Goal: Use online tool/utility: Utilize a website feature to perform a specific function

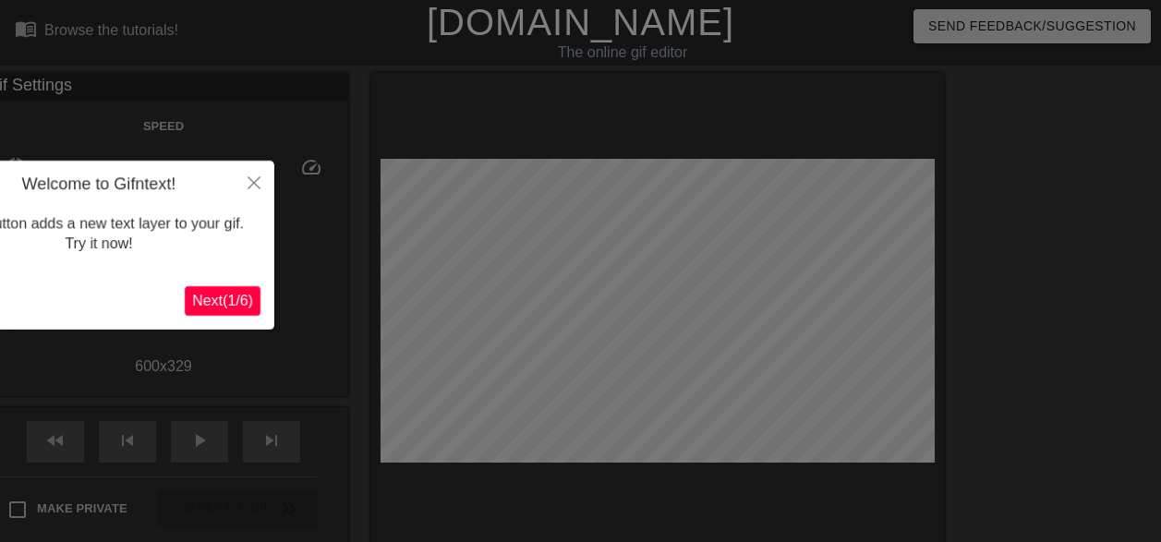
scroll to position [45, 0]
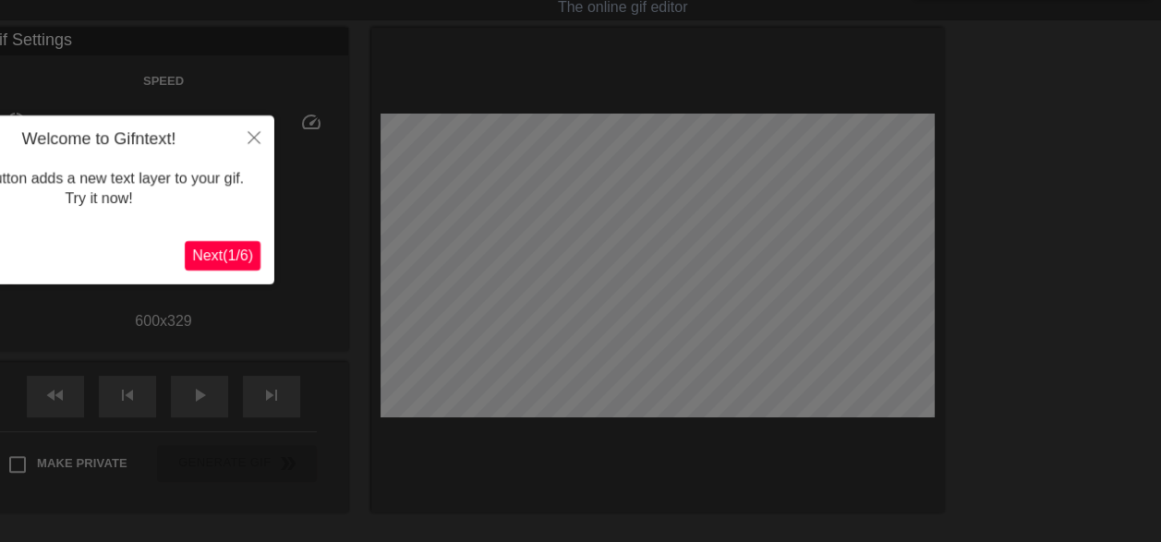
click at [219, 255] on span "Next ( 1 / 6 )" at bounding box center [222, 256] width 61 height 16
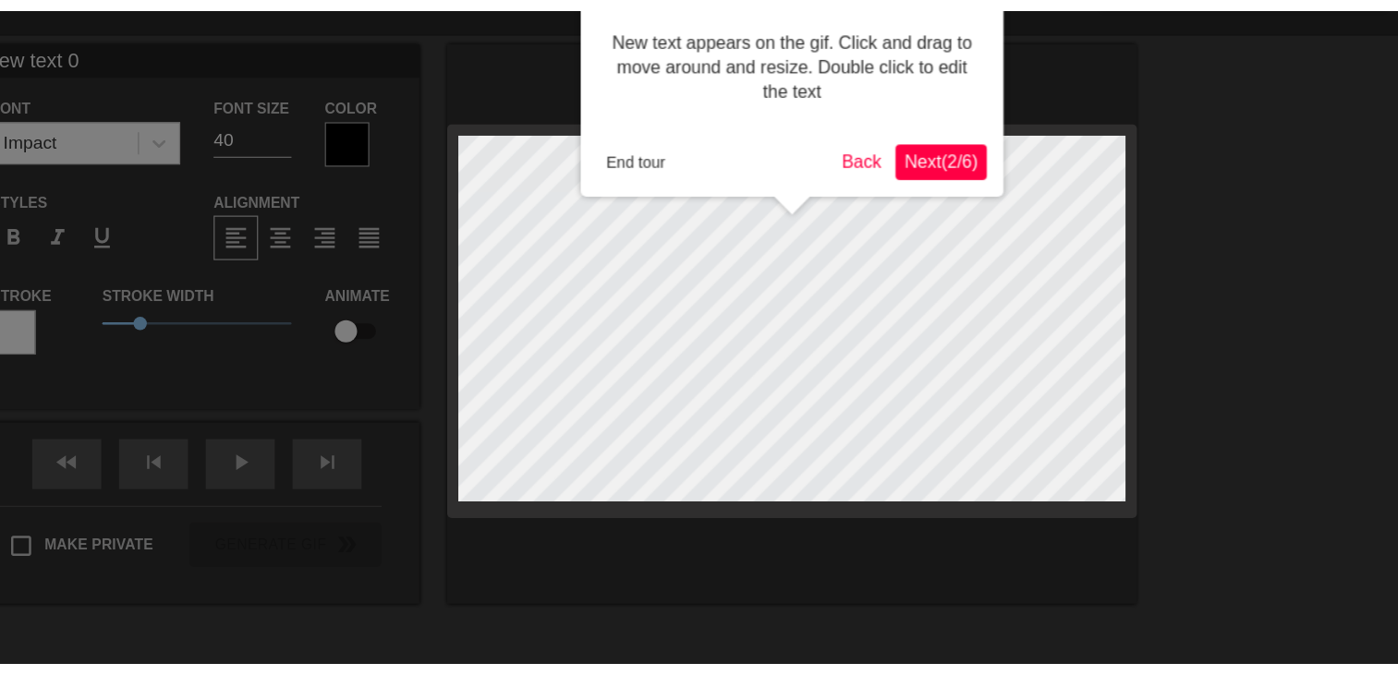
scroll to position [0, 0]
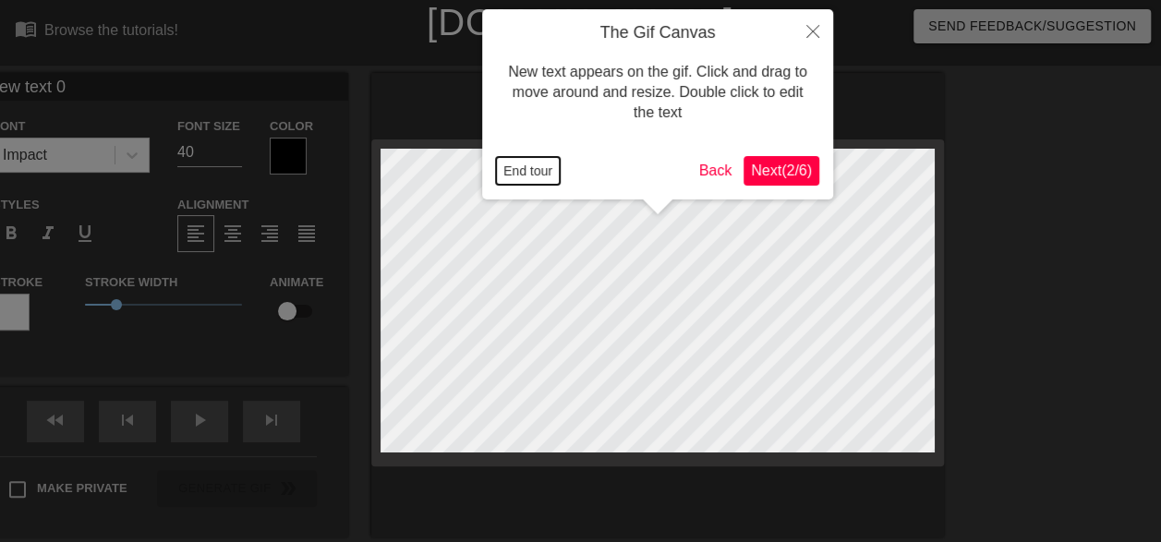
click at [540, 166] on button "End tour" at bounding box center [528, 171] width 64 height 28
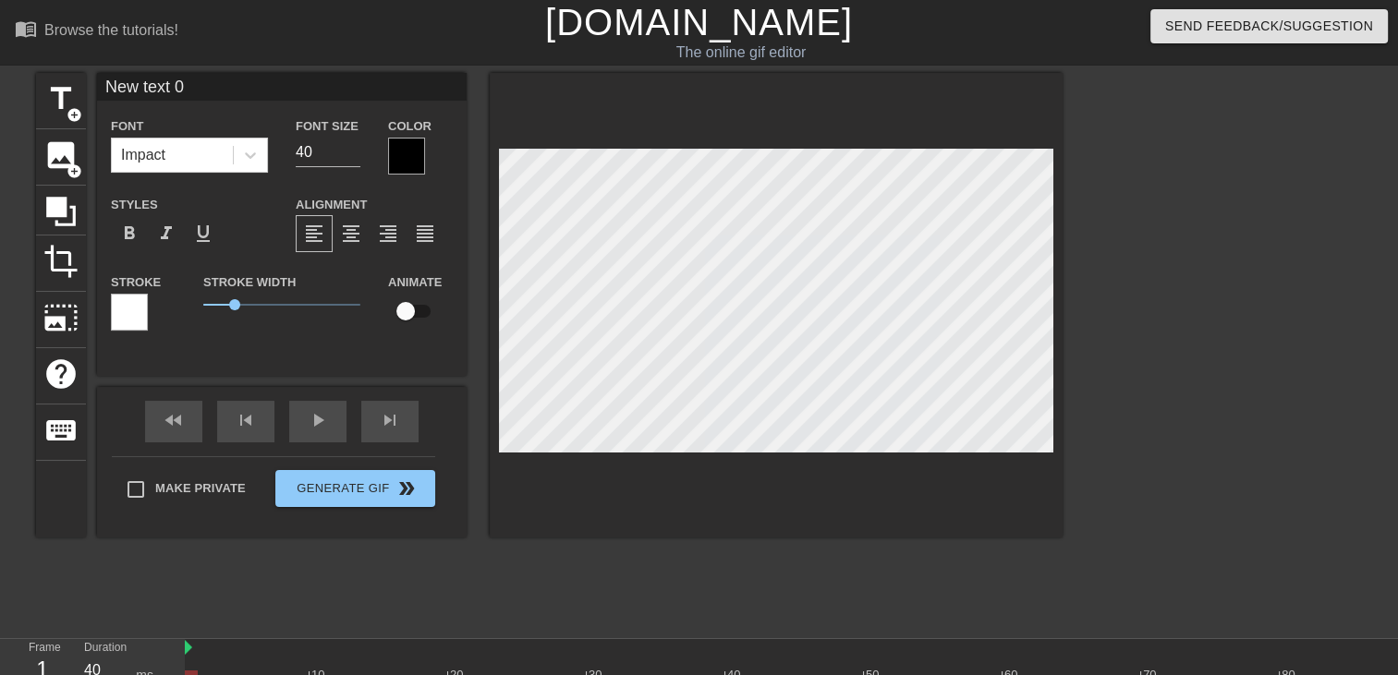
click at [1161, 196] on div at bounding box center [1223, 350] width 277 height 554
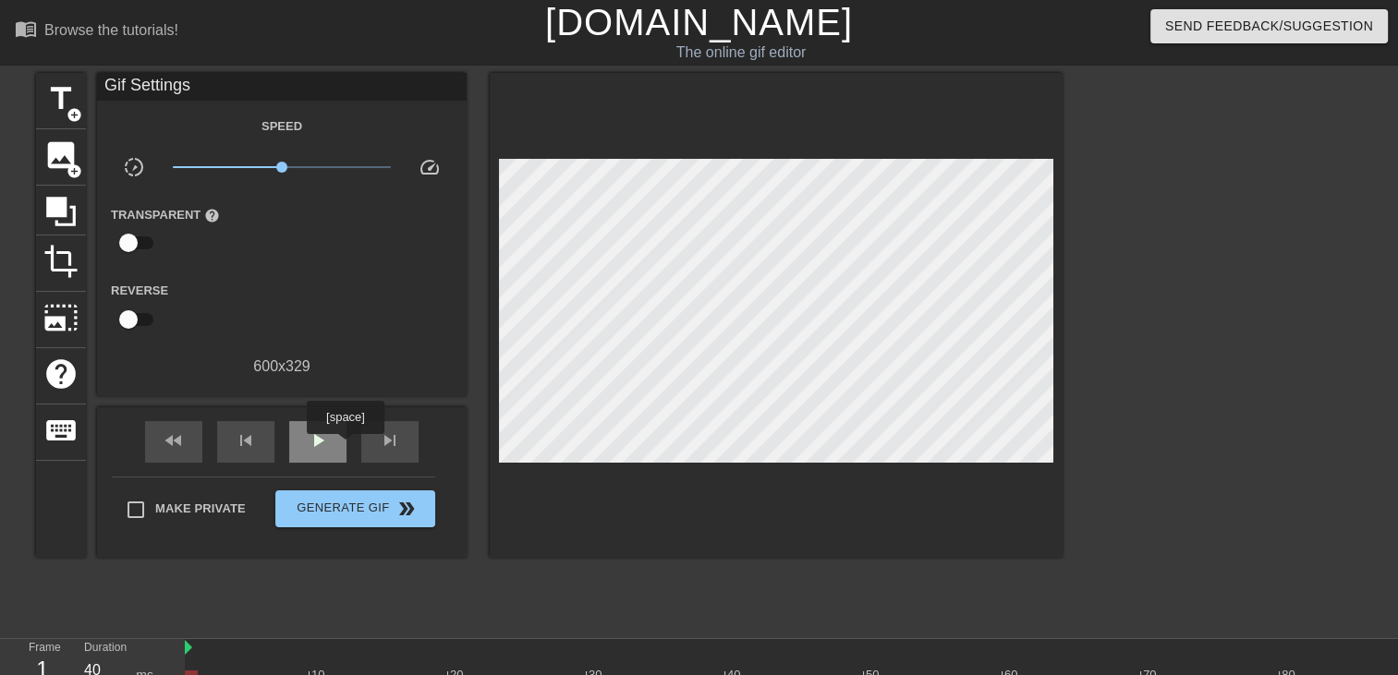
click at [345, 447] on div "play_arrow" at bounding box center [317, 442] width 57 height 42
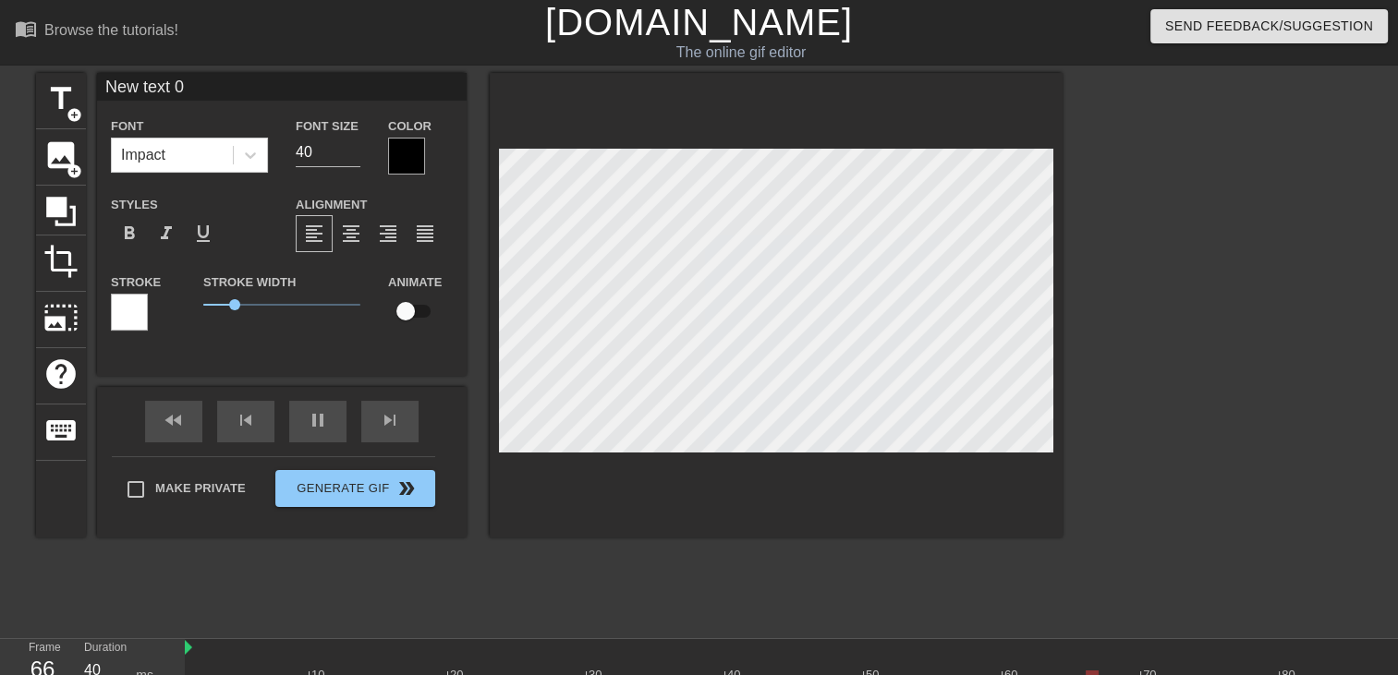
scroll to position [2, 2]
type input "New text"
type textarea "New text"
type input "New text"
type textarea "New text"
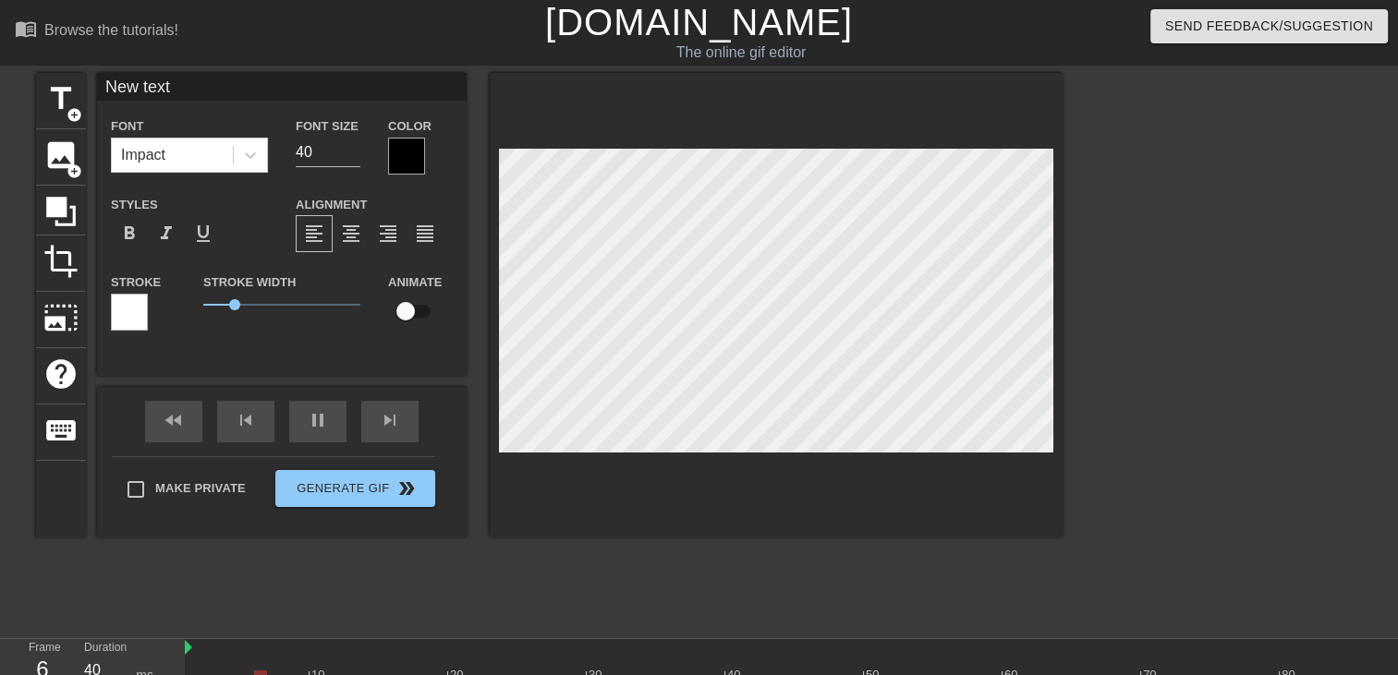
type input "New tex"
type textarea "New tex"
type input "New te"
type textarea "New te"
type input "New t"
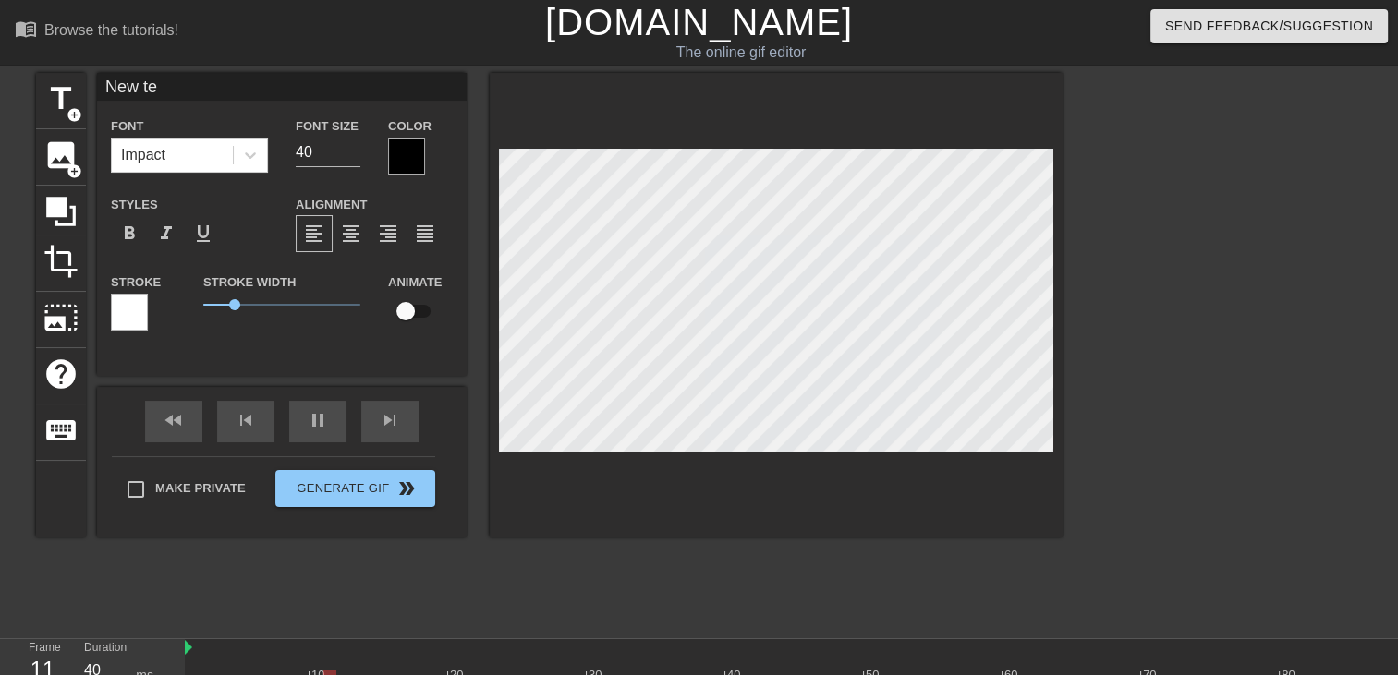
type textarea "New t"
type input "New"
type textarea "New"
type input "New"
type textarea "New"
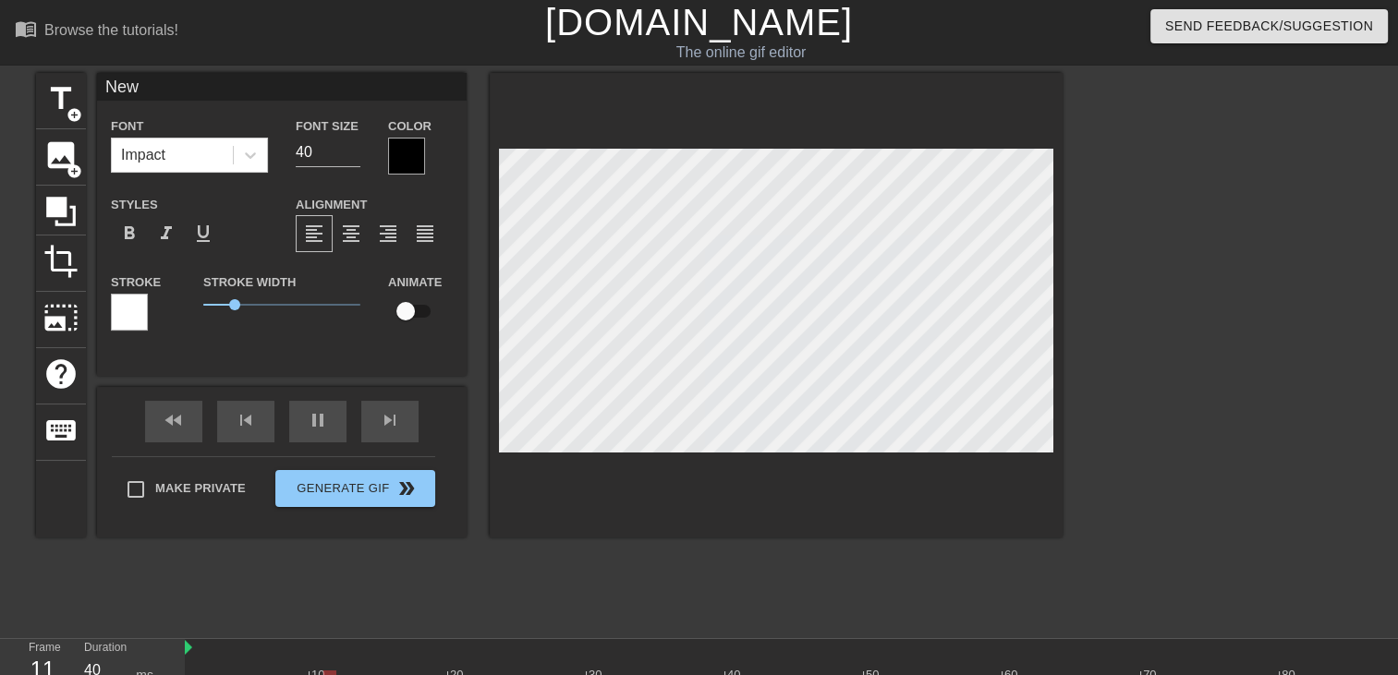
type input "Ne"
type textarea "Ne"
type input "N"
type textarea "N"
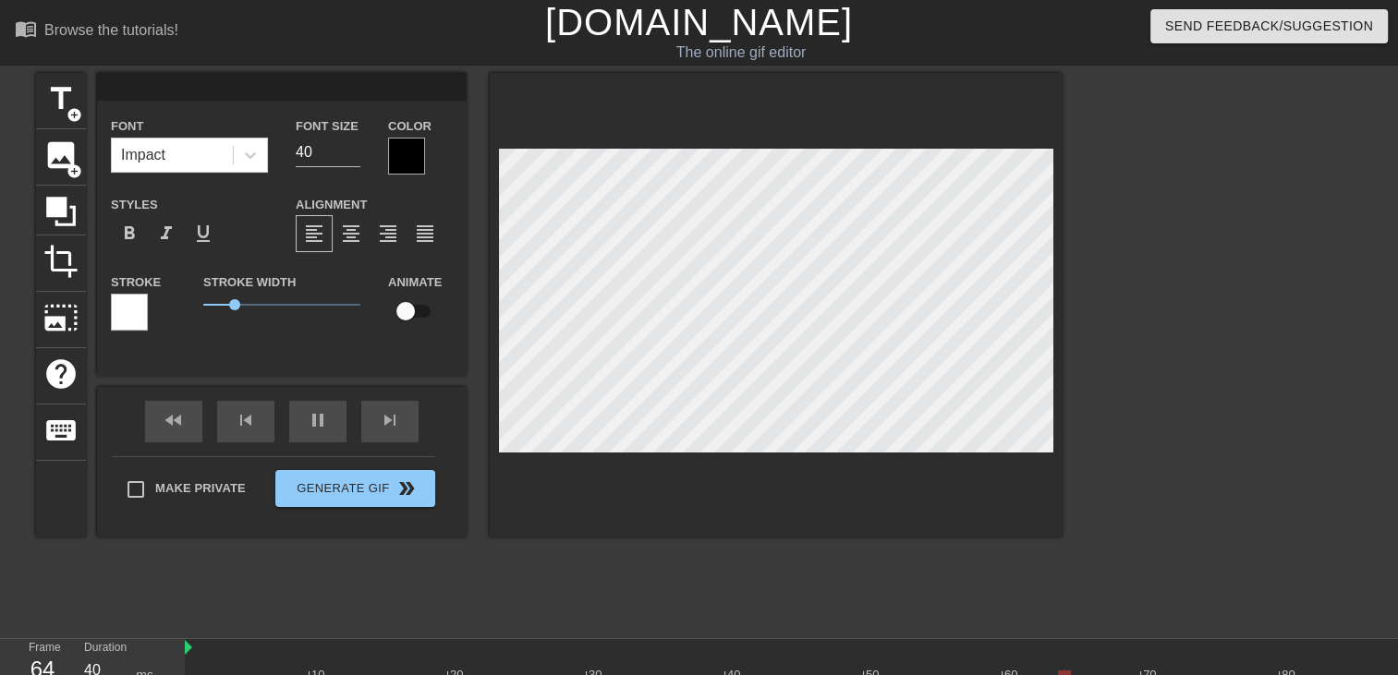
type input "o"
type textarea "o"
type input "oU"
type textarea "oU"
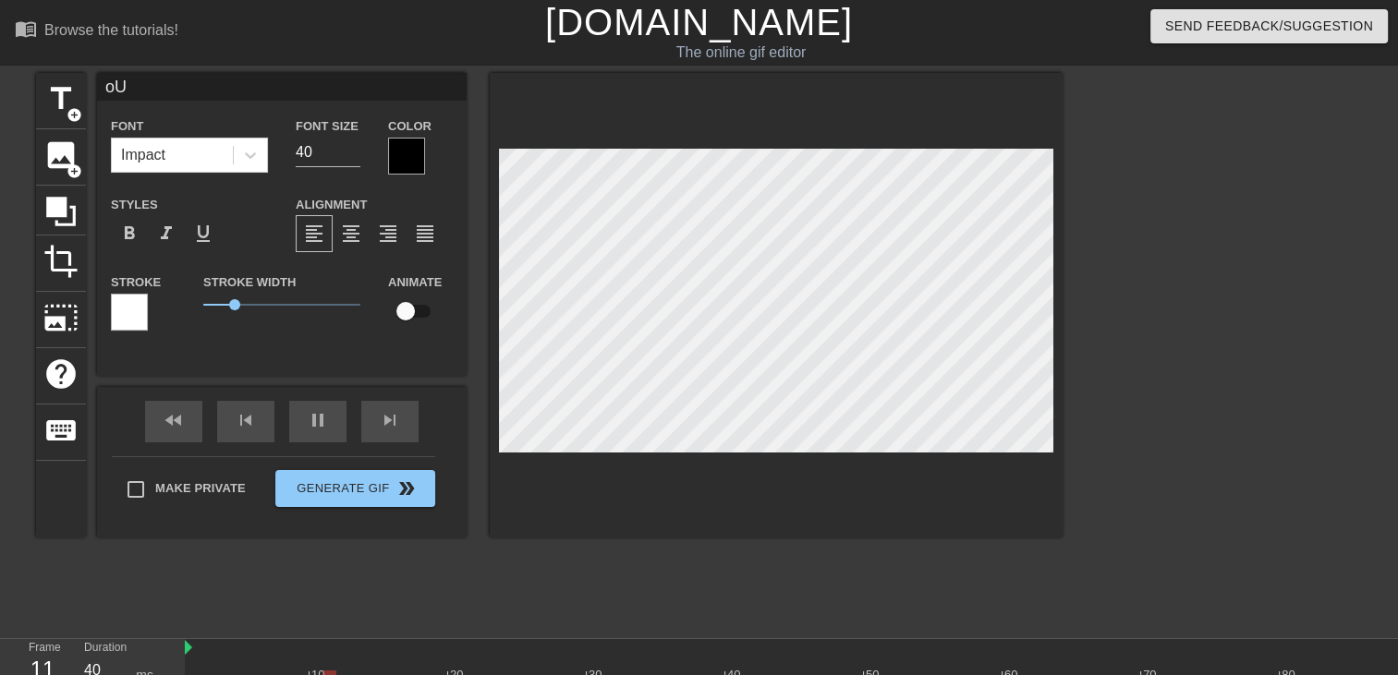
type input "o"
type textarea "o"
type input "o"
type textarea "o"
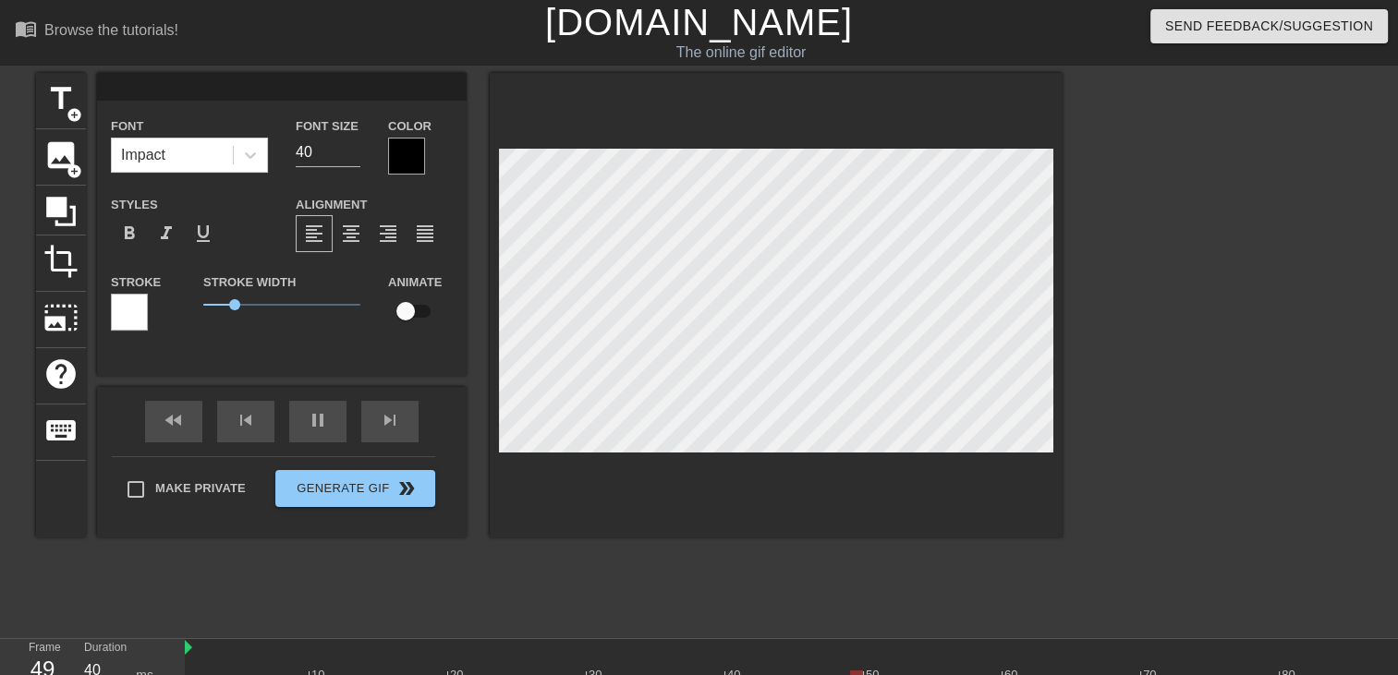
type input "O"
type textarea "O"
type input "Ou"
type textarea "Ou"
type input "Oui"
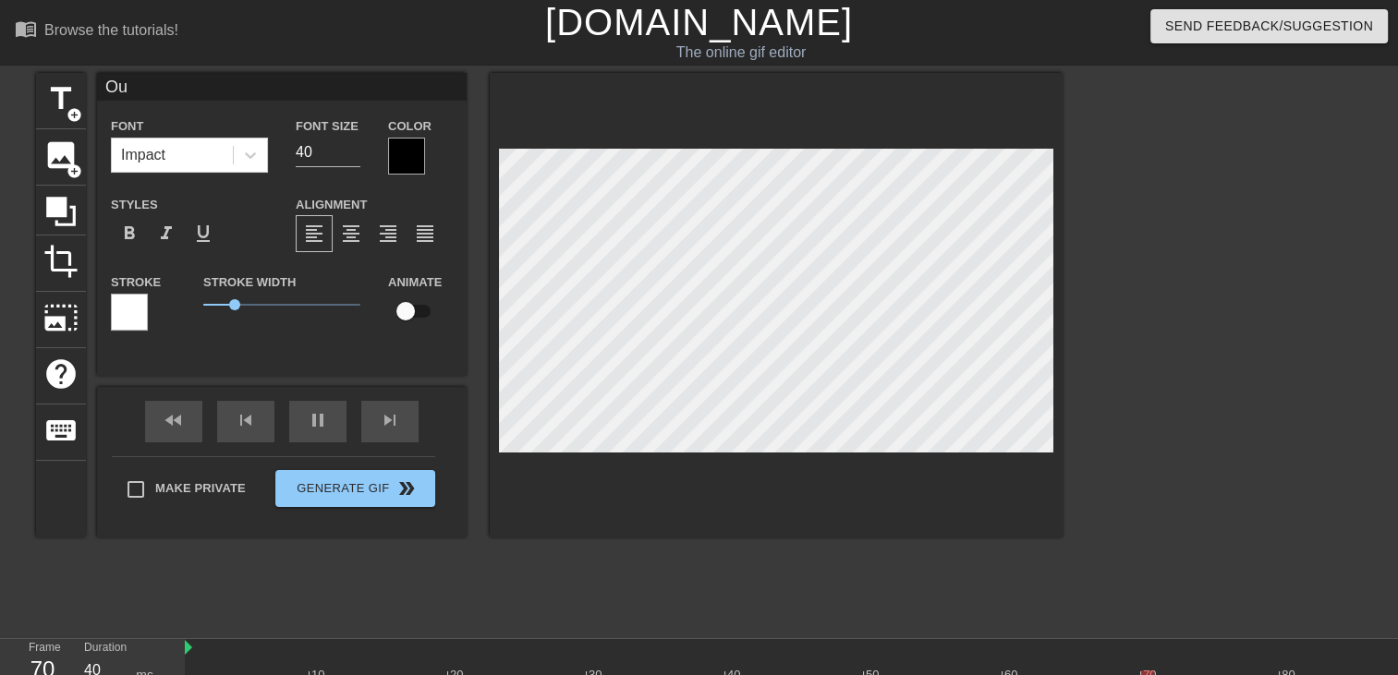
type textarea "Oui"
type input "Oui"
type textarea "Oui"
type input "Oui b"
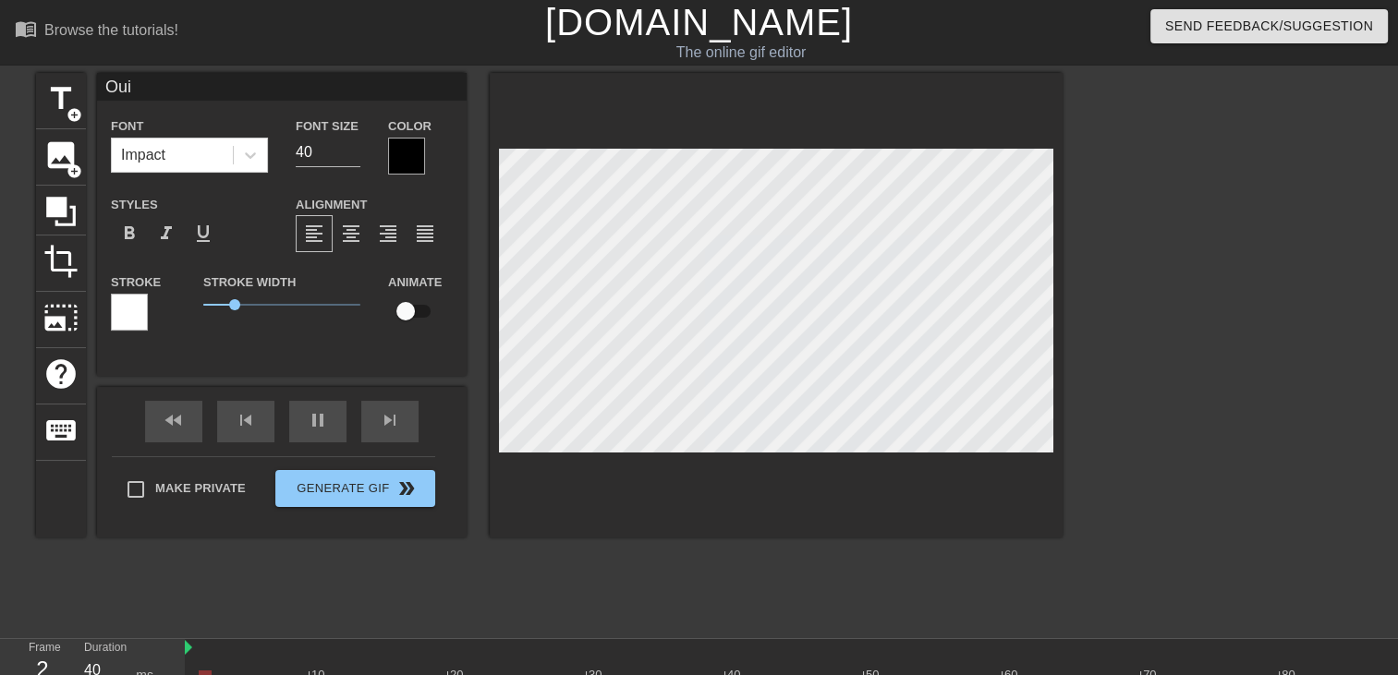
type textarea "Oui b"
type input "Oui bé"
type textarea "Oui bé"
type input "Oui béb"
type textarea "Oui béb"
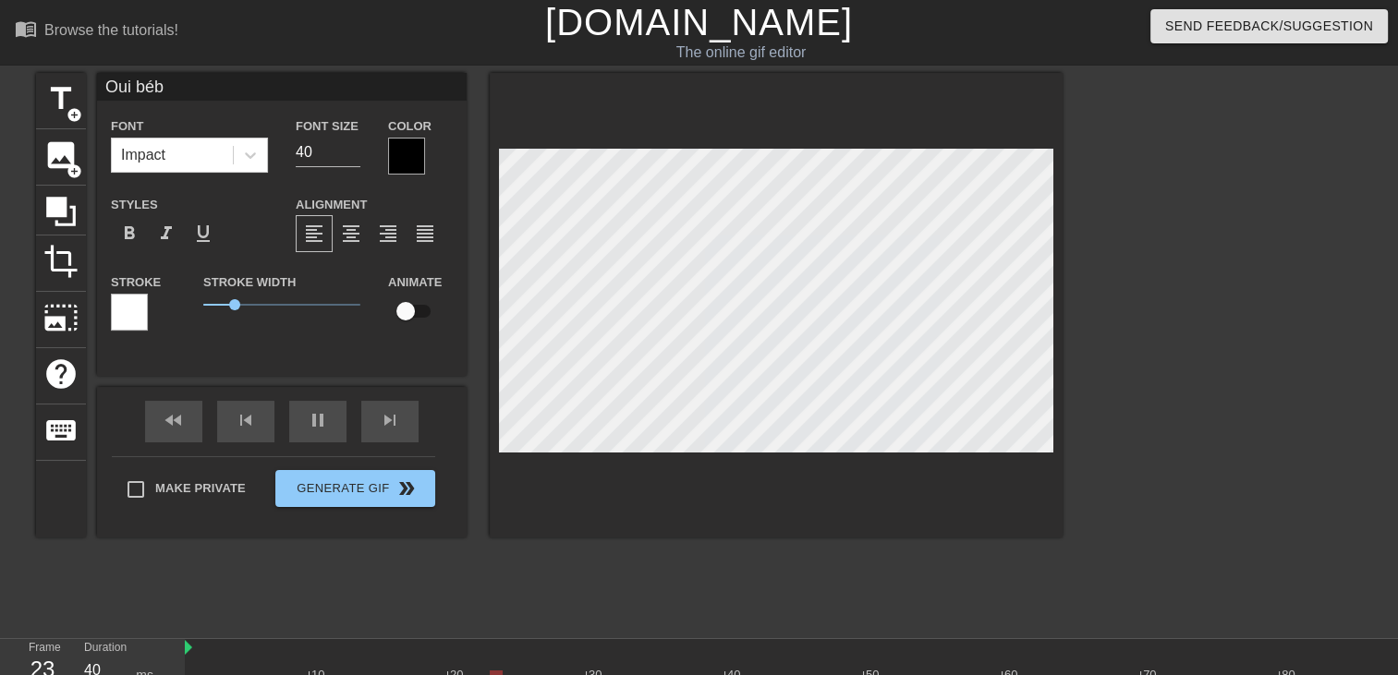
type input "Oui bébé"
type textarea "Oui bébé"
type input "Oui bébé"
type textarea "Oui bébé"
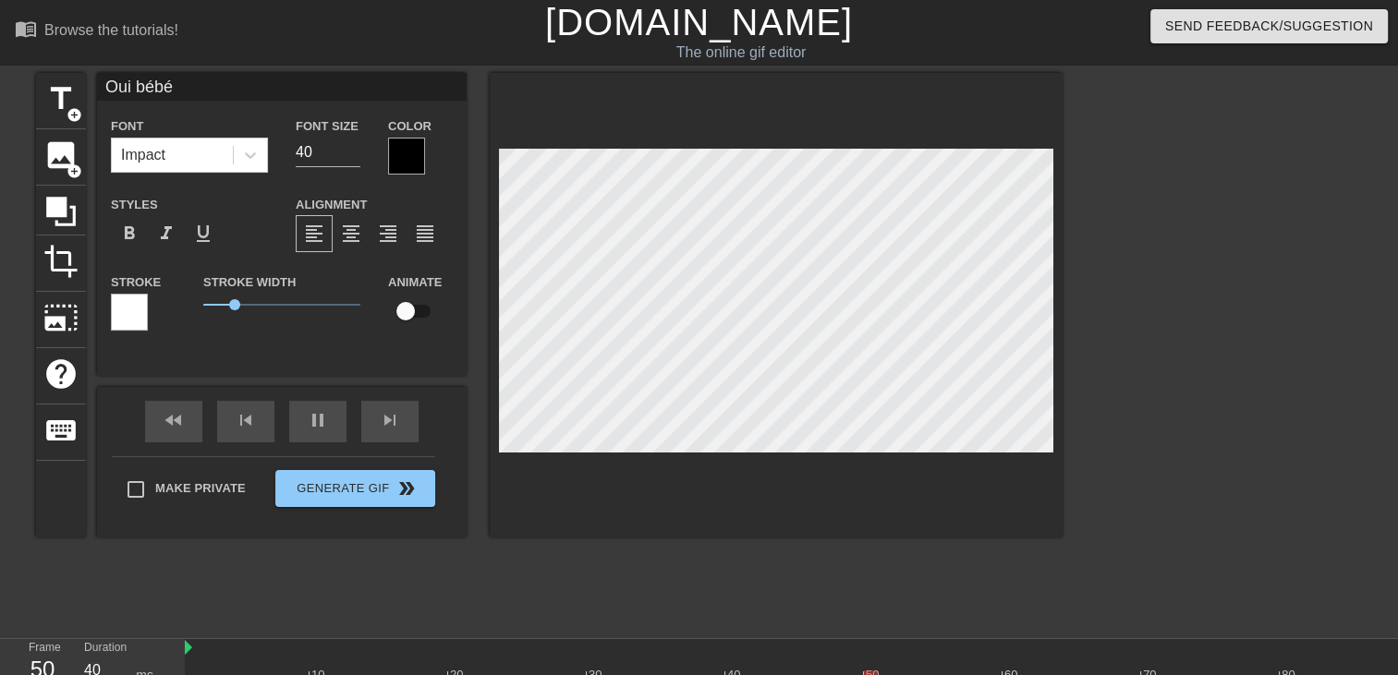
type input "Oui bébé h"
type textarea "Oui bébé h"
type input "Oui bébé"
type textarea "Oui bébé"
type input "Oui bébé j"
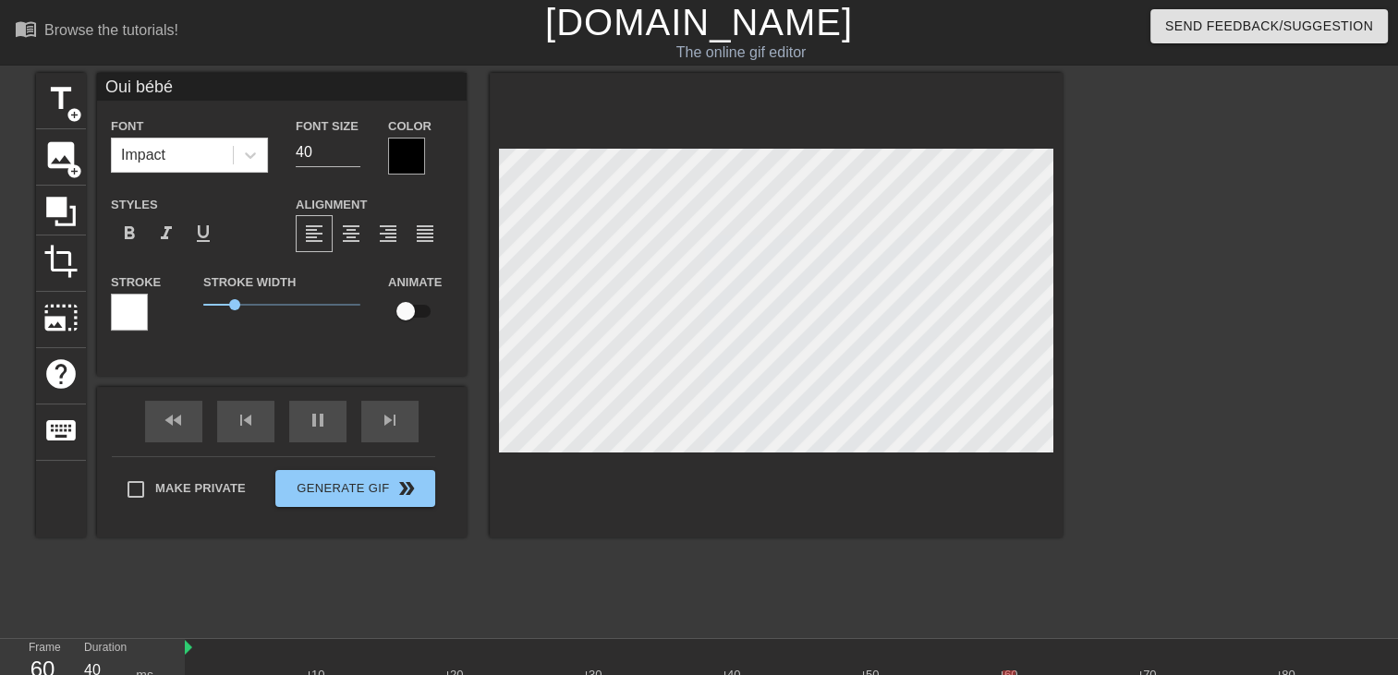
type textarea "Oui bébé j"
type input "Oui bébé j'"
type textarea "Oui bébé j'"
type input "Oui bébé j'a"
type textarea "Oui bébé j'a"
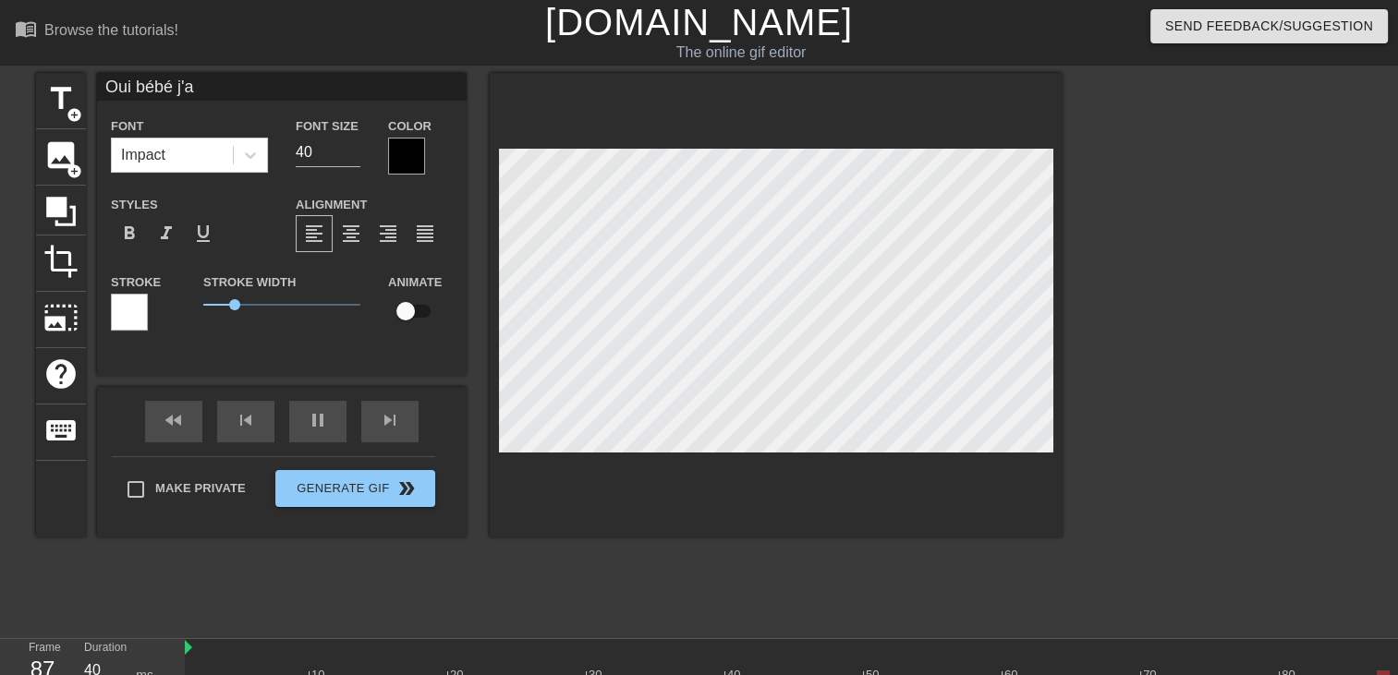
type input "Oui bébé j'ar"
type textarea "Oui bébé j'ar"
type input "Oui bébé j'arr"
type textarea "Oui bébé j'arr"
type input "Oui bébé j'arri"
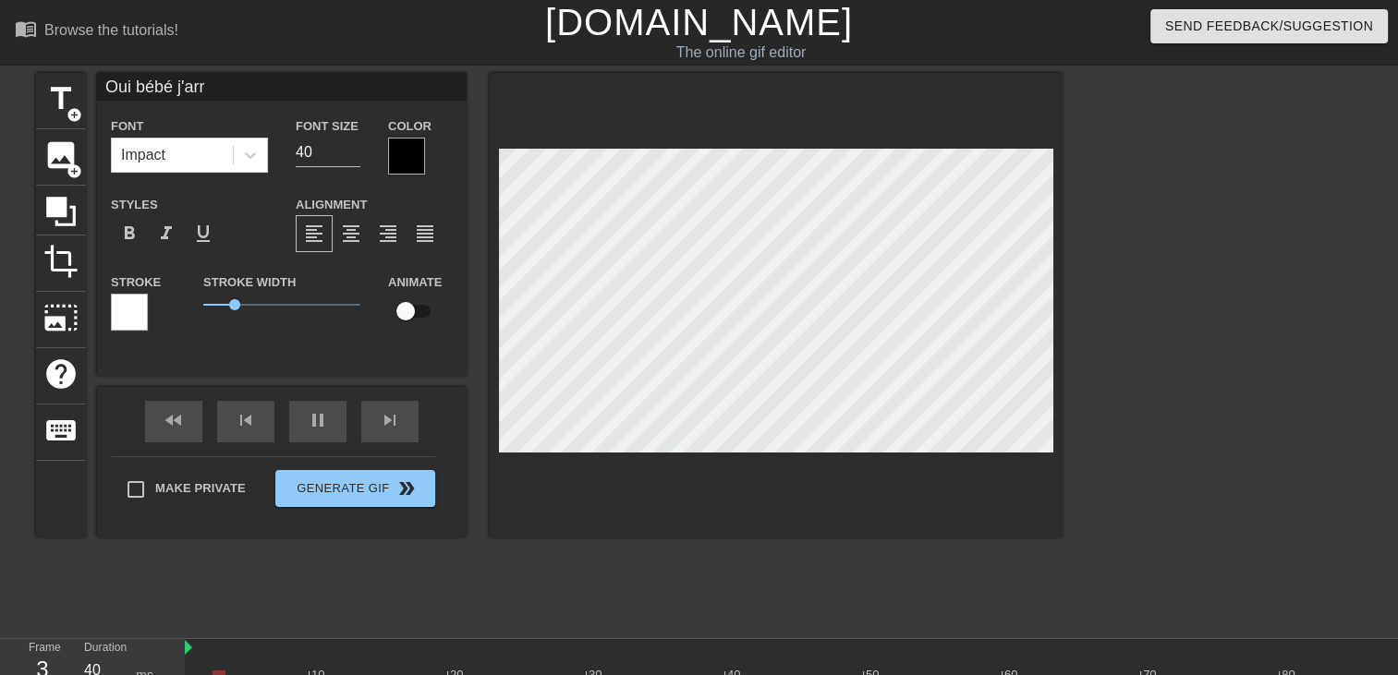
type textarea "Oui bébé j'arri"
type input "Oui bébé j'arriv"
type textarea "Oui bébé j'arriv"
type input "Oui bébé j'arrive"
type textarea "Oui bébé j'arrive"
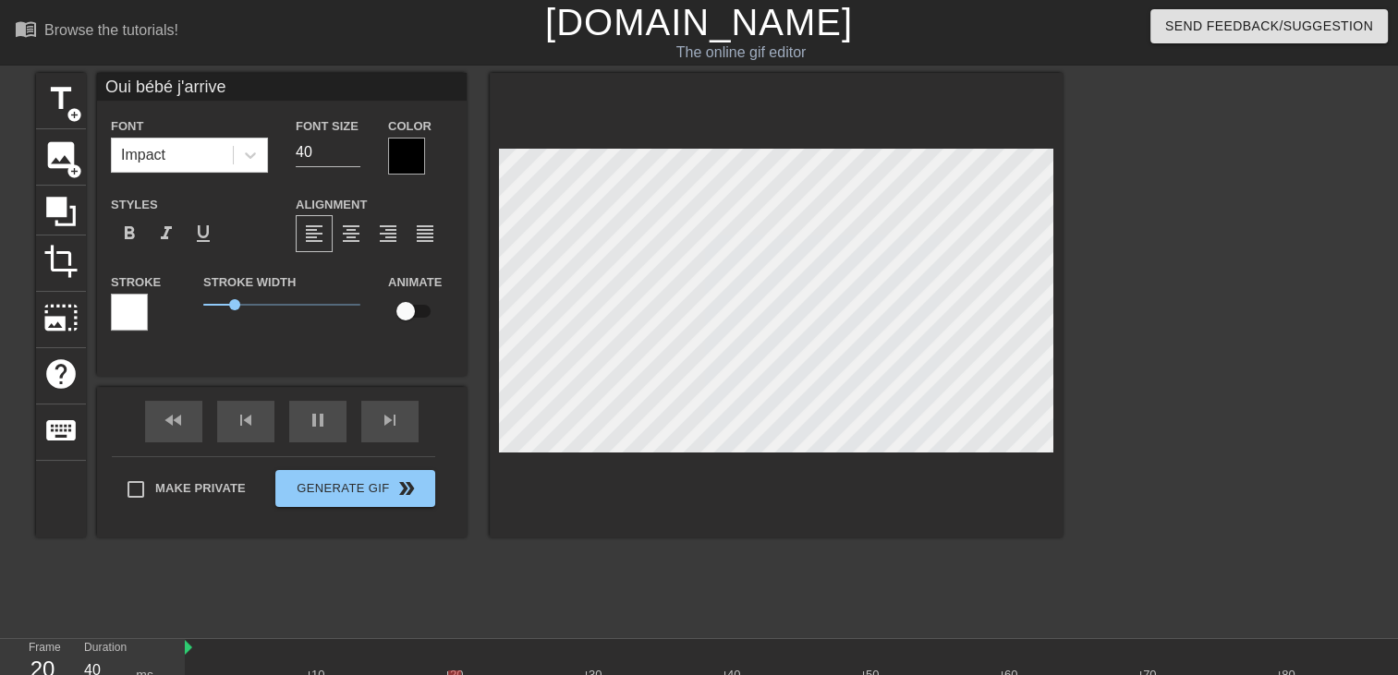
type input "Oui bébé j'arrive"
type textarea "Oui bébé j'arrive"
type input "Oui bébé j'arrive j"
type textarea "Oui bébé j'arrive j"
type input "Oui bébé j'arrive je"
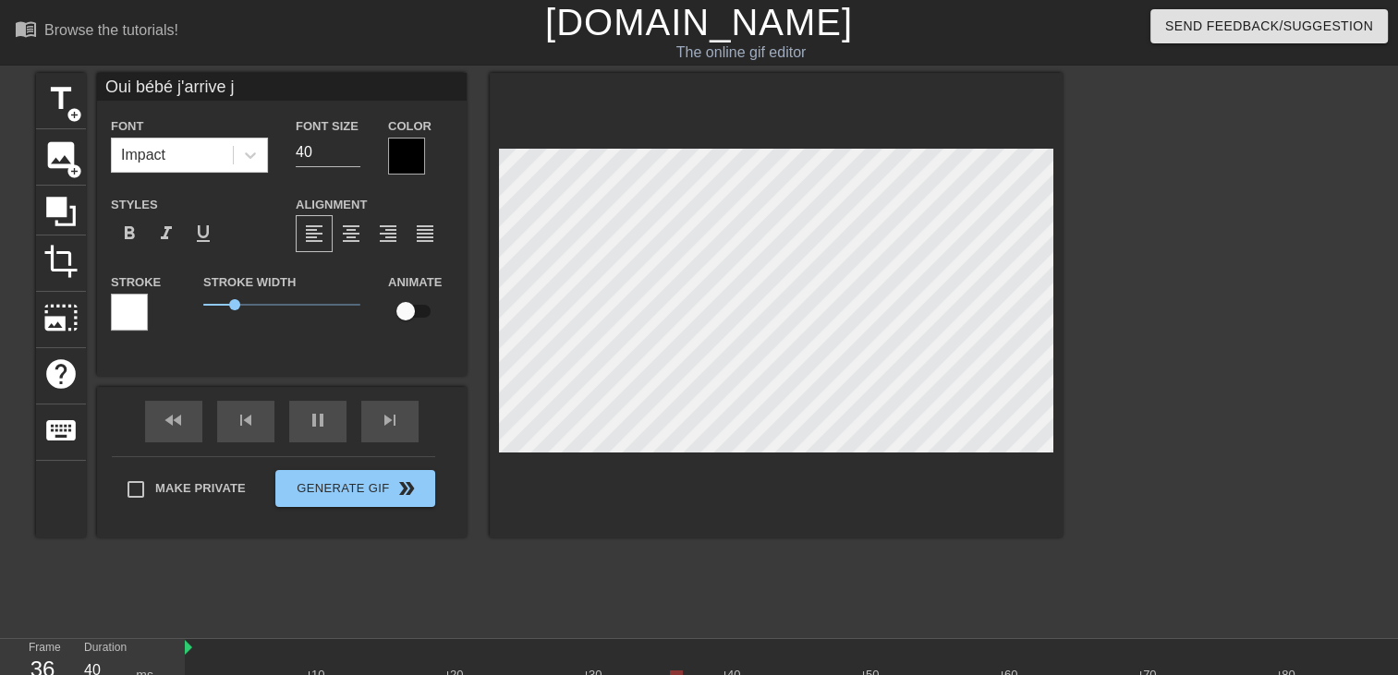
type textarea "Oui bébé j'arrive je"
type input "Oui bébé j'arrive je"
type textarea "Oui bébé j'arrive je"
type input "Oui bébé j'arrive je n"
type textarea "Oui bébé j'arrive je n"
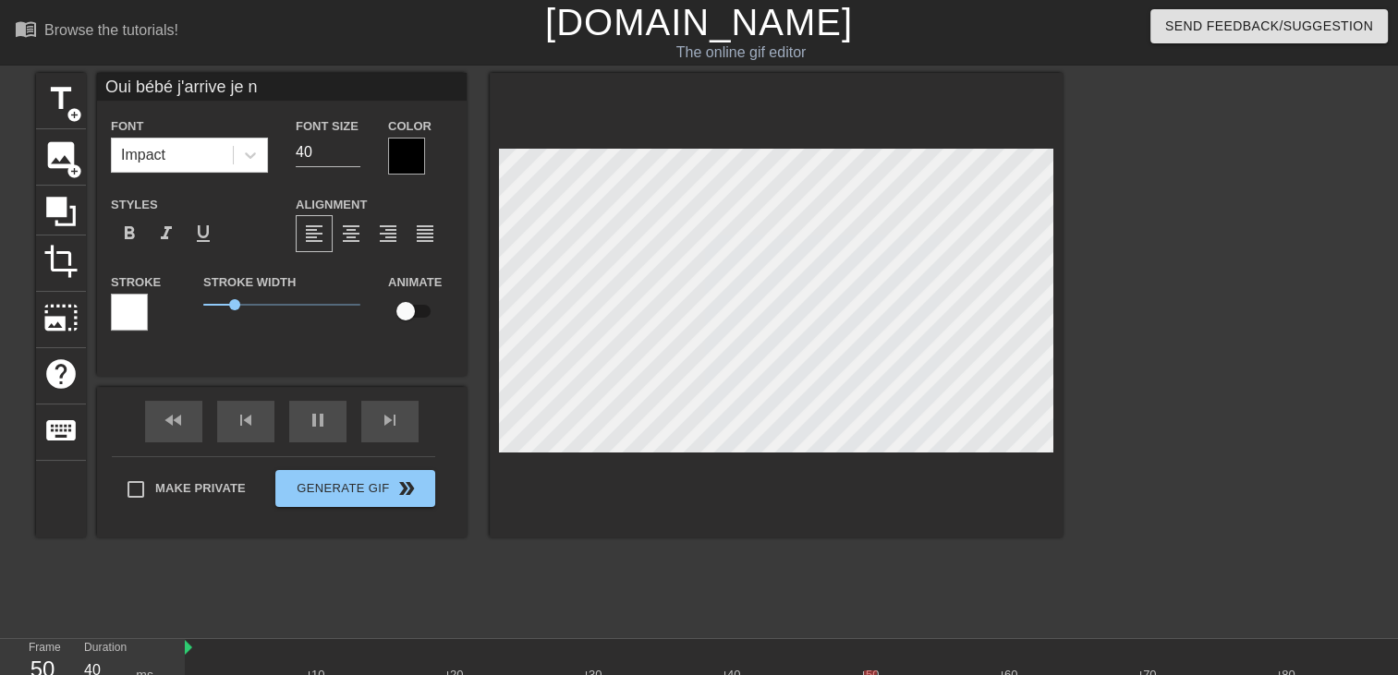
scroll to position [1, 8]
type input "Oui bébé j'arrive je n'"
type textarea "Oui bébé j'arrive je n'"
type input "Oui bébé j'arrive je n'e"
type textarea "Oui bébé j'arrive je n'e"
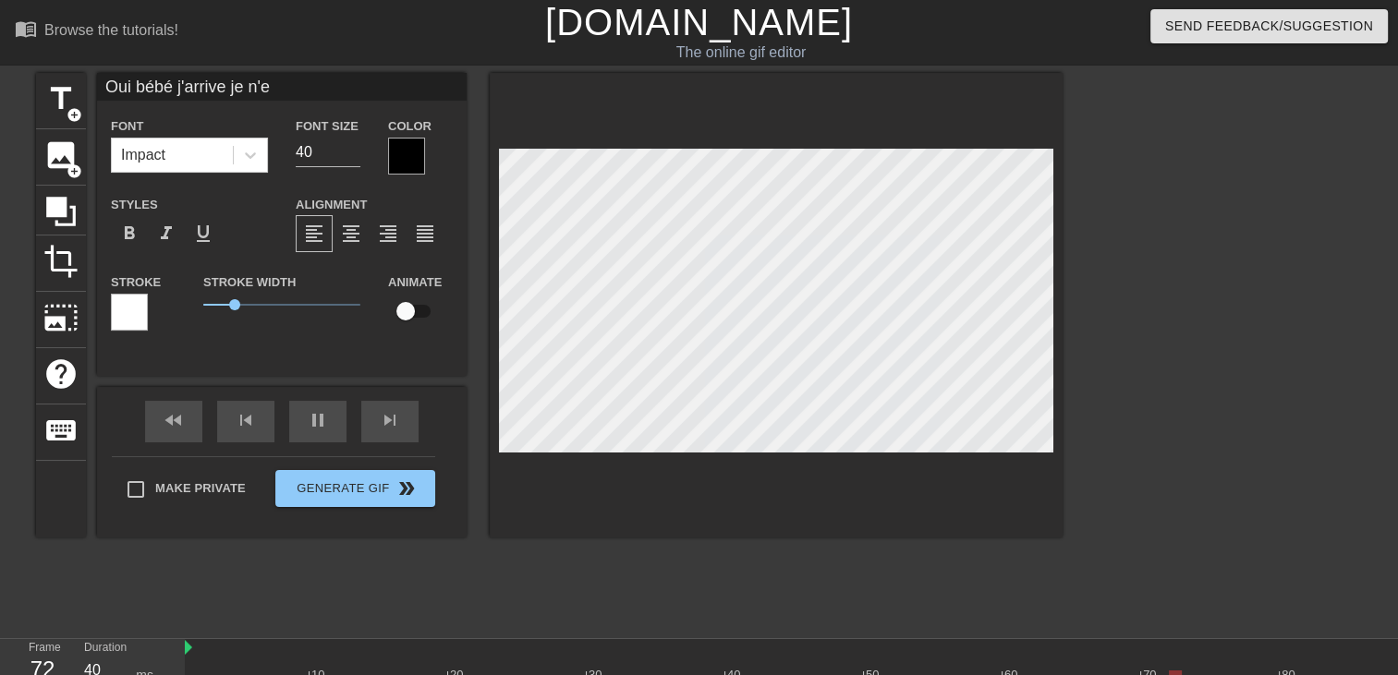
scroll to position [1, 9]
type input "Oui bébé j'arrive je n'et"
type textarea "Oui bébé j'arrive je n'et"
type input "Oui bébé j'arrive je n'ett"
type textarea "Oui bébé j'arrive je n'ett"
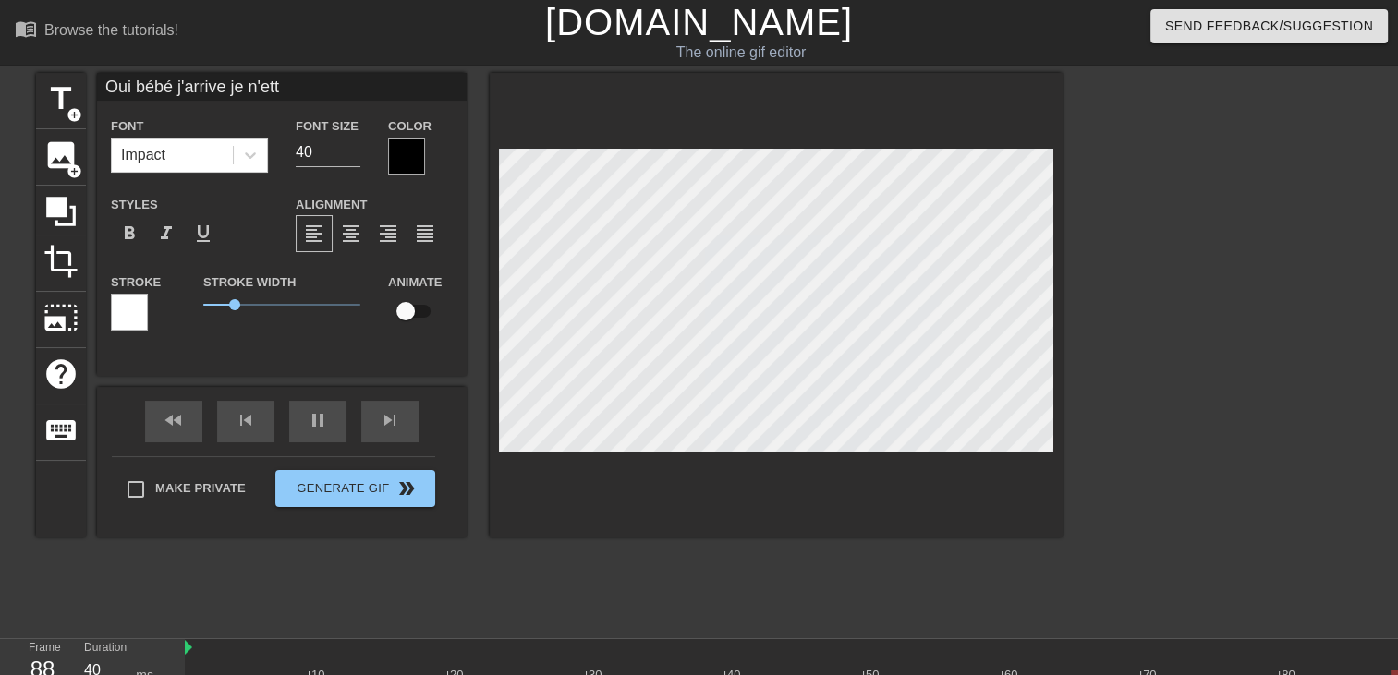
type input "Oui bébé j'arrive je n'etto"
type textarea "Oui bébé j'arrive je n'etto"
type input "Oui bébé j'arrive je n'ettoi"
type textarea "Oui bébé j'arrive je n'ettoi"
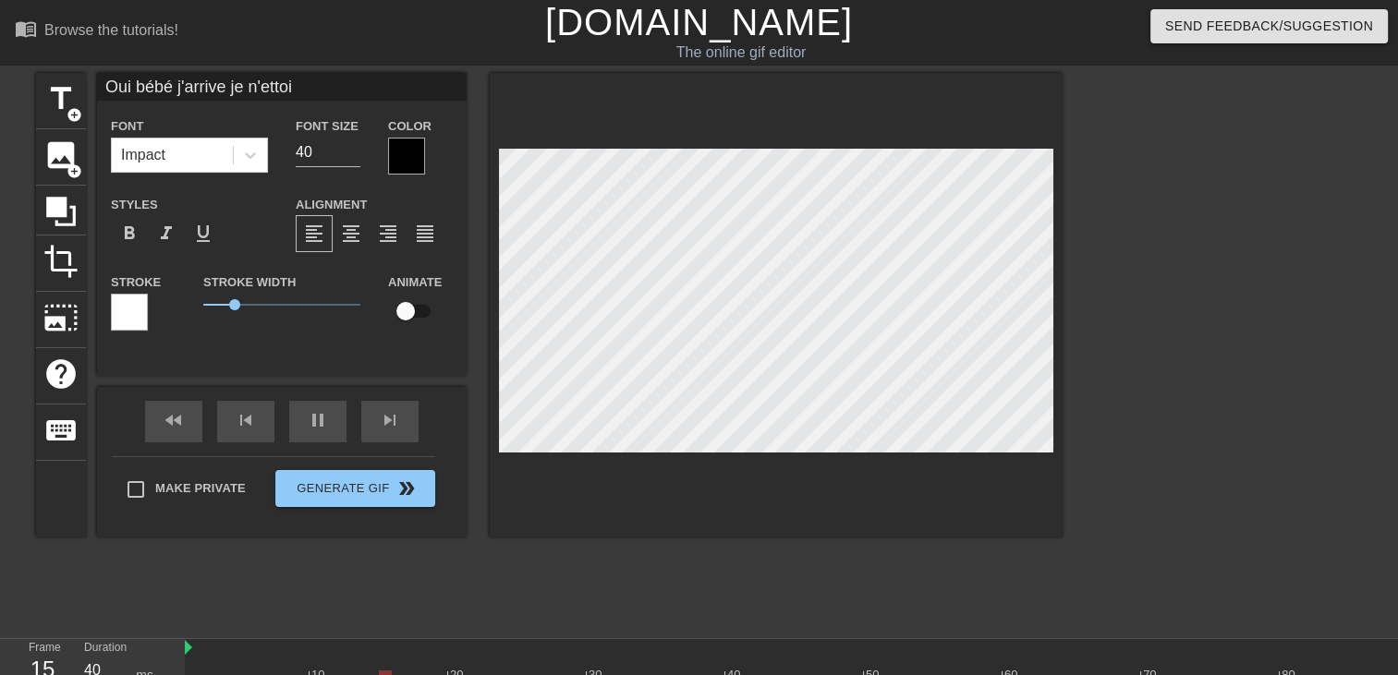
type input "Oui bébé j'arrive je n'ettoie"
type textarea "Oui bébé j'arrive je n'ettoie"
type input "Oui bébé j'arrive je n'ettoie"
type textarea "Oui bébé j'arrive je n'ettoie"
type input "Oui bébé j'arrive je n'ettoie"
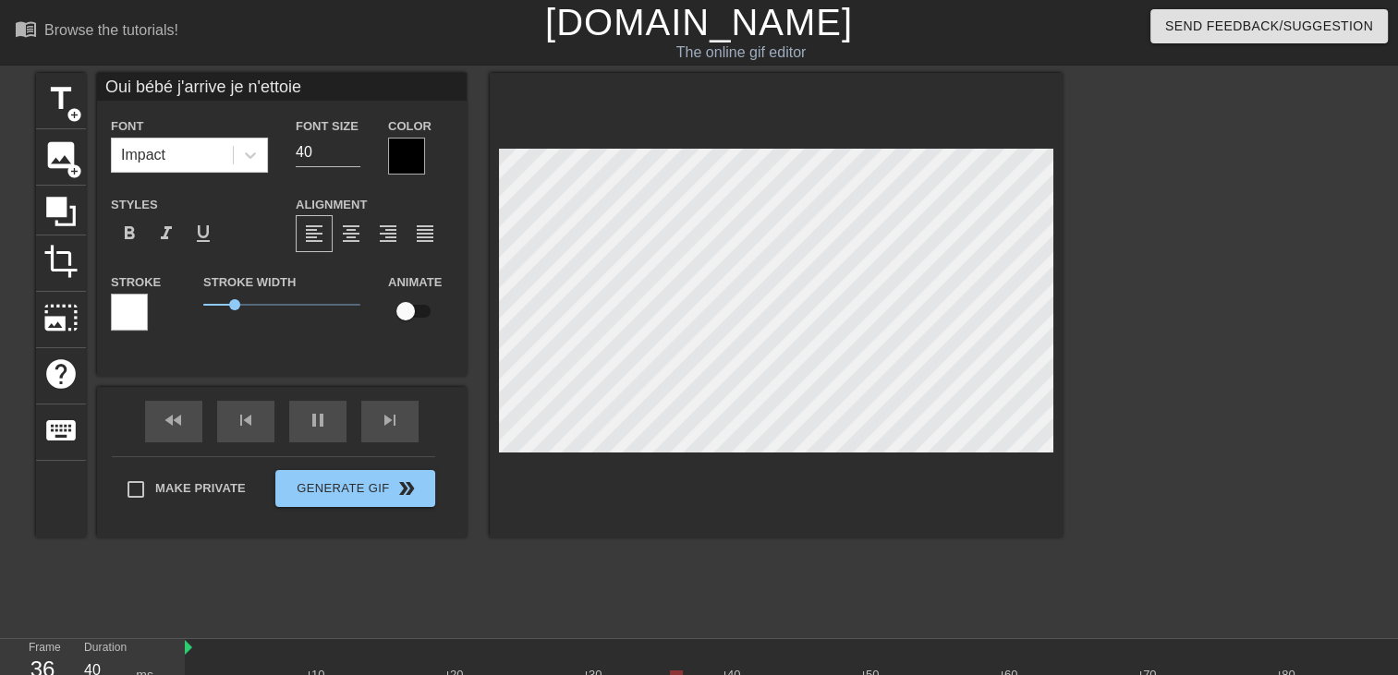
type textarea "Oui bébé j'arrive je n'ettoie"
type input "Oui bébé j'arrive je n'ettoi"
type textarea "Oui bébé j'arrive je n'ettoi"
type input "Oui bébé j'arrive je n'etto"
type textarea "Oui bébé j'arrive je n'etto"
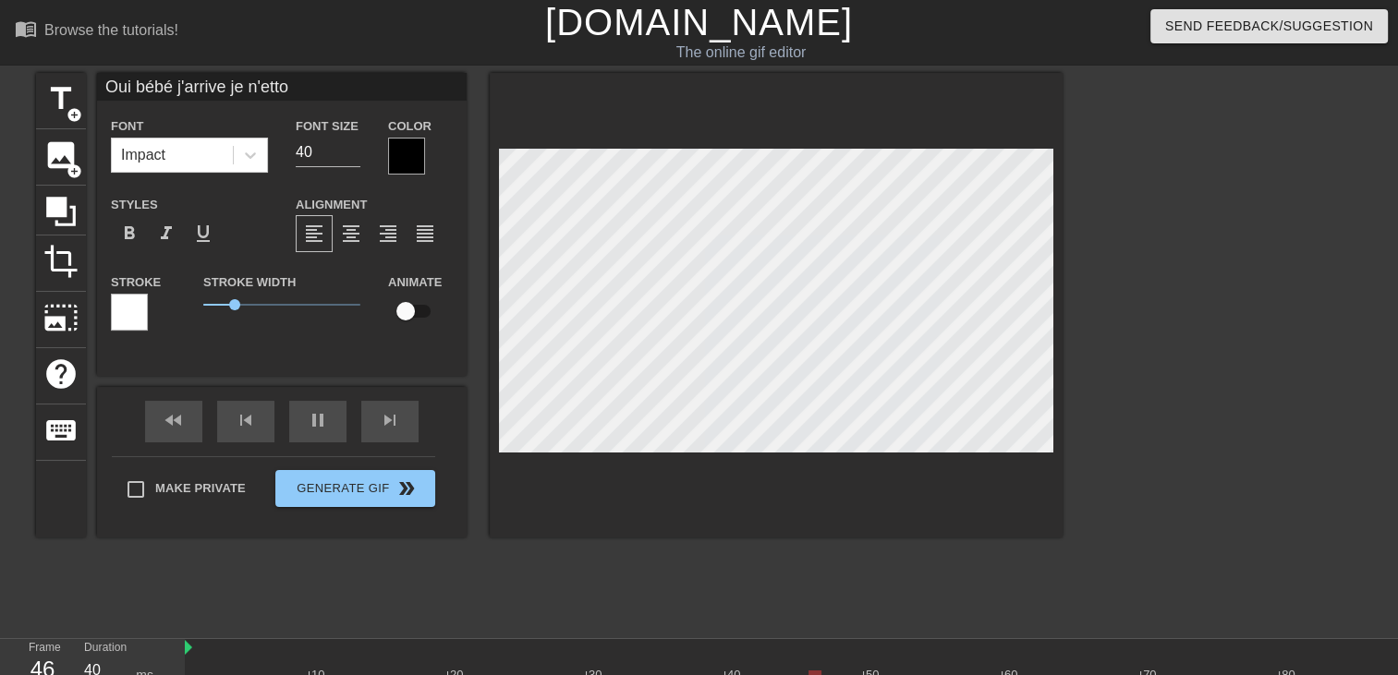
type input "Oui bébé j'arrive je n'ett"
type textarea "Oui bébé j'arrive je n'ett"
type input "Oui bébé j'arrive je n'et"
type textarea "Oui bébé j'arrive je n'et"
type input "Oui bébé j'arrive je n'e"
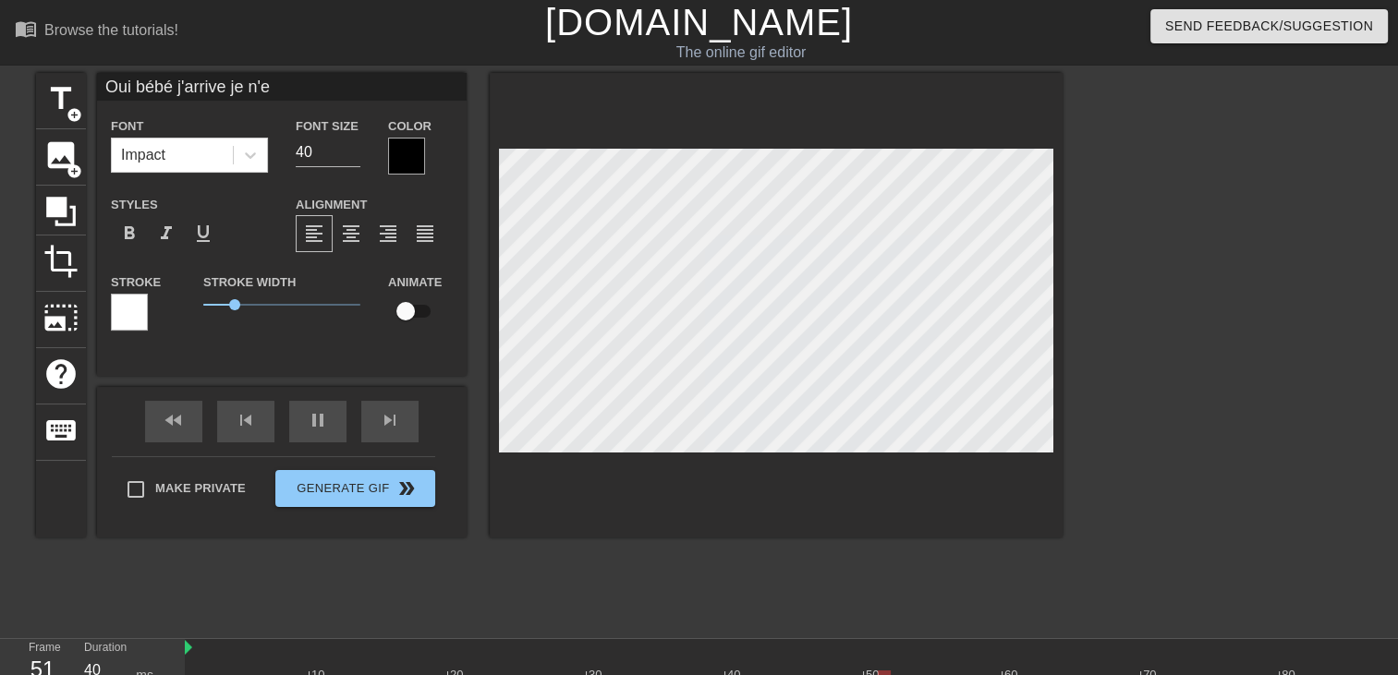
type textarea "Oui bébé j'arrive je n'e"
type input "Oui bébé j'arrive je n'"
type textarea "Oui bébé j'arrive je n'"
type input "Oui bébé j'arrive je n"
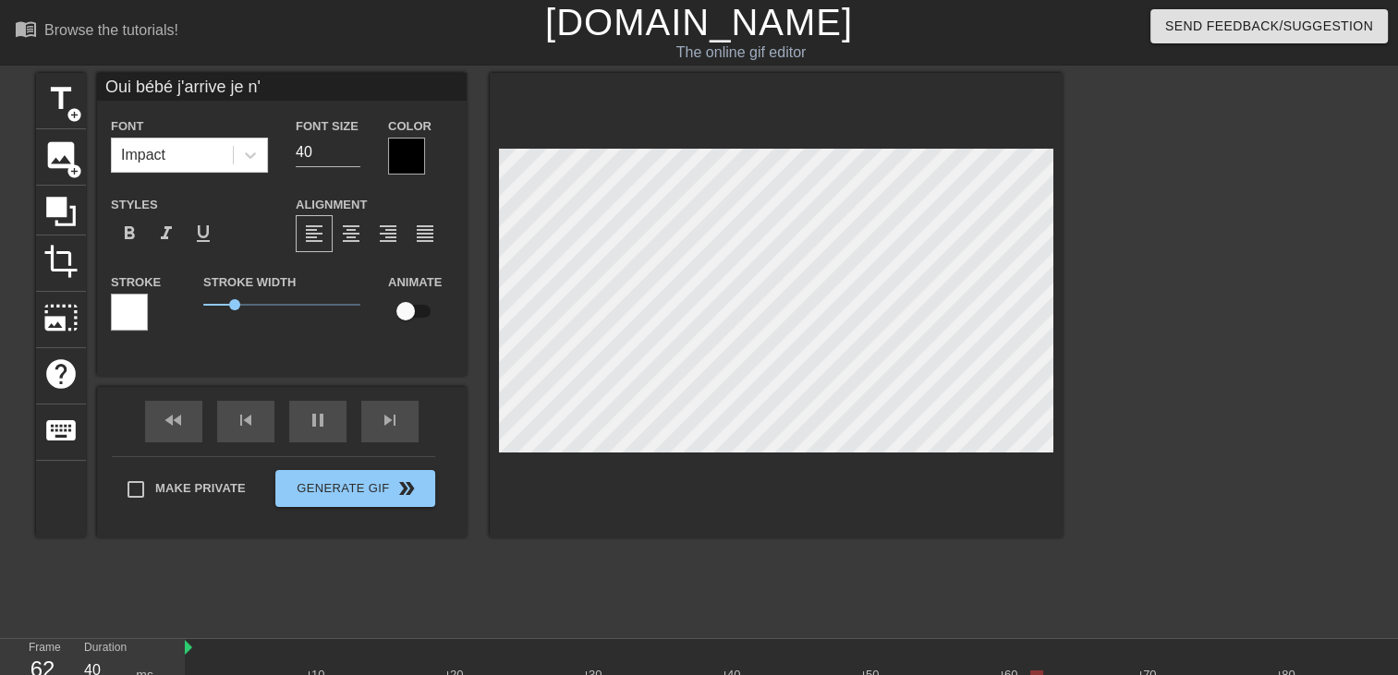
type textarea "Oui bébé j'arrive je n"
type input "Oui bébé j'arrive je ne"
type textarea "Oui bébé j'arrive je ne"
type input "Oui bébé j'arrive je net"
type textarea "Oui bébé j'arrive je net"
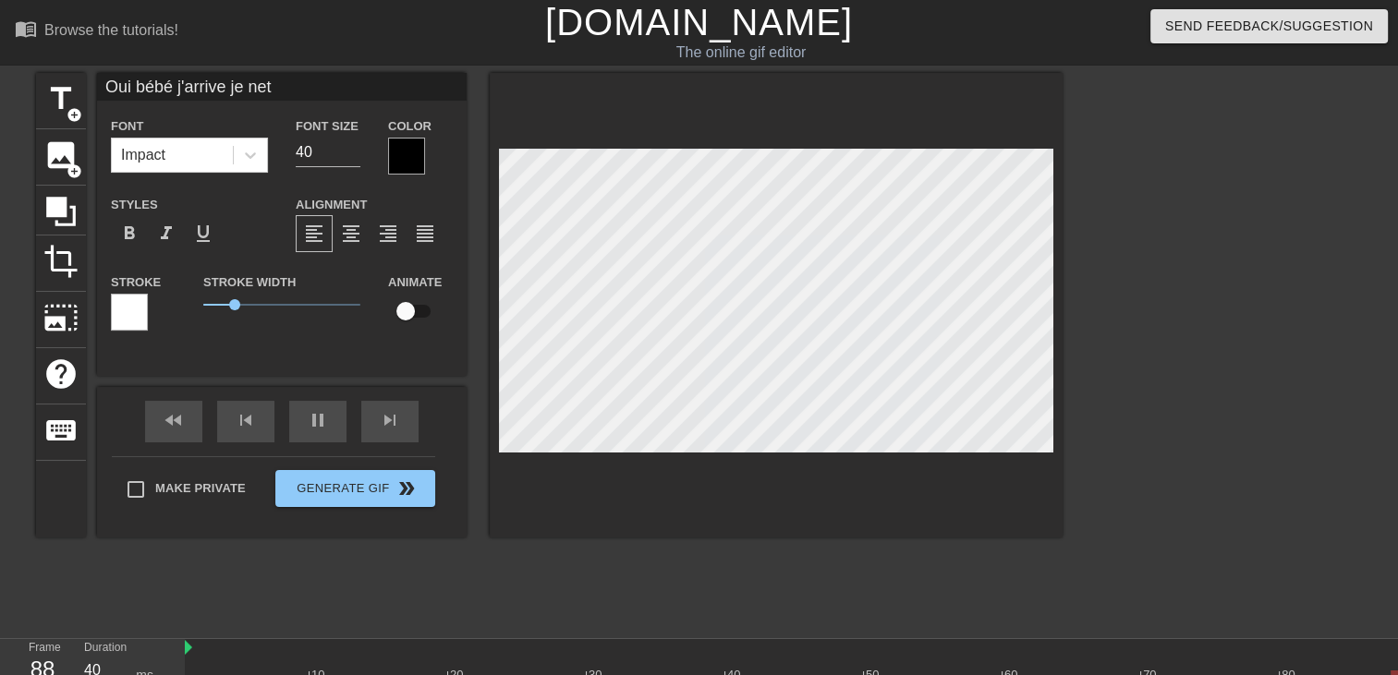
type input "Oui bébé j'arrive je nett"
type textarea "Oui bébé j'arrive je nett"
type input "Oui bébé j'arrive je netto"
type textarea "Oui bébé j'arrive je netto"
type input "Oui bébé j'arrive je nettoi"
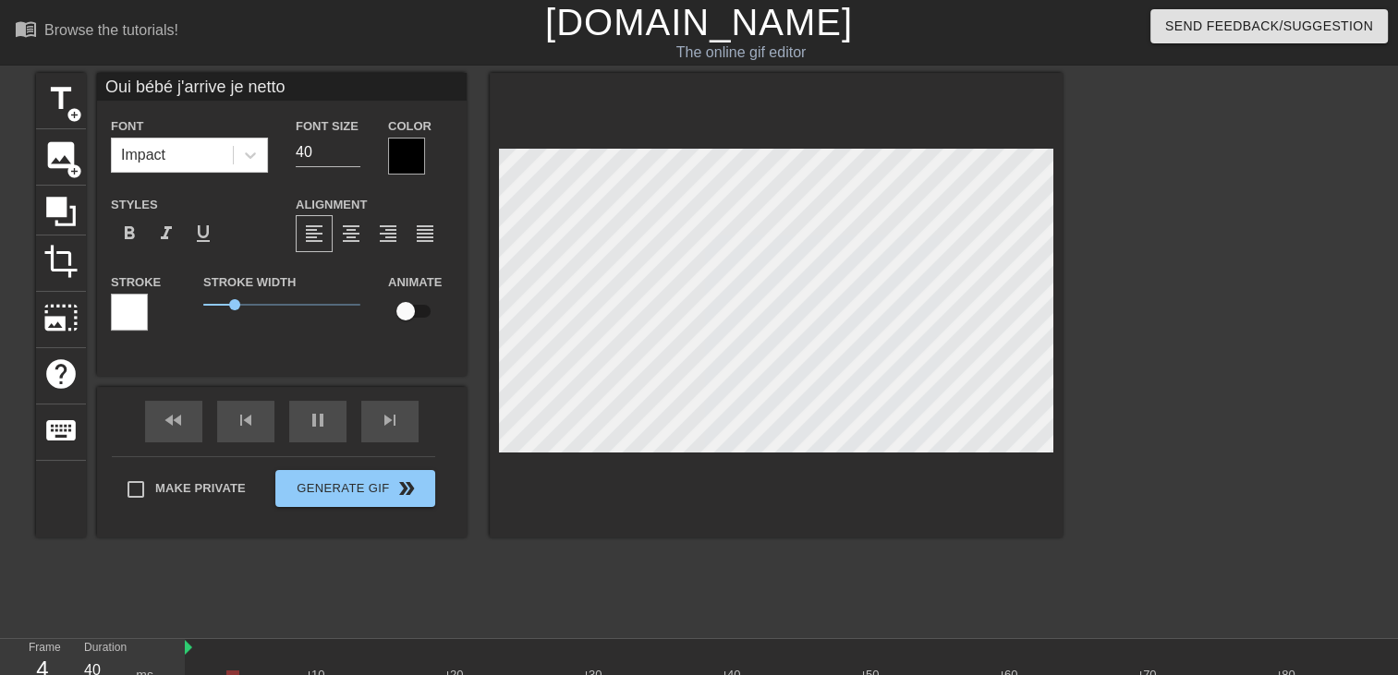
type textarea "Oui bébé j'arrive je nettoi"
type input "Oui bébé j'arrive je nettoie"
type textarea "Oui bébé j'arrive je nettoie"
type input "Oui bébé j'arrive je nettoie"
type textarea "Oui bébé j'arrive je nettoie"
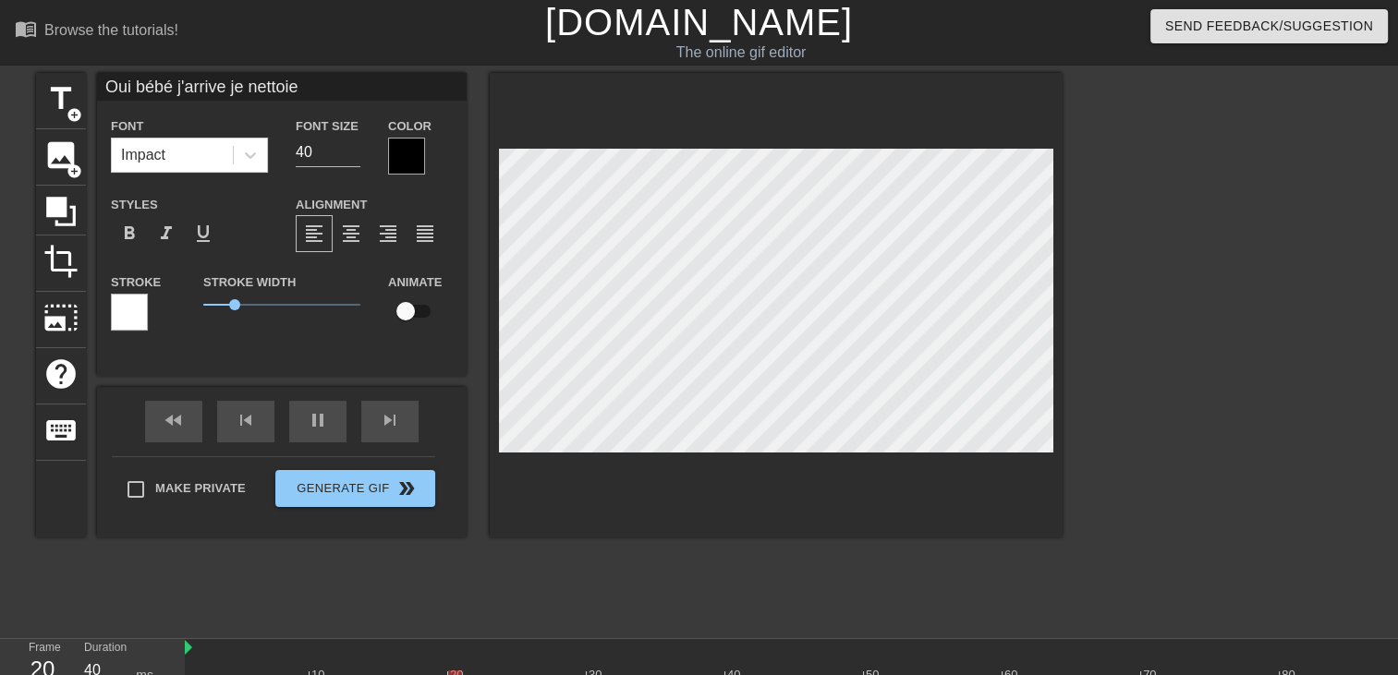
type input "Oui bébé j'arrive je nettoie l"
type textarea "Oui bébé j'arrive je nettoie l"
type input "Oui bébé j'arrive je nettoie la"
type textarea "Oui bébé j'arrive je nettoie la"
type input "Oui bébé j'arrive je nettoie la"
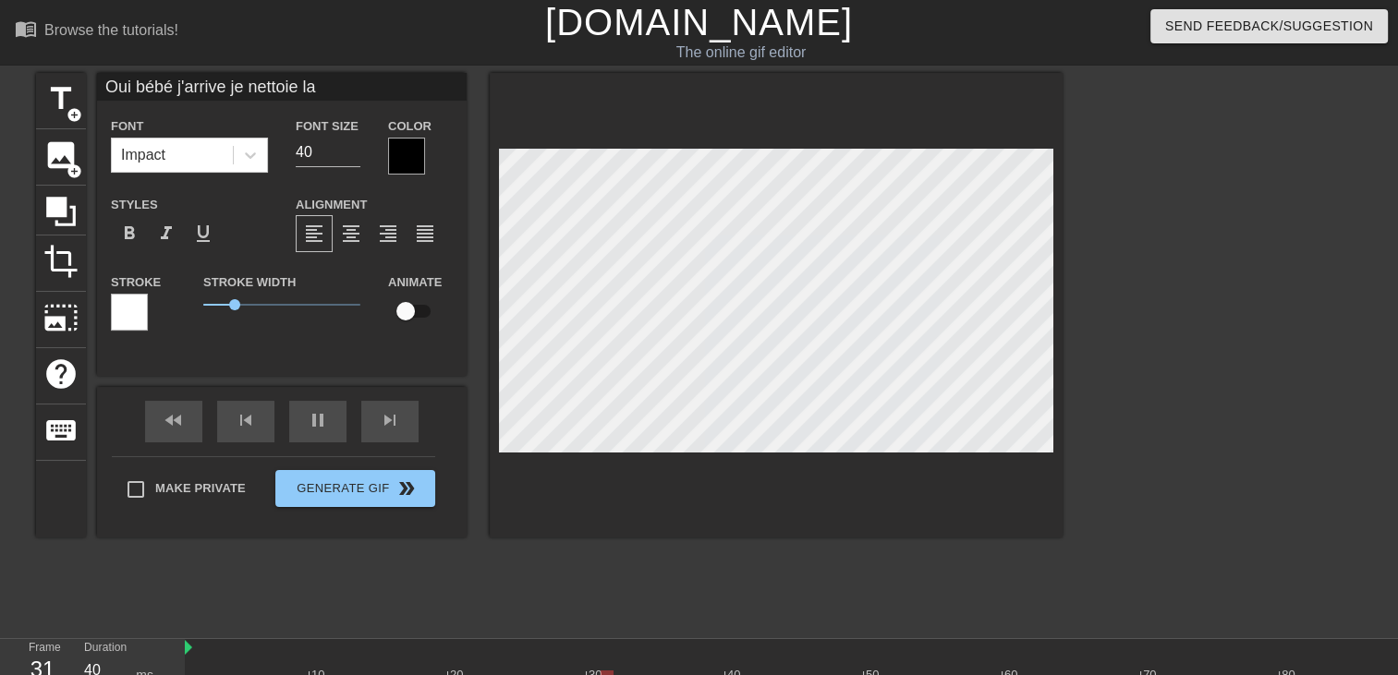
type textarea "Oui bébé j'arrive je nettoie la"
type input "Oui bébé j'arrive je nettoie la c"
type textarea "Oui bébé j'arrive je nettoie la c"
type input "Oui bébé j'arrive je nettoie la cu"
type textarea "Oui bébé j'arrive je nettoie la cu"
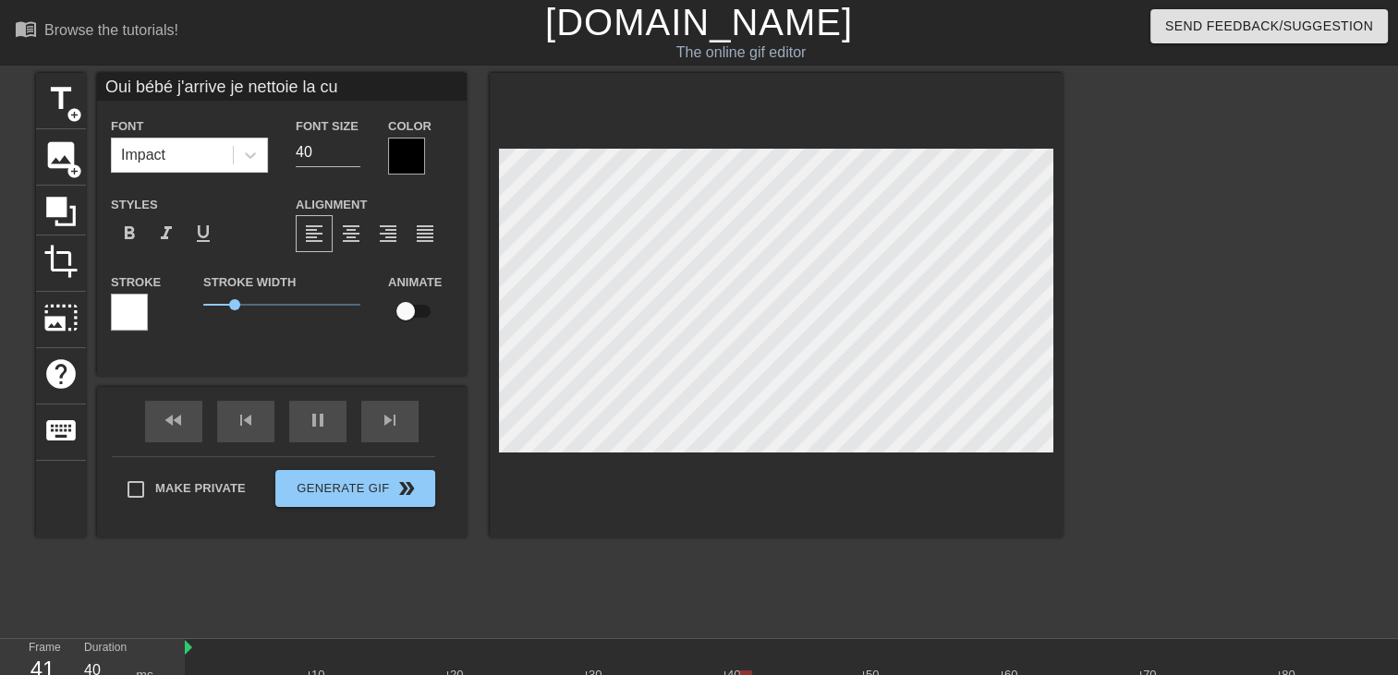
type input "Oui bébé j'arrive je nettoie la cui"
type textarea "Oui bébé j'arrive je nettoie la cui"
type input "Oui bébé j'arrive je nettoie la cuis"
type textarea "Oui bébé j'arrive je nettoie la cuis"
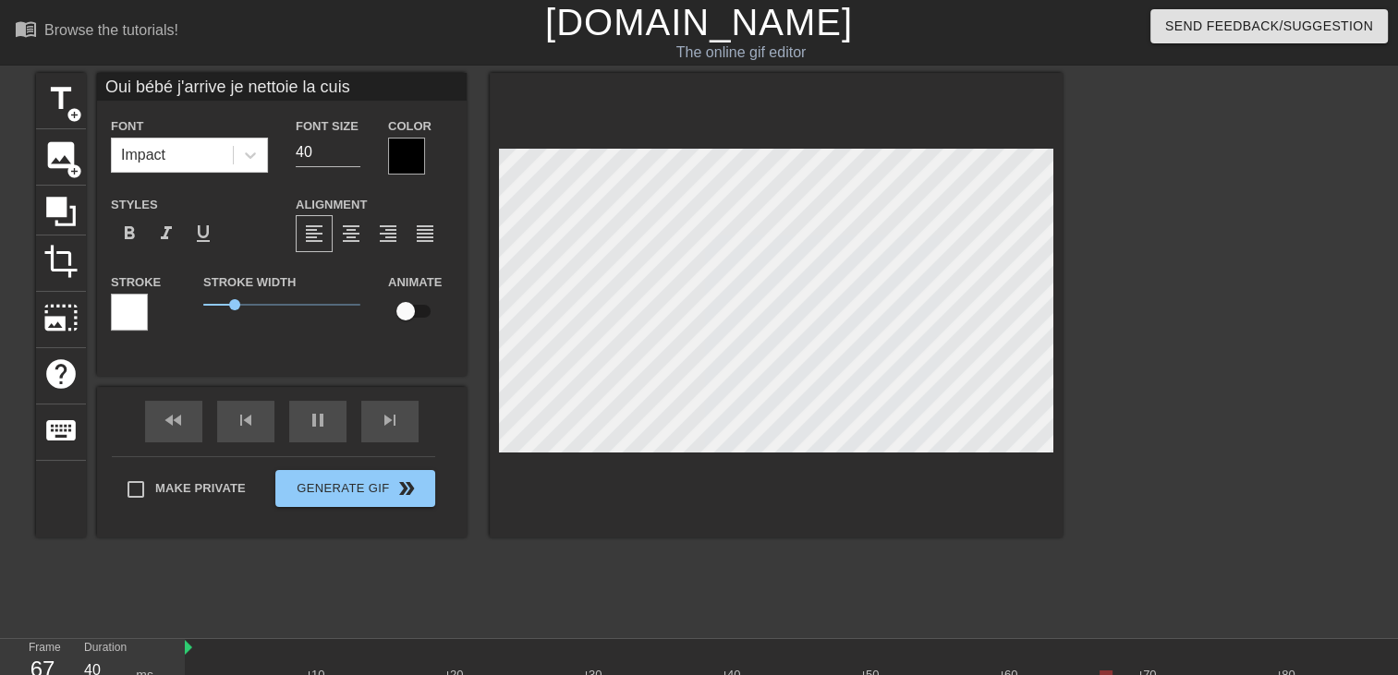
type input "Oui bébé j'arrive je nettoie la cuisi"
type textarea "Oui bébé j'arrive je nettoie la cuisi"
type input "Oui bébé j'arrive je nettoie la cuisin"
type textarea "Oui bébé j'arrive je nettoie la cuisin"
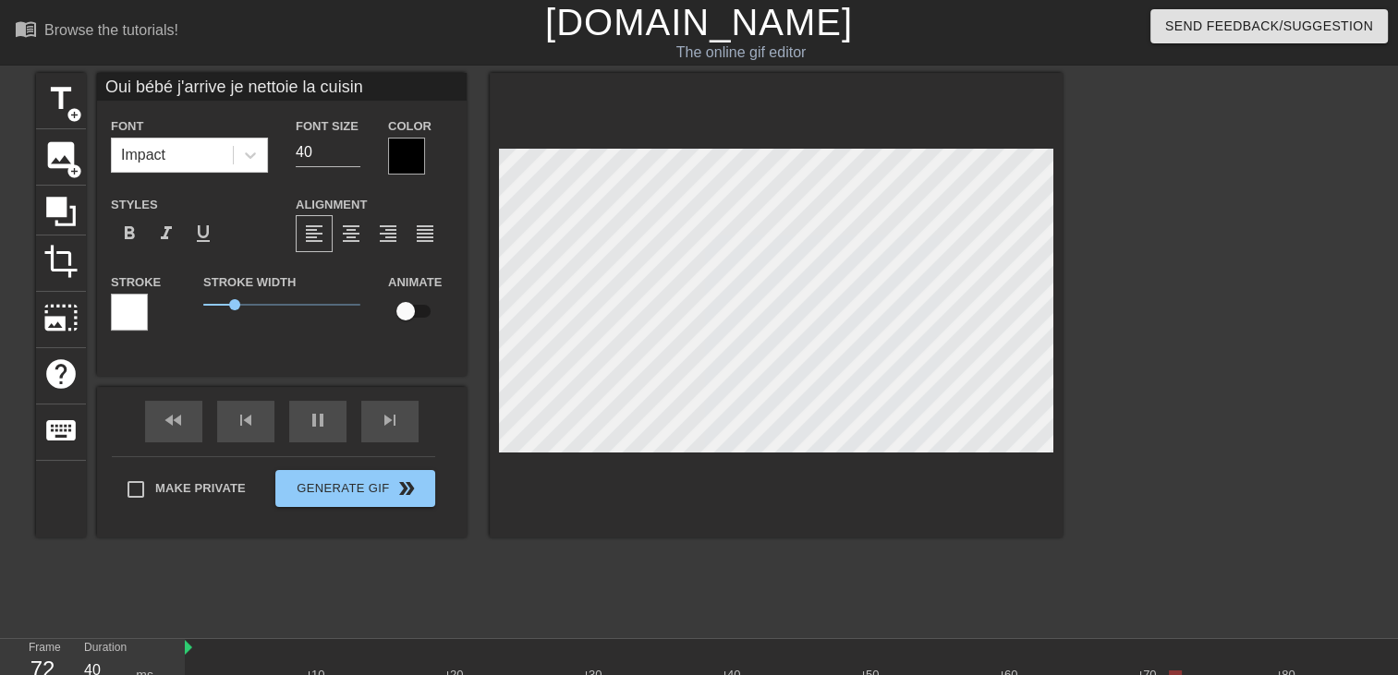
type input "Oui bébé j'arrive je nettoie la cuisin"
type textarea "Oui bébé j'arrive je nettoie la cuisin"
type input "Oui bébé j'arrive je nettoie la cuisin"
type textarea "Oui bébé j'arrive je nettoie la cuisin"
type input "Oui bébé j'arrive je nettoie la cuisine"
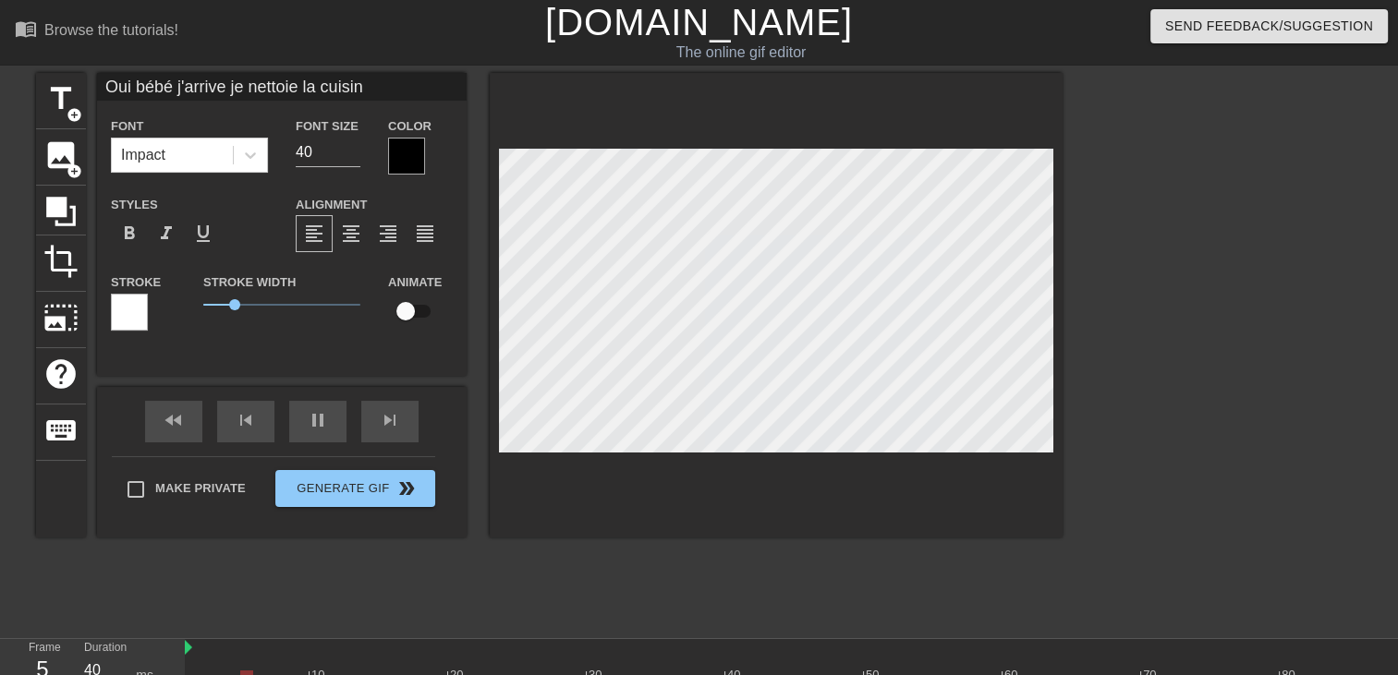
type textarea "Oui bébé j'arrive je nettoie la cuisine"
type input "Oui bébé j'arrive je nettoie la cuisine"
type textarea "Oui bébé j'arrive je nettoie la cuisine"
type input "Oui bébé j'arrive je nettoie la cuisinee"
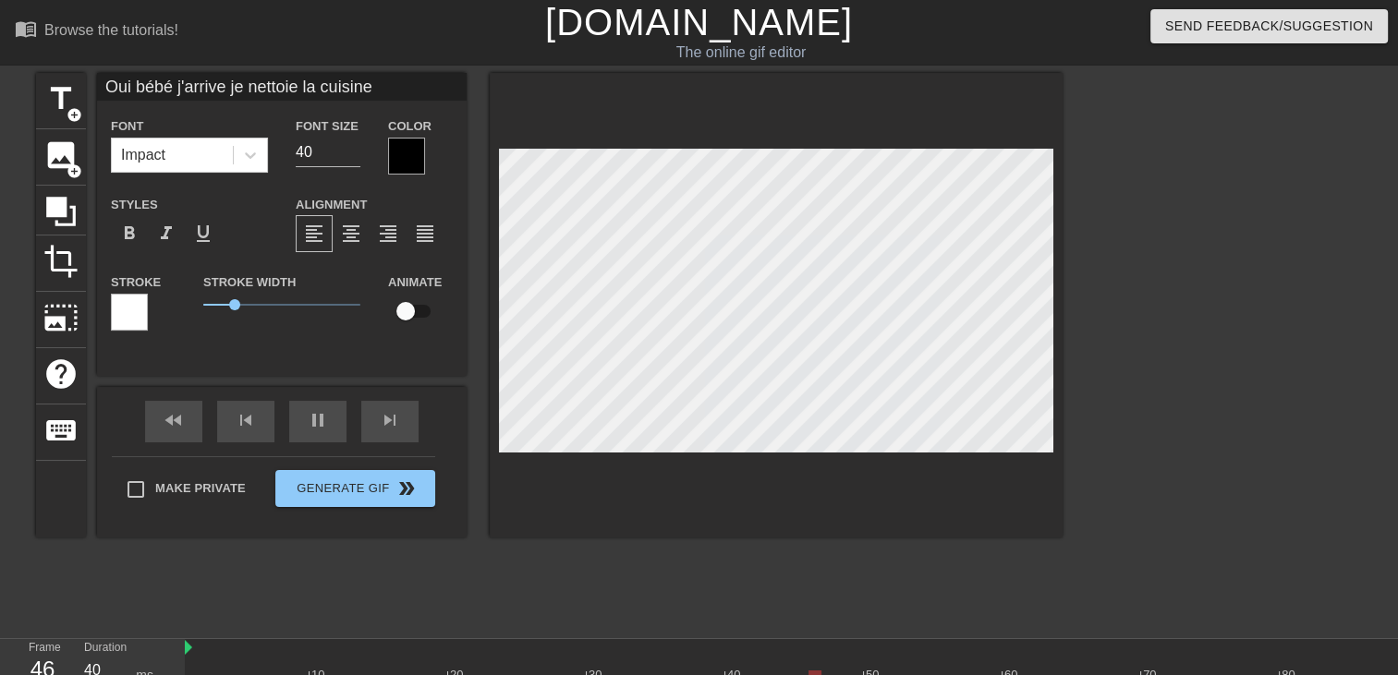
type textarea "Oui bébé j'arrive je nettoie la cuisine e"
type input "Oui bébé j'arrive je nettoie la cuisineet"
type textarea "Oui bébé j'arrive je nettoie la cuisine et"
type input "Oui bébé j'arrive je nettoie la cuisineet"
type textarea "Oui bébé j'arrive je nettoie la cuisine et"
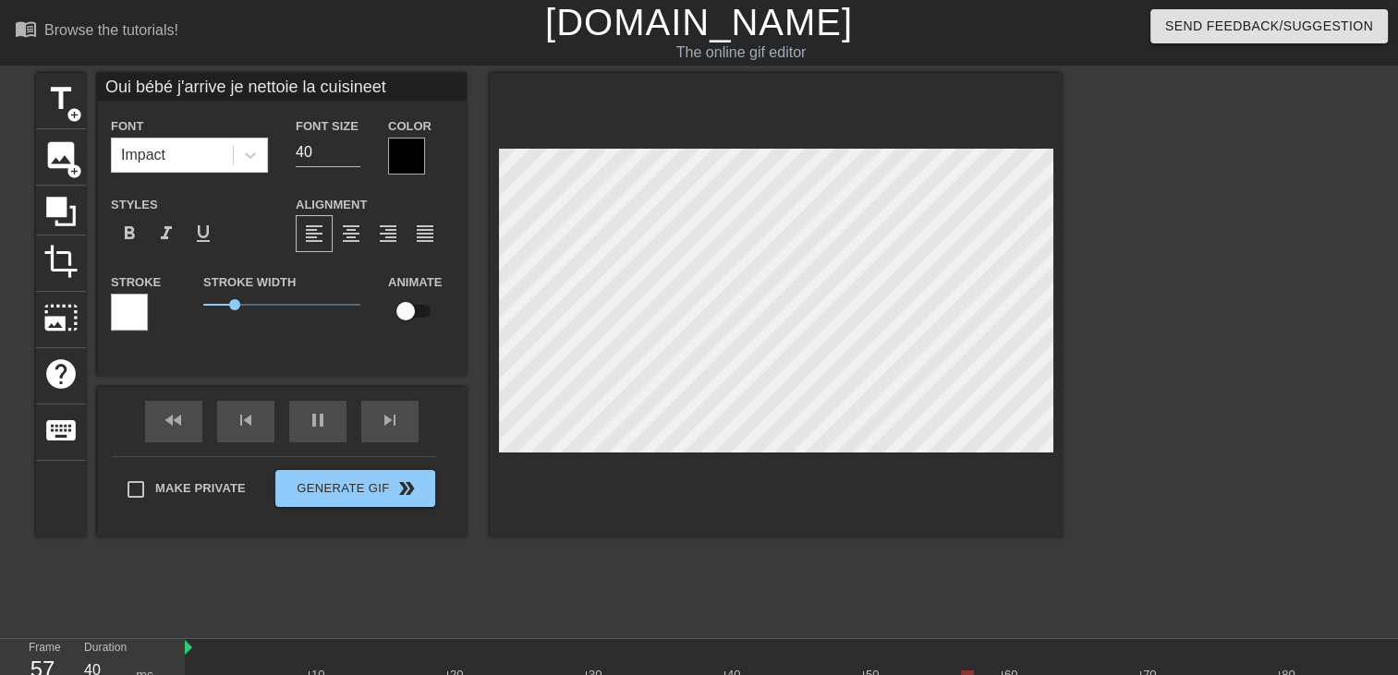
type input "Oui bébé j'arrive je nettoie la cuisineet j"
type textarea "Oui bébé j'arrive je nettoie la cuisine et j"
type input "Oui bébé j'arrive je nettoie la cuisineet je"
type textarea "Oui bébé j'arrive je nettoie la cuisine et je"
type input "Oui bébé j'arrive je nettoie la cuisineet jet"
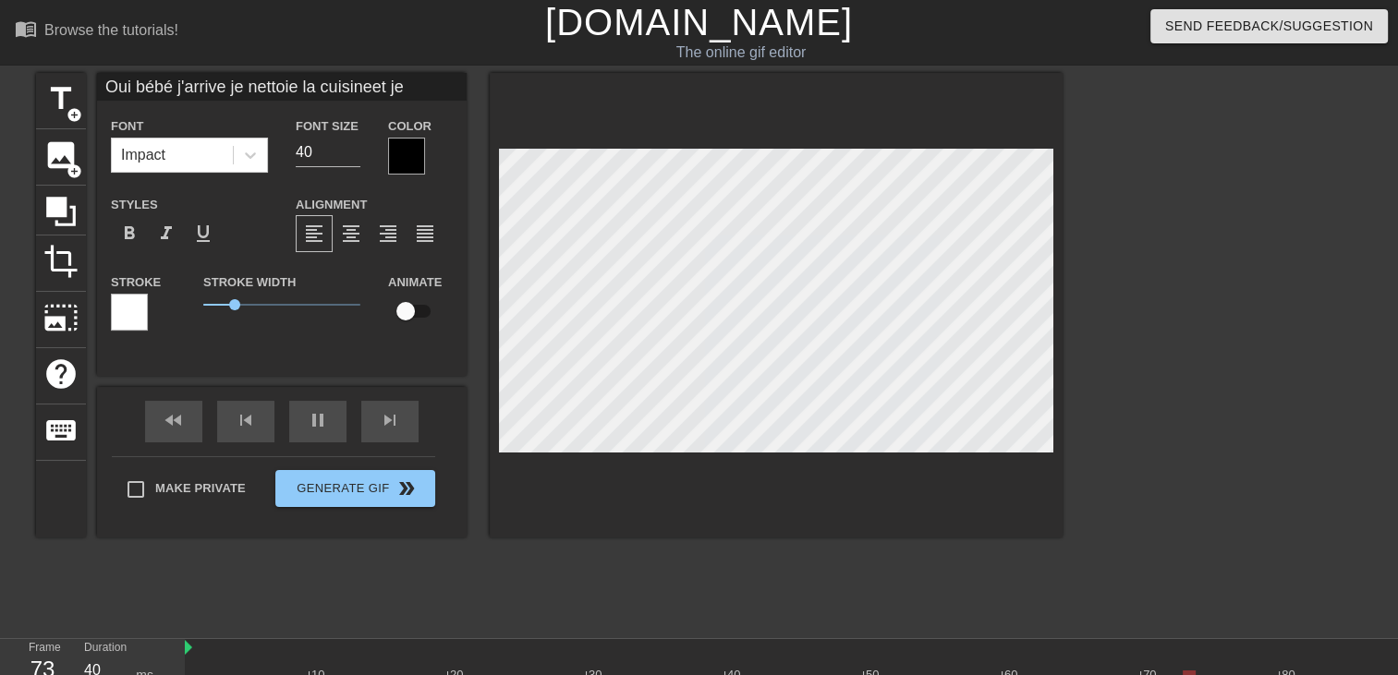
type textarea "Oui bébé j'arrive je nettoie la cuisine et jet"
type input "Oui bébé j'arrive je nettoie la cuisineet jete"
type textarea "Oui bébé j'arrive je nettoie la cuisine et jete"
type input "Oui bébé j'arrive je nettoie la cuisineet jete"
type textarea "Oui bébé j'arrive je nettoie la cuisine et jete"
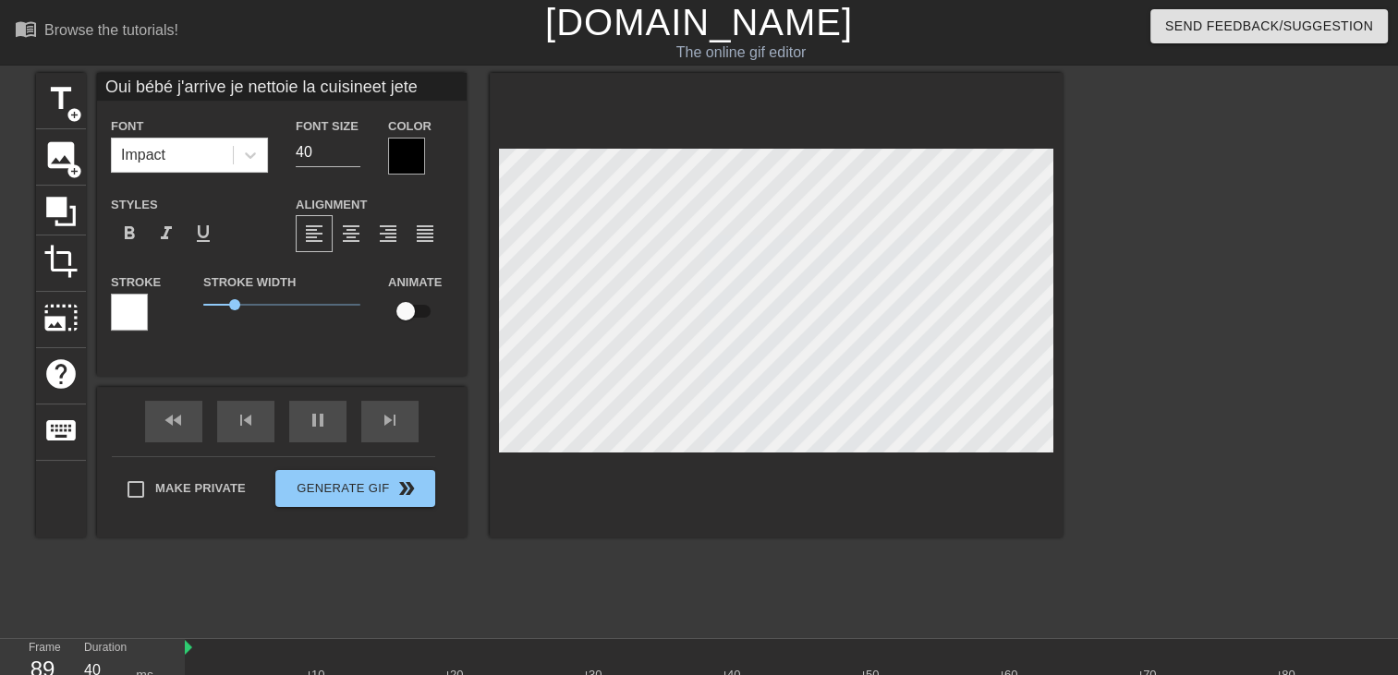
type input "Oui bébé j'arrive je nettoie la cuisineet jete r"
type textarea "Oui bébé j'arrive je nettoie la cuisine et jete r"
type input "Oui bébé j'arrive je nettoie la cuisineet jete re"
type textarea "Oui bébé j'arrive je nettoie la cuisine et jete re"
type input "Oui bébé j'arrive je nettoie la cuisineet jete rej"
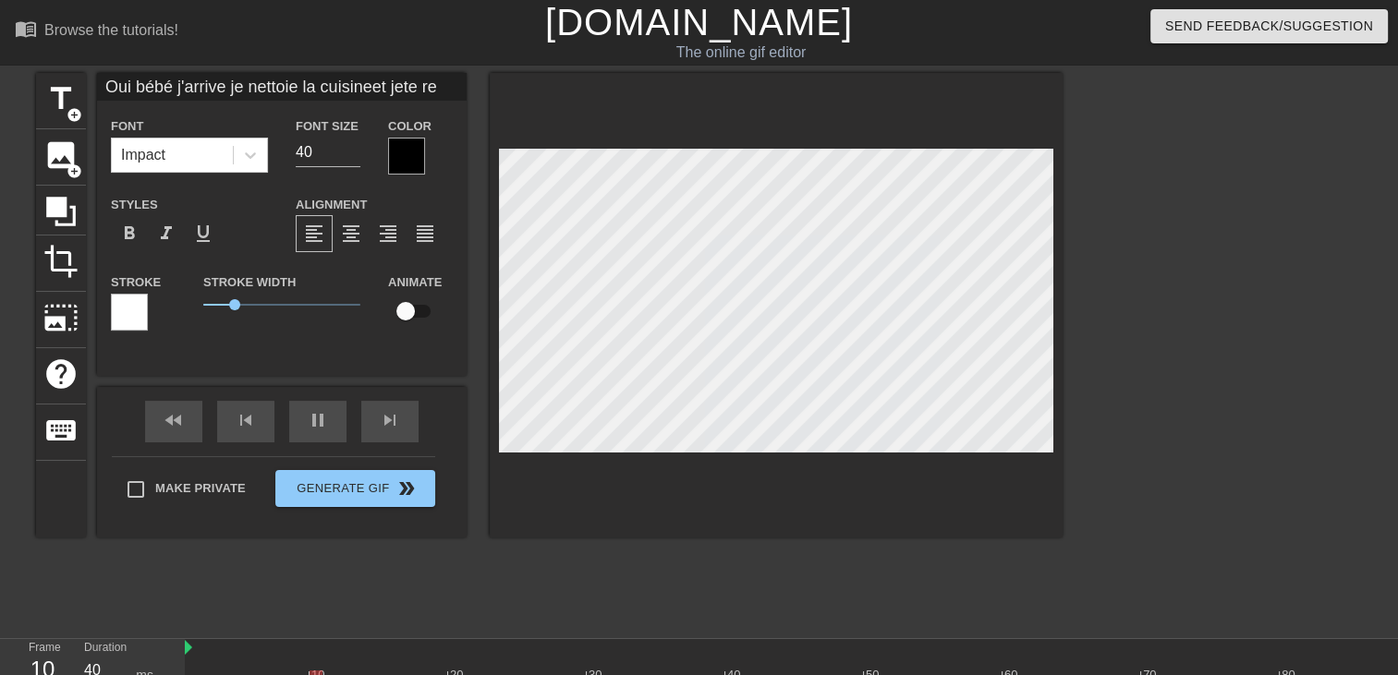
type textarea "Oui bébé j'arrive je nettoie la cuisine et jete rej"
type input "Oui bébé j'arrive je nettoie la cuisineet jete rejo"
type textarea "Oui bébé j'arrive je nettoie la cuisine et jete rejo"
type input "Oui bébé j'arrive je nettoie la cuisineet jete rejoi"
type textarea "Oui bébé j'arrive je nettoie la cuisine et jete rejoi"
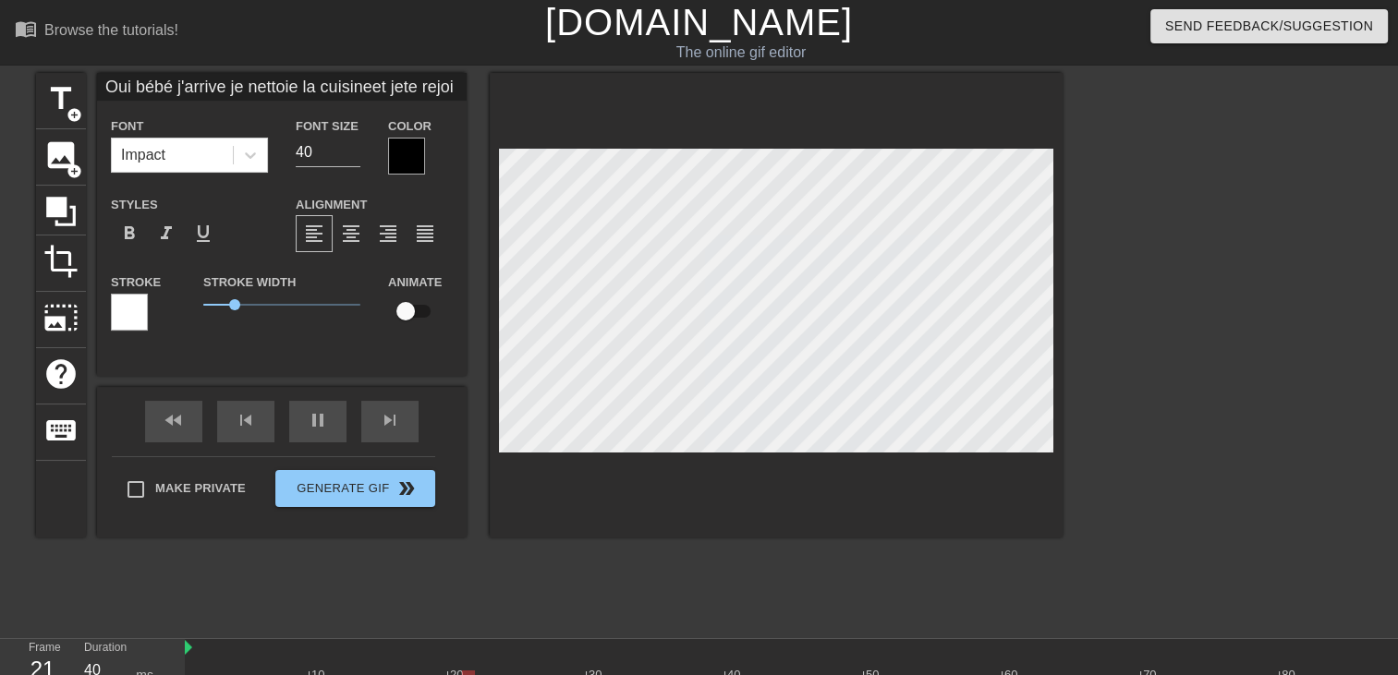
type input "Oui bébé j'arrive je nettoie la cuisineet jete rejoin"
type textarea "Oui bébé j'arrive je nettoie la cuisine et jete rejoin"
type input "Oui bébé j'arrive je nettoie la cuisineet jete rejoins"
type textarea "Oui bébé j'arrive je nettoie la cuisine et jete rejoins"
type input "Oui bébé j'arrive je nettoie la cuisineet jete rejoins"
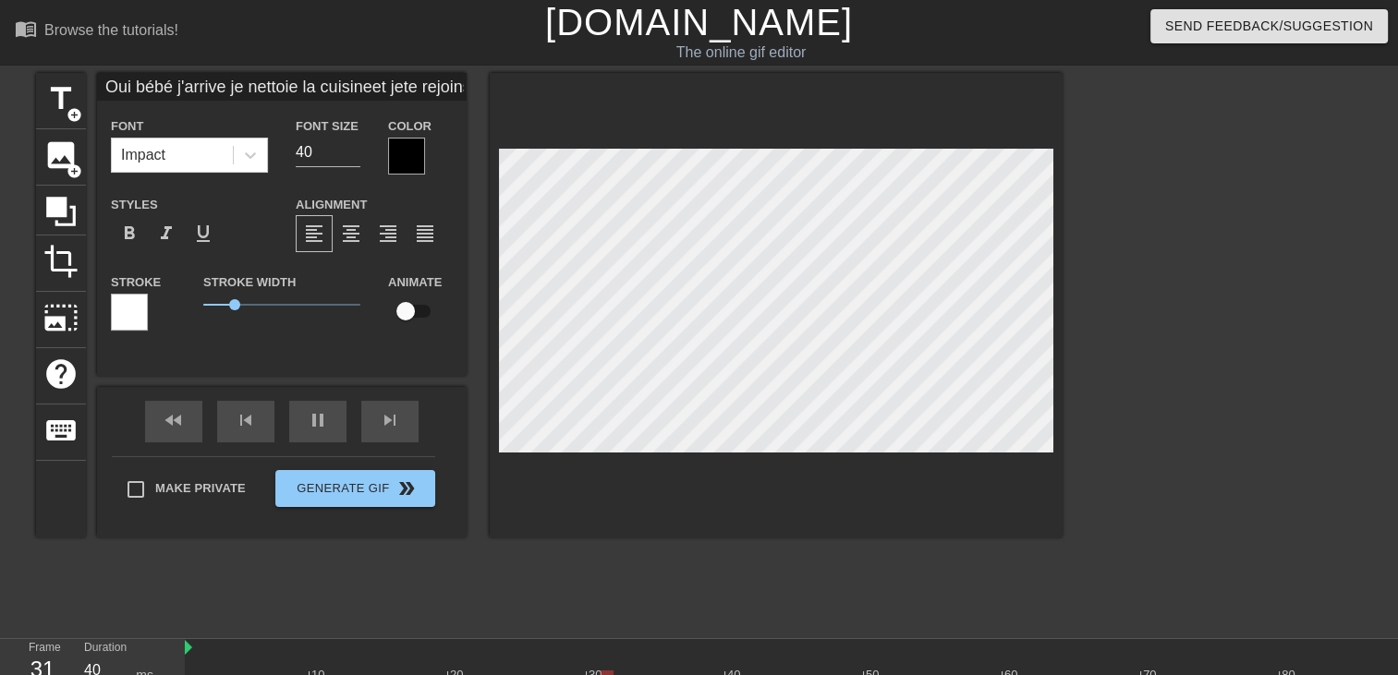
type textarea "Oui bébé j'arrive je nettoie la cuisine et jete rejoins"
type input "Oui bébé j'arrive je nettoie la cuisineet jete rejoins a"
type textarea "Oui bébé j'arrive je nettoie la cuisine et jete rejoins a"
type input "Oui bébé j'arrive je nettoie la cuisineet jete rejoins au"
type textarea "Oui bébé j'arrive je nettoie la cuisine et jete rejoins au"
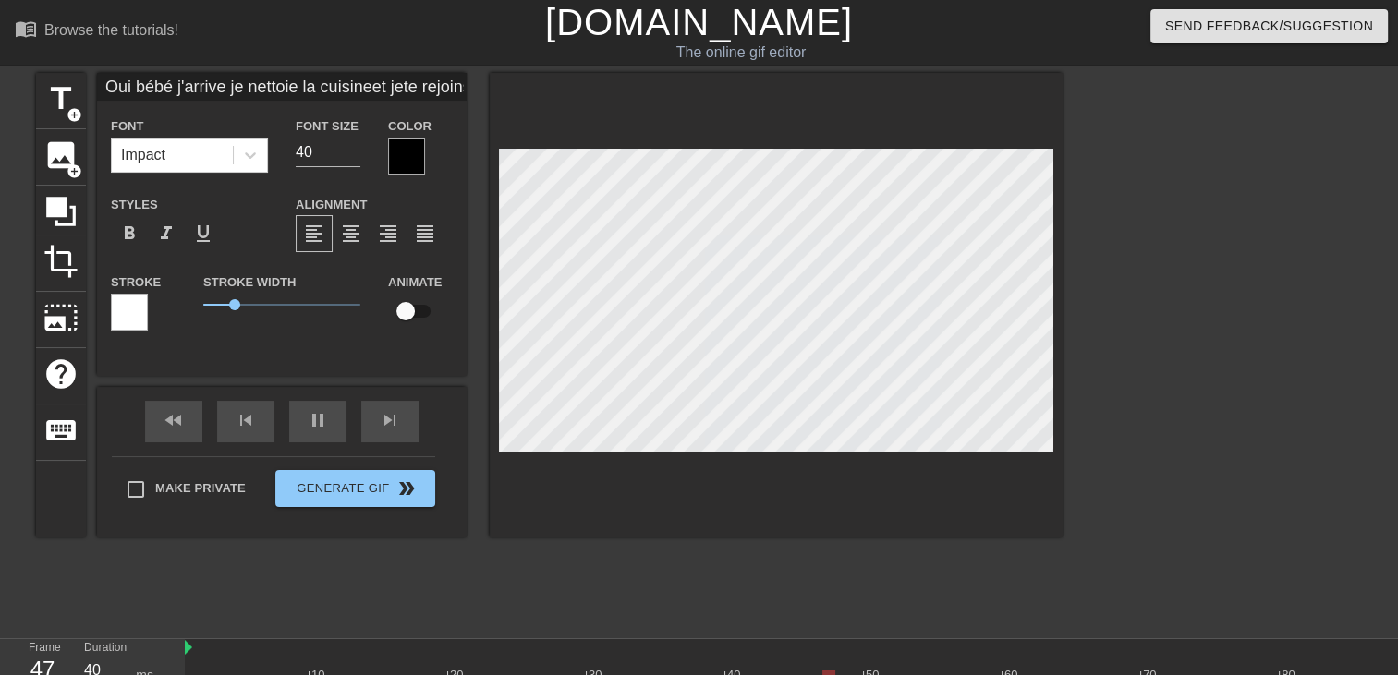
type input "Oui bébé j'arrive je nettoie la cuisineet jete rejoins au"
type textarea "Oui bébé j'arrive je nettoie la cuisine et jete rejoins au"
type input "Oui bébé j'arrive je nettoie la cuisineet jete rejoins au l"
type textarea "Oui bébé j'arrive je nettoie la cuisine et jete rejoins au l"
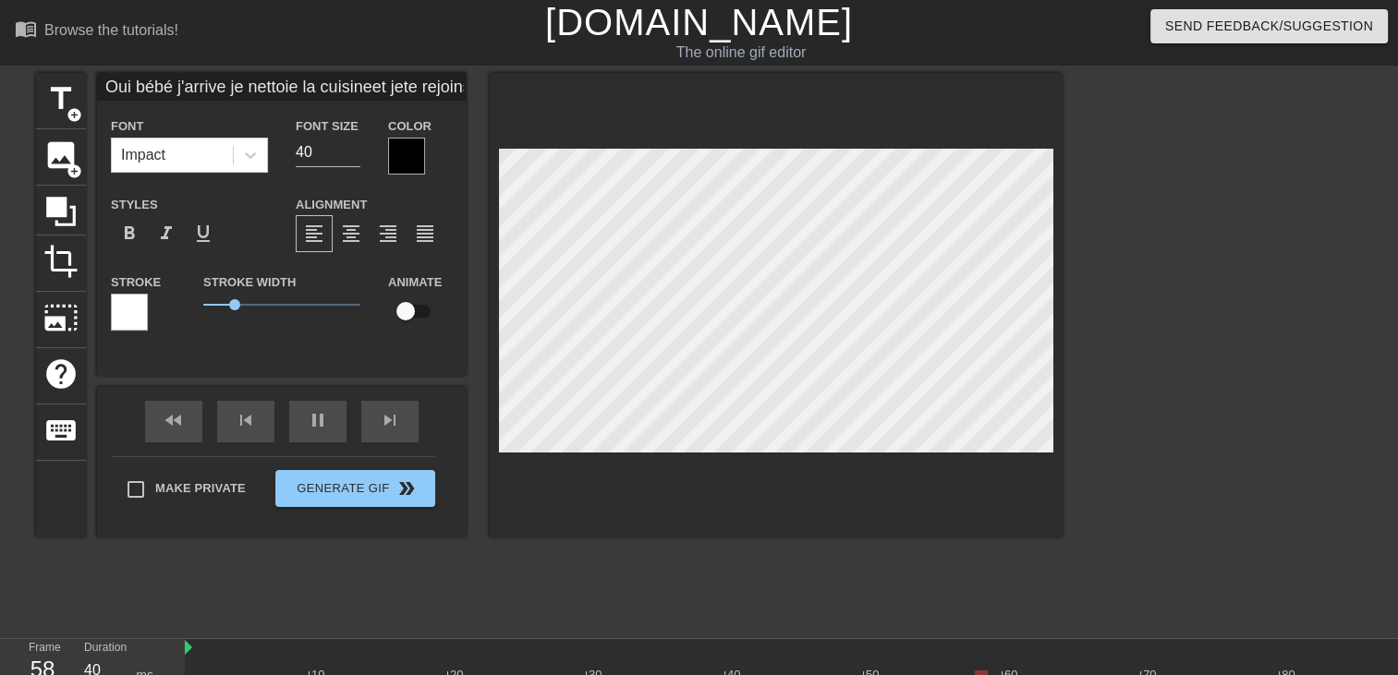
type input "Oui bébé j'arrive je nettoie la cuisineet jete rejoins au li"
type textarea "Oui bébé j'arrive je nettoie la cuisine et jete rejoins au li"
type input "Oui bébé j'arrive je nettoie la cuisineet jete rejoins au lit"
type textarea "Oui bébé j'arrive je nettoie la cuisine et jete rejoins au lit"
type input "Oui bébé j'arrive je nettoie la cuisineet jete rejoins au lit"
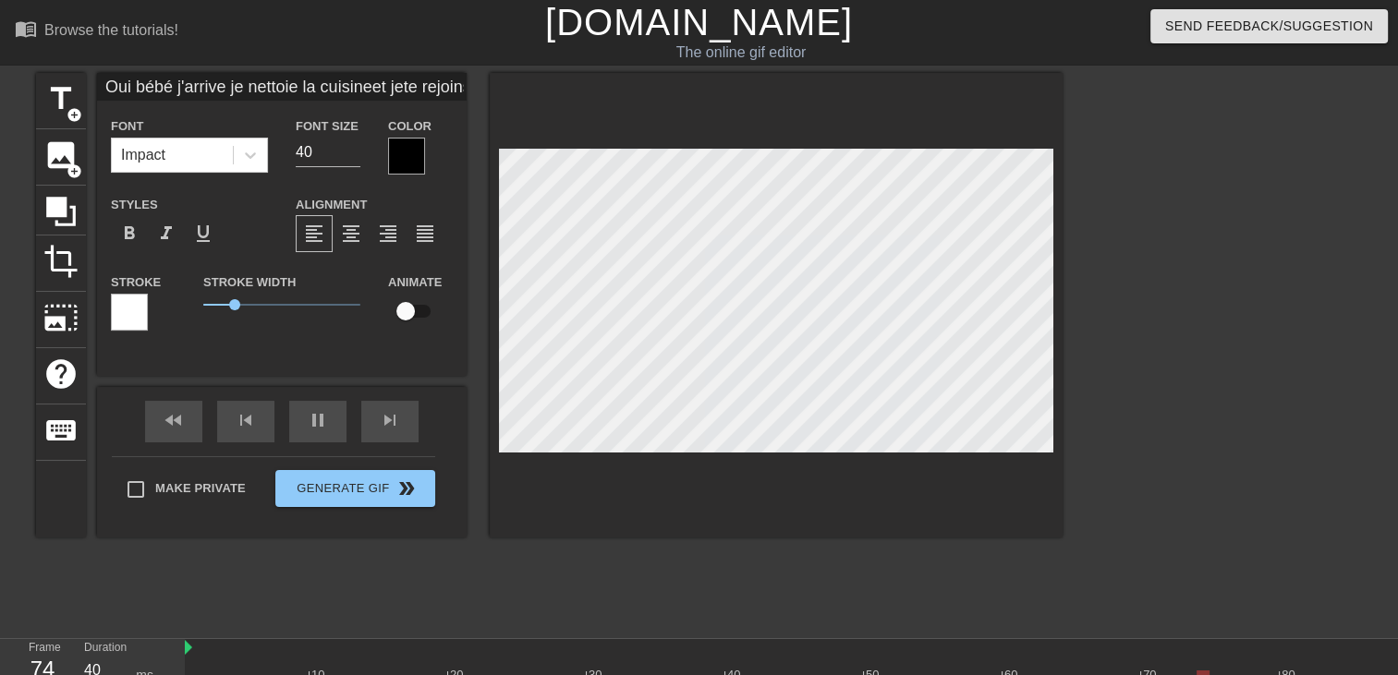
type textarea "Oui bébé j'arrive je nettoie la cuisine et jete rejoins au lit"
type input "Oui bébé j'arrive je nettoie la cuisineet jete rejoins au lit"
type textarea "Oui bébé j'arrive je nettoie la cuisine et jete rejoins au lit"
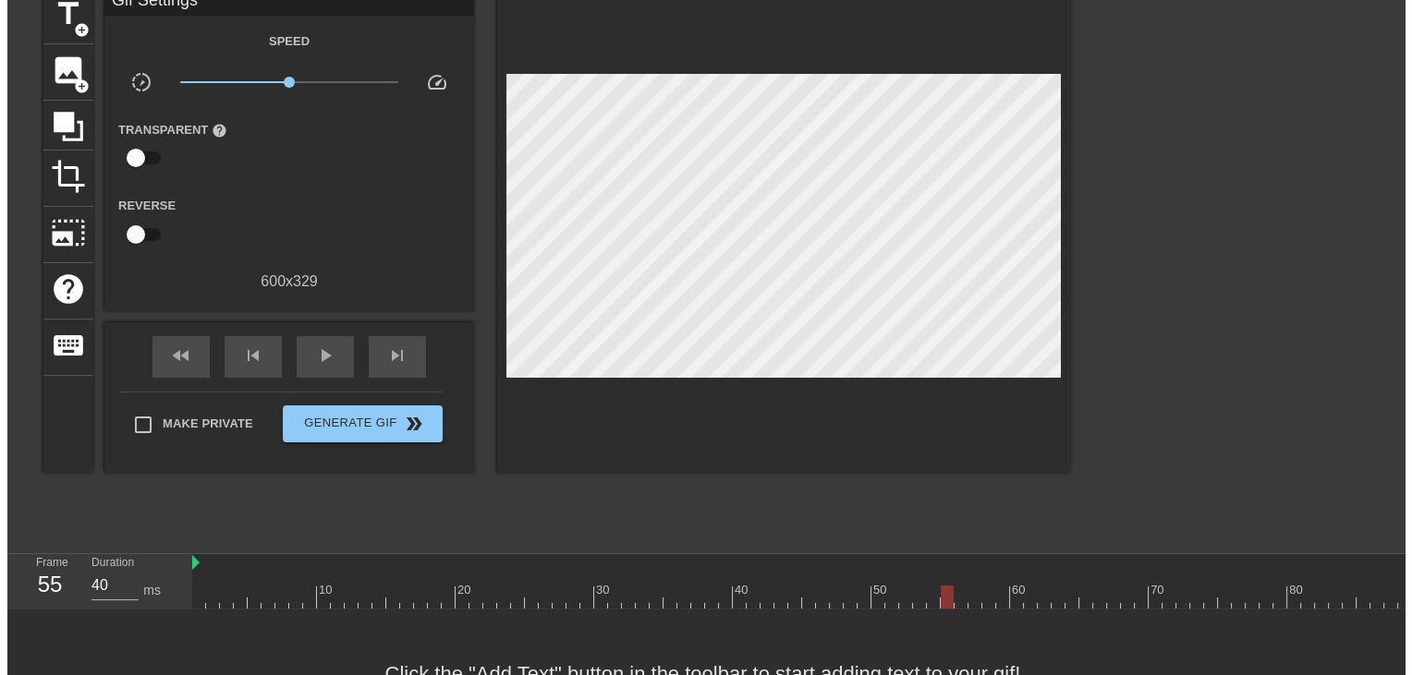
scroll to position [0, 0]
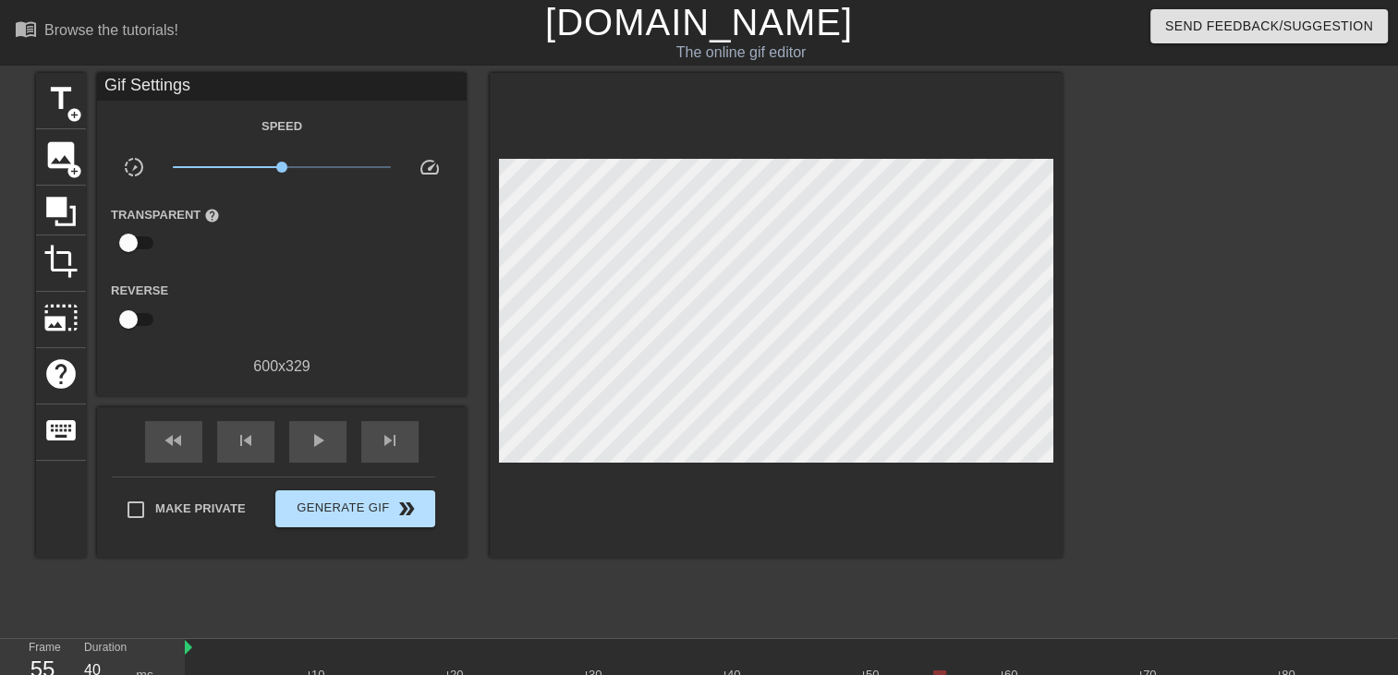
drag, startPoint x: 347, startPoint y: 537, endPoint x: 372, endPoint y: 493, distance: 50.1
click at [354, 512] on div "Make Private Generate Gif double_arrow" at bounding box center [273, 513] width 323 height 73
click at [373, 493] on button "Generate Gif double_arrow" at bounding box center [355, 509] width 160 height 37
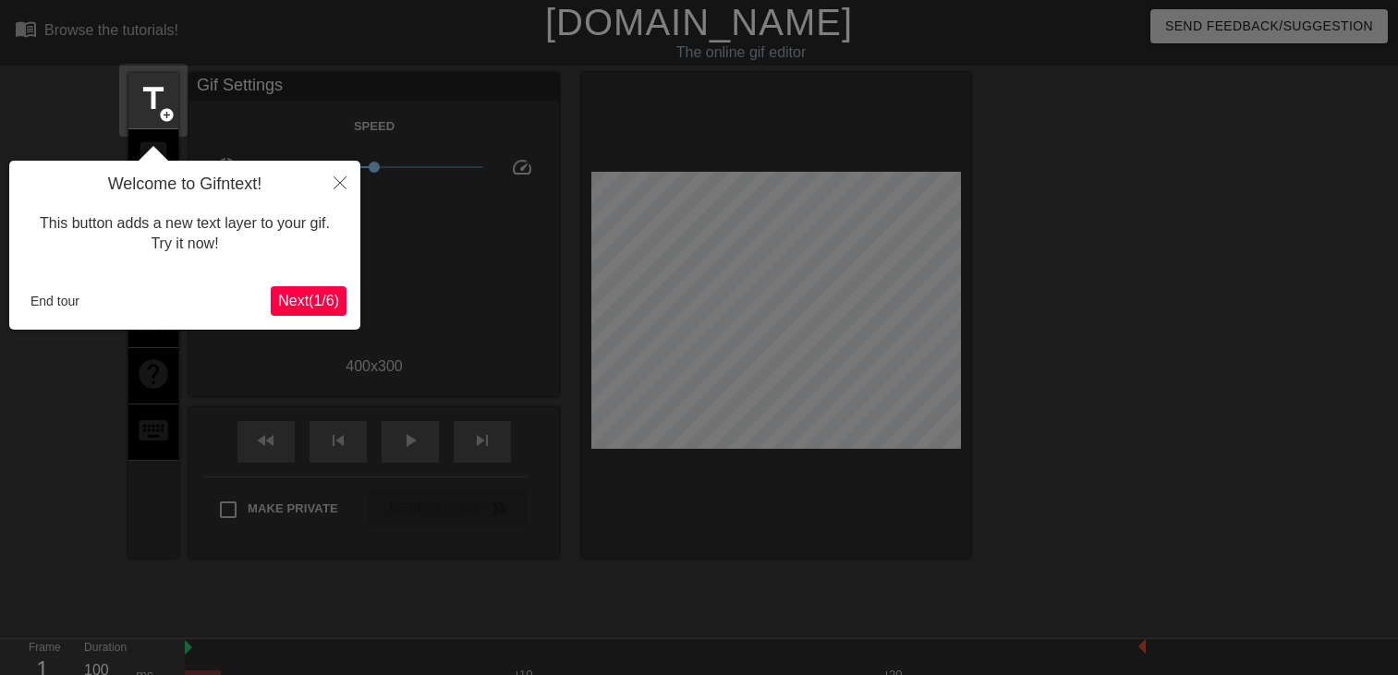
scroll to position [44, 0]
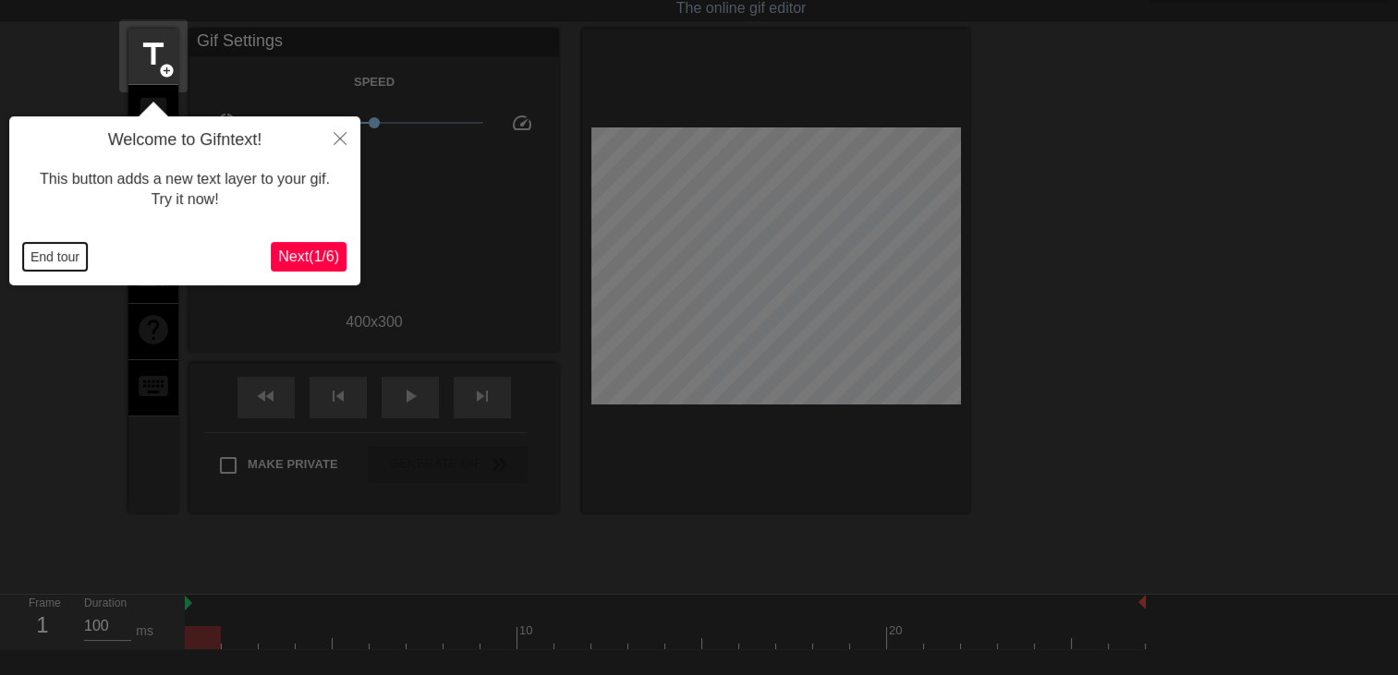
click at [46, 261] on button "End tour" at bounding box center [55, 257] width 64 height 28
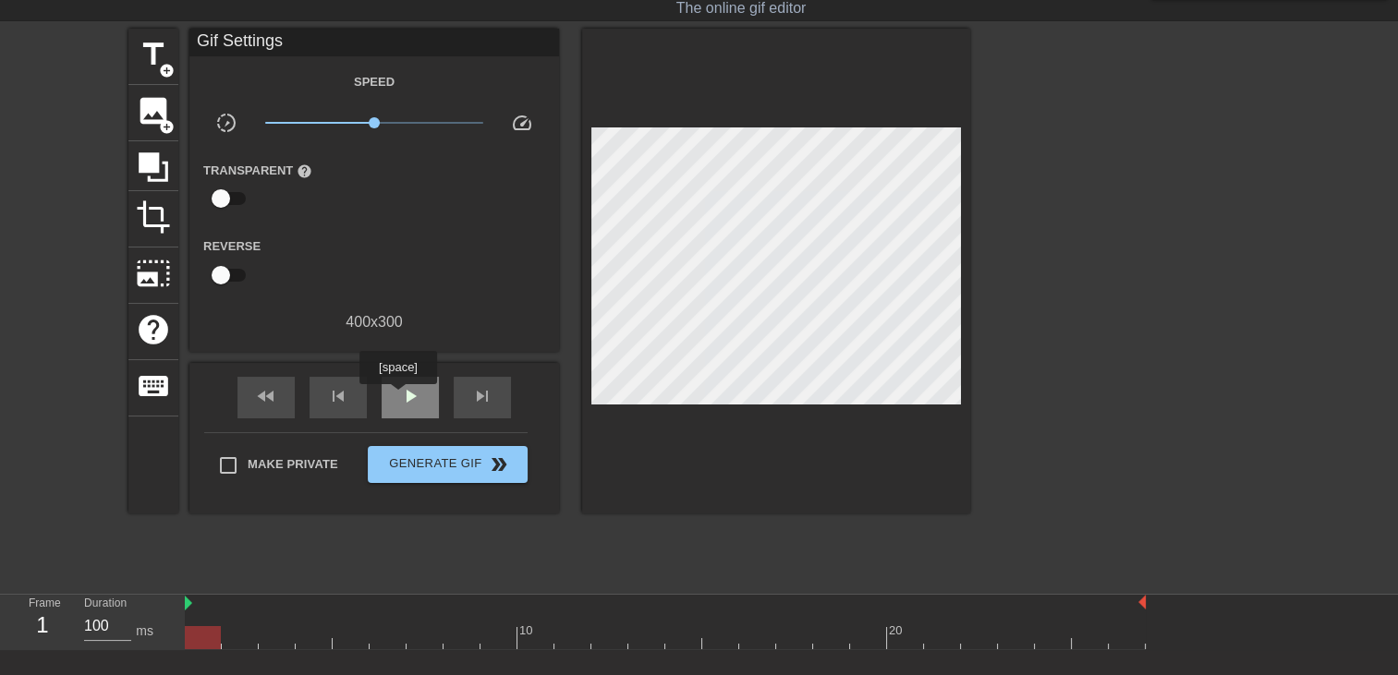
click at [397, 397] on div "play_arrow" at bounding box center [410, 398] width 57 height 42
click at [161, 68] on span "add_circle" at bounding box center [167, 71] width 16 height 16
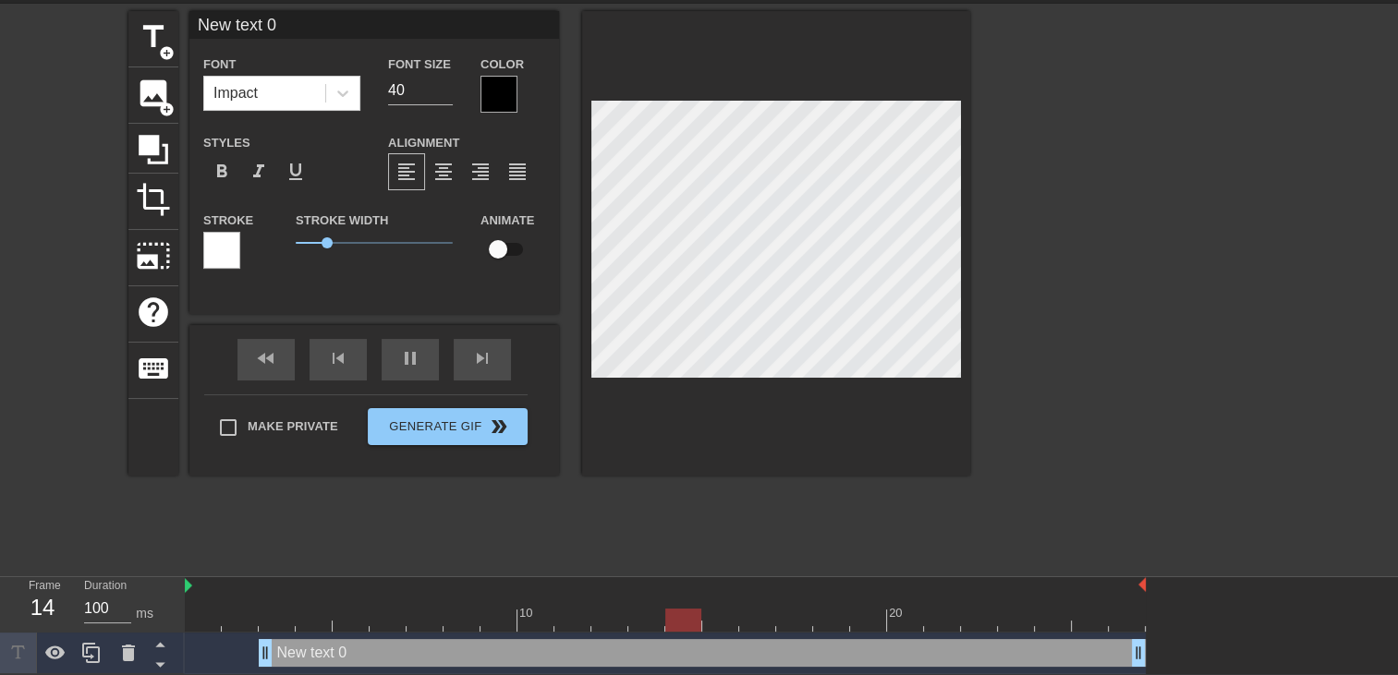
scroll to position [64, 0]
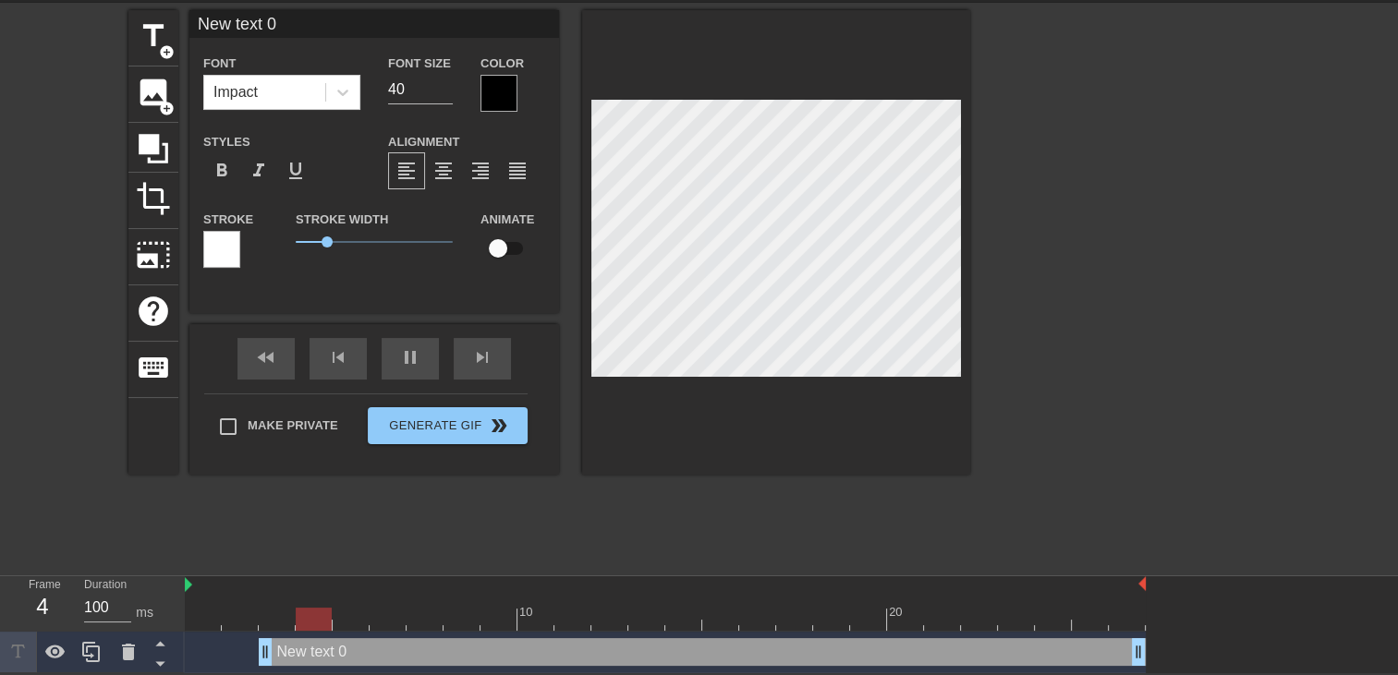
drag, startPoint x: 264, startPoint y: 654, endPoint x: 0, endPoint y: 631, distance: 265.3
click at [0, 631] on html "menu_book Browse the tutorials! Gifntext.com The online gif editor Send Feedbac…" at bounding box center [699, 305] width 1398 height 736
type input "New text"
type textarea "New text"
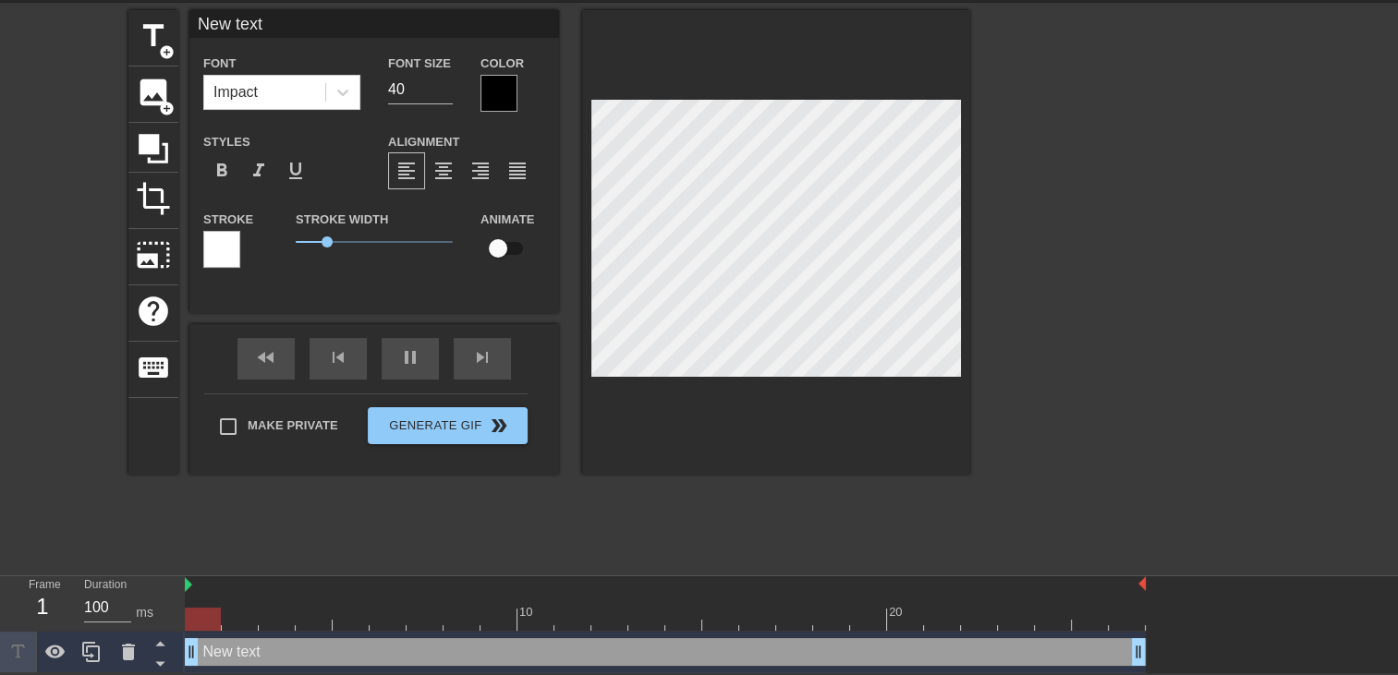
type input "New text"
type textarea "New text"
type input "New tex"
type textarea "New tex"
type input "New te"
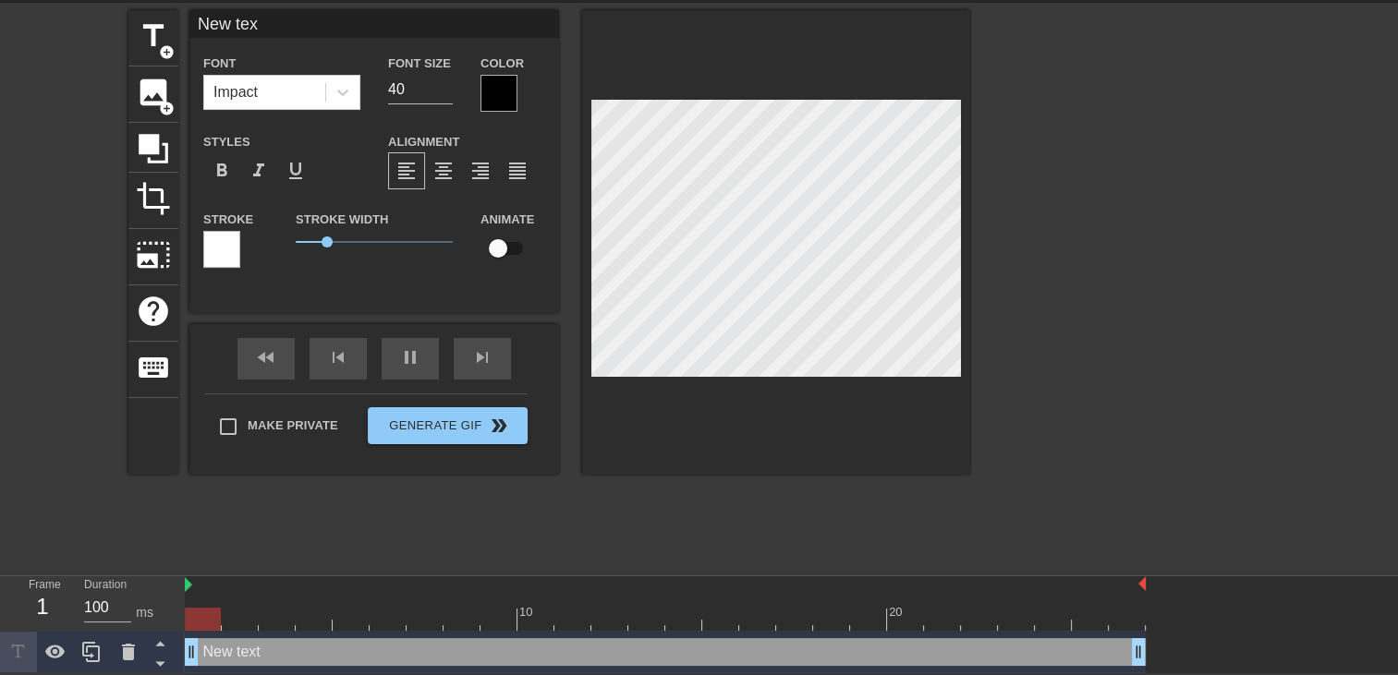
type textarea "New te"
type input "New t"
type textarea "New t"
type input "New"
type textarea "New"
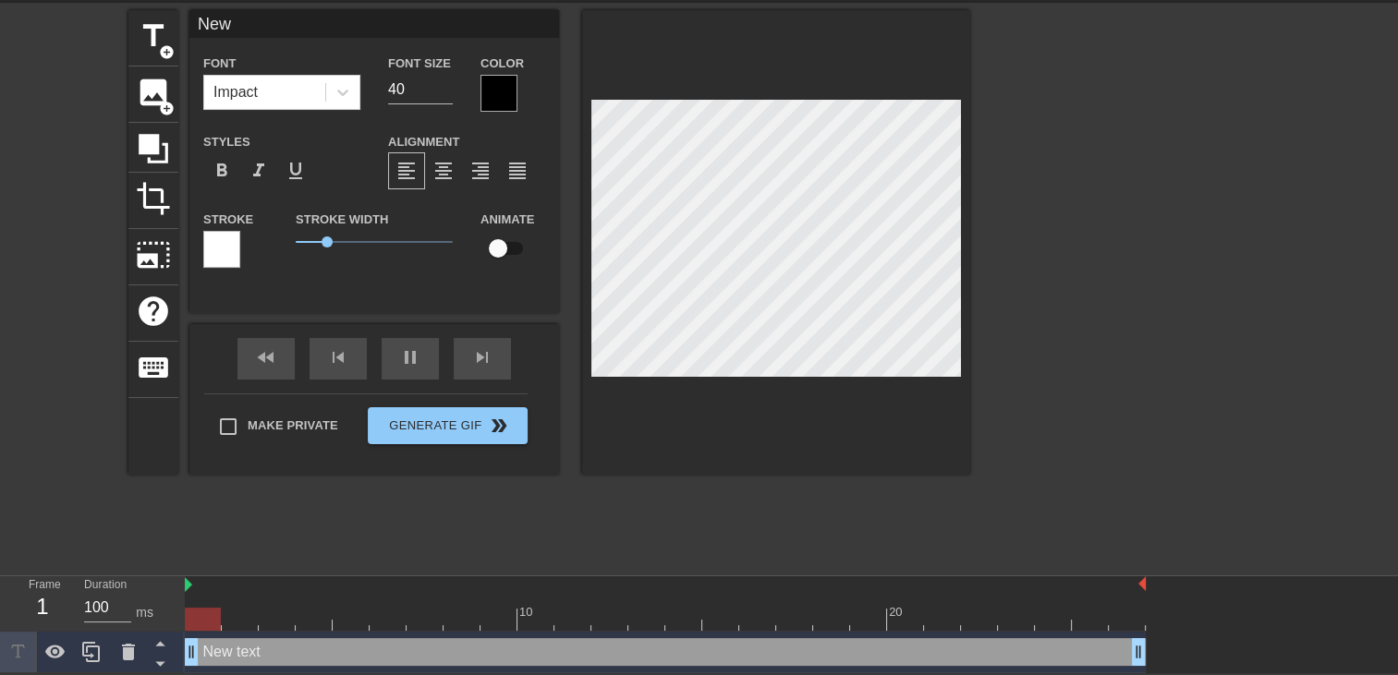
type input "New"
type textarea "New"
type input "Ne"
type textarea "Ne"
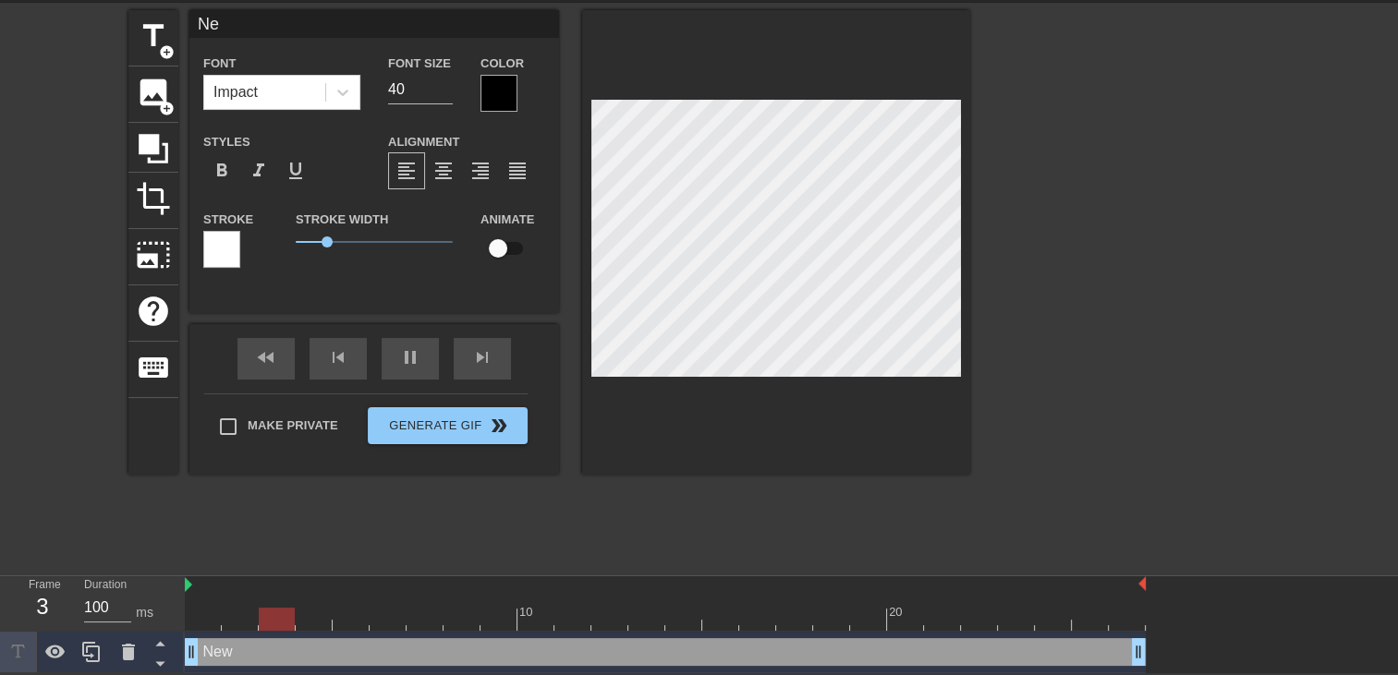
type input "N"
type textarea "N"
type input "C"
type textarea "C"
type input "Ch"
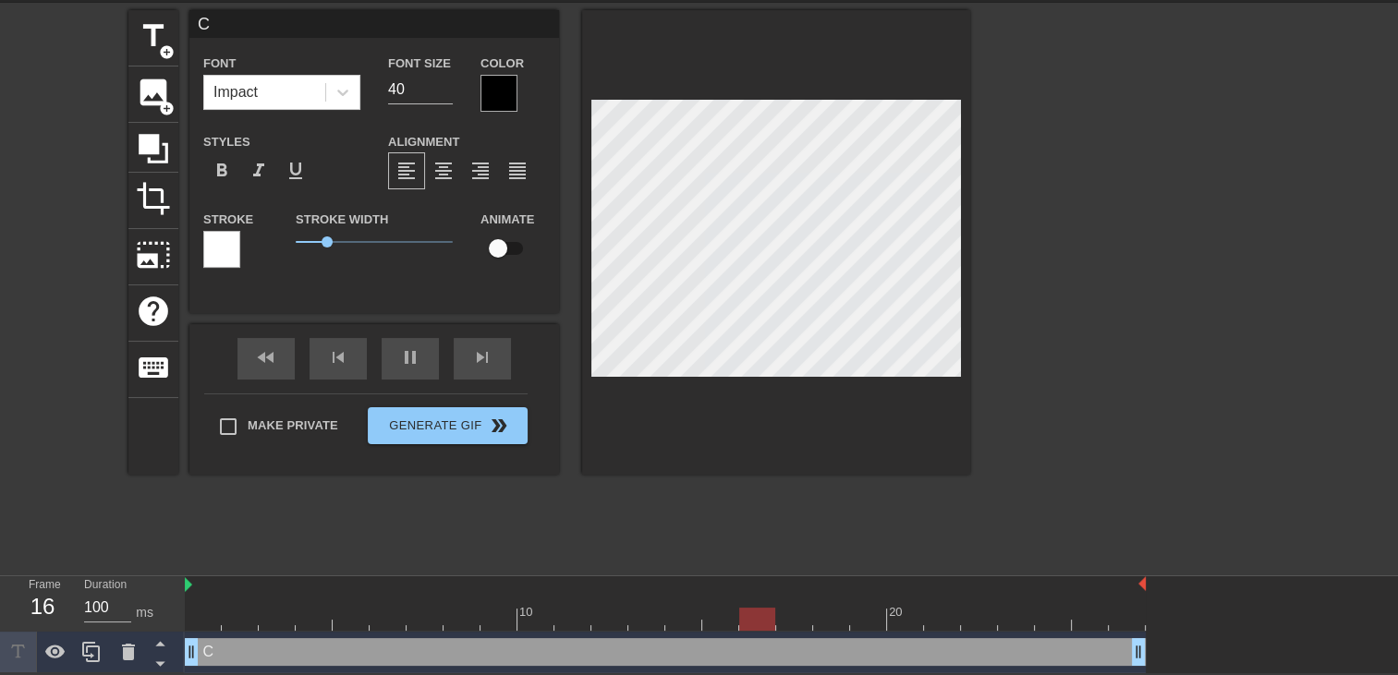
type textarea "Ch"
type input "Che"
type textarea "Che"
type input "Cher"
type textarea "Cher"
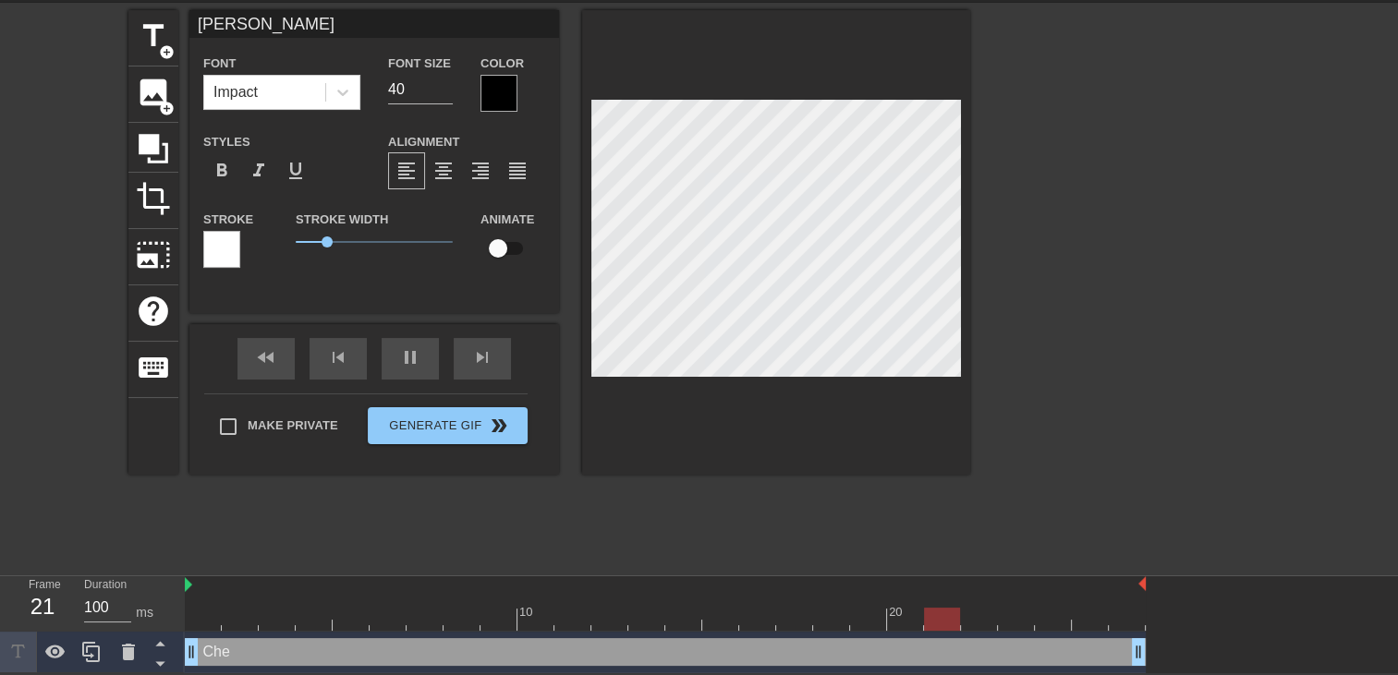
type input "Chero"
type textarea "Chero"
type input "Cher"
type textarea "Cher"
type input "Cheri"
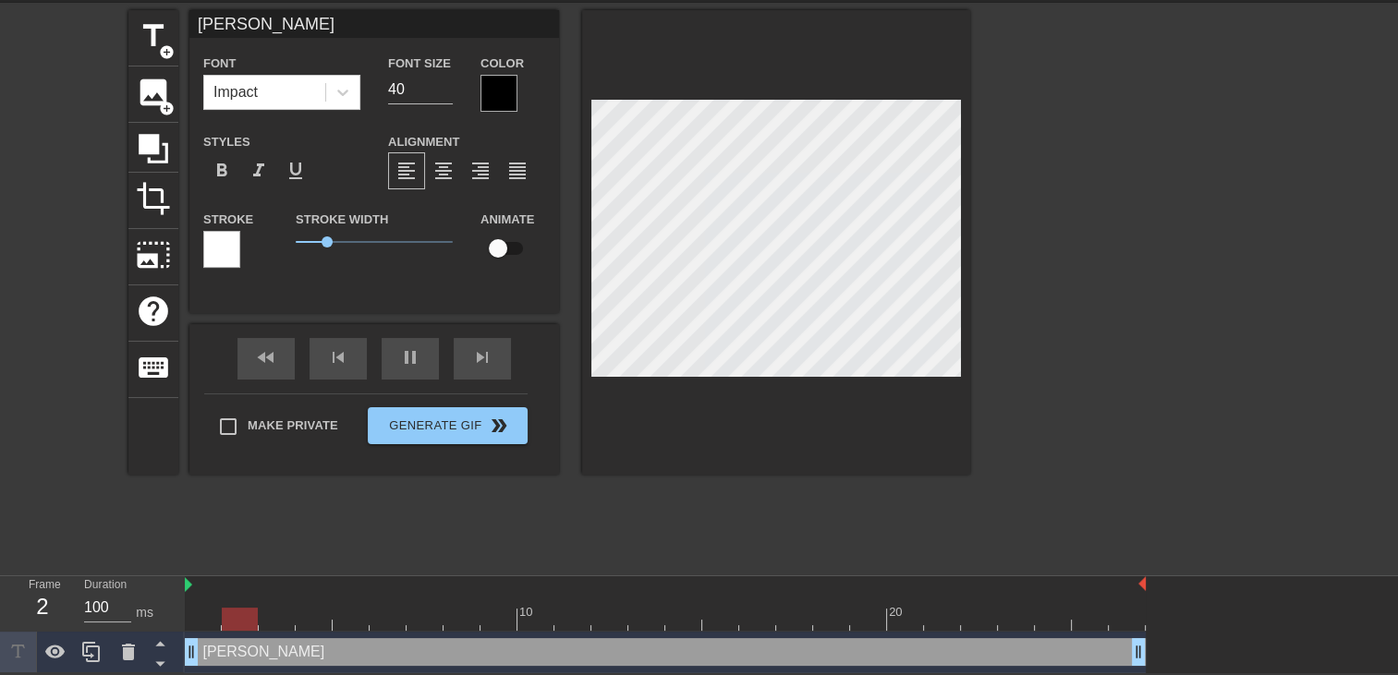
type textarea "Cheri"
type input "Cheri"
type textarea "Cheri"
type input "Cheri d"
type textarea "Cheri d"
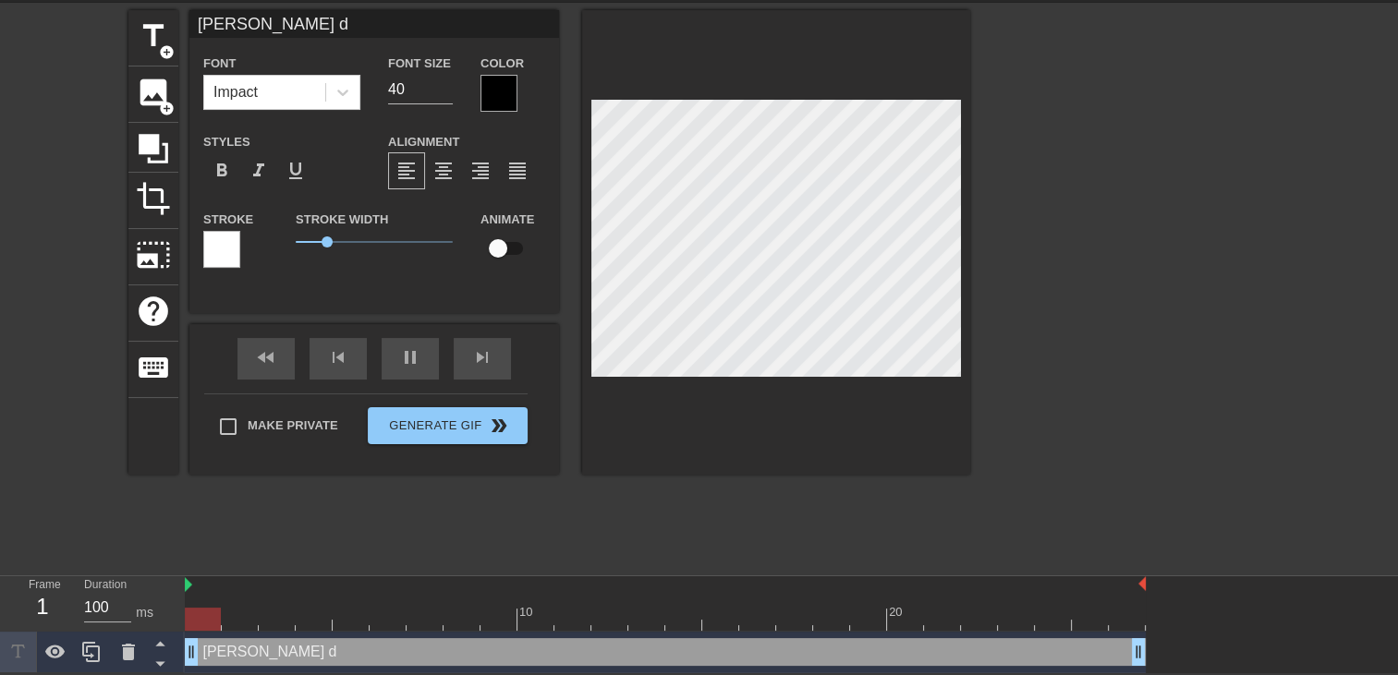
type input "Cheri de"
type textarea "Cheri de"
type input "Cheri des"
type textarea "Cheri des"
type input "Cheri deso"
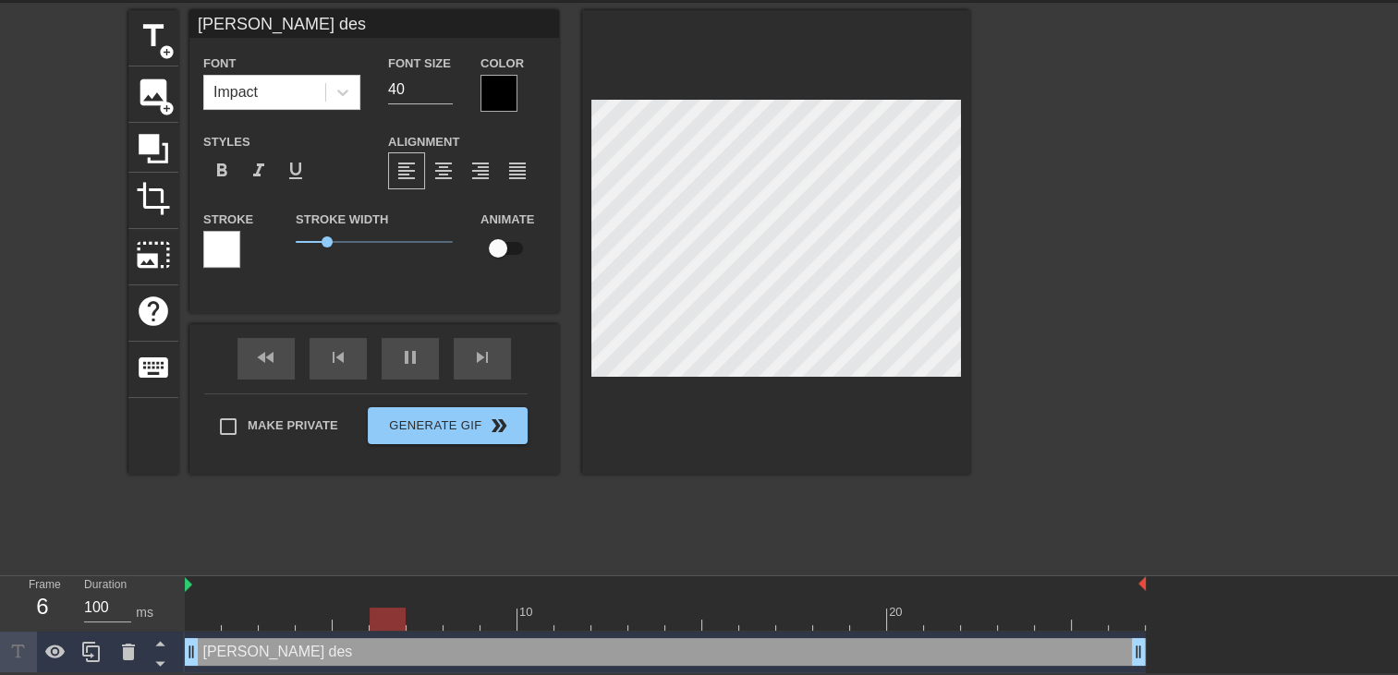
type textarea "Cheri deso"
type input "Cheri desol"
type textarea "Cheri desol"
type input "Cheri desolé"
type textarea "Cheri desolé"
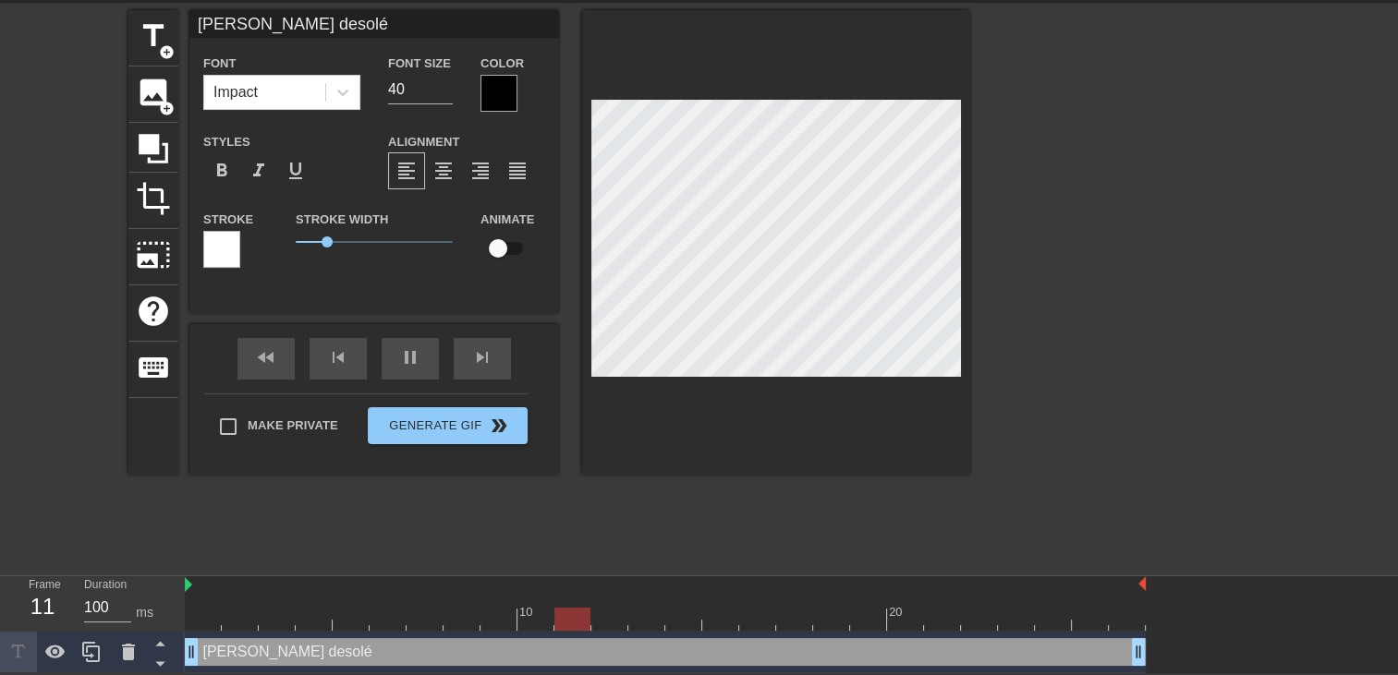
type input "Cheri desolé"
type textarea "Cheri desolé"
type input "Cheri desolé"
type textarea "Cheri desolé"
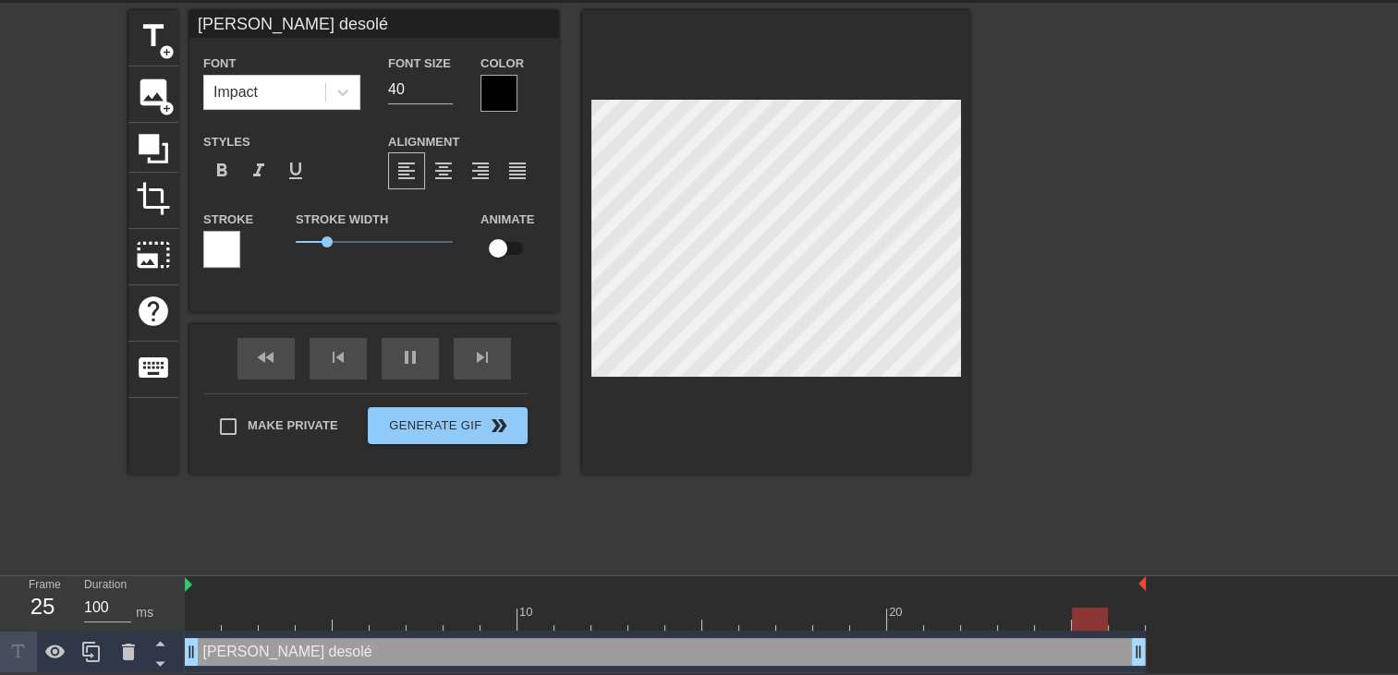
type input "Cheri desolé j"
type textarea "Cheri desolé j"
type input "Cheri desolé je"
type textarea "Cheri desolé je"
type input "Cheri desolé je"
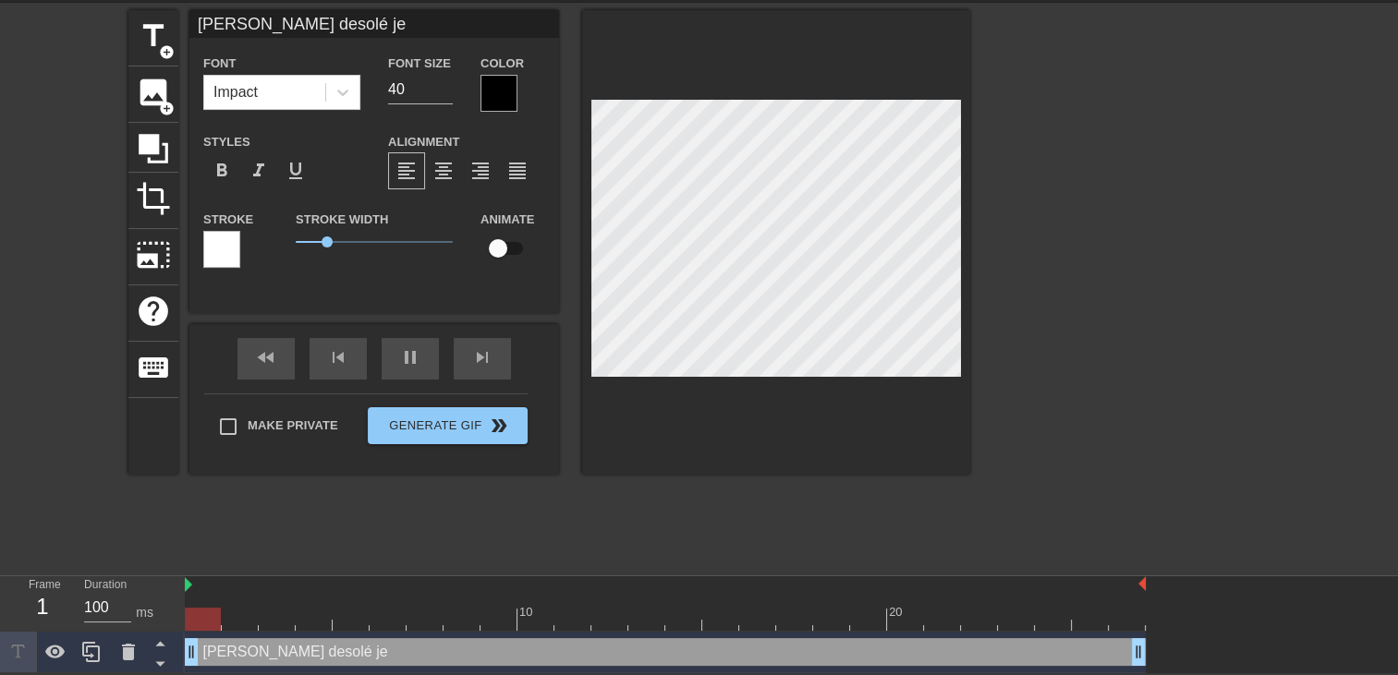
type textarea "Cheri desolé je"
type input "Cheri desolé je l"
type textarea "Cheri desolé je l"
type input "Cheri desolé je"
type textarea "Cheri desolé je"
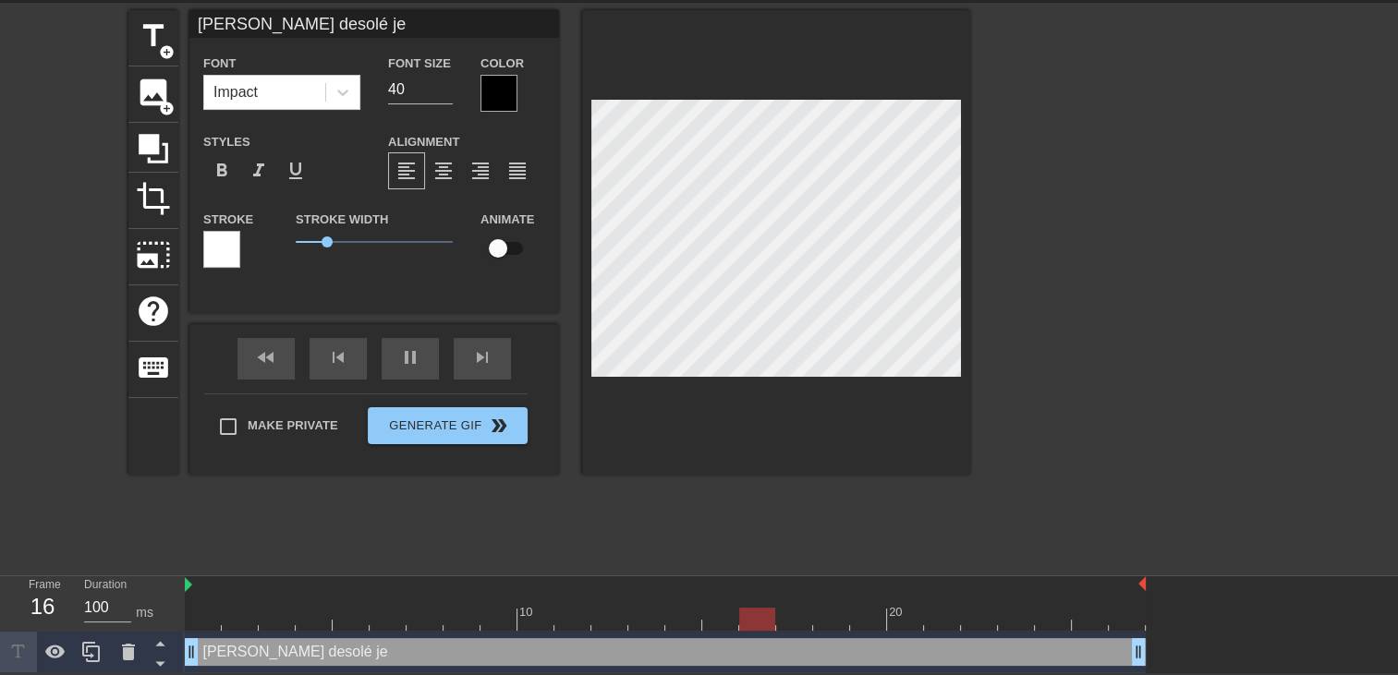
type input "Cheri desolé je d"
type textarea "Cheri desolé je d"
type input "Cheri desolé je do"
type textarea "Cheri desolé je do"
type input "Cheri desolé je don"
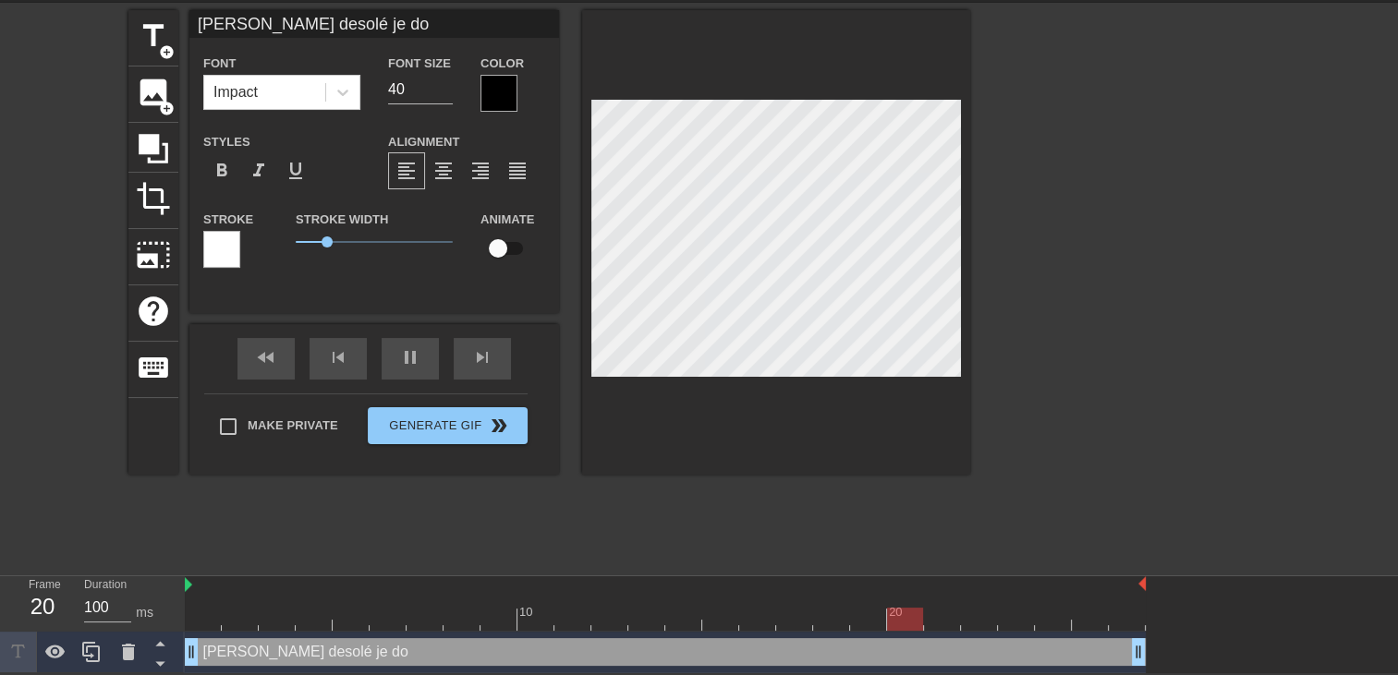
type textarea "Cheri desolé je don"
type input "Cheri desolé je donn"
type textarea "Cheri desolé je donn"
type input "Cheri desolé je donne"
type textarea "Cheri desolé je donne"
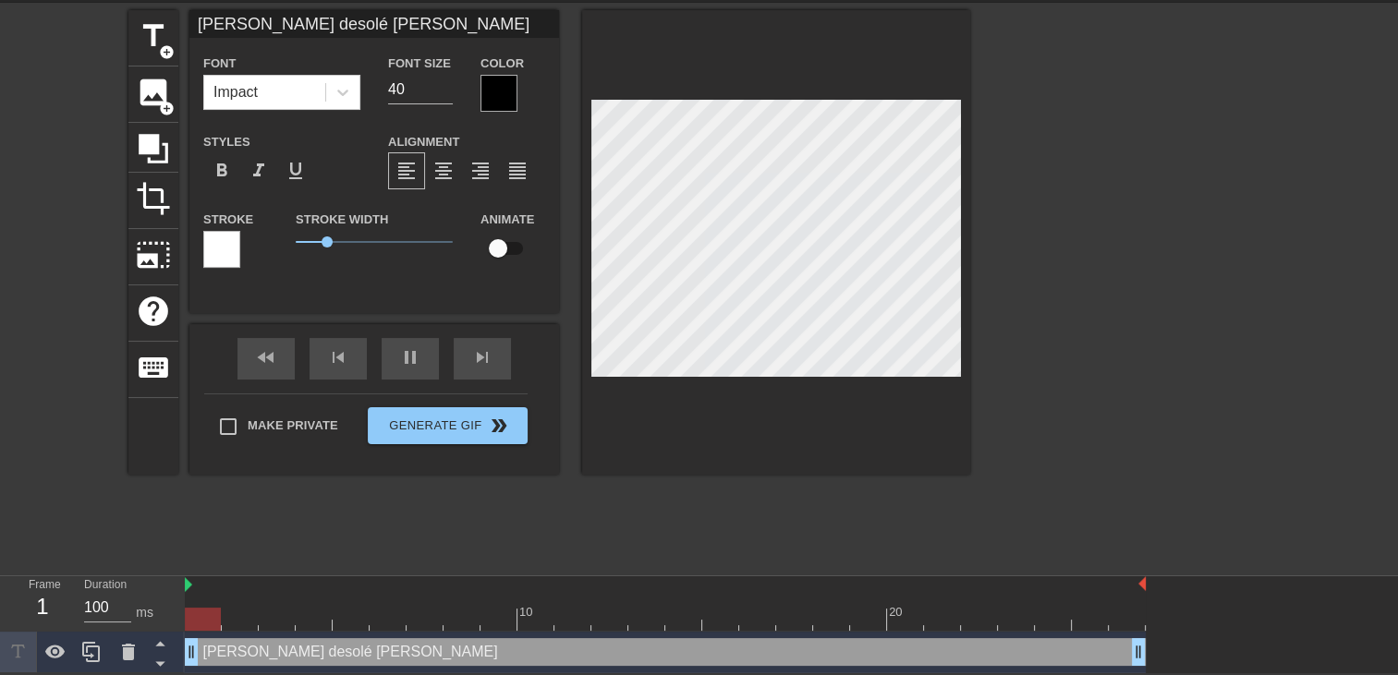
type input "Cheri desolé je donner"
type textarea "Cheri desolé je donner"
type input "Cheri desolé je donner"
type textarea "Cheri desolé je donner"
type input "Cheri desolé je donner l"
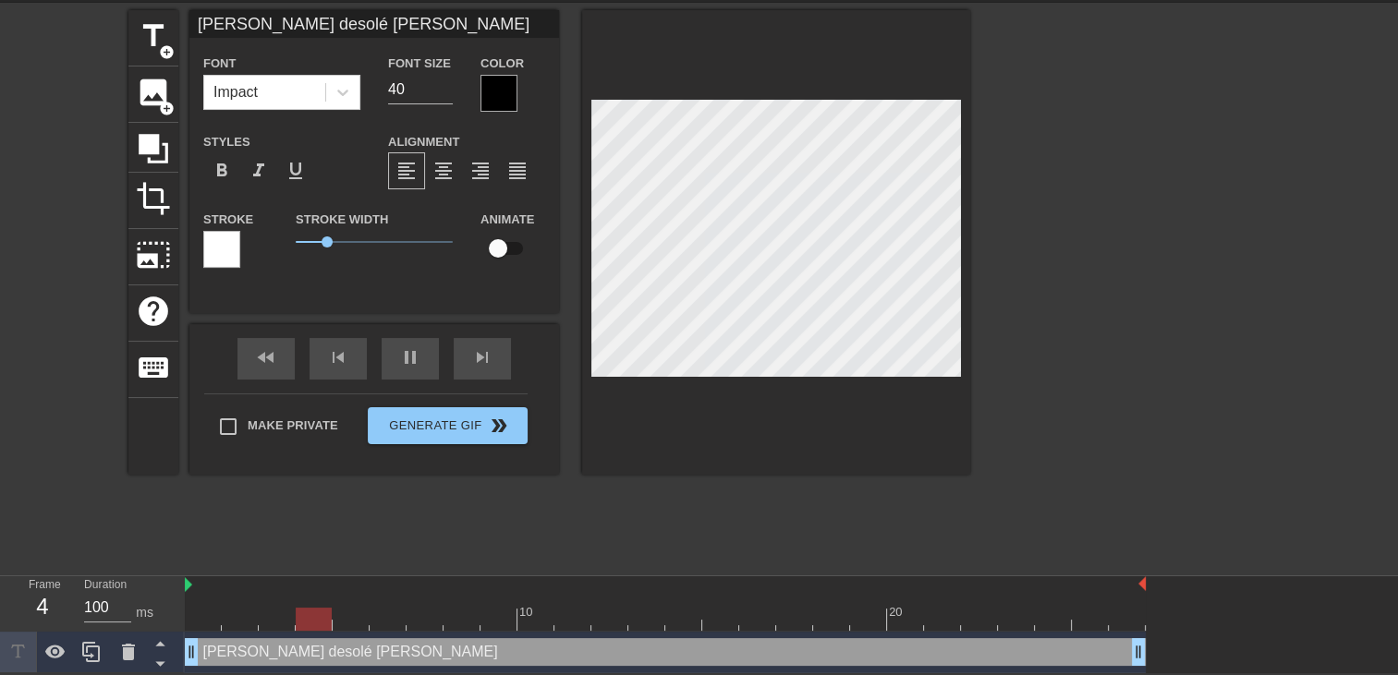
type textarea "Cheri desolé je donner l"
type input "Cheri desolé je donner le"
type textarea "Cheri desolé je donner le"
type input "Cheri desolé je donner le"
type textarea "Cheri desolé je donner le"
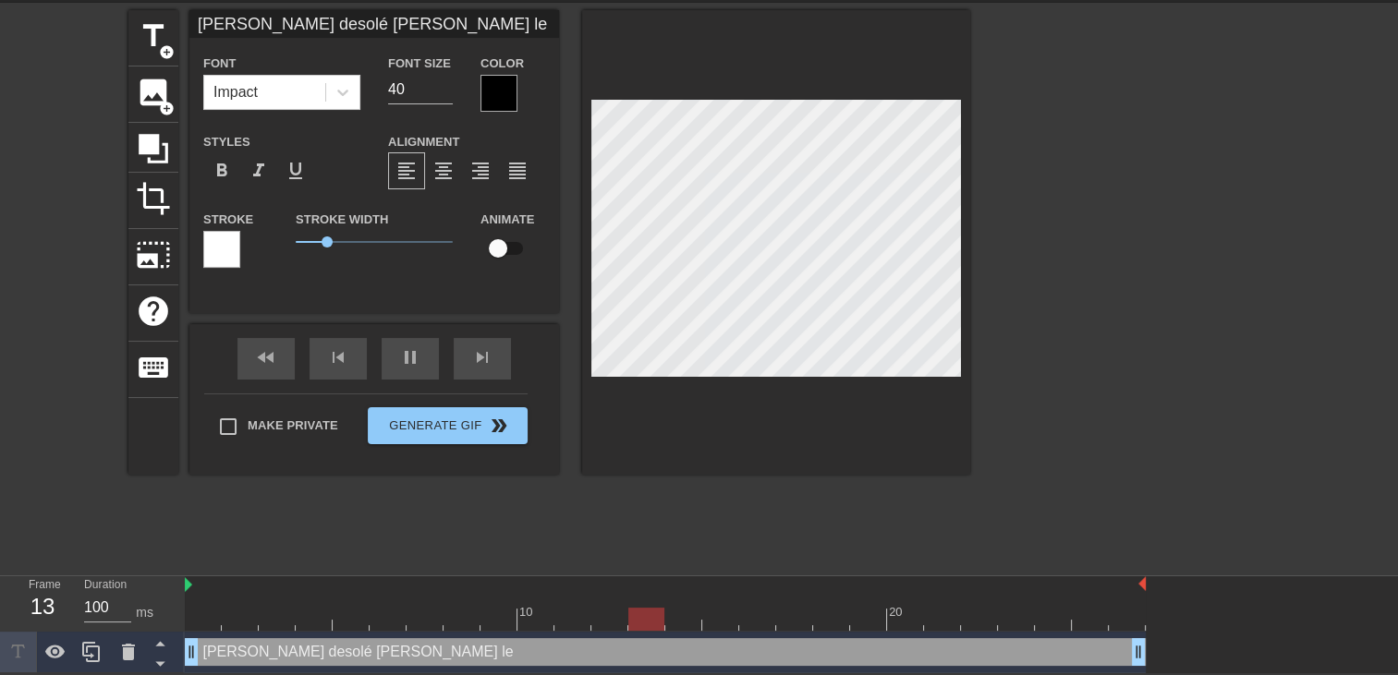
type input "Cheri desolé je donner le"
type textarea "Cheri desolé je donner le"
type input "Cheri desolé je donner le b"
type textarea "Cheri desolé je donner le b"
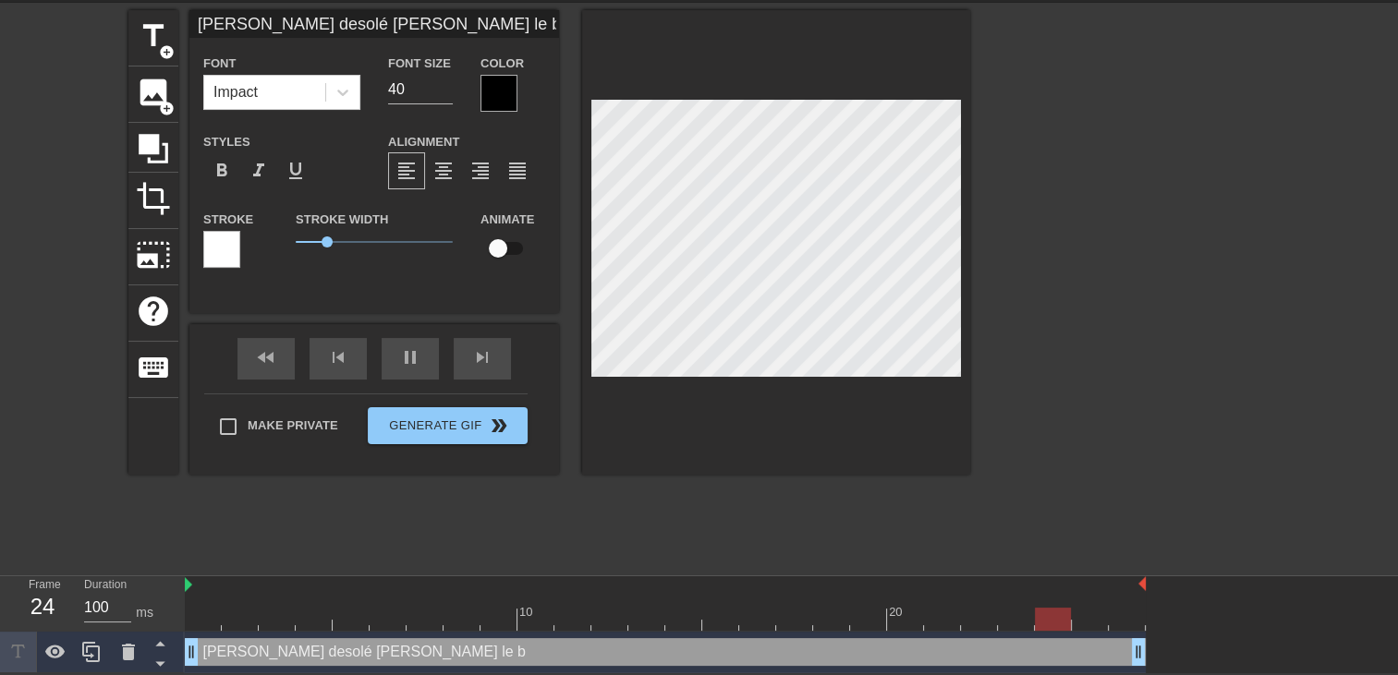
type input "Cheri desolé je donner le b&"
type textarea "Cheri desolé je donner le b&"
type input "Cheri desolé je donner le b"
type textarea "Cheri desolé je donner le b"
type input "Cheri desolé je donner le ba"
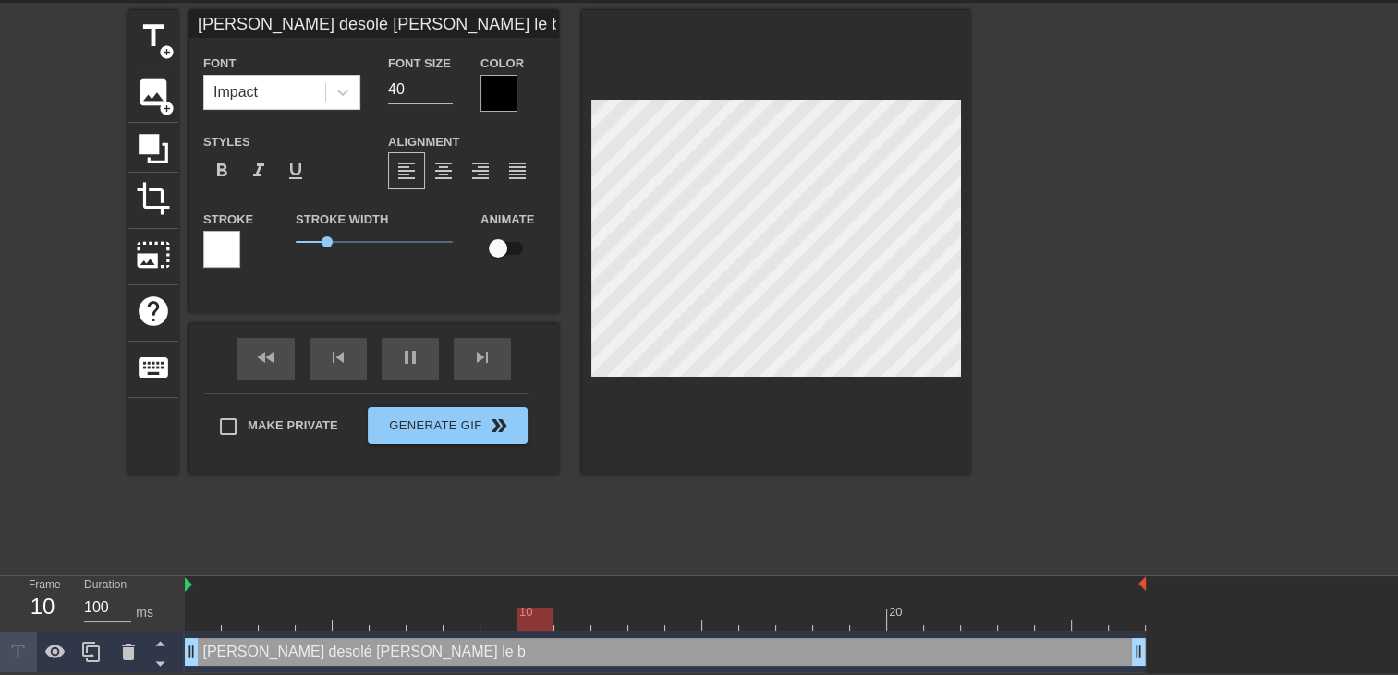
type textarea "Cheri desolé je donner le ba"
type input "Cheri desolé je donner le bai"
type textarea "Cheri desolé je donner le bai"
type input "Cheri desolé je donner le bain"
type textarea "Cheri desolé je donner le bain"
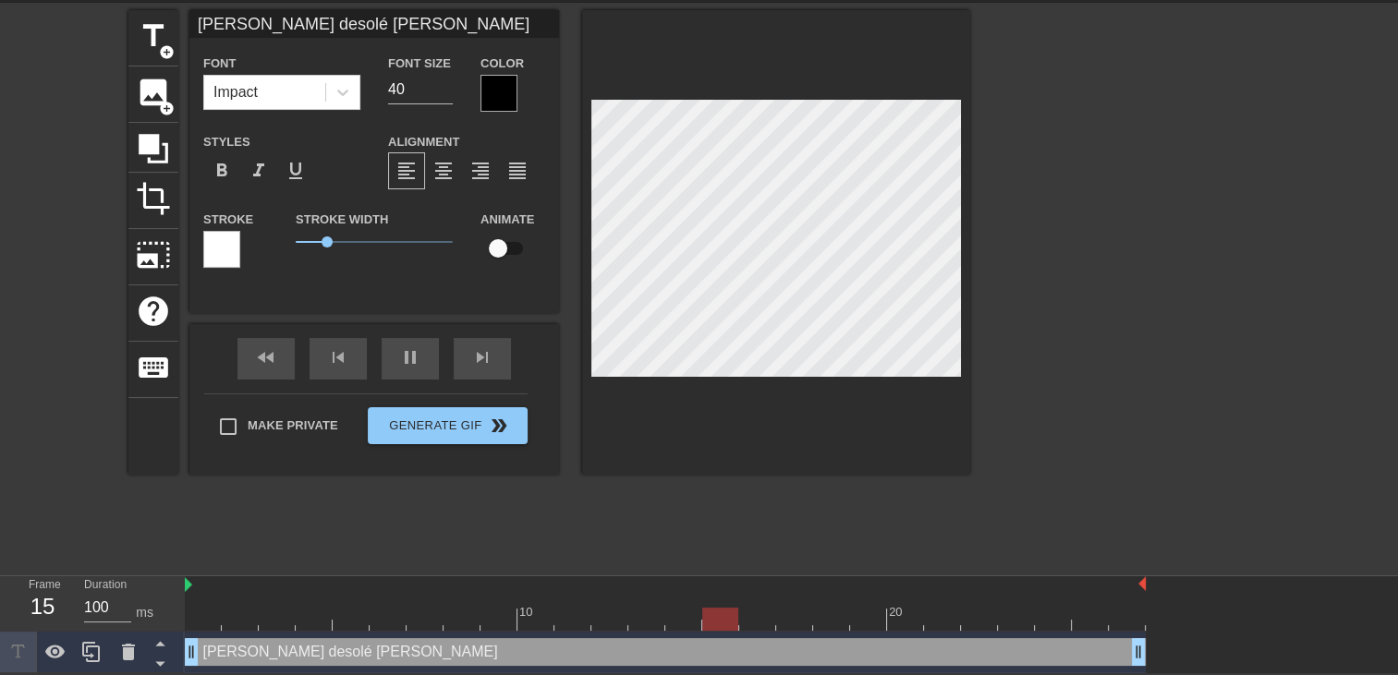
type input "Cheri desolé je donner le bain"
type textarea "Cheri desolé je donner le bain"
type input "Cheri desolé je donner le bain a"
type textarea "Cheri desolé je donner le bain a"
type input "Cheri desolé je donner le bain a"
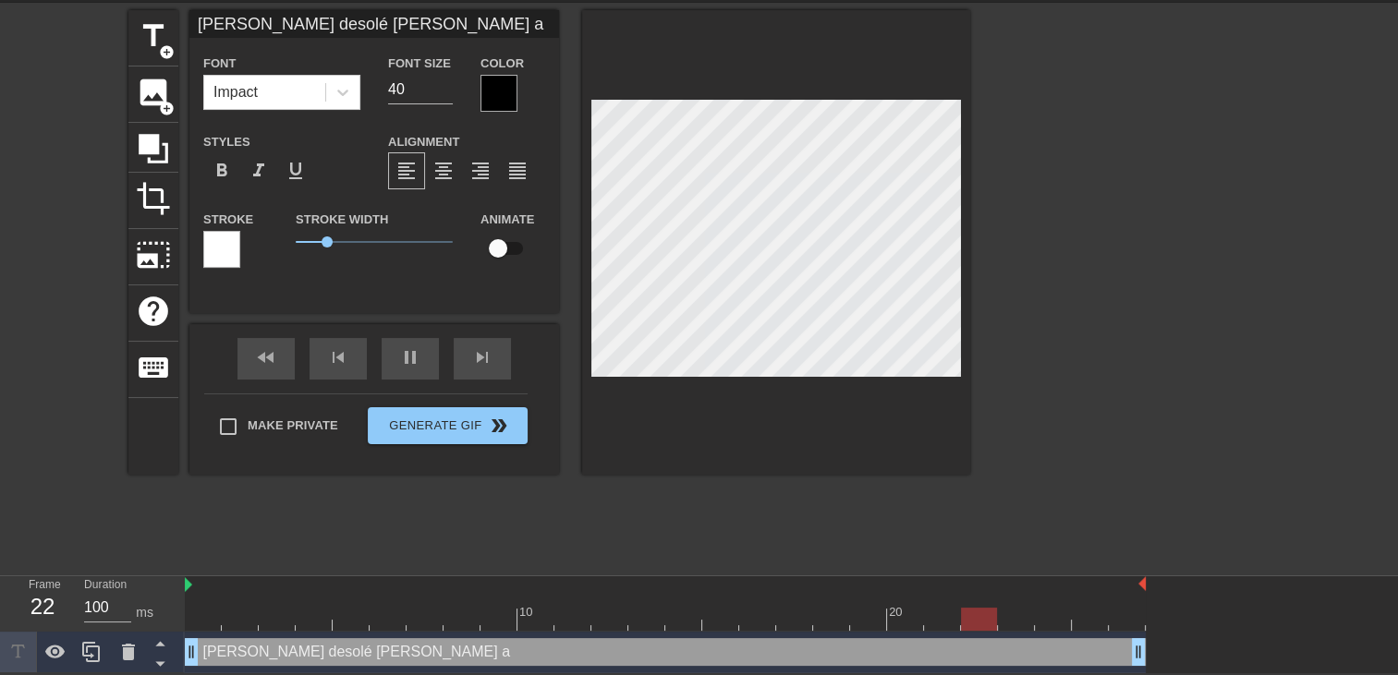
type textarea "Cheri desolé je donner le bain a"
type input "Cheri desolé je donner le bain a t"
type textarea "Cheri desolé je donner le bain a t"
type input "Cheri desolé je donner le bain a to"
type textarea "Cheri desolé je donner le bain a to"
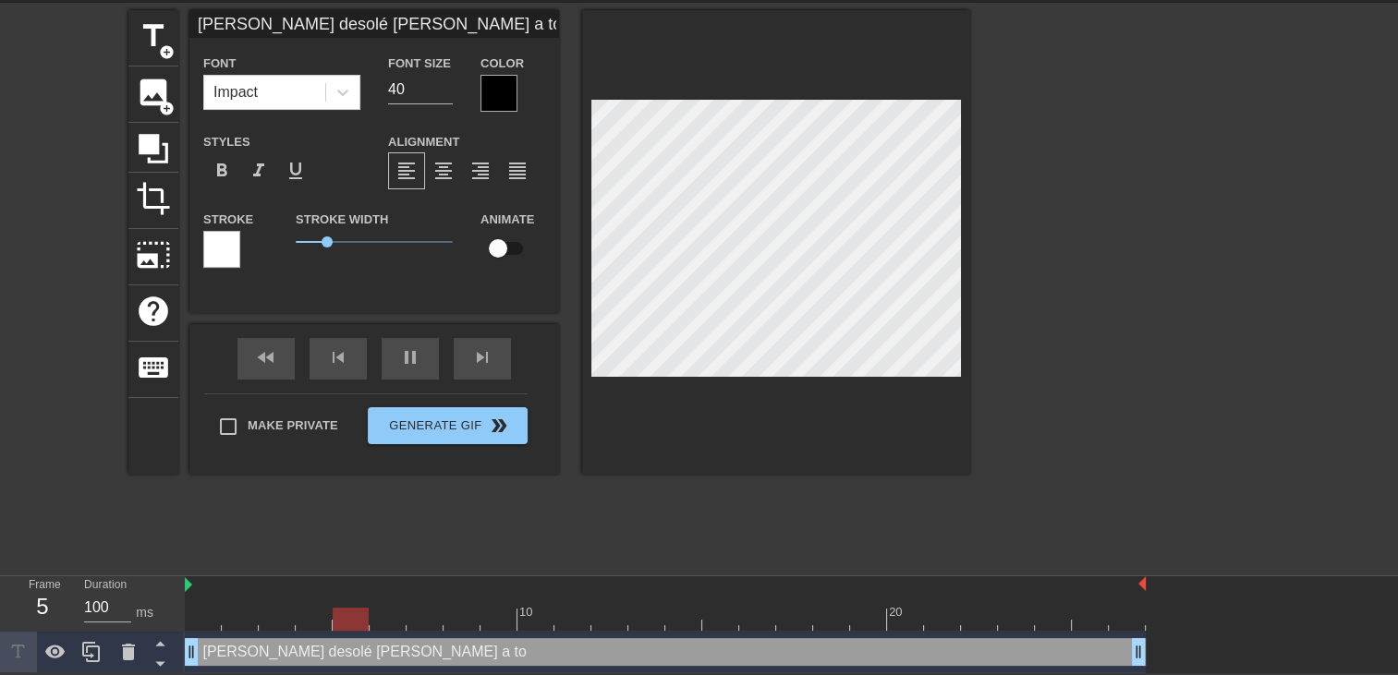
type input "Cheri desolé je donner le bain a ton"
type textarea "Cheri desolé je donner le bain a ton"
type input "Cheri desolé je donner le bain a ton"
type textarea "Cheri desolé je donner le bain a ton"
type input "Cheri desolé je donner le bain a ton"
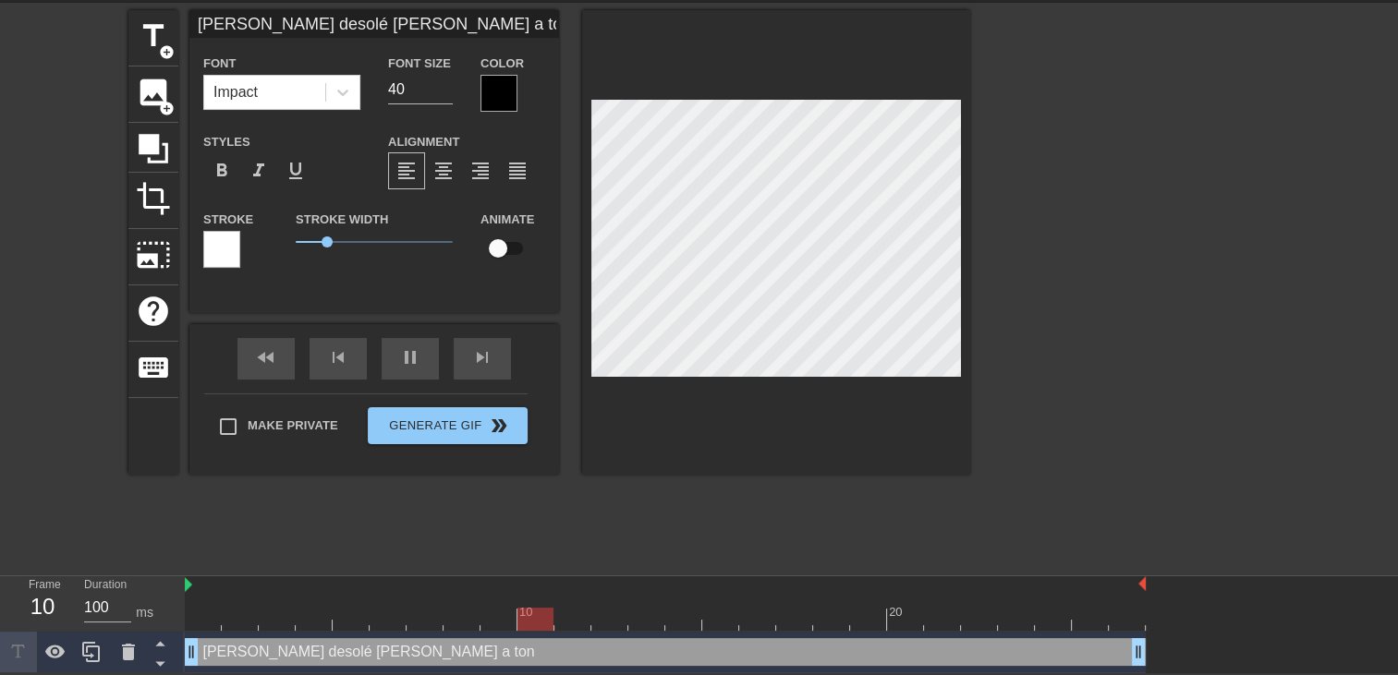
type textarea "Cheri desolé je donner le bain a ton"
type input "Cheri desolé je donner le bain a ton f"
type textarea "Cheri desolé je donner le bain a ton f"
type input "Cheri desolé je donner le bain a ton fi"
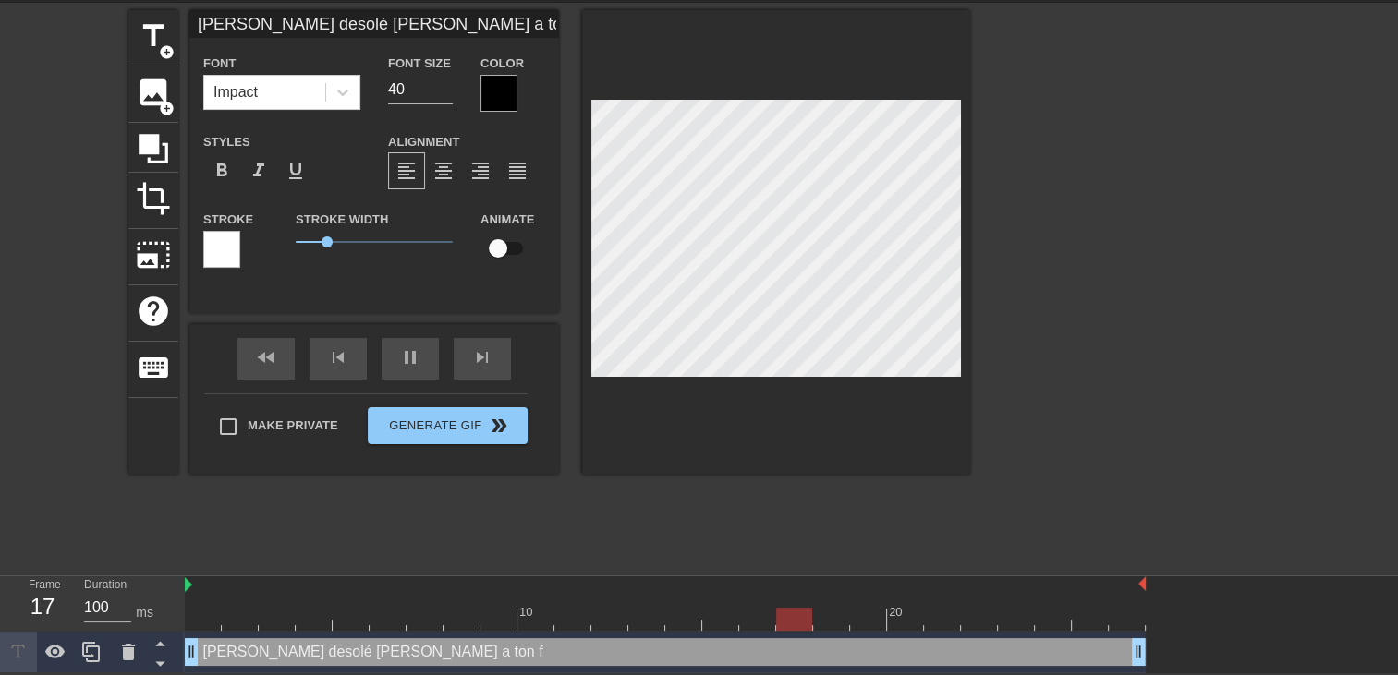
type textarea "Cheri desolé je donner le bain a ton fi"
type input "Cheri desolé je donner le bain a ton fil"
type textarea "Cheri desolé je donner le bain a ton fil"
type input "Cheri desolé je donner le bain a ton fils"
type textarea "Cheri desolé je donner le bain a ton fils"
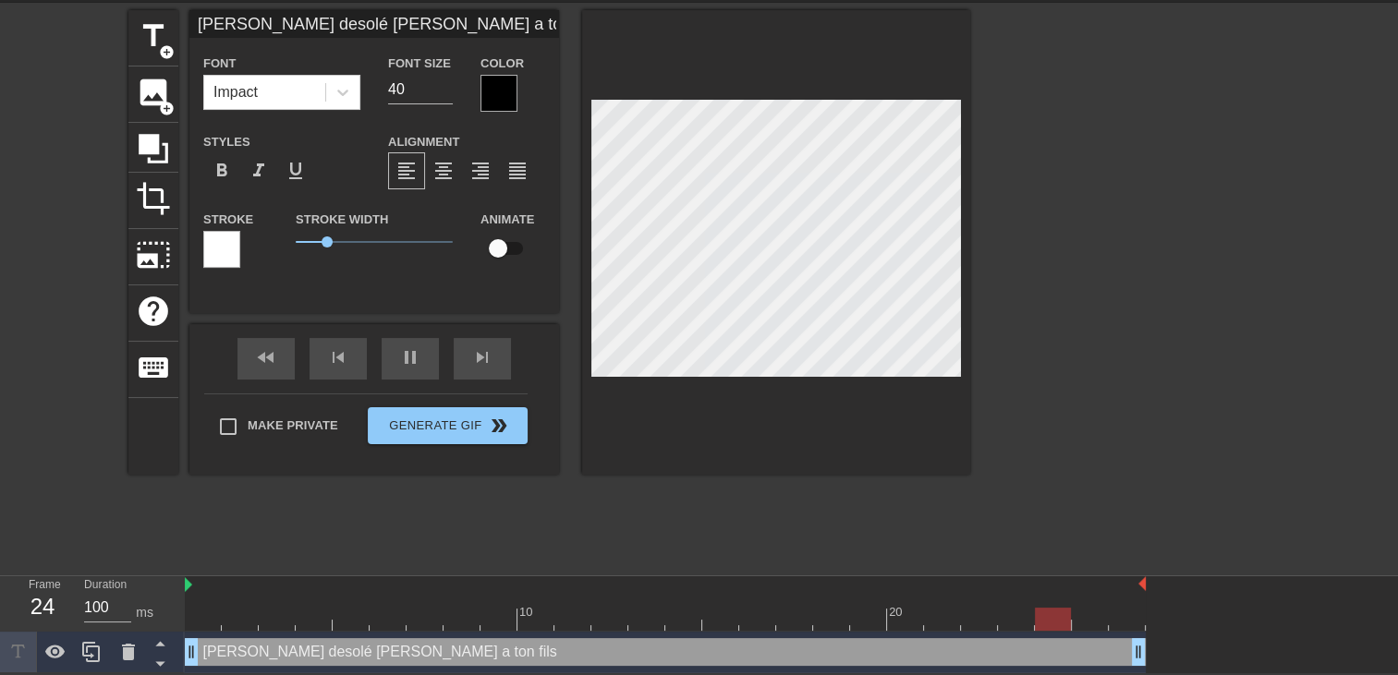
type input "Cheri desolé je donner le bain a ton fil"
type textarea "Cheri desolé je donner le bain a ton fil"
type input "Cheri desolé je donner le bain a ton fi"
type textarea "Cheri desolé je donner le bain a ton fi"
type input "Cheri desolé je donner le bain a ton f"
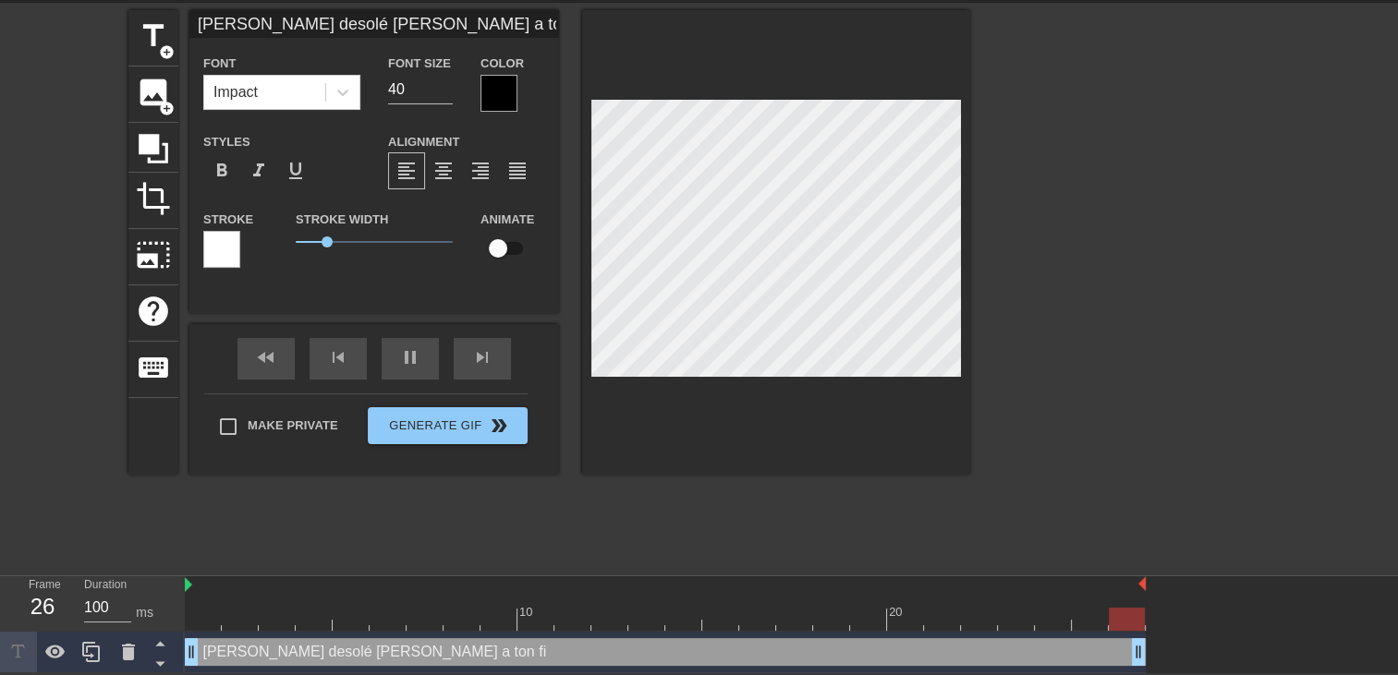
type textarea "Cheri desolé je donner le bain a ton f"
type input "Cheri desolé je donner le bain a ton"
type textarea "Cheri desolé je donner le bain a ton"
type input "Cheri desolé je donner le bain a ton"
type textarea "Cheri desolé je donner le bain a ton"
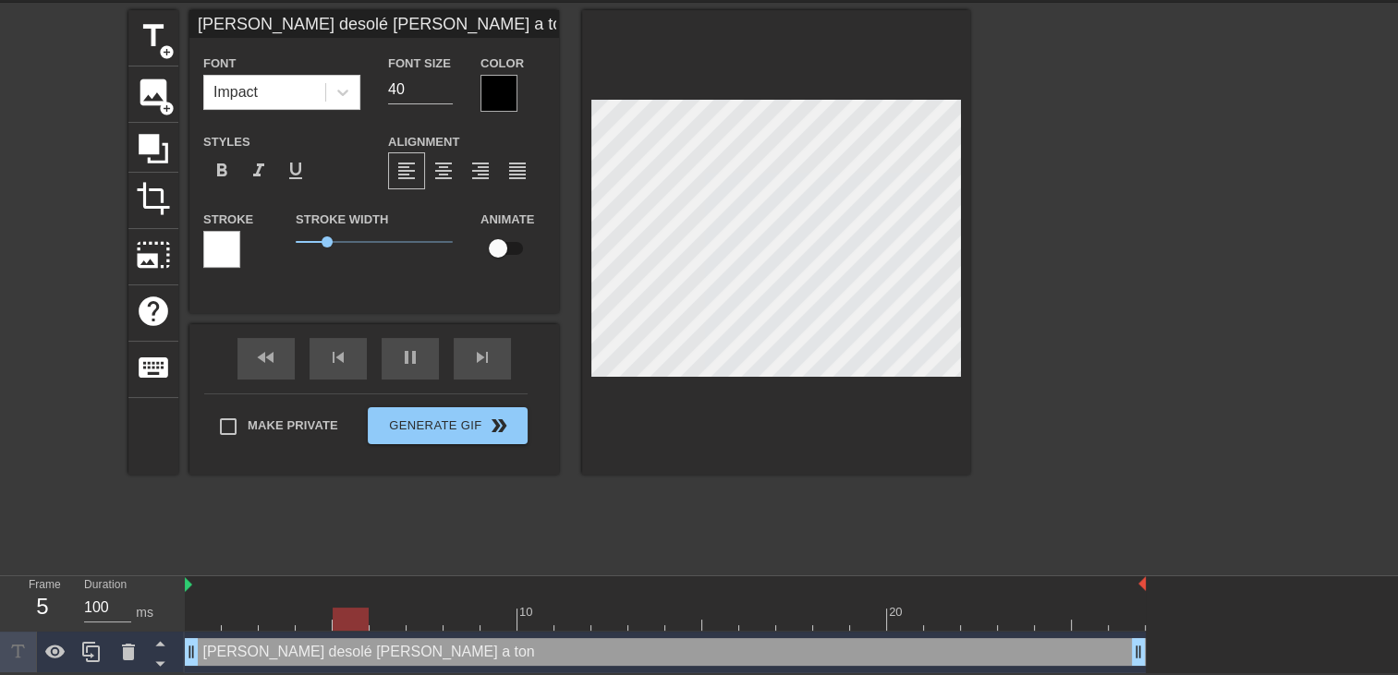
scroll to position [6, 4]
type input "Cheri desolé je donner le bain a ton"
type textarea "Cheri desolé je donner le bain a ton"
type input "Cheri desolé je donner le bain a to"
type textarea "Cheri desolé je donner le bain a to"
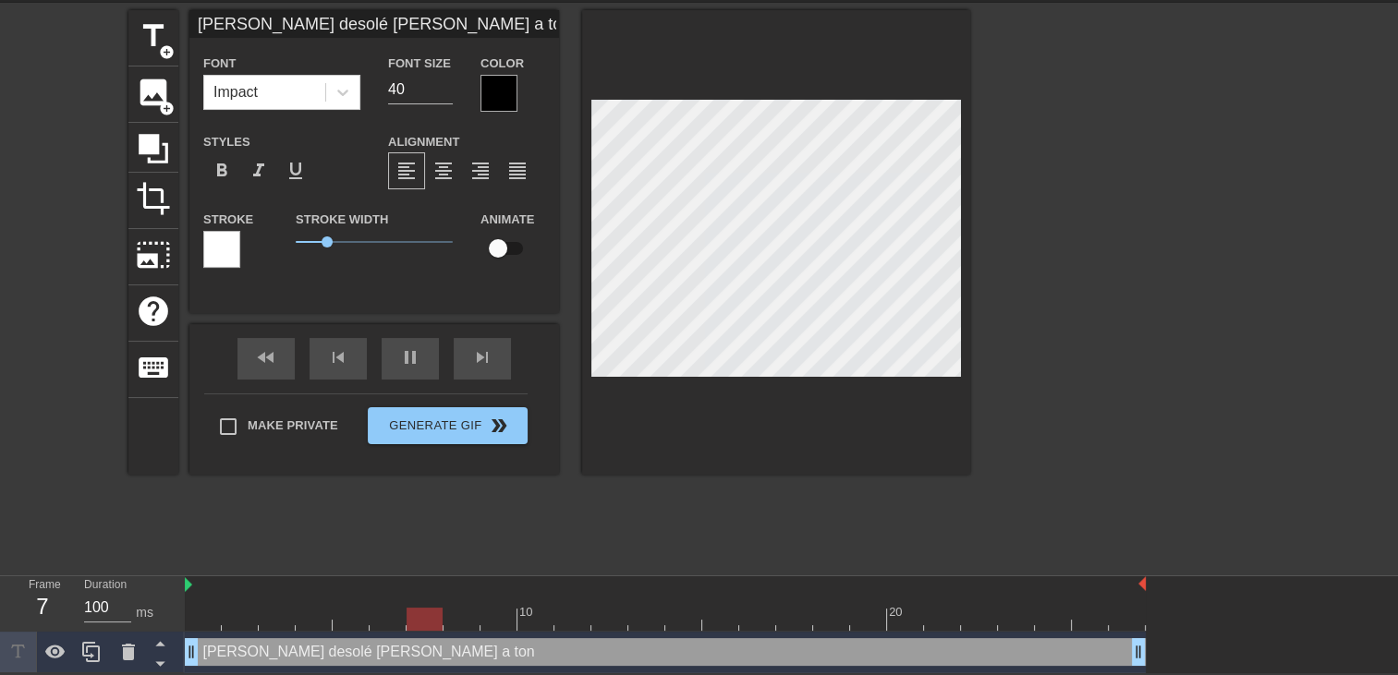
type input "Cheri desolé je donner le bain a t"
type textarea "Cheri desolé je donner le bain a t"
type input "Cheri desolé je donner le bain a"
type textarea "Cheri desolé je donner le bain a"
type input "Cheri desolé je donner le bain a n"
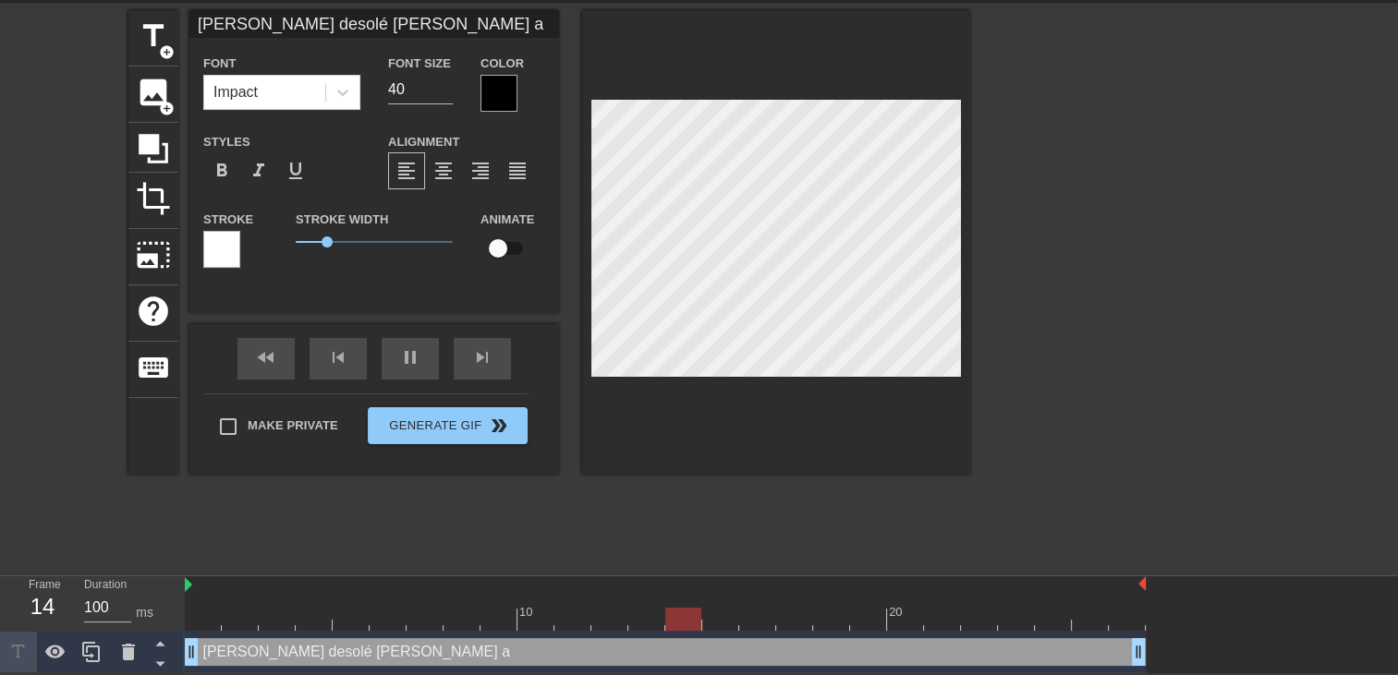
type textarea "Cheri desolé je donner le bain a n"
type input "Cheri desolé je donner le bain a no"
type textarea "Cheri desolé je donner le bain a no"
type input "Cheri desolé je donner le bain a not"
type textarea "Cheri desolé je donner le bain a not"
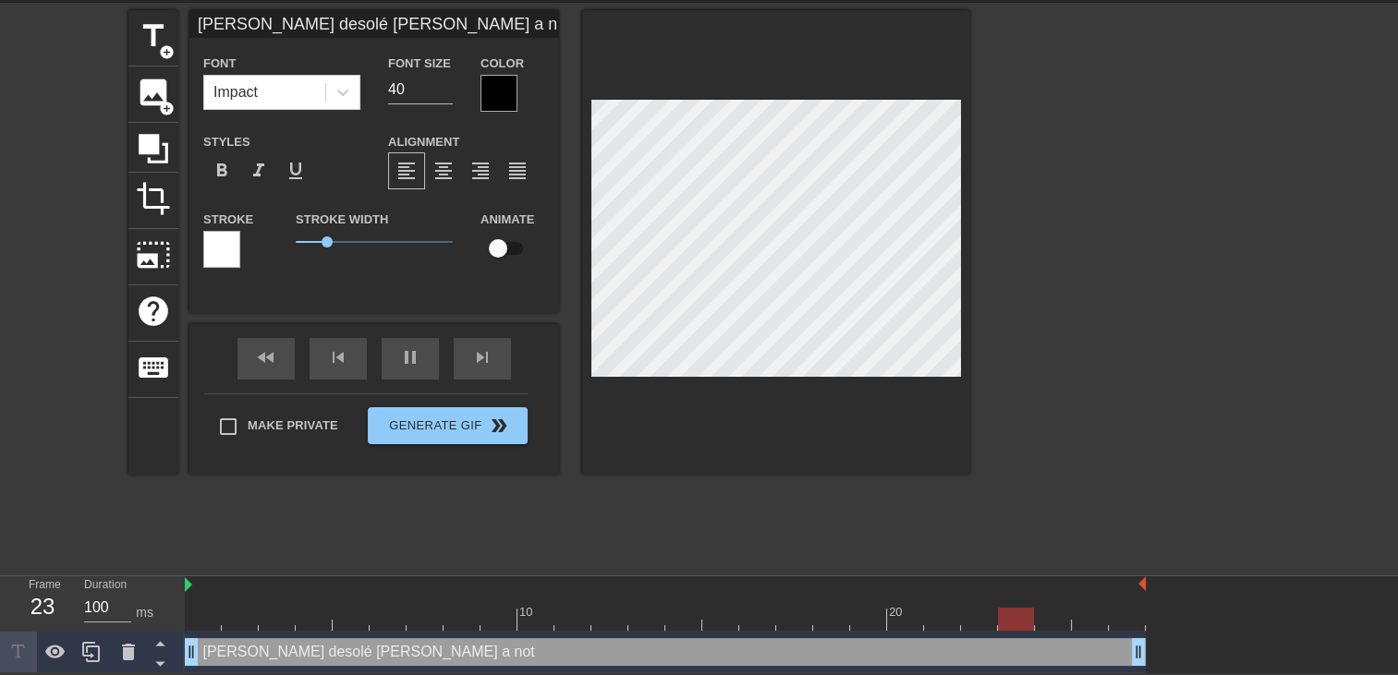
type input "Cheri desolé je donner le bain a notr"
type textarea "Cheri desolé je donner le bain a notr"
type input "Cheri desolé je donner le bain a notre"
type textarea "Cheri desolé je donner le bain a notre"
type input "Cheri desolé je donner le bain a notre"
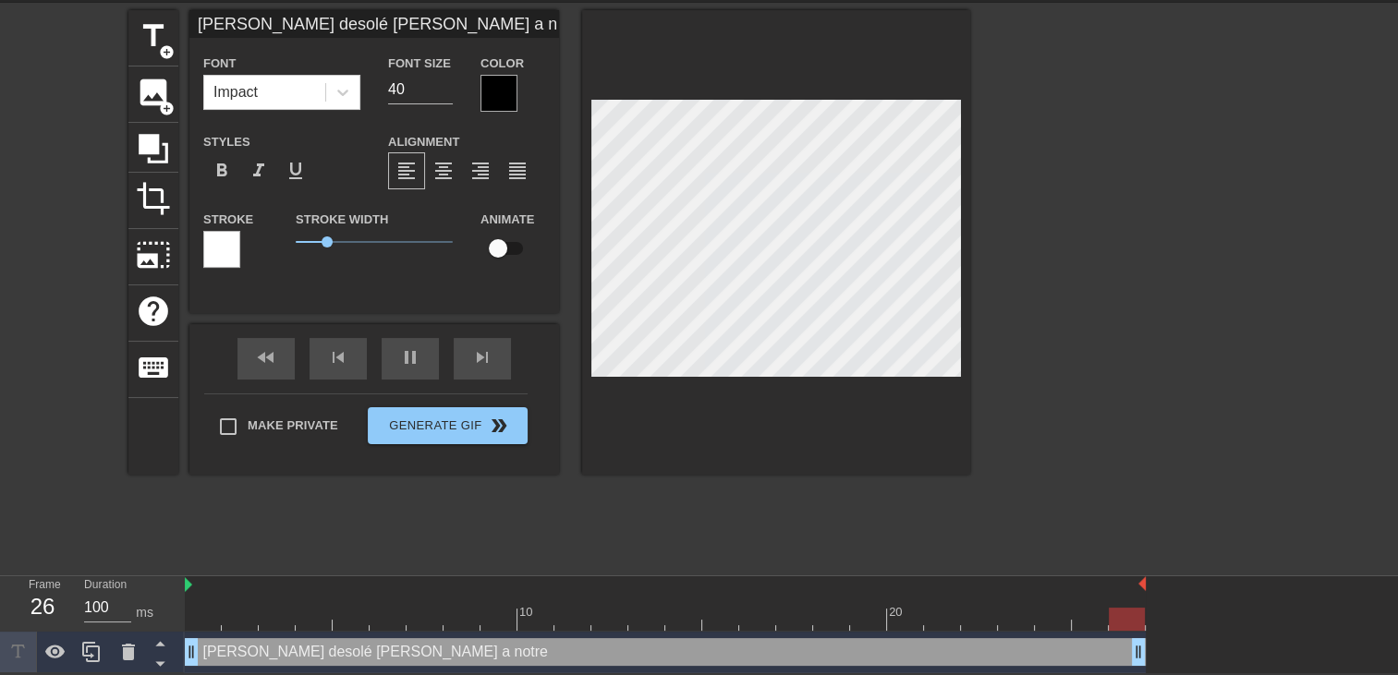
type textarea "Cheri desolé je donner le bain a notre"
type input "Cheri desolé je donner le bain a notre f"
type textarea "Cheri desolé je donner le bain a notre f"
type input "Cheri desolé je donner le bain a notre fi"
type textarea "Cheri desolé je donner le bain a notre fi"
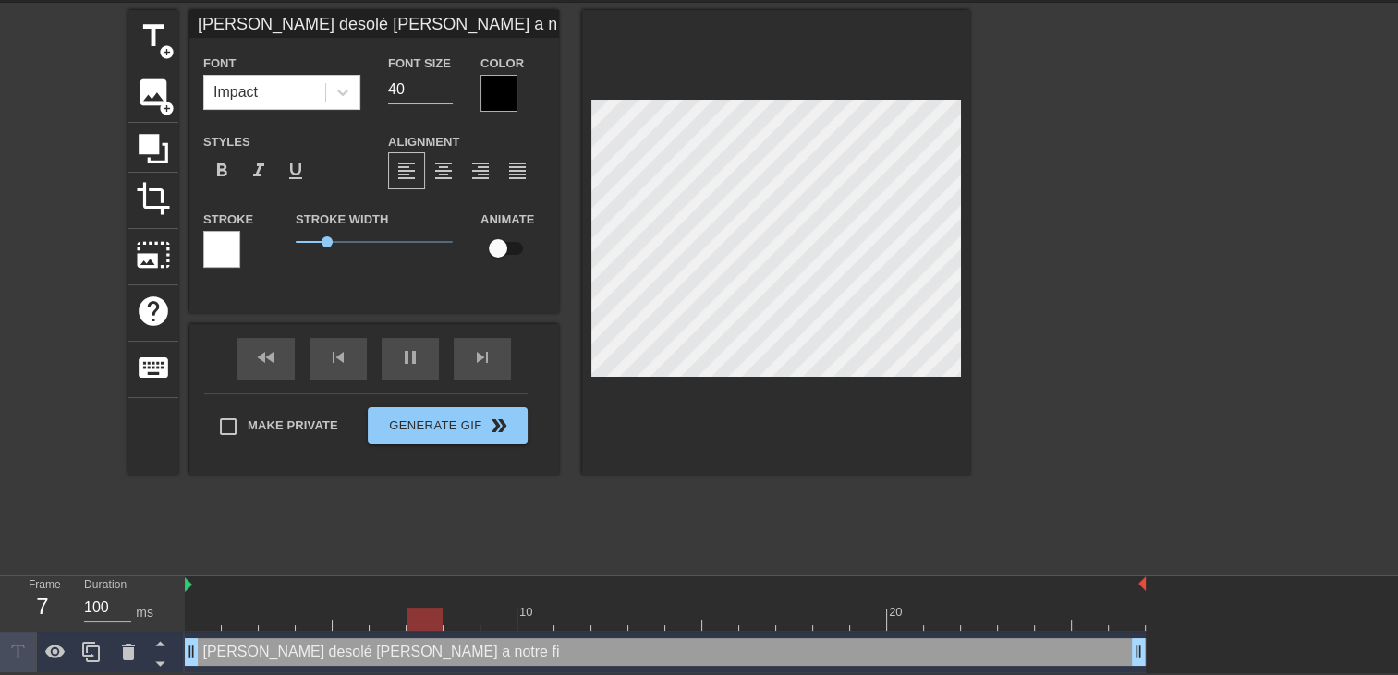
type input "Cheri desolé je donner le bain a notre fil"
type textarea "Cheri desolé je donner le bain a notre fil"
type input "Cheri desolé je donner le bain a notre fils"
type textarea "Cheri desolé je donner le bain a notre fils"
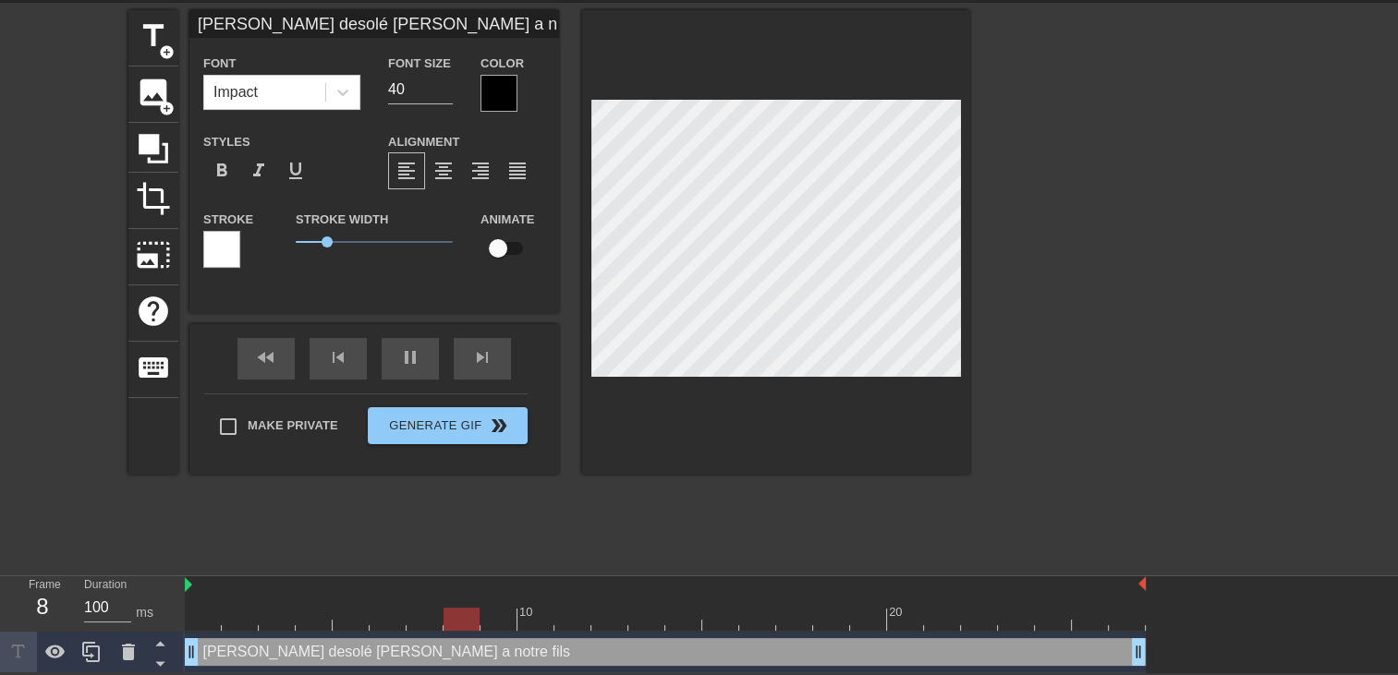
click at [503, 92] on div at bounding box center [498, 93] width 37 height 37
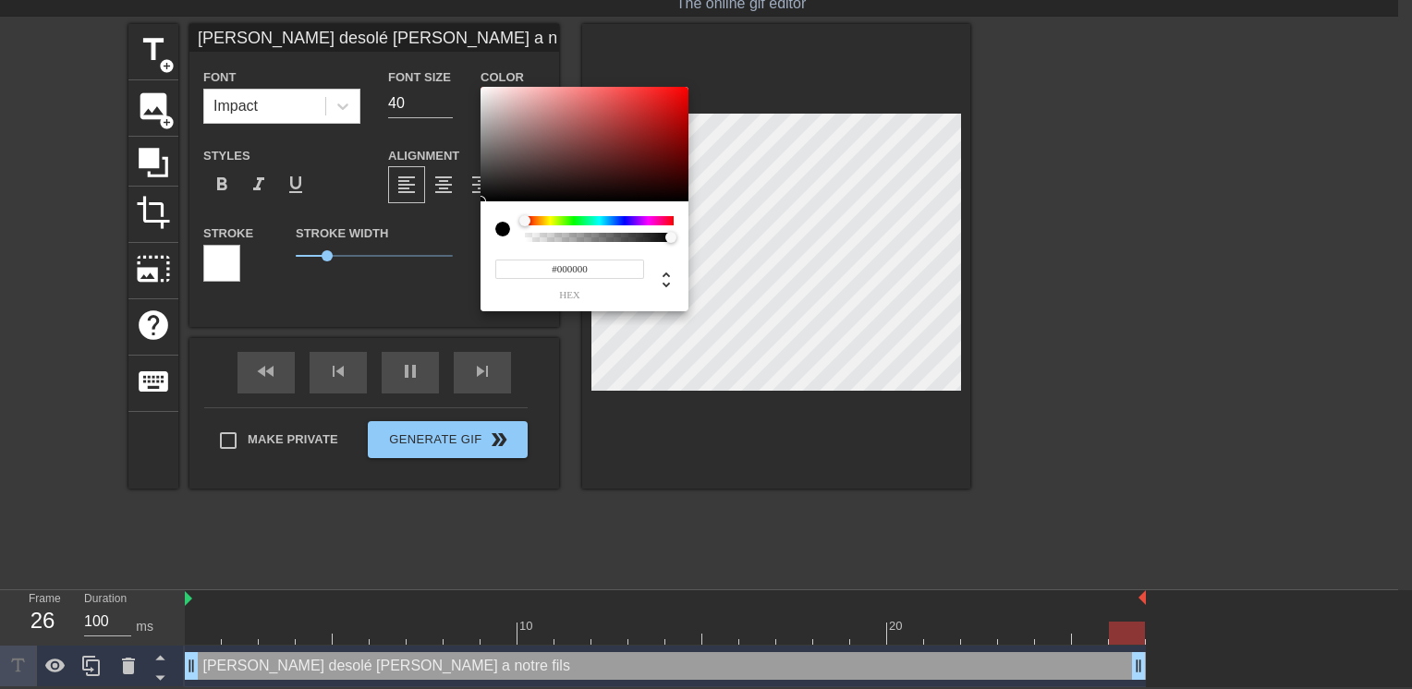
click at [649, 222] on div at bounding box center [599, 220] width 149 height 9
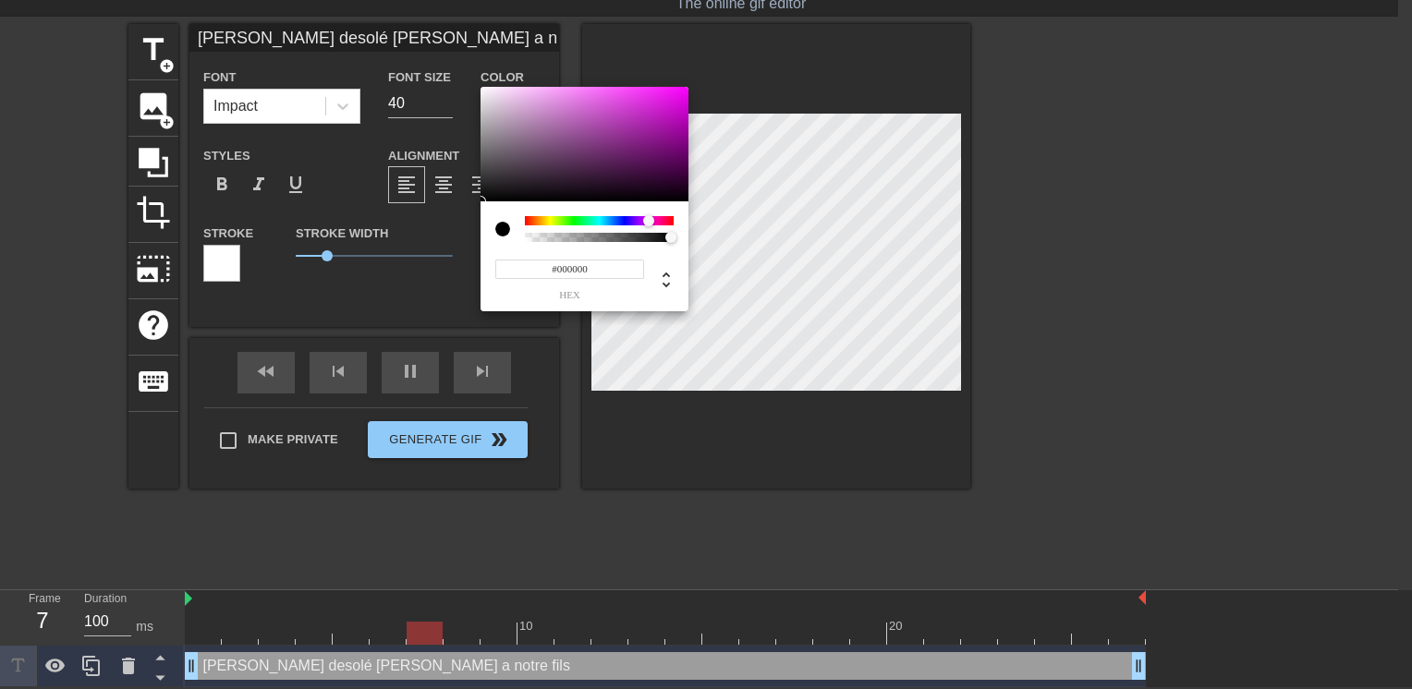
type input "Cheri desolé je donner le bain a notre fils"
type input "#D80DD9"
click at [676, 104] on div at bounding box center [584, 144] width 208 height 115
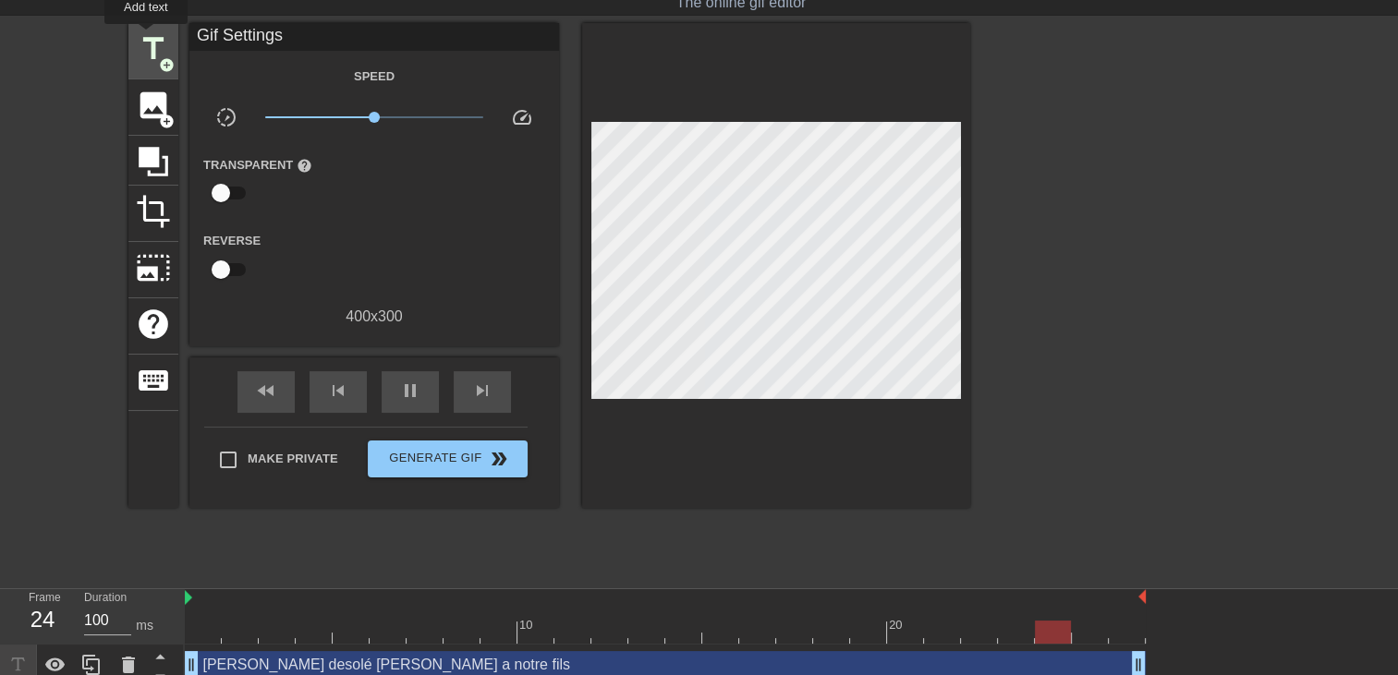
click at [146, 37] on span "title" at bounding box center [153, 48] width 35 height 35
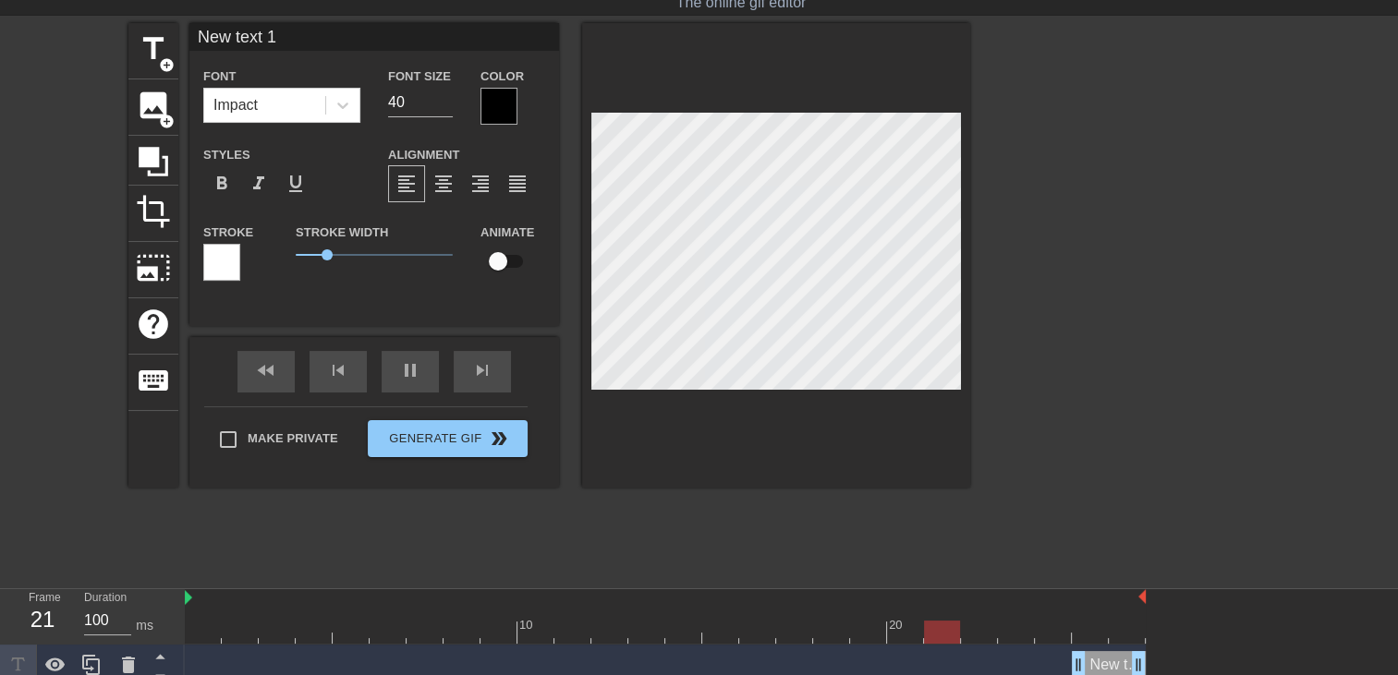
drag, startPoint x: 1076, startPoint y: 667, endPoint x: -4, endPoint y: 619, distance: 1081.2
click at [0, 619] on html "menu_book Browse the tutorials! Gifntext.com The online gif editor Send Feedbac…" at bounding box center [699, 339] width 1398 height 778
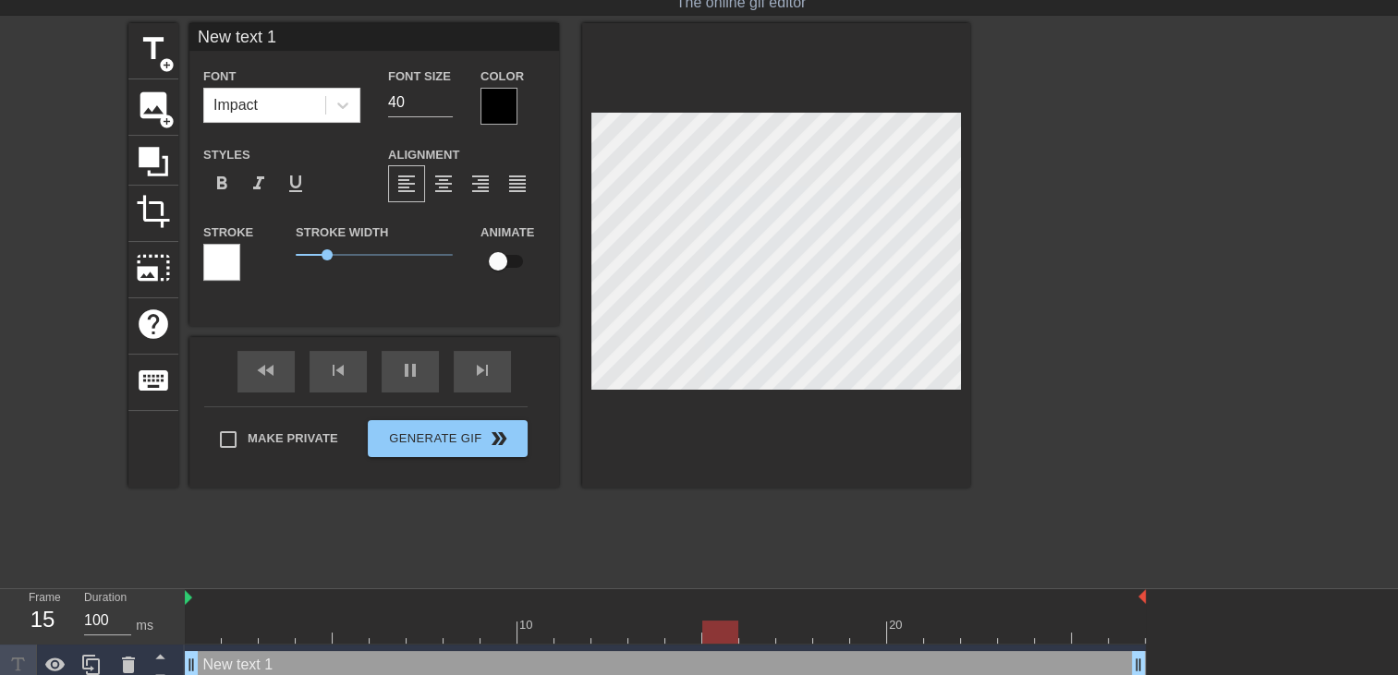
scroll to position [2, 5]
type input "New text"
type textarea "New text"
type input "New text"
type textarea "New text"
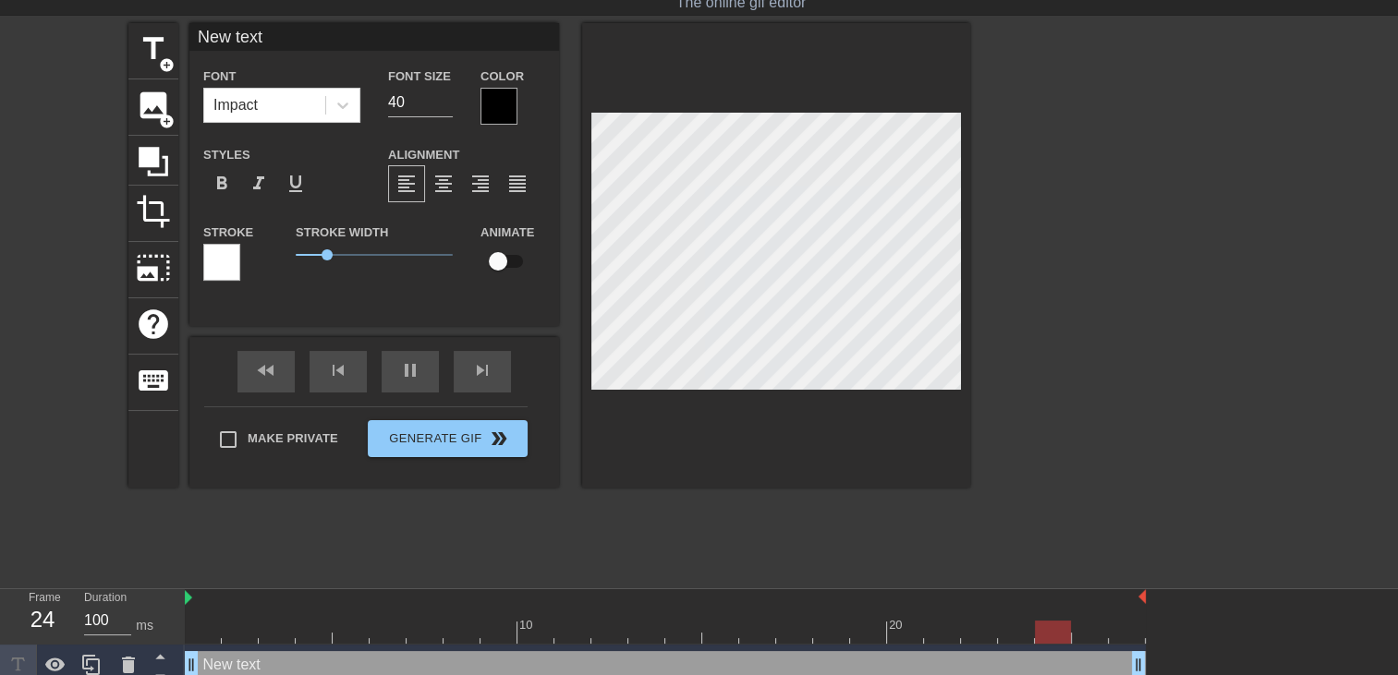
type input "New tex"
type textarea "New tex"
type input "New te"
type textarea "New te"
type input "New t"
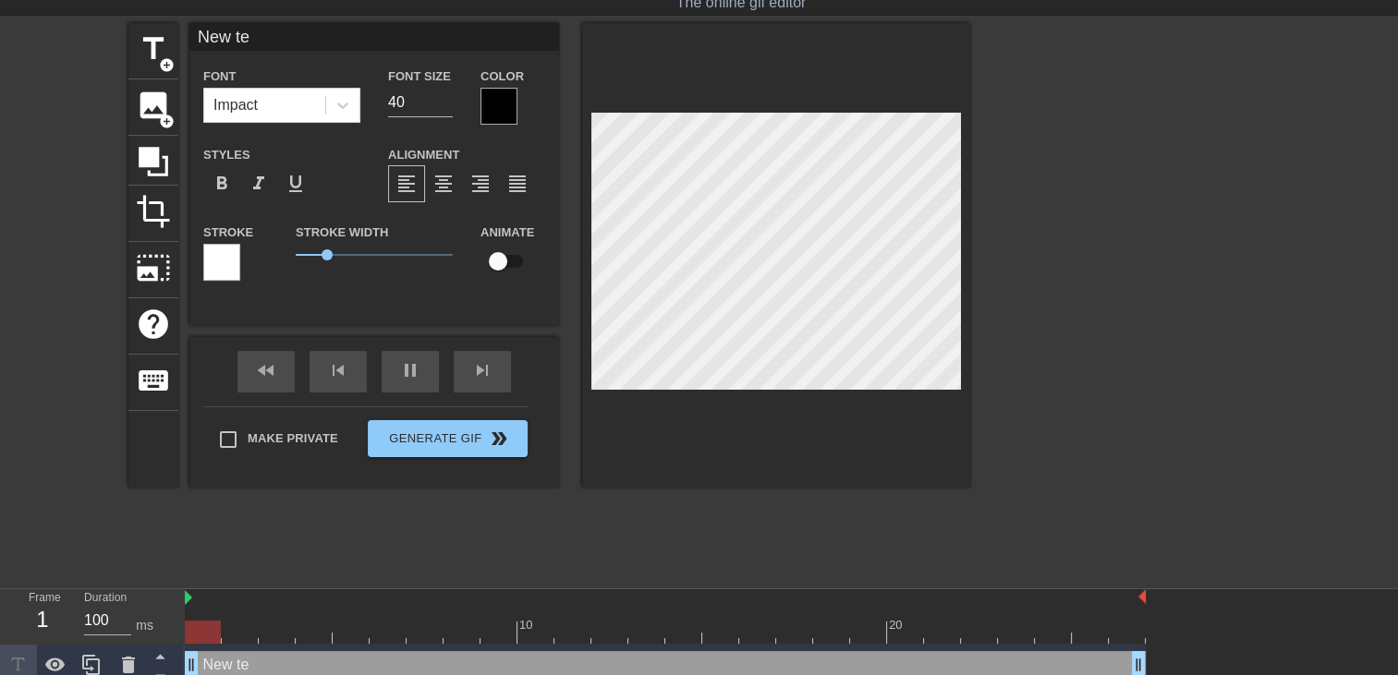
type textarea "New t"
type input "New"
type textarea "New"
type input "New"
type textarea "New"
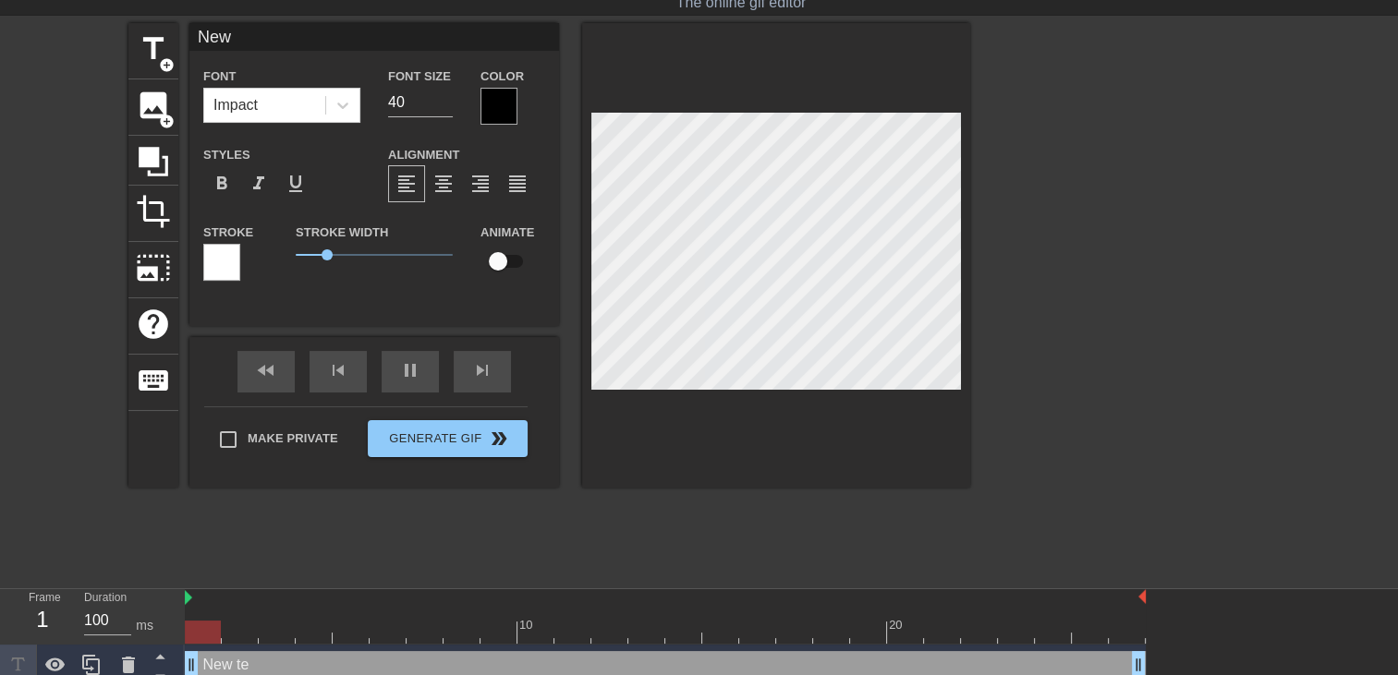
type input "Ne"
type textarea "Ne"
type input "N"
type textarea "N"
type input "C"
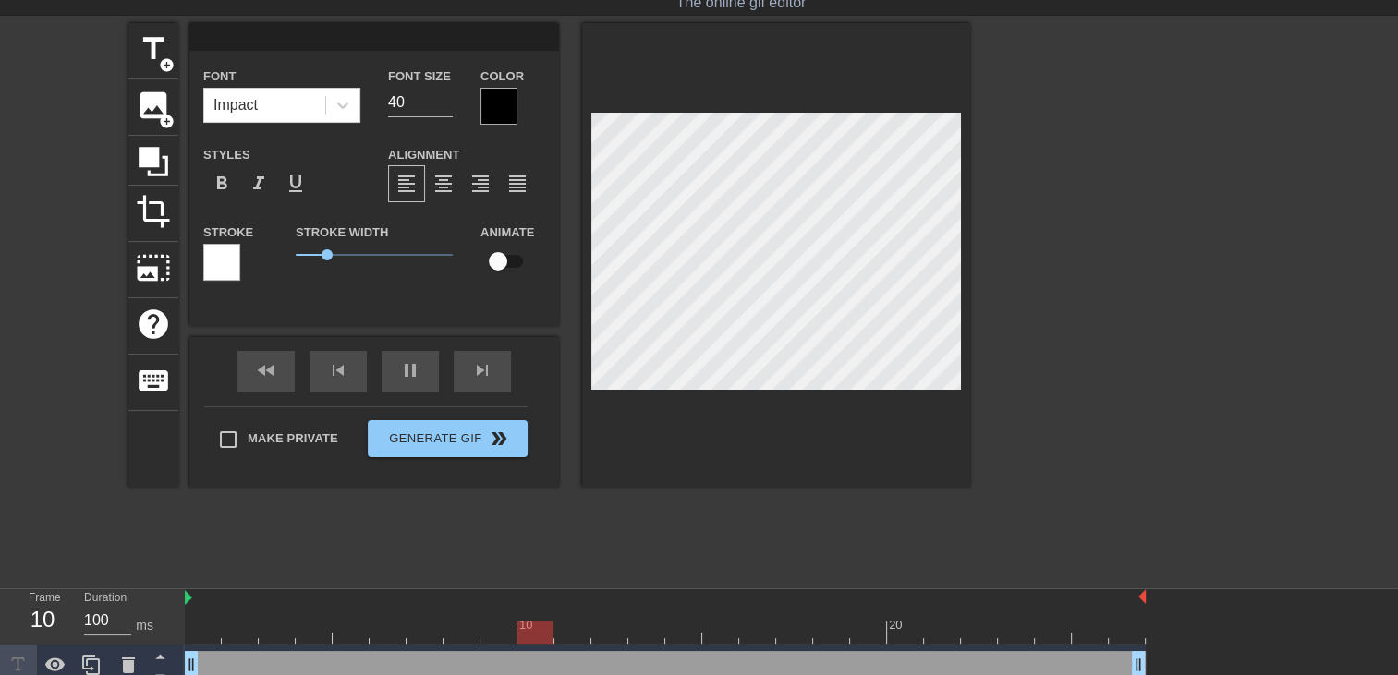
type textarea "C"
type input "Ch"
type textarea "Ch"
type input "Che"
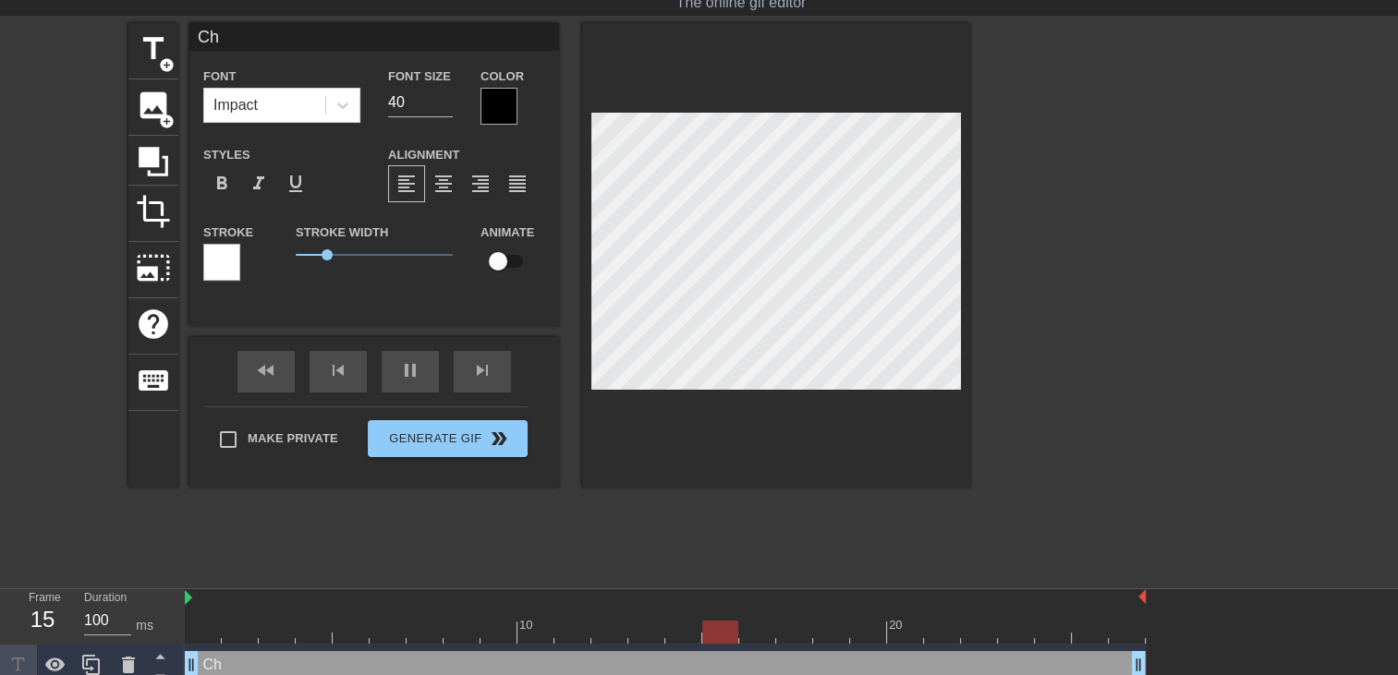
type textarea "Che"
type input "Cher"
type textarea "Cher"
type input "Cheri"
type textarea "Cheri"
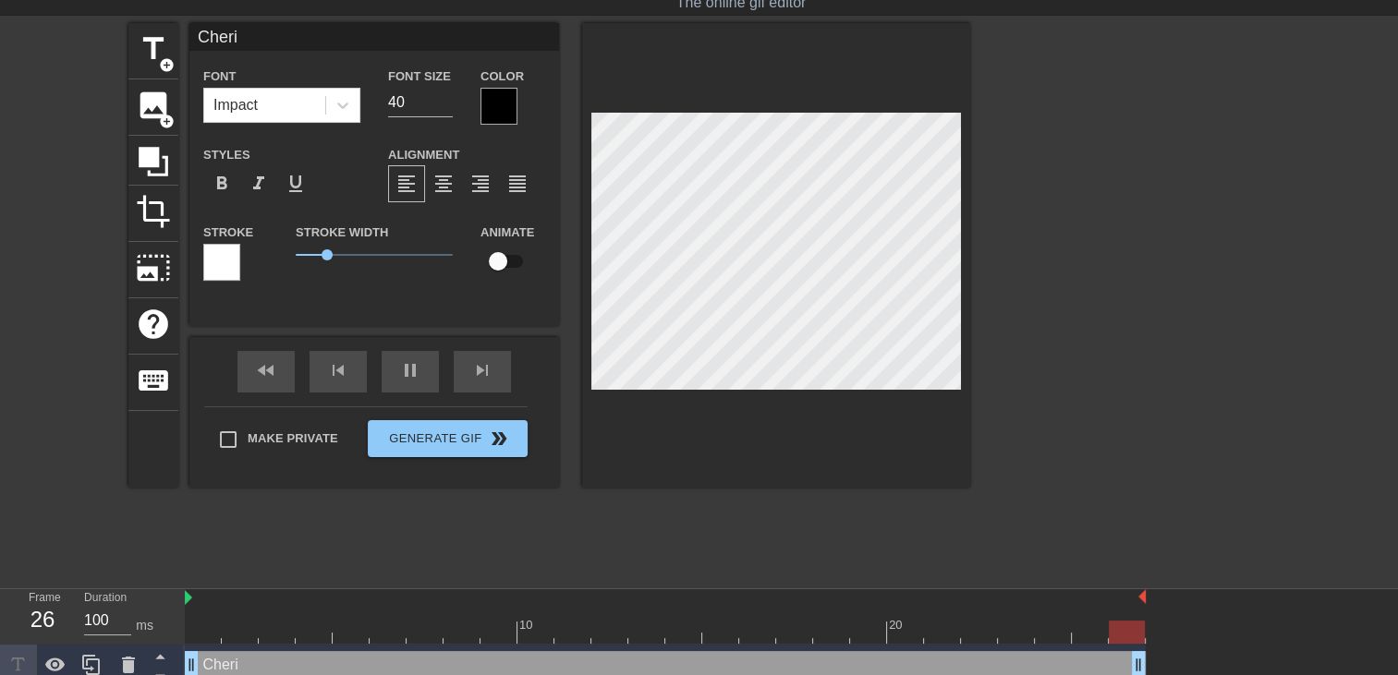
type input "Cheri"
type textarea "Cheri"
type input "Cheri i"
type textarea "Cheri i"
type input "Cheri il"
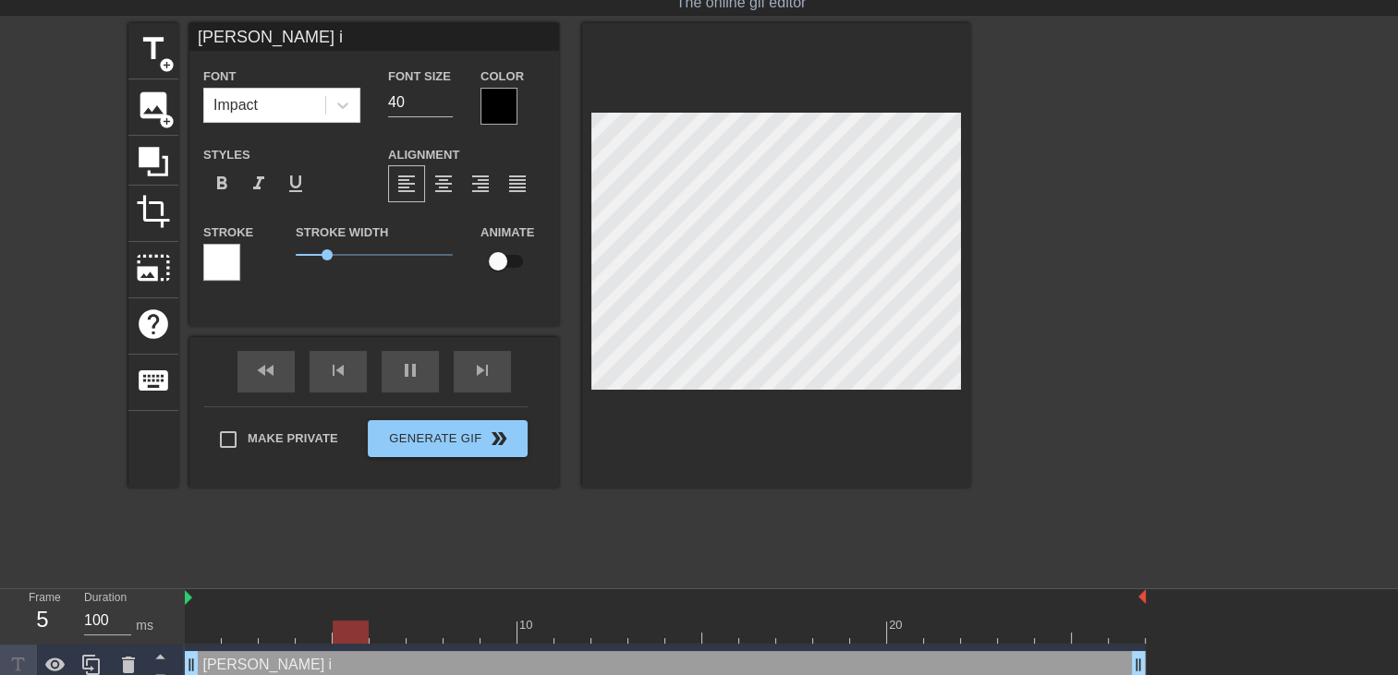
type textarea "Cheri il"
type input "Cheri il"
type textarea "Cheri il"
type input "Cheri il a"
type textarea "Cheri il a"
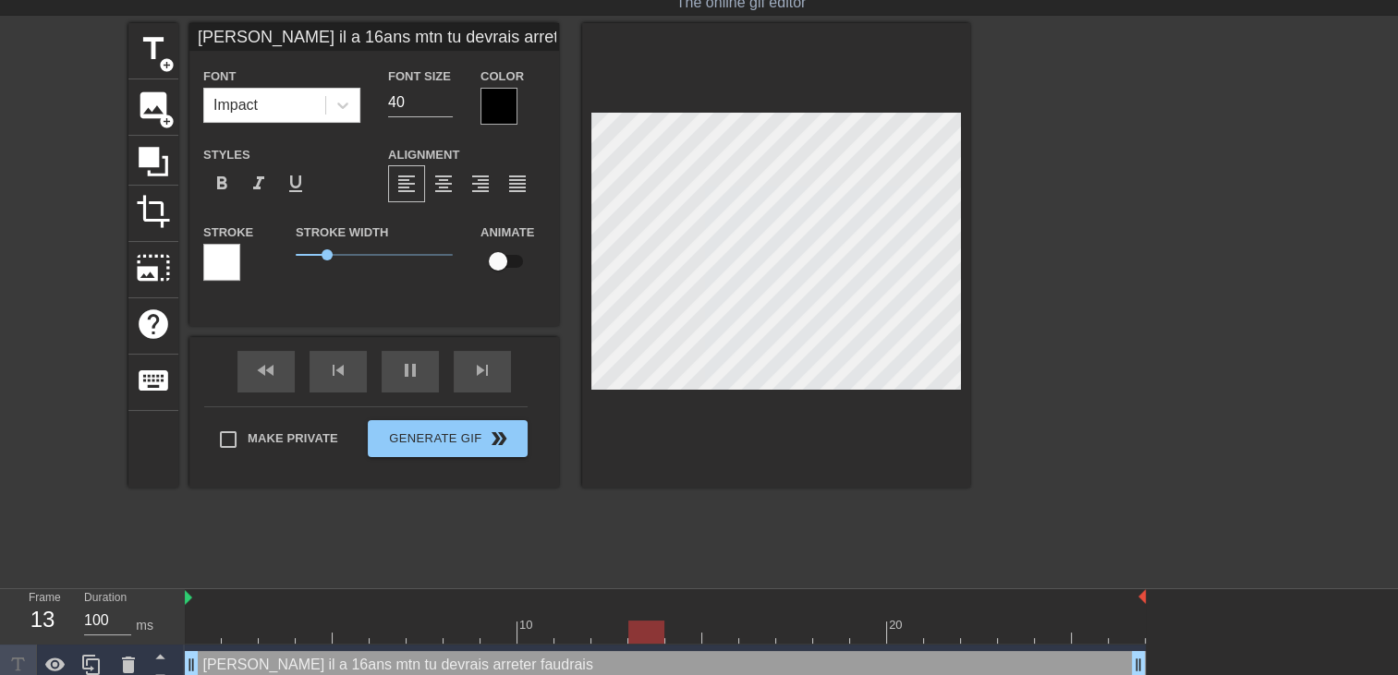
scroll to position [3, 3]
click at [1191, 259] on div "title add_circle image add_circle crop photo_size_select_large help keyboard Ch…" at bounding box center [699, 300] width 1398 height 554
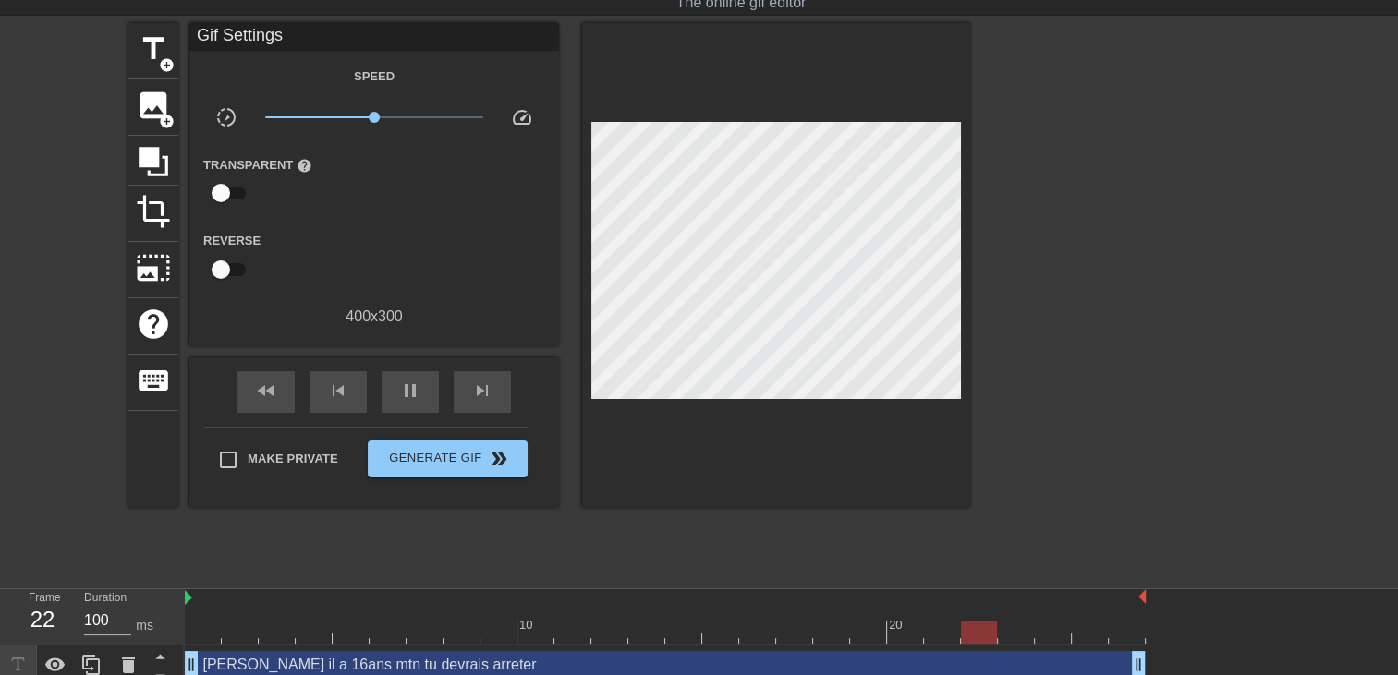
click at [822, 414] on div at bounding box center [776, 265] width 388 height 485
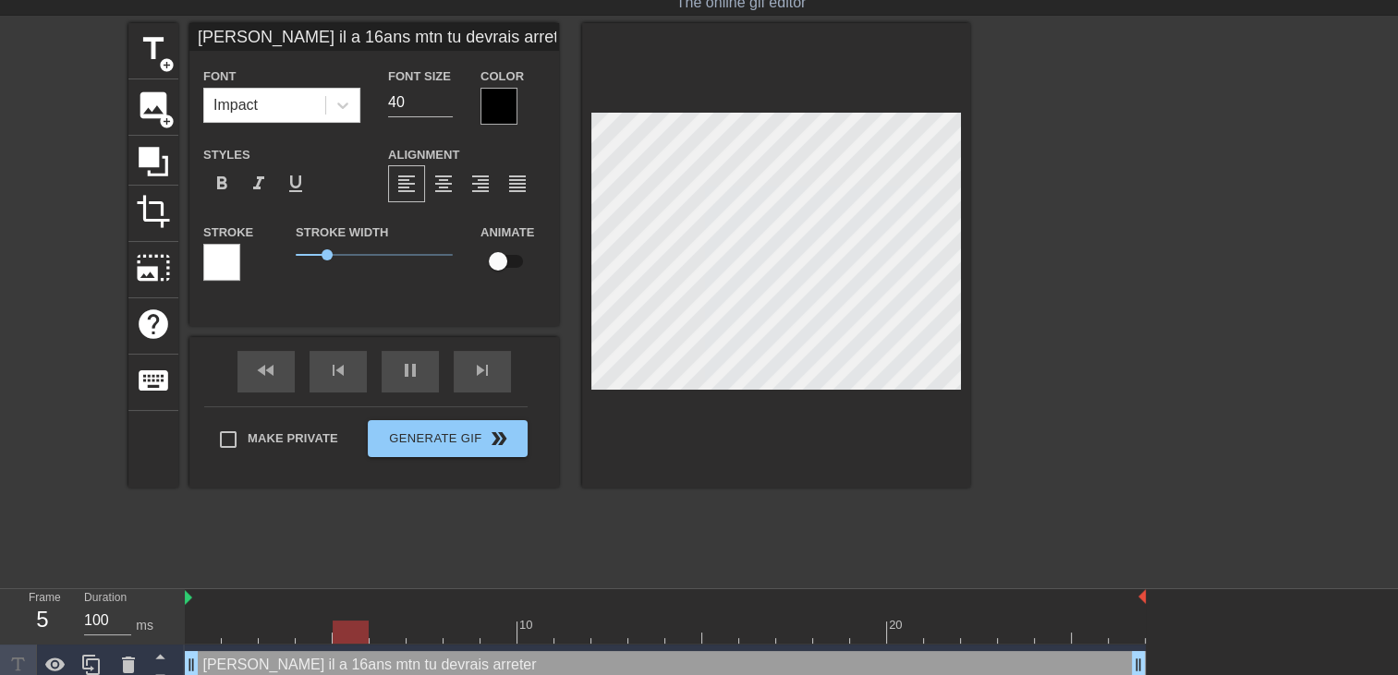
scroll to position [3, 2]
click at [510, 107] on div at bounding box center [498, 106] width 37 height 37
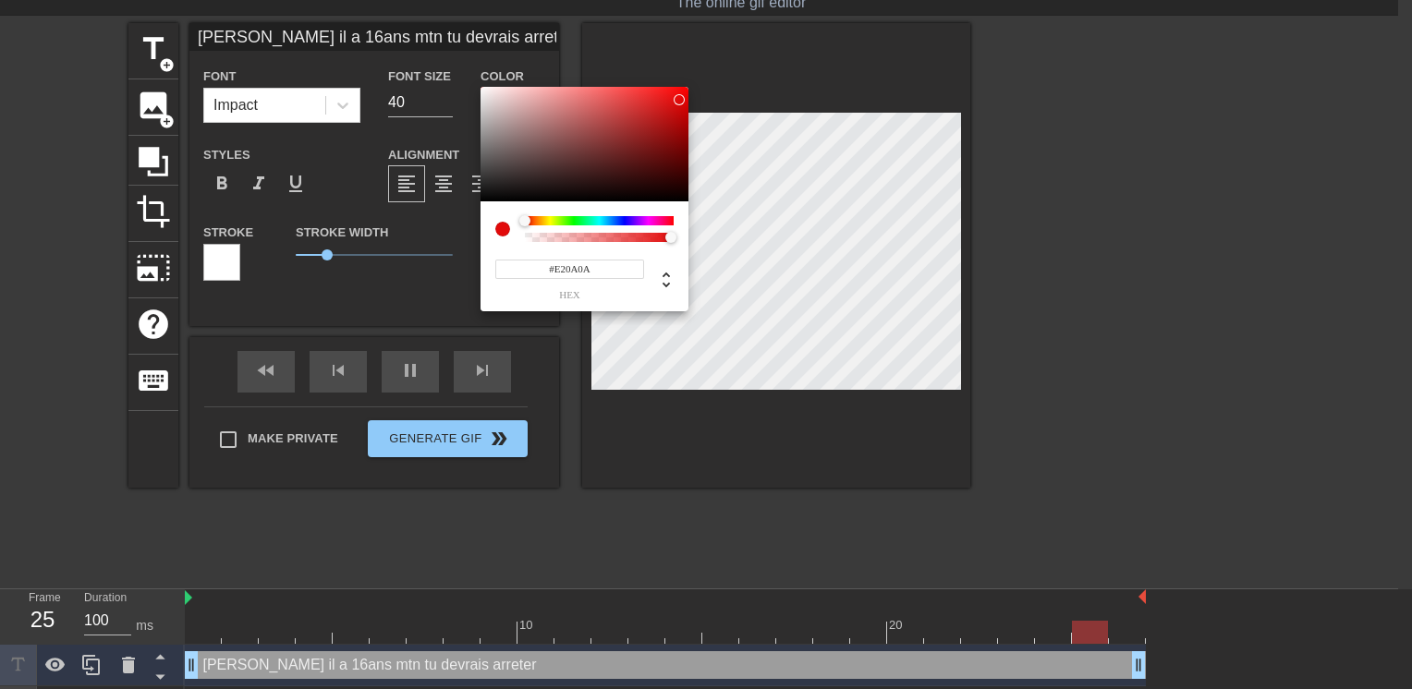
click at [679, 101] on div at bounding box center [584, 144] width 208 height 115
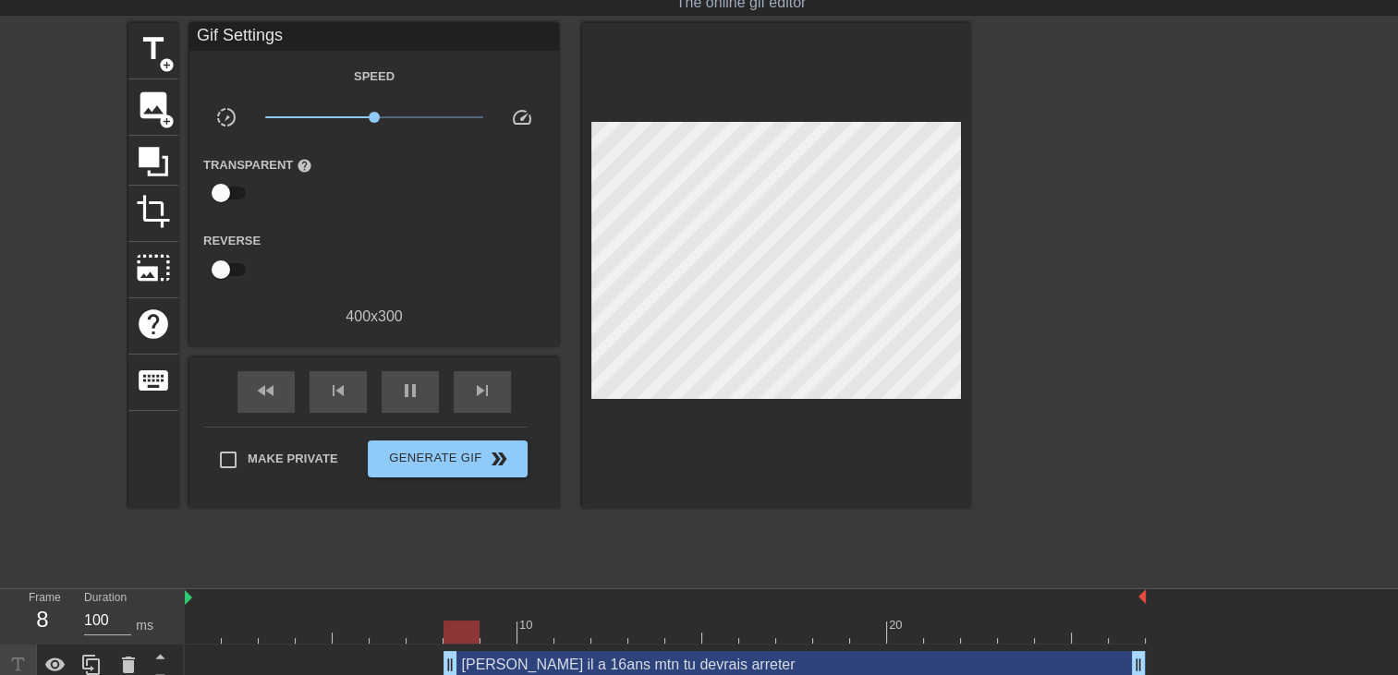
drag, startPoint x: 196, startPoint y: 662, endPoint x: 477, endPoint y: 623, distance: 283.6
click at [477, 622] on div "10 20 Cheri il a 16ans mtn tu devrais arreter drag_handle drag_handle Cheri des…" at bounding box center [791, 659] width 1213 height 139
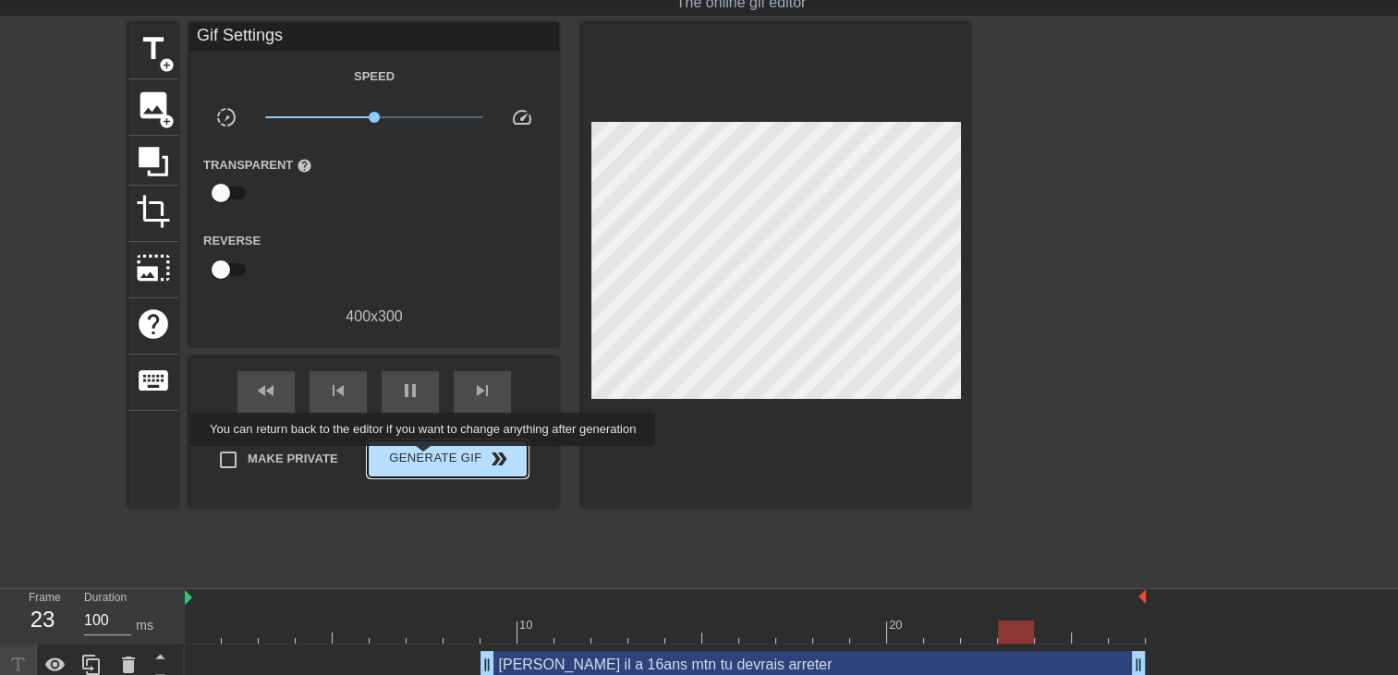
click at [425, 459] on span "Generate Gif double_arrow" at bounding box center [447, 459] width 145 height 22
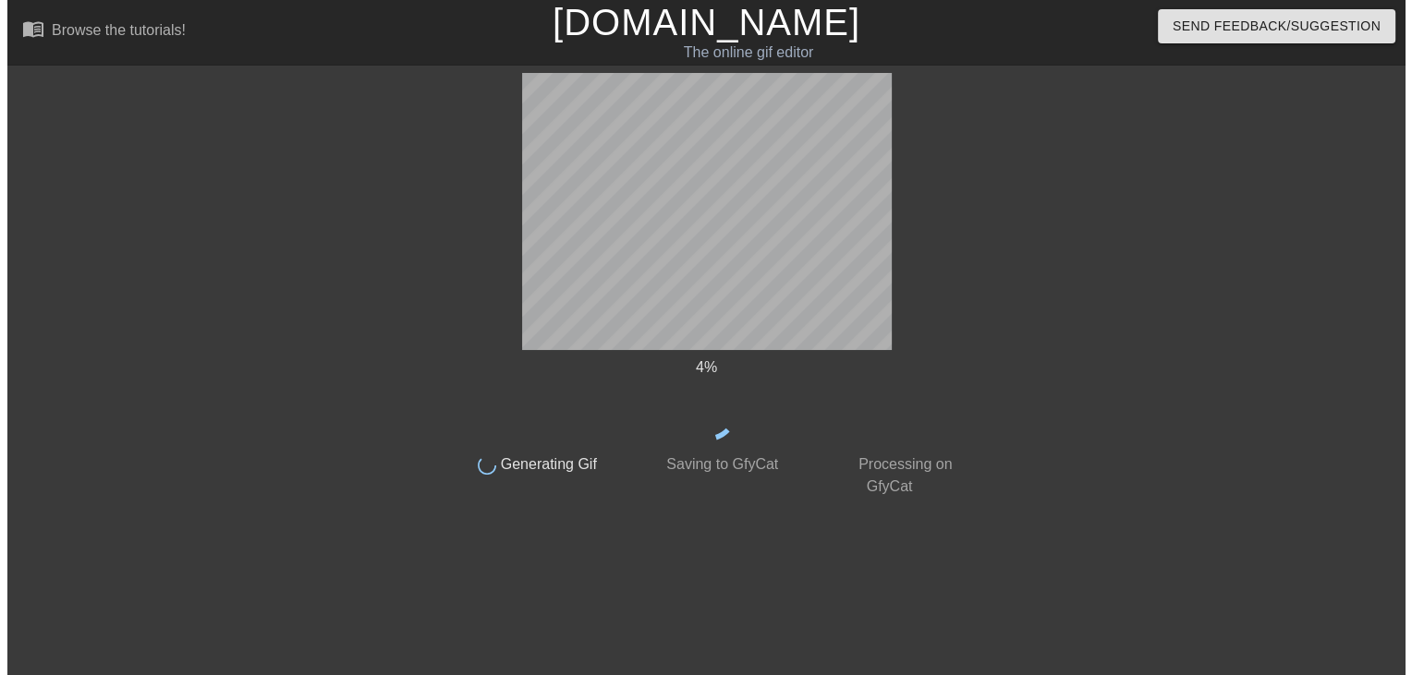
scroll to position [0, 0]
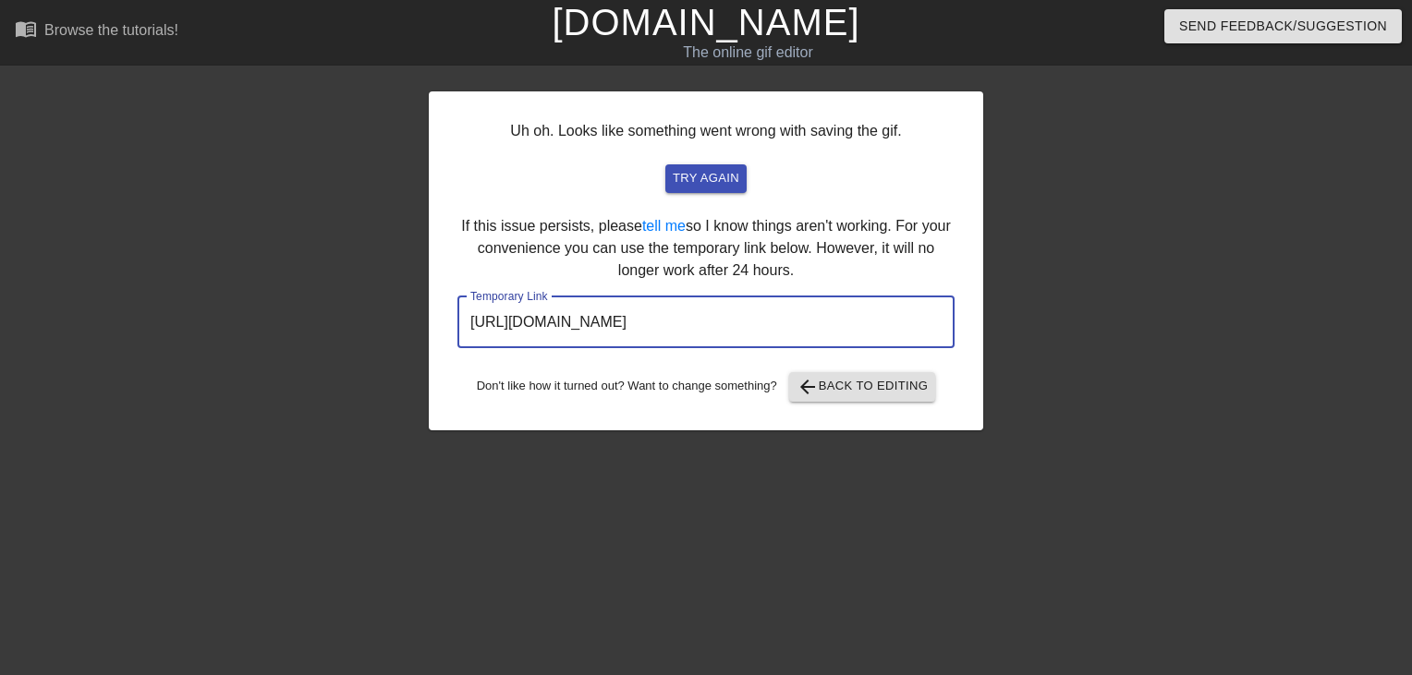
drag, startPoint x: 898, startPoint y: 327, endPoint x: 218, endPoint y: 283, distance: 681.5
click at [218, 283] on div "Uh oh. Looks like something went wrong with saving the gif. try again If this i…" at bounding box center [706, 350] width 1412 height 554
click at [758, 33] on link "[DOMAIN_NAME]" at bounding box center [706, 22] width 308 height 41
drag, startPoint x: 903, startPoint y: 319, endPoint x: 214, endPoint y: 316, distance: 688.4
click at [214, 316] on div "Uh oh. Looks like something went wrong with saving the gif. try again If this i…" at bounding box center [706, 350] width 1412 height 554
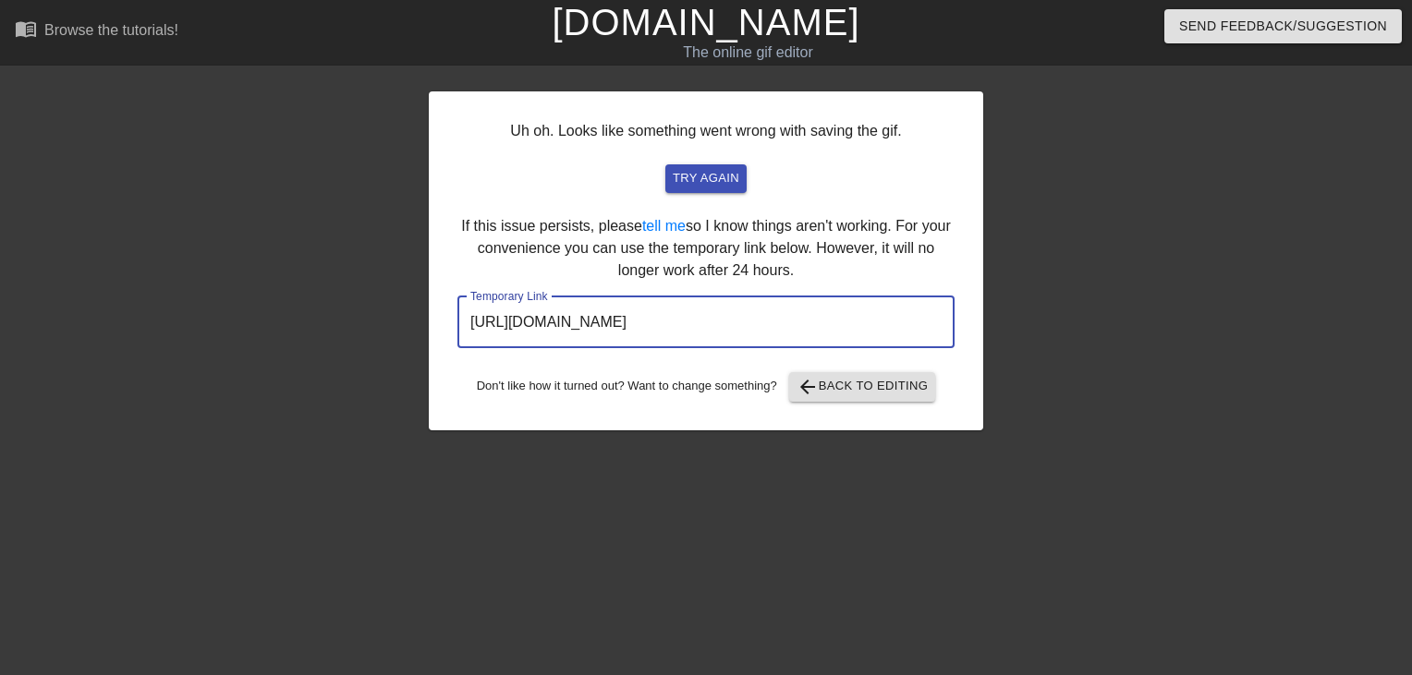
click at [723, 36] on link "[DOMAIN_NAME]" at bounding box center [706, 22] width 308 height 41
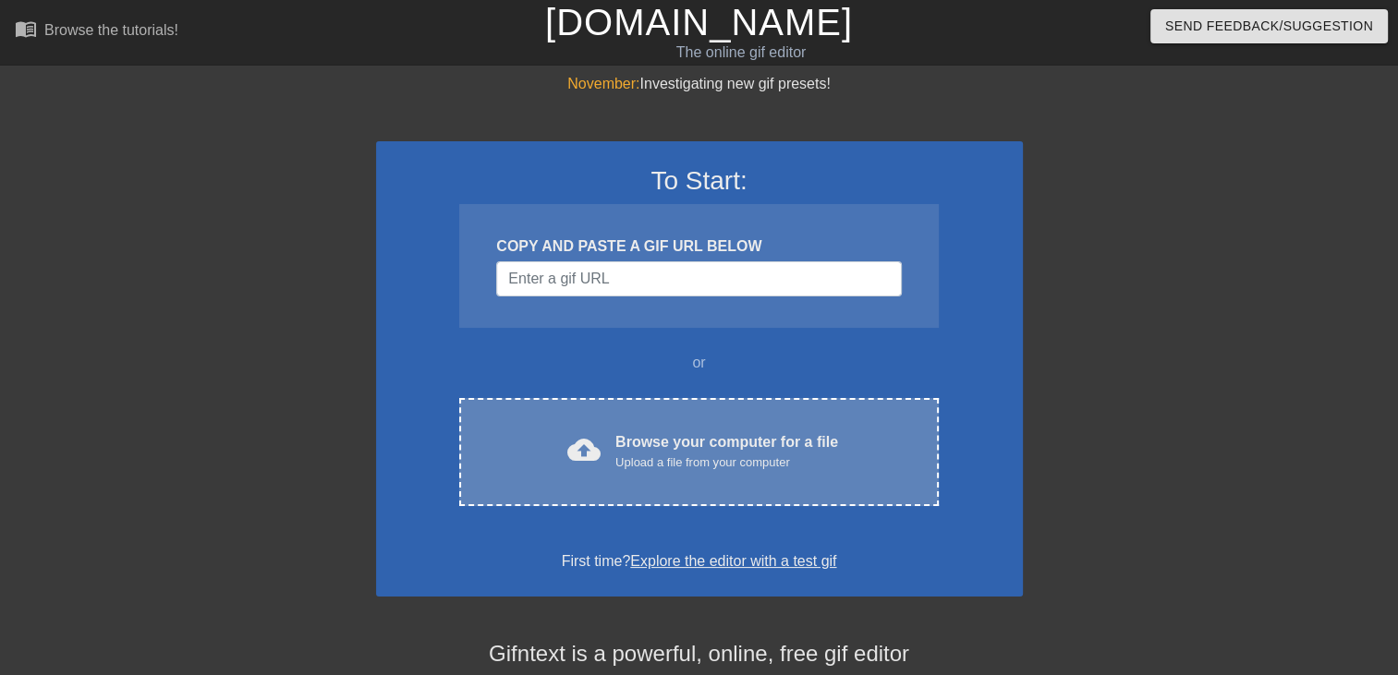
click at [643, 438] on div "Browse your computer for a file Upload a file from your computer" at bounding box center [726, 452] width 223 height 41
click at [651, 412] on div "cloud_upload Browse your computer for a file Upload a file from your computer C…" at bounding box center [698, 452] width 479 height 108
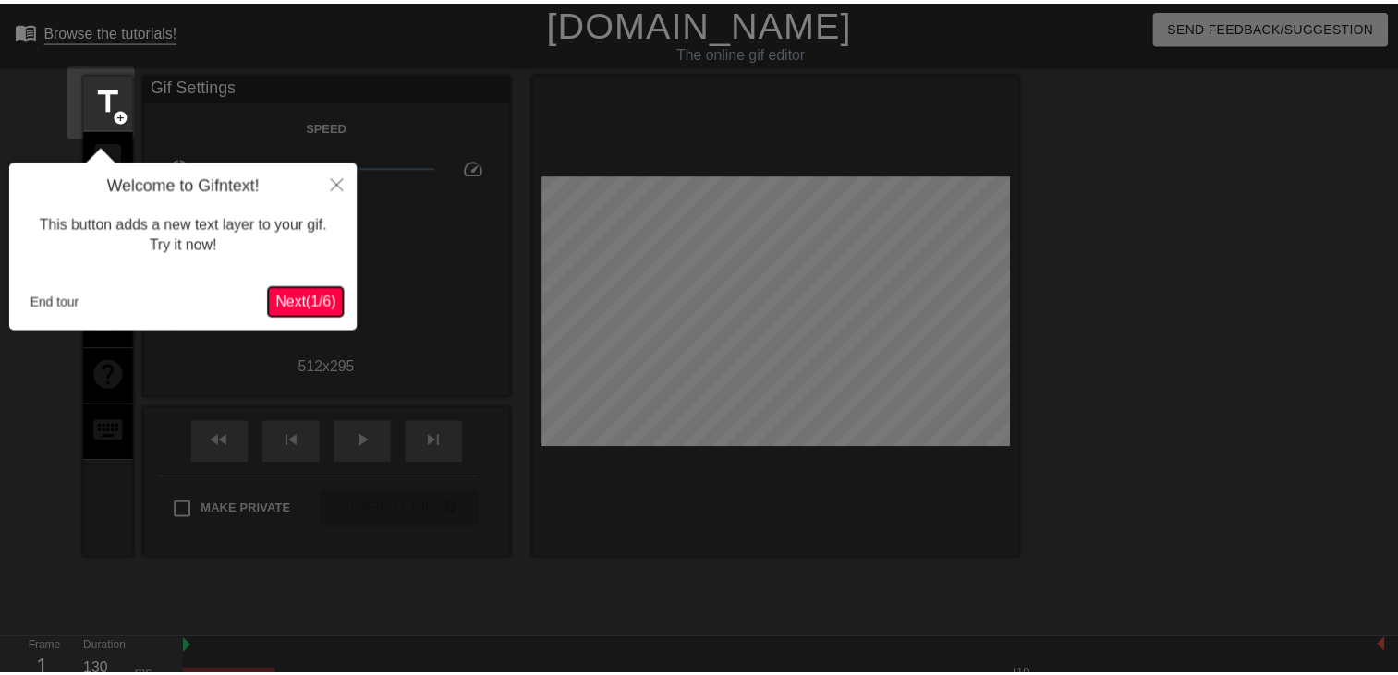
scroll to position [44, 0]
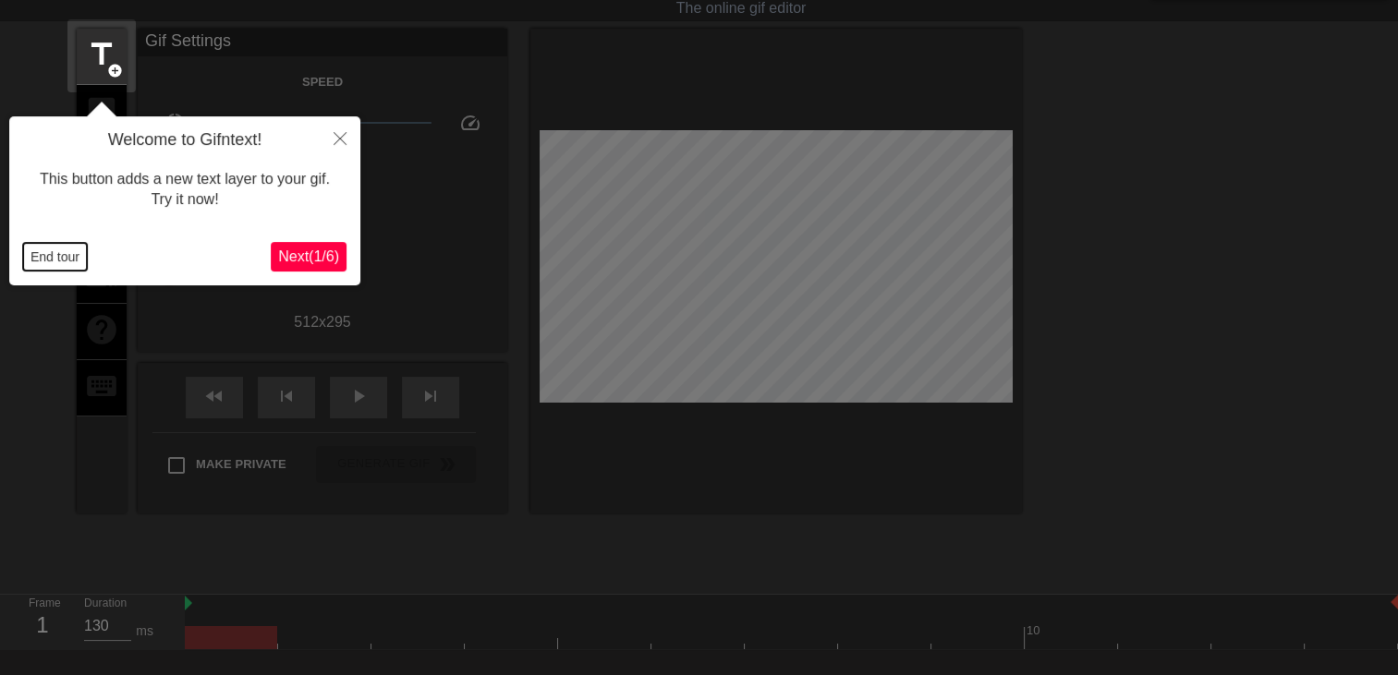
click at [52, 256] on button "End tour" at bounding box center [55, 257] width 64 height 28
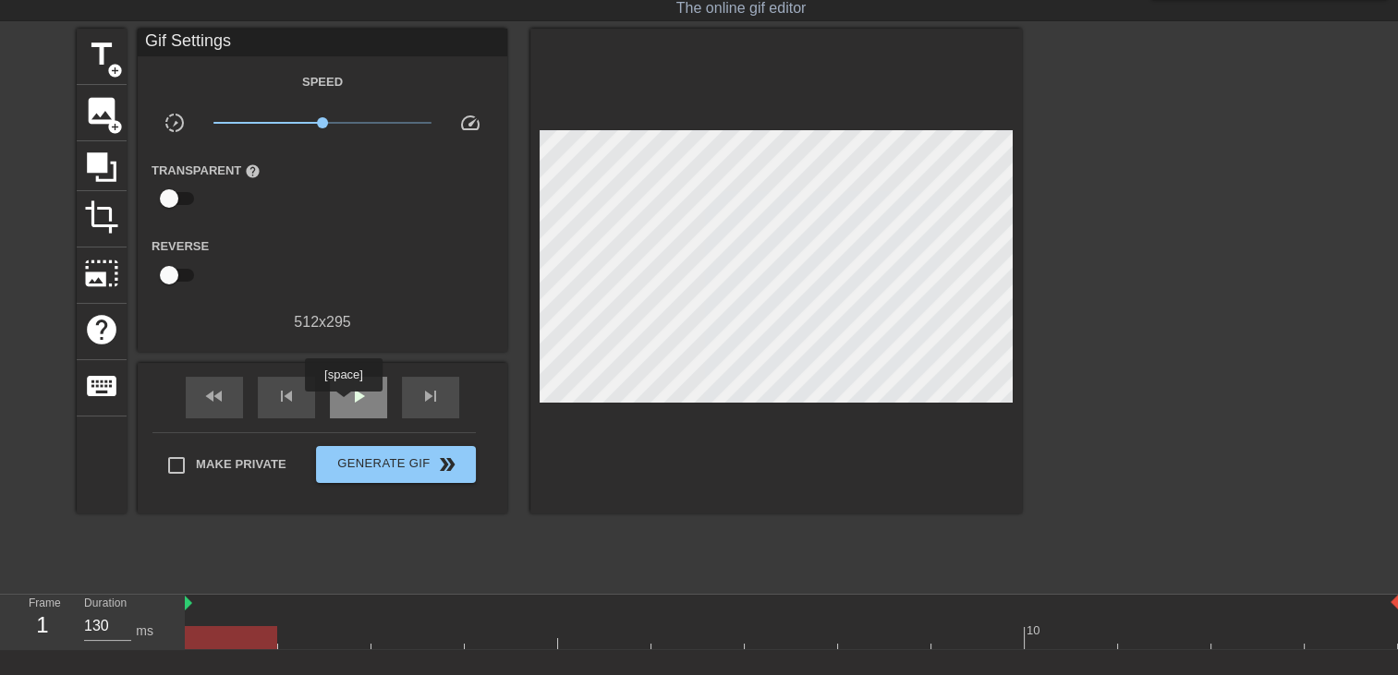
click at [345, 404] on div "play_arrow" at bounding box center [358, 398] width 57 height 42
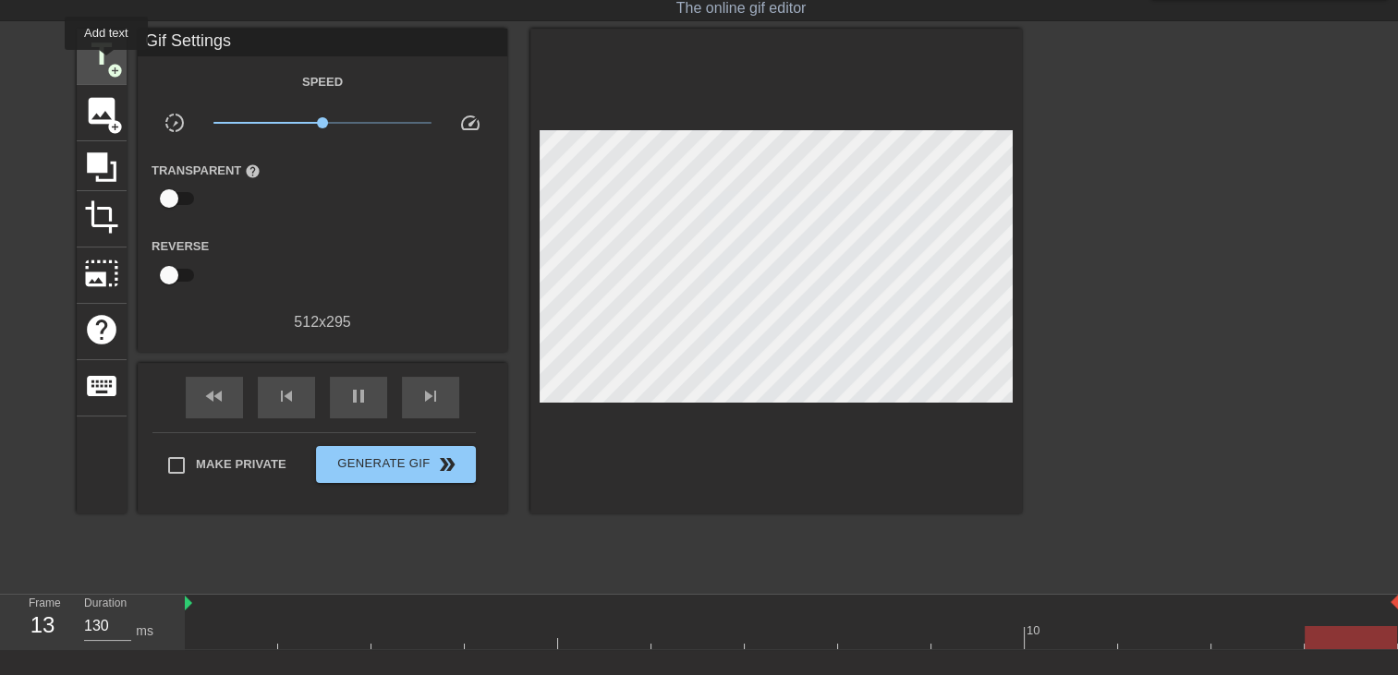
click at [107, 63] on span "add_circle" at bounding box center [115, 71] width 16 height 16
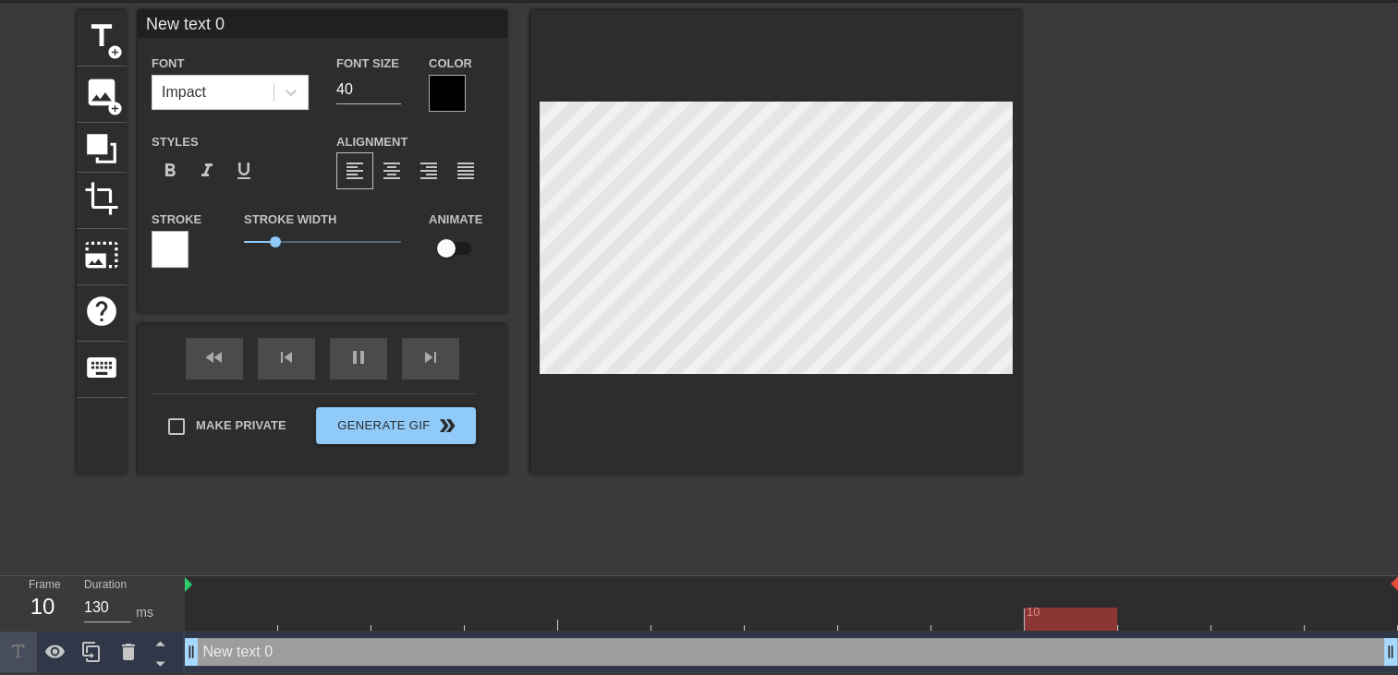
scroll to position [2, 5]
type input "130"
type input "New text"
type textarea "New text"
type input "130"
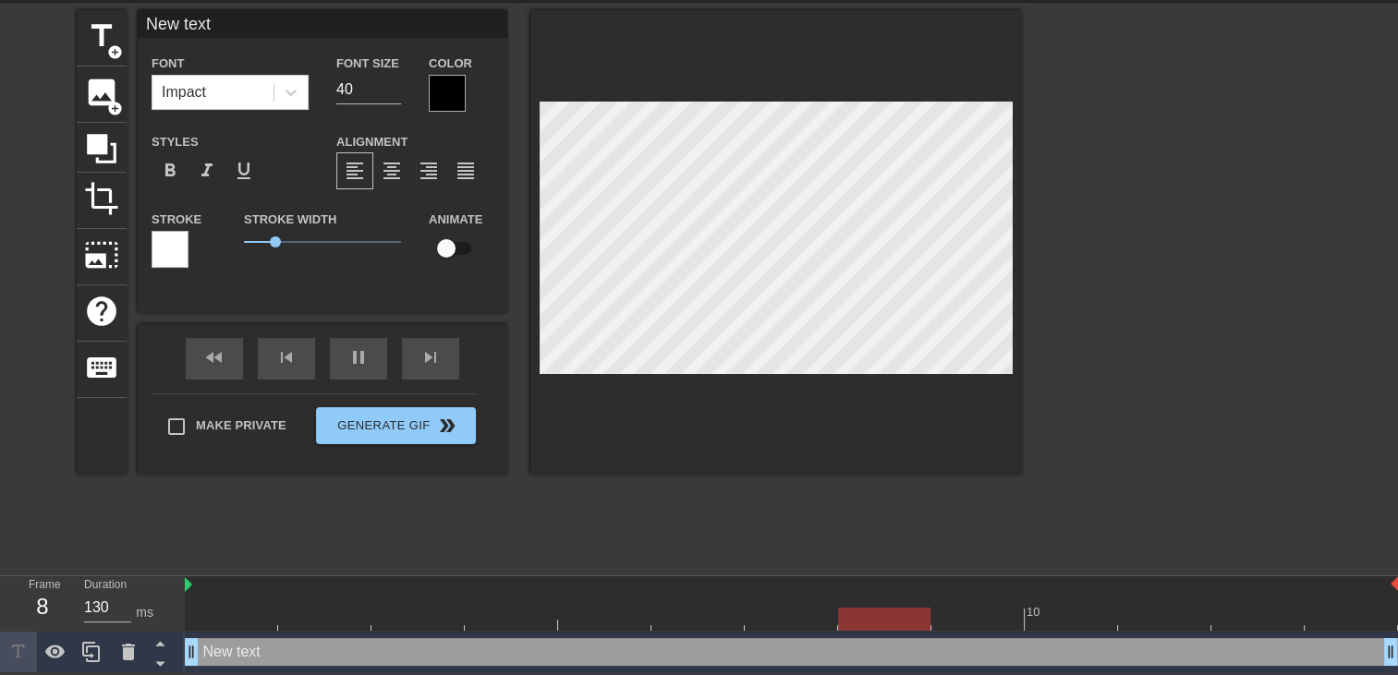
type input "New text"
type textarea "New text"
type input "New tex"
type textarea "New tex"
type input "120"
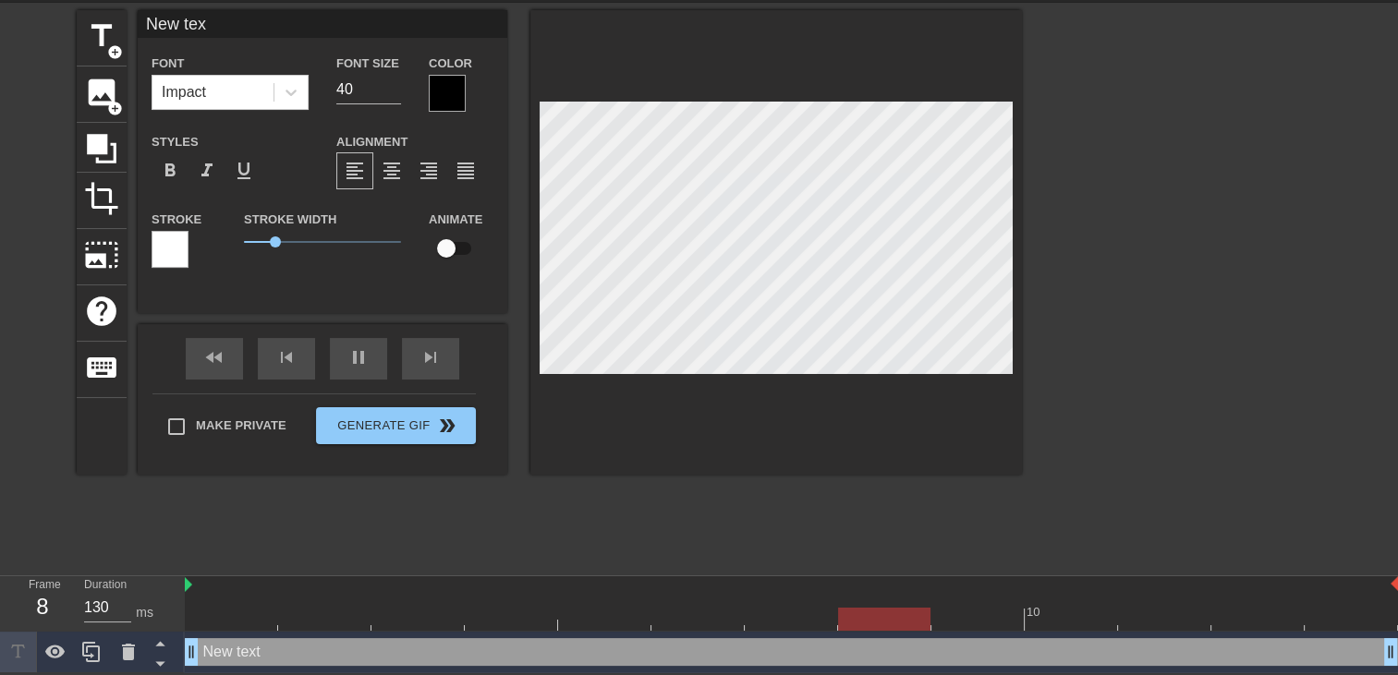
type input "New te"
type textarea "New te"
type input "New t"
type textarea "New t"
type input "New"
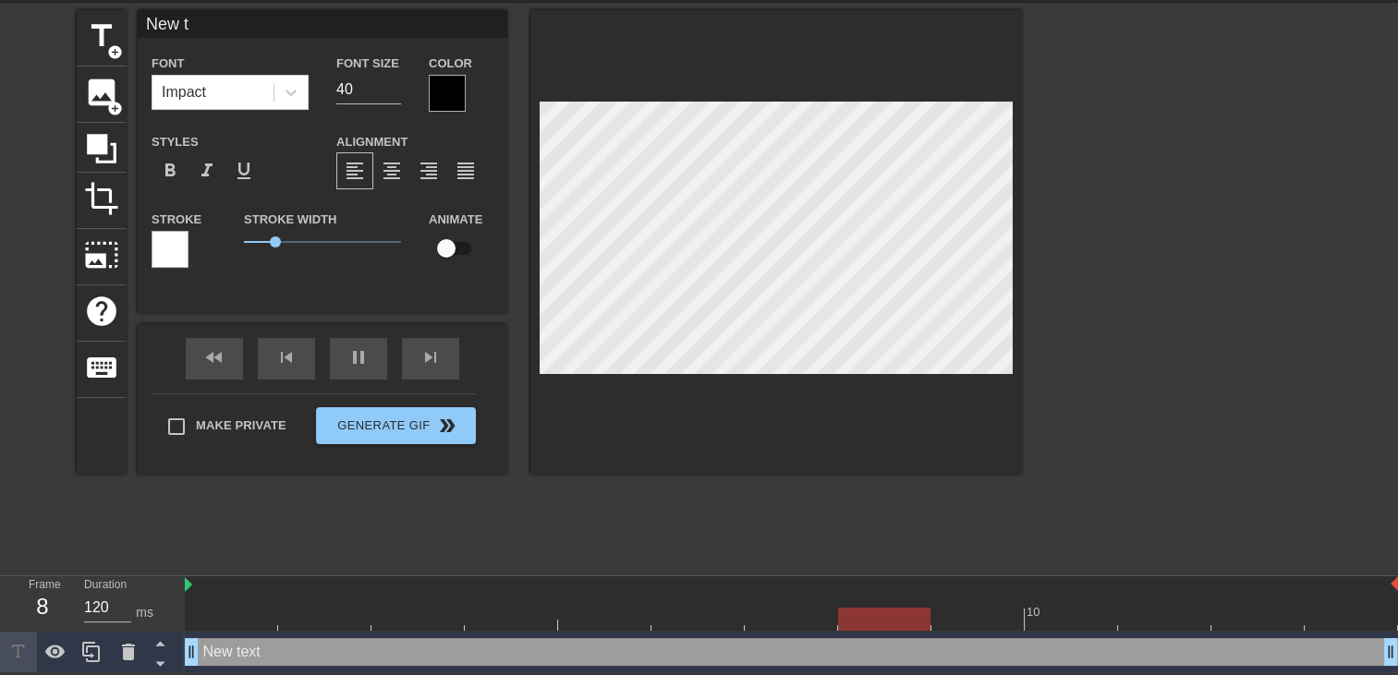
type textarea "New"
type input "New"
type textarea "New"
type input "Ne"
type textarea "Ne"
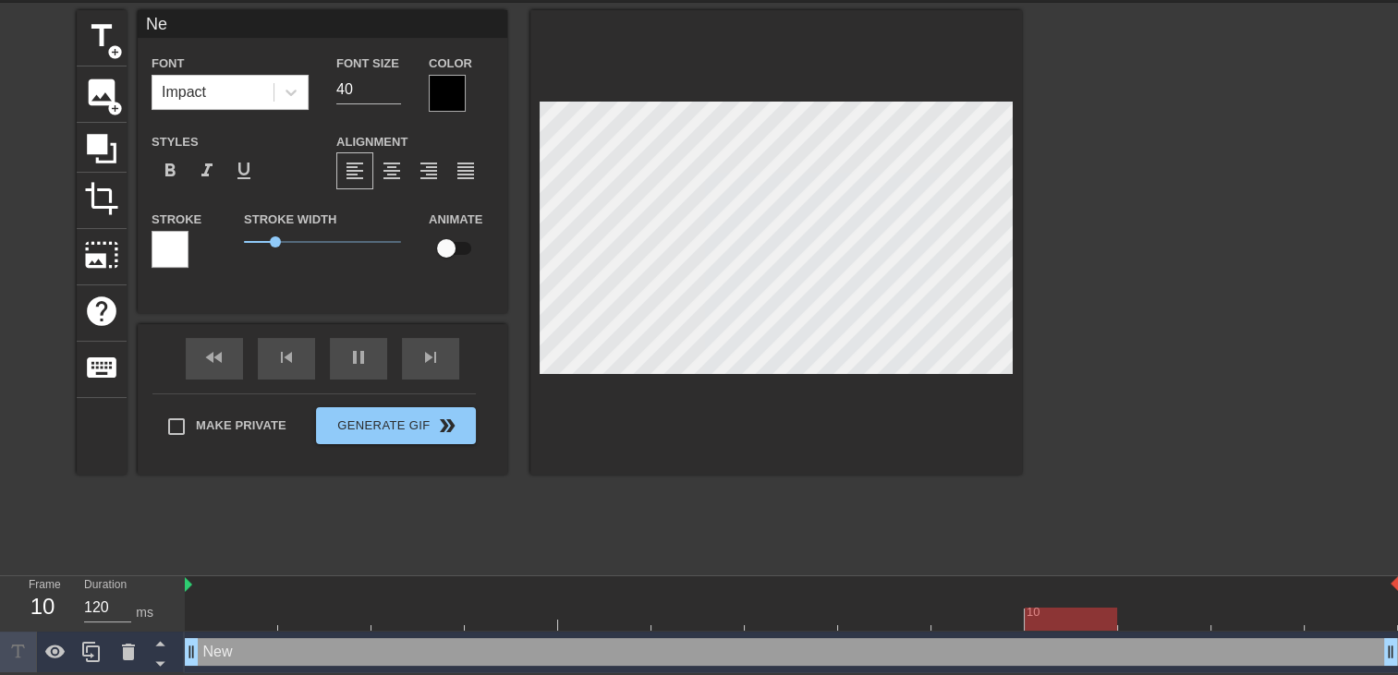
type input "130"
type input "N"
type textarea "N"
type input "130"
type input "M"
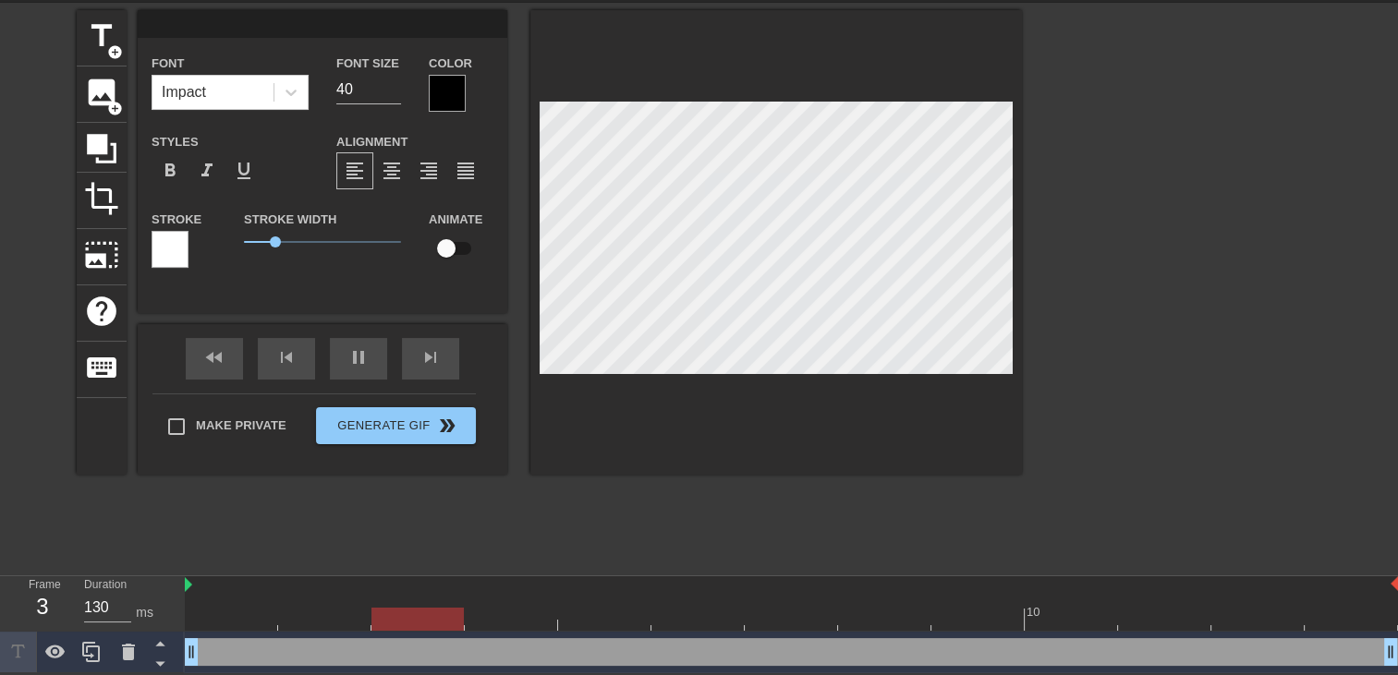
type textarea "M"
type input "120"
type input "Me"
type textarea "Me"
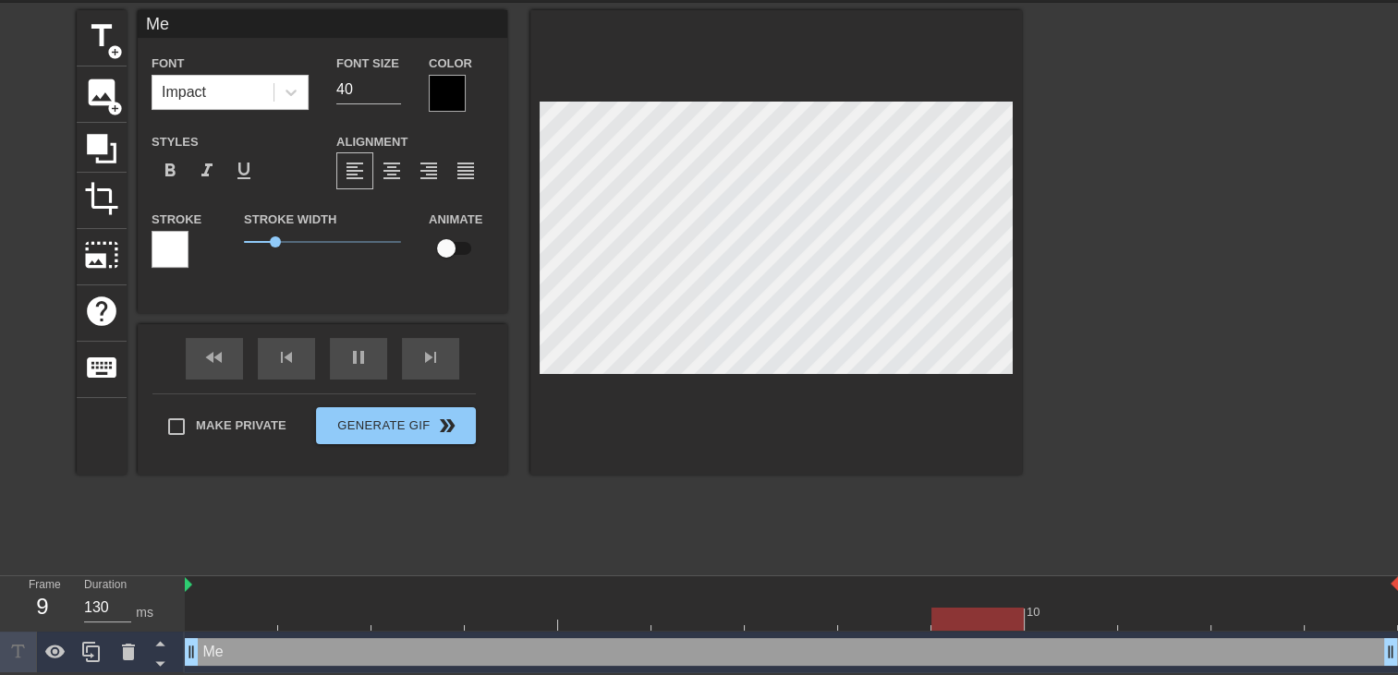
type input "120"
type input "Mel"
type textarea "Mel"
type input "120"
type input "Melo"
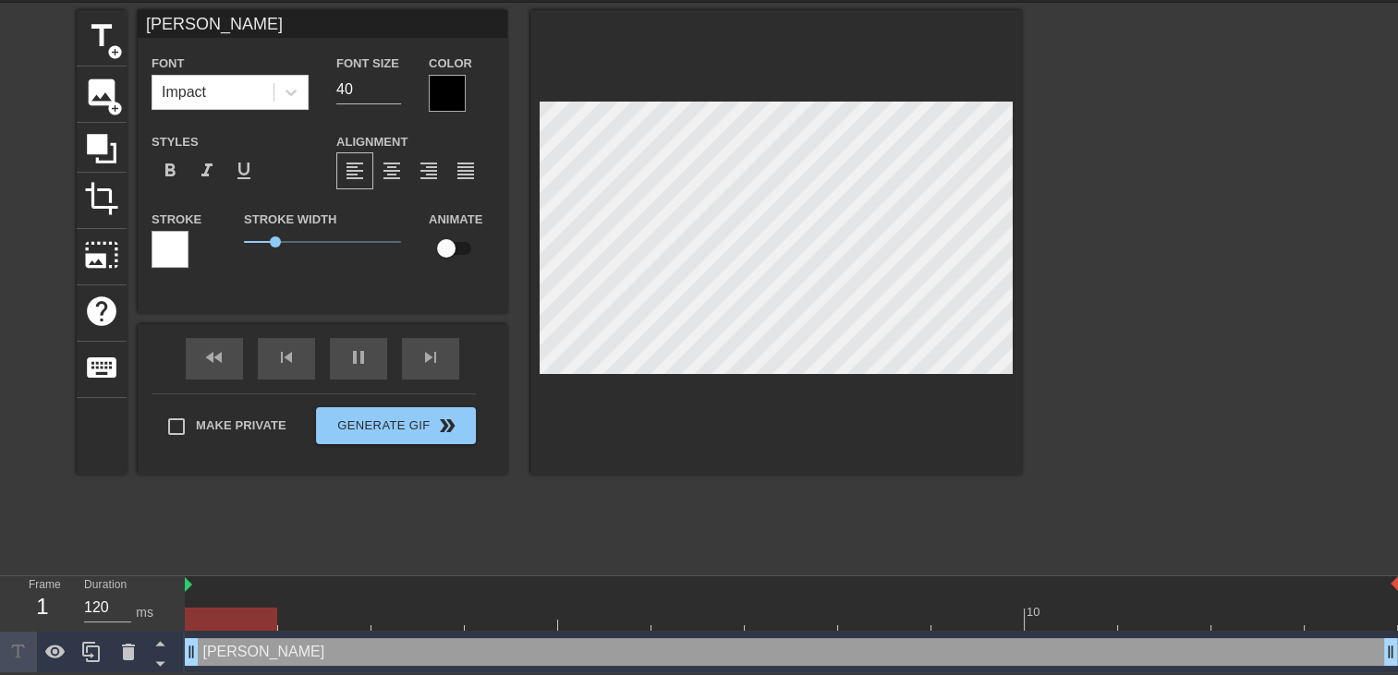
type textarea "Melo"
type input "120"
type input "Melod"
type textarea "Melod"
type input "130"
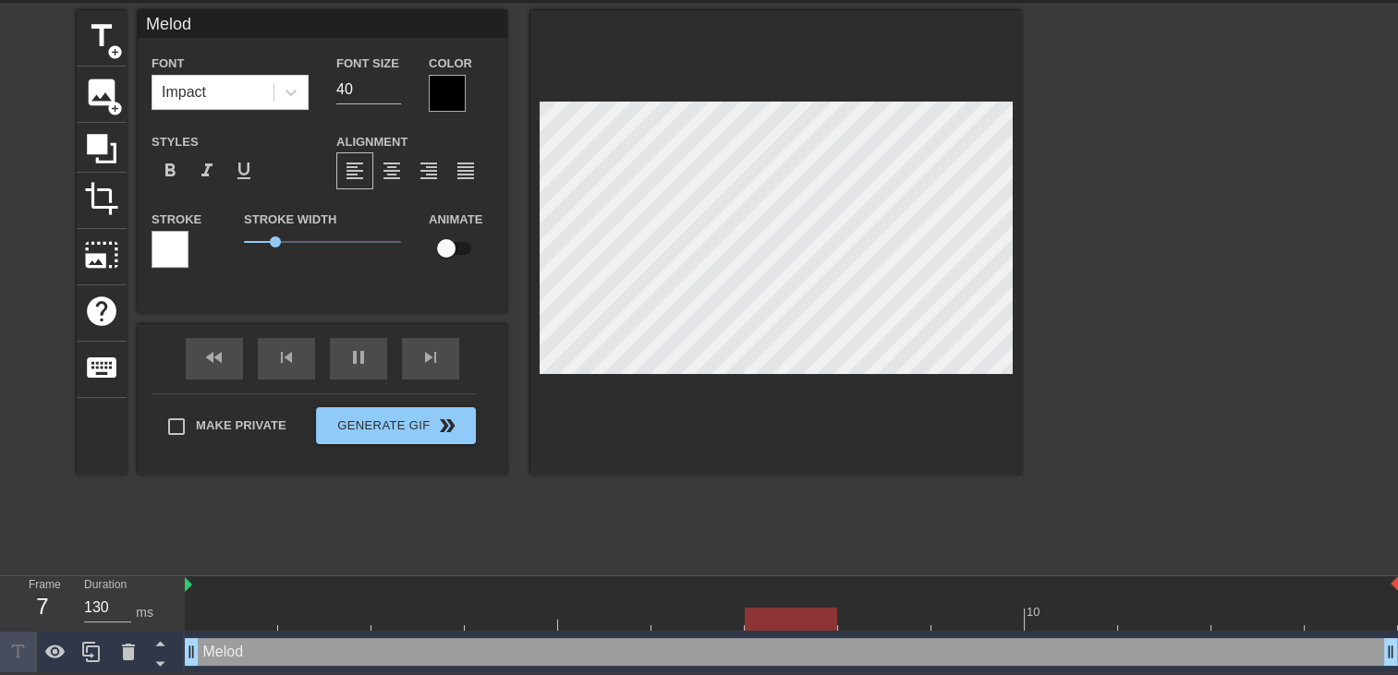
type input "Melody"
type textarea "Melody"
type input "130"
type input "Melody"
type textarea "Melody"
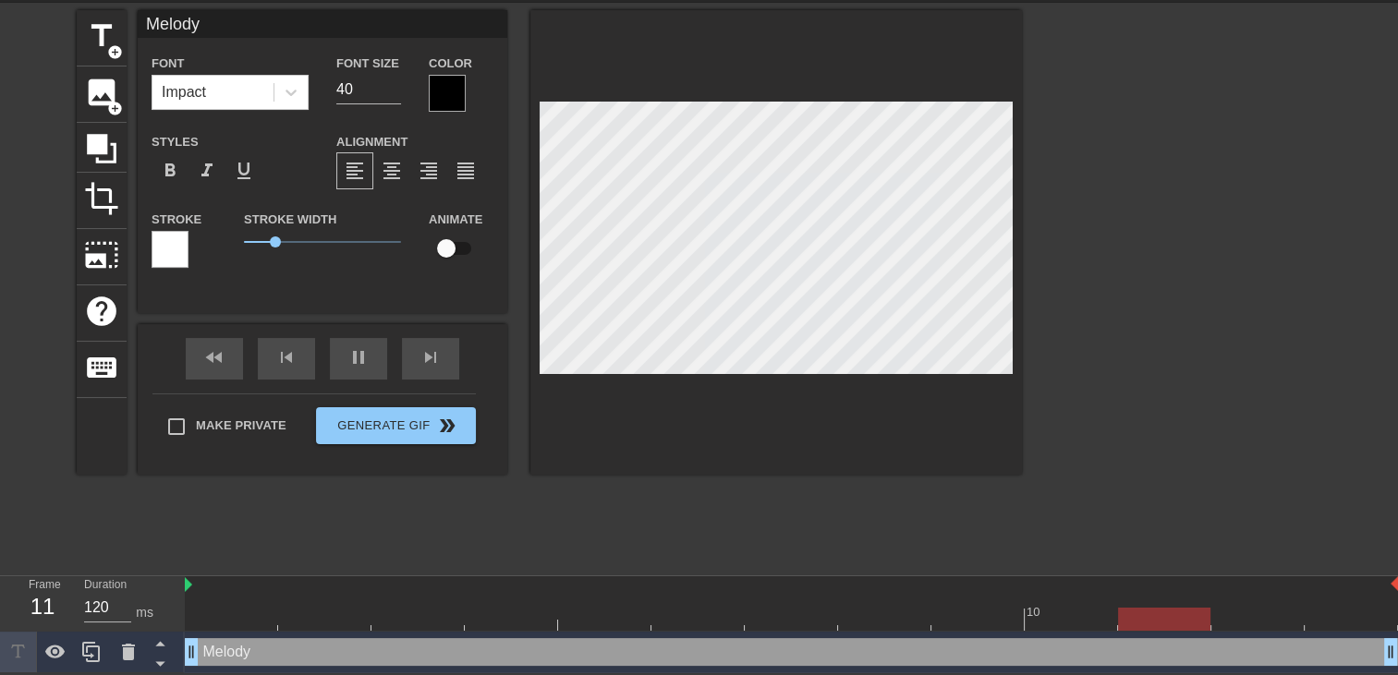
type input "130"
type input "Melody s"
type textarea "Melody s"
type input "120"
type input "Melody so"
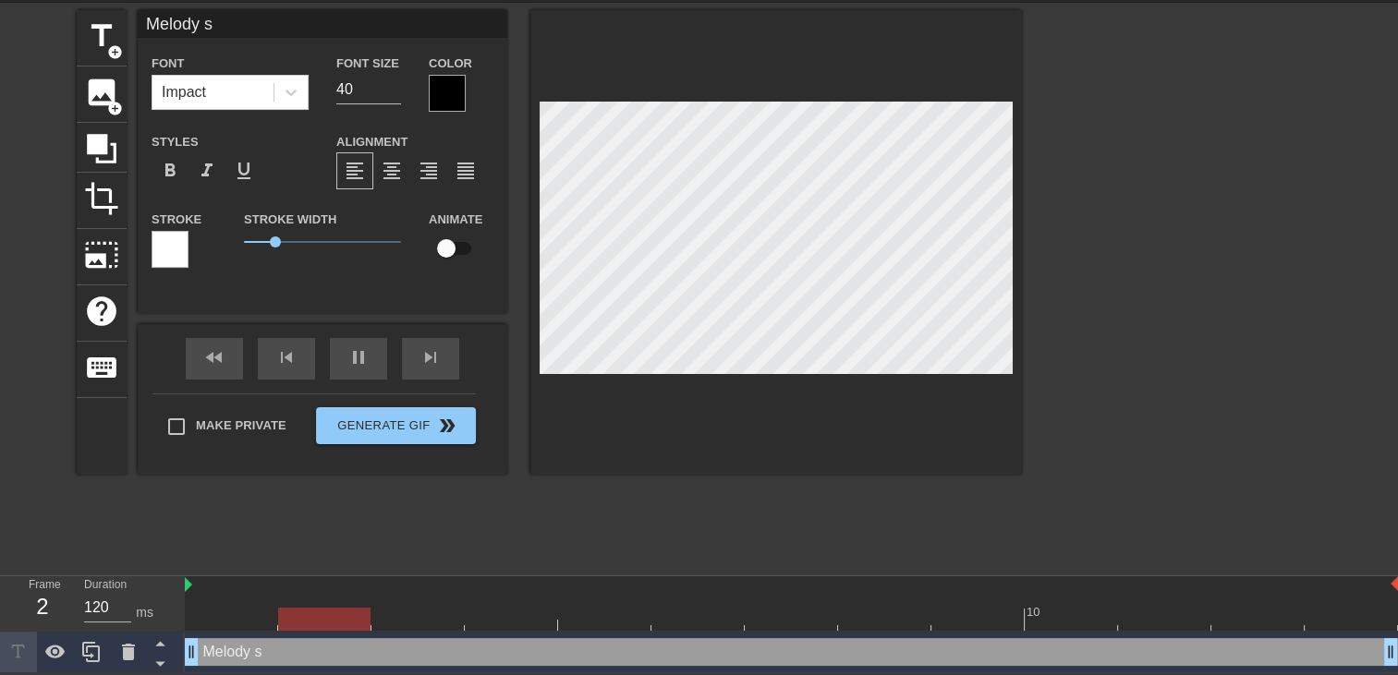
type textarea "Melody so"
type input "130"
type input "Melody s"
type textarea "Melody s"
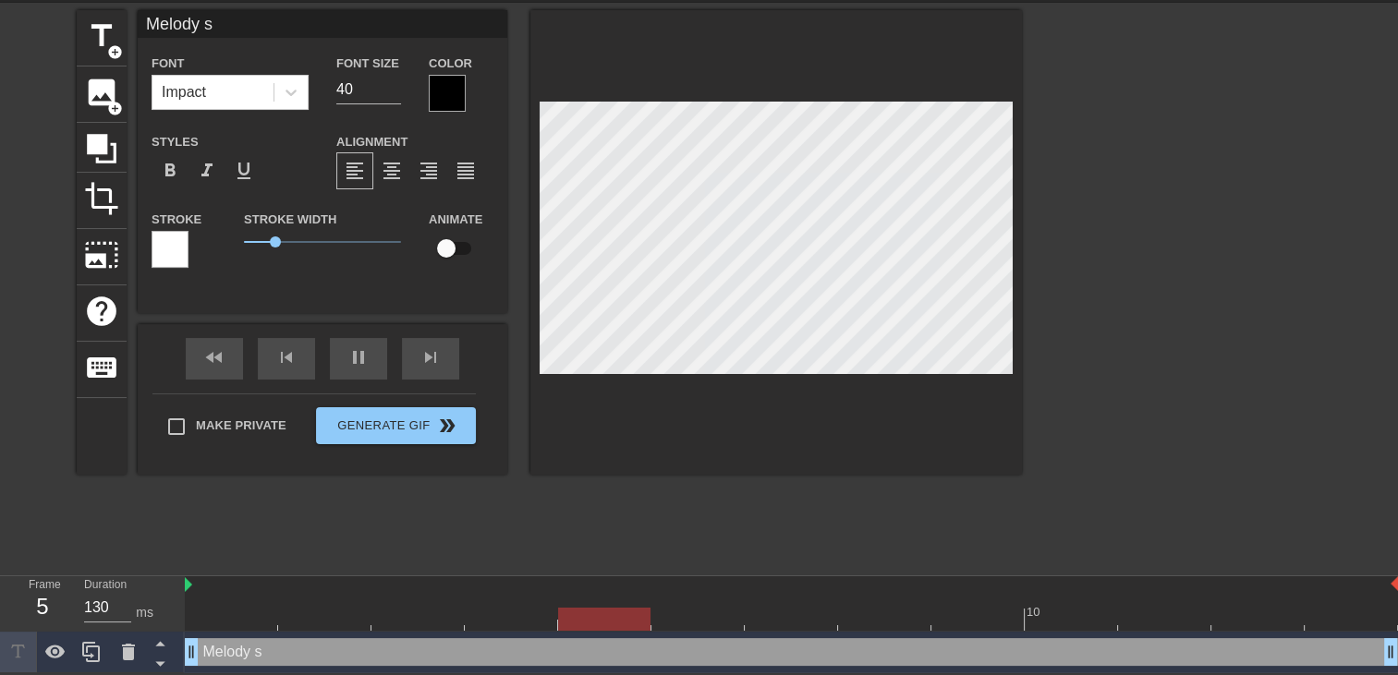
type input "120"
type input "Melody"
type textarea "Melody"
type input "120"
type input "Melody"
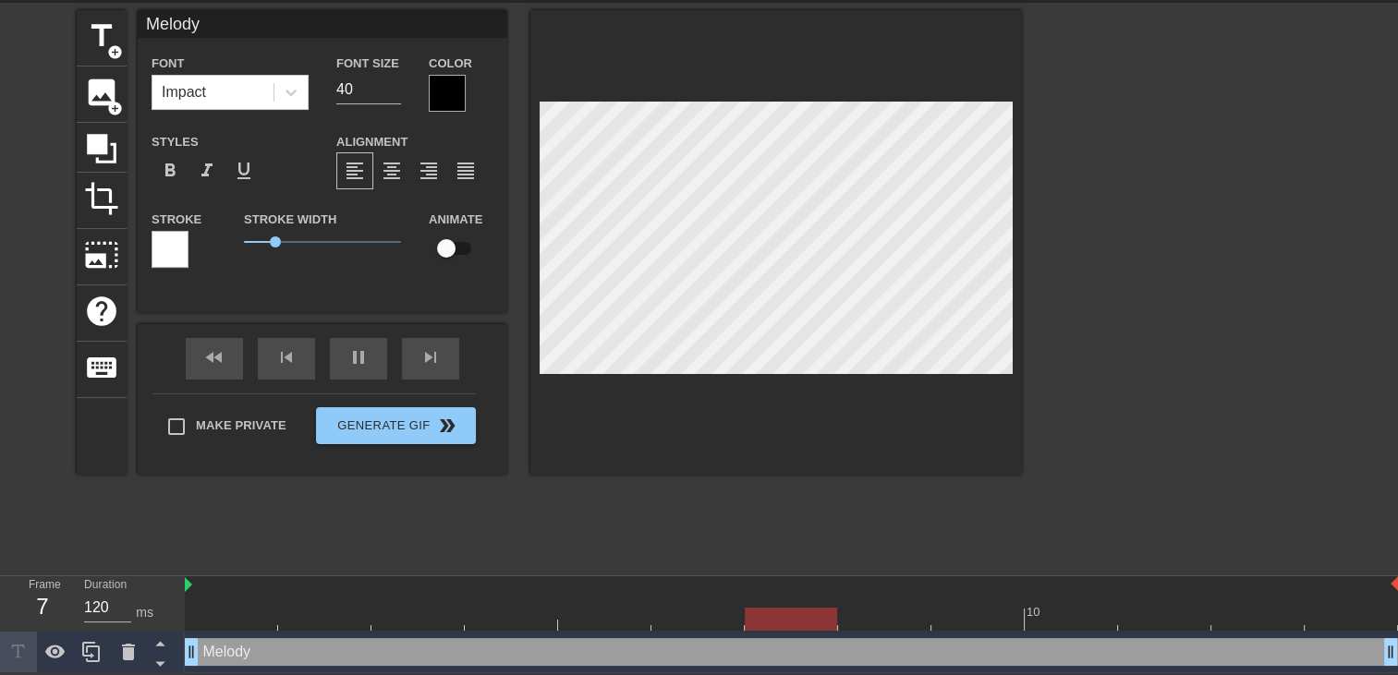
type textarea "Melody"
type input "130"
type input "Melod"
type textarea "Melod"
type input "130"
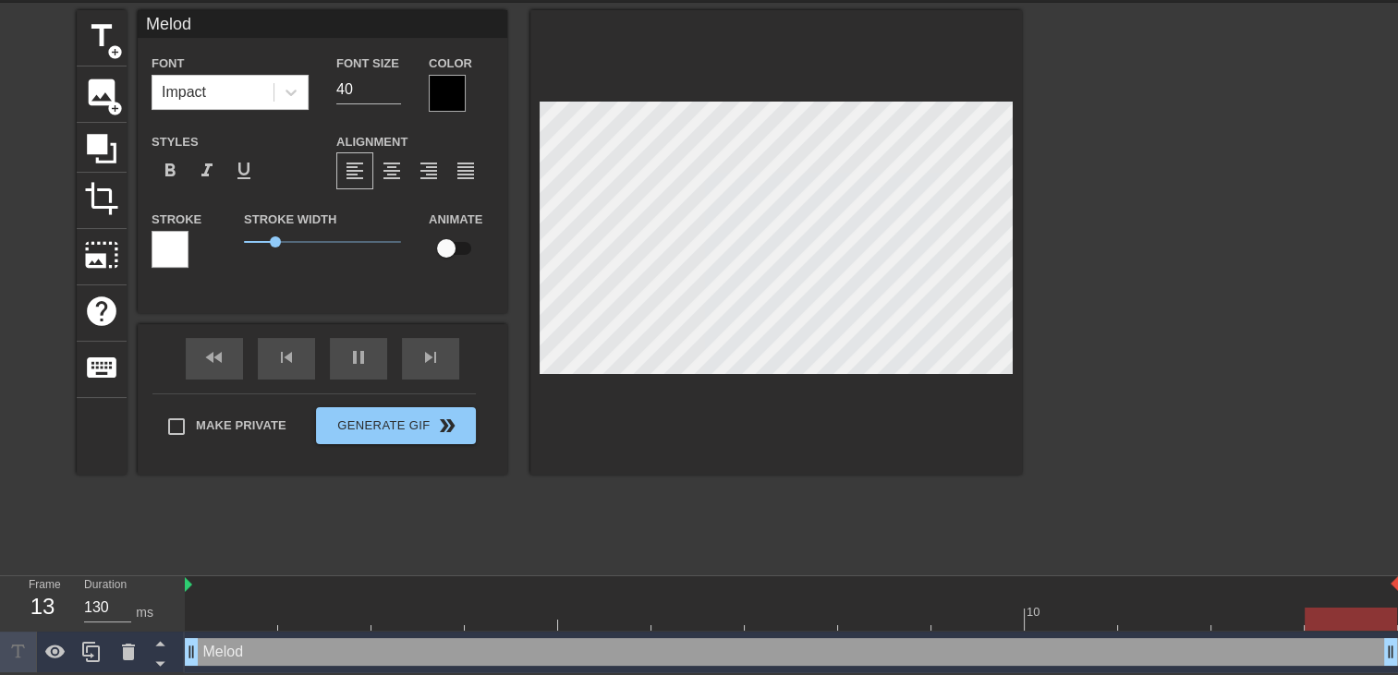
type input "Melodi"
type textarea "Melodi"
type input "120"
type input "Melodie"
type textarea "Melodie"
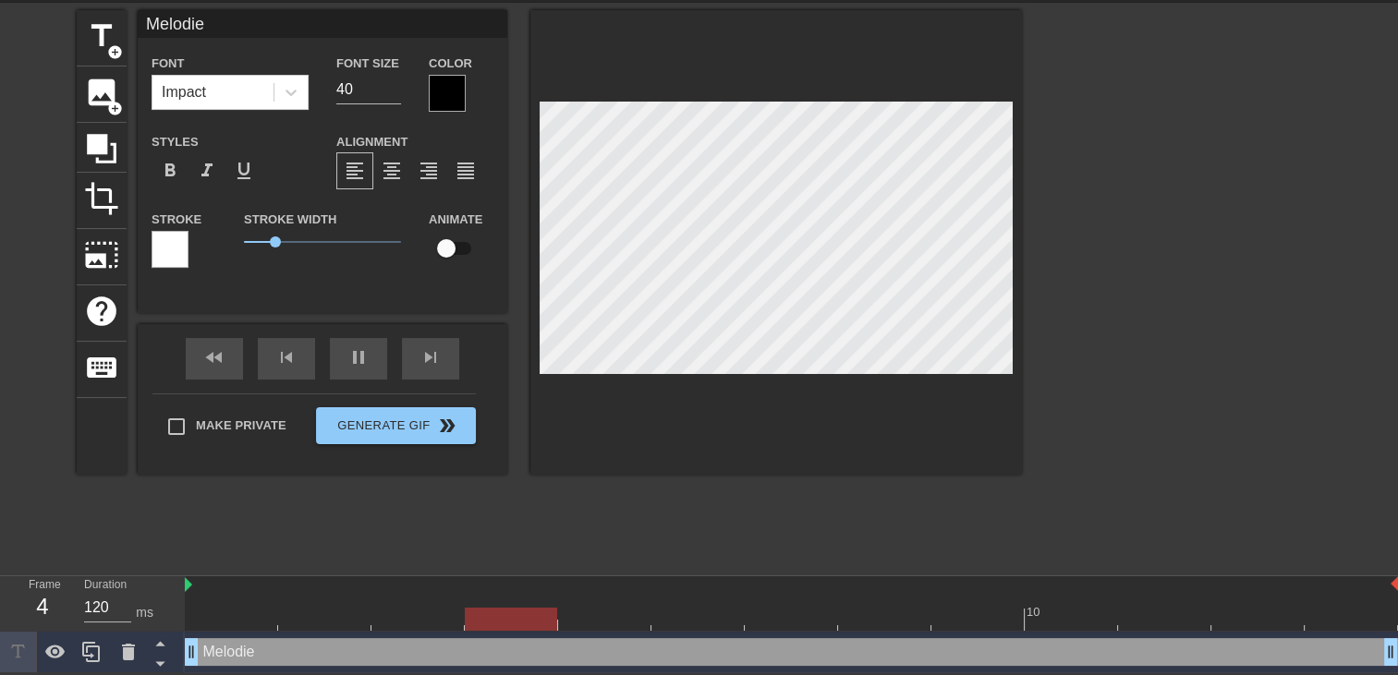
type input "130"
type input "Melodie"
type textarea "Melodie"
type input "120"
type input "Melodie s"
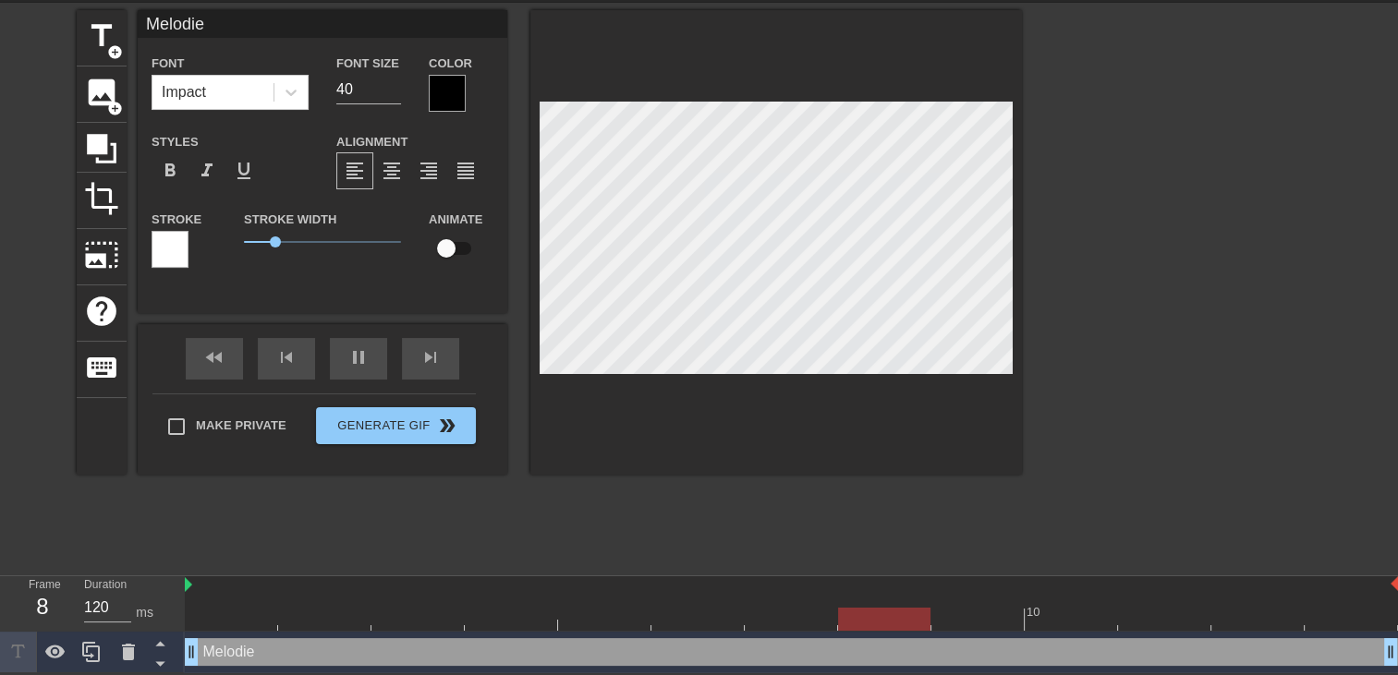
type textarea "Melodie s"
type input "130"
type input "Melodie so"
type textarea "Melodie so"
type input "130"
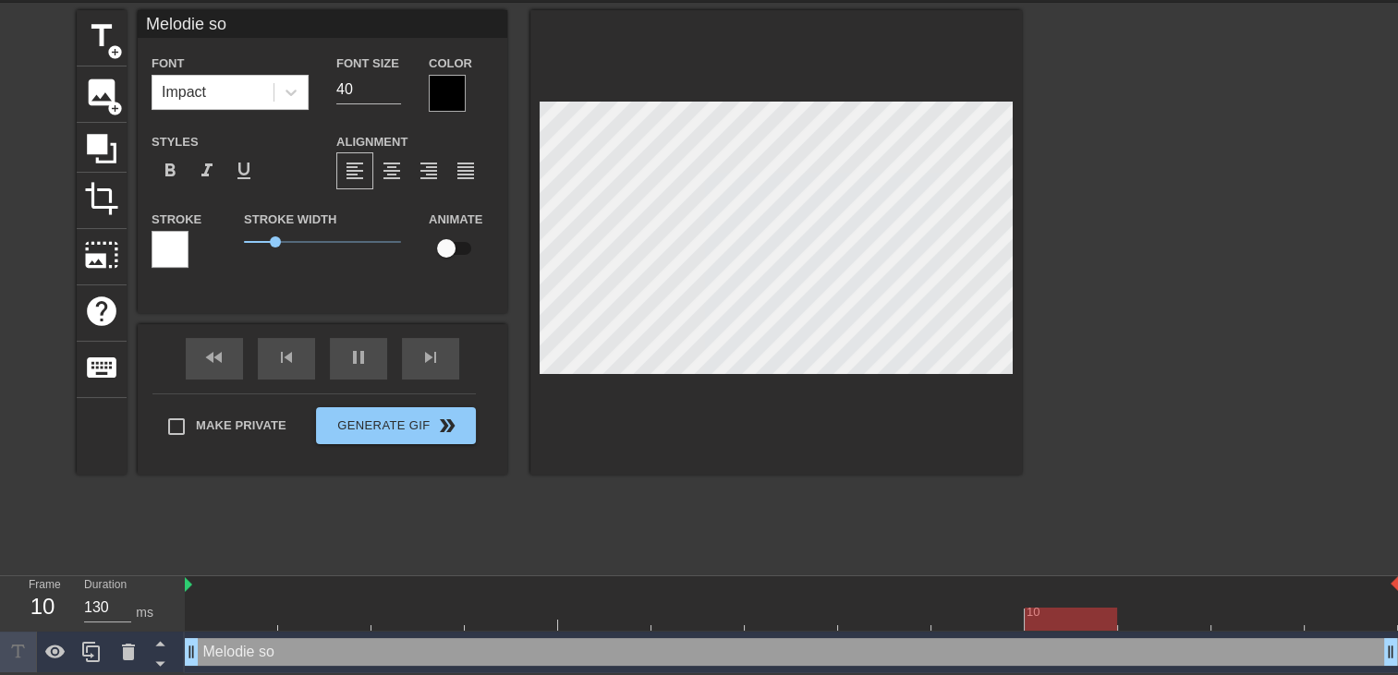
type input "Melodie son"
type textarea "Melodie son"
type input "130"
type input "Melodie sont"
type textarea "Melodie sont"
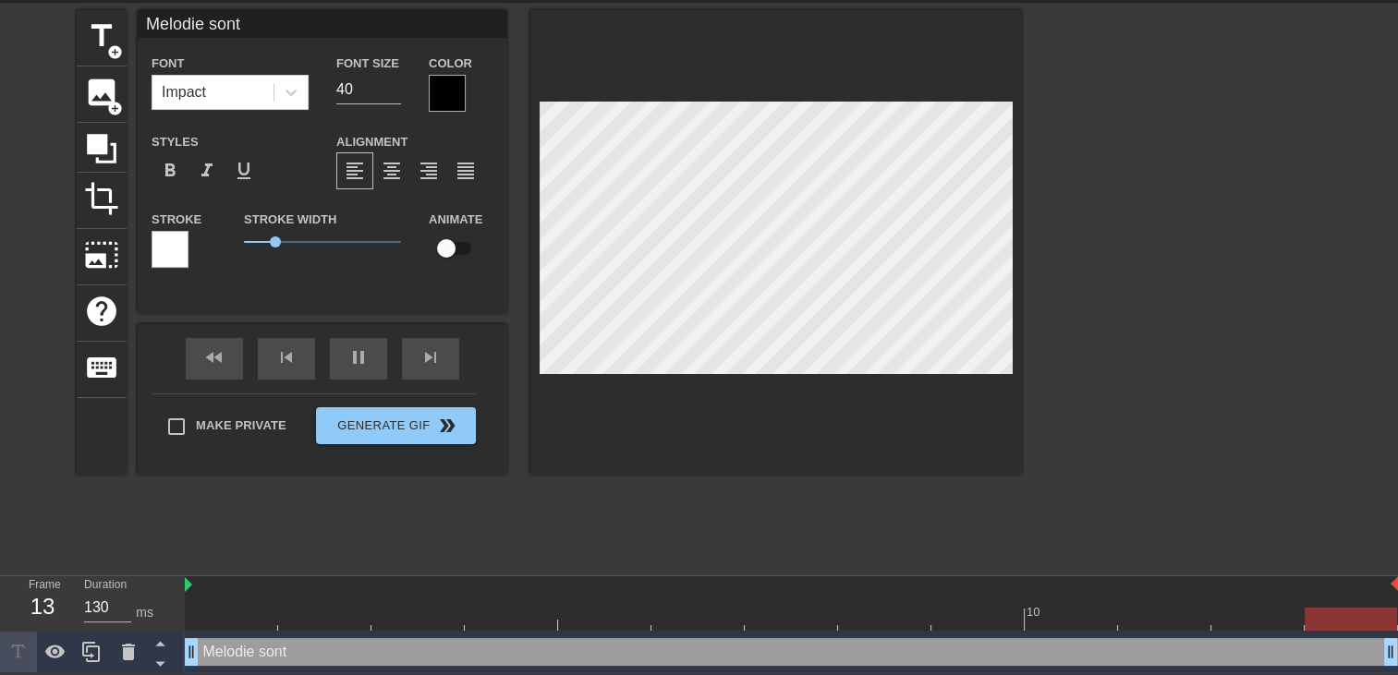
type input "Melodie sont"
type textarea "Melodie sont"
type input "130"
type input "Melodie sont p"
type textarea "Melodie sont p"
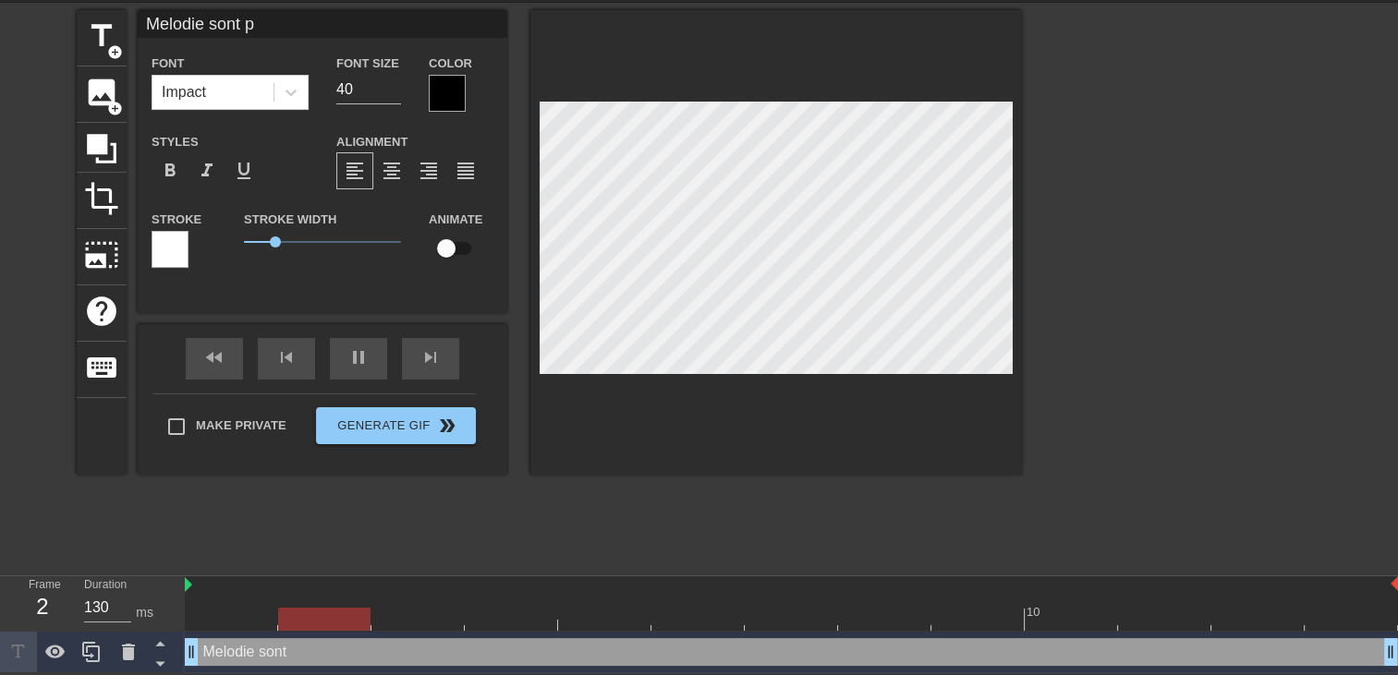
type input "120"
type input "Melodie sont pe"
type textarea "Melodie sont pe"
type input "120"
type input "Melodie sont per"
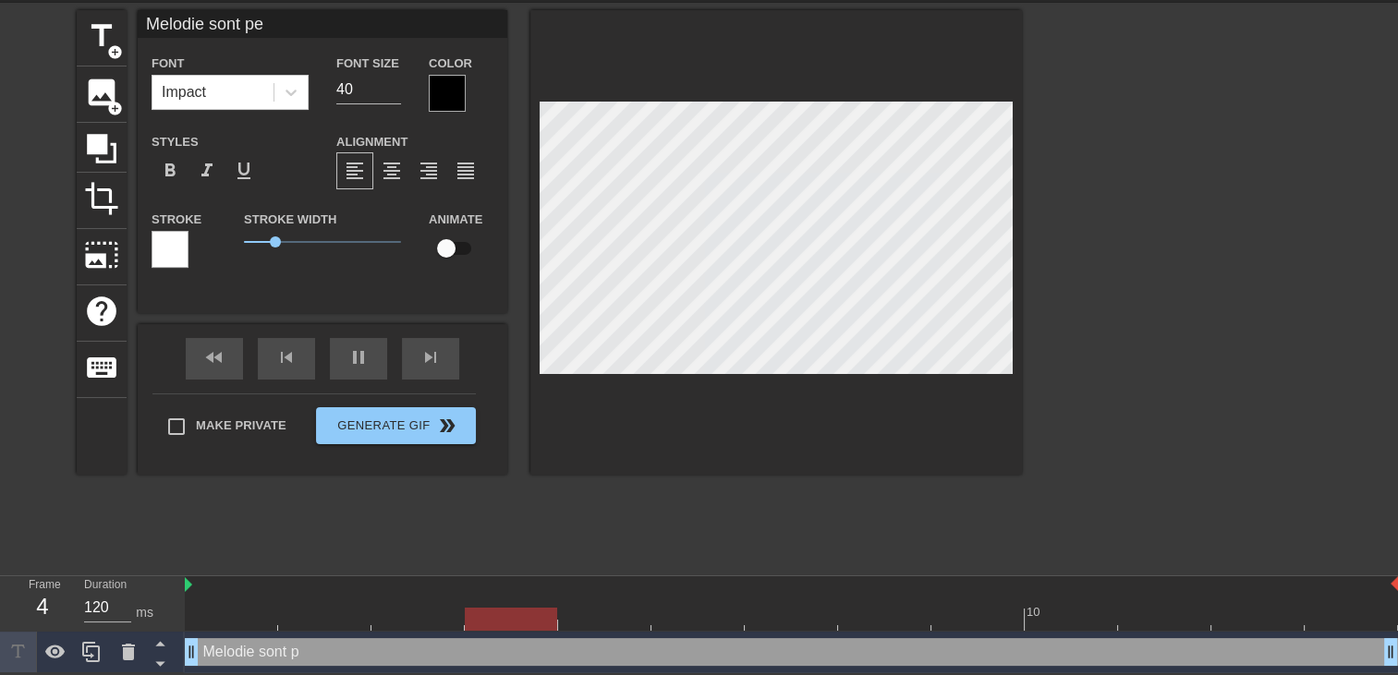
type textarea "Melodie sont per"
type input "130"
type input "Melodie sont pere"
type textarea "Melodie sont pere"
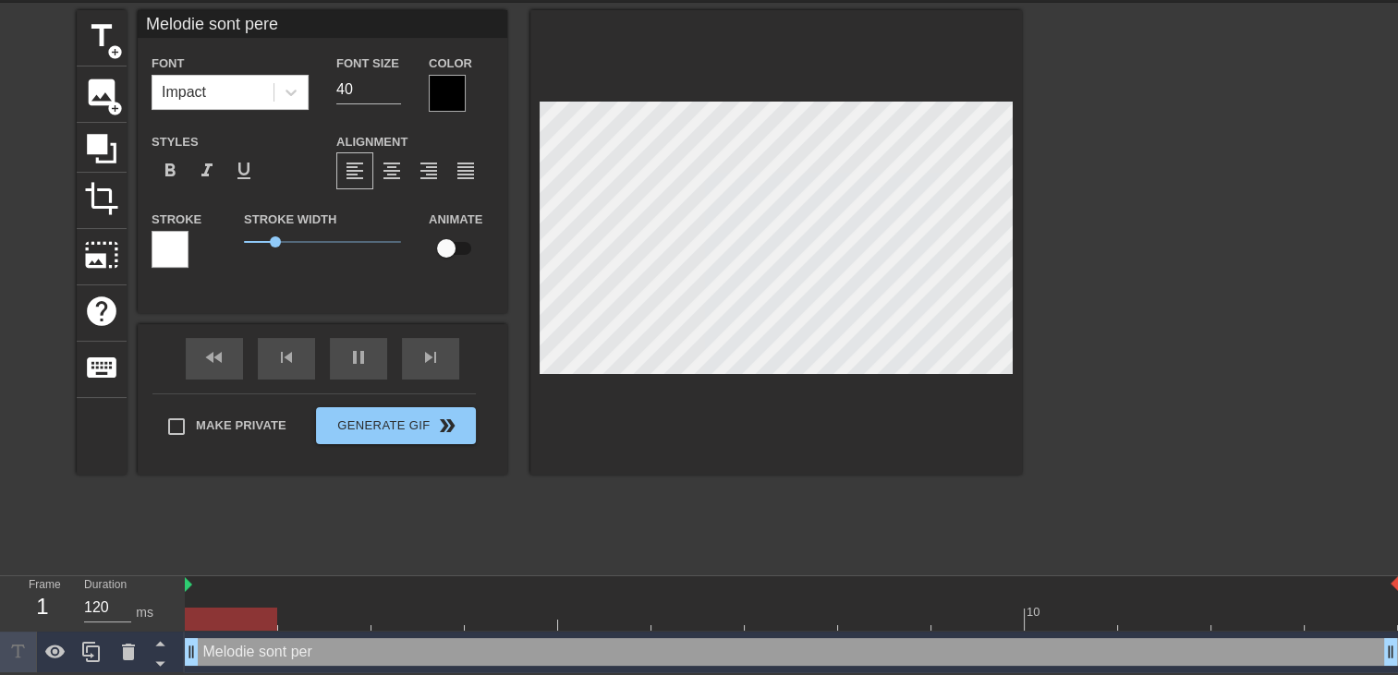
type input "130"
type input "Melodie sont pere"
type textarea "Melodie sont pere"
type input "130"
type input "Melodie sont pere e"
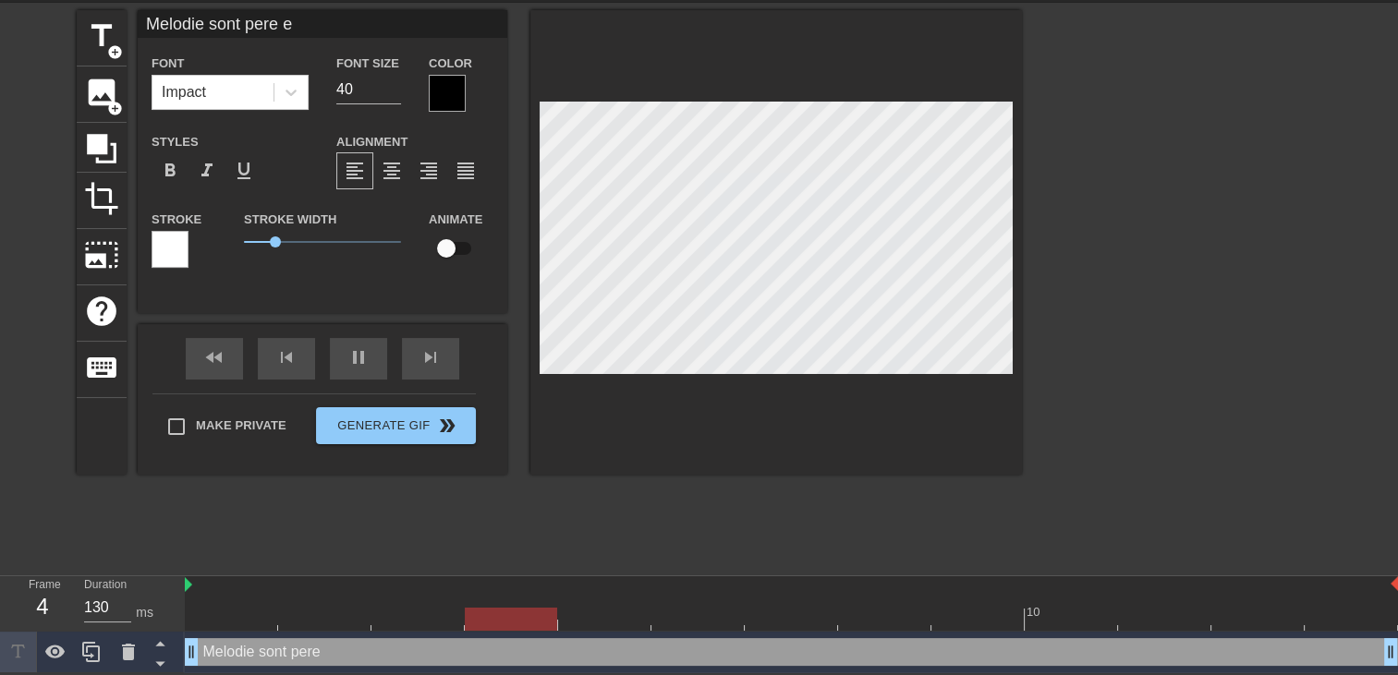
type textarea "Melodie sont pere e"
type input "130"
type input "Melodie sont pere es"
type textarea "Melodie sont pere es"
type input "130"
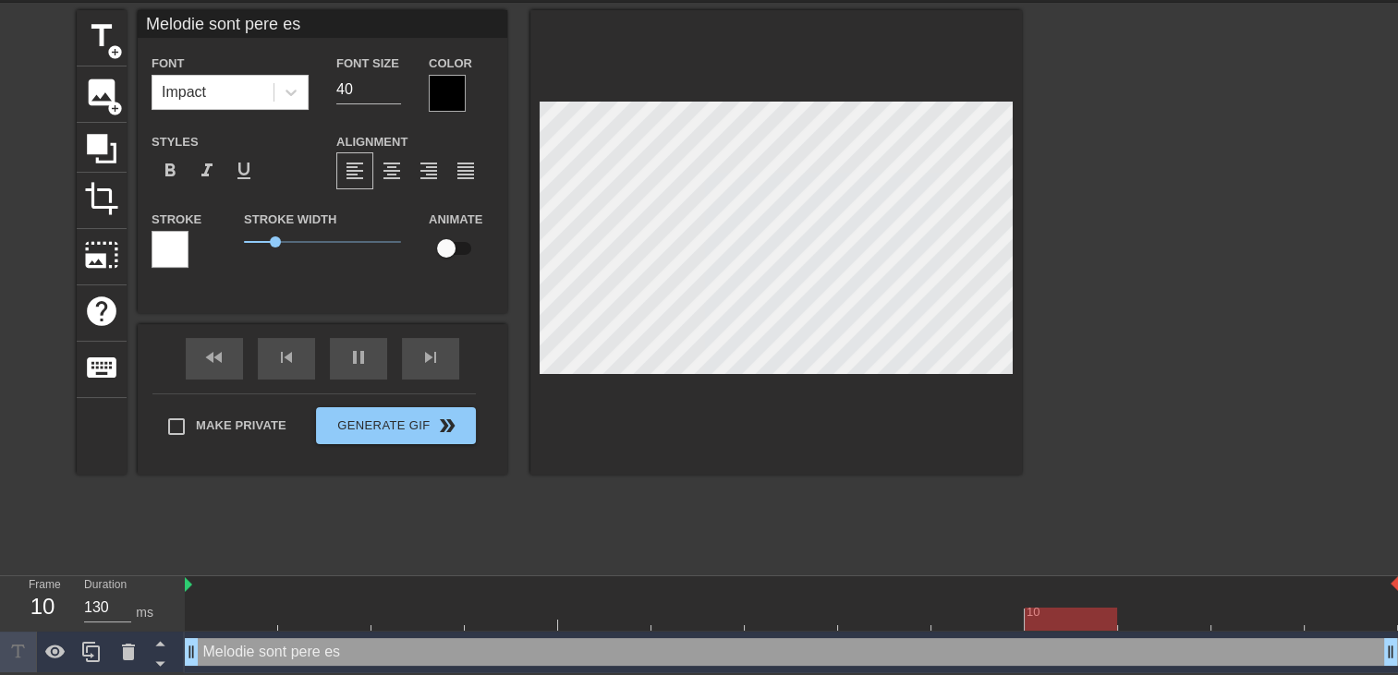
type input "Melodie sont pere est"
type textarea "Melodie sont pere est"
type input "120"
type input "Melodie sont pere est"
type textarea "Melodie sont pere est"
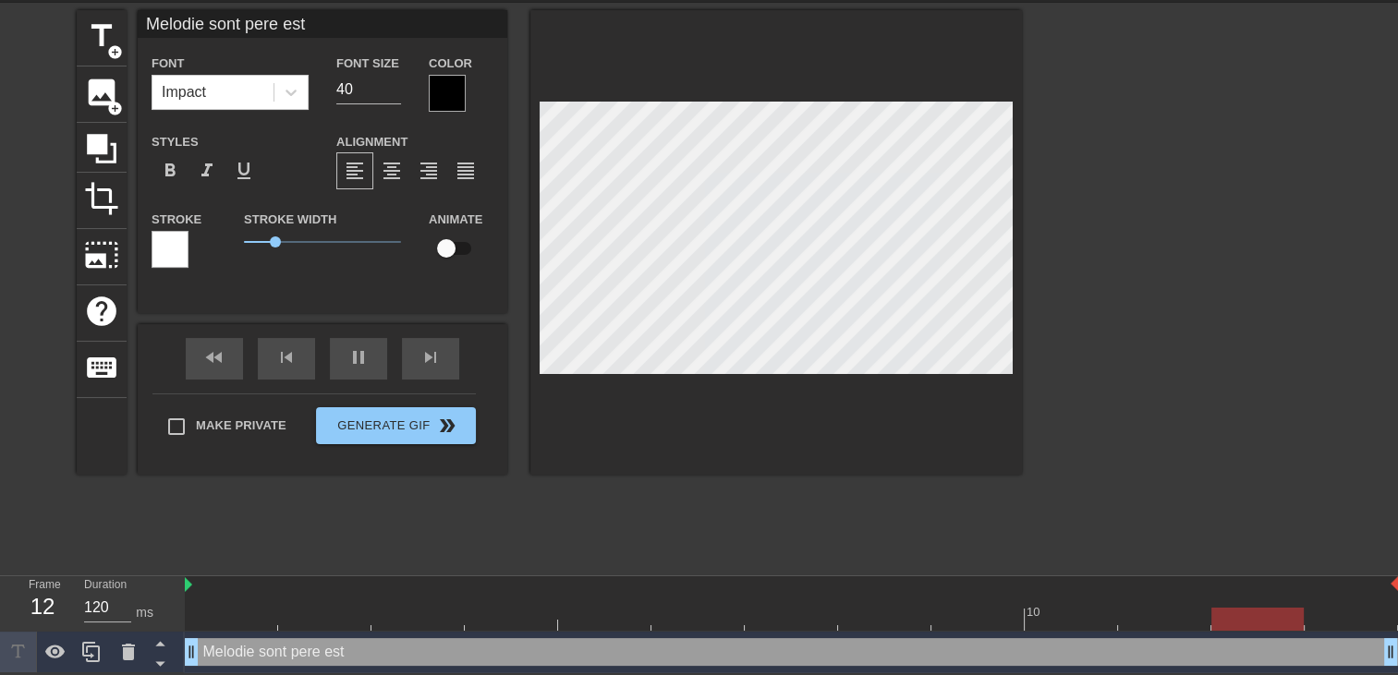
type input "130"
type input "Melodie sont pere est r"
type textarea "Melodie sont pere est r"
type input "120"
type input "Melodie sont pere est ri"
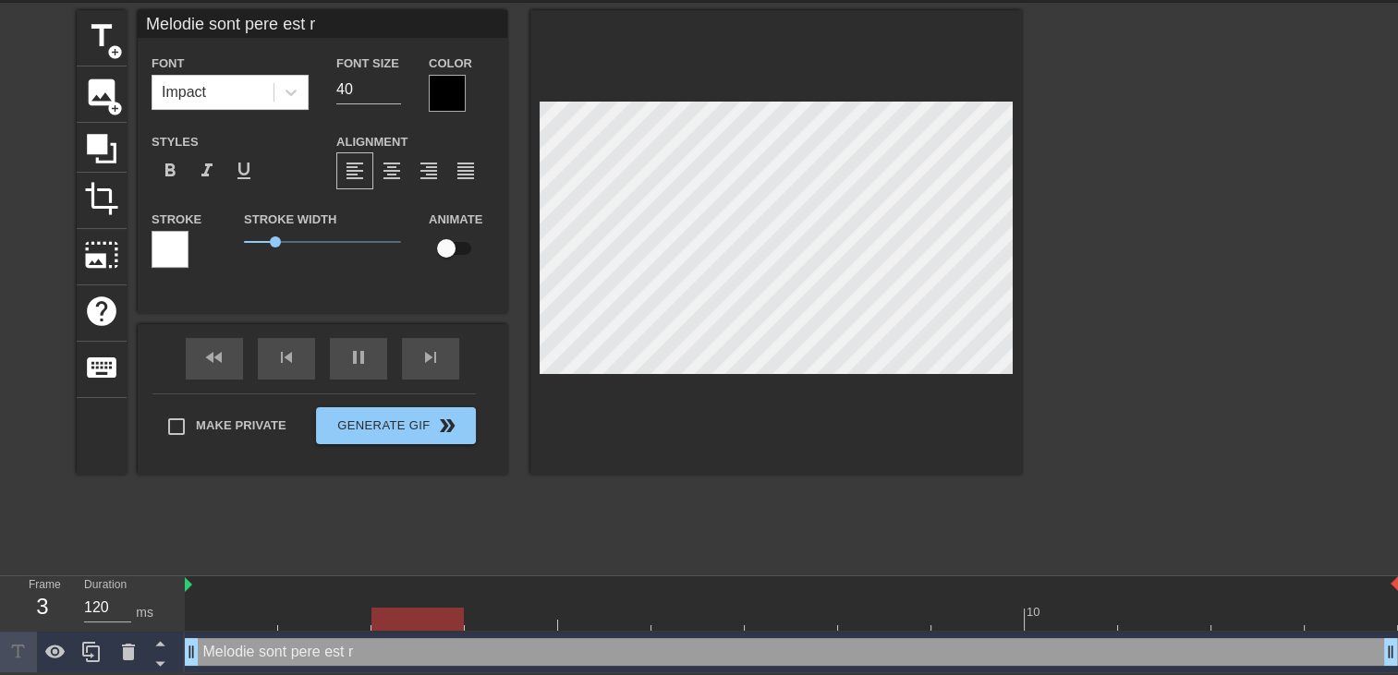
type textarea "Melodie sont pere est ri"
type input "120"
type input "Melodie sont pere est ric"
type textarea "Melodie sont pere est ric"
type input "120"
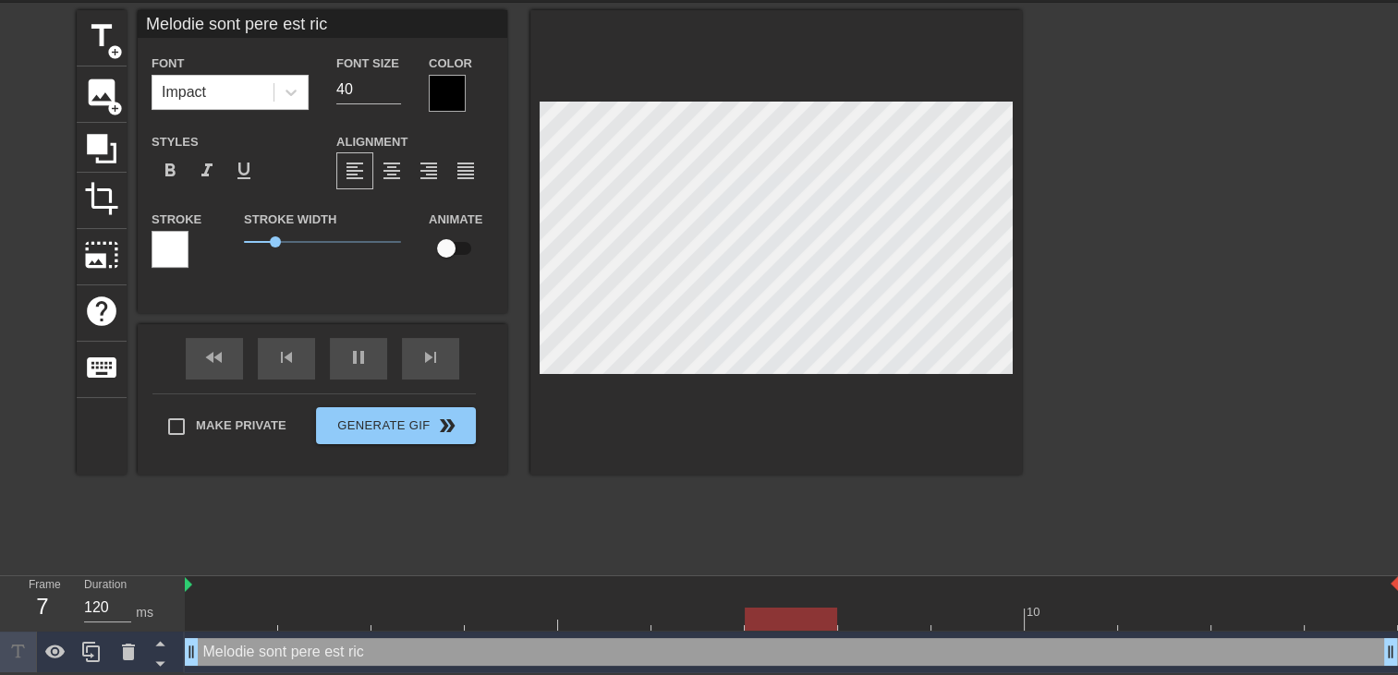
type input "Melodie sont pere est rich"
type textarea "Melodie sont pere est rich"
type input "130"
type input "Melodie sont pere est riche"
type textarea "Melodie sont pere est riche"
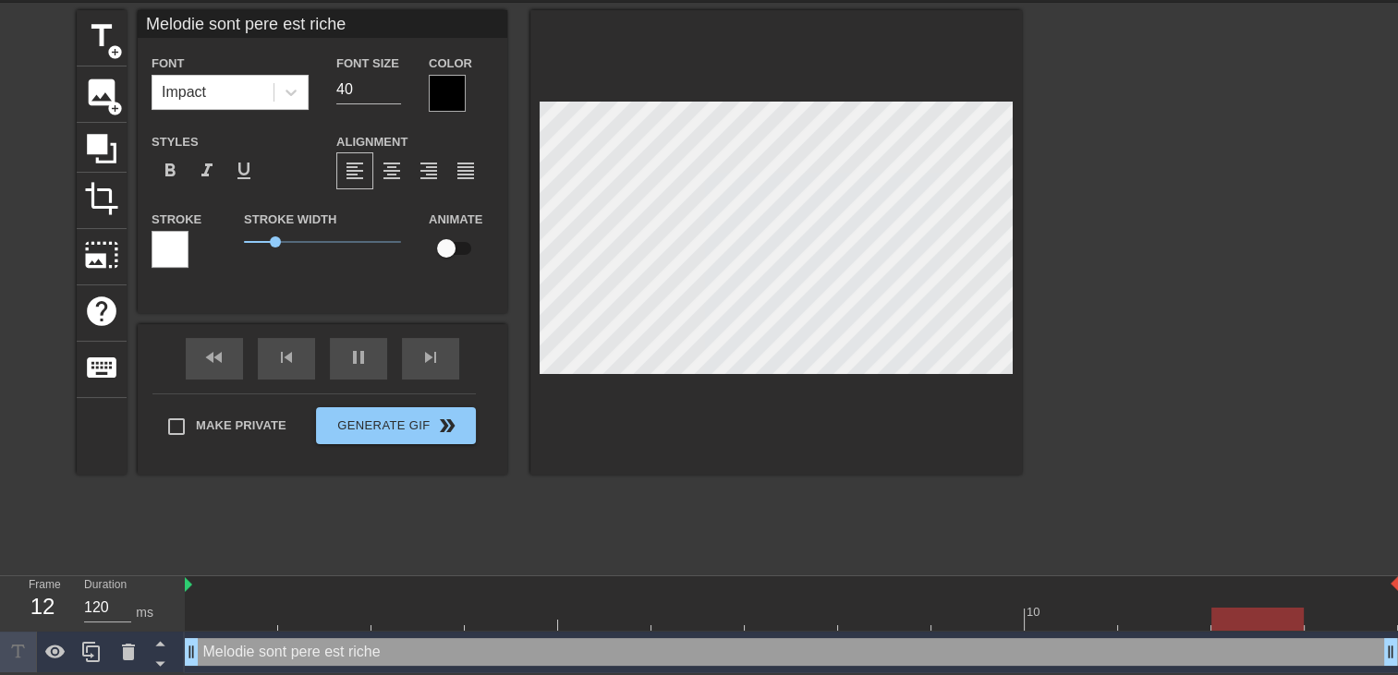
type input "130"
type input "Melodie sont pere est riche"
type textarea "Melodie sont pere est riche"
type input "130"
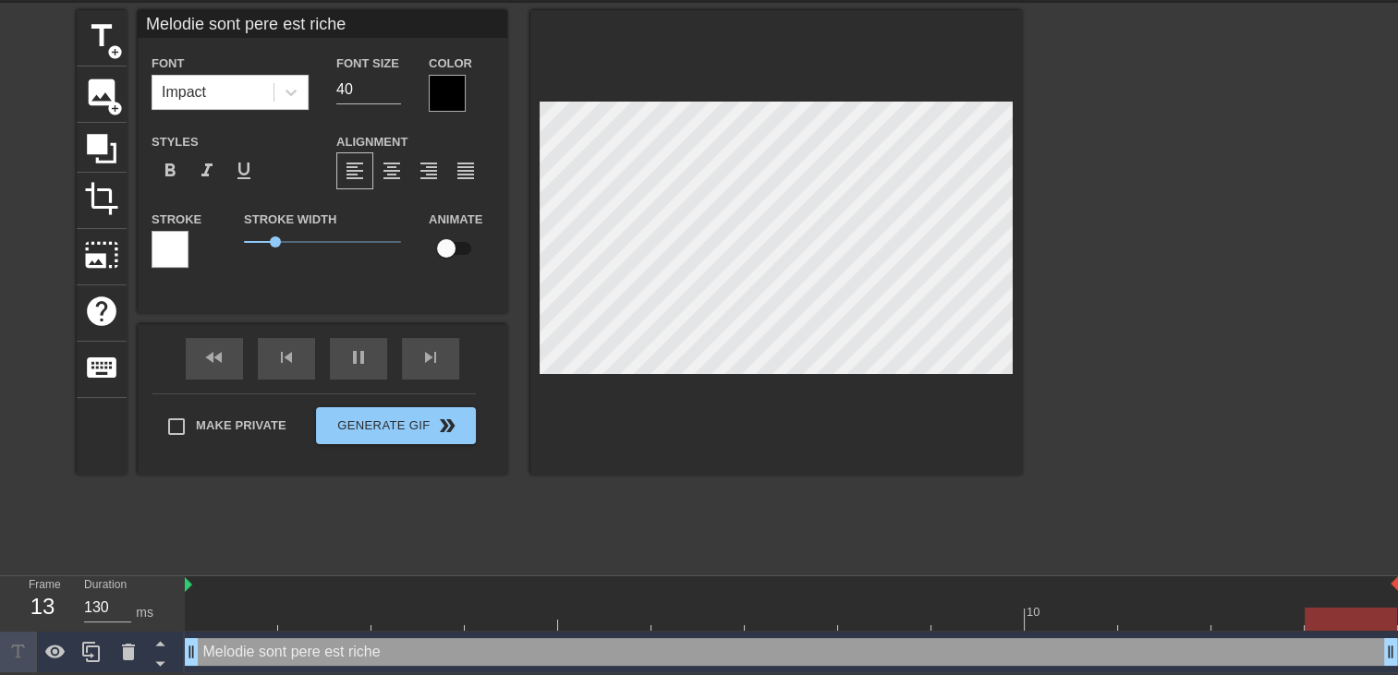
type input "Melodie sont pere est richem"
type textarea "Melodie sont pere est riche m"
type input "120"
type input "Melodie sont pere est richema"
type textarea "Melodie sont pere est riche ma"
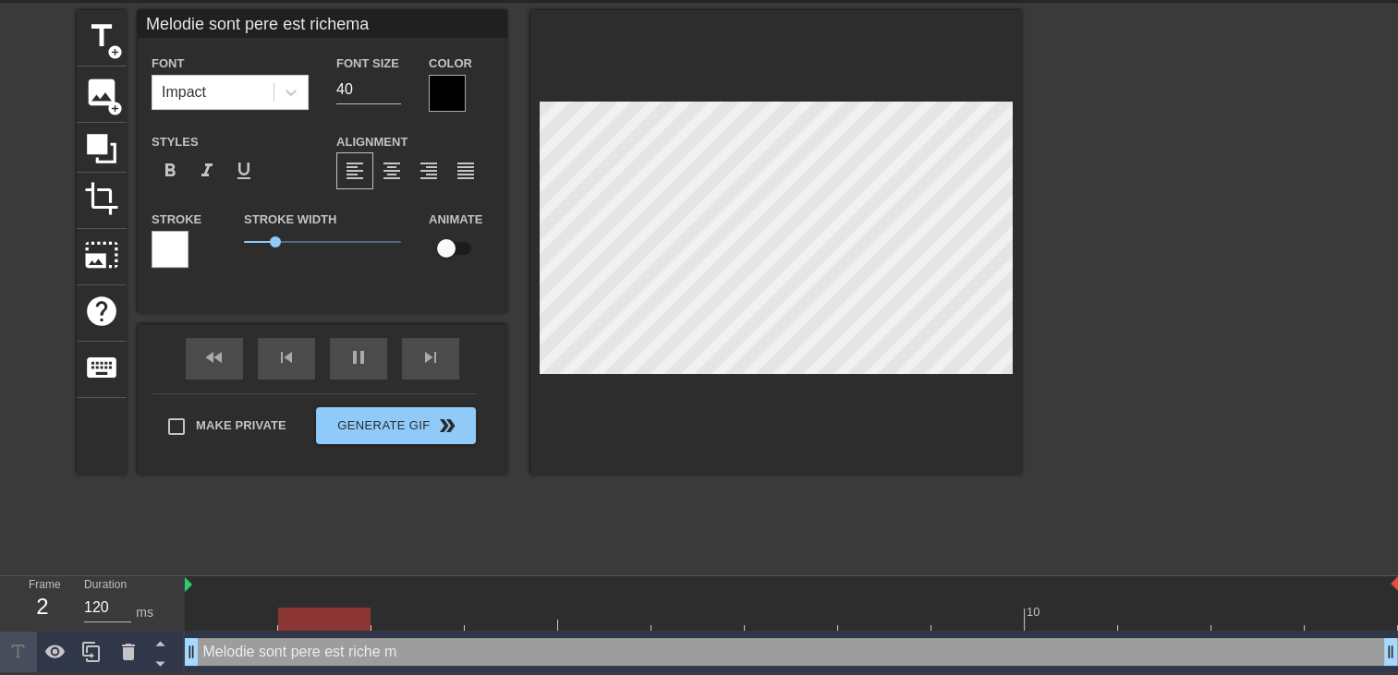
type input "130"
type input "Melodie sont pere est richemai"
type textarea "Melodie sont pere est riche mai"
type input "130"
type input "Melodie sont pere est richemais"
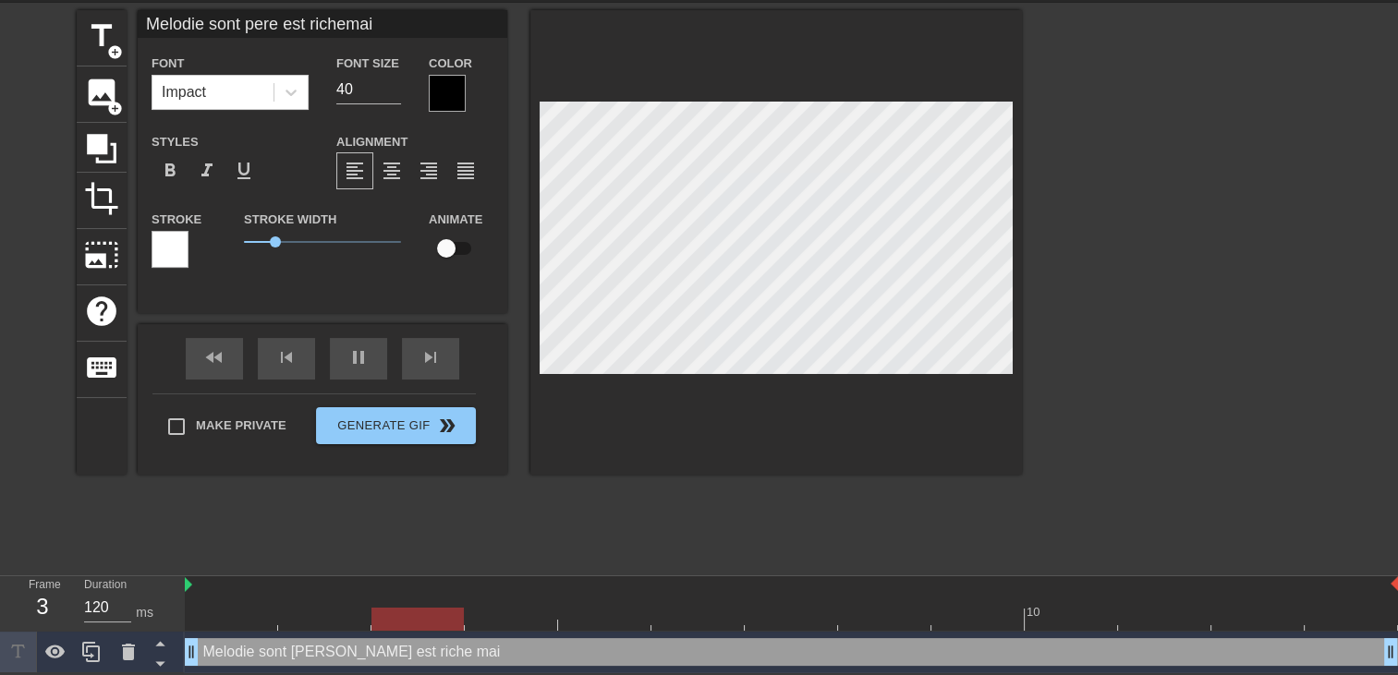
type textarea "Melodie sont pere est riche mais"
type input "120"
type input "Melodie sont pere est richemais"
type textarea "Melodie sont pere est riche mais"
type input "130"
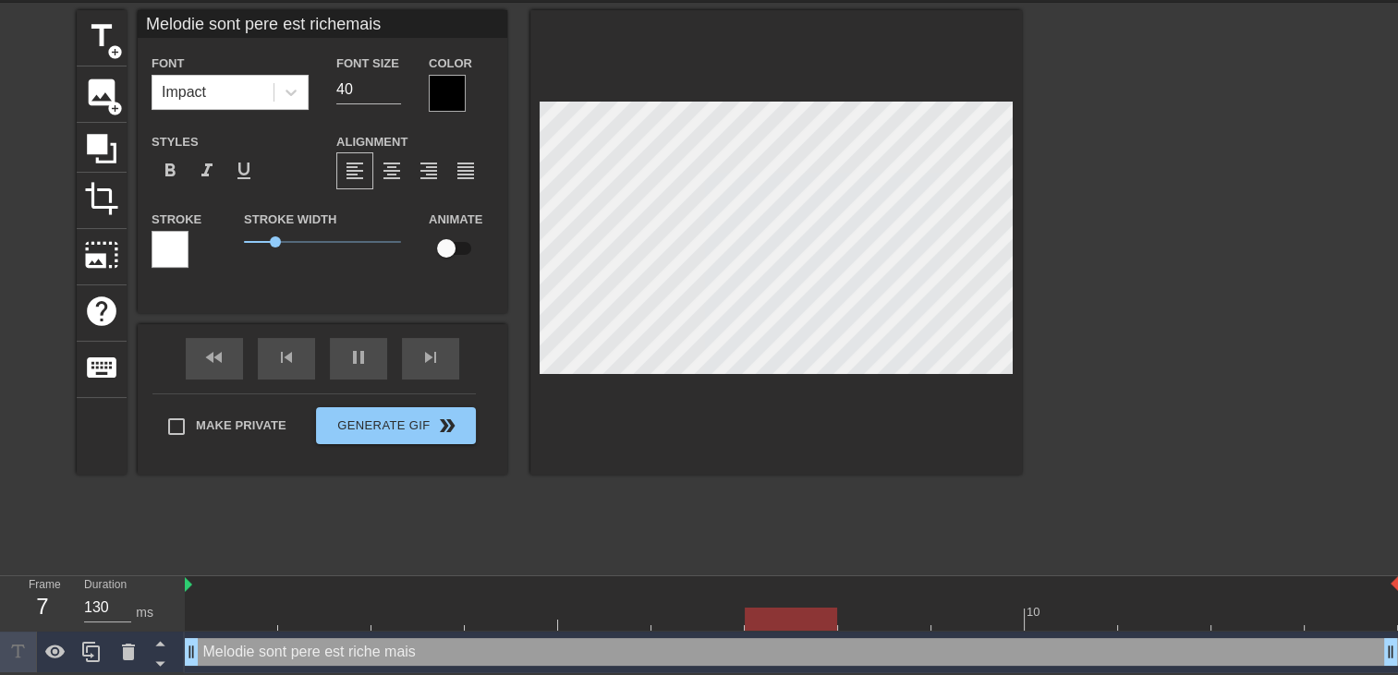
type input "Melodie sont pere est richemais p"
type textarea "Melodie sont pere est riche mais p"
type input "130"
type input "Melodie sont pere est richemais po"
type textarea "Melodie sont pere est riche mais po"
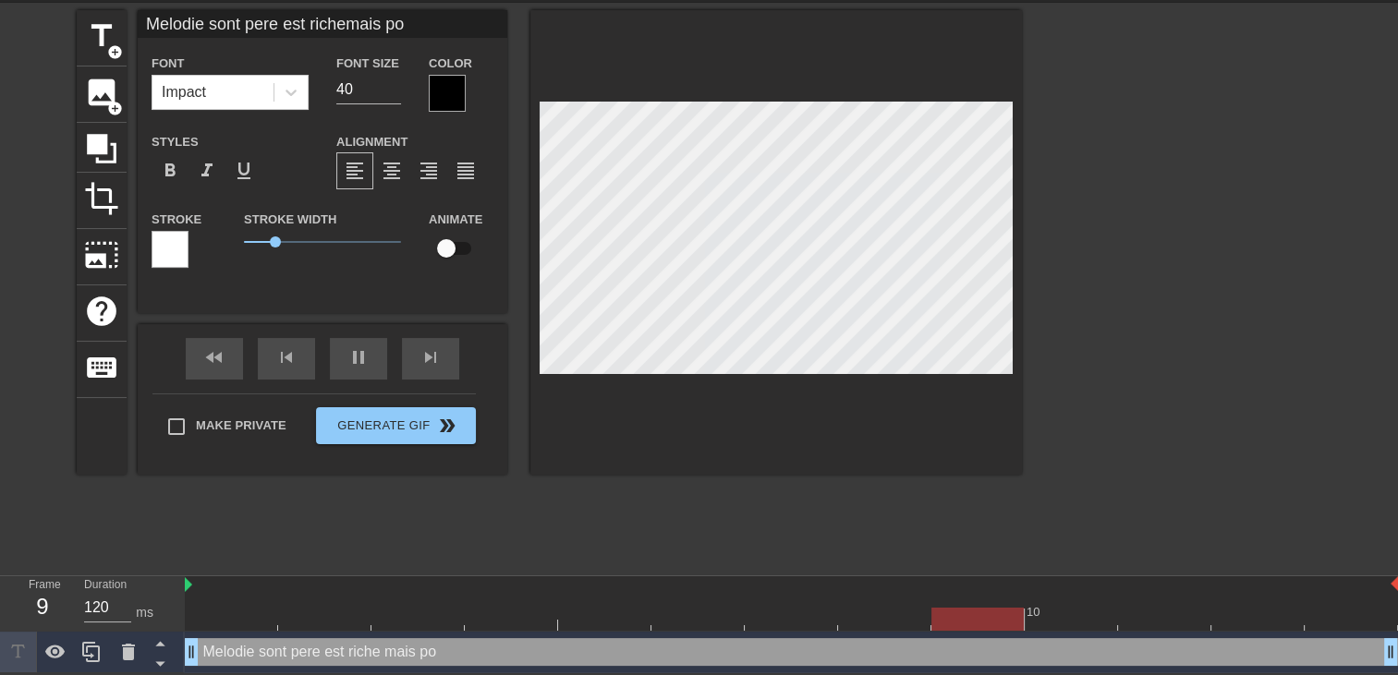
type input "130"
type input "Melodie sont pere est richemais pou"
type textarea "Melodie sont pere est riche mais pou"
type input "130"
type input "Melodie sont pere est richemais pour"
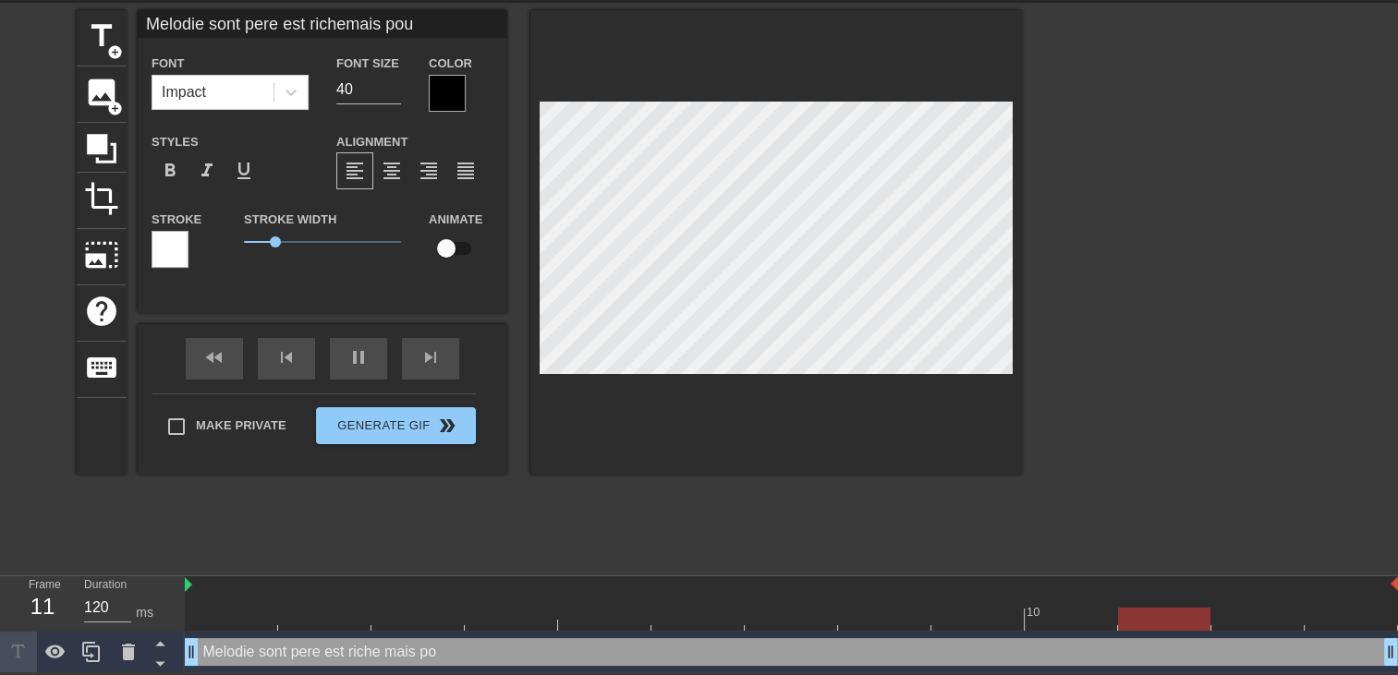
type textarea "Melodie sont pere est riche mais pour"
type input "Melodie sont pere est richemais pour"
type textarea "Melodie sont pere est riche mais pour"
type input "130"
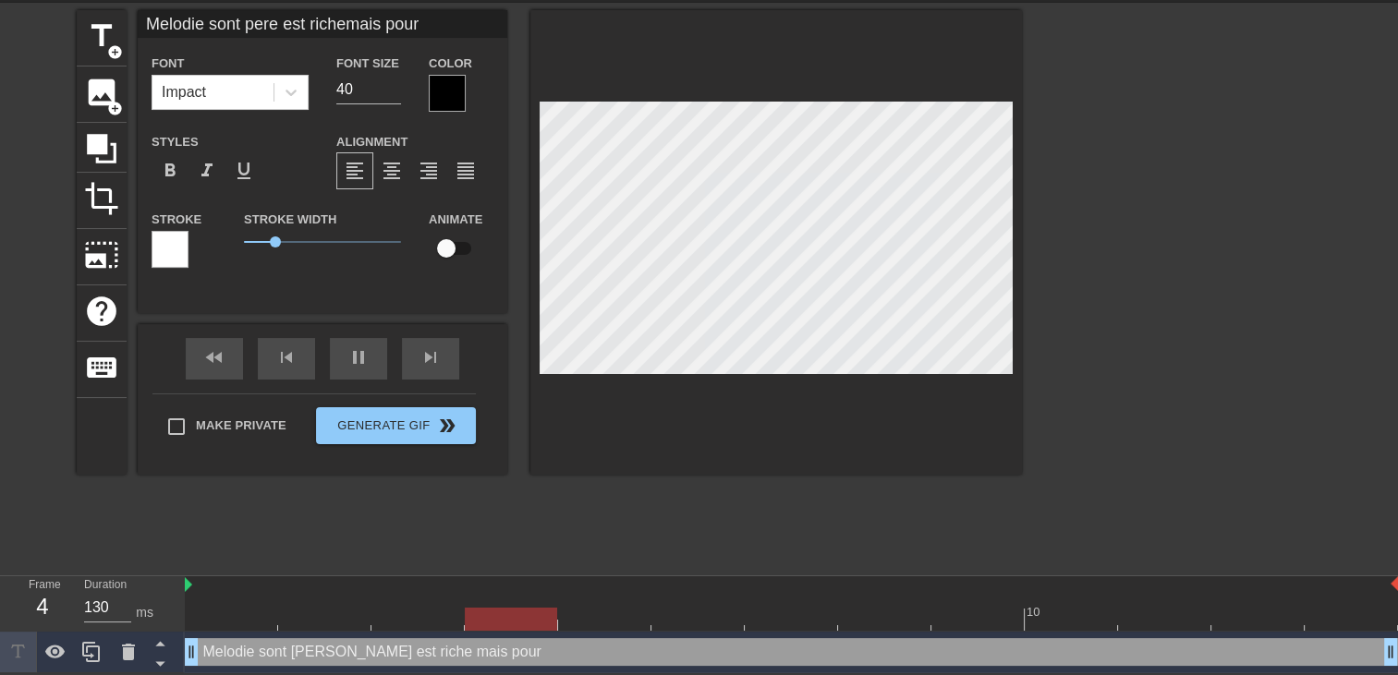
type input "Melodie sont pere est richemais pour 5"
type textarea "Melodie sont pere est riche mais pour 5"
type input "130"
type input "Melodie sont pere est richemais pour 50"
type textarea "Melodie sont pere est riche mais pour 50"
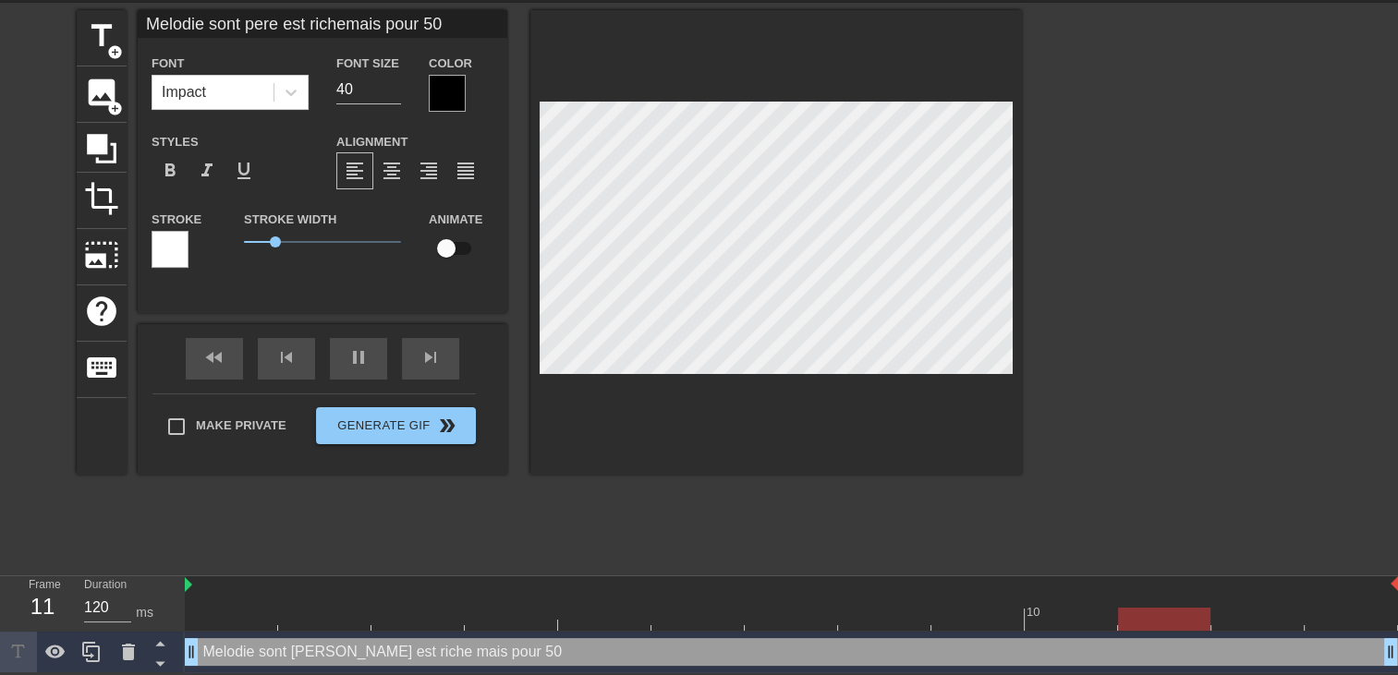
type input "130"
type input "Melodie sont pere est richemais pour 50"
type textarea "Melodie sont pere est riche mais pour 50"
type input "120"
type input "Melodie sont pere est richemais pour 50 e"
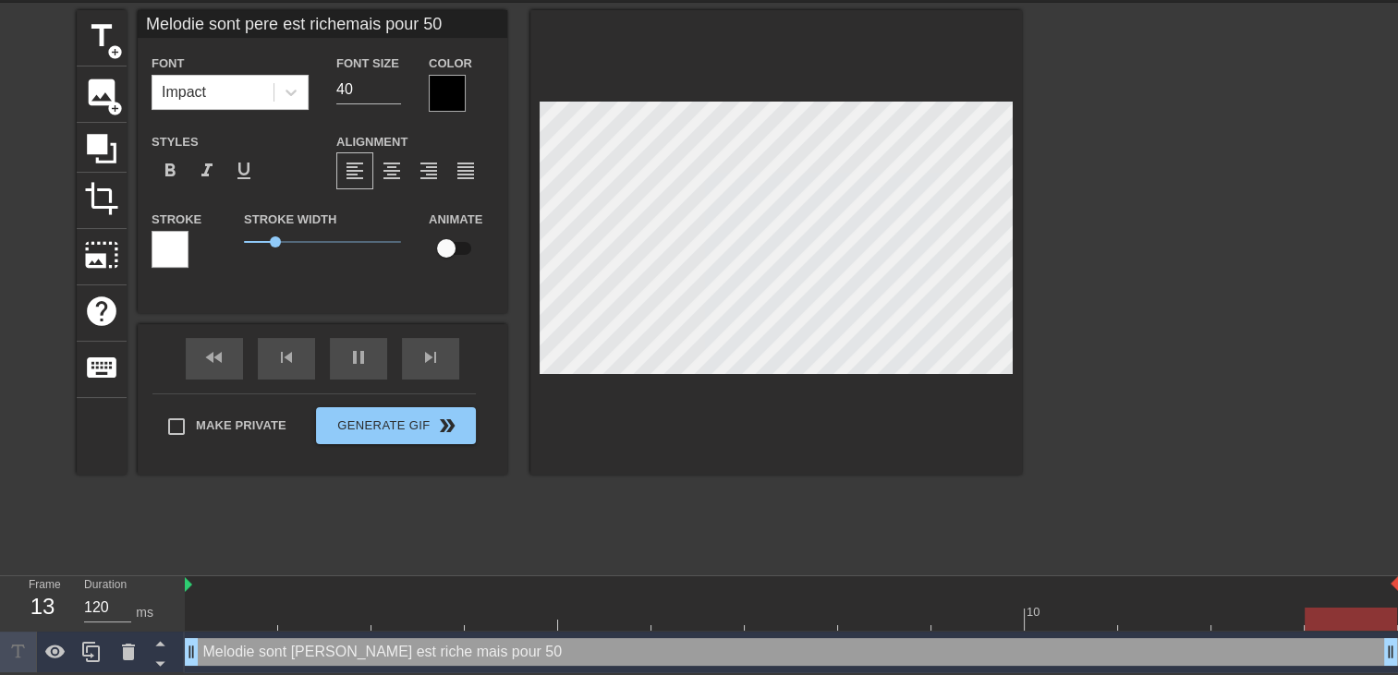
type textarea "Melodie sont pere est riche mais pour 50 e"
type input "130"
type input "Melodie sont pere est richemais pour 50 eu"
type textarea "Melodie sont pere est riche mais pour 50 eu"
type input "120"
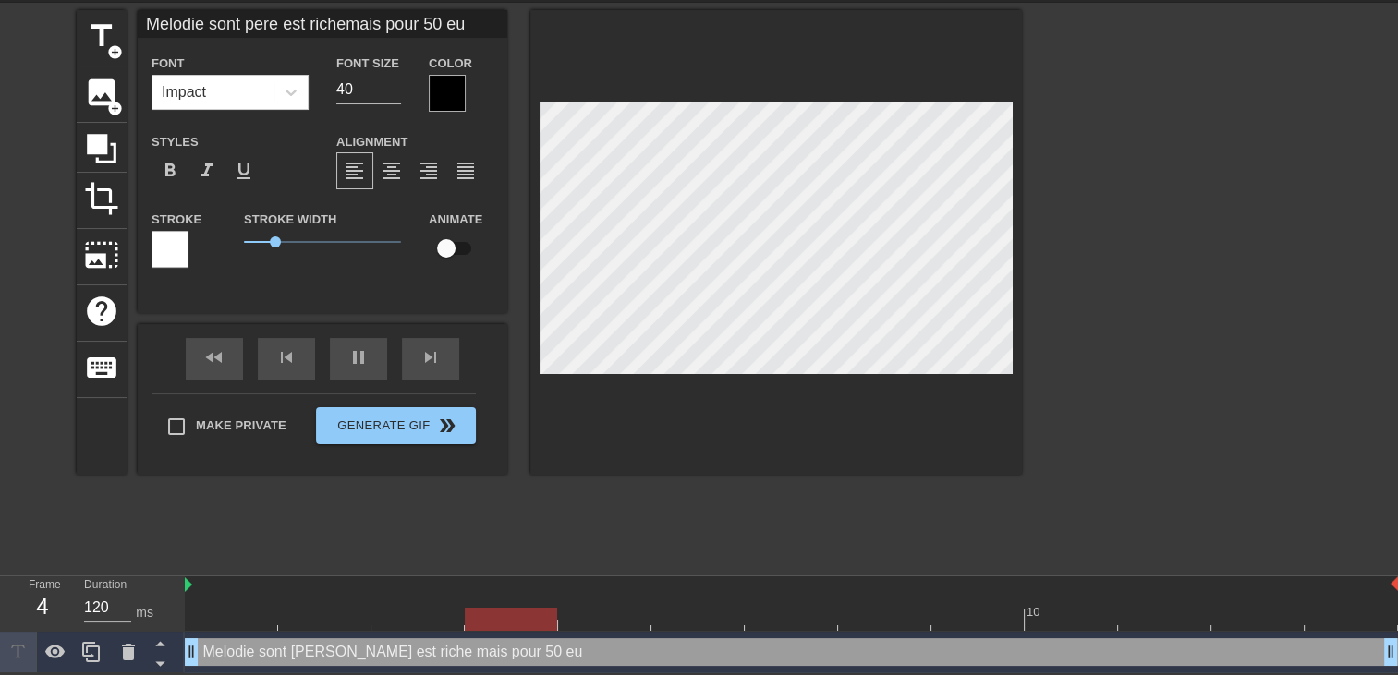
type input "Melodie sont pere est richemais pour 50 eur"
type textarea "Melodie sont pere est riche mais pour 50 eur"
type input "130"
type input "Melodie sont pere est richemais pour 50 euro"
type textarea "Melodie sont pere est riche mais pour 50 euro"
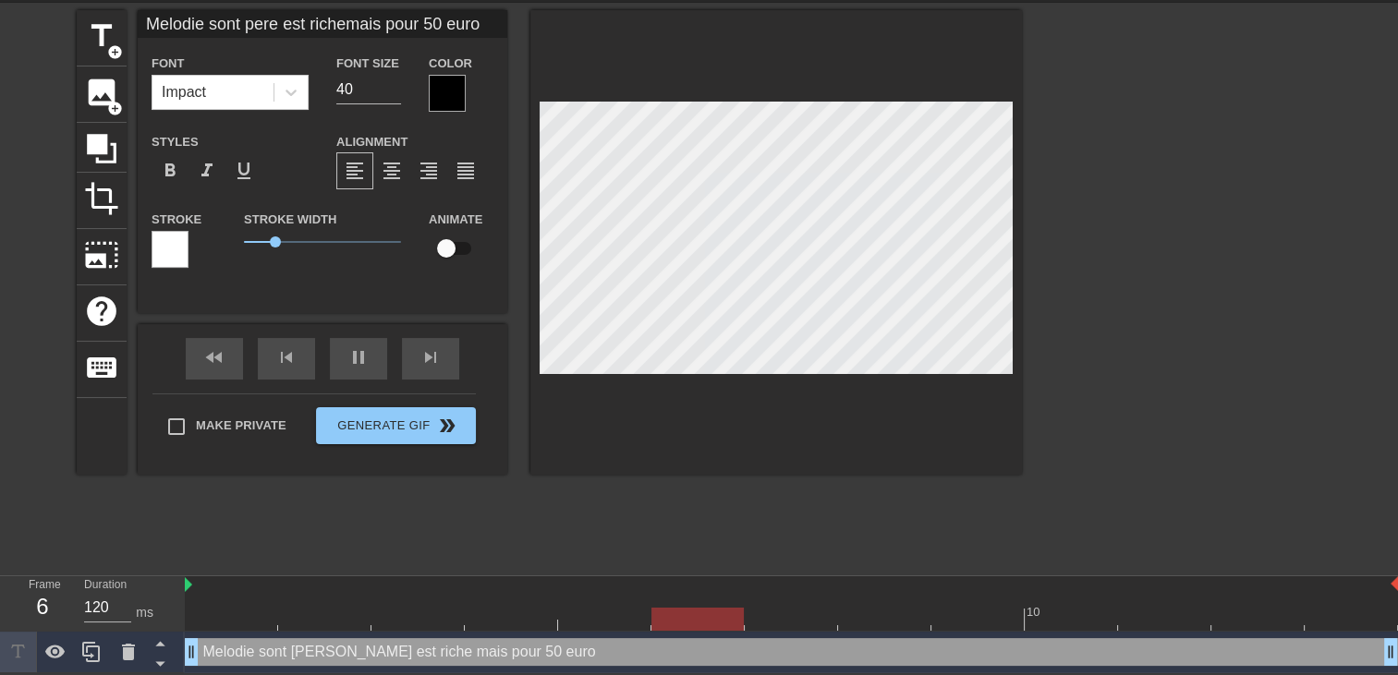
type input "130"
type input "Melodie sont pere est richemais pour 50 euros"
type textarea "Melodie sont pere est riche mais pour 50 euros"
type input "130"
type input "Melodie sont pere est richemais pour 50 euros"
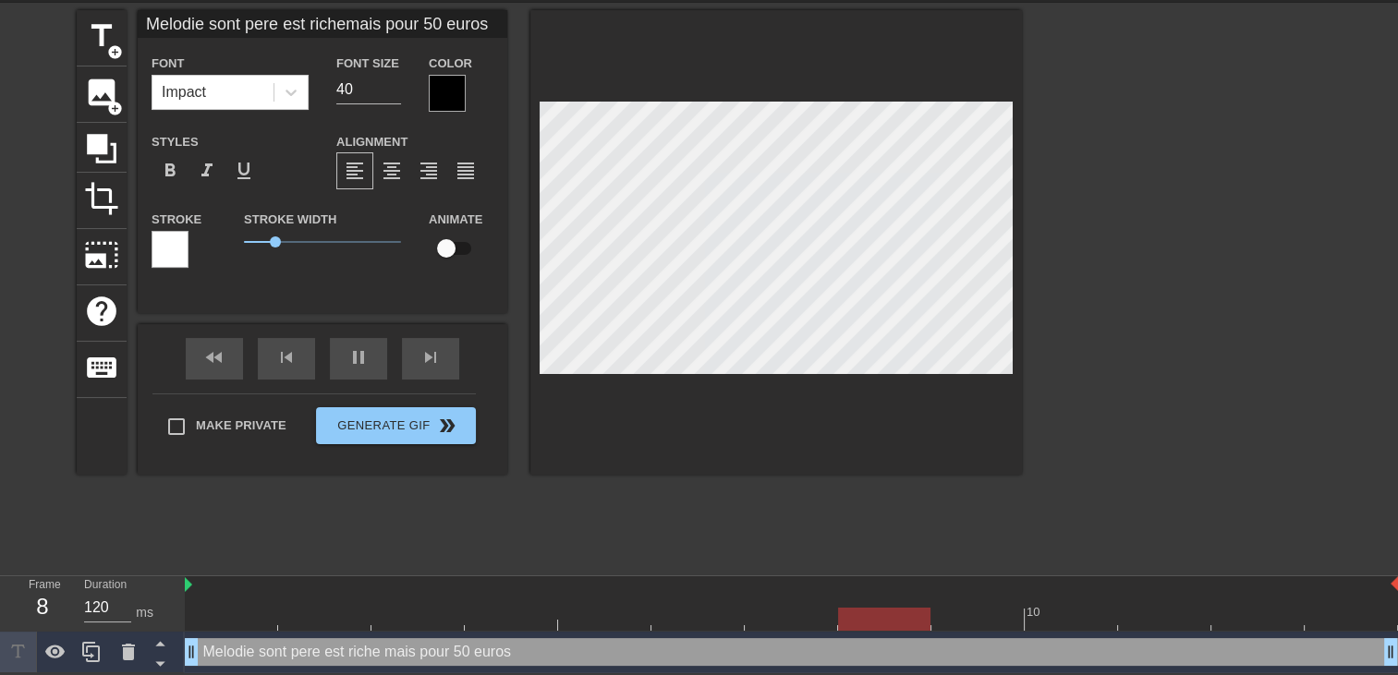
type textarea "Melodie sont pere est riche mais pour 50 euros"
type input "130"
type input "Melodie sont pere est richemais pour 50 euros e"
type textarea "Melodie sont pere est riche mais pour 50 euros e"
type input "120"
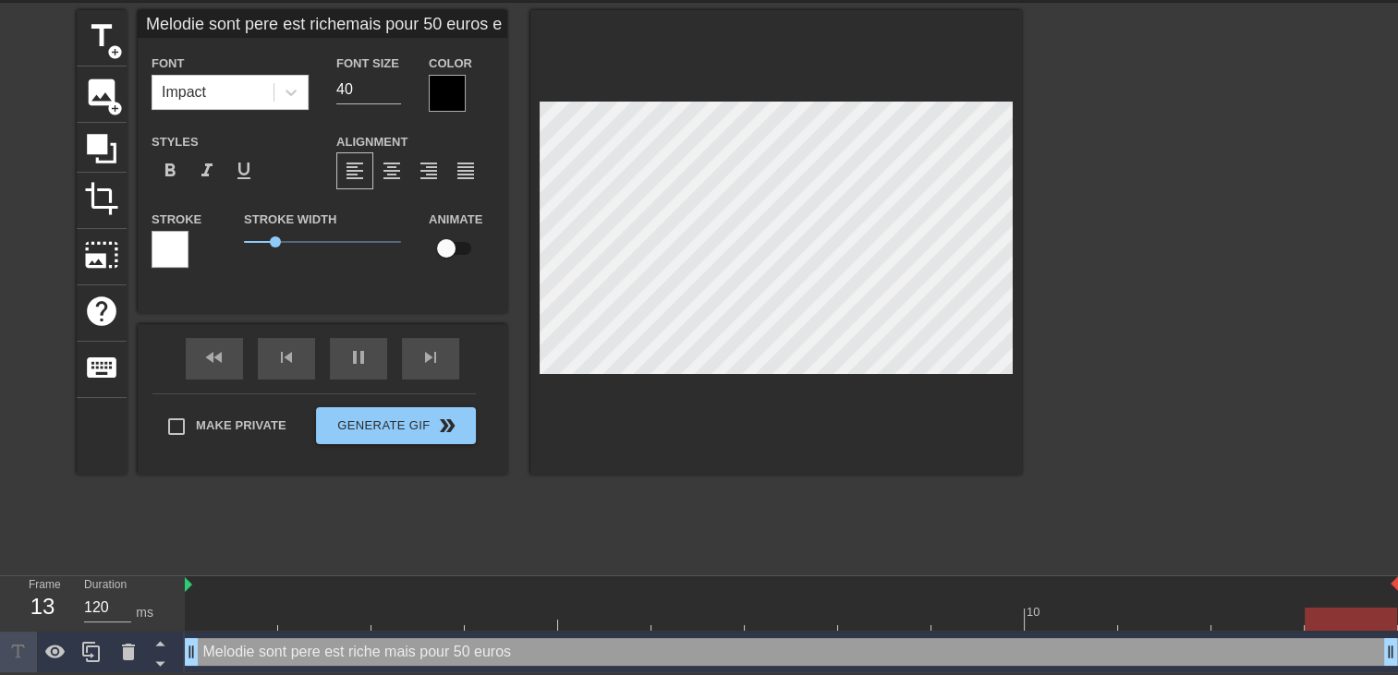
type input "Melodie sont pere est richemais pour 50 euros el"
type textarea "Melodie sont pere est riche mais pour 50 euros el"
type input "120"
type input "Melodie sont pere est richemais pour 50 euros ell"
type textarea "Melodie sont pere est riche mais pour 50 euros ell"
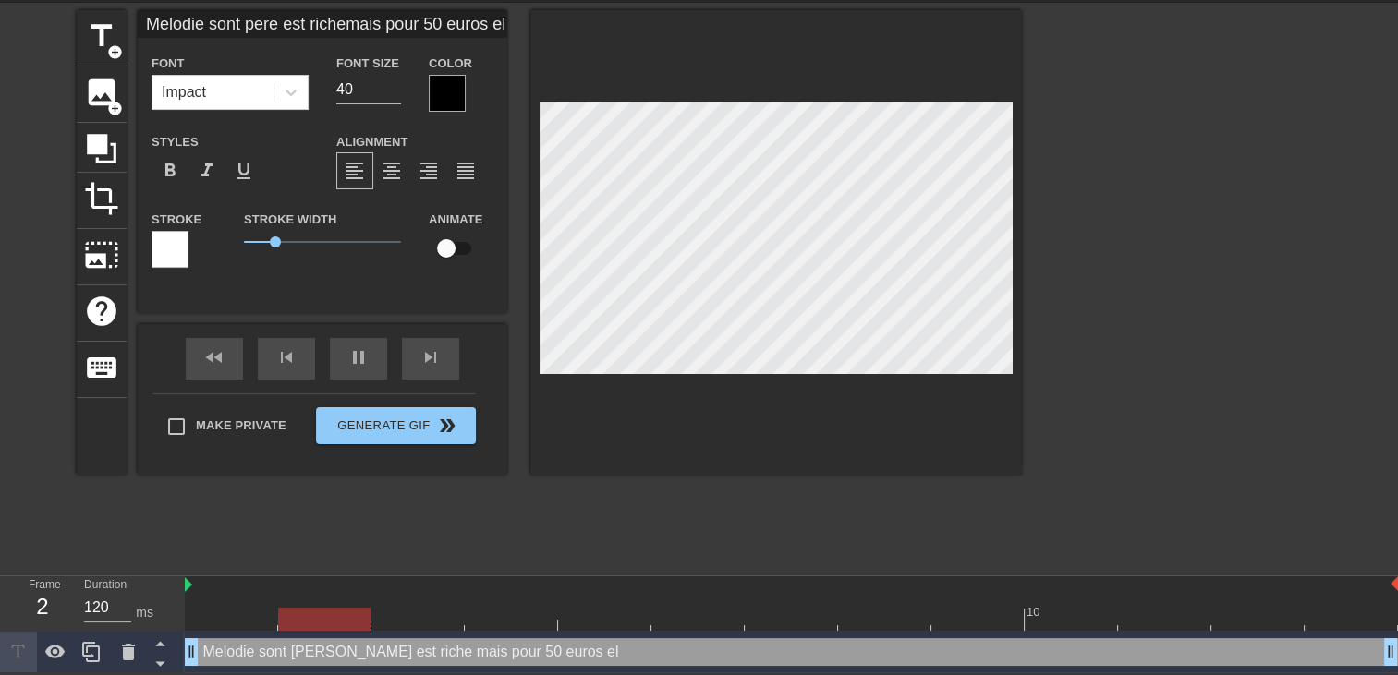
type input "Melodie sont pere est richemais pour 50 euros elle"
type textarea "Melodie sont pere est riche mais pour 50 euros elle"
type input "130"
type input "Melodie sont pere est richemais pour 50 euros elle"
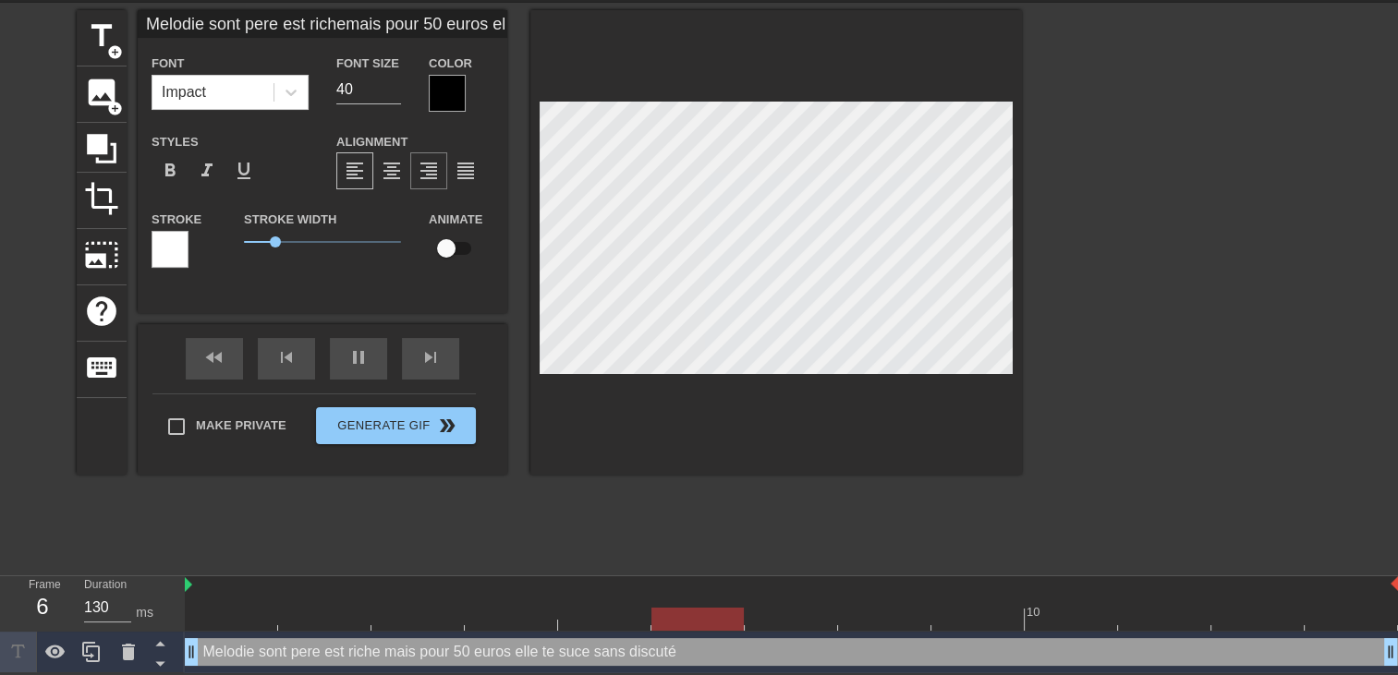
click at [422, 172] on span "format_align_right" at bounding box center [429, 171] width 22 height 22
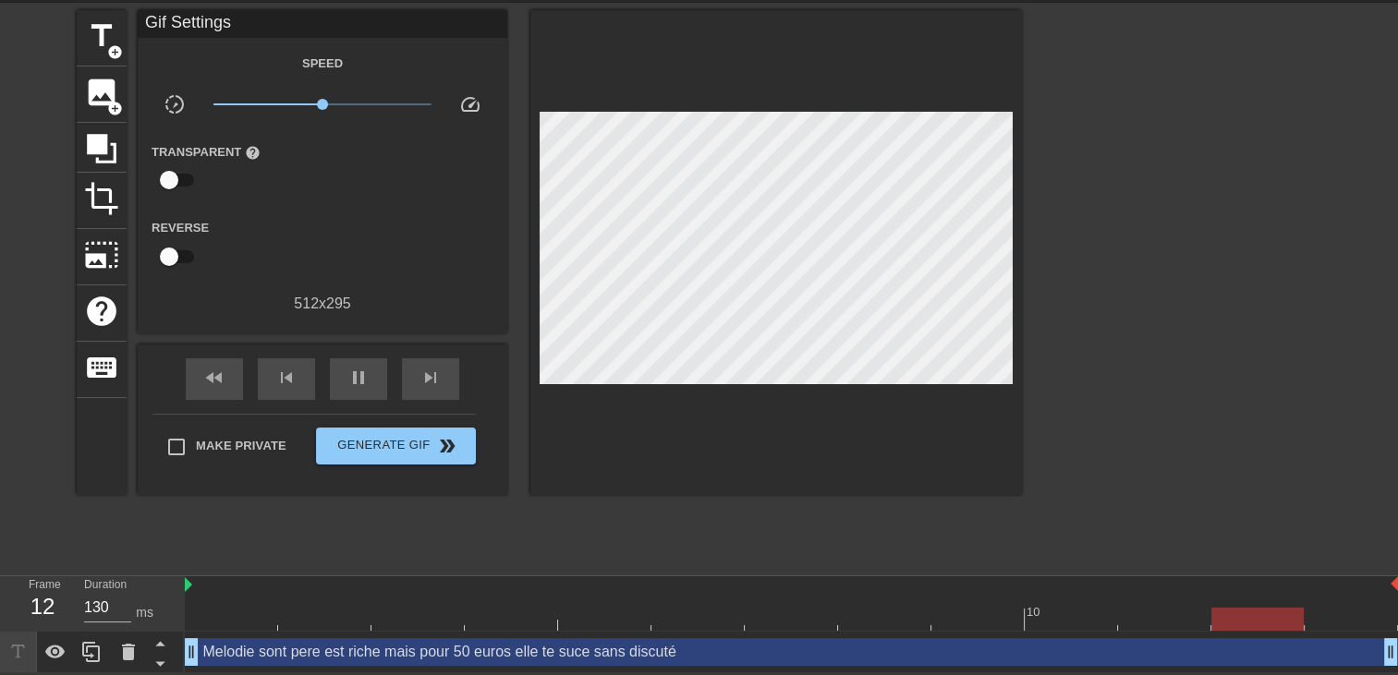
click at [852, 432] on div at bounding box center [776, 252] width 492 height 485
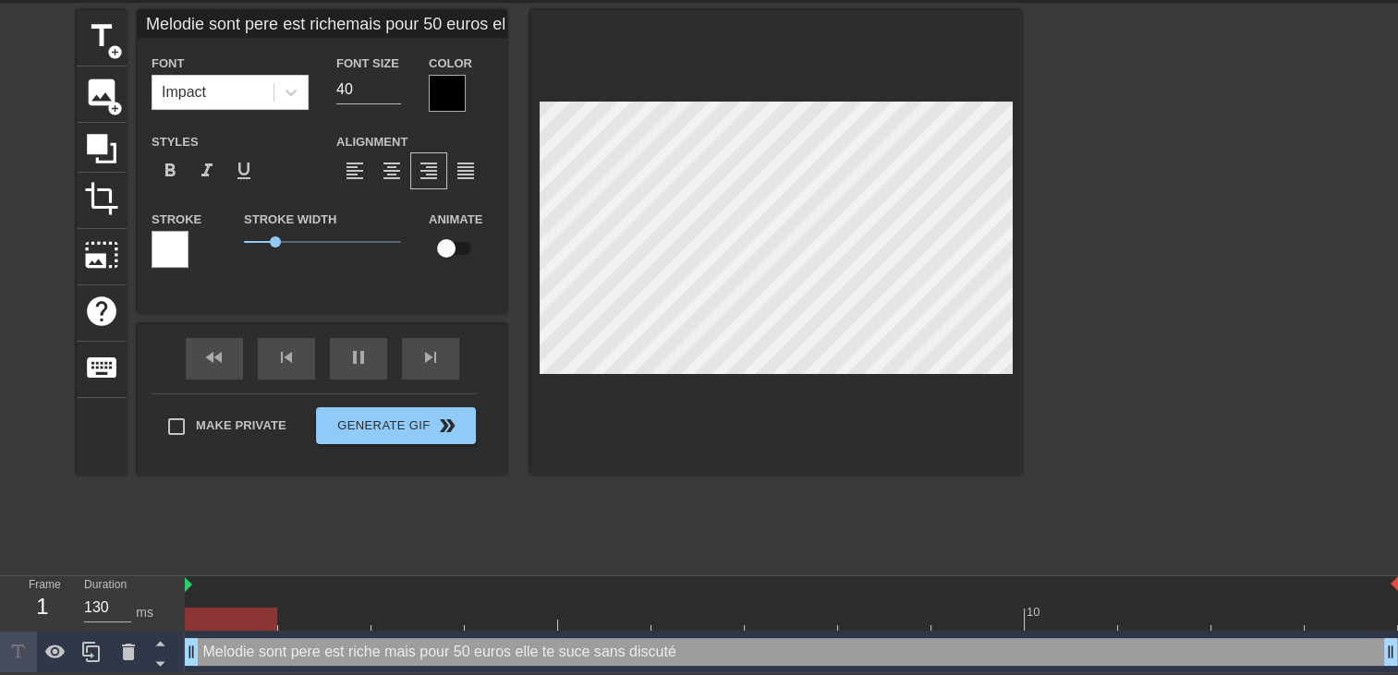
click at [446, 83] on div at bounding box center [447, 93] width 37 height 37
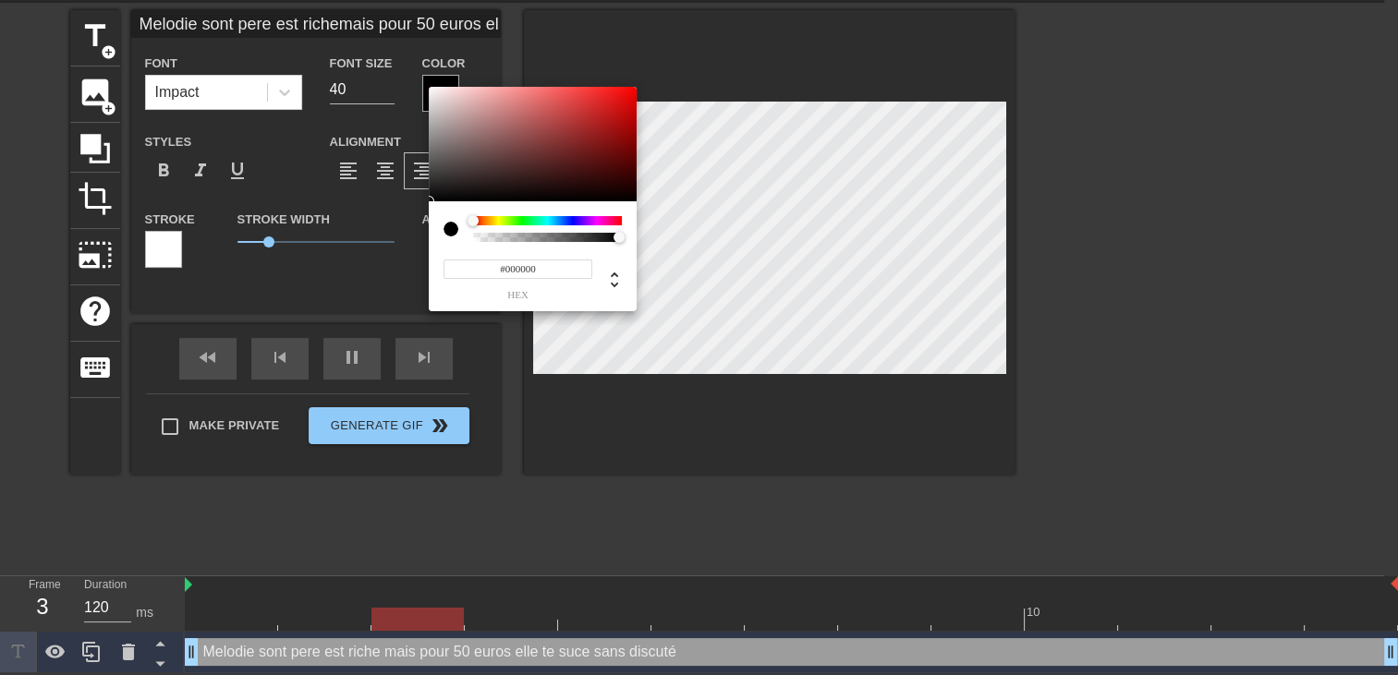
scroll to position [50, 0]
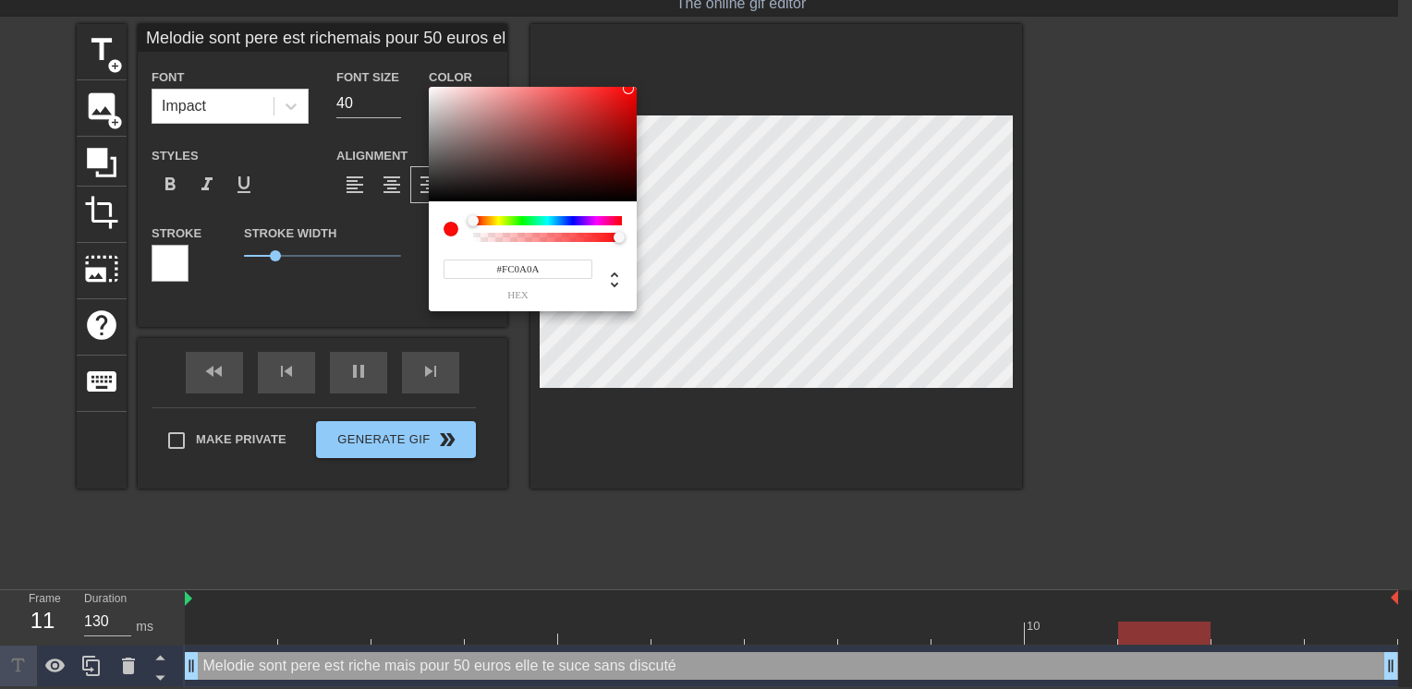
click at [628, 89] on div at bounding box center [533, 144] width 208 height 115
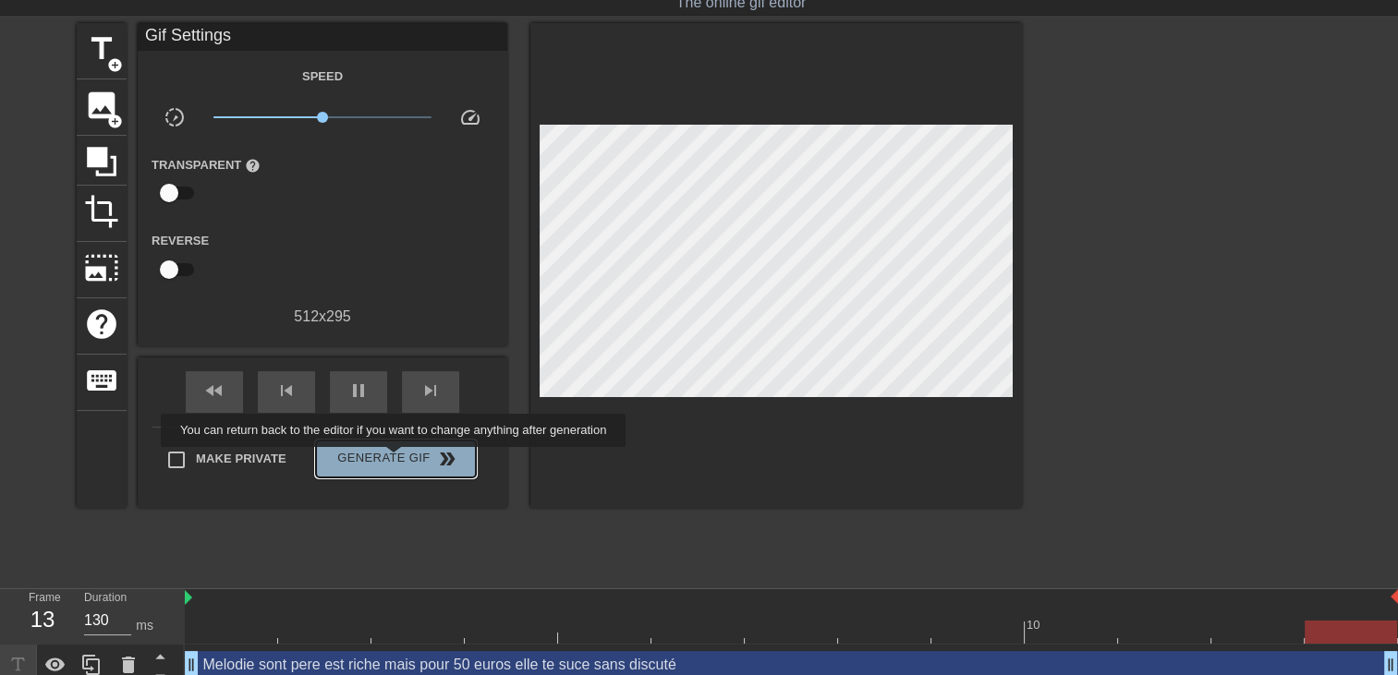
click at [395, 460] on span "Generate Gif double_arrow" at bounding box center [395, 459] width 145 height 22
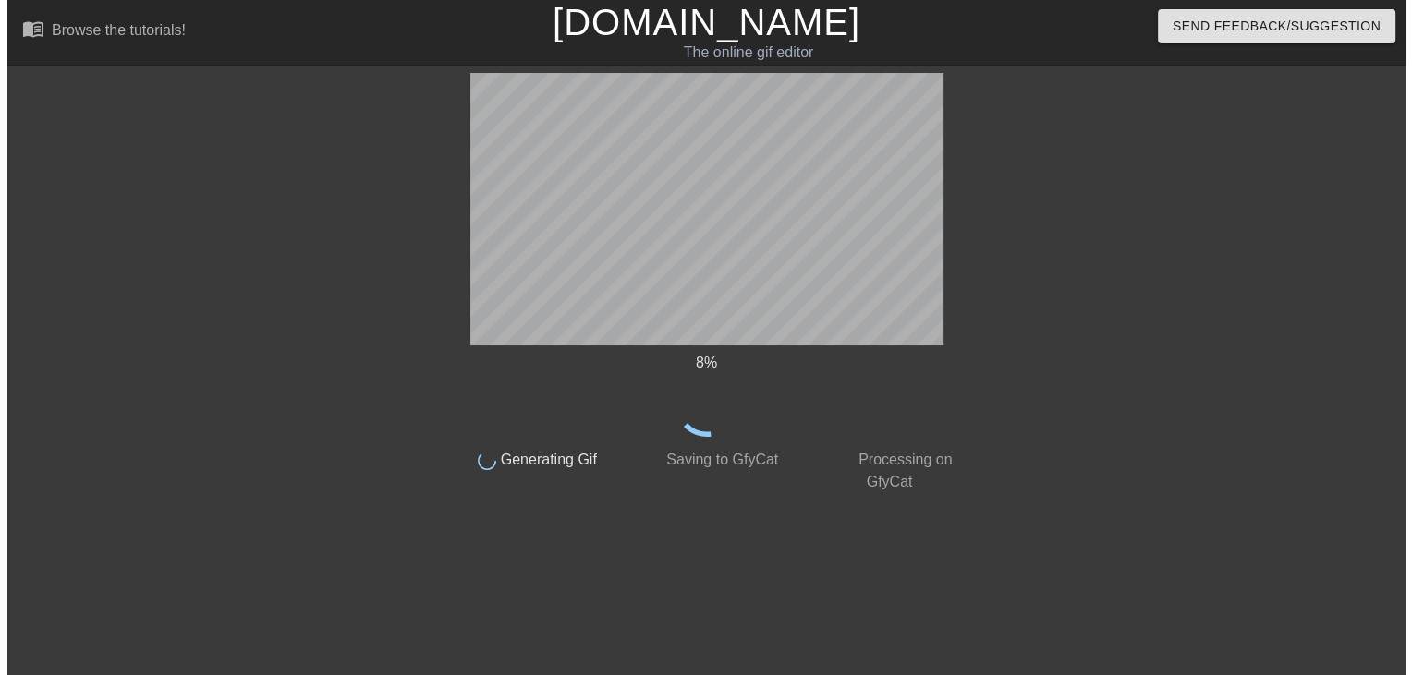
scroll to position [0, 0]
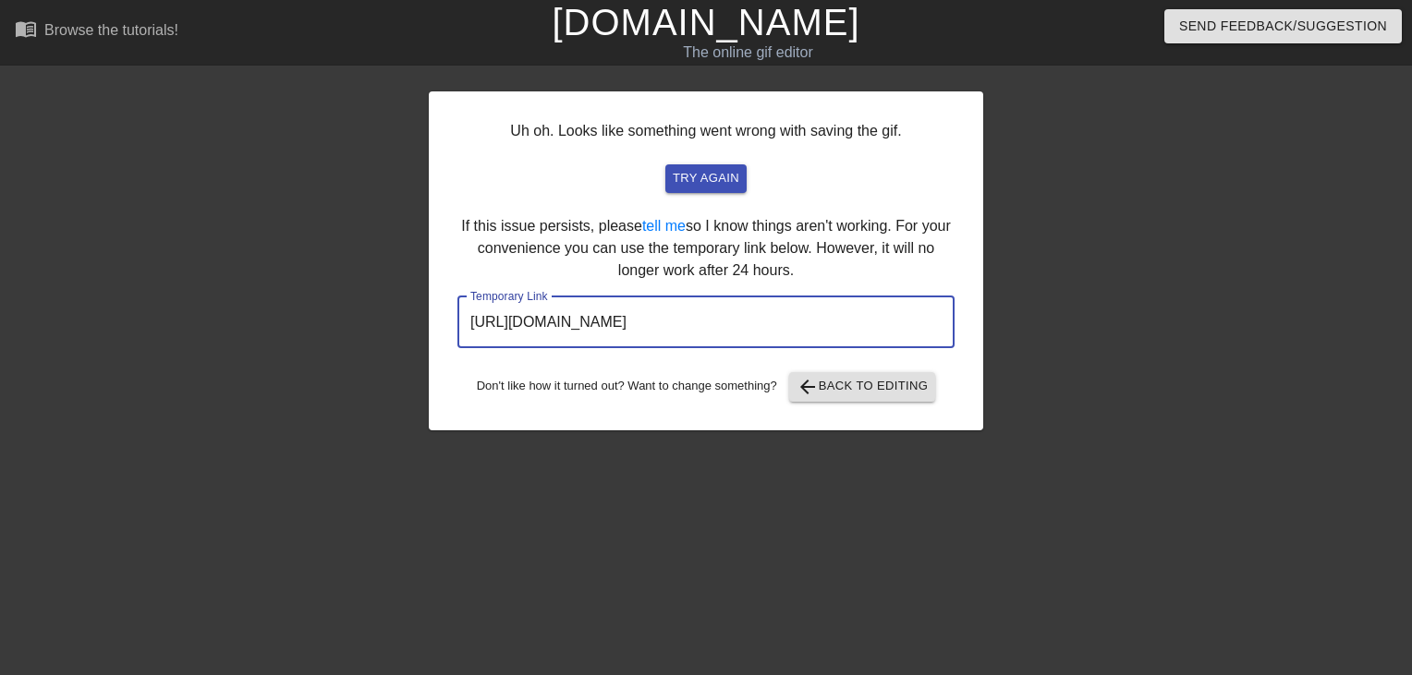
drag, startPoint x: 873, startPoint y: 331, endPoint x: 395, endPoint y: 298, distance: 478.9
click at [395, 298] on div "Uh oh. Looks like something went wrong with saving the gif. try again If this i…" at bounding box center [706, 350] width 1412 height 554
click at [743, 27] on link "[DOMAIN_NAME]" at bounding box center [706, 22] width 308 height 41
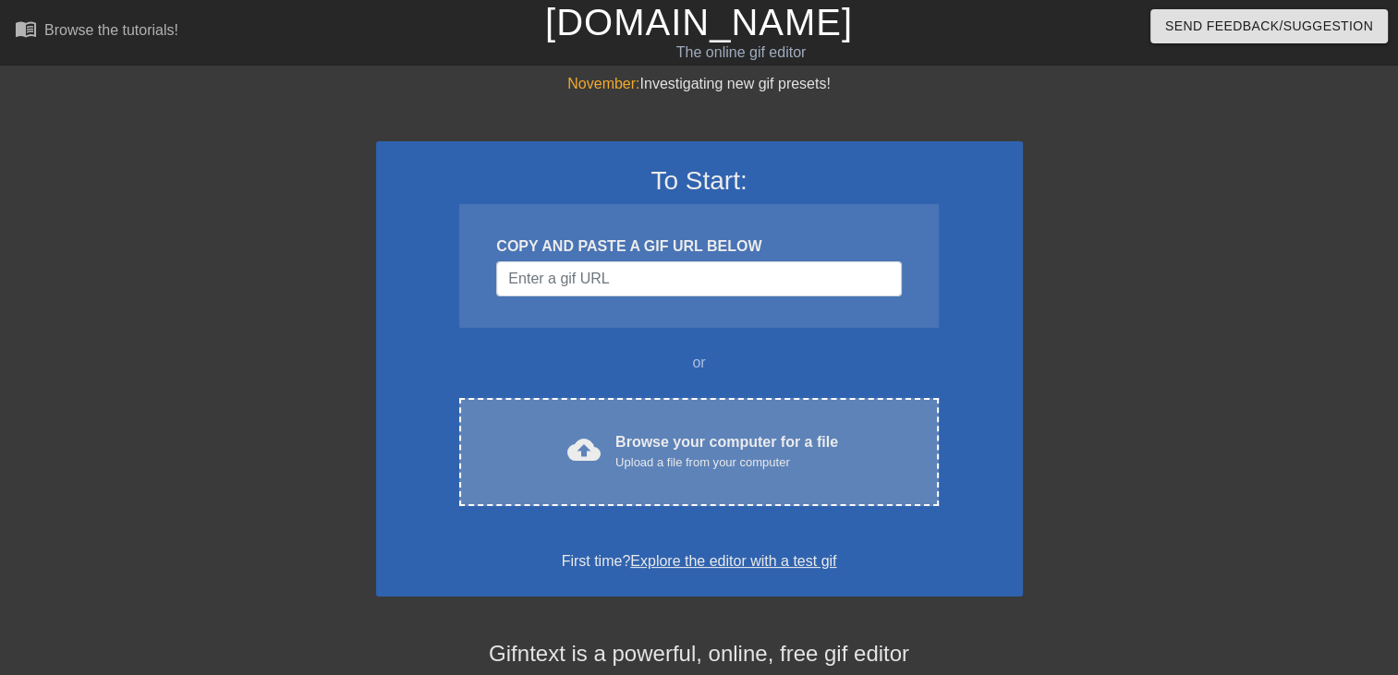
click at [661, 450] on div "Browse your computer for a file Upload a file from your computer" at bounding box center [726, 452] width 223 height 41
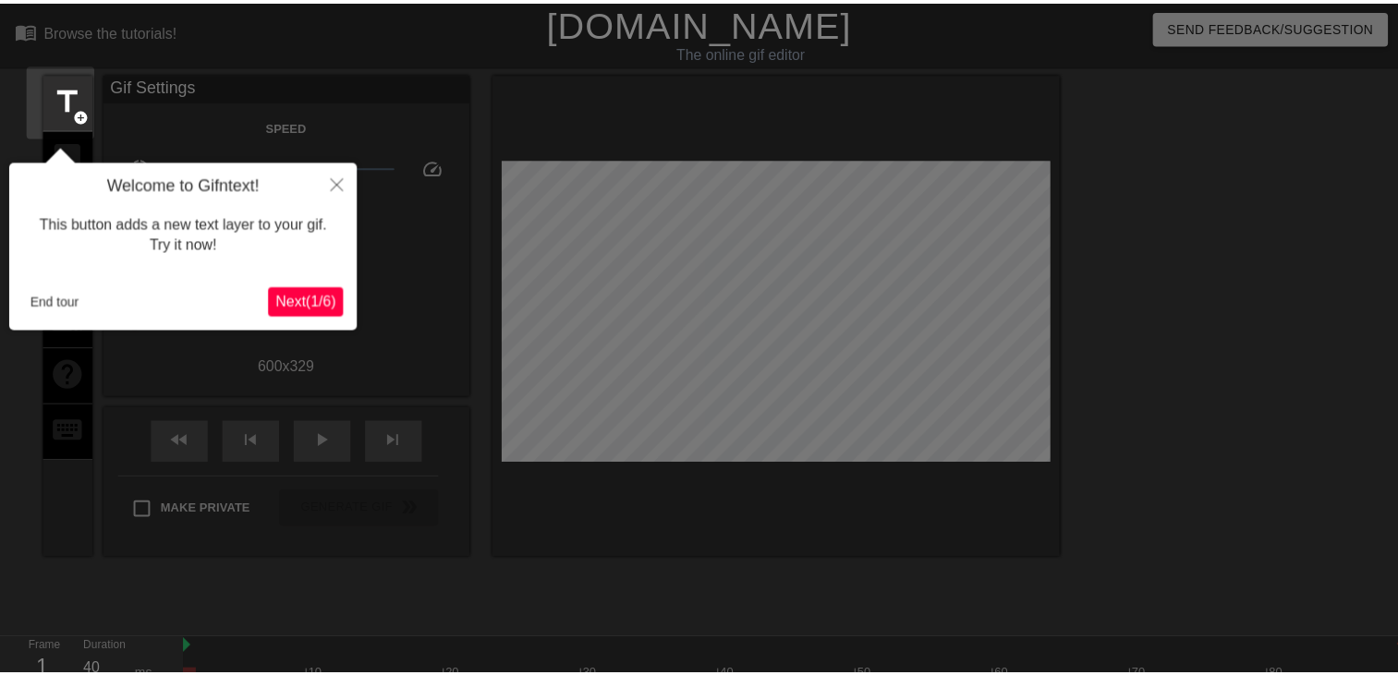
scroll to position [44, 0]
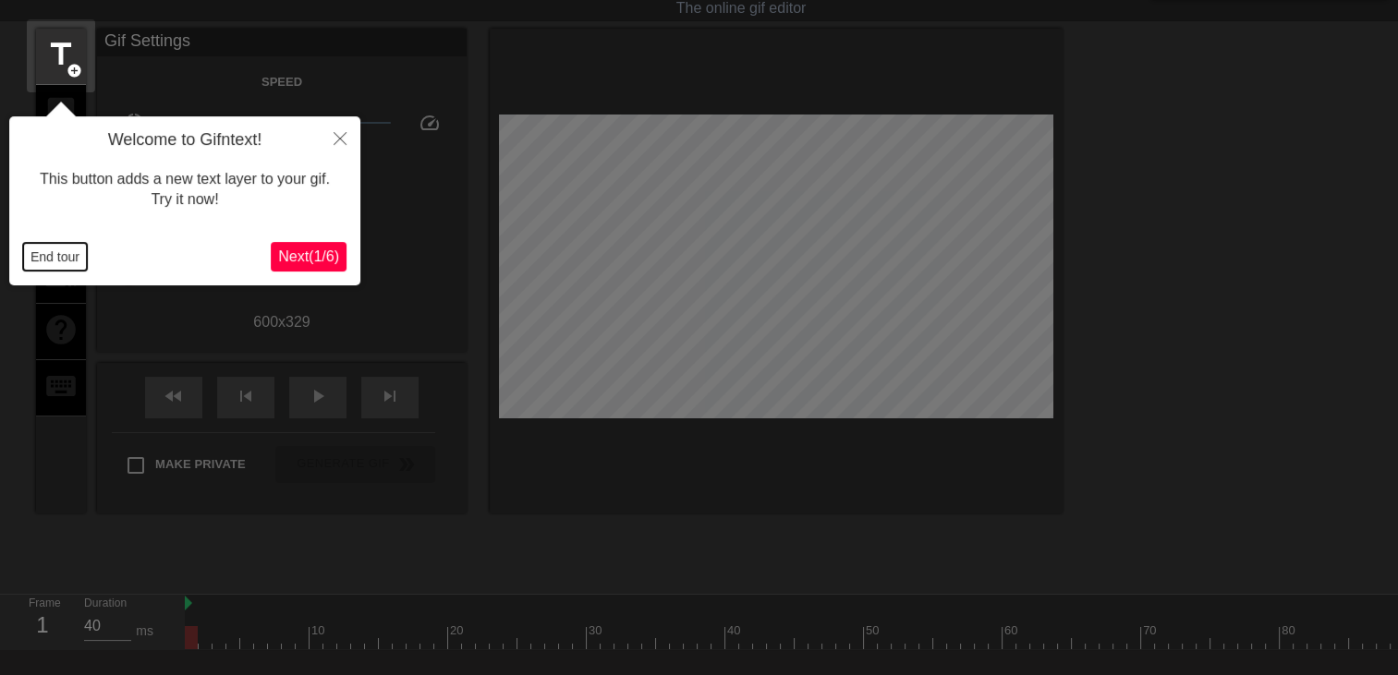
click at [63, 261] on button "End tour" at bounding box center [55, 257] width 64 height 28
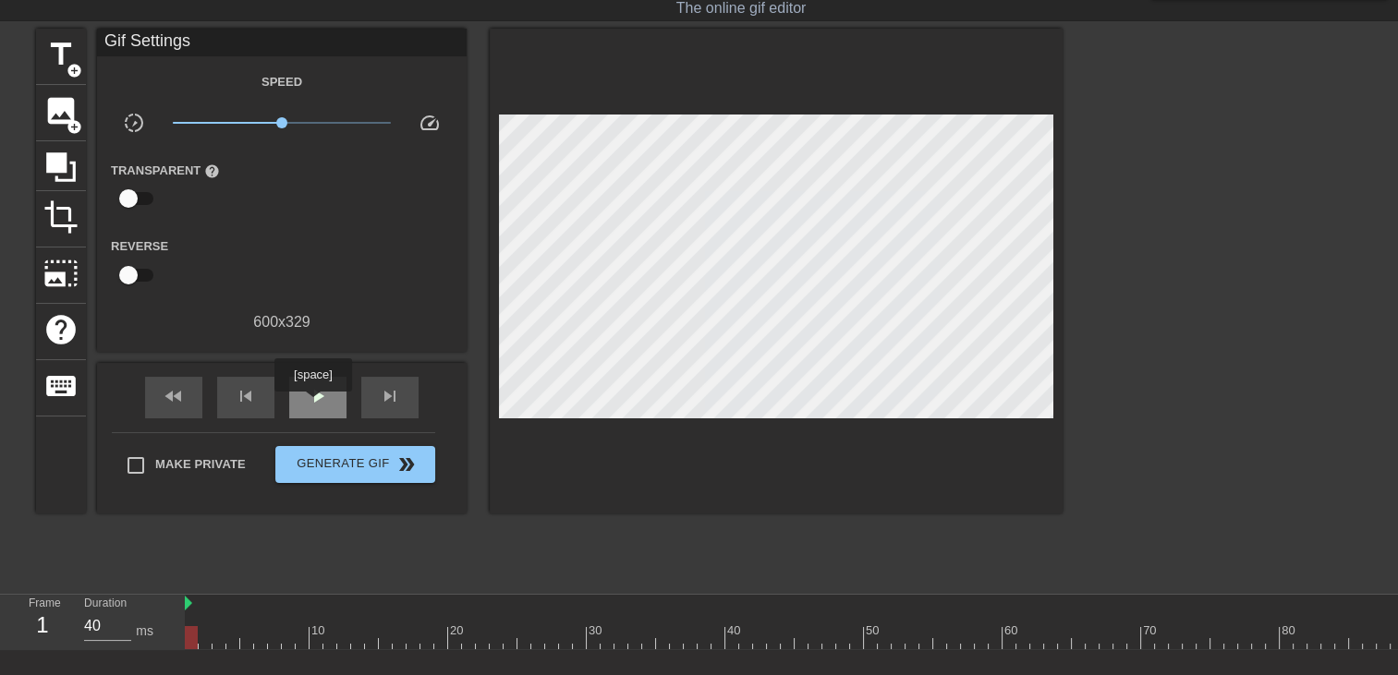
click at [312, 405] on span "play_arrow" at bounding box center [318, 396] width 22 height 22
click at [64, 58] on span "title" at bounding box center [60, 54] width 35 height 35
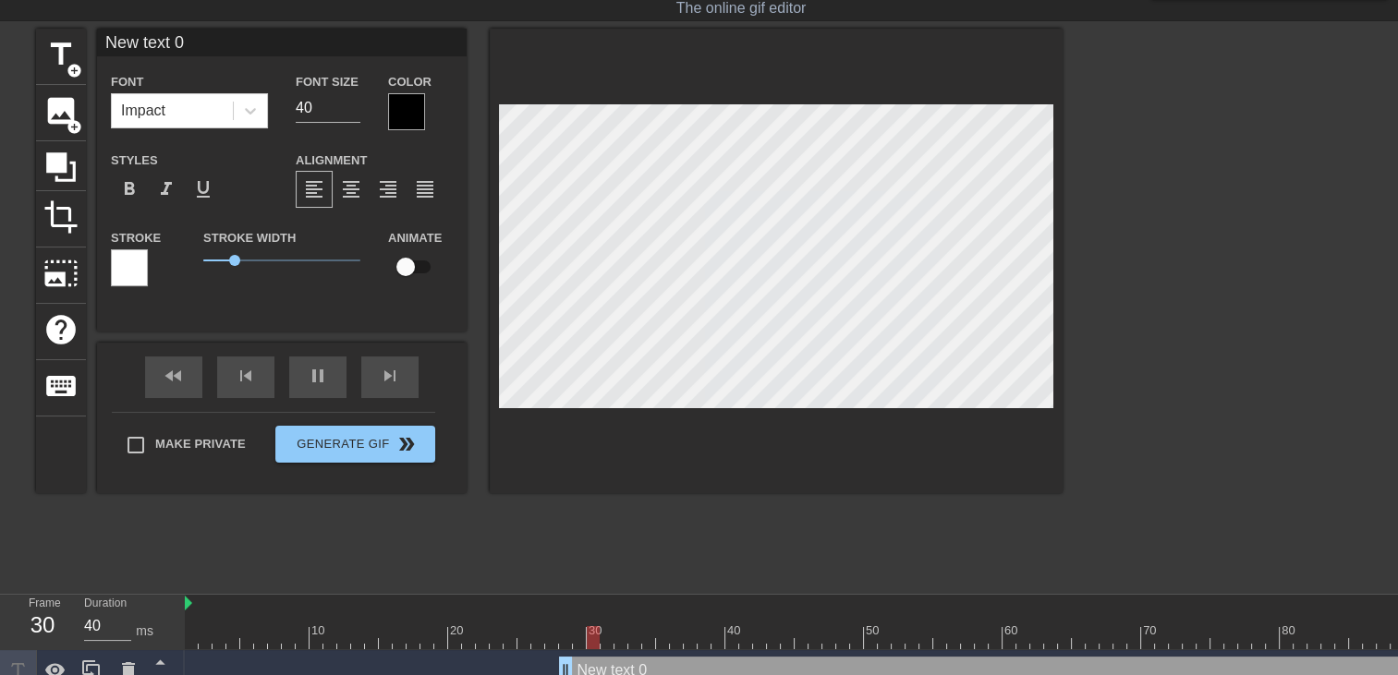
drag, startPoint x: 568, startPoint y: 662, endPoint x: 0, endPoint y: 501, distance: 590.6
click at [0, 502] on html "menu_book Browse the tutorials! [DOMAIN_NAME] The online gif editor Send Feedba…" at bounding box center [699, 324] width 1398 height 736
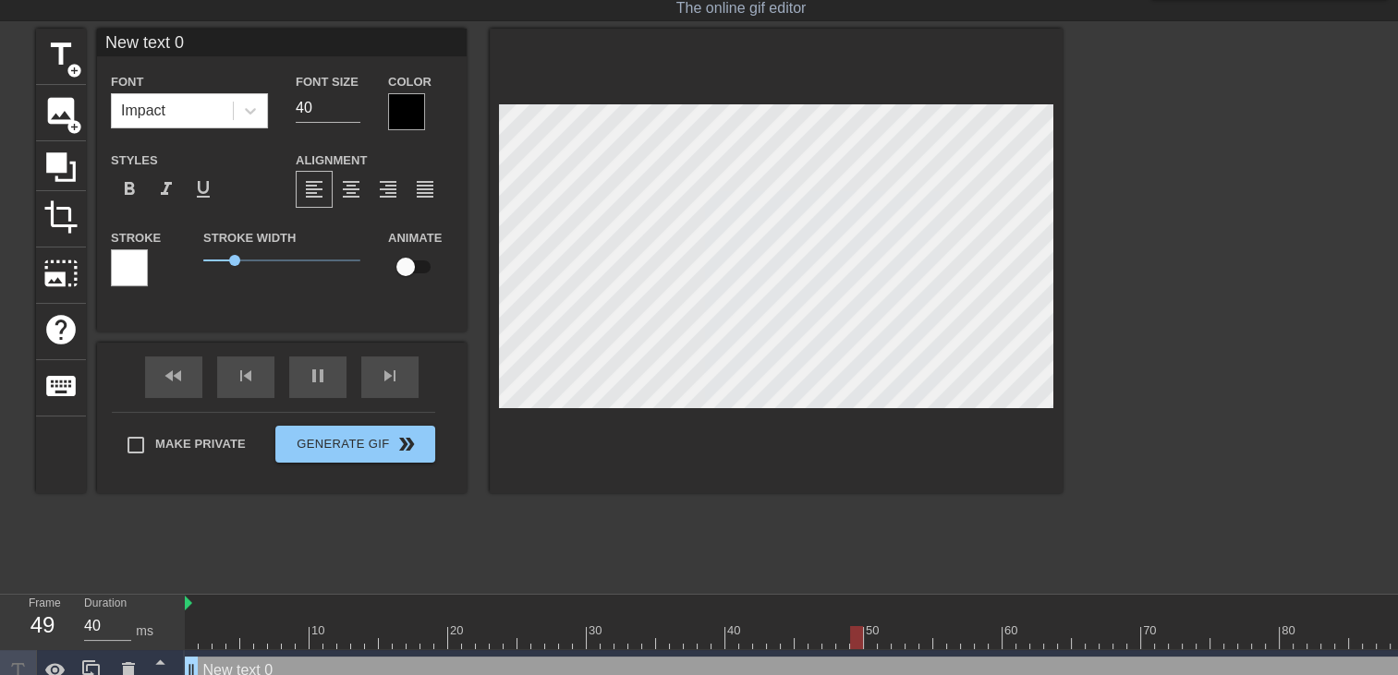
type input "New text"
type textarea "New text"
type input "New text"
type textarea "New text"
type input "New tex"
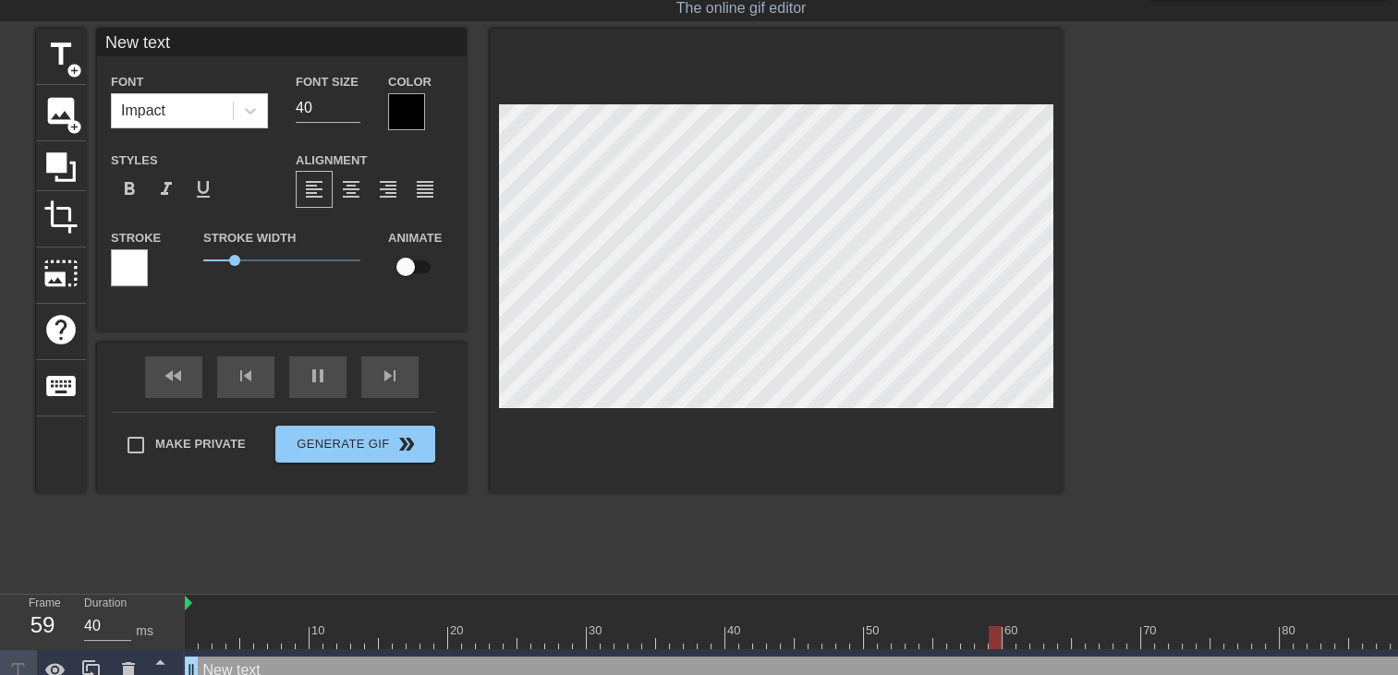
type textarea "New tex"
type input "New te"
type textarea "New te"
type input "New t"
type textarea "New t"
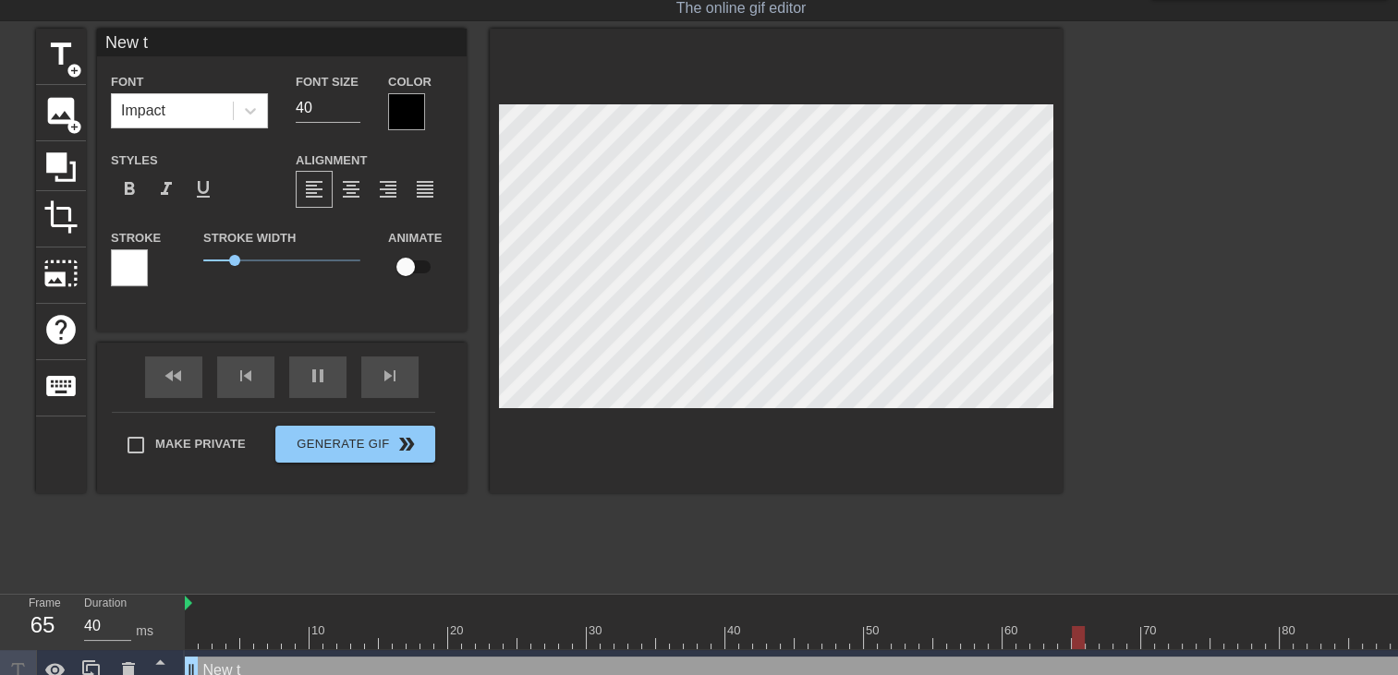
type input "New"
type textarea "New"
type input "New"
type textarea "New"
type input "Ne"
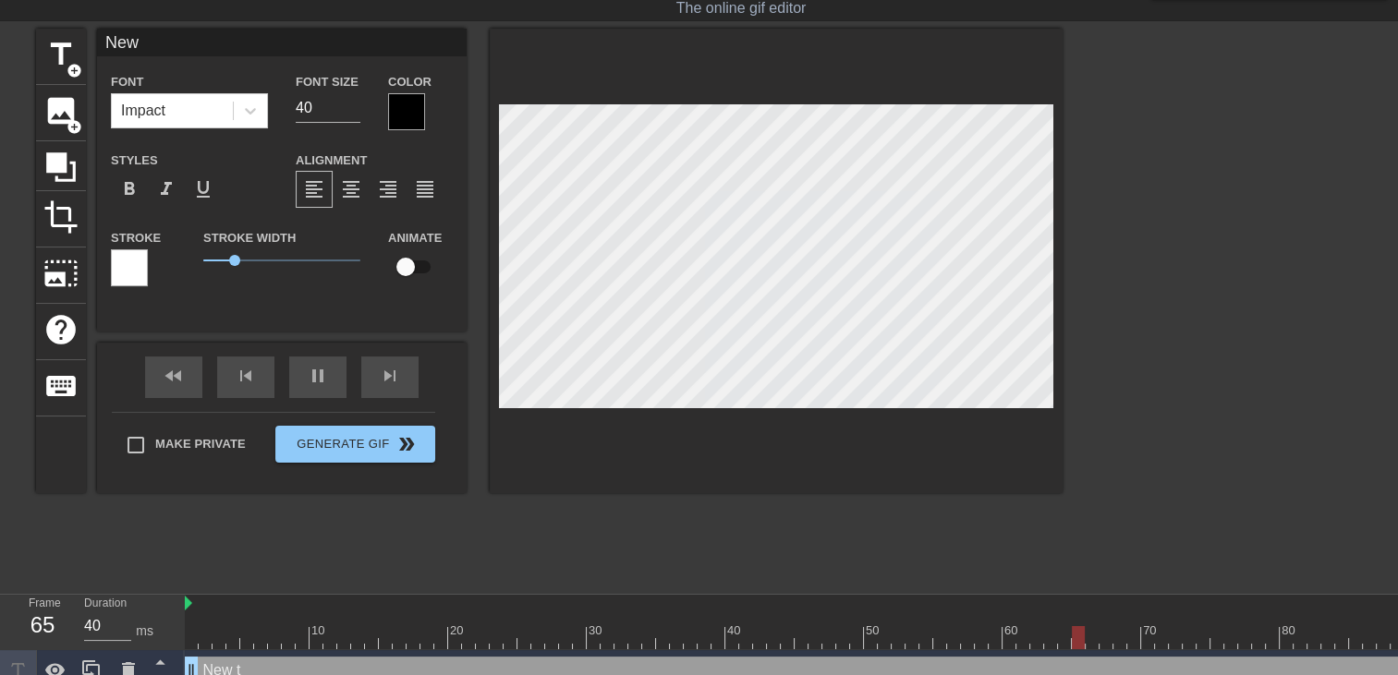
type textarea "Ne"
type input "N"
type textarea "N"
type input "B"
type textarea "B"
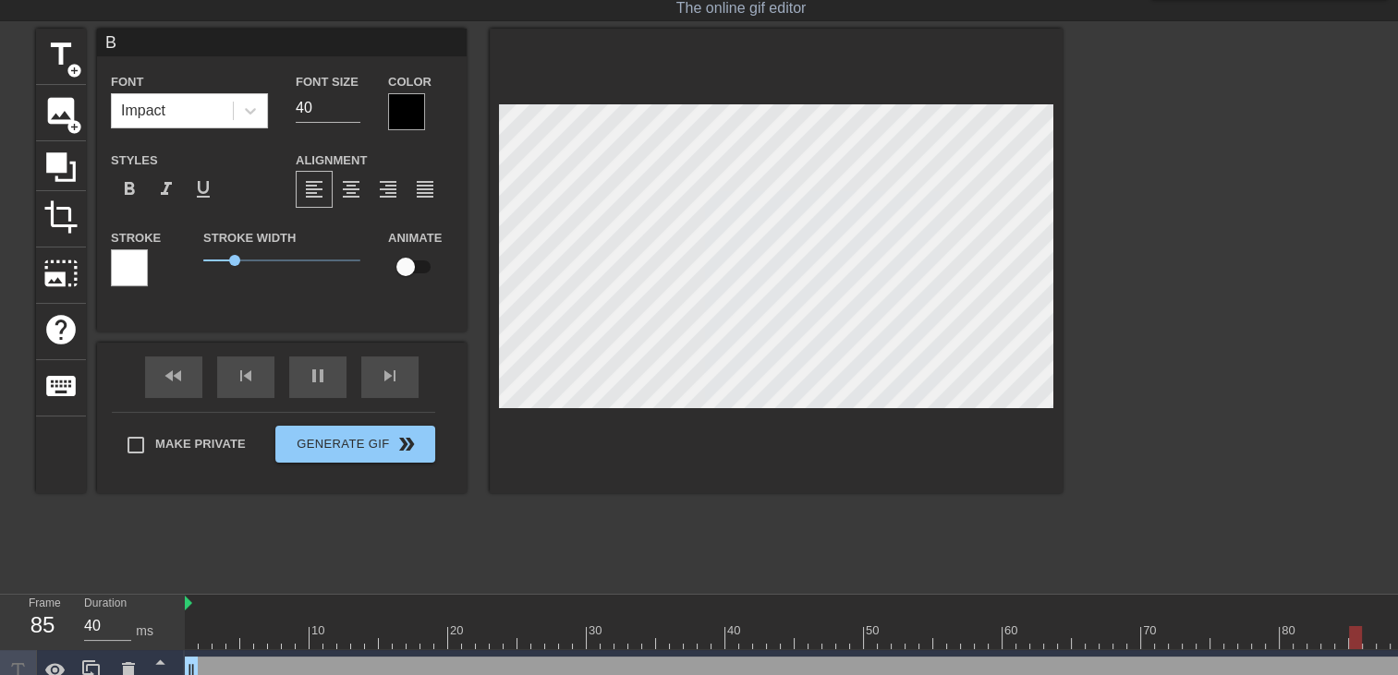
scroll to position [2, 2]
type input "Bé"
type textarea "Bé"
type input "Béb"
type textarea "Béb"
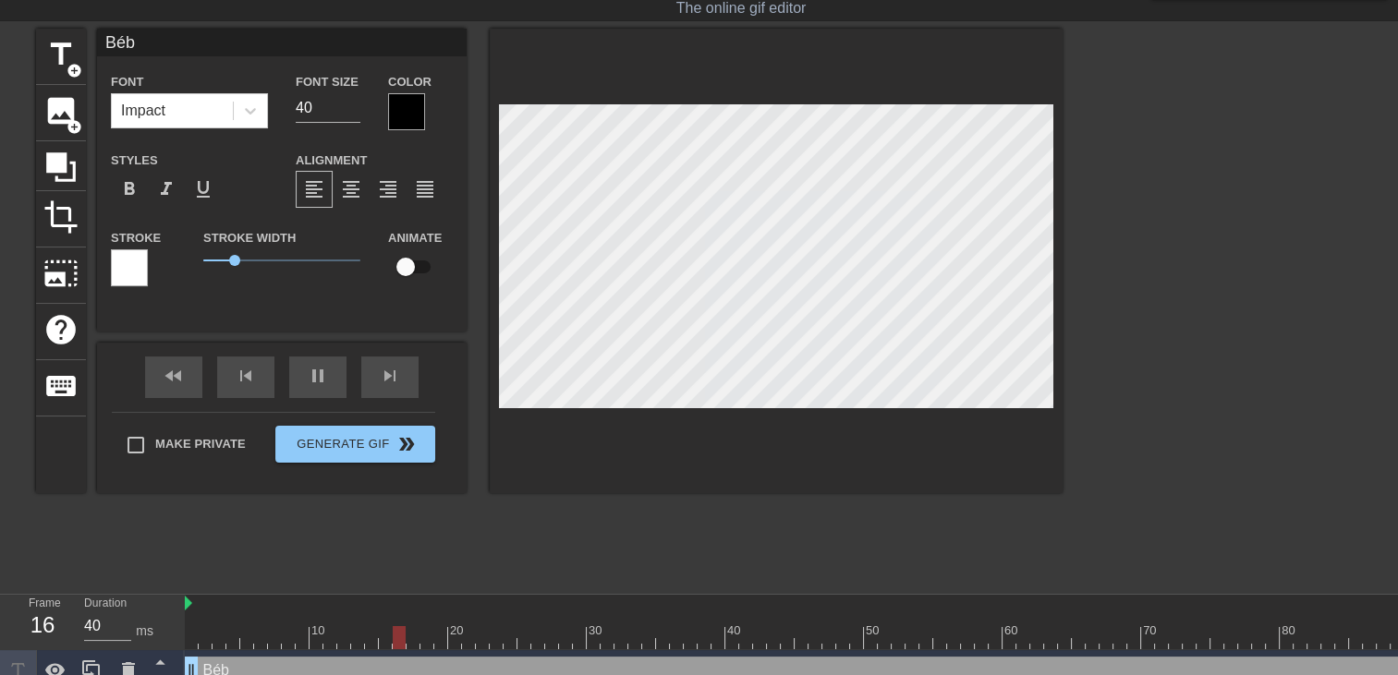
type input "Bébé"
type textarea "Bébé"
type input "Bébé"
type textarea "Bébé"
type input "Bébé j"
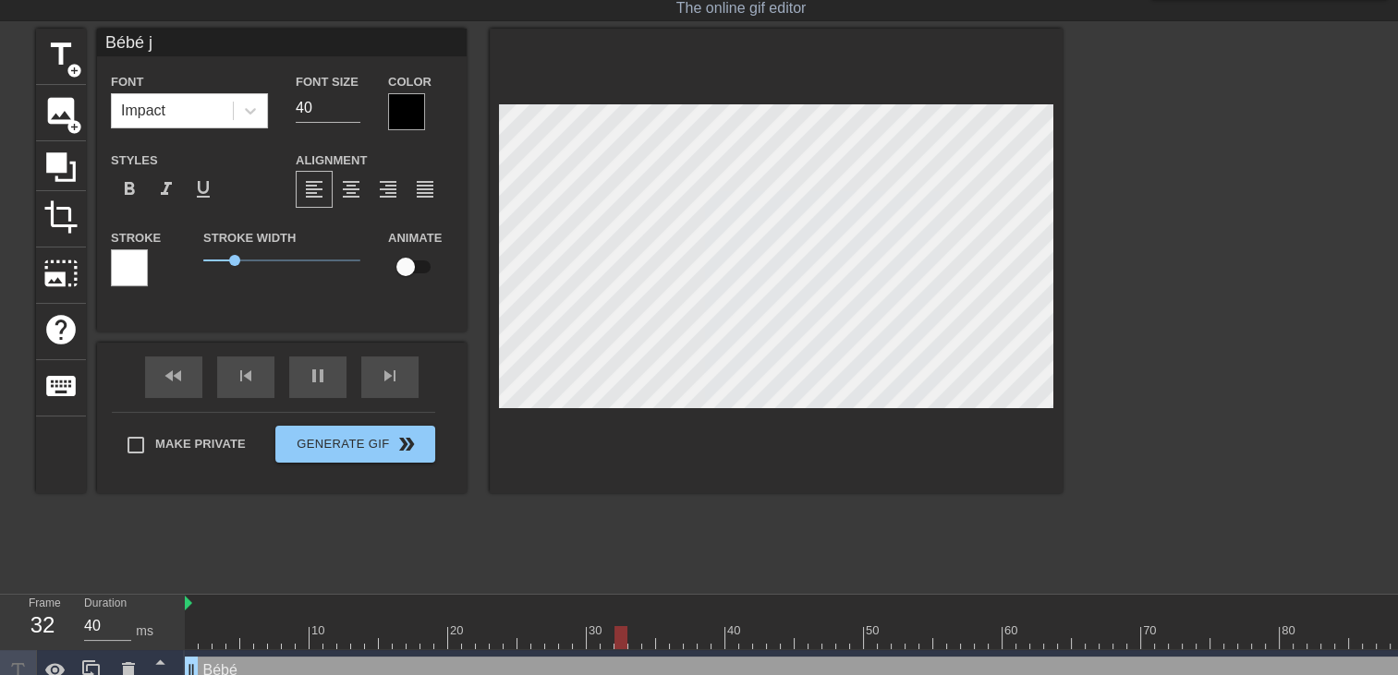
type textarea "Bébé j"
type input "Bébé je"
type textarea "Bébé je"
type input "Bébé je"
type textarea "Bébé je"
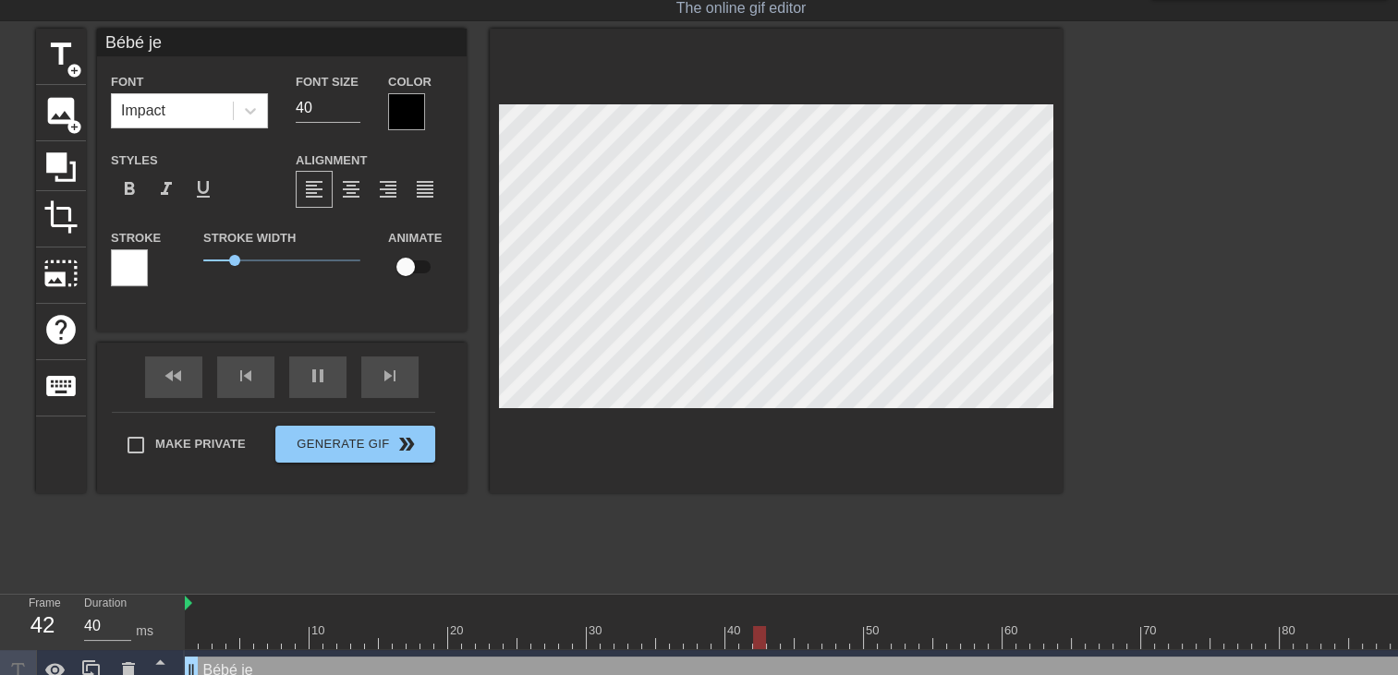
scroll to position [2, 4]
type input "Bébé je n"
type textarea "Bébé je n"
type input "Bébé je ne"
type textarea "Bébé je ne"
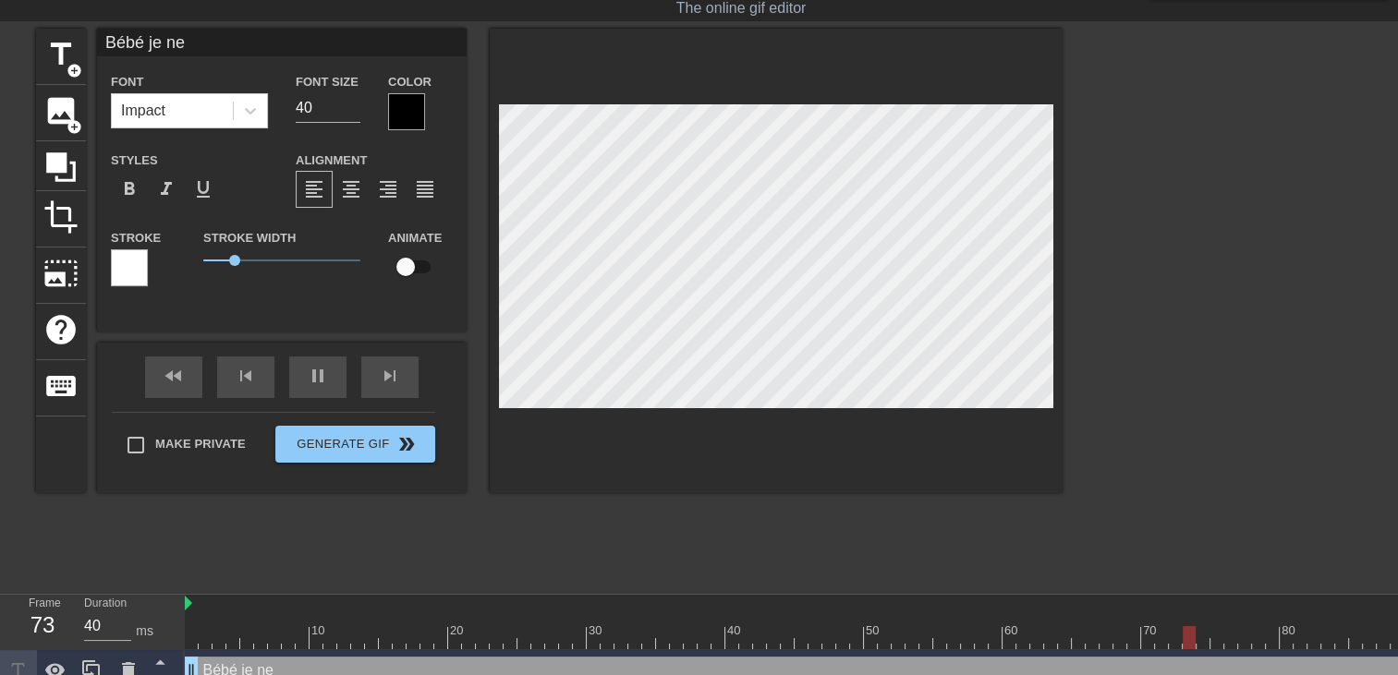
type input "Bébé je net"
type textarea "Bébé je net"
type input "Bébé je nett"
type textarea "Bébé je nett"
type input "Bébé je netto"
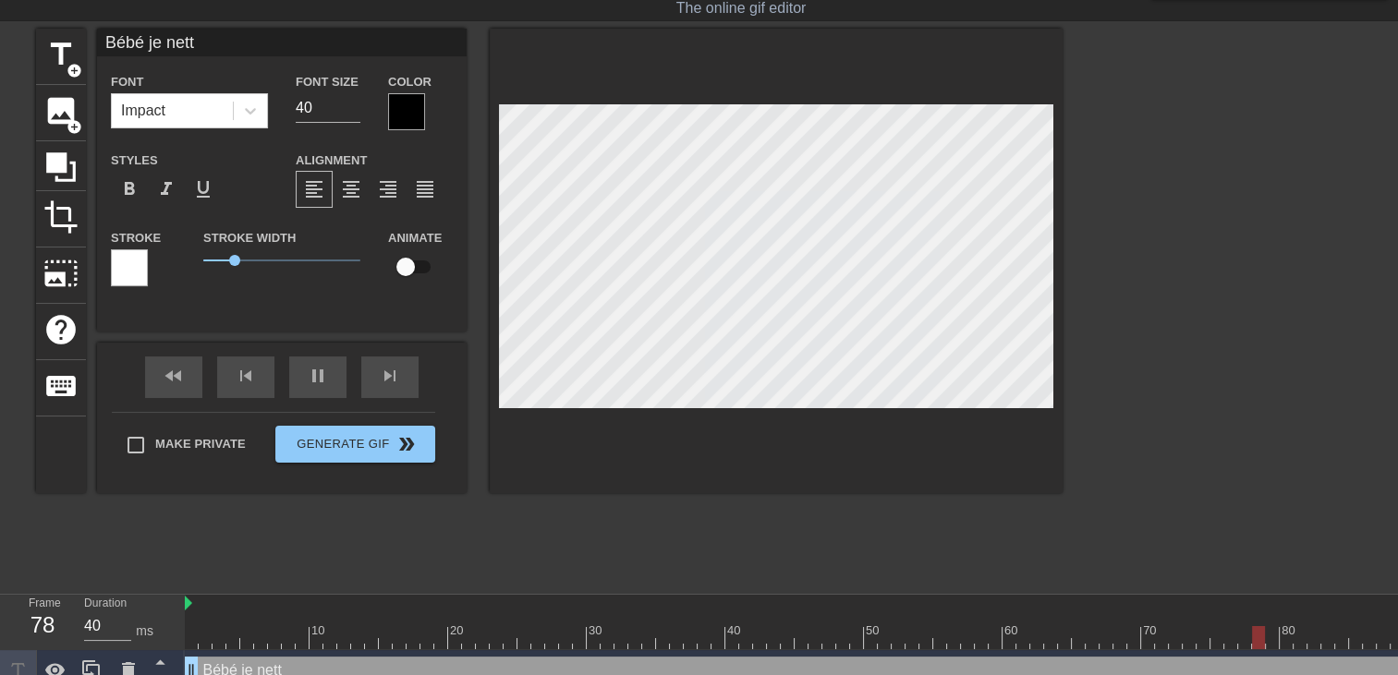
type textarea "Bébé je netto"
type input "Bébé je nettoi"
type textarea "Bébé je nettoi"
type input "Bébé je nettoie"
type textarea "Bébé je nettoie"
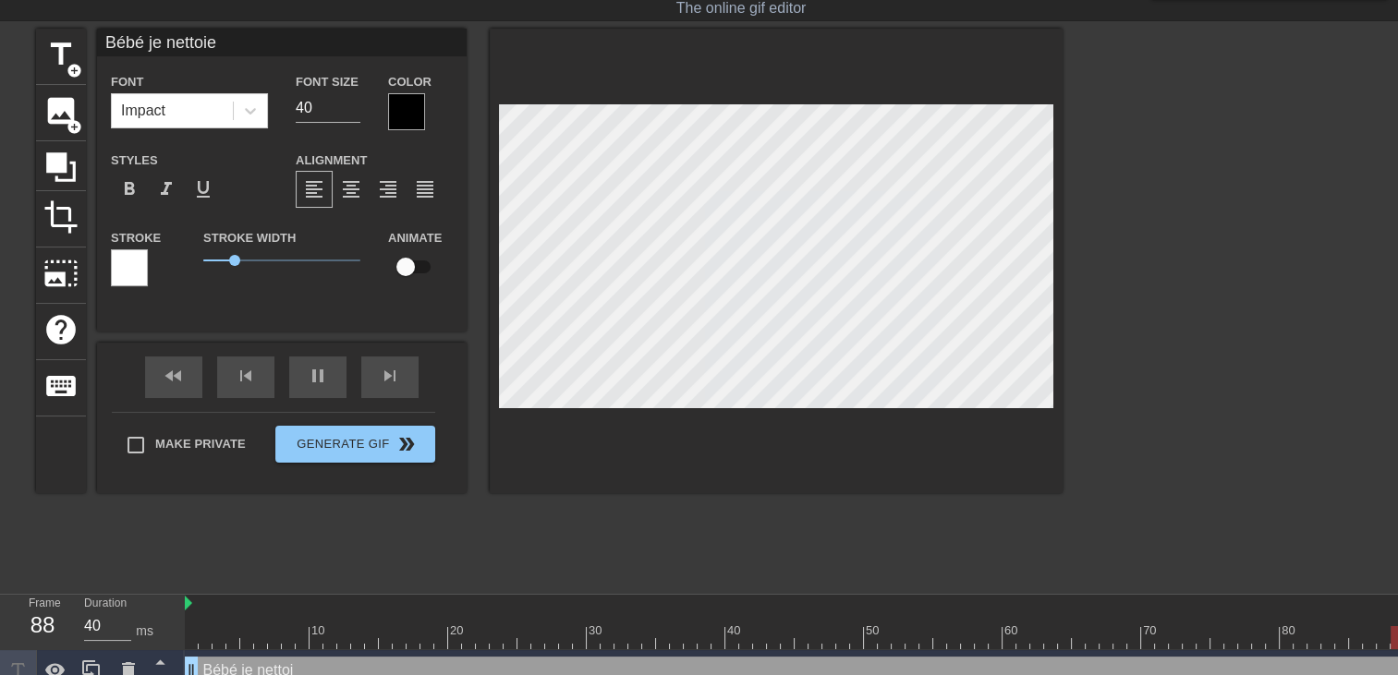
type input "Bébé je nettoie"
type textarea "Bébé je nettoie"
type input "Bébé je nettoie l"
type textarea "Bébé je nettoie l"
type input "Bébé je nettoie la"
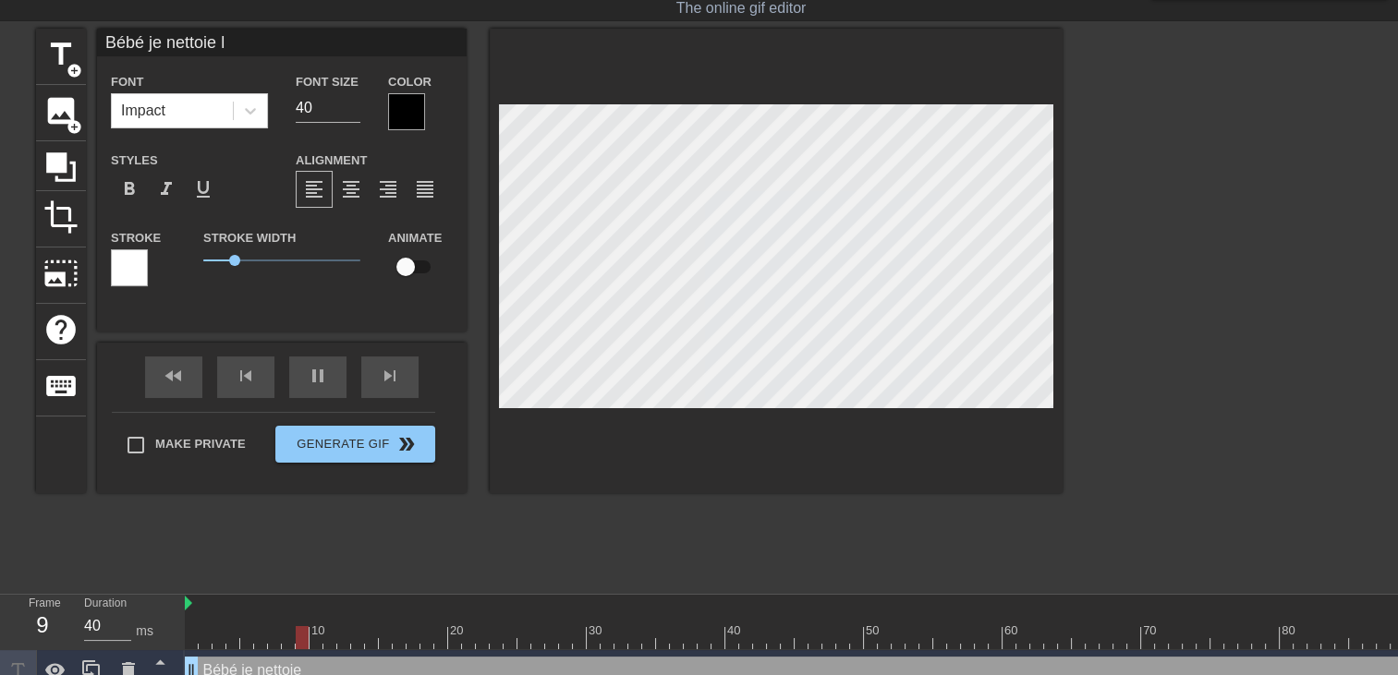
type textarea "Bébé je nettoie la"
type input "Bébé je nettoie la"
type textarea "Bébé je nettoie la"
type input "Bébé je nettoie la c"
type textarea "Bébé je nettoie la c"
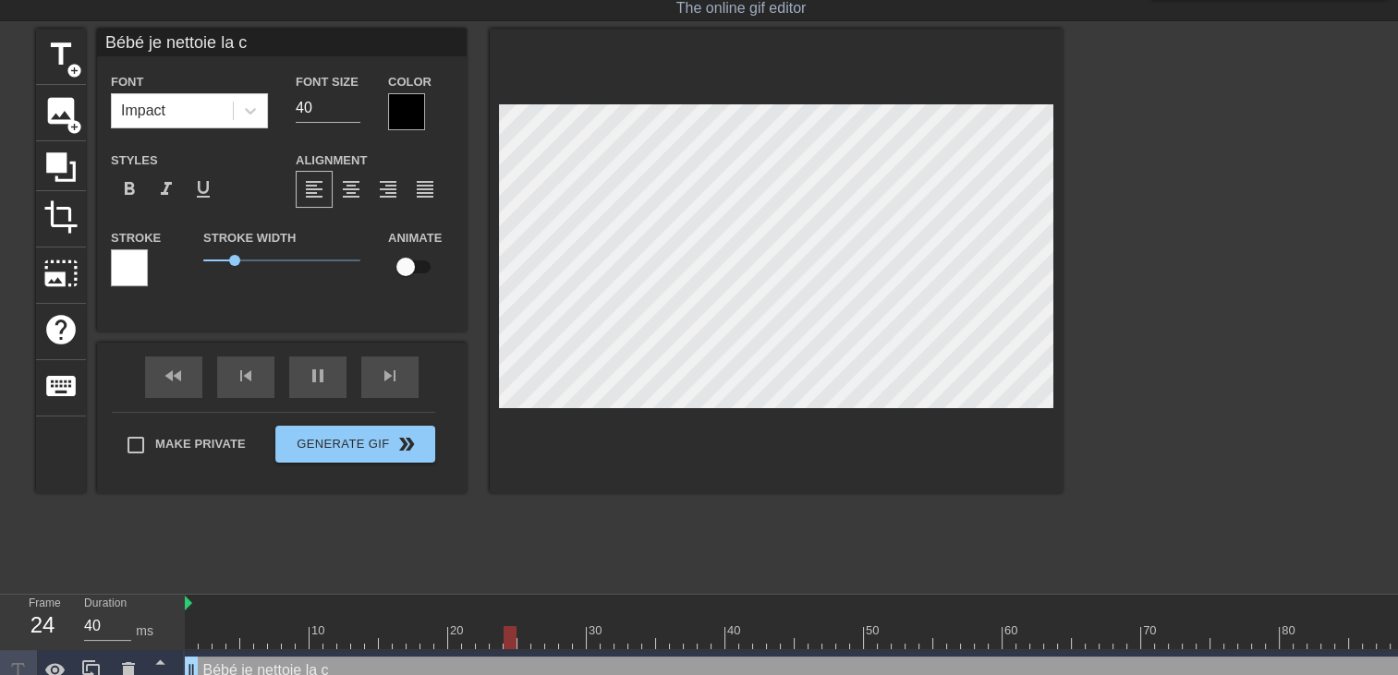
type input "Bébé je nettoie la cu"
type textarea "Bébé je nettoie la cu"
type input "Bébé je nettoie la cui"
type textarea "Bébé je nettoie la cui"
type input "Bébé je nettoie la cuis"
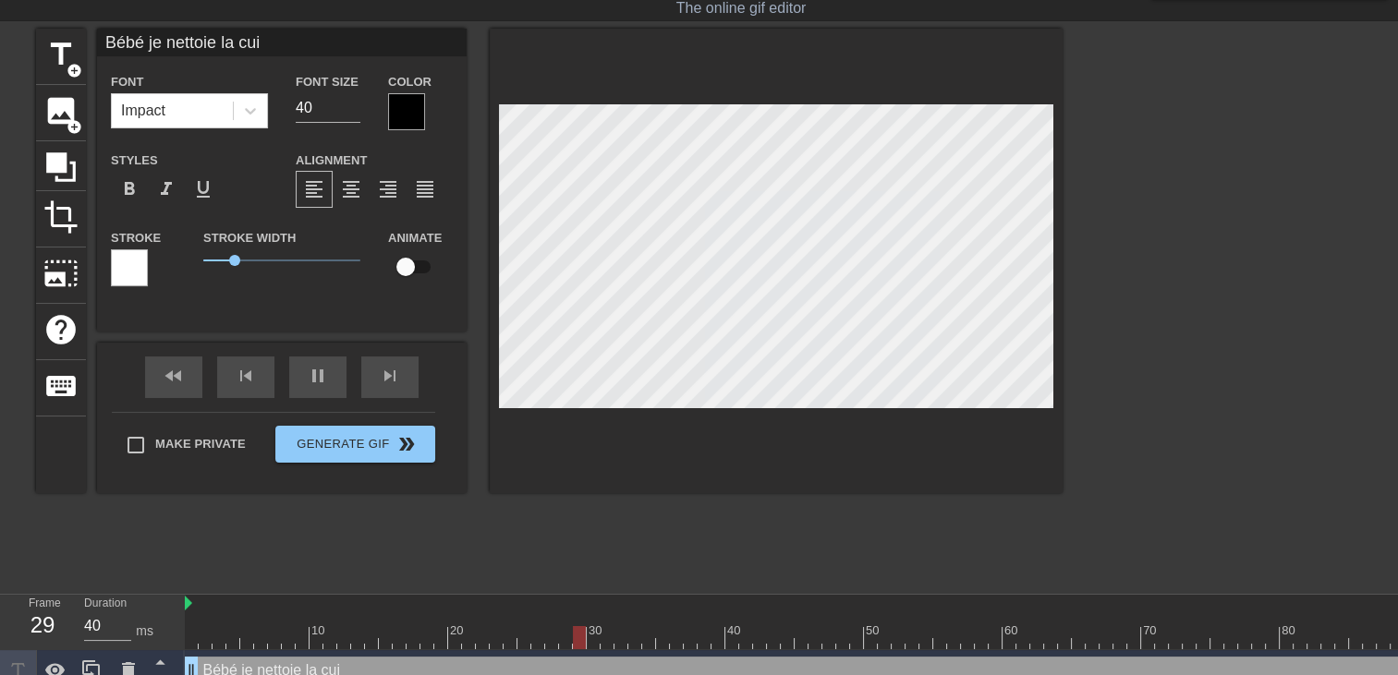
type textarea "Bébé je nettoie la cuis"
type input "Bébé je nettoie la cuisi"
type textarea "Bébé je nettoie la cuisi"
type input "Bébé je nettoie la cuisin"
type textarea "Bébé je nettoie la cuisin"
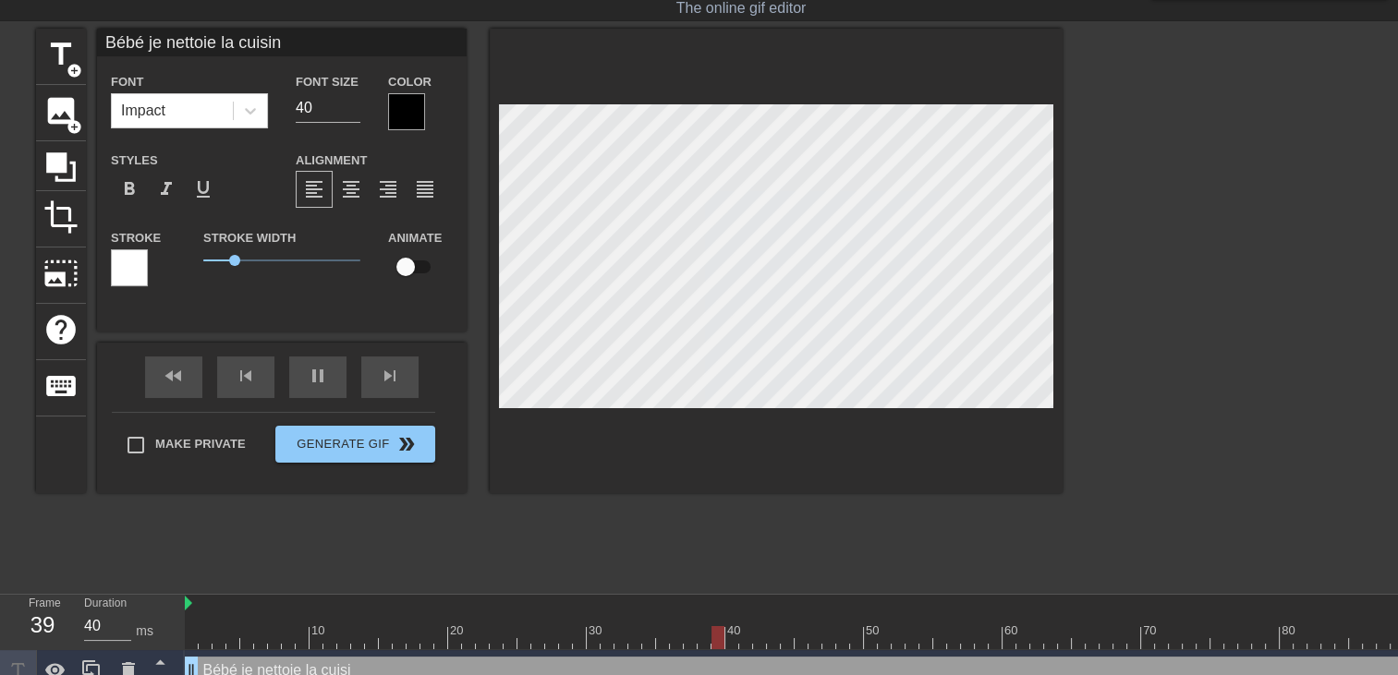
type input "Bébé je nettoie la cuisine"
type textarea "Bébé je nettoie la cuisine"
type input "Bébé je nettoie la cuisine"
type textarea "Bébé je nettoie la cuisine"
type input "Bébé je nettoie la cuisine e"
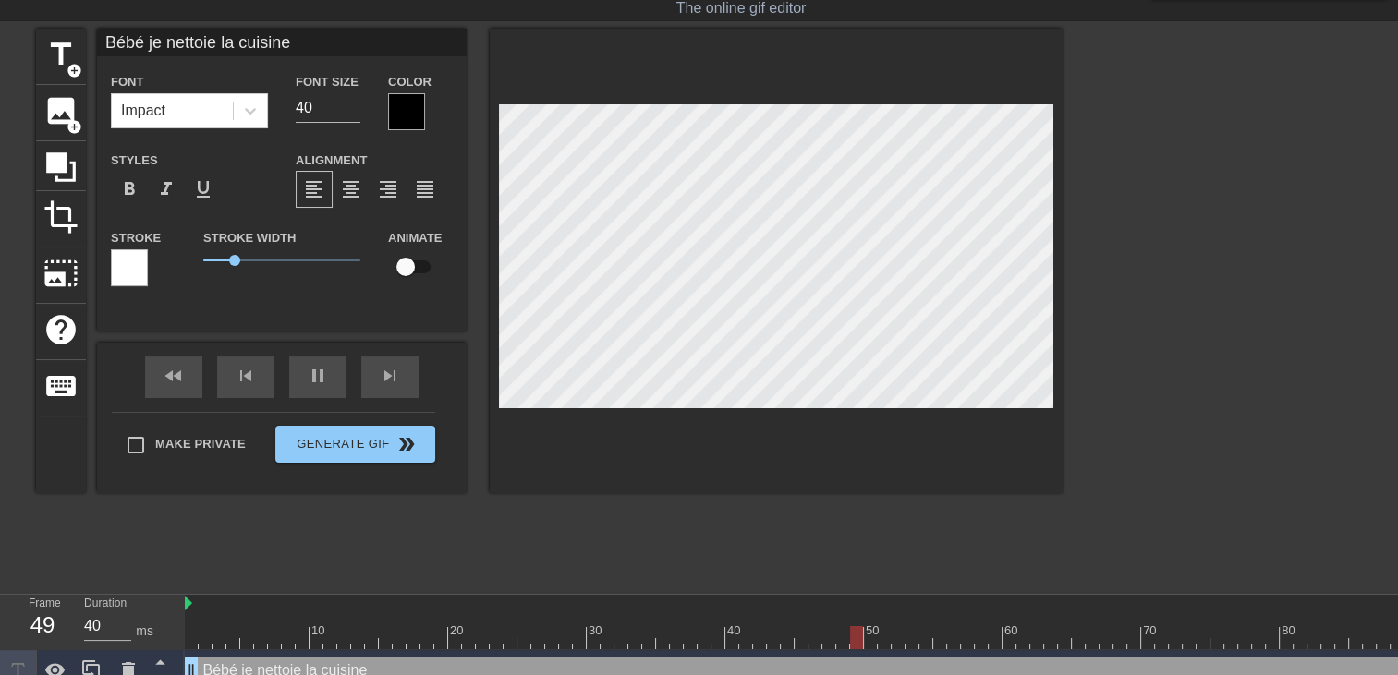
type textarea "Bébé je nettoie la cuisine e"
type input "Bébé je nettoie la cuisine et"
type textarea "Bébé je nettoie la cuisine et"
type input "Bébé je nettoie la cuisine et"
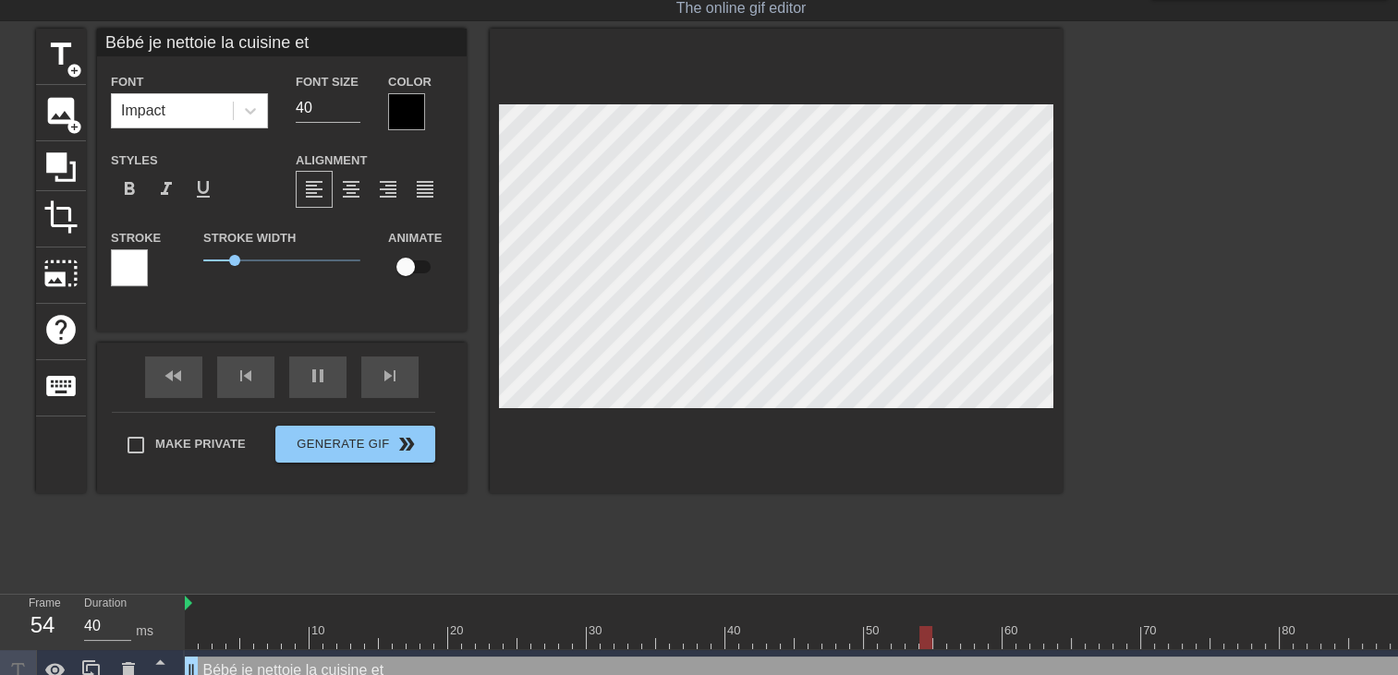
type textarea "Bébé je nettoie la cuisine et"
type input "Bébé je nettoie la cuisine et d"
type textarea "Bébé je nettoie la cuisine et d"
type input "Bébé je nettoie la cuisine et"
type textarea "Bébé je nettoie la cuisine et"
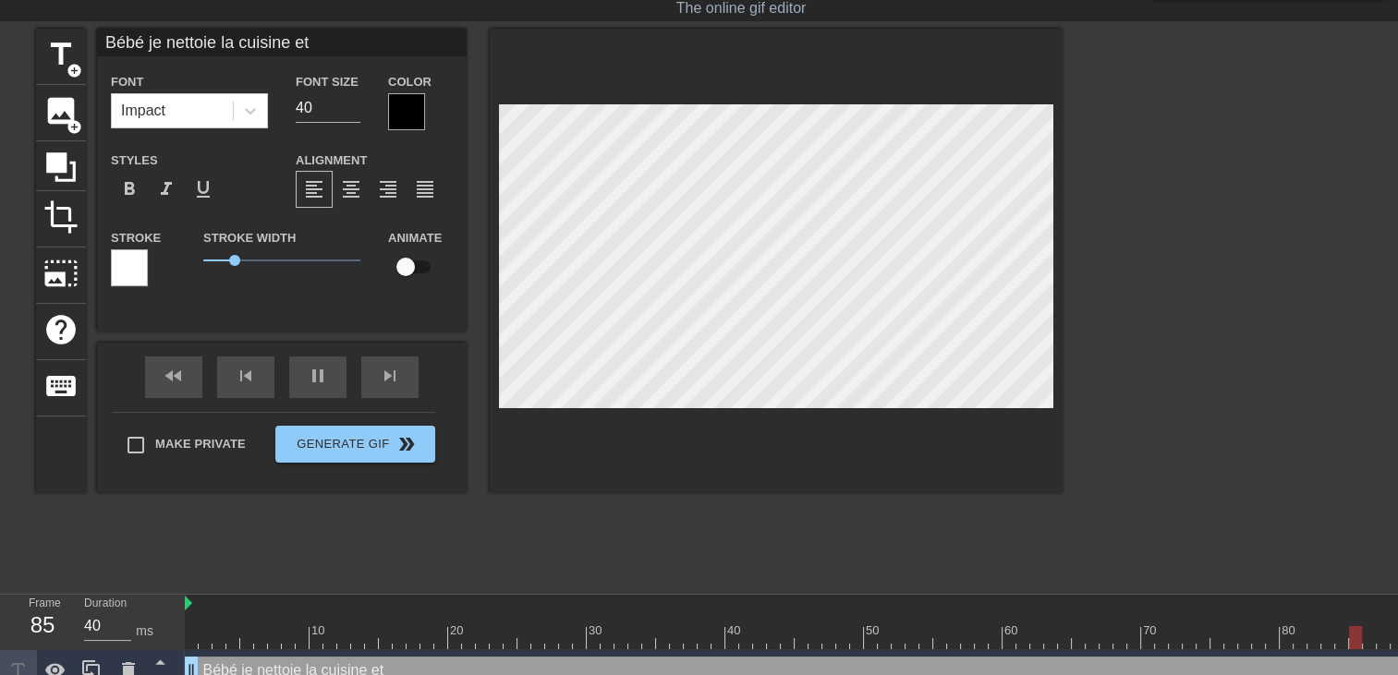
type input "Bébé je nettoie la cuisine et j"
type textarea "Bébé je nettoie la cuisine et j"
type input "Bébé je nettoie la cuisine et je"
type textarea "Bébé je nettoie la cuisine et je"
type input "Bébé je nettoie la cuisine et je"
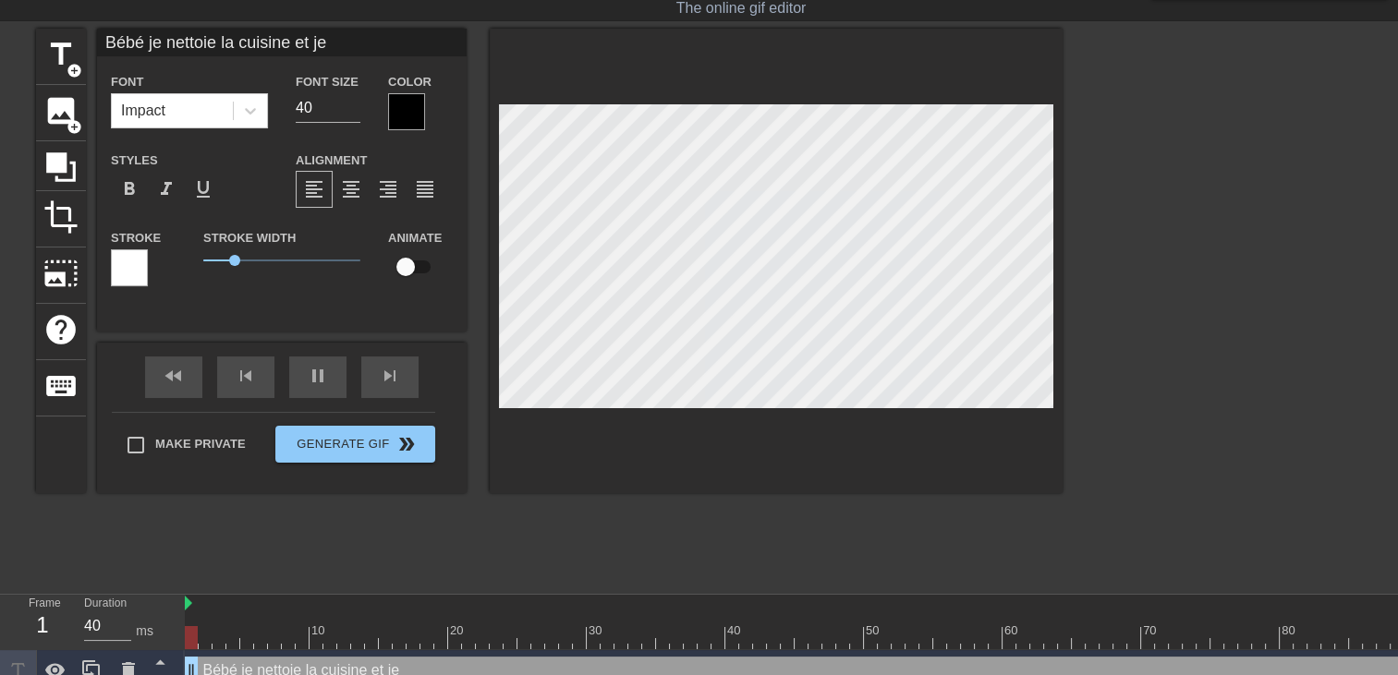
type textarea "Bébé je nettoie la cuisine et je"
type input "Bébé je nettoie la cuisine et je v"
type textarea "Bébé je nettoie la cuisine et je v"
type input "Bébé je nettoie la cuisine et je vi"
type textarea "Bébé je nettoie la cuisine et je vi"
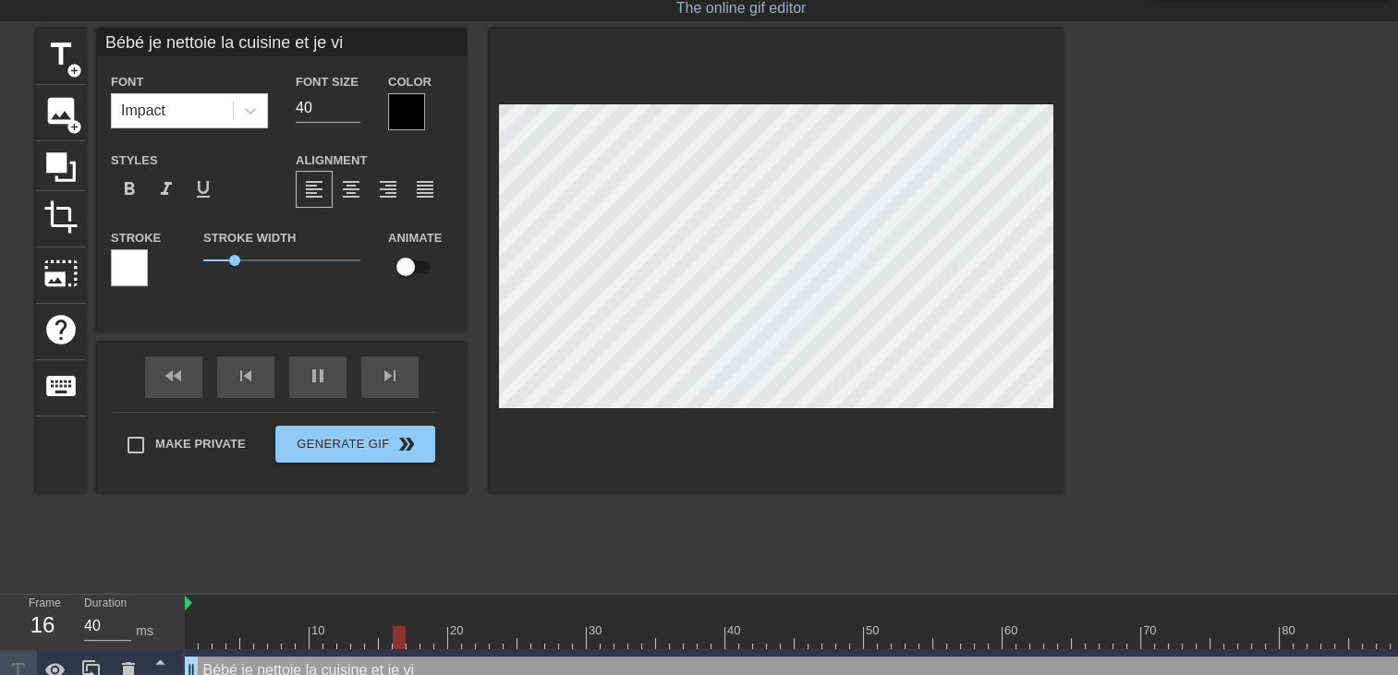
type input "Bébé je nettoie la cuisine et je vie"
type textarea "Bébé je nettoie la cuisine et je vie"
type input "Bébé je nettoie la cuisine et je vien"
type textarea "Bébé je nettoie la cuisine et je vien"
type input "Bébé je nettoie la cuisine et je viens"
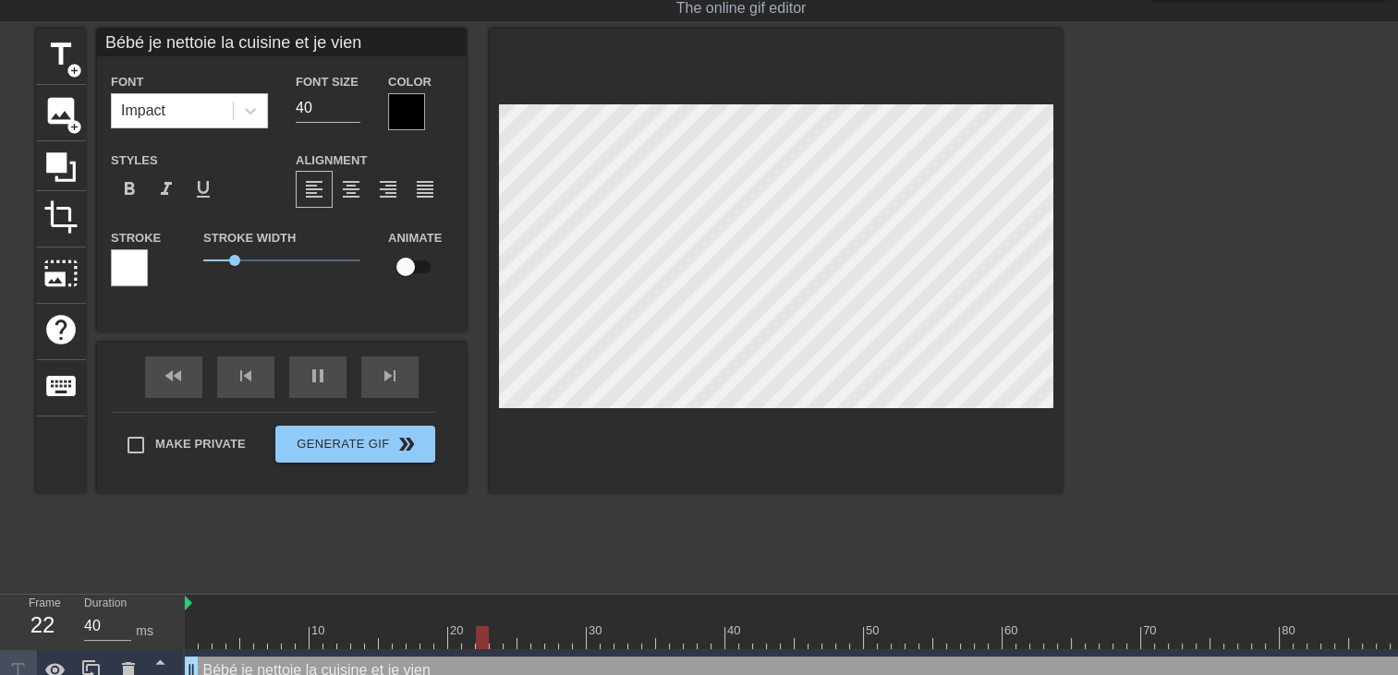
type textarea "Bébé je nettoie la cuisine et je viens"
type input "Bébé je nettoie la cuisine et je viens"
type textarea "Bébé je nettoie la cuisine et je viens"
type input "Bébé je nettoie la cuisine et je viens m"
type textarea "Bébé je nettoie la cuisine et je viens m"
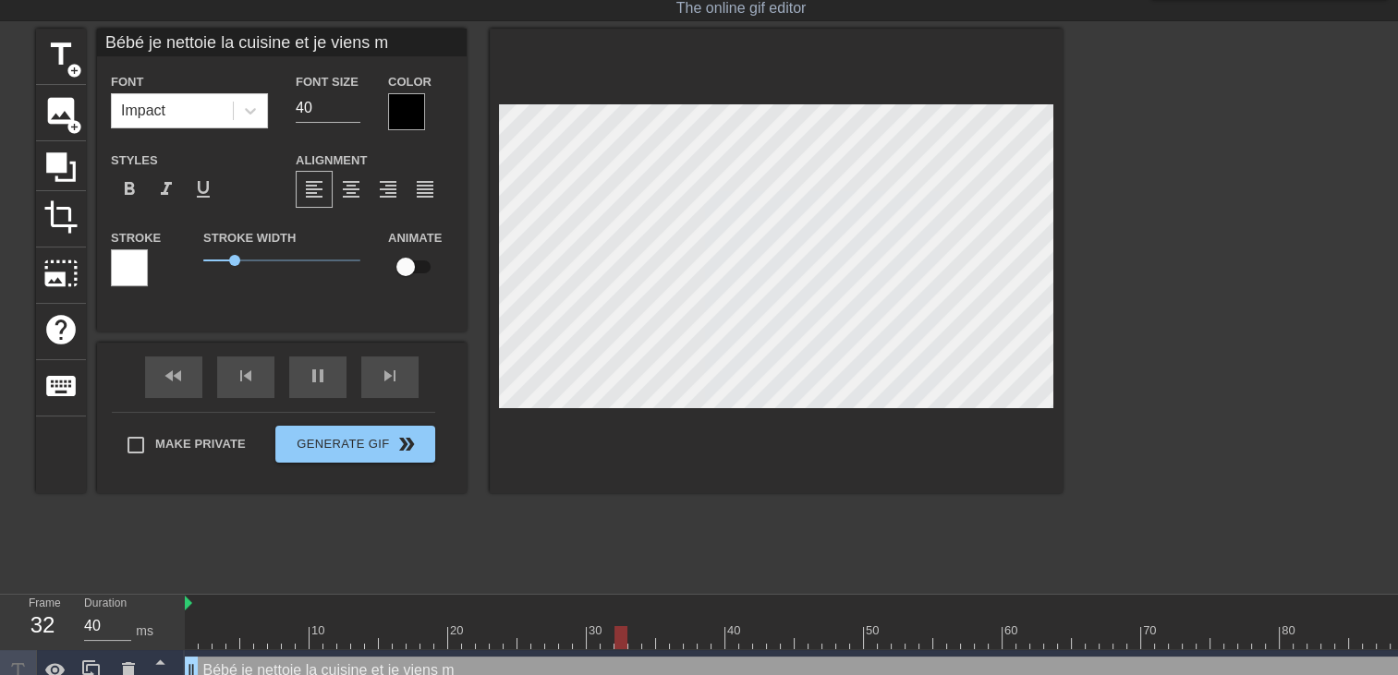
type input "Bébé je nettoie la cuisine et je viens me"
type textarea "Bébé je nettoie la cuisine et je viens me"
type input "Bébé je nettoie la cuisine et je viens me"
type textarea "Bébé je nettoie la cuisine et je viens me"
type input "Bébé je nettoie la cuisine et je viens me c"
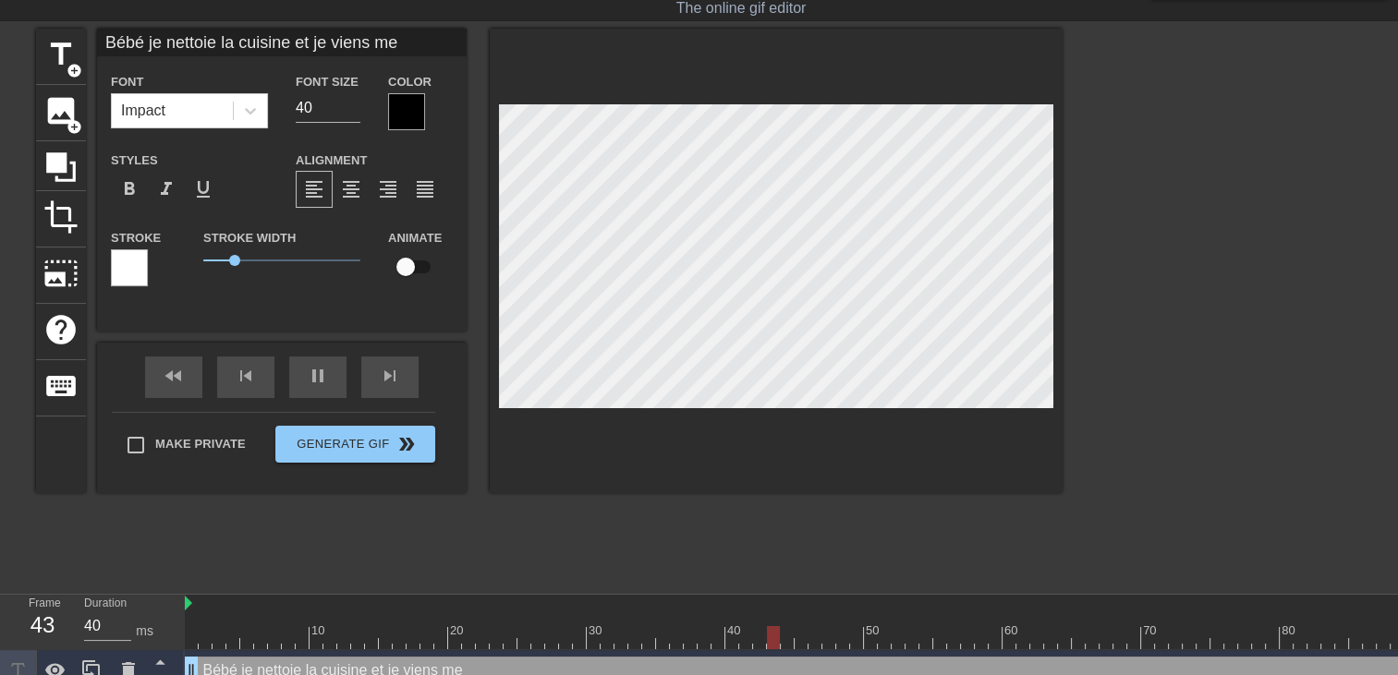
type textarea "Bébé je nettoie la cuisine et je viens me c"
type input "Bébé je nettoie la cuisine et je viens me"
type textarea "Bébé je nettoie la cuisine et je viens me"
type input "Bébé je nettoie la cuisine et je viens me"
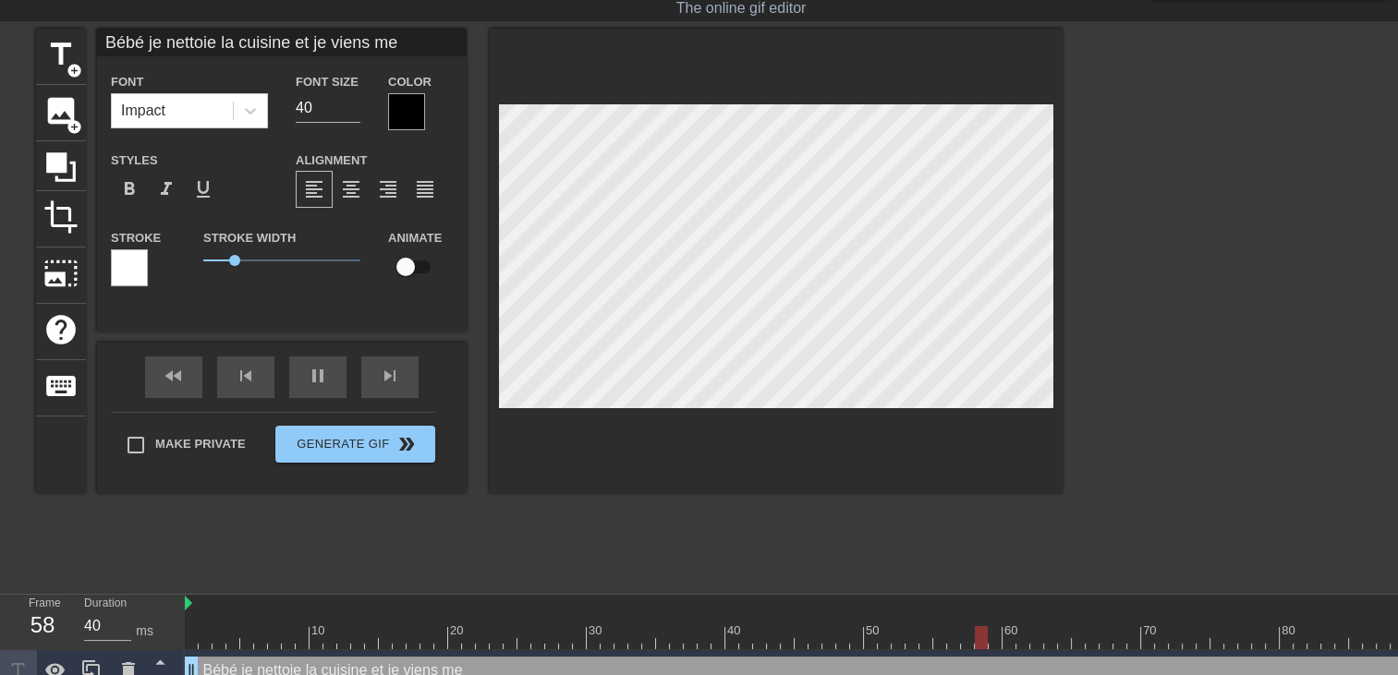
type textarea "Bébé je nettoie la cuisine et je viens me"
type input "Bébé je nettoie la cuisine et je viens m"
type textarea "Bébé je nettoie la cuisine et je viens m"
type input "Bébé je nettoie la cuisine et je viens"
type textarea "Bébé je nettoie la cuisine et je viens"
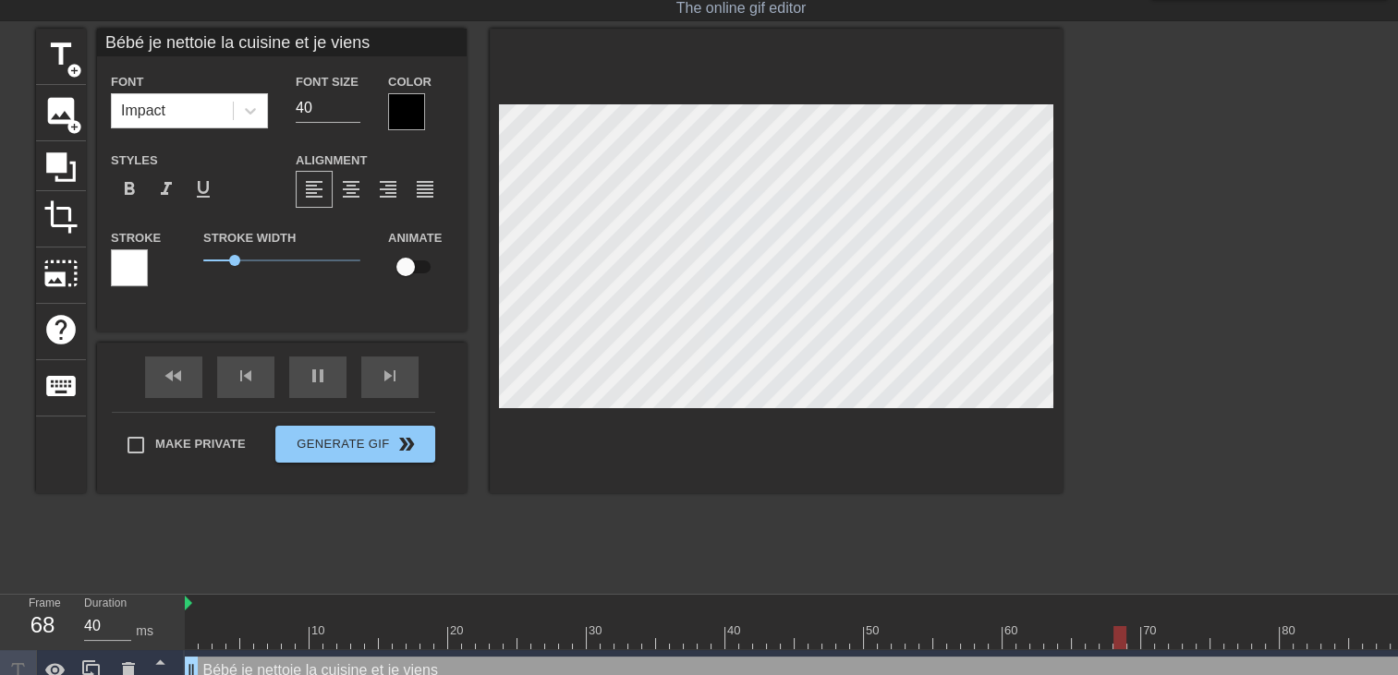
type input "Bébé je nettoie la cuisine et je viens"
type textarea "Bébé je nettoie la cuisine et je viens"
type input "Bébé je nettoie la cuisine et je vien"
type textarea "Bébé je nettoie la cuisine et je vien"
type input "Bébé je nettoie la cuisine et je vie"
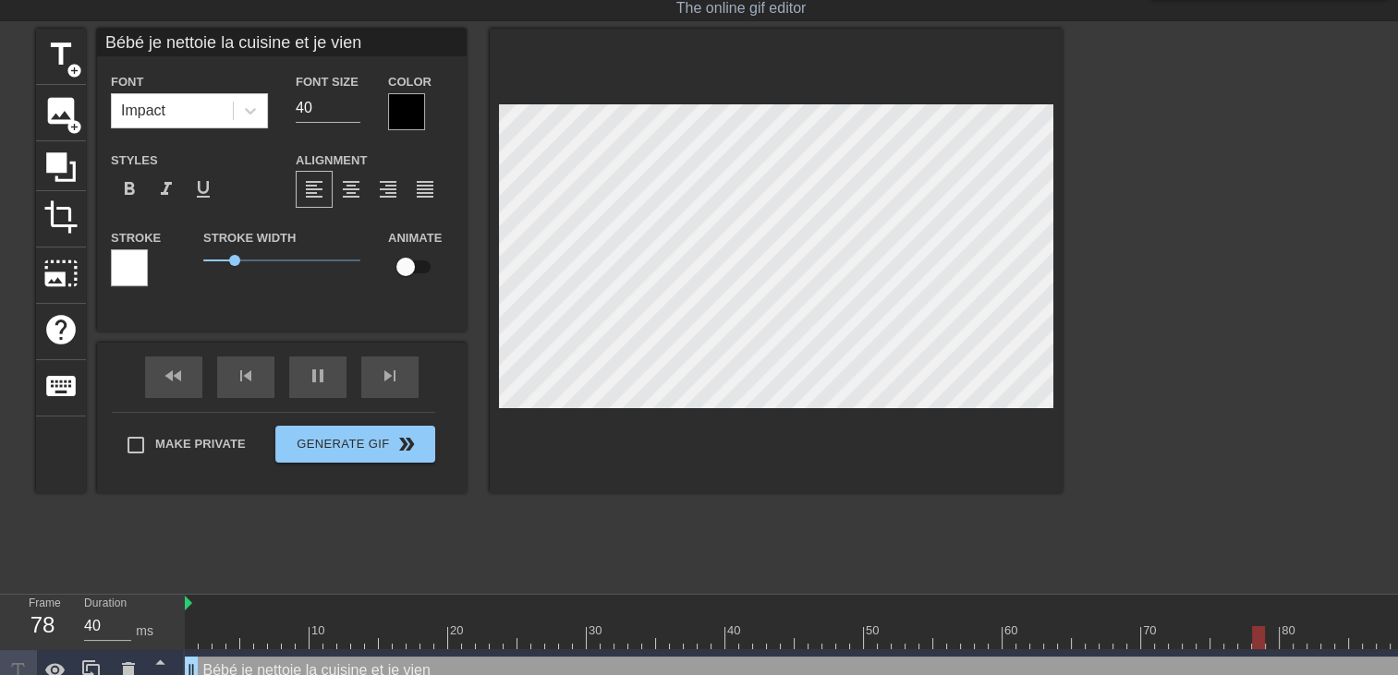
type textarea "Bébé je nettoie la cuisine et je vie"
type input "Bébé je nettoie la cuisine et je vi"
type textarea "Bébé je nettoie la cuisine et je vi"
type input "Bébé je nettoie la cuisine et je v"
type textarea "Bébé je nettoie la cuisine et je v"
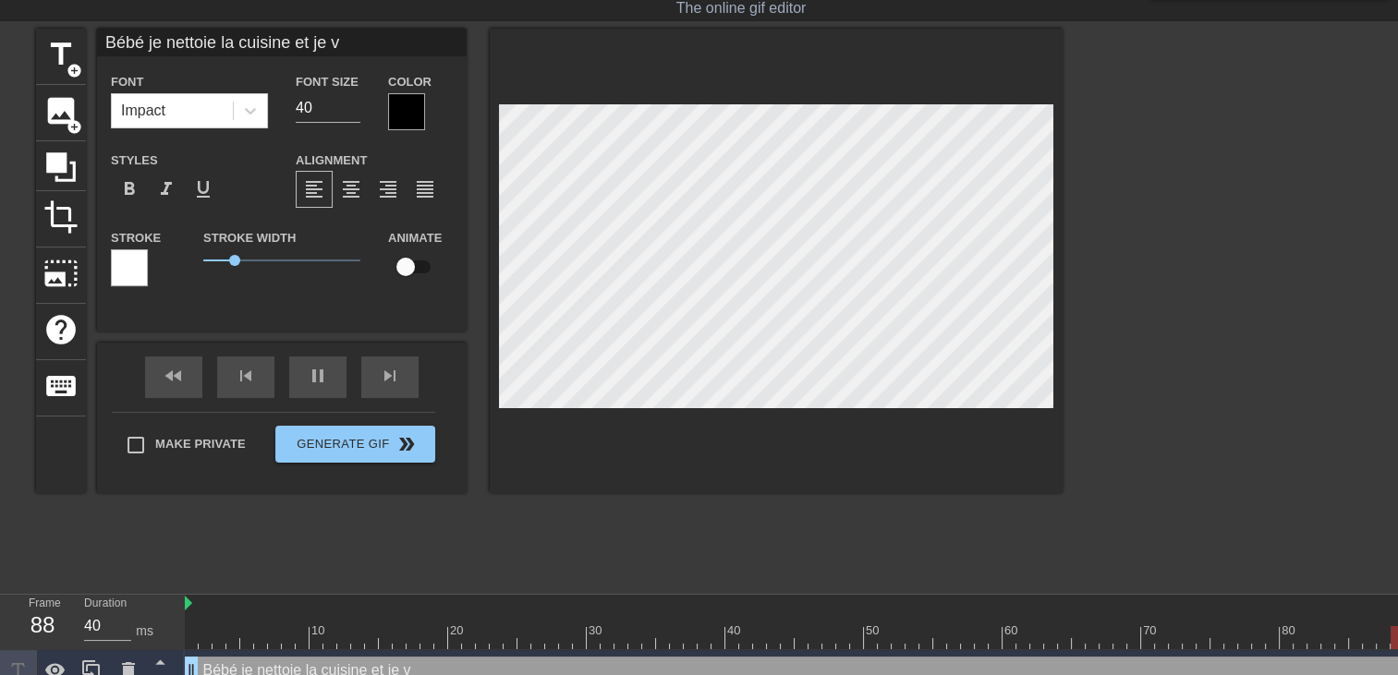
type input "Bébé je nettoie la cuisine et je"
type textarea "Bébé je nettoie la cuisine et je"
type input "Bébé je nettoie la cuisine et je"
type textarea "Bébé je nettoie la cuisine et je"
type input "Bébé je nettoie la cuisine et j"
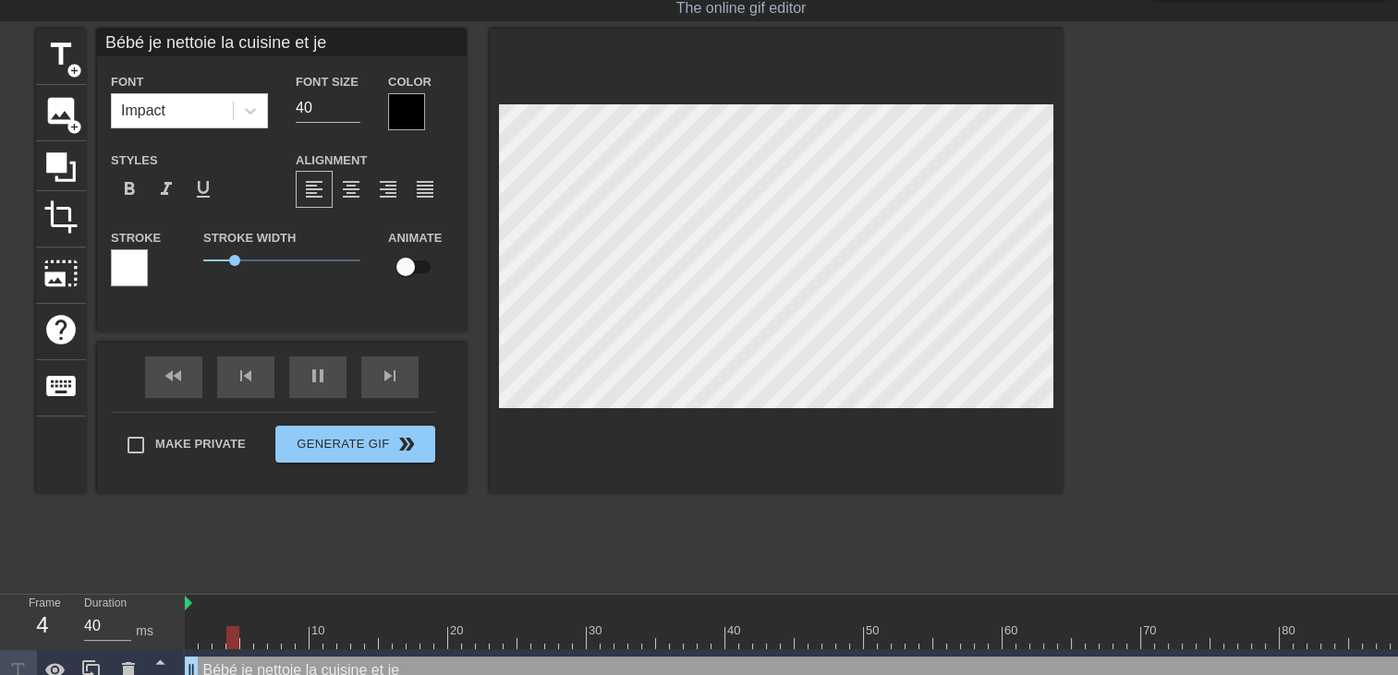
type textarea "Bébé je nettoie la cuisine et j"
type input "Bébé je nettoie la cuisine et"
type textarea "Bébé je nettoie la cuisine et"
type input "Bébé je nettoie la cuisine et"
type textarea "Bébé je nettoie la cuisine et"
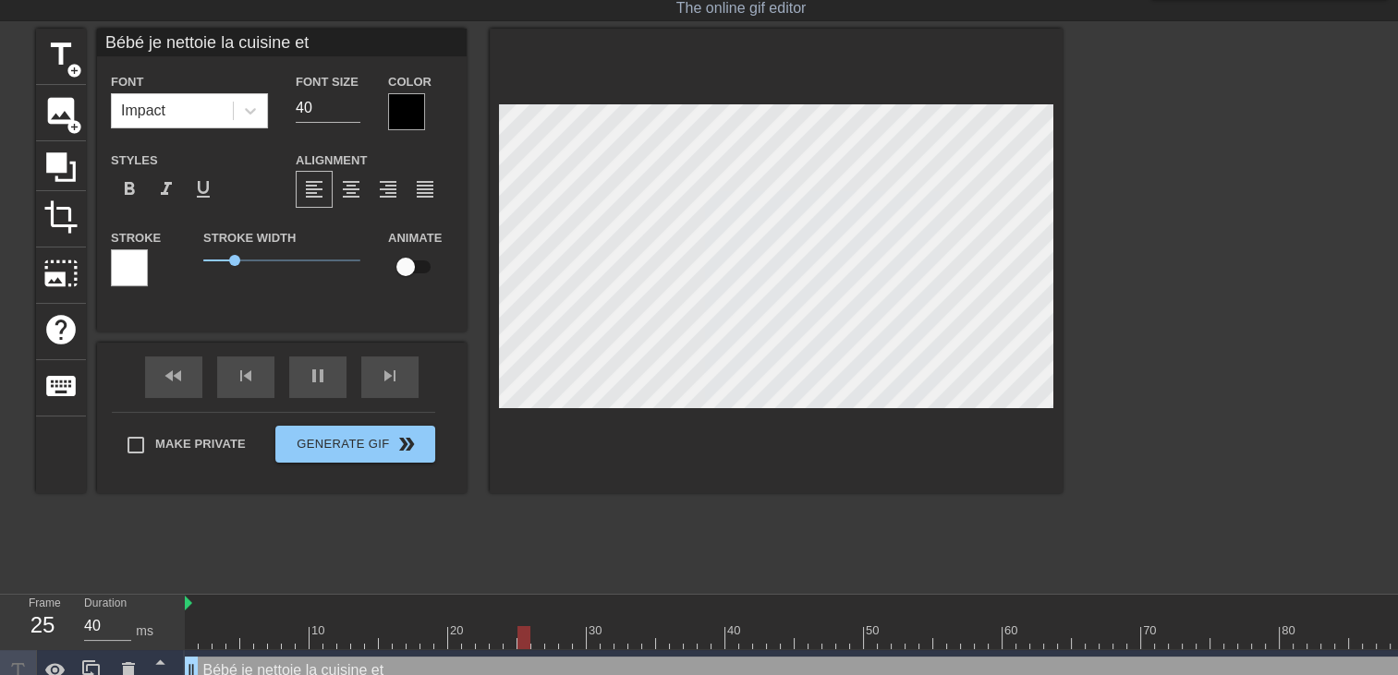
scroll to position [3, 1]
type input "Bébé je nettoie la cuisine et j"
type textarea "Bébé je nettoie la cuisine et j"
type input "Bébé je nettoie la cuisine et je"
type textarea "Bébé je nettoie la cuisine et je"
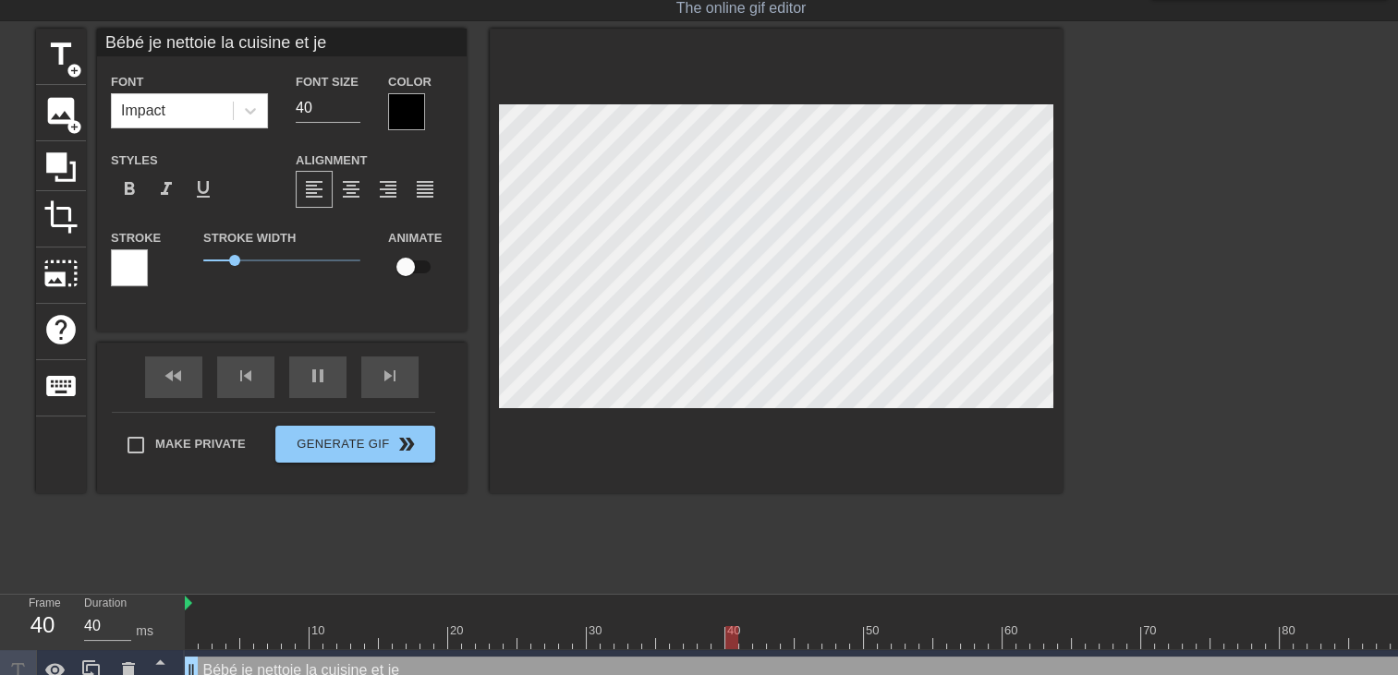
type input "Bébé je nettoie la cuisine et je"
type textarea "Bébé je nettoie la cuisine et je"
type input "Bébé je nettoie la cuisine et je v"
type textarea "Bébé je nettoie la cuisine et je v"
type input "Bébé je nettoie la cuisine et je vi"
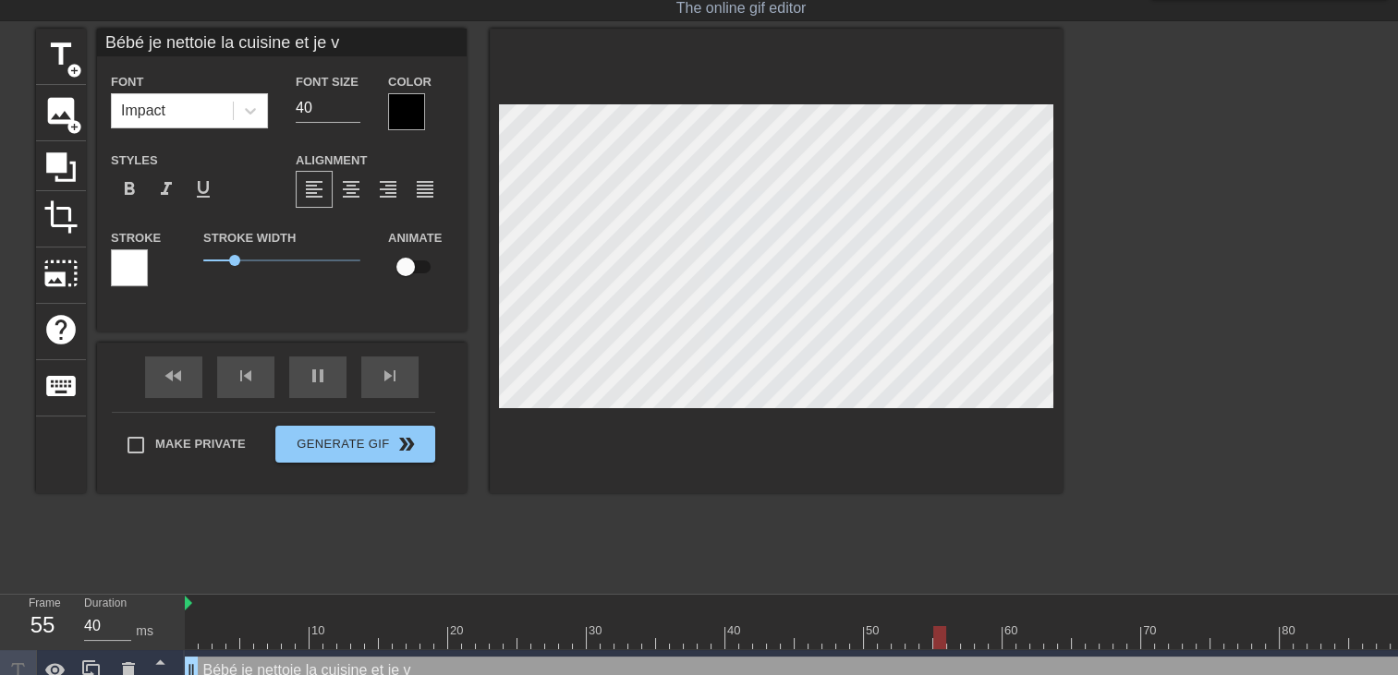
type textarea "Bébé je nettoie la cuisine et je vi"
type input "Bébé je nettoie la cuisine et je vie"
type textarea "Bébé je nettoie la cuisine et je vie"
type input "Bébé je nettoie la cuisine et je vien"
type textarea "Bébé je nettoie la cuisine et je vien"
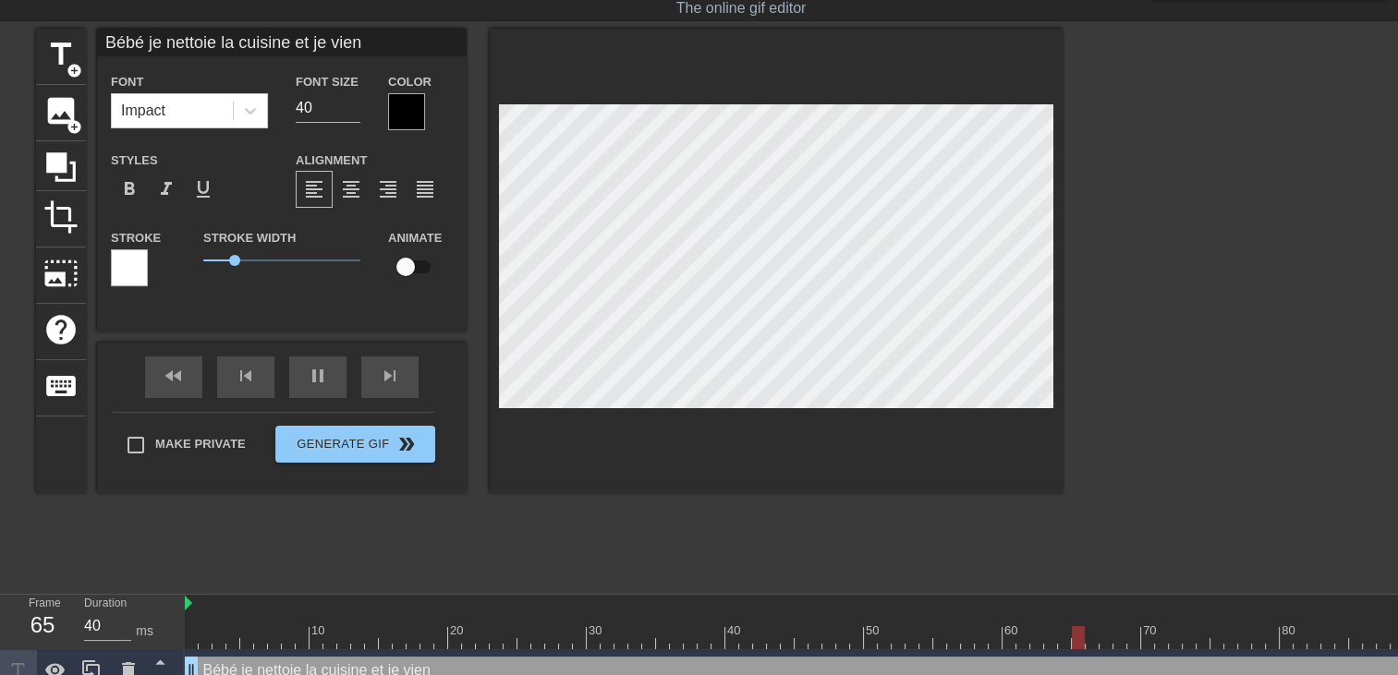
type input "Bébé je nettoie la cuisine et je viens"
type textarea "Bébé je nettoie la cuisine et je viens"
type input "Bébé je nettoie la cuisine et je viens"
type textarea "Bébé je nettoie la cuisine et je viens"
type input "Bébé je nettoie la cuisine et je viens m"
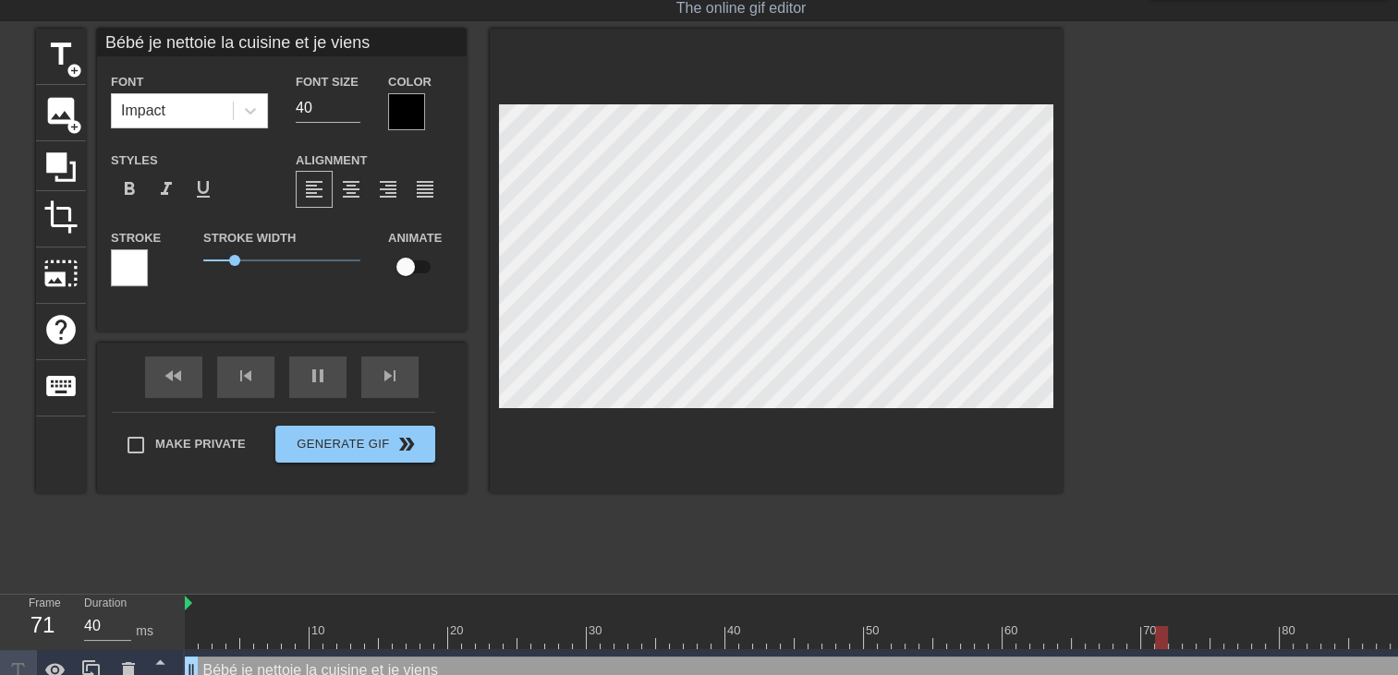
type textarea "Bébé je nettoie la cuisine et je viens m"
type input "Bébé je nettoie la cuisine et je viens me"
type textarea "Bébé je nettoie la cuisine et je viens me"
type input "Bébé je nettoie la cuisine et je viens me"
type textarea "Bébé je nettoie la cuisine et je viens me"
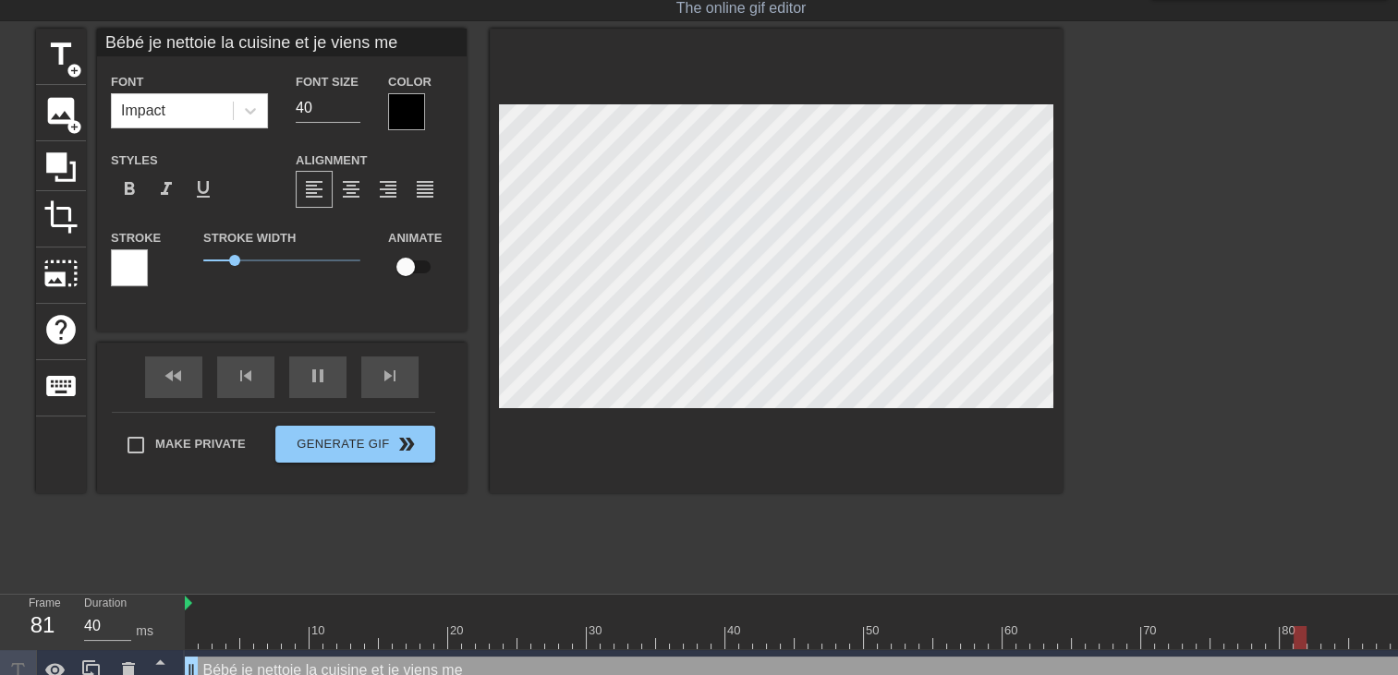
type input "Bébé je nettoie la cuisine et je viens me c"
type textarea "Bébé je nettoie la cuisine et je viens me c"
type input "Bébé je nettoie la cuisine et je viens me ch"
type textarea "Bébé je nettoie la cuisine et je viens me ch"
type input "Bébé je nettoie la cuisine et je viens me c"
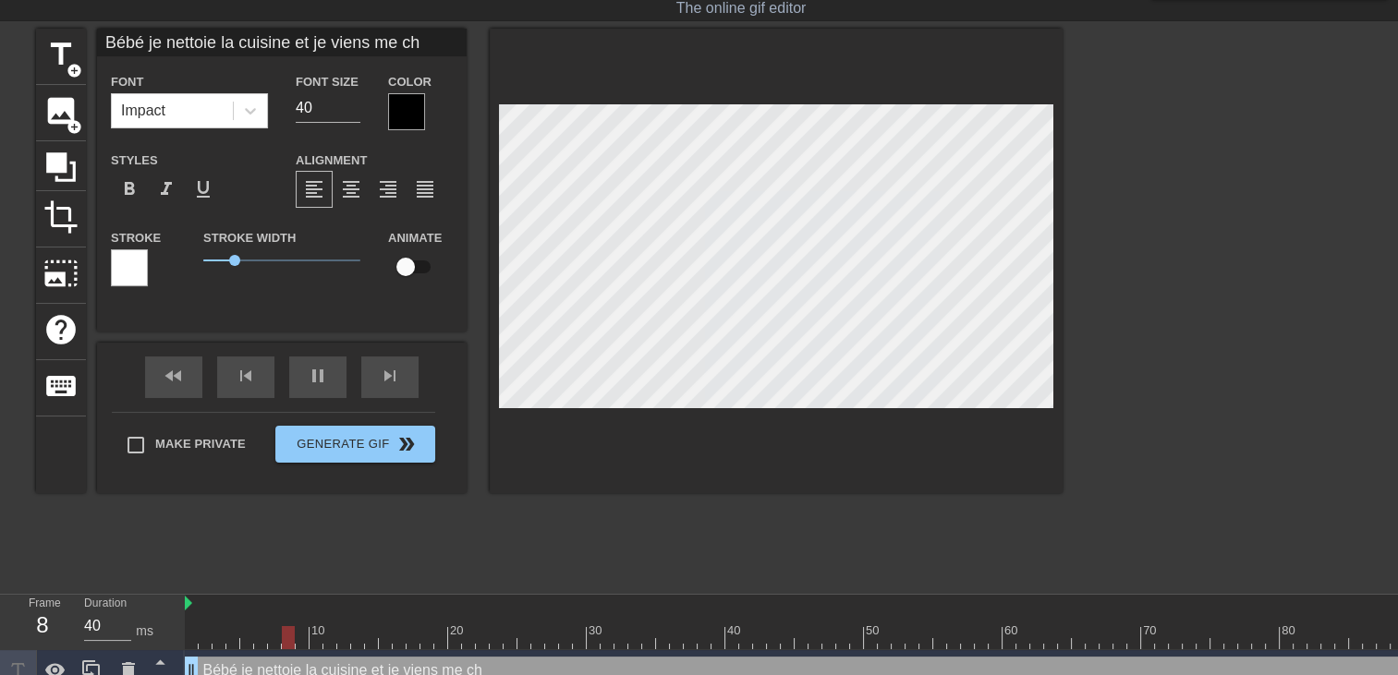
type textarea "Bébé je nettoie la cuisine et je viens me c"
type input "Bébé je nettoie la cuisine et je viens me co"
type textarea "Bébé je nettoie la cuisine et je viens me co"
type input "Bébé je nettoie la cuisine et je viens me cou"
type textarea "Bébé je nettoie la cuisine et je viens me cou"
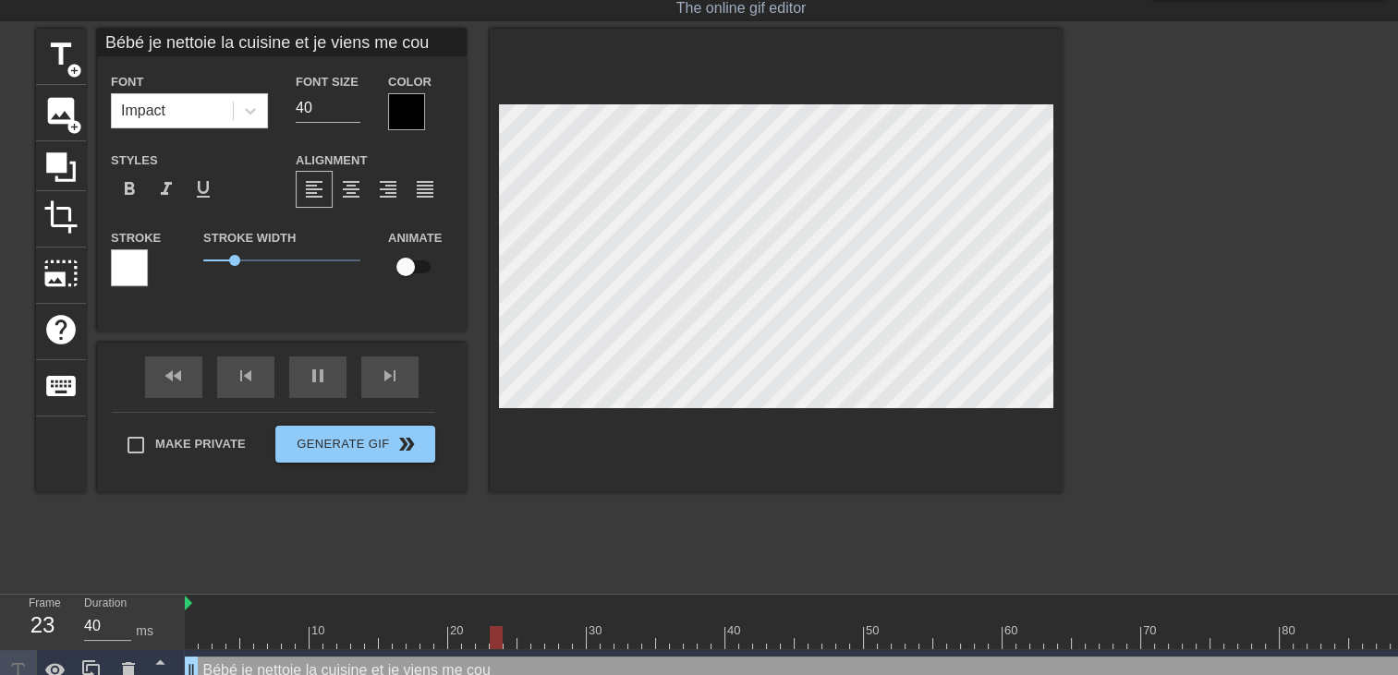
type input "Bébé je nettoie la cuisine et je viens me couc"
type textarea "Bébé je nettoie la cuisine et je viens me couc"
type input "Bébé je nettoie la cuisine et je viens me couch"
type textarea "Bébé je nettoie la cuisine et je viens me couch"
type input "Bébé je nettoie la cuisine et je viens me couche"
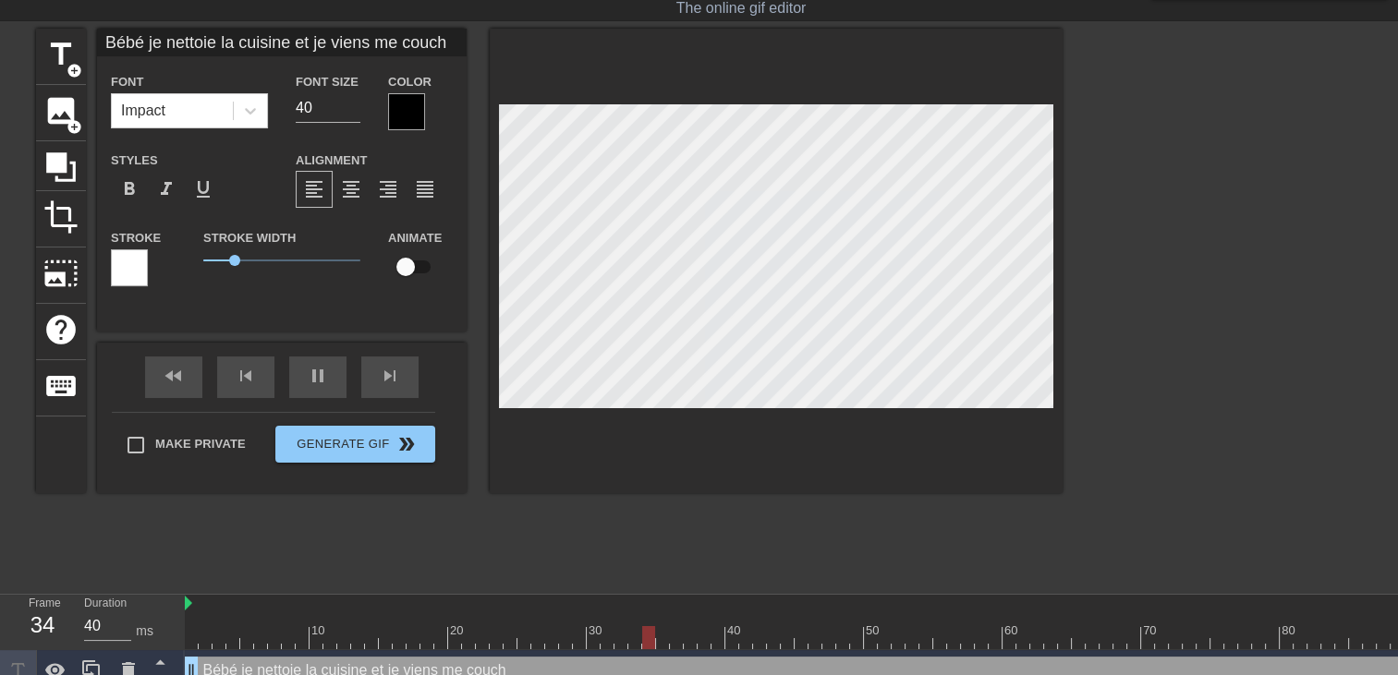
type textarea "Bébé je nettoie la cuisine et je viens me couche"
type input "Bébé je nettoie la cuisine et je viens me coucher"
type textarea "Bébé je nettoie la cuisine et je viens me coucher"
type input "Bébé je nettoie la cuisine et je viens me coucher"
type textarea "Bébé je nettoie la cuisine et je viens me coucher"
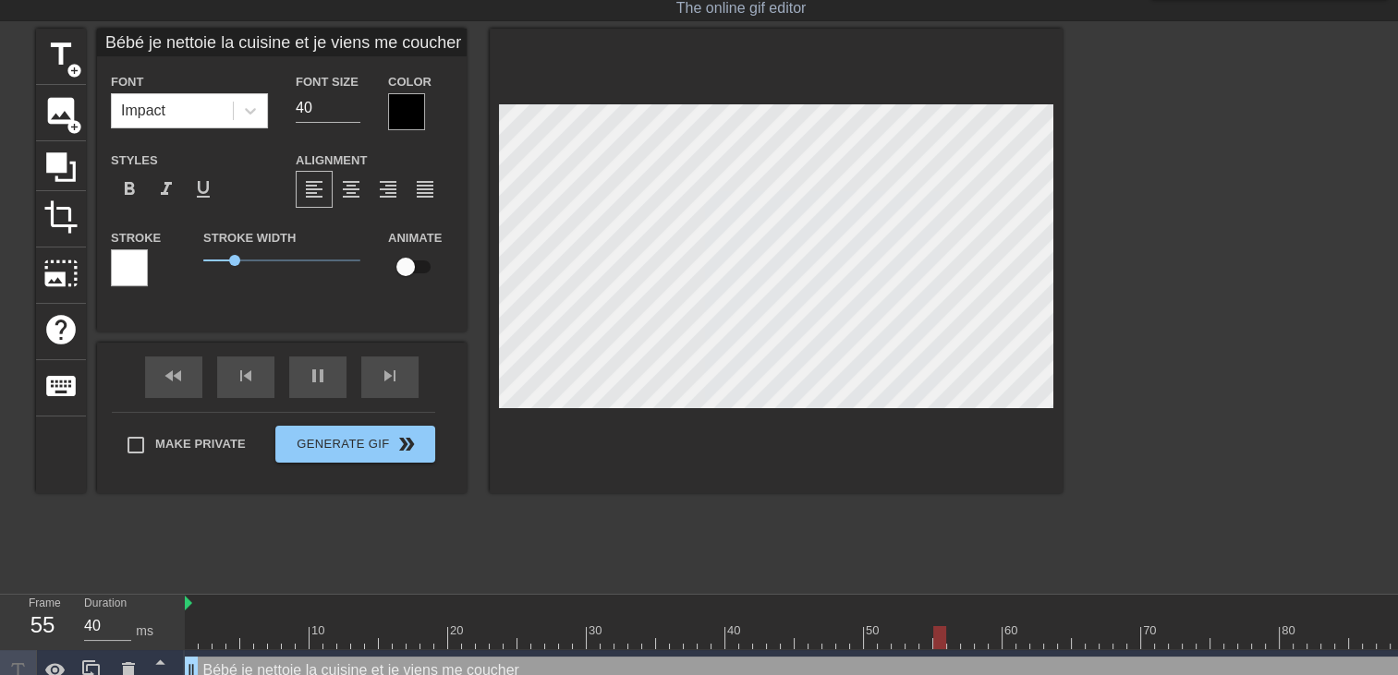
type input "Bébé je nettoie la cuisine et je viens me coucher"
type textarea "Bébé je nettoie la cuisine et je viens me coucher"
type input "Bébé je nettoie la cuisine et je viens me coucher j"
type textarea "Bébé je nettoie la cuisine et je viens me coucher j"
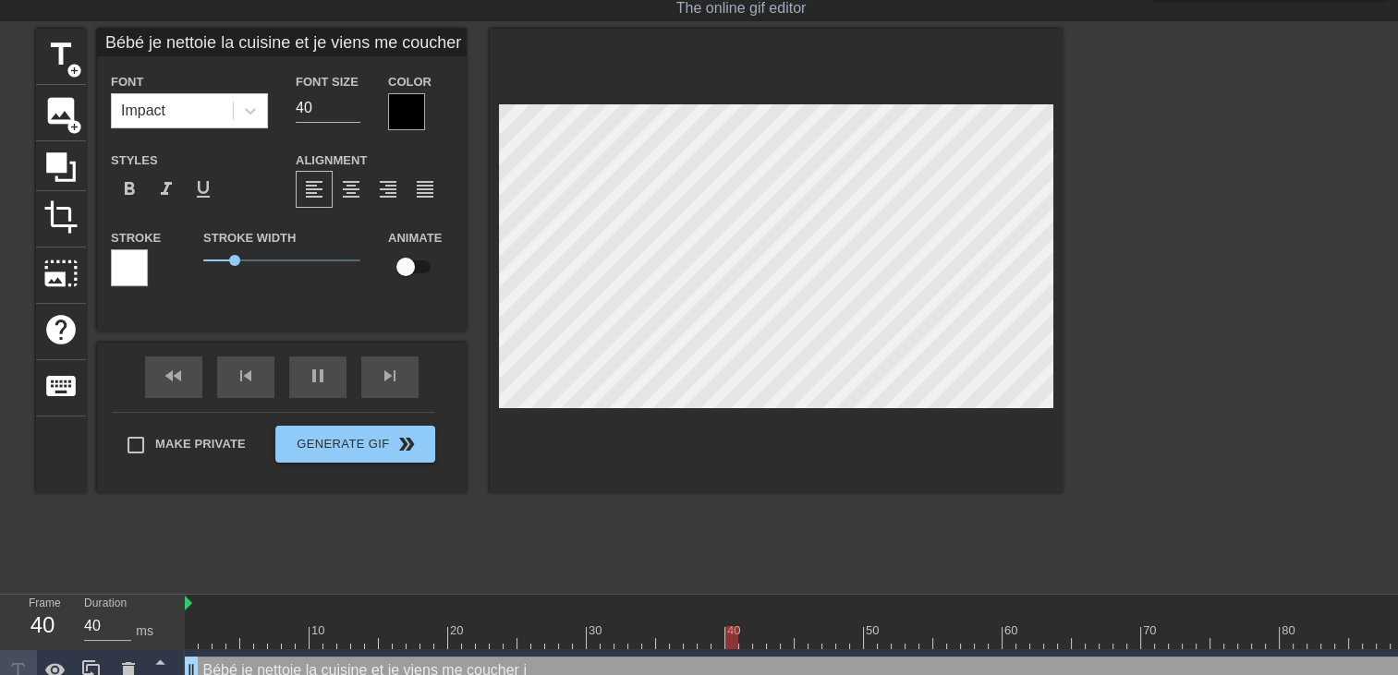
type input "Bébé je nettoie la cuisine et je viens me coucher je"
type textarea "Bébé je nettoie la cuisine et je viens me coucher je"
type input "Bébé je nettoie la cuisine et je viens me coucher je"
type textarea "Bébé je nettoie la cuisine et je viens me coucher je"
type input "Bébé je nettoie la cuisine et je viens me coucher je v"
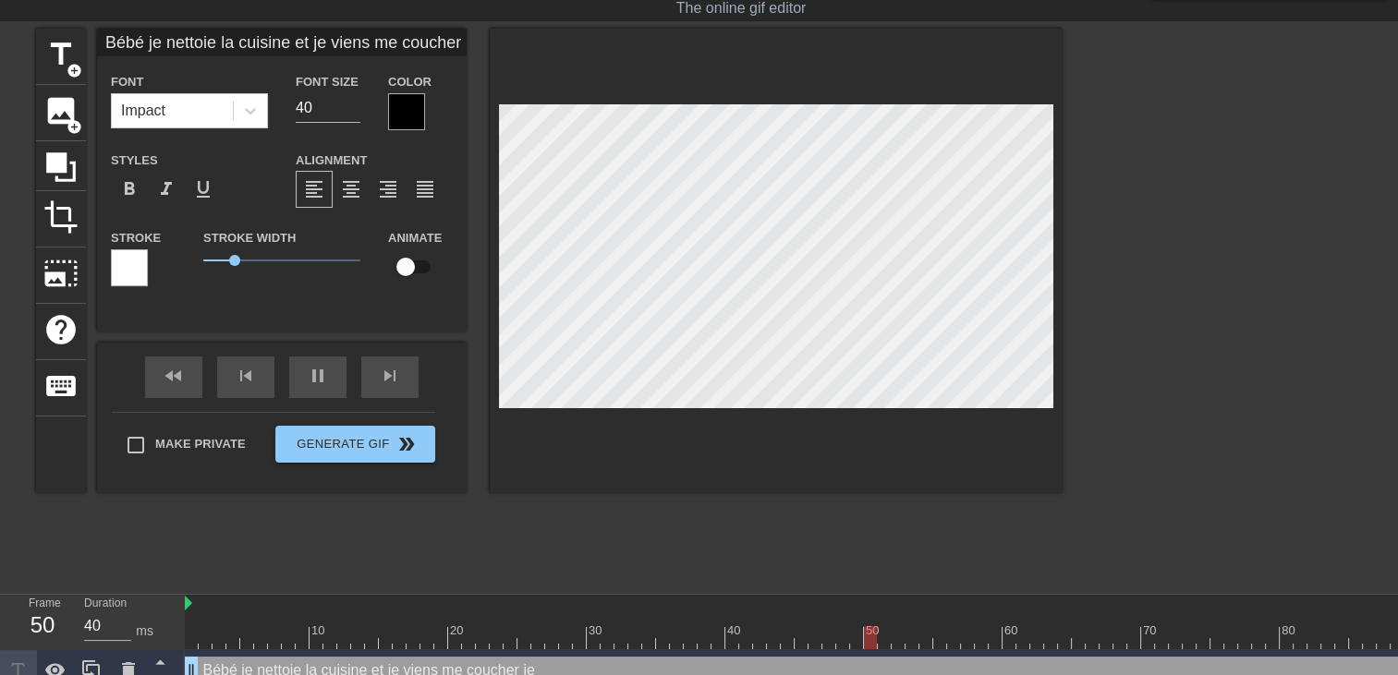
type textarea "Bébé je nettoie la cuisine et je viens me coucher je v"
type input "Bébé je nettoie la cuisine et je viens me coucher je va"
type textarea "Bébé je nettoie la cuisine et je viens me coucher je va"
type input "Bébé je nettoie la cuisine et je viens me coucher je vai"
type textarea "Bébé je nettoie la cuisine et je viens me coucher je vai"
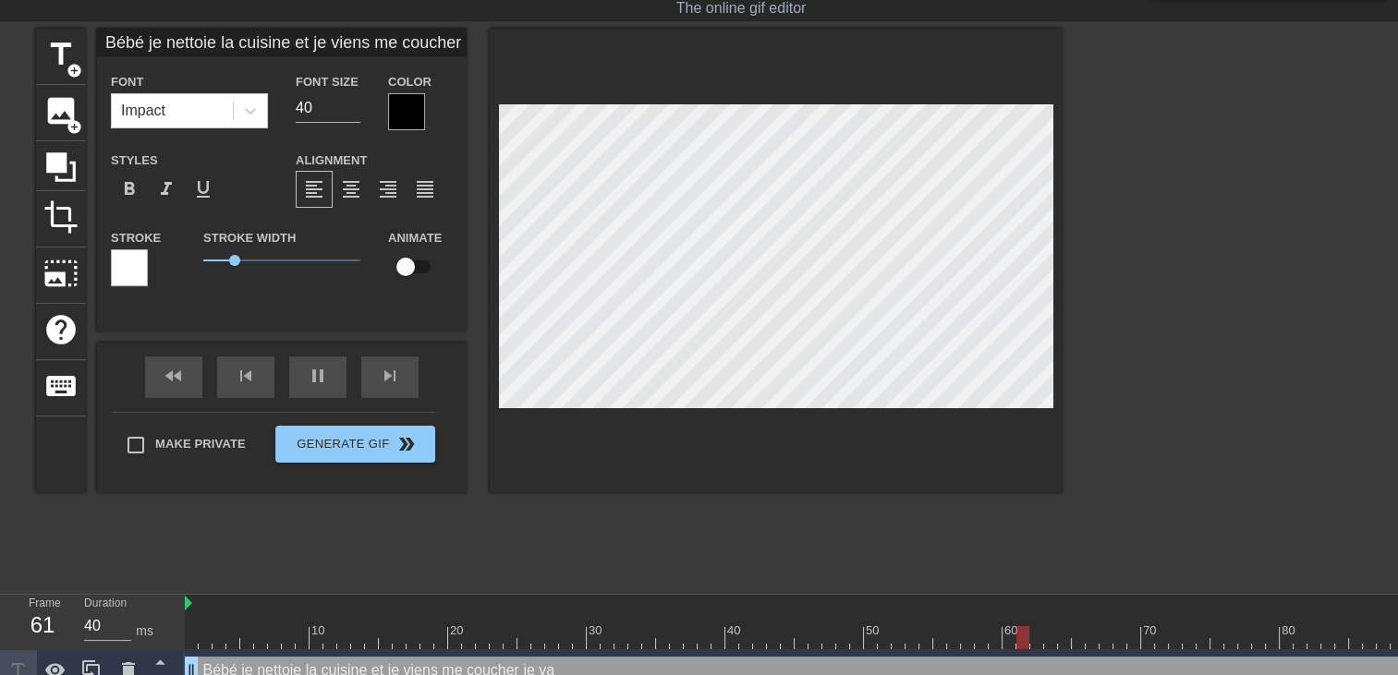
type input "Bébé je nettoie la cuisine et je viens me coucher je vais"
type textarea "Bébé je nettoie la cuisine et je viens me coucher je vais"
type input "Bébé je nettoie la cuisine et je viens me coucher je vais"
type textarea "Bébé je nettoie la cuisine et je viens me coucher je vais"
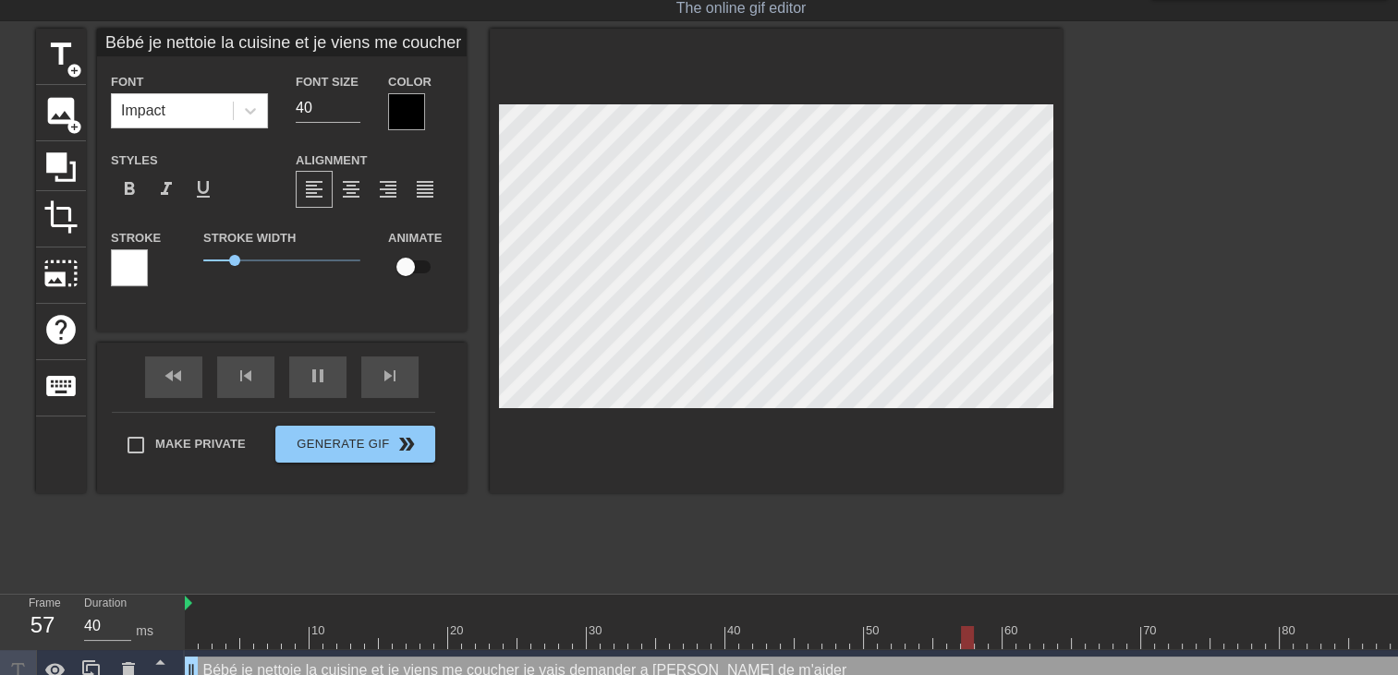
click at [816, 432] on div at bounding box center [776, 261] width 573 height 465
click at [1053, 438] on div at bounding box center [776, 261] width 573 height 465
click at [416, 108] on div at bounding box center [406, 111] width 37 height 37
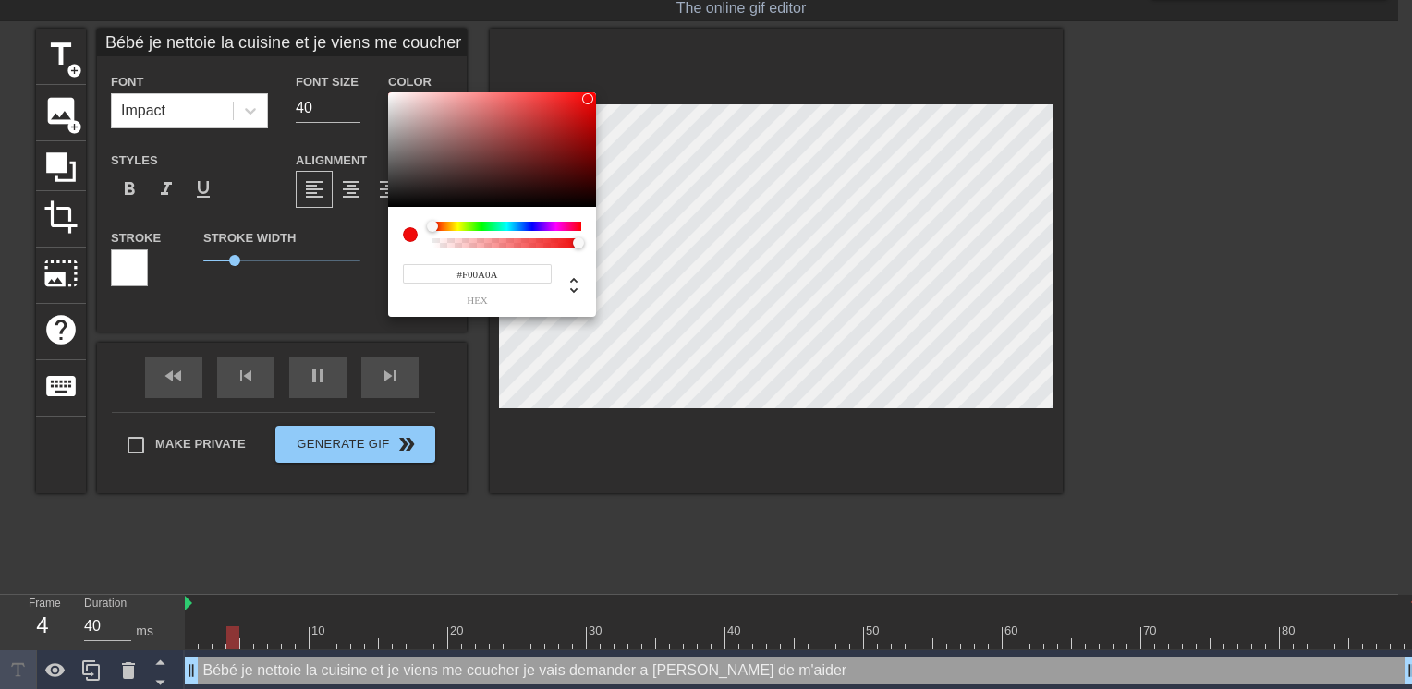
click at [588, 99] on div at bounding box center [492, 149] width 208 height 115
click at [562, 225] on div at bounding box center [506, 226] width 149 height 9
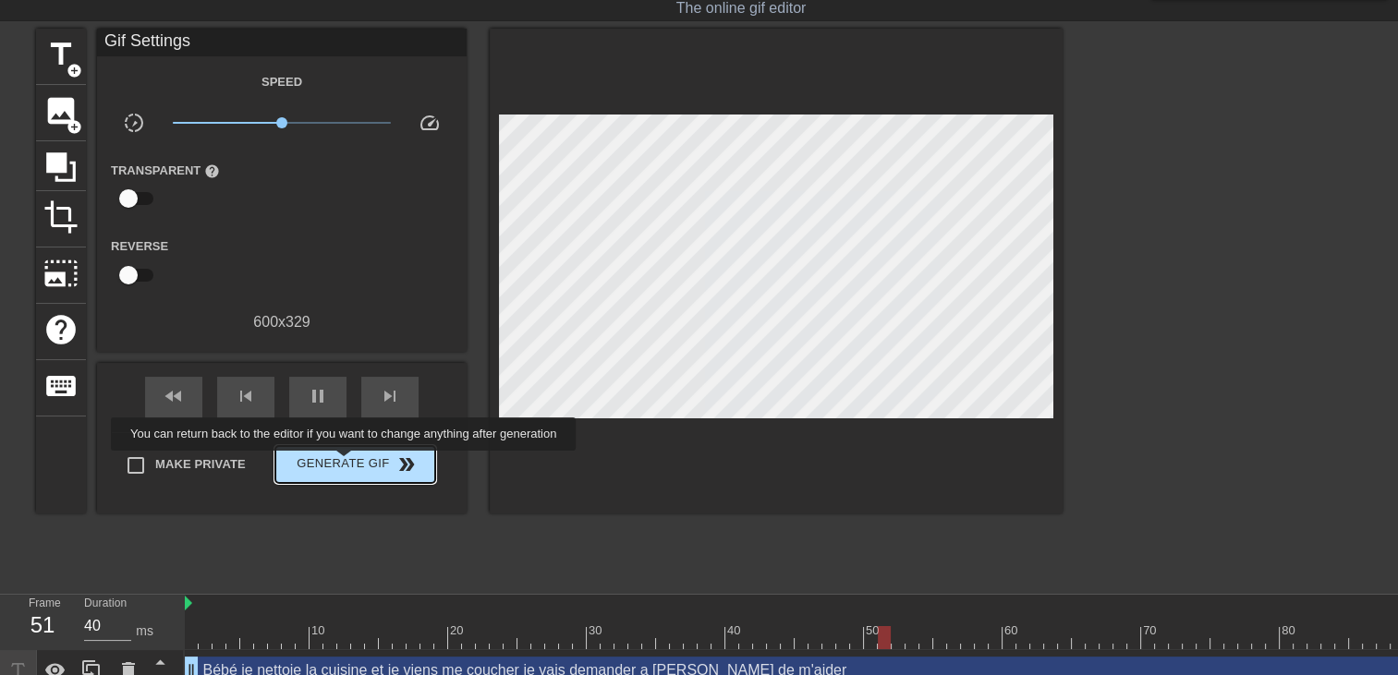
click at [346, 464] on span "Generate Gif double_arrow" at bounding box center [355, 465] width 145 height 22
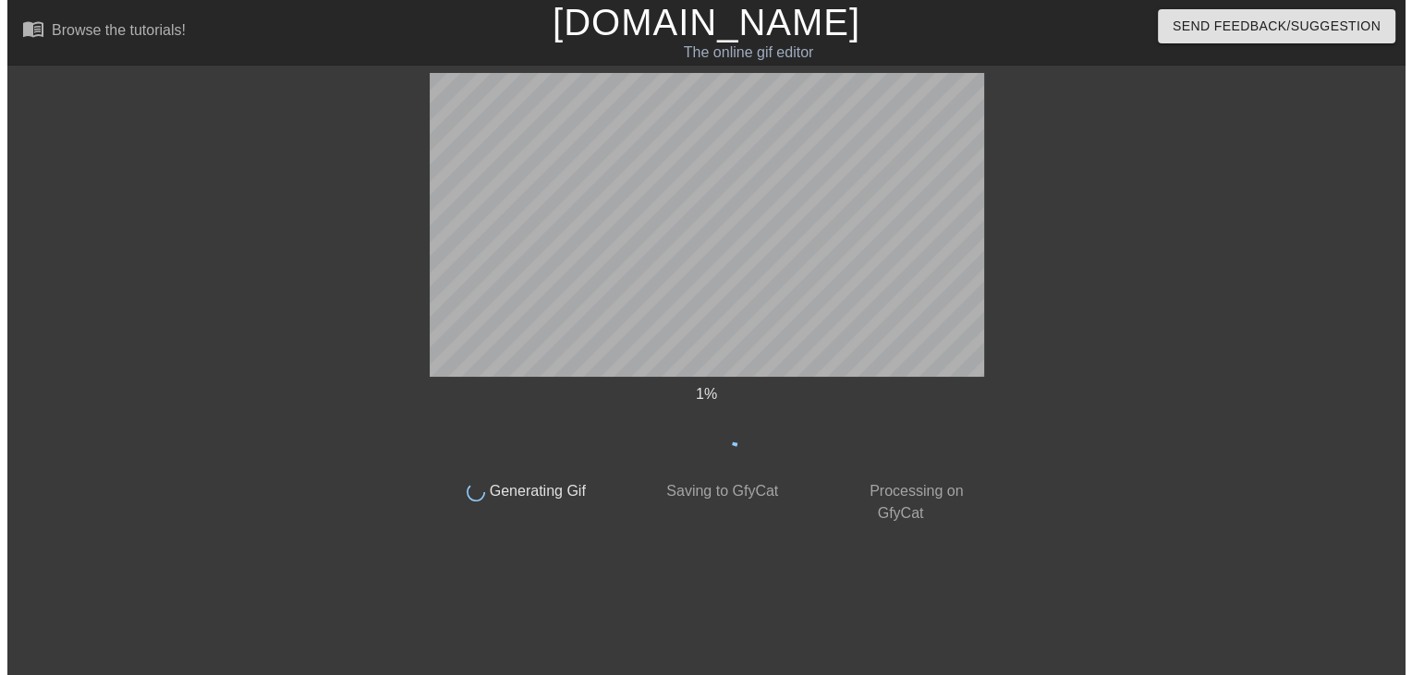
scroll to position [0, 0]
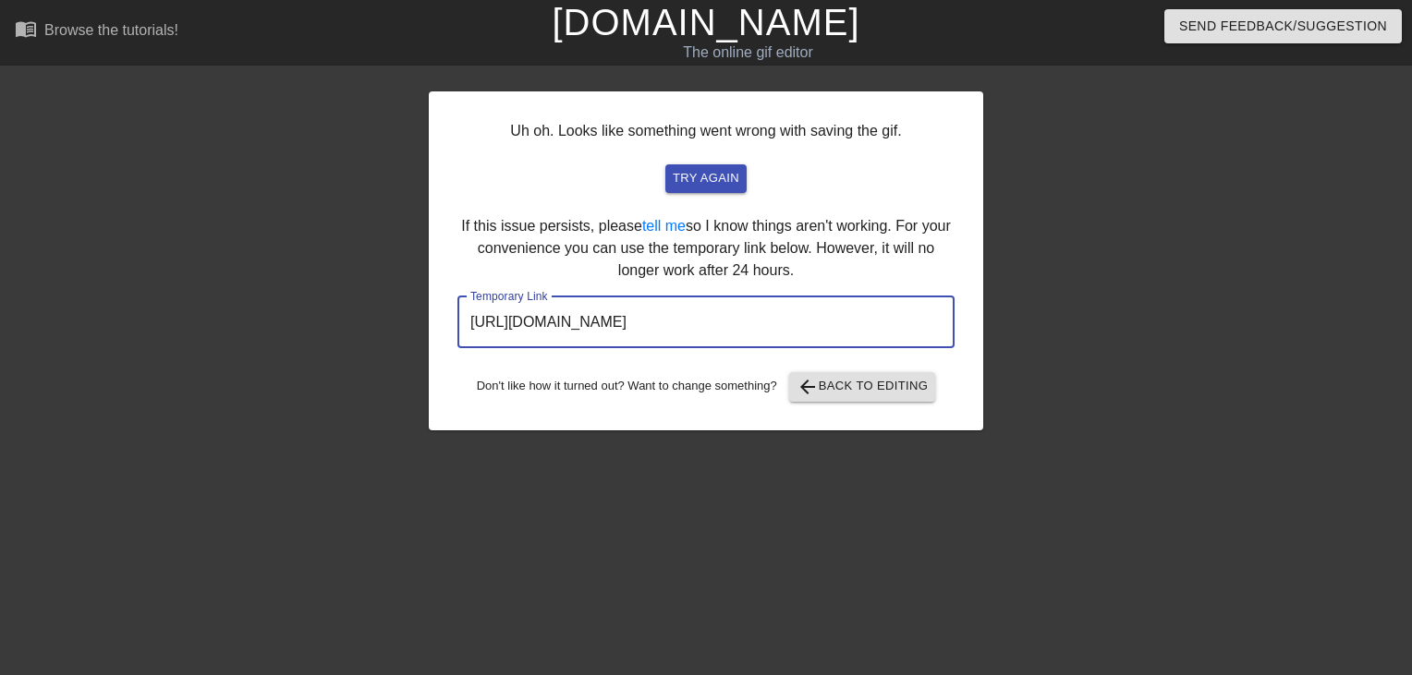
drag, startPoint x: 923, startPoint y: 331, endPoint x: 14, endPoint y: 268, distance: 911.4
click at [14, 268] on div "Uh oh. Looks like something went wrong with saving the gif. try again If this i…" at bounding box center [706, 350] width 1412 height 554
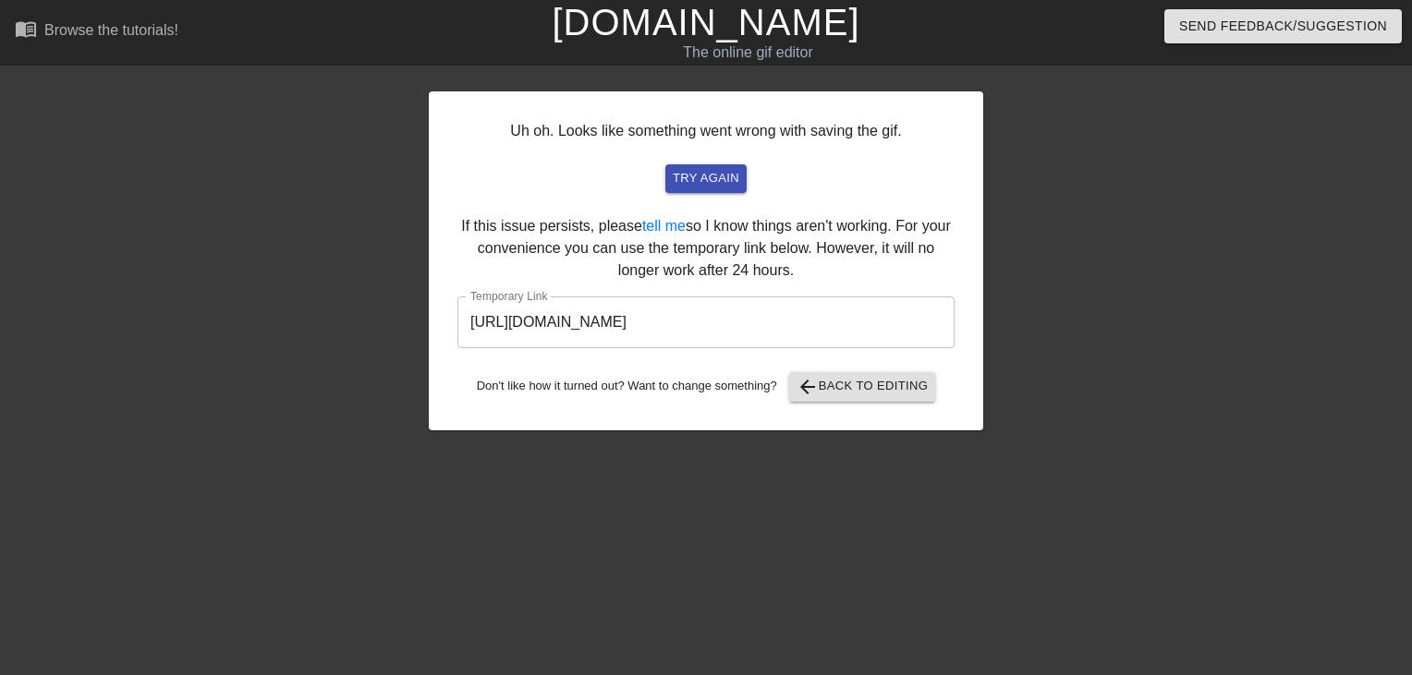
click at [743, 38] on link "[DOMAIN_NAME]" at bounding box center [706, 22] width 308 height 41
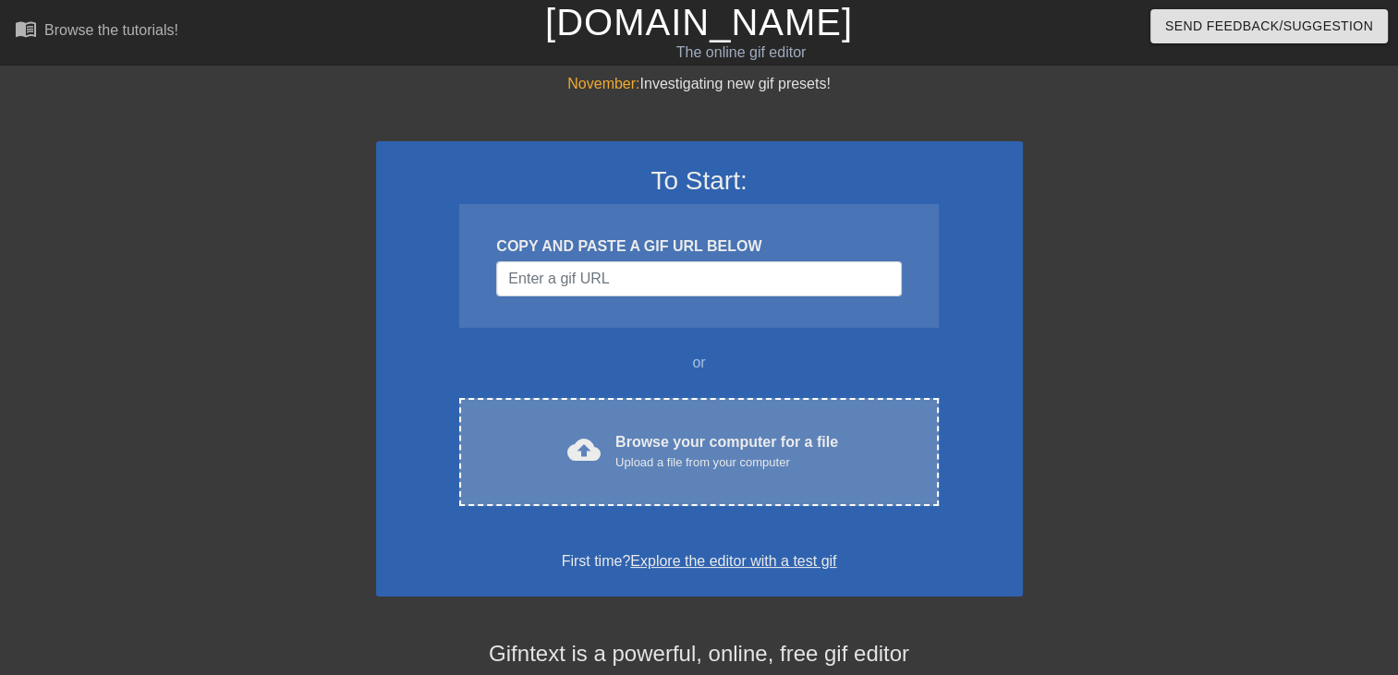
click at [747, 434] on div "Browse your computer for a file Upload a file from your computer" at bounding box center [726, 452] width 223 height 41
click at [637, 398] on div "cloud_upload Browse your computer for a file Upload a file from your computer C…" at bounding box center [698, 452] width 479 height 108
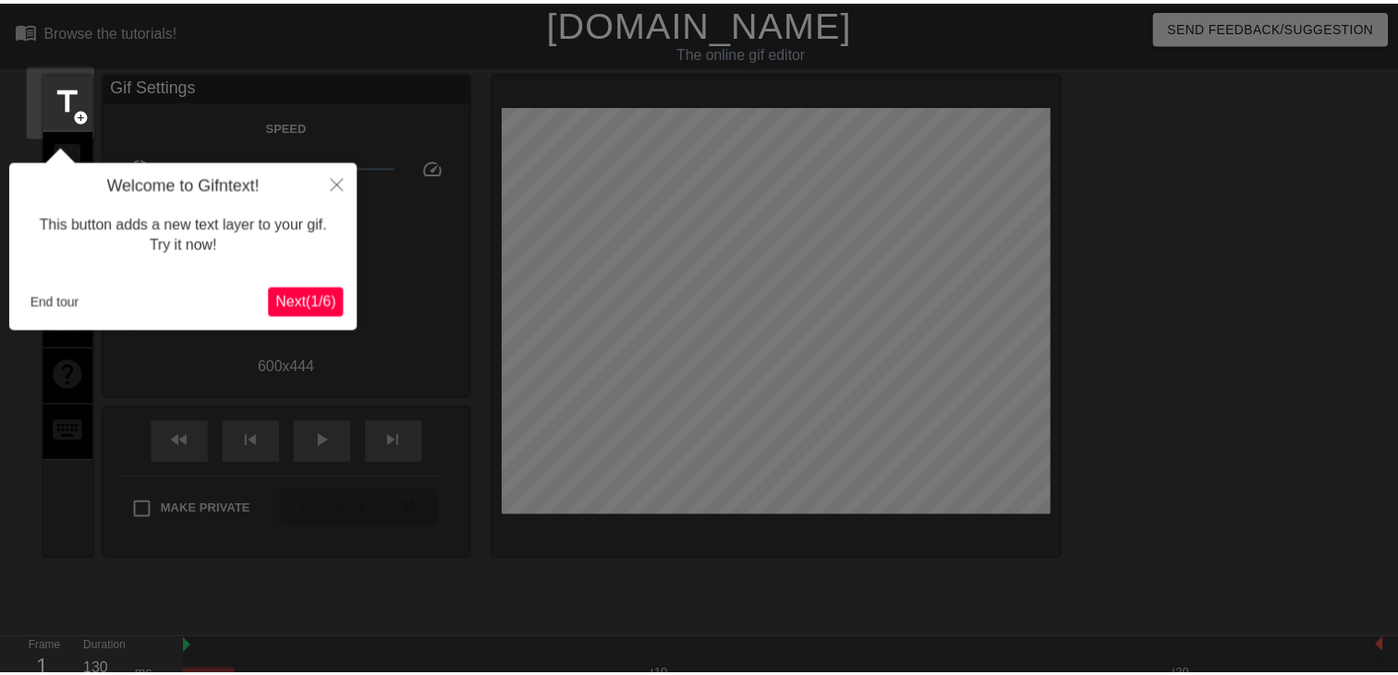
scroll to position [44, 0]
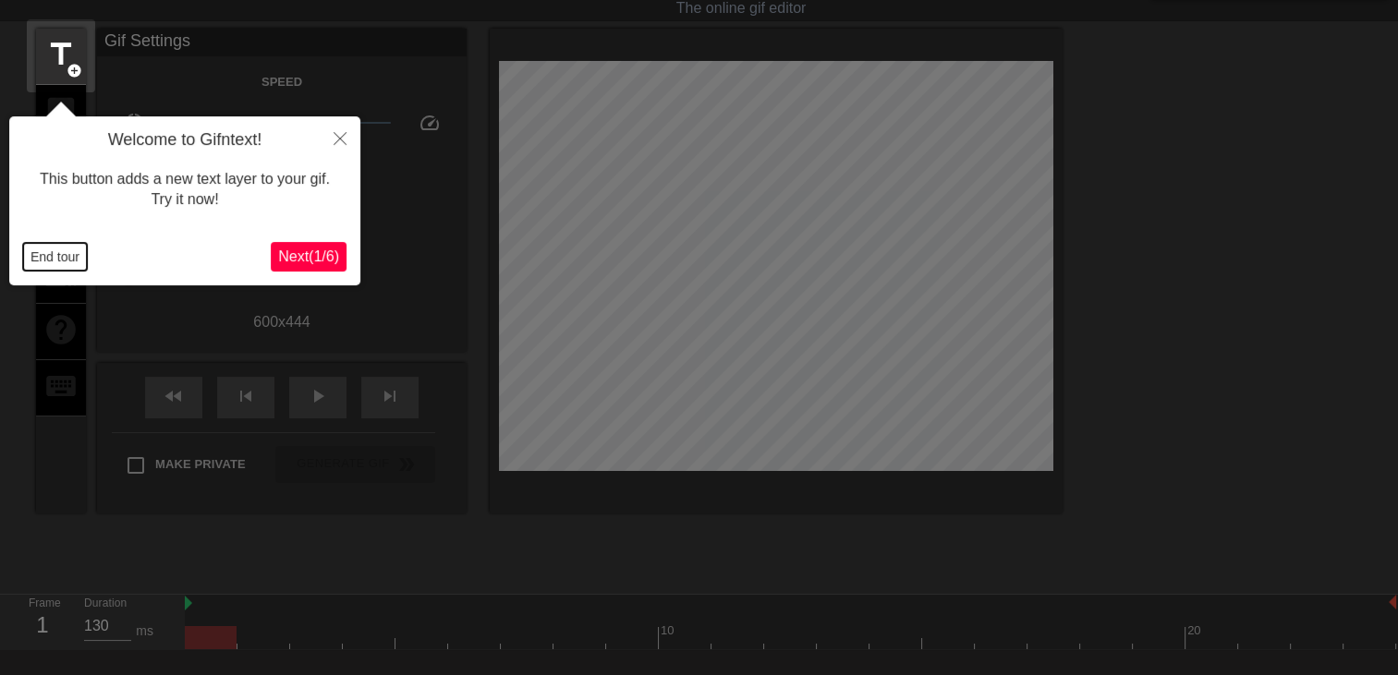
click at [44, 268] on button "End tour" at bounding box center [55, 257] width 64 height 28
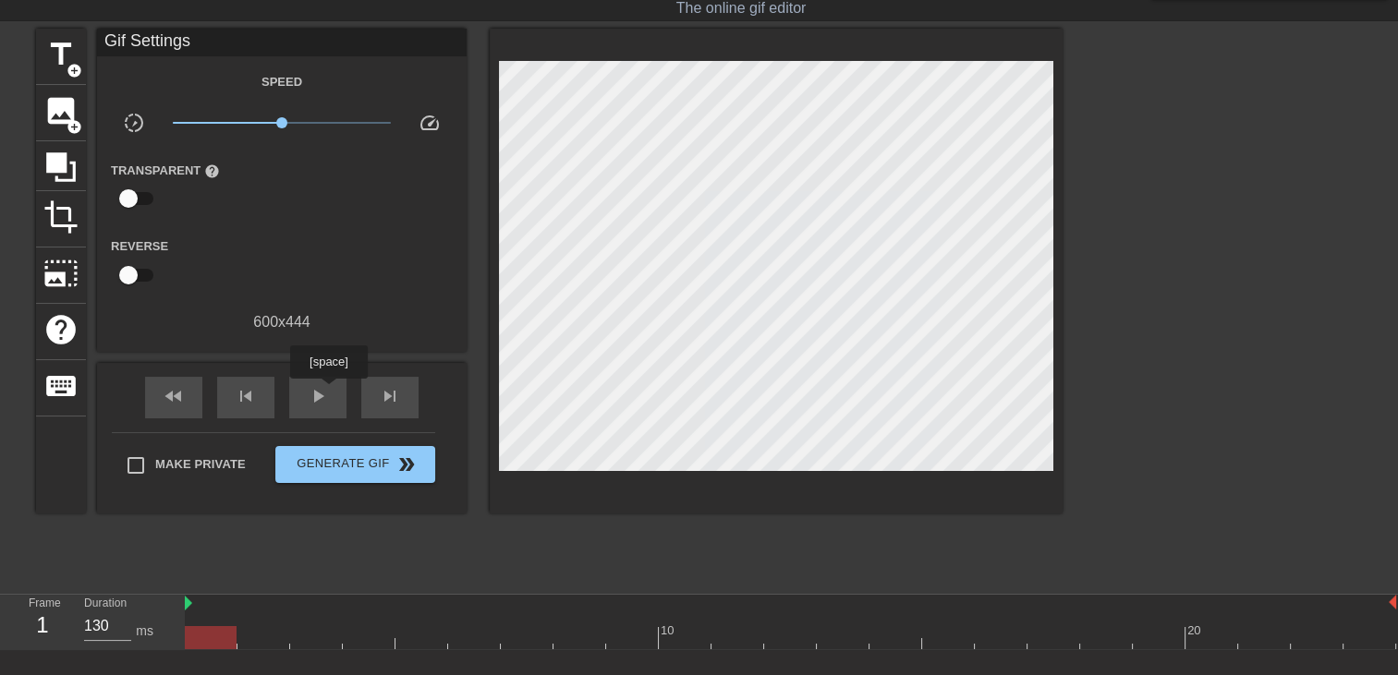
drag, startPoint x: 328, startPoint y: 392, endPoint x: 418, endPoint y: 434, distance: 99.2
click at [327, 392] on span "play_arrow" at bounding box center [318, 396] width 22 height 22
click at [69, 59] on span "title" at bounding box center [60, 54] width 35 height 35
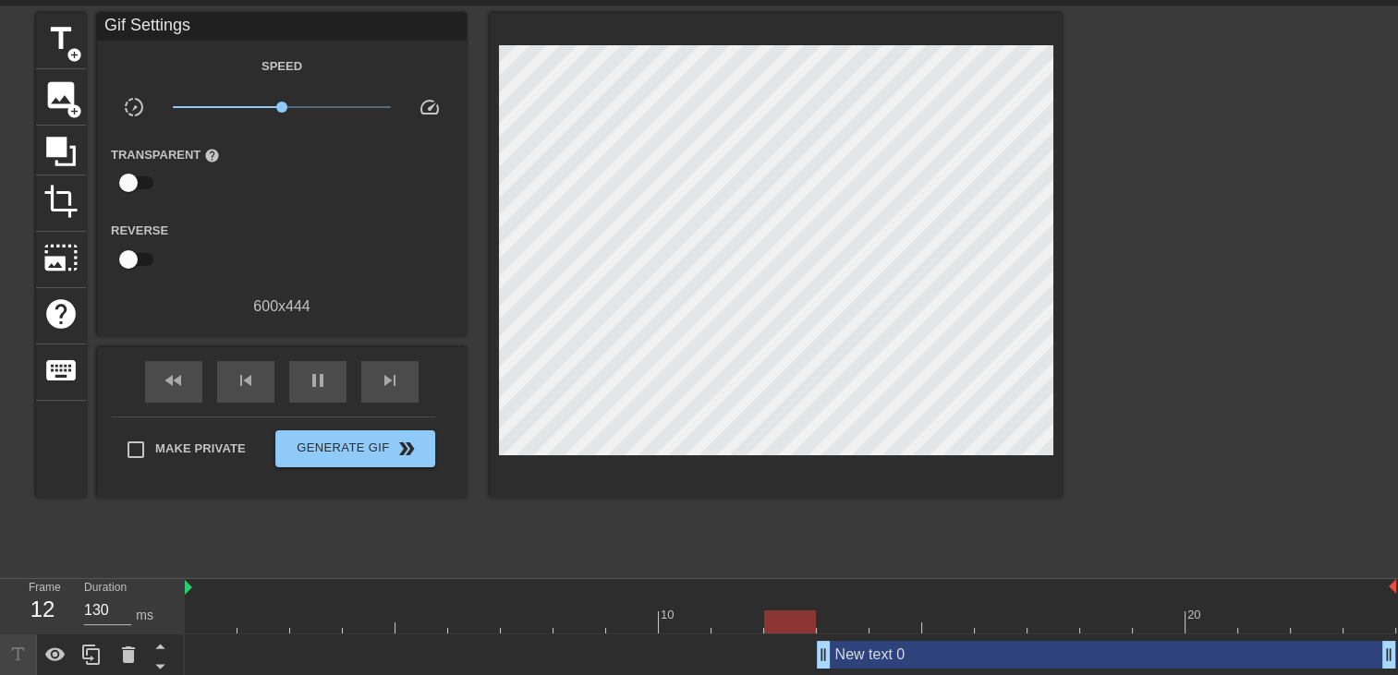
scroll to position [64, 0]
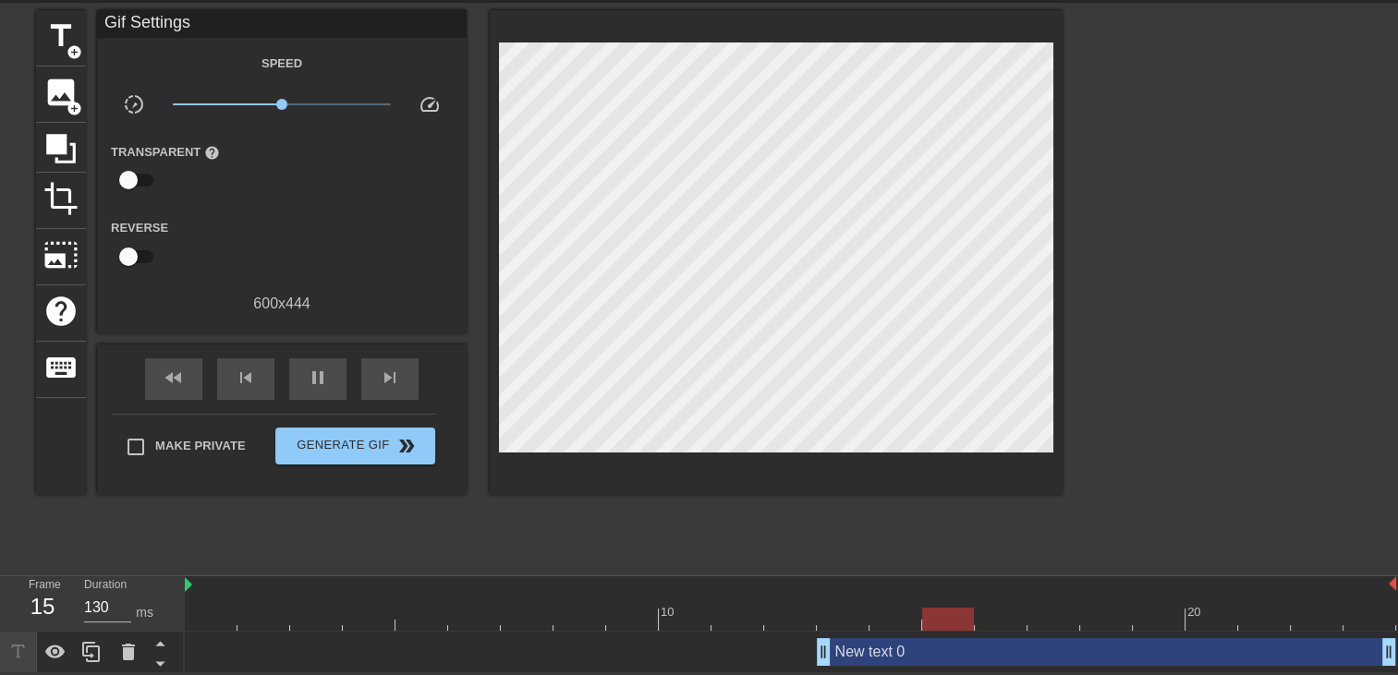
drag, startPoint x: 823, startPoint y: 649, endPoint x: 0, endPoint y: 535, distance: 831.1
click at [0, 545] on html "menu_book Browse the tutorials! [DOMAIN_NAME] The online gif editor Send Feedba…" at bounding box center [699, 305] width 1398 height 736
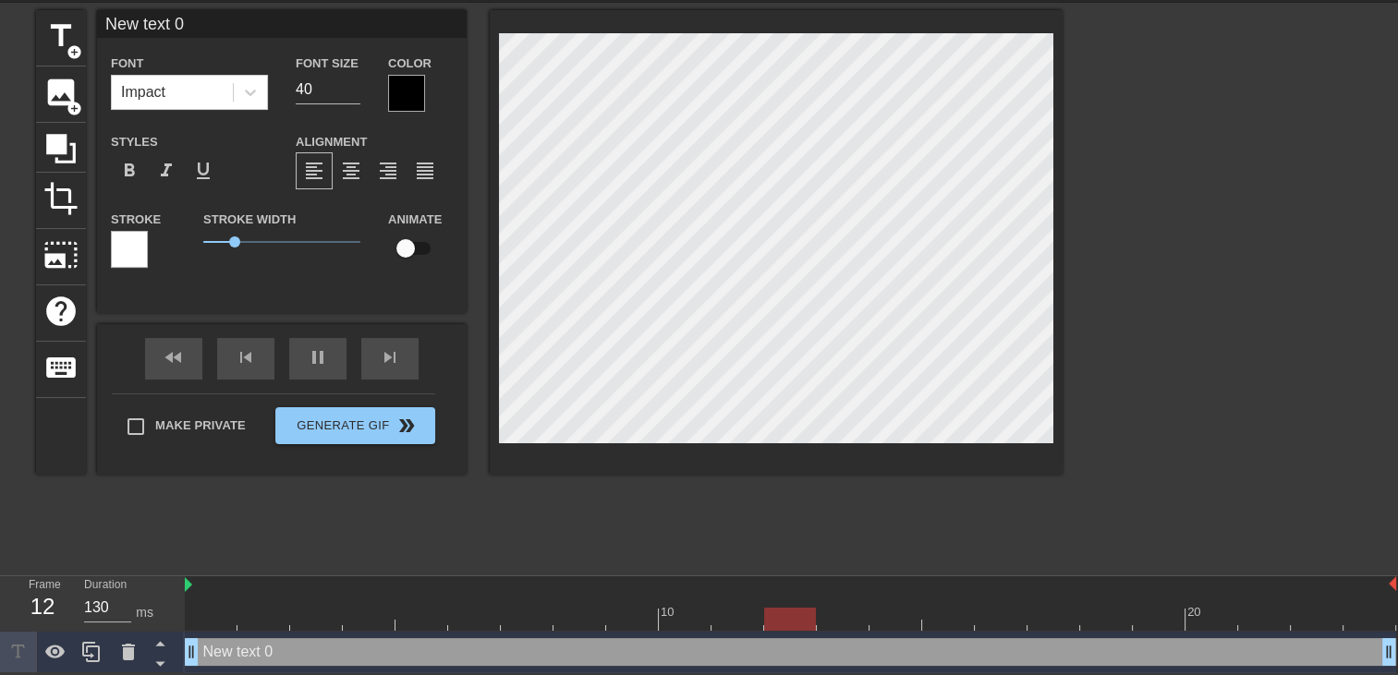
type input "New text"
type textarea "New text"
type input "New text"
type textarea "New text"
type input "New tex"
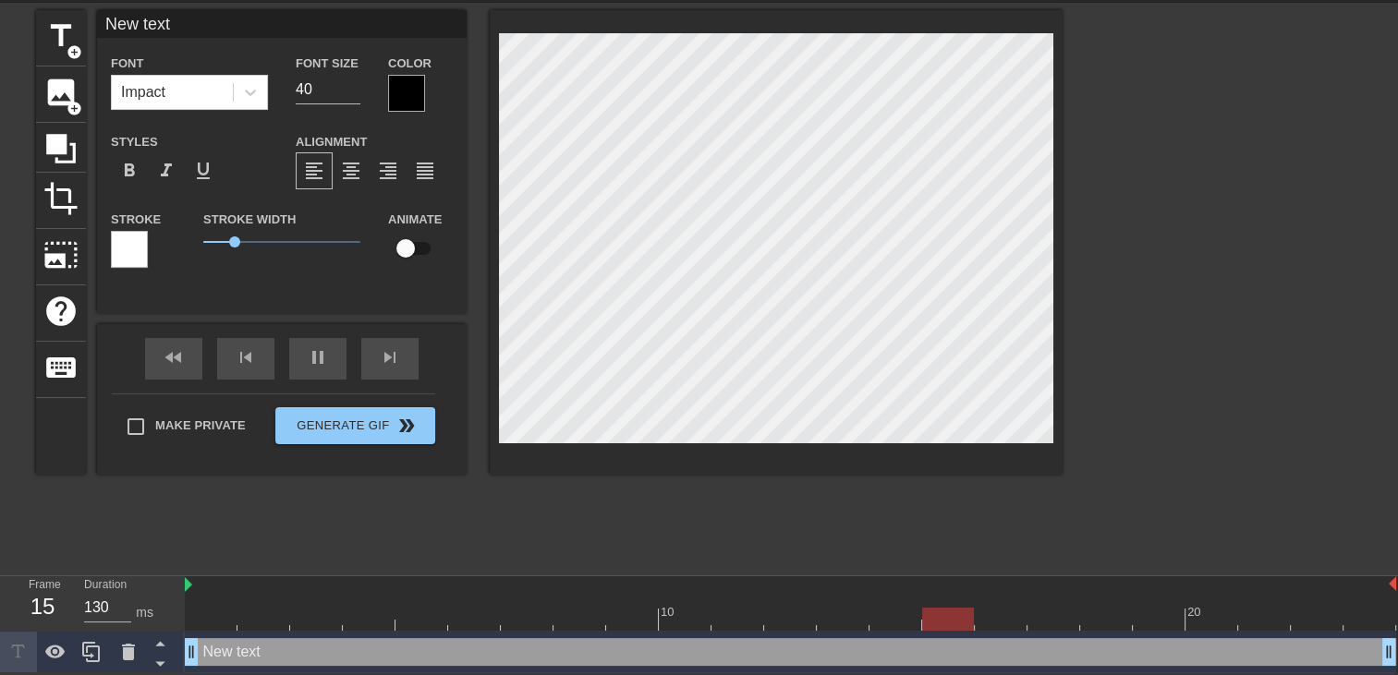
type textarea "New tex"
type input "New te"
type textarea "New te"
type input "New t"
type textarea "New t"
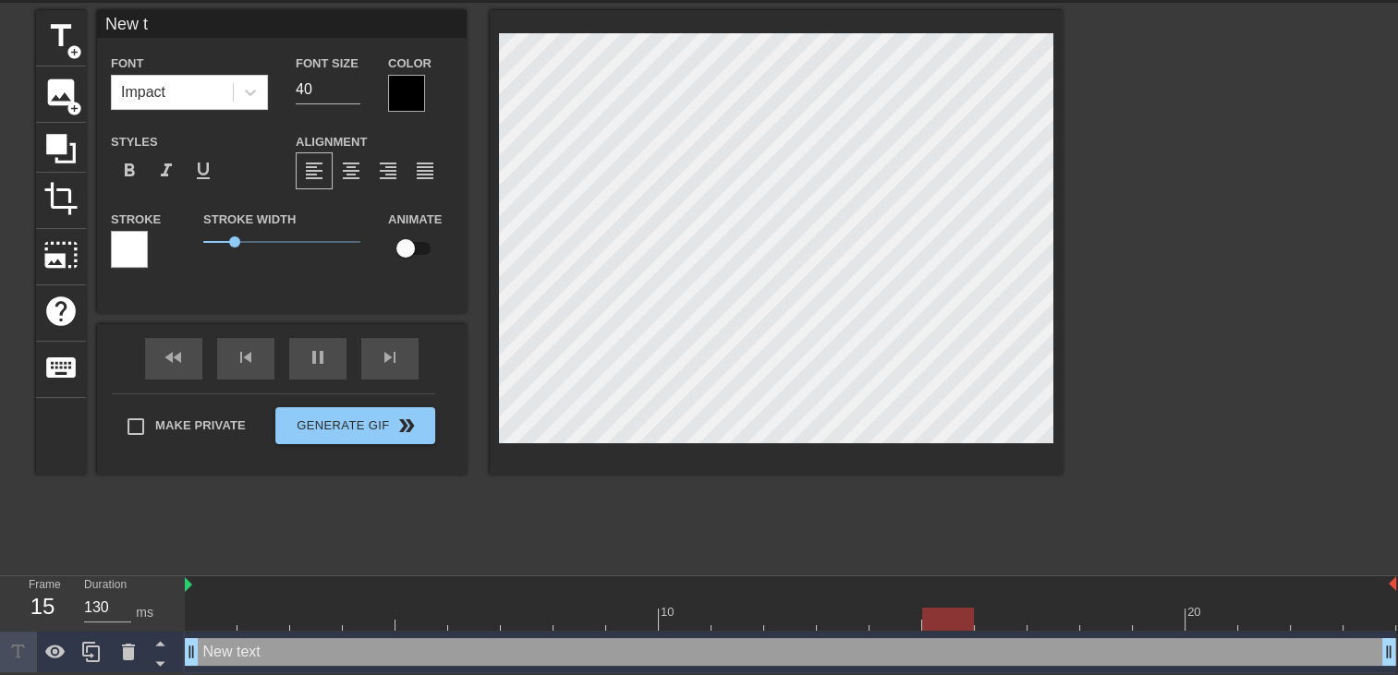
type input "New"
type textarea "New"
type input "New"
type textarea "New"
type input "Ne"
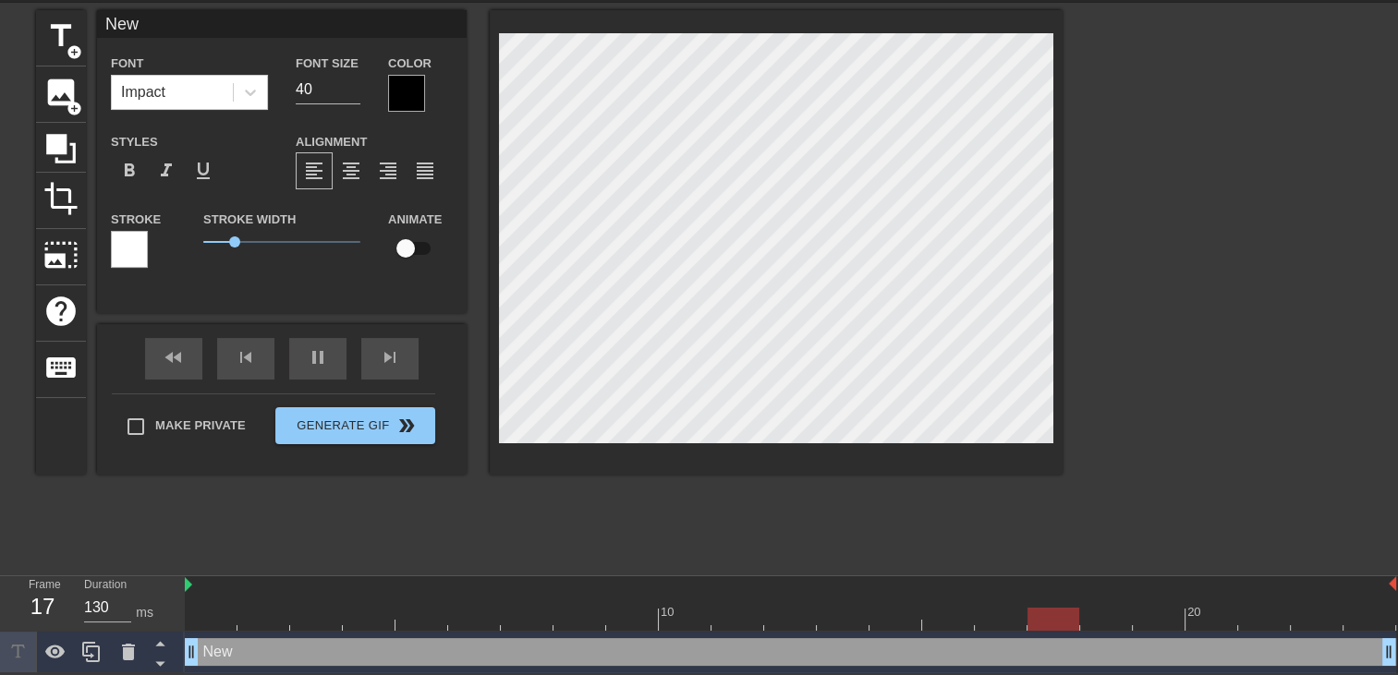
type textarea "Ne"
type input "N"
type textarea "N"
type input "M"
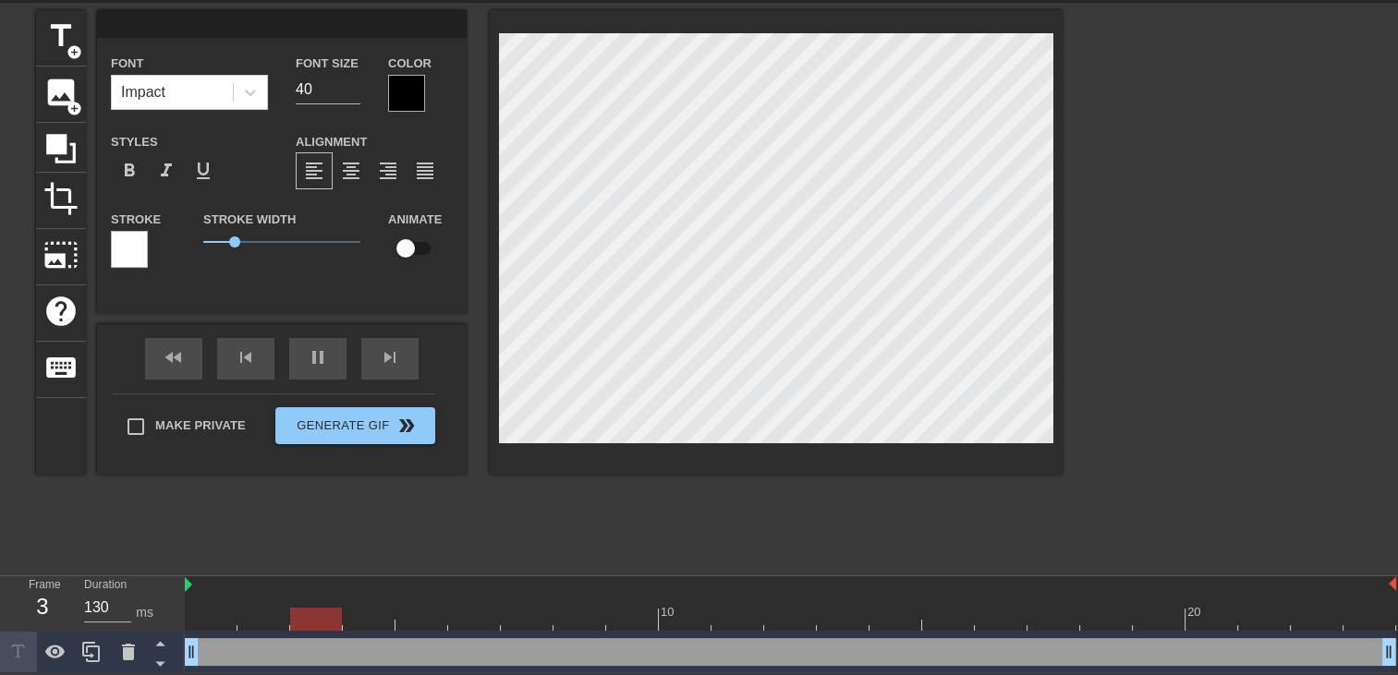
type textarea "M"
type input "Me"
type textarea "Me"
type input "Mec"
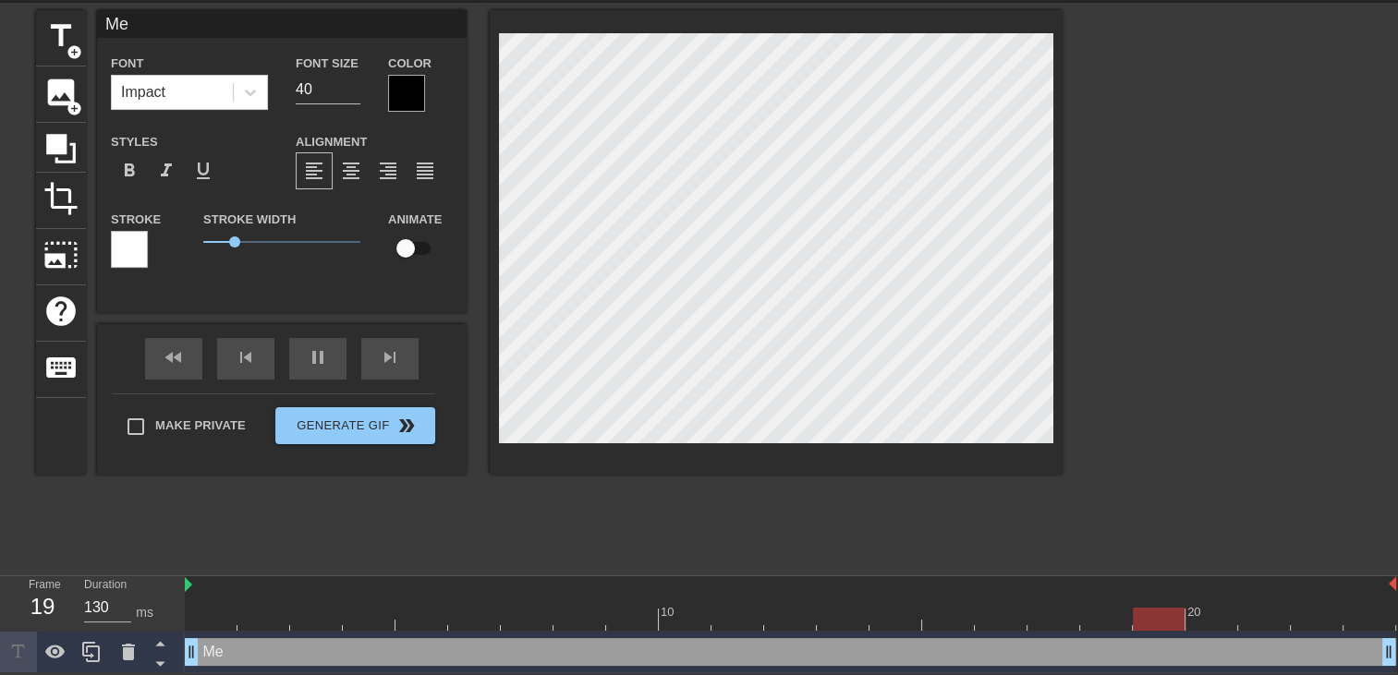
type textarea "Mec"
type input "Mec"
type textarea "Mec"
type input "Mec t"
type textarea "Mec t"
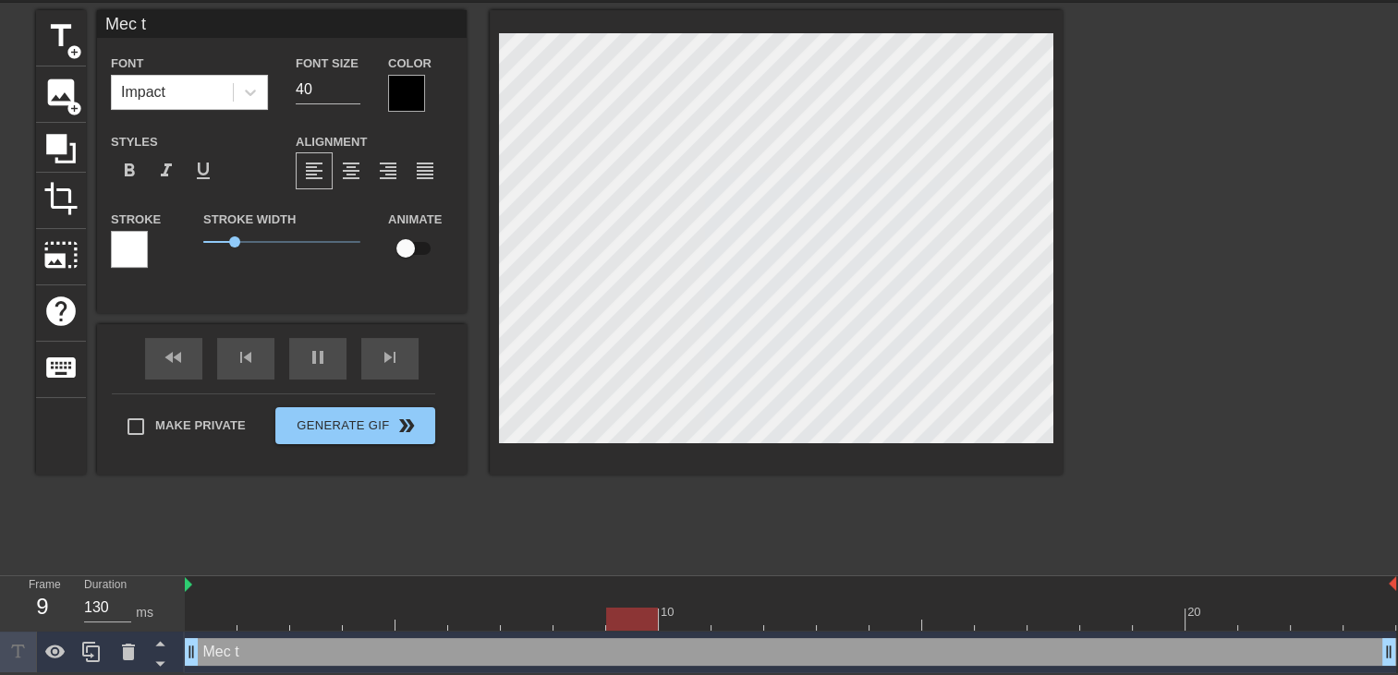
type input "Mec ta"
type textarea "Mec ta"
type input "Mec ta"
type textarea "Mec ta"
type input "Mec ta f"
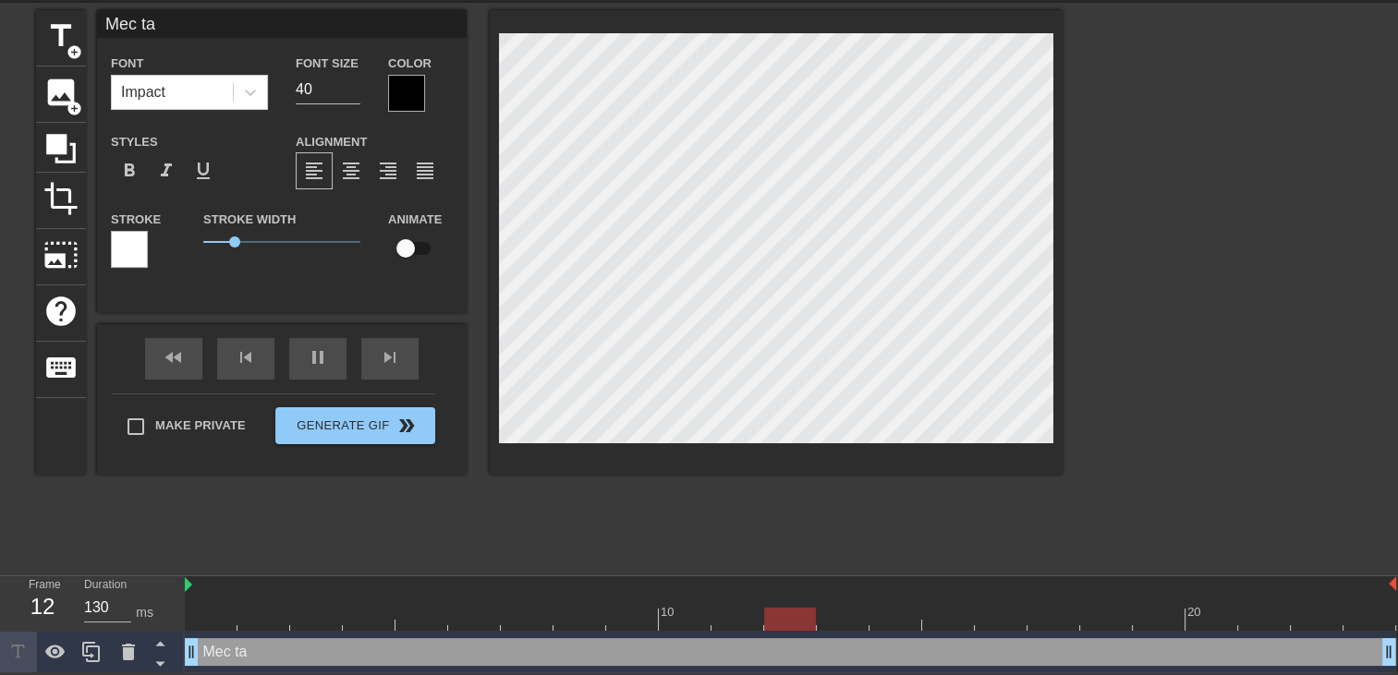
type textarea "Mec ta f"
type input "Mec ta fe"
type textarea "Mec ta fe"
type input "Mec ta fem"
type textarea "Mec ta fem"
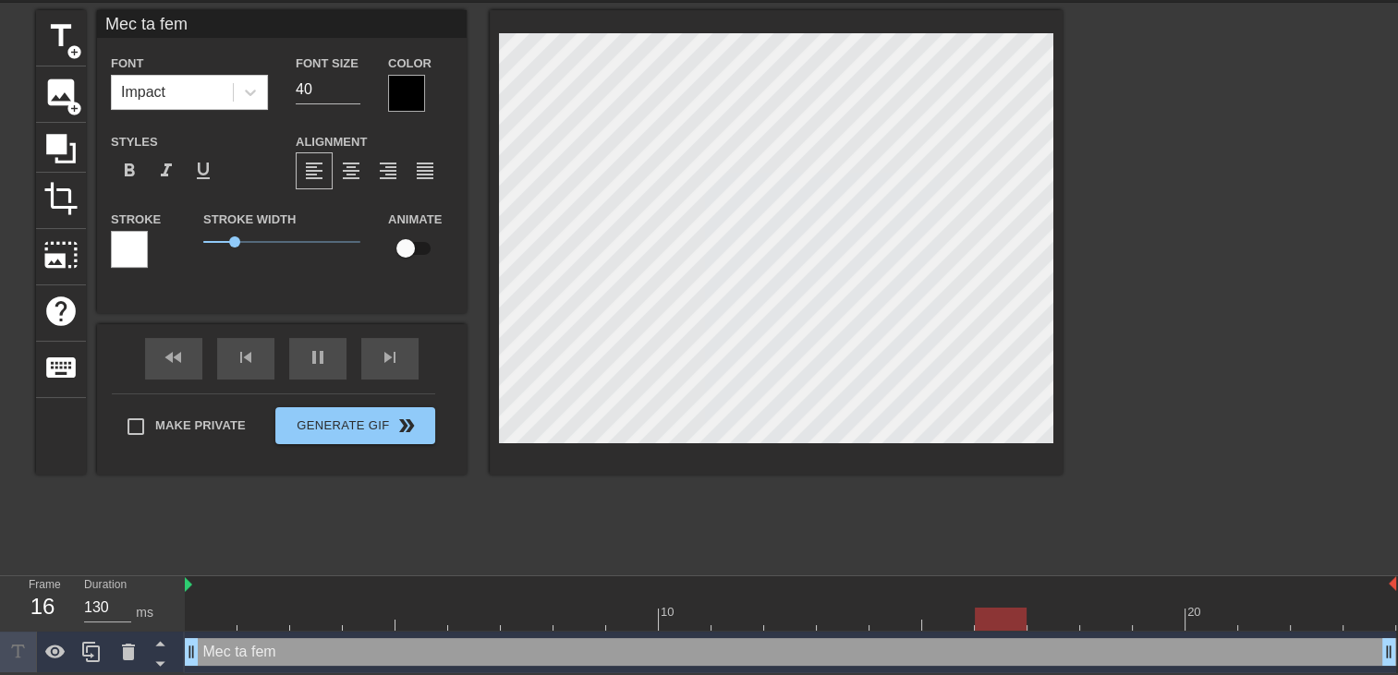
type input "Mec ta femm"
type textarea "Mec ta femm"
type input "Mec ta femme"
type textarea "Mec ta femme"
type input "Mec ta femme"
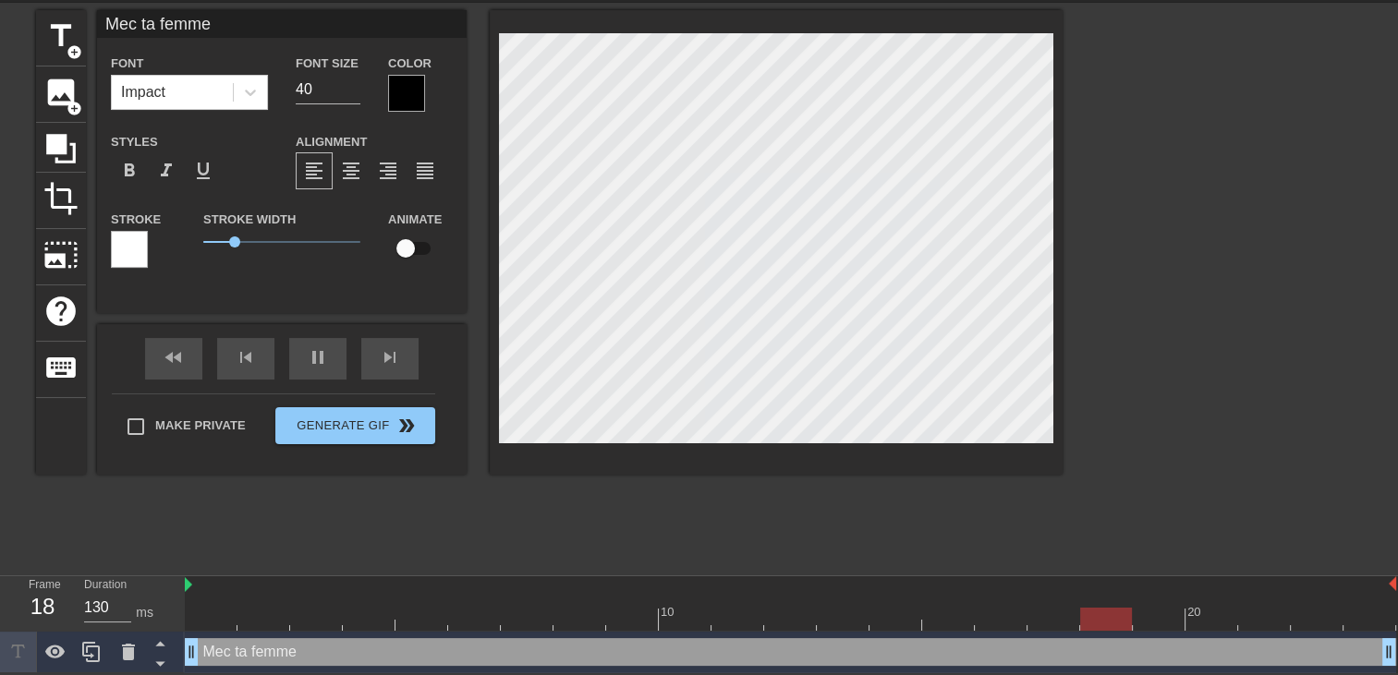
type textarea "Mec ta femme"
type input "Mec ta femme e"
type textarea "Mec ta femme e"
type input "Mec ta femme es"
type textarea "Mec ta femme es"
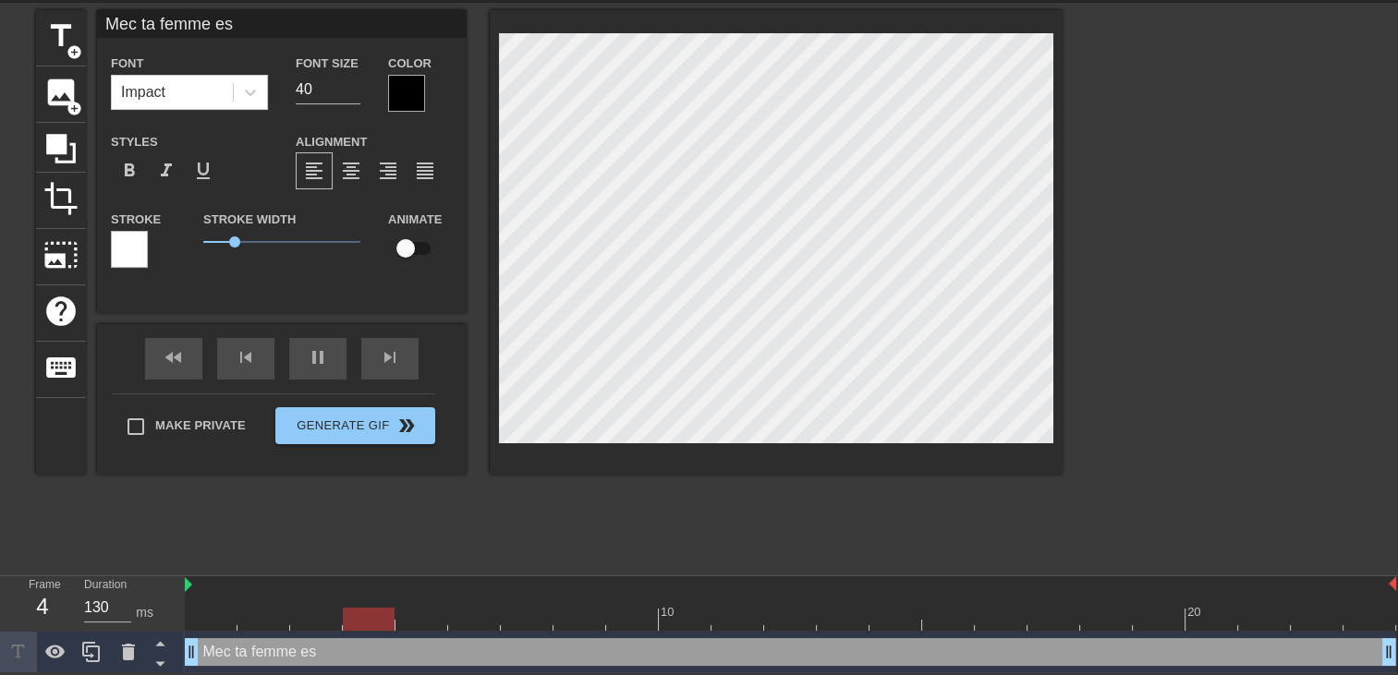
type input "Mec ta femme est"
type textarea "Mec ta femme est"
type input "Mec ta femme est"
type textarea "Mec ta femme est"
type input "Mec ta femme est v"
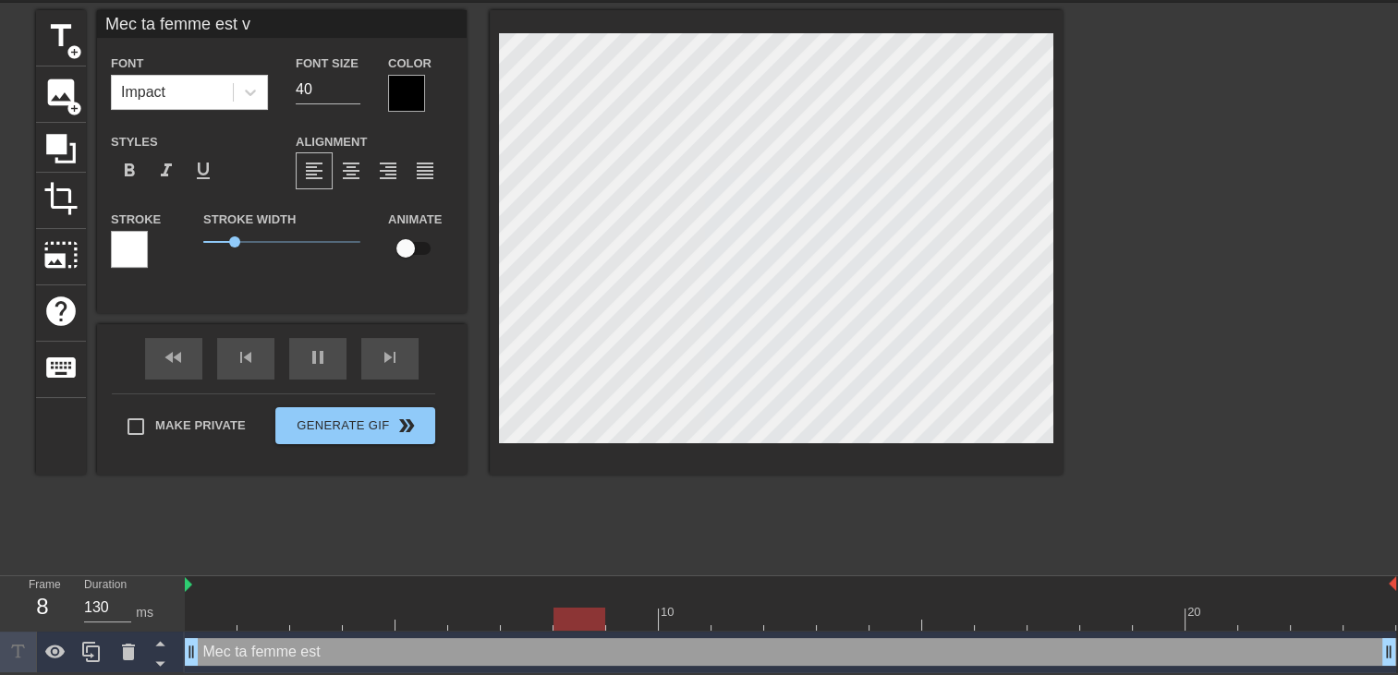
type textarea "Mec ta femme est v"
type input "Mec ta femme est vr"
type textarea "Mec ta femme est vr"
type input "Mec ta femme est vra"
type textarea "Mec ta femme est vra"
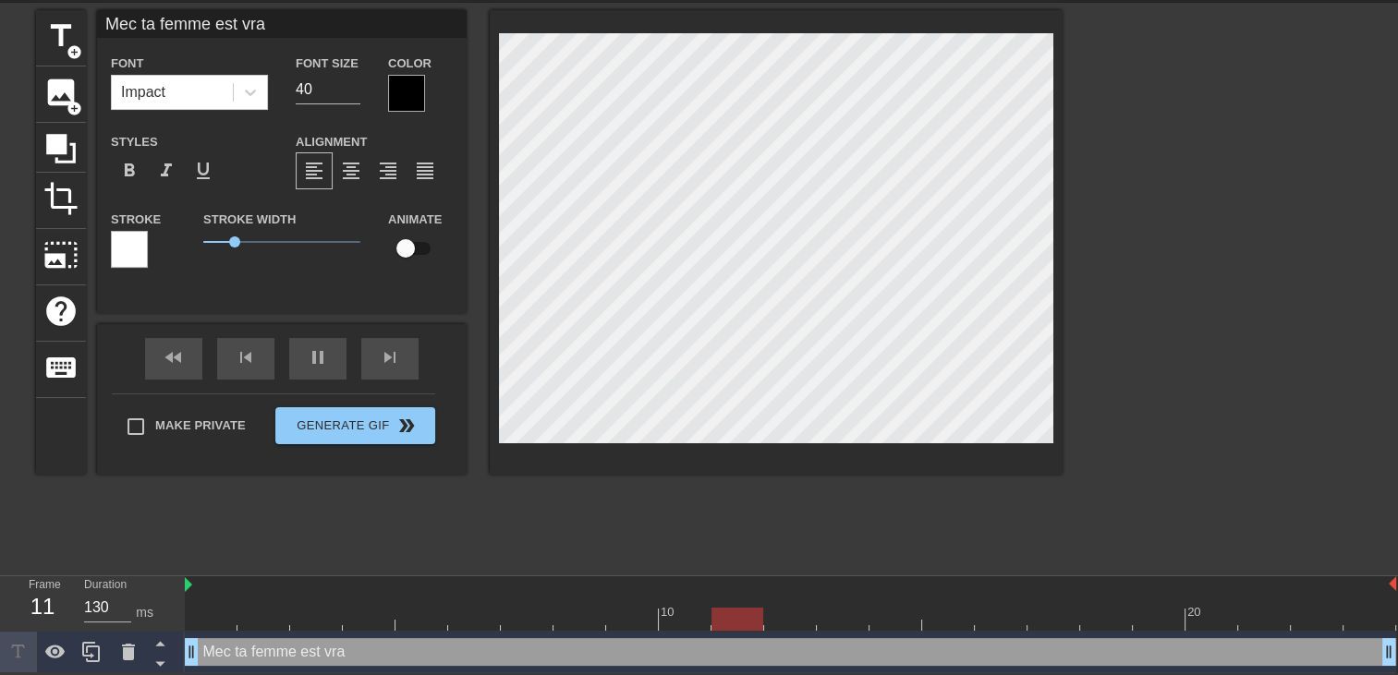
type input "Mec ta femme est vrai"
type textarea "Mec ta femme est vrai"
type input "Mec ta femme est vraim"
type textarea "Mec ta femme est vraim"
type input "Mec ta femme est vraime"
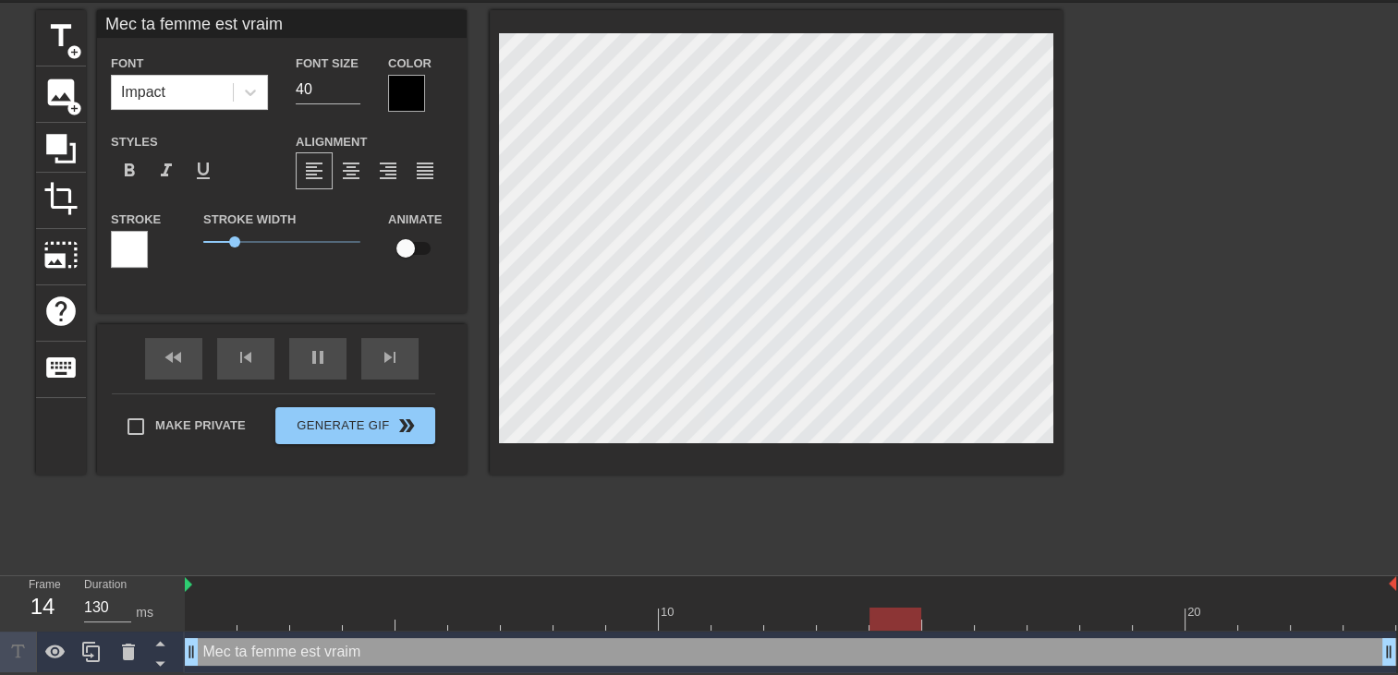
type textarea "Mec ta femme est vraime"
type input "Mec ta femme est vraimet"
type textarea "Mec ta femme est vraimet"
type input "Mec ta femme est vraime"
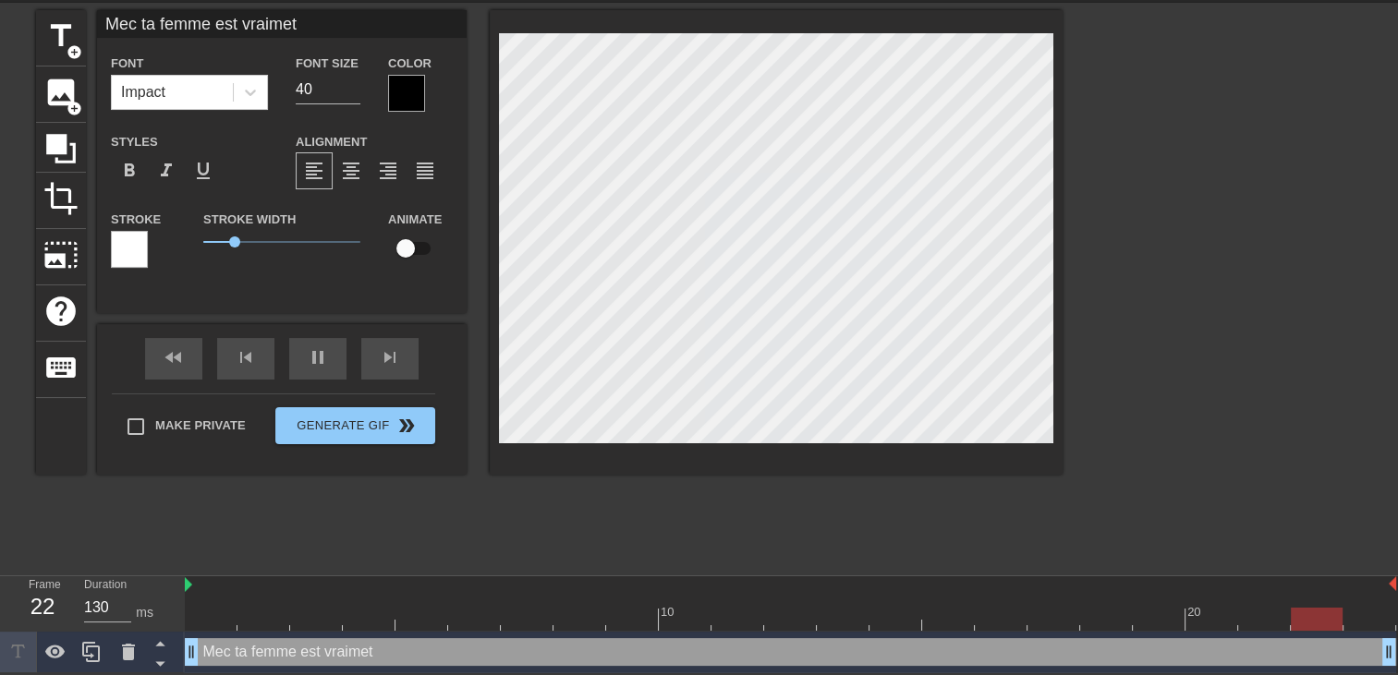
type textarea "Mec ta femme est vraime"
type input "Mec ta femme est vraimen"
type textarea "Mec ta femme est vraimen"
type input "Mec ta femme est vraiment"
type textarea "Mec ta femme est vraiment"
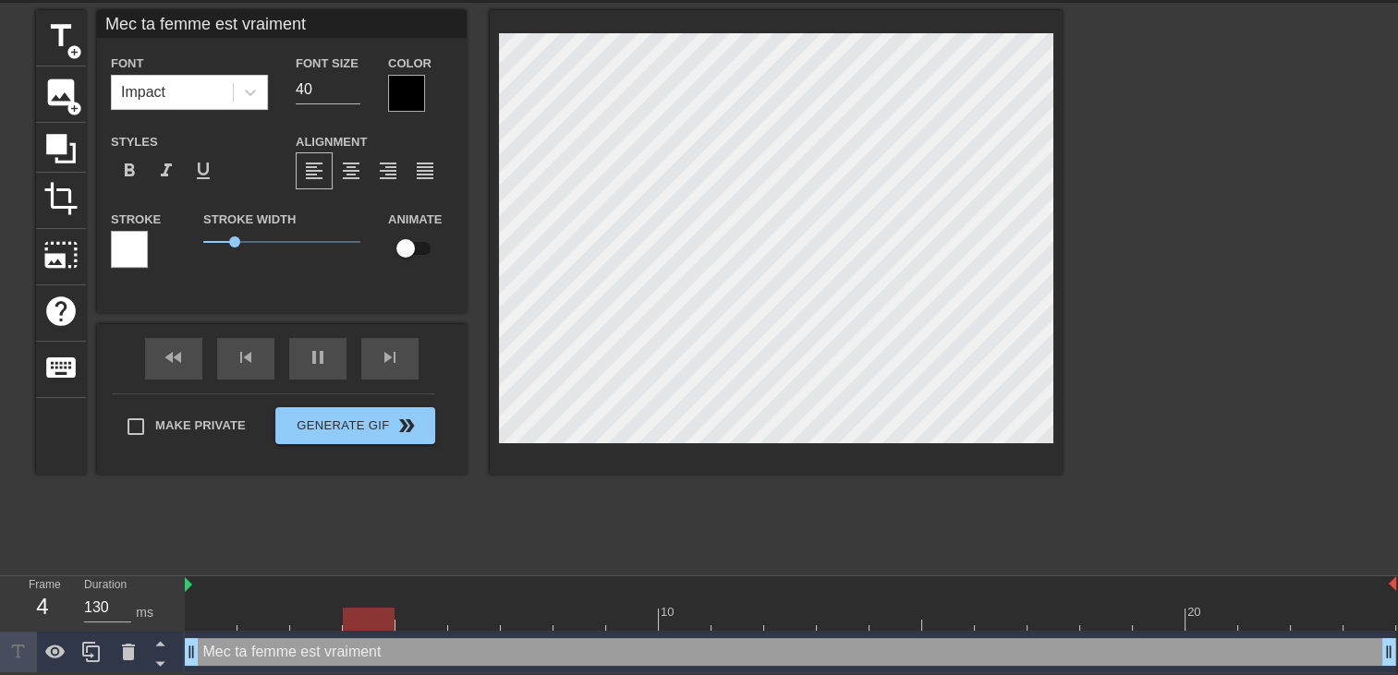
type input "Mec ta femme est vraiment"
type textarea "Mec ta femme est vraiment"
type input "Mec ta femme est vraiment a"
type textarea "Mec ta femme est vraiment a"
type input "Mec ta femme est vraiment ad"
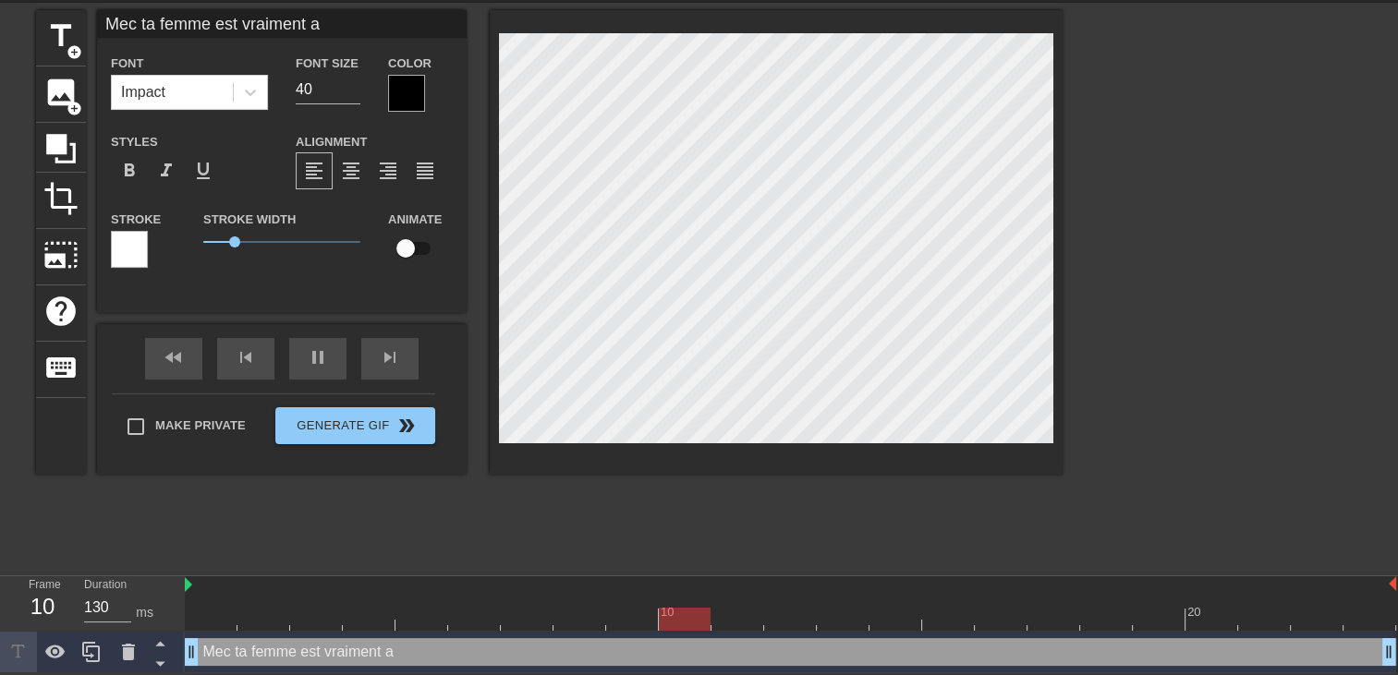
type textarea "Mec ta femme est vraiment ad"
type input "Mec ta femme est vraiment ado"
type textarea "Mec ta femme est vraiment ado"
type input "Mec ta femme est vraiment ador"
type textarea "Mec ta femme est vraiment ador"
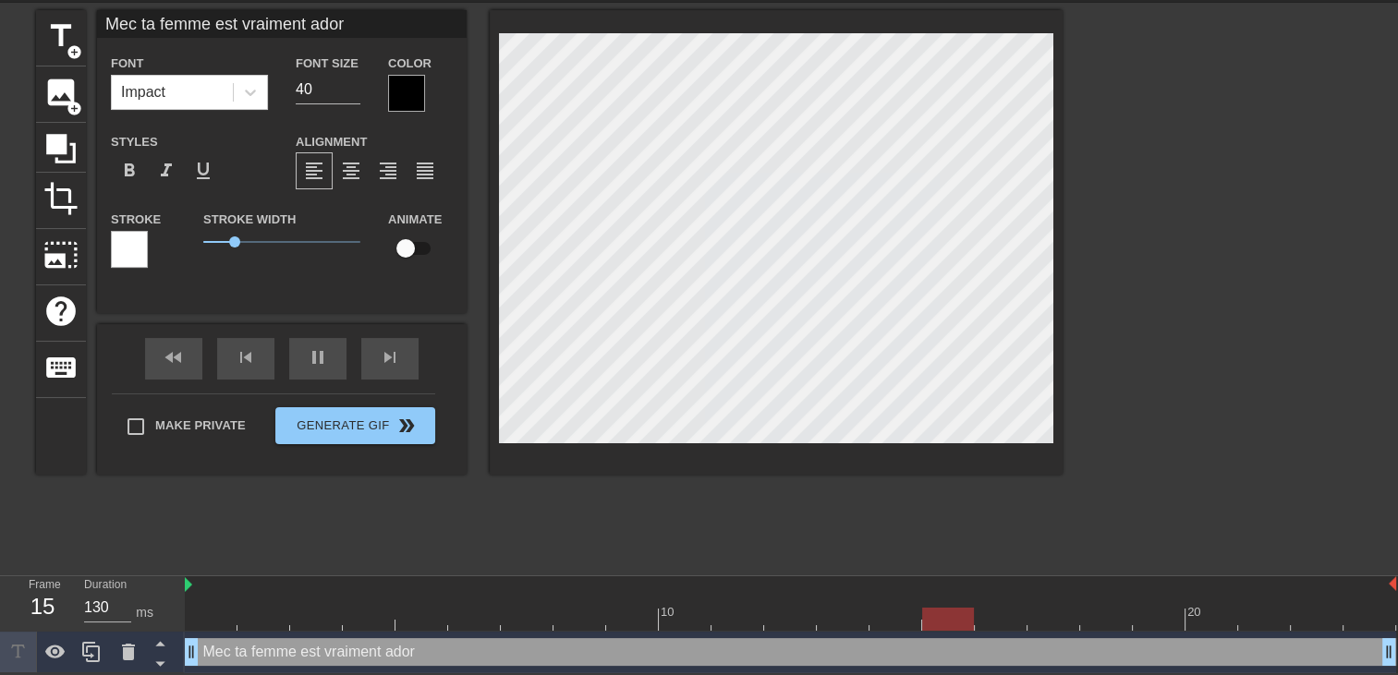
type input "Mec ta femme est vraiment adora"
type textarea "Mec ta femme est vraiment adora"
type input "Mec ta femme est vraiment adorab"
type textarea "Mec ta femme est vraiment adorab"
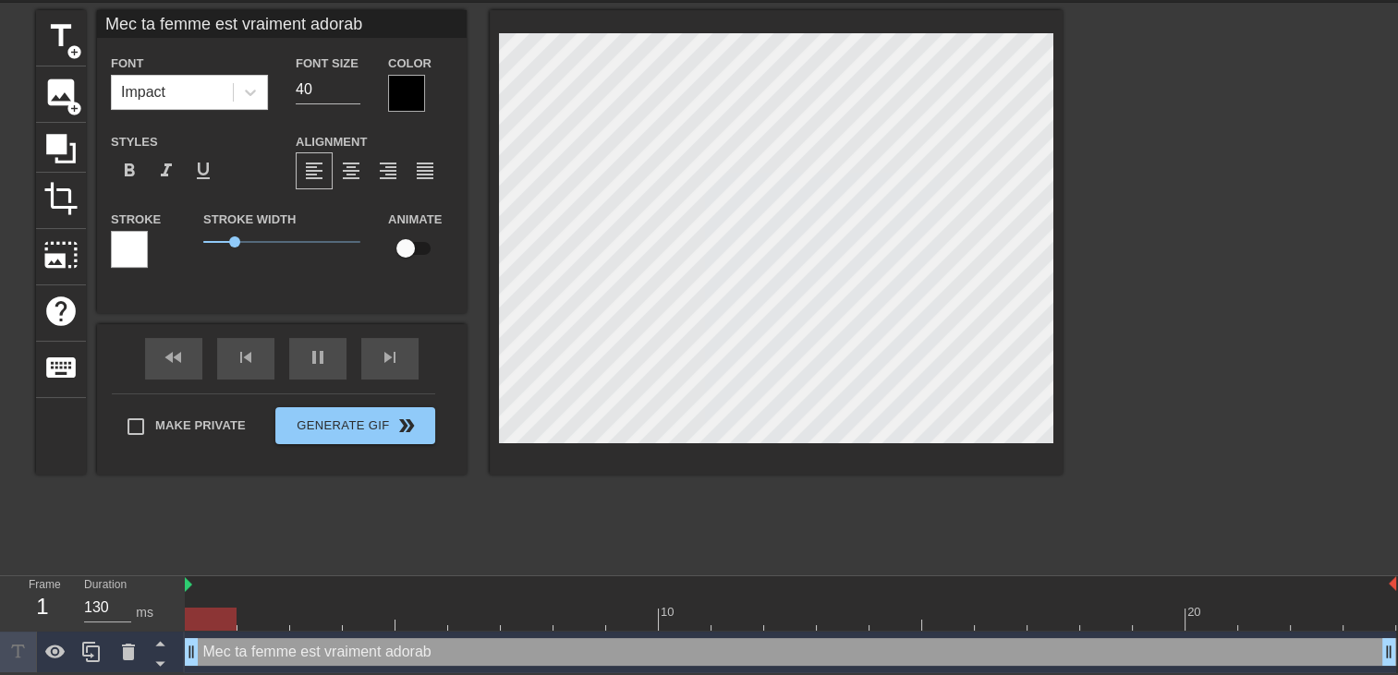
type input "Mec ta femme est vraiment adorabl"
type textarea "Mec ta femme est vraiment adorabl"
type input "Mec ta femme est vraiment adorable"
type textarea "Mec ta femme est vraiment adorable"
type input "Mec ta femme est vraiment adorable"
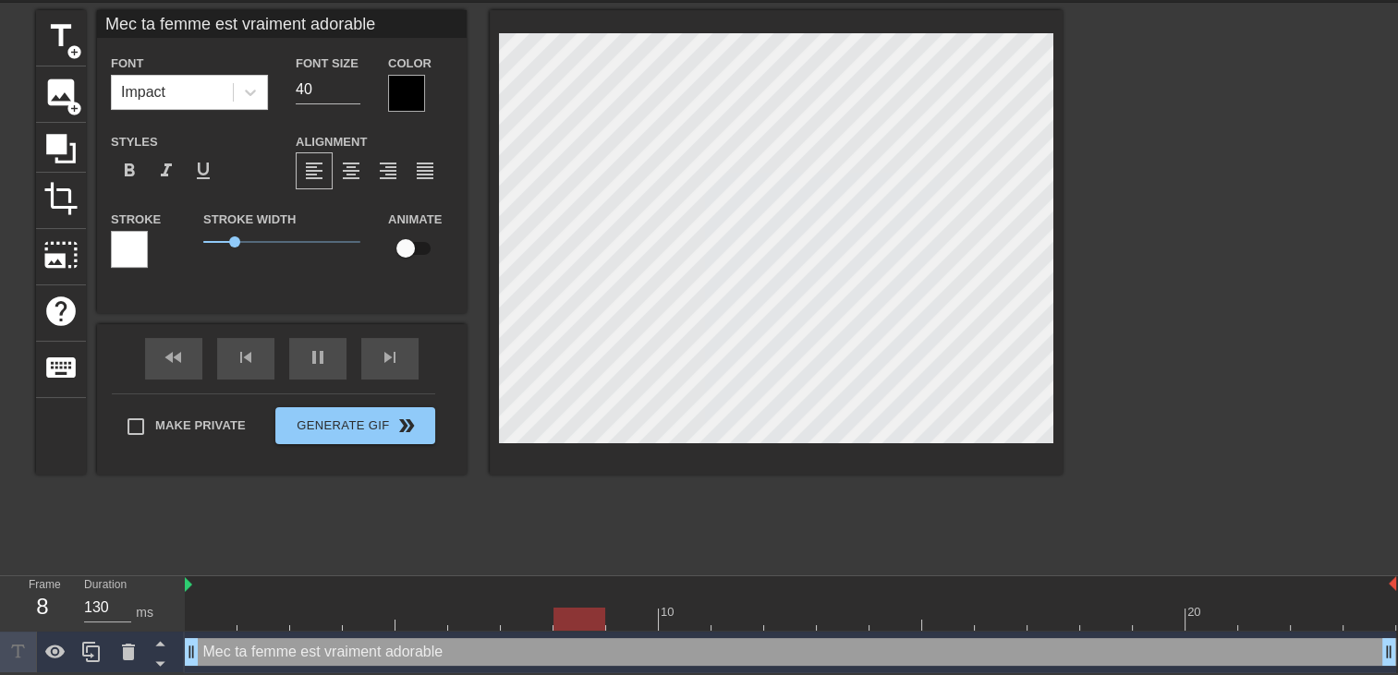
type textarea "Mec ta femme est vraiment adorable"
type input "Mec ta femme est vraiment adorablel"
type textarea "Mec ta femme est vraiment adorable l"
type input "Mec ta femme est vraiment adorablele"
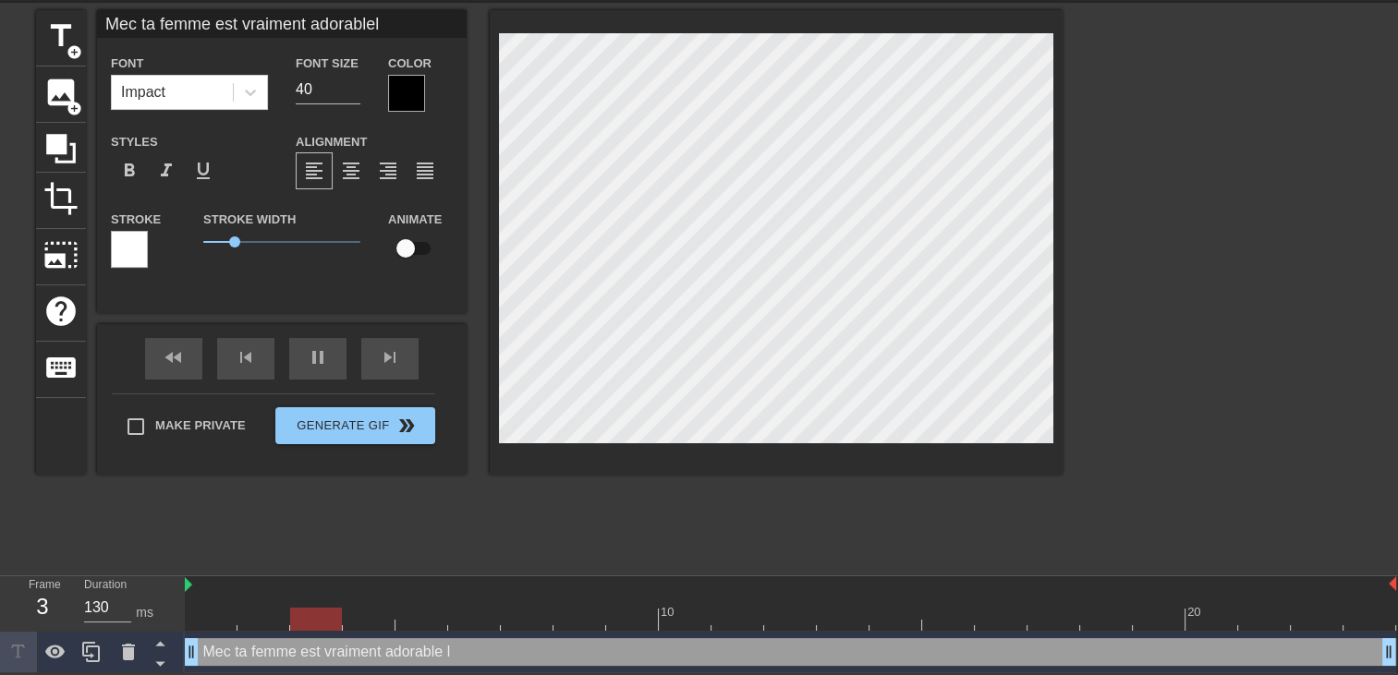
type textarea "Mec ta femme est vraiment adorable le"
type input "Mec ta femme est vraiment adorableles"
type textarea "Mec ta femme est vraiment adorable les"
type input "Mec ta femme est vraiment adorableles"
type textarea "Mec ta femme est vraiment adorable les"
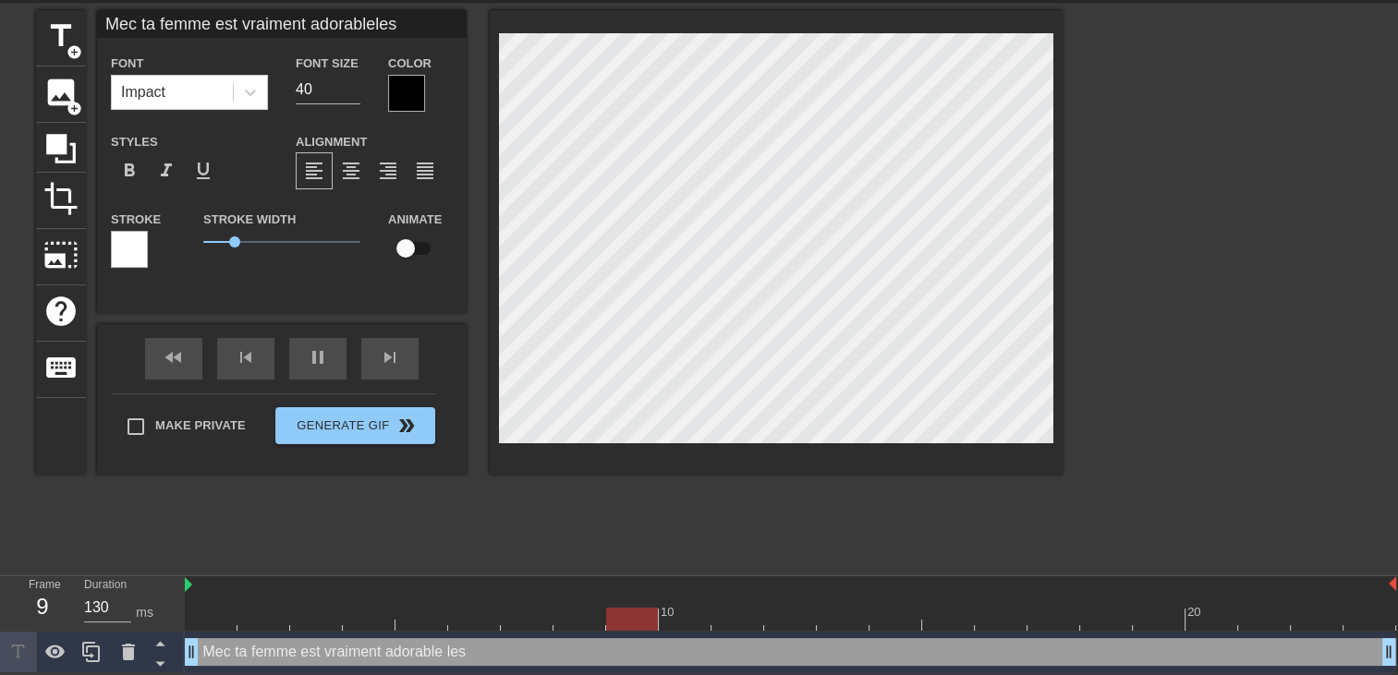
type input "Mec ta femme est vraiment adorableles v"
type textarea "Mec ta femme est vraiment adorable les v"
type input "Mec ta femme est vraiment adorableles va"
type textarea "Mec ta femme est vraiment adorable les va"
type input "Mec ta femme est vraiment adorableles vac"
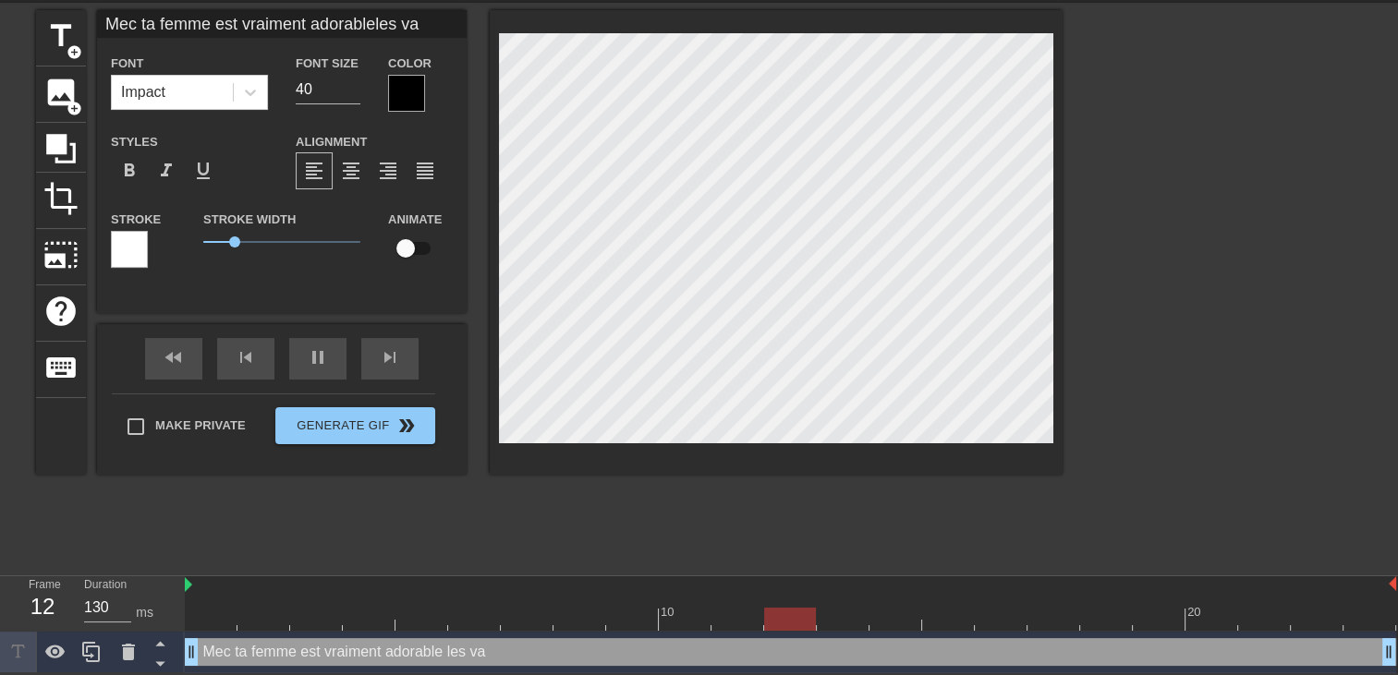
type textarea "Mec ta femme est vraiment adorable les vac"
type input "Mec ta femme est vraiment adorableles vaca"
type textarea "Mec ta femme est vraiment adorable les vaca"
type input "Mec ta femme est vraiment adorableles vacan"
type textarea "Mec ta femme est vraiment adorable les vacan"
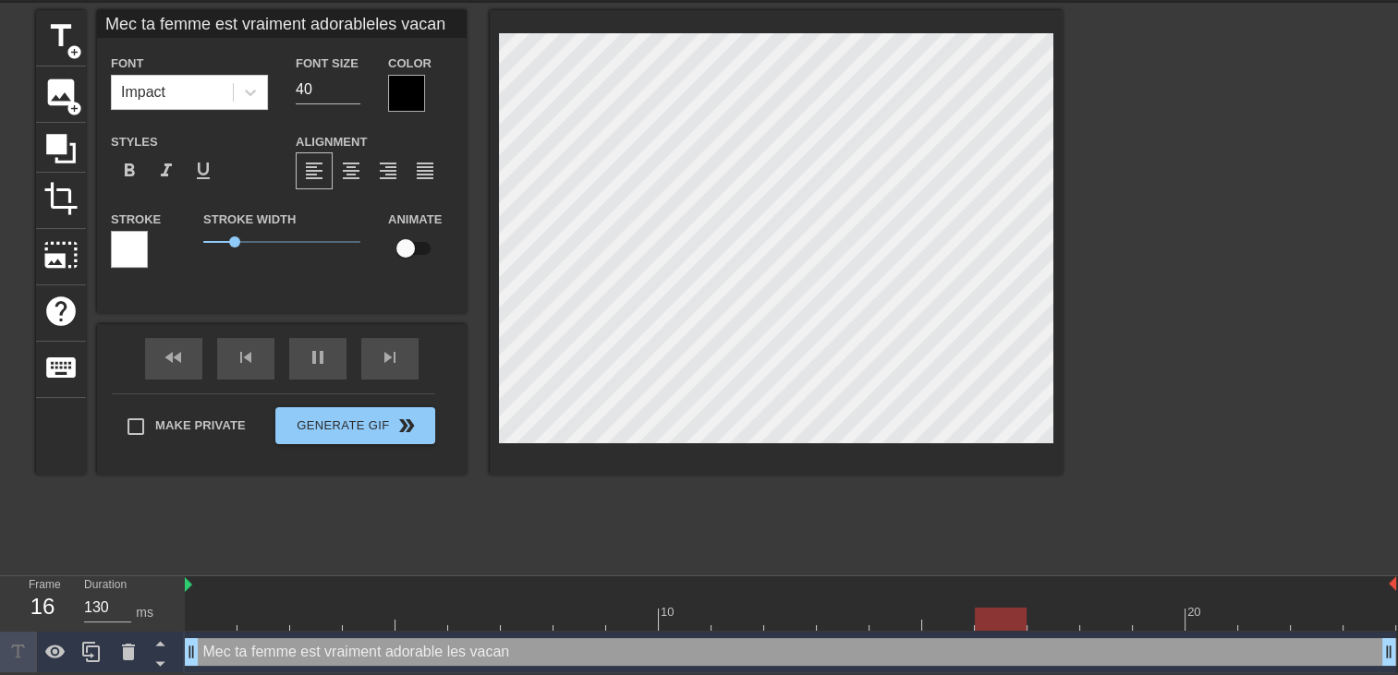
type input "Mec ta femme est vraiment adorableles vacanc"
type textarea "Mec ta femme est vraiment adorable les vacanc"
type input "Mec ta femme est vraiment adorableles vacance"
type textarea "Mec ta femme est vraiment adorable les vacance"
type input "Mec ta femme est vraiment adorableles vacances"
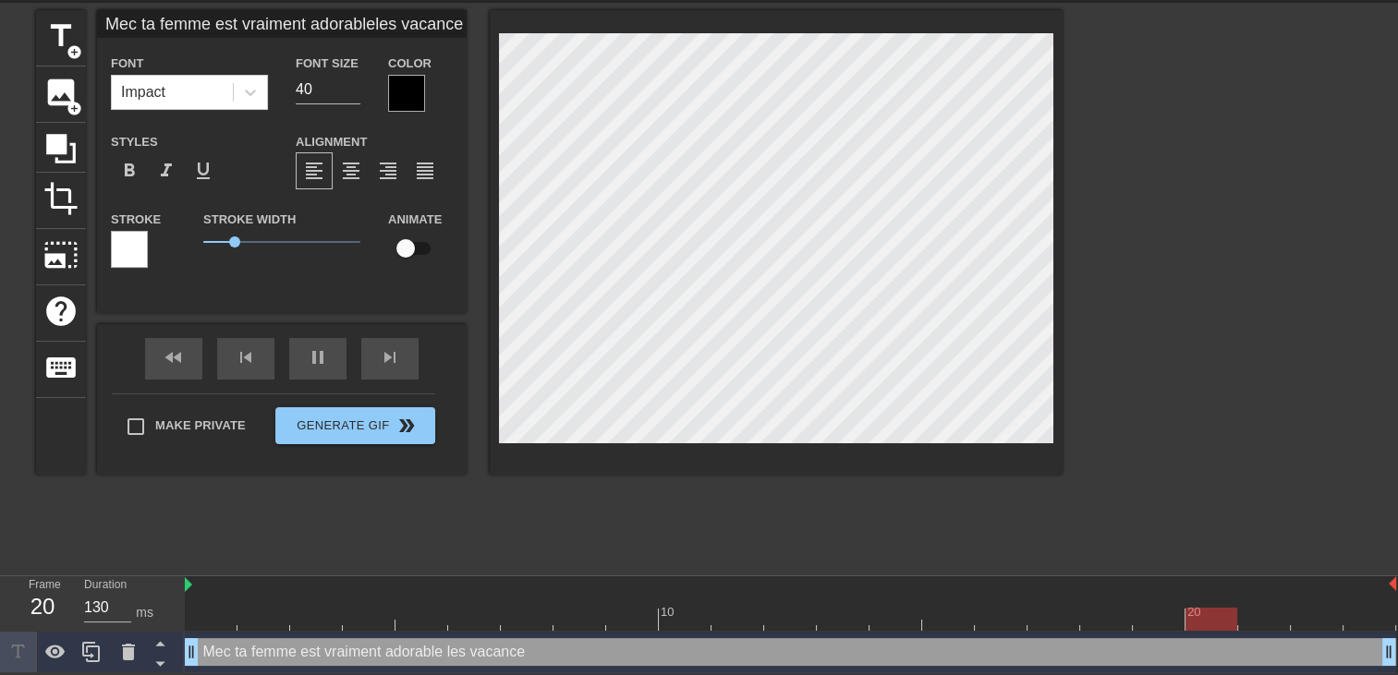
type textarea "Mec ta femme est vraiment adorable les vacances"
type input "Mec ta femme est vraiment adorableles vacances"
type textarea "Mec ta femme est vraiment adorable les vacances"
type input "Mec ta femme est vraiment adorableles vacances e"
type textarea "Mec ta femme est vraiment adorable les vacances e"
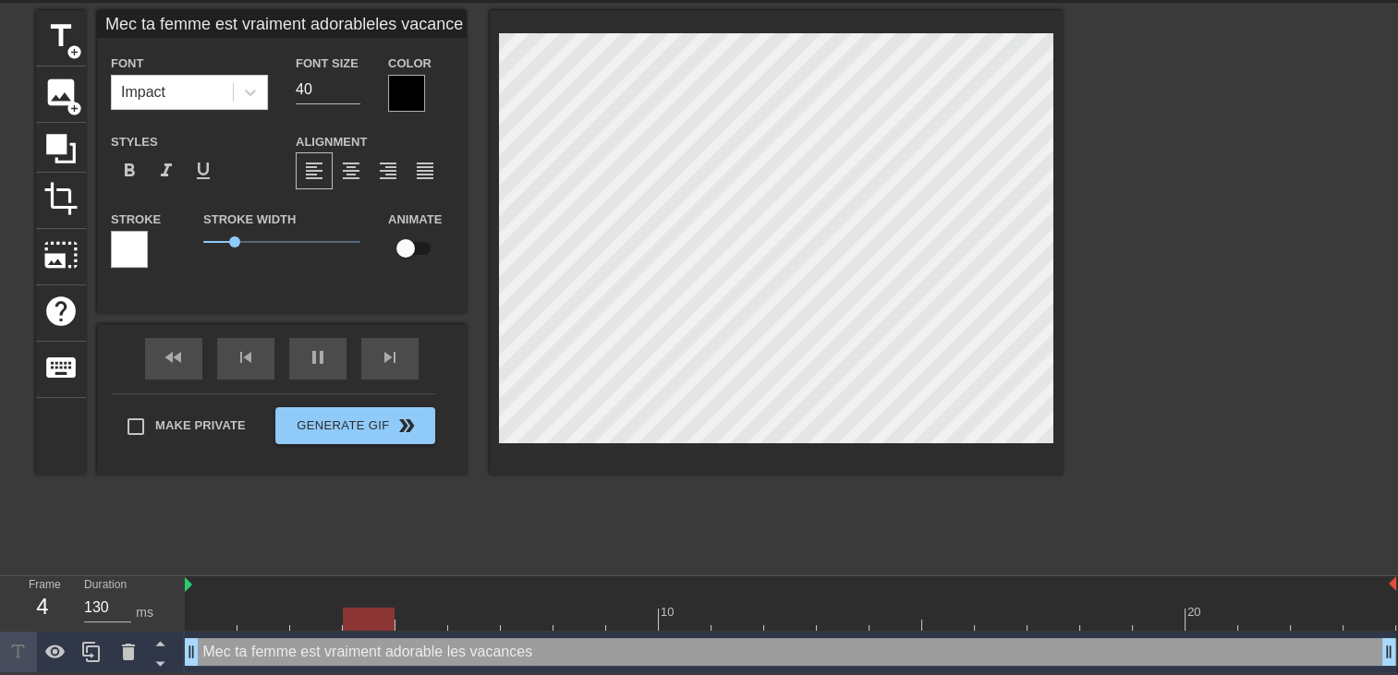
type input "Mec ta femme est vraiment adorableles vacances en"
type textarea "Mec ta femme est vraiment adorable les vacances en"
type input "Mec ta femme est vraiment adorableles vacances en"
type textarea "Mec ta femme est vraiment adorable les vacances en"
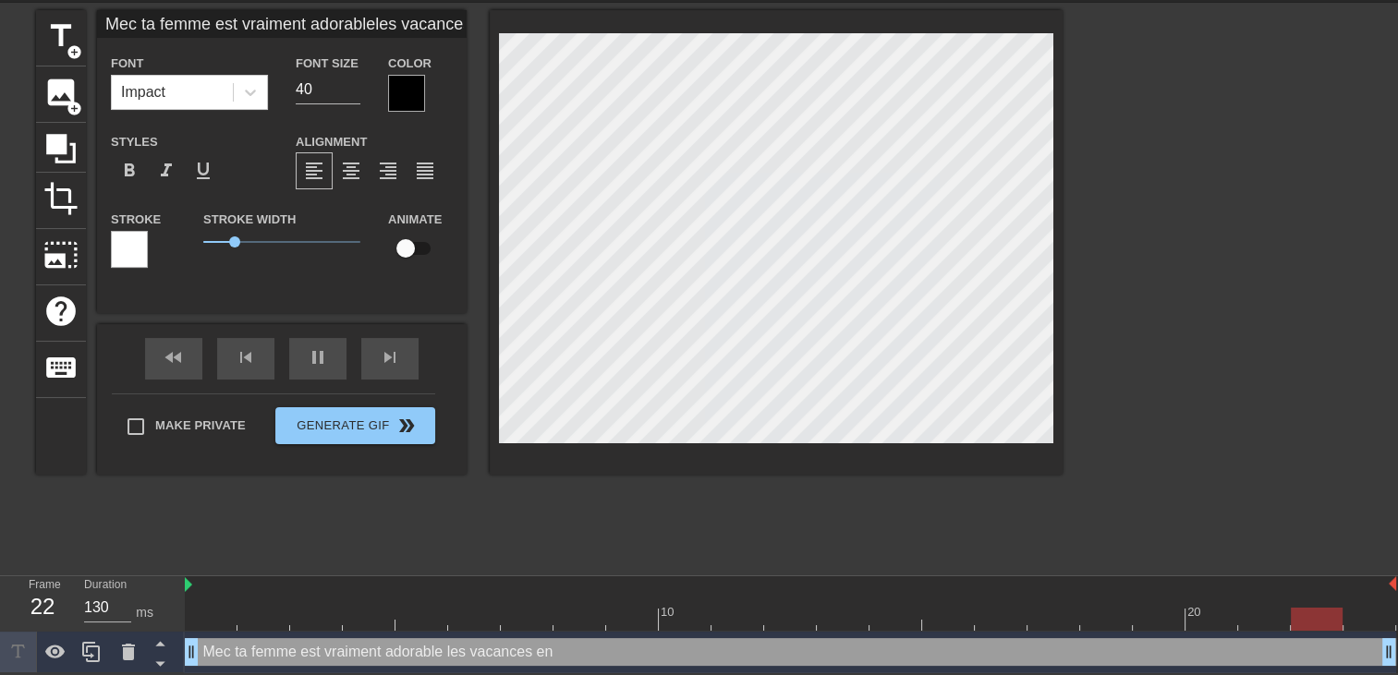
type input "Mec ta femme est vraiment adorableles vacances en c"
type textarea "Mec ta femme est vraiment adorable les vacances en c"
type input "Mec ta femme est vraiment adorableles vacances en co"
type textarea "Mec ta femme est vraiment adorable les vacances en co"
type input "Mec ta femme est vraiment adorableles vacances en cou"
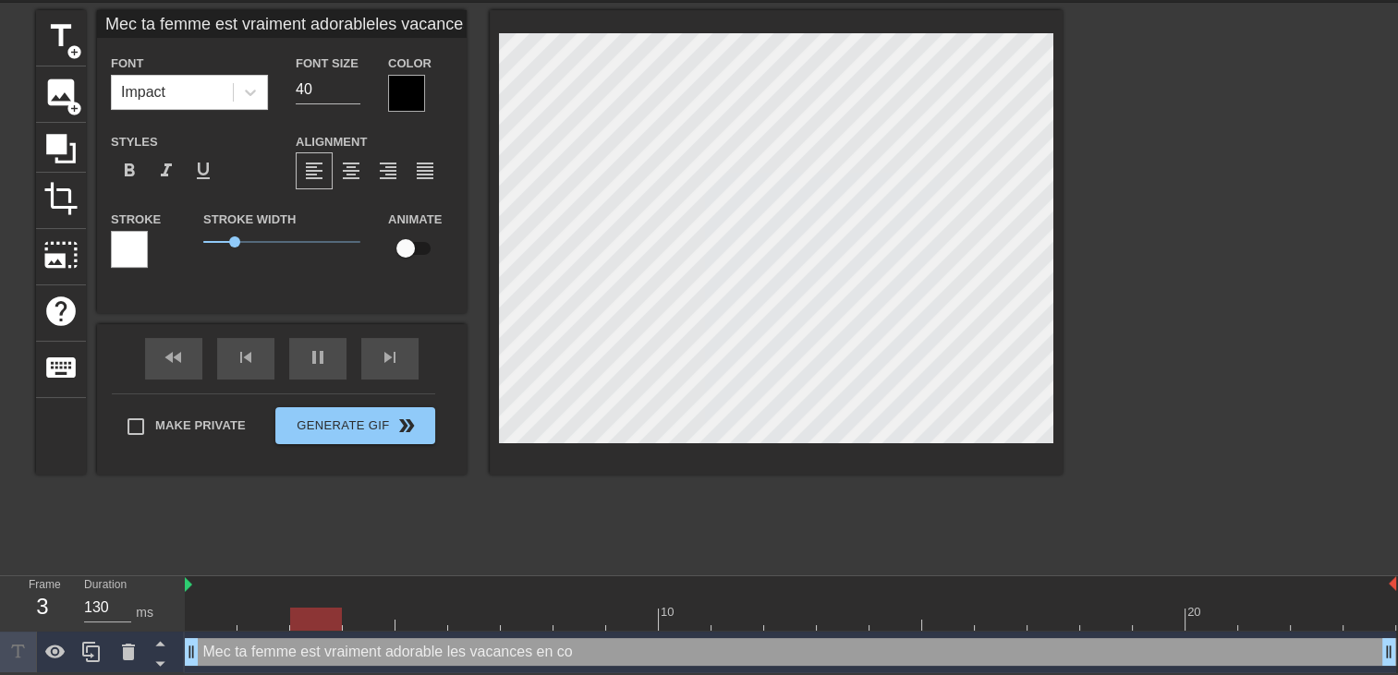
type textarea "Mec ta femme est vraiment adorable les vacances en cou"
type input "Mec ta femme est vraiment adorableles vacances en coup"
type textarea "Mec ta femme est vraiment adorable les vacances en coup"
type input "Mec ta femme est vraiment adorableles vacances en coupl"
type textarea "Mec ta femme est vraiment adorable les vacances en coupl"
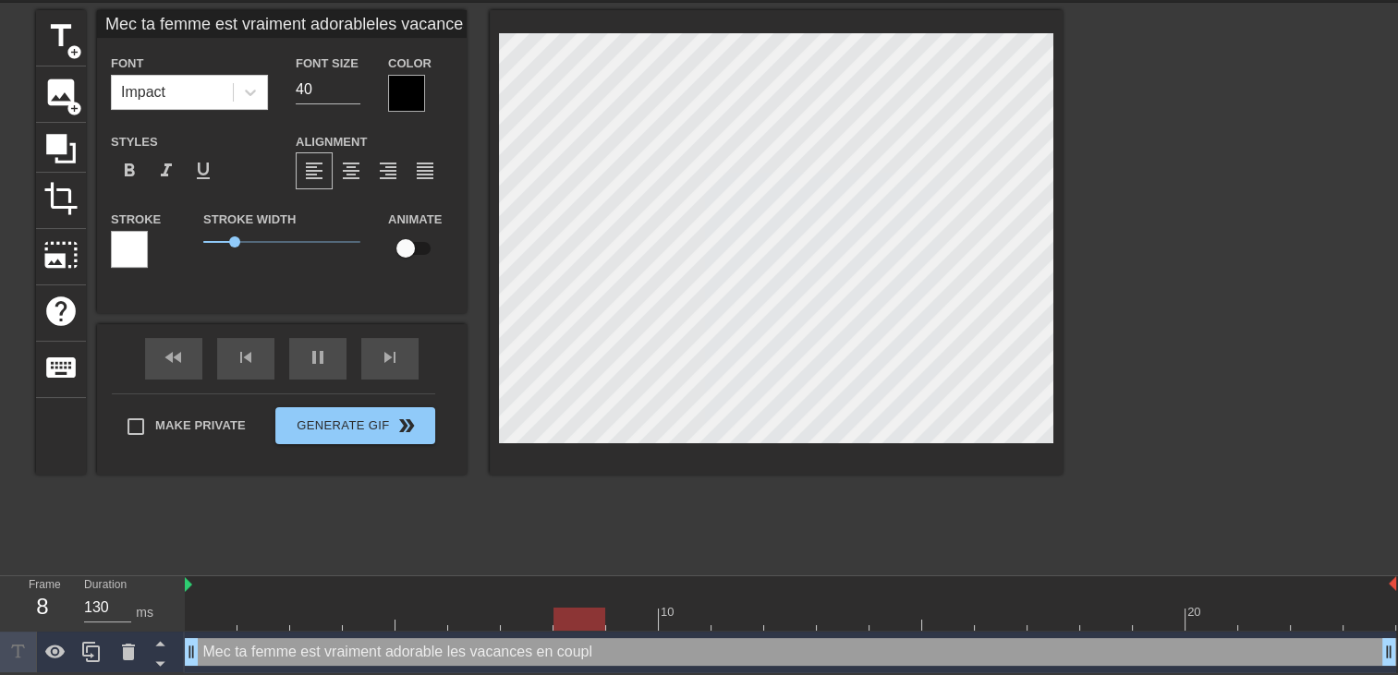
type input "Mec ta femme est vraiment adorableles vacances en couple"
type textarea "Mec ta femme est vraiment adorable les vacances en couple"
type input "Mec ta femme est vraiment adorableles vacances en couple"
type textarea "Mec ta femme est vraiment adorable les vacances en couple"
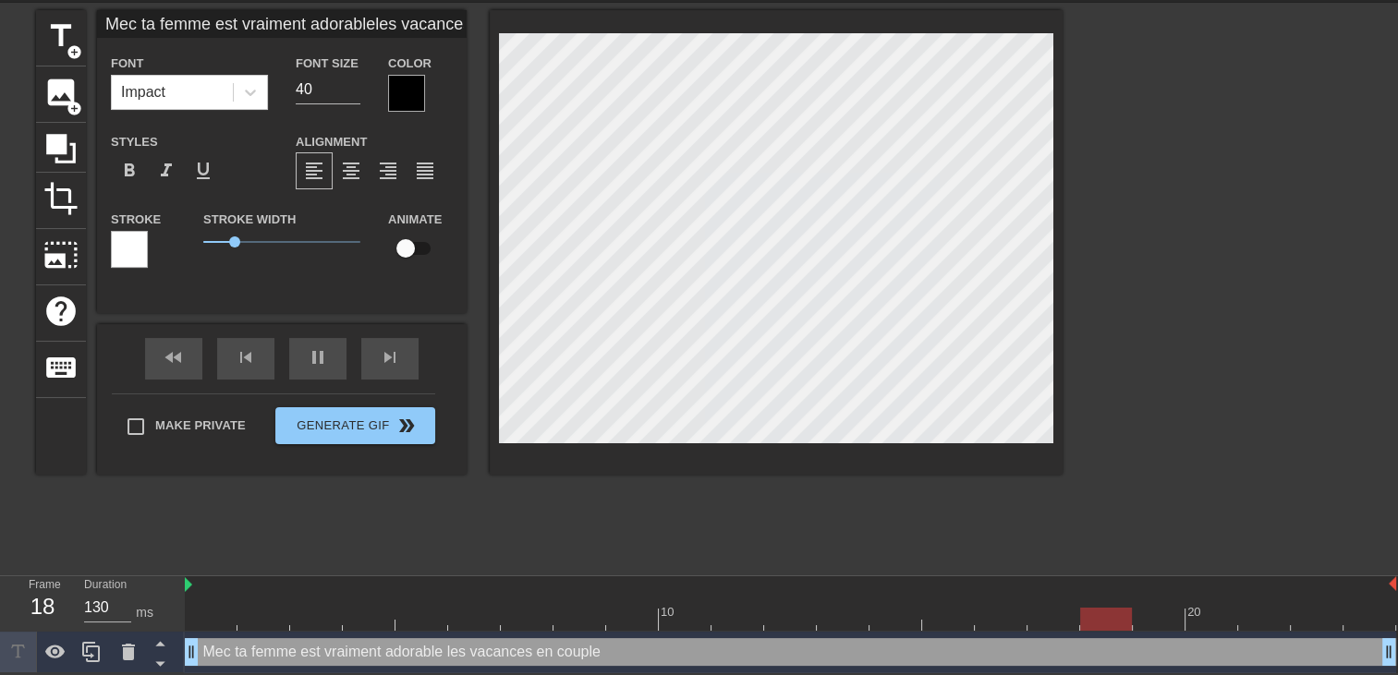
type input "Mec ta femme est vraiment adorableles vacances en couple"
type textarea "Mec ta femme est vraiment adorable les vacances en couple"
type input "Mec ta femme est vraiment adorableles vacances en couple c"
type textarea "Mec ta femme est vraiment adorable les vacances en couple c"
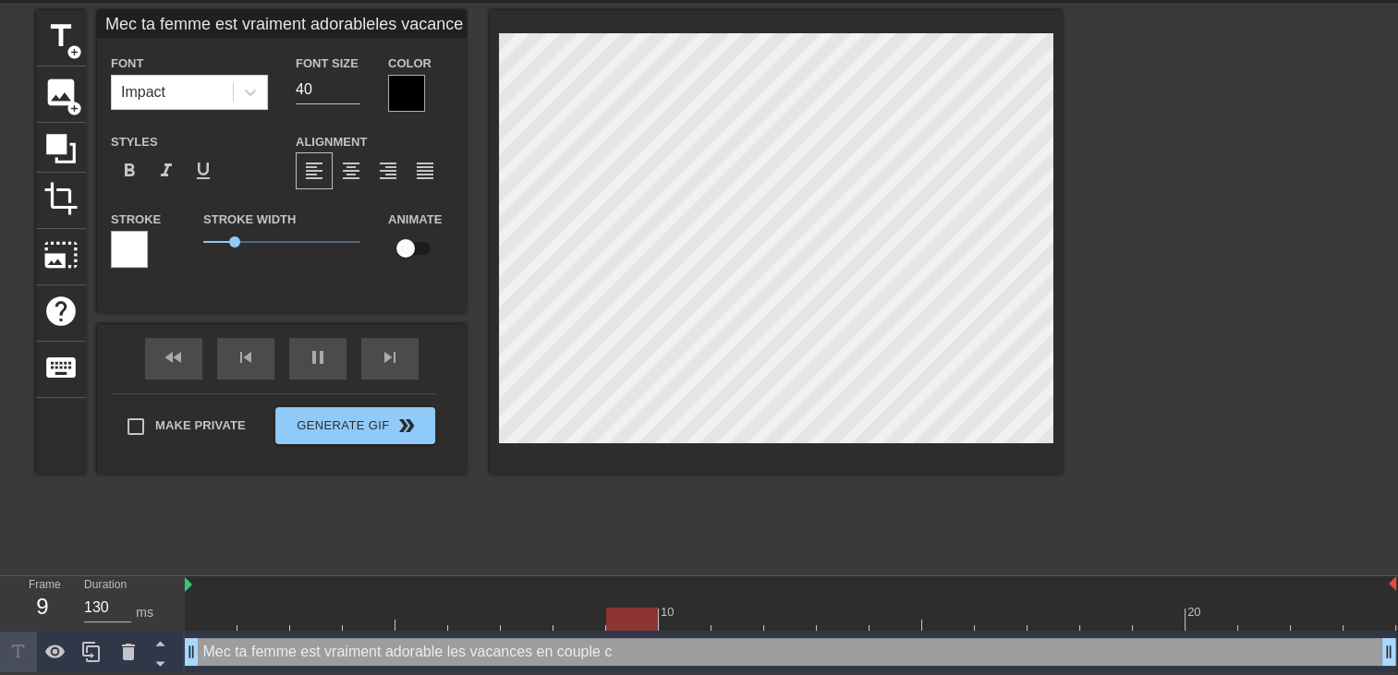
type input "Mec ta femme est vraiment adorableles vacances en couple c'"
type textarea "Mec ta femme est vraiment adorable les vacances en couple c'"
type input "Mec ta femme est vraiment adorableles vacances en couple c'e"
type textarea "Mec ta femme est vraiment adorable les vacances en couple c'e"
type input "Mec ta femme est vraiment adorableles vacances en couple c'es"
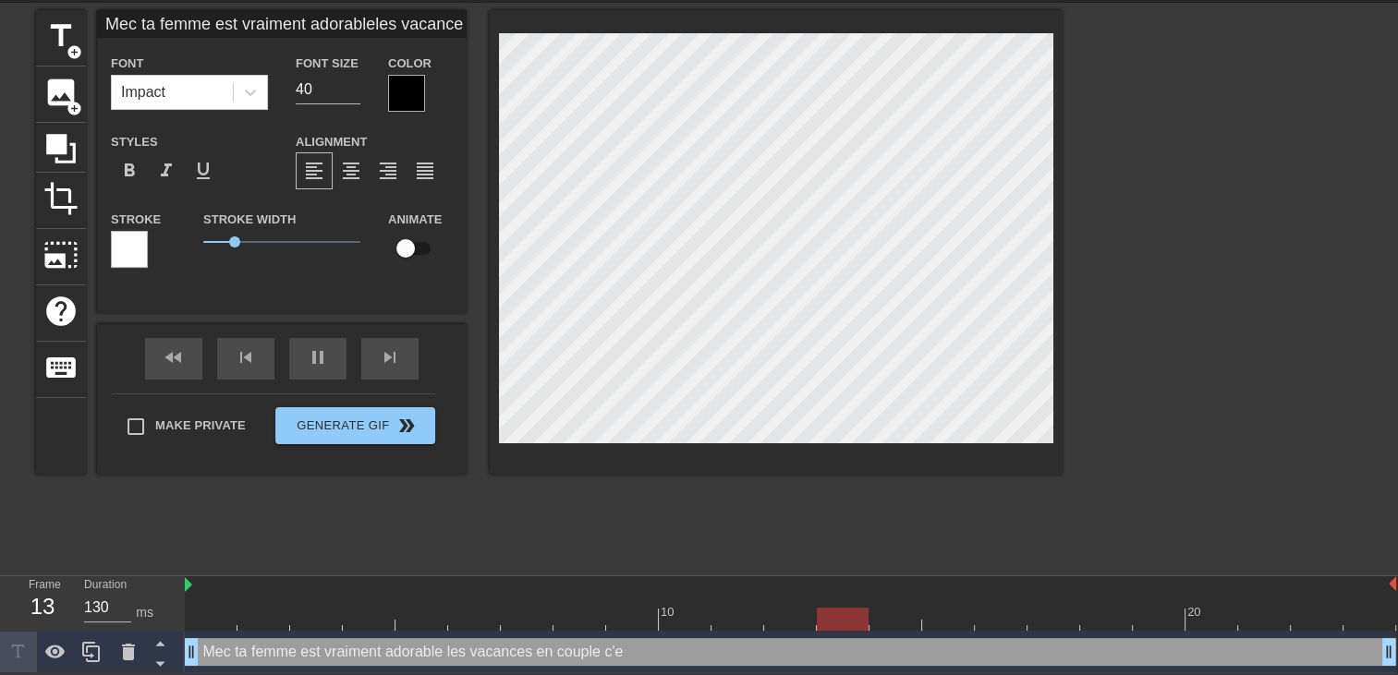
type textarea "Mec ta femme est vraiment adorable les vacances en couple c'es"
type input "Mec ta femme est vraiment adorableles vacances en couple c'est"
type textarea "Mec ta femme est vraiment adorable les vacances en couple c'est"
type input "Mec ta femme est vraiment adorableles vacances en couple c'est"
type textarea "Mec ta femme est vraiment adorable les vacances en couple c'est"
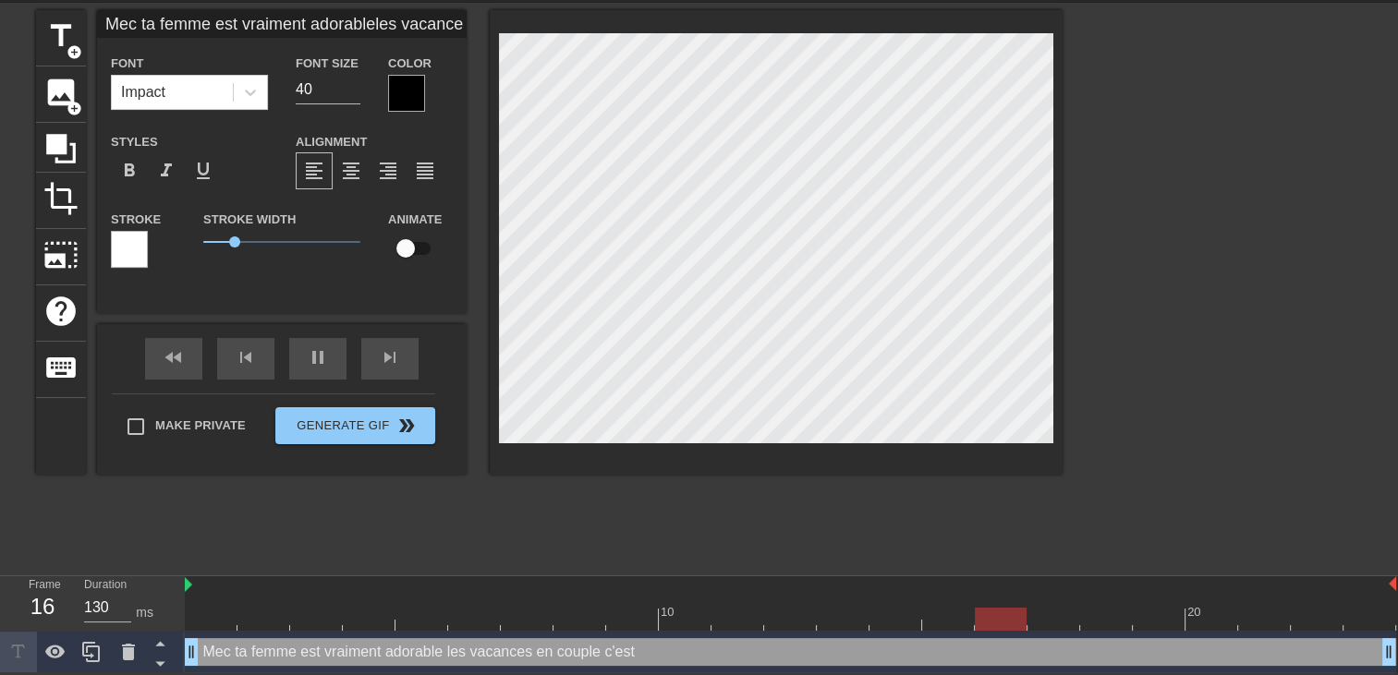
type input "Mec ta femme est vraiment adorableles vacances en couple c'est l"
type textarea "Mec ta femme est vraiment adorable les vacances en couple c'est l"
type input "Mec ta femme est vraiment adorableles vacances en couple c'est le"
type textarea "Mec ta femme est vraiment adorable les vacances en couple c'est le"
type input "Mec ta femme est vraiment adorableles vacances en couple c'est les"
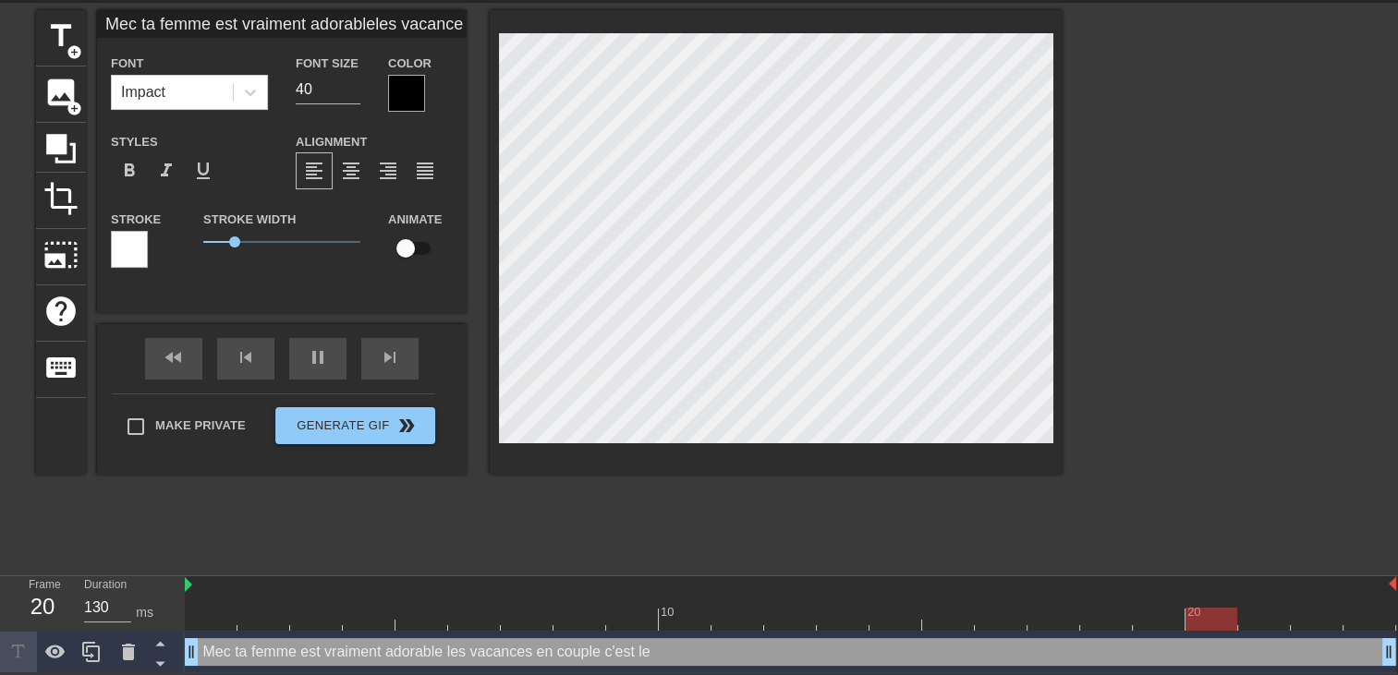
type textarea "Mec ta femme est vraiment adorable les vacances en couple c'est les"
type input "Mec ta femme est vraiment adorableles vacances en couple c'est les"
type textarea "Mec ta femme est vraiment adorable les vacances en couple c'est les"
type input "Mec ta femme est vraiment adorableles vacances en couple c'est les m"
type textarea "Mec ta femme est vraiment adorable les vacances en couple c'est les m"
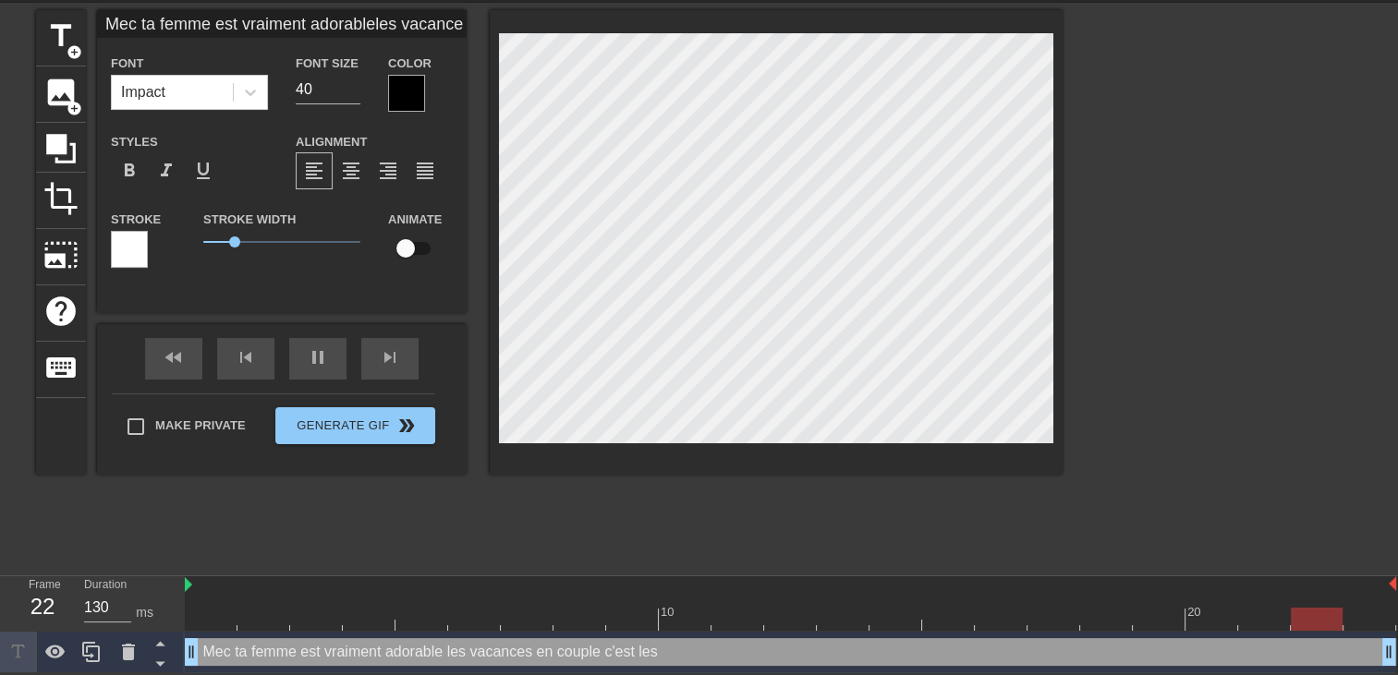
type input "Mec ta femme est vraiment adorableles vacances en couple c'est les me"
type textarea "Mec ta femme est vraiment adorable les vacances en couple c'est les me"
type input "Mec ta femme est vraiment adorableles vacances en couple c'est les mei"
type textarea "Mec ta femme est vraiment adorable les vacances en couple c'est les mei"
type input "Mec ta femme est vraiment adorableles vacances en couple c'est les meil"
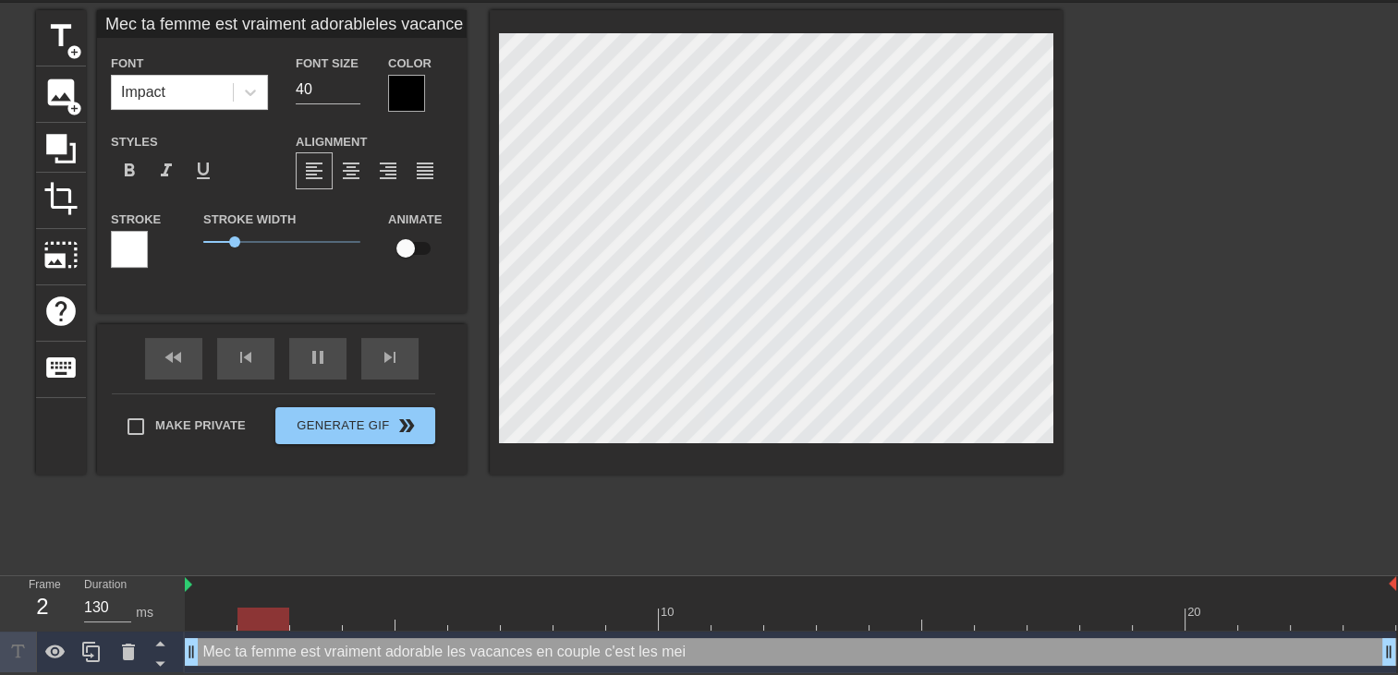
type textarea "Mec ta femme est vraiment adorable les vacances en couple c'est les meil"
type input "Mec ta femme est vraiment adorableles vacances en couple c'est les meill"
type textarea "Mec ta femme est vraiment adorable les vacances en couple c'est les meill"
type input "Mec ta femme est vraiment adorableles vacances en couple c'est les meille"
type textarea "Mec ta femme est vraiment adorable les vacances en couple c'est les meille"
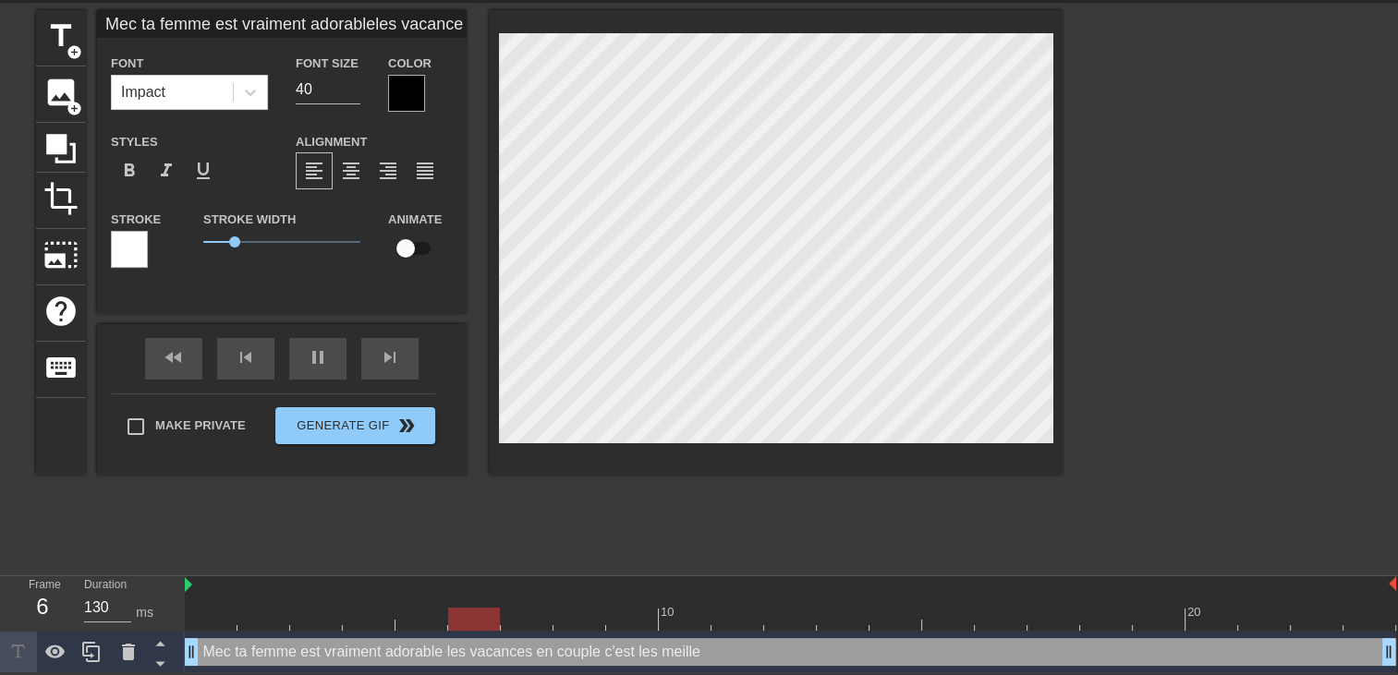
type input "Mec ta femme est vraiment adorableles vacances en couple c'est les meilleu"
type textarea "Mec ta femme est vraiment adorable les vacances en couple c'est les meilleu"
type input "Mec ta femme est vraiment adorableles vacances en couple c'est les meilleur"
type textarea "Mec ta femme est vraiment adorable les vacances en couple c'est les meilleur"
type input "Mec ta femme est vraiment adorableles vacances en couple c'est les meilleurs"
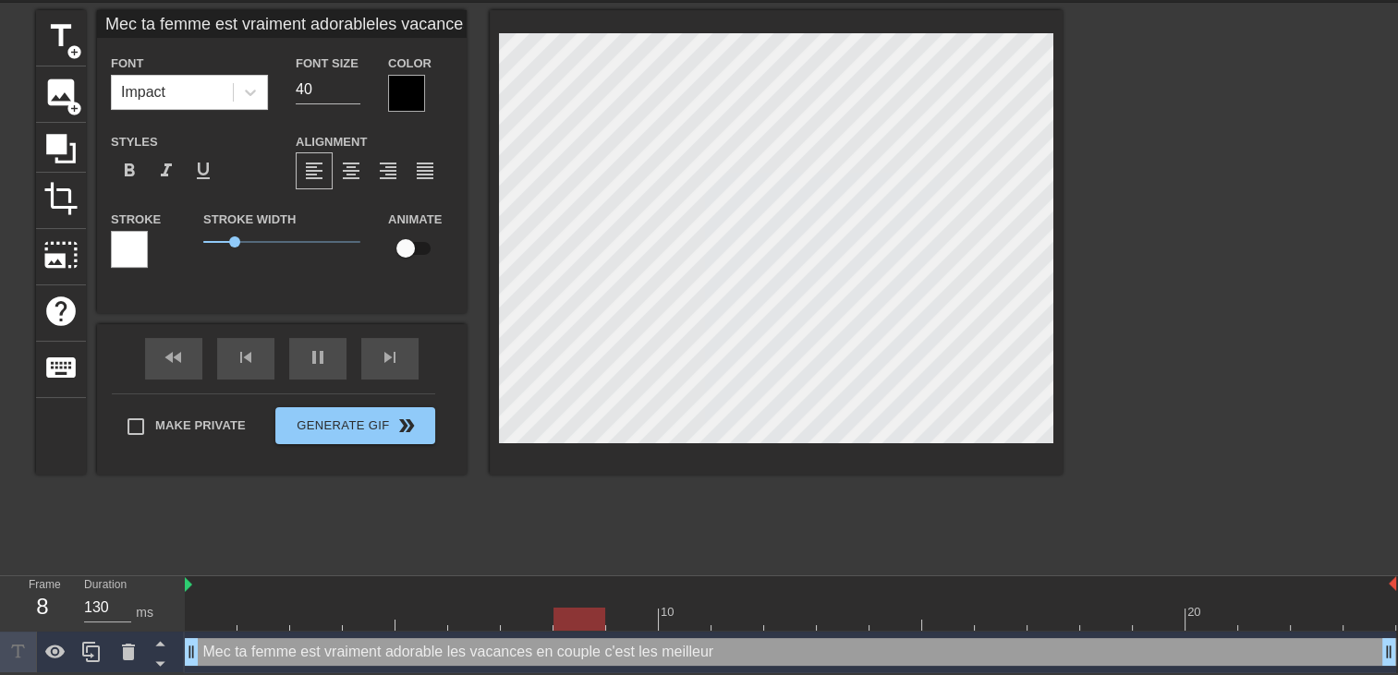
type textarea "Mec ta femme est vraiment adorable les vacances en couple c'est les meilleurs"
type input "Mec ta femme est vraiment adorableles vacances en couple c'est les meilleur"
type textarea "Mec ta femme est vraiment adorable les vacances en couple c'est les meilleur"
type input "Mec ta femme est vraiment adorableles vacances en couple c'est les meilleure"
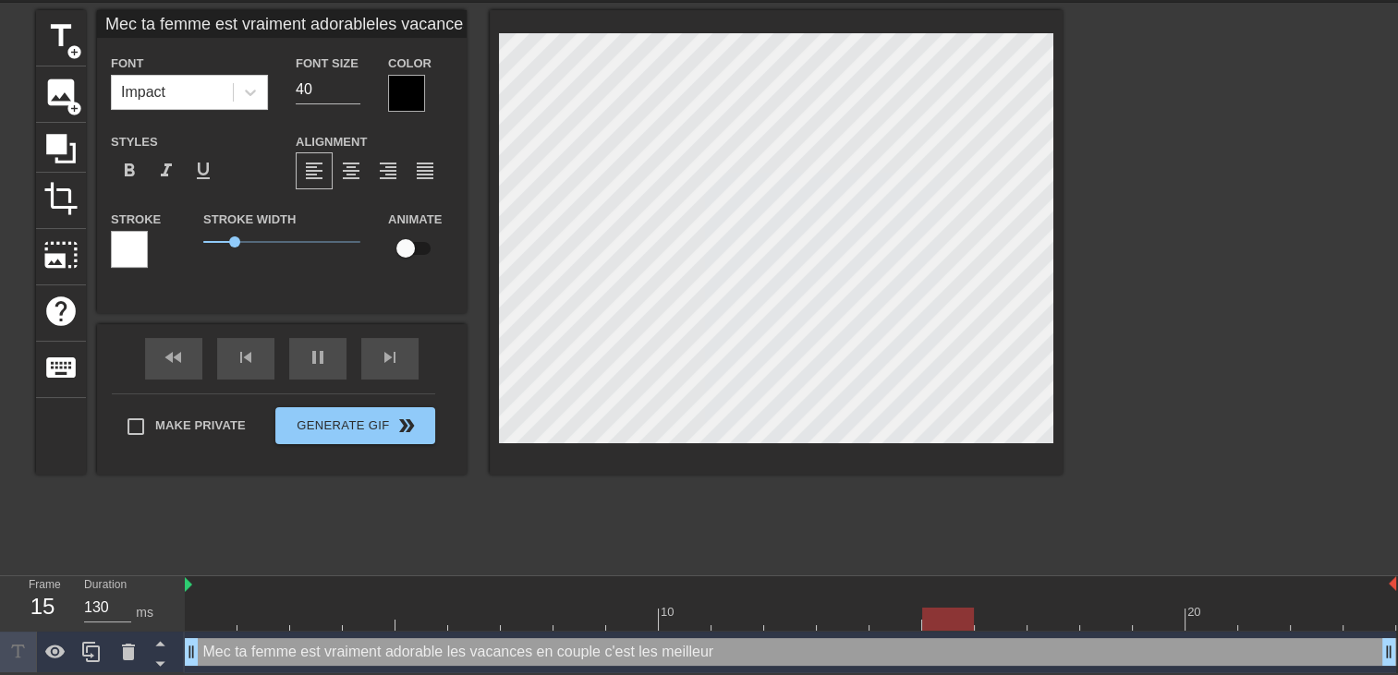
type textarea "Mec ta femme est vraiment adorable les vacances en couple c'est les meilleure"
type input "Mec ta femme est vraiment adorableles vacances en couple c'est les meilleures"
type textarea "Mec ta femme est vraiment adorable les vacances en couple c'est les meilleures"
type input "Mec ta femme est vraiment adorableles vacances en couple c'est les meilleures"
type textarea "Mec ta femme est vraiment adorable les vacances en couple c'est les meilleures"
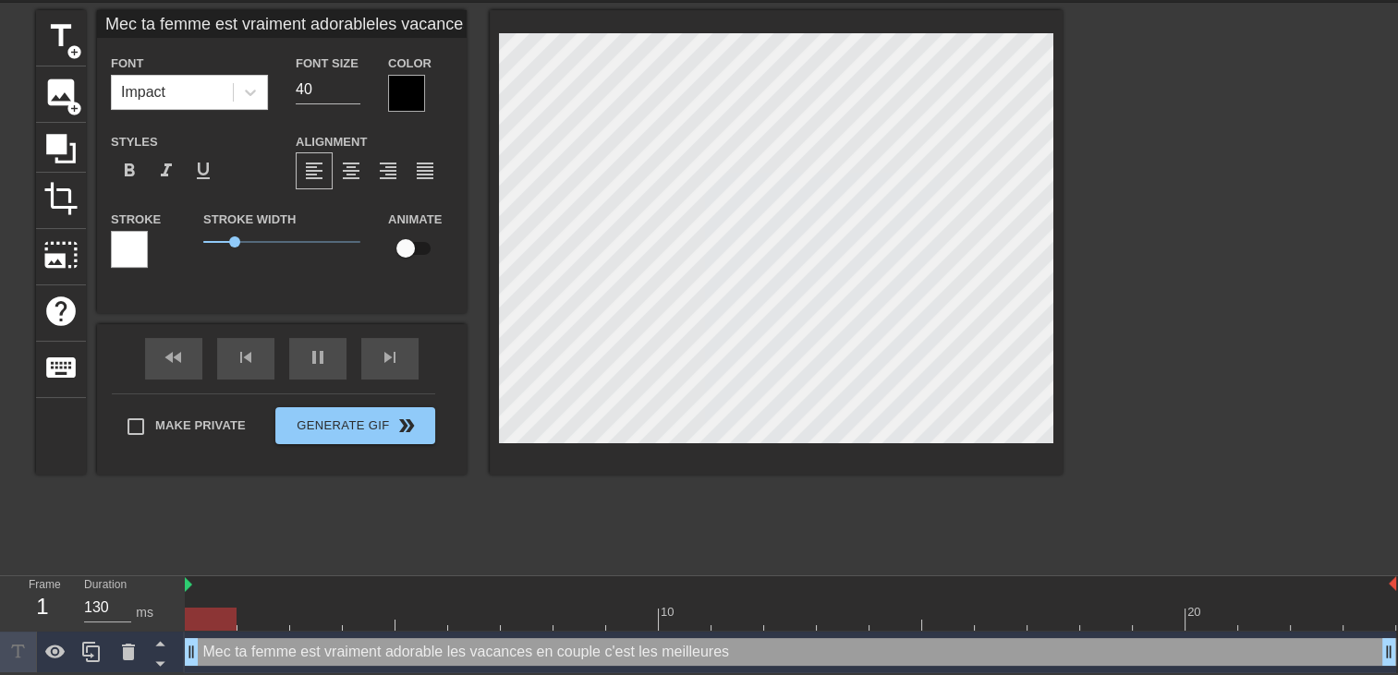
type input "Mec ta femme est vraiment adorableles vacances en couple c'est les meilleures"
type textarea "Mec ta femme est vraiment adorable les vacances en couple c'est les meilleures"
type input "Mec ta femme est vraiment adorableles vacances en couple c'est les meilleures"
type textarea "Mec ta femme est vraiment adorable les vacances en couple c'est les meilleures"
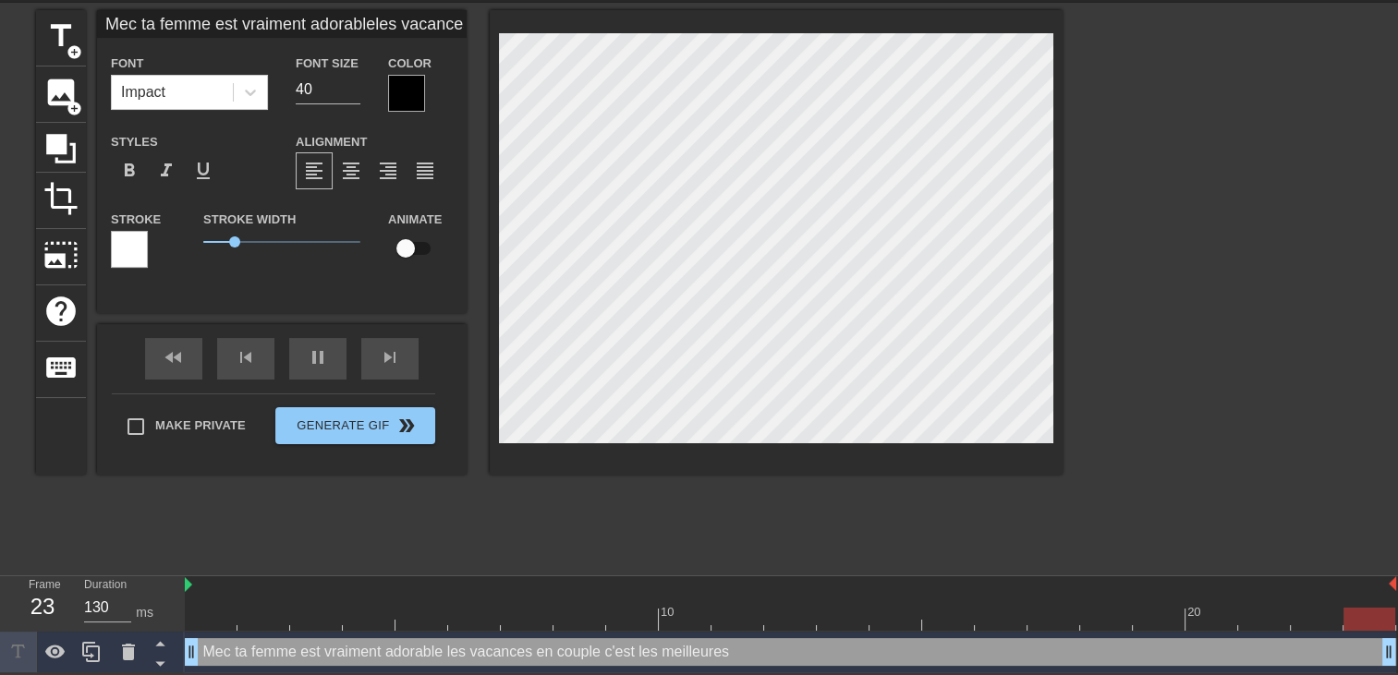
scroll to position [4, 6]
type input "Mec ta femme est vraiment adorableles vacances en couple c'est les meilleures"
type textarea "Mec ta femme est vraiment adorable les vacances en couple c'est les meilleures"
type input "Mec ta femme est vraiment adorableles vacances en couple c'est les meilleures"
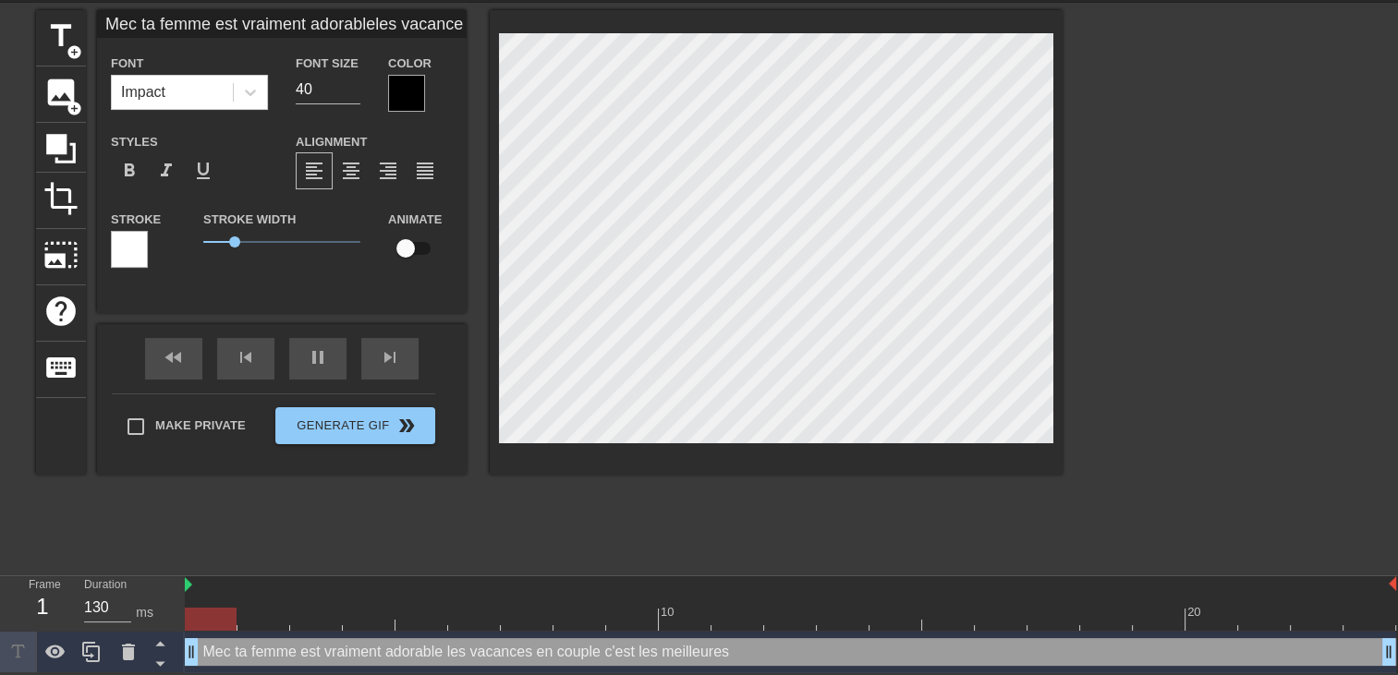
type textarea "Mec ta femme est vraiment adorable les vacances en couple c'est les meilleures"
type input "Mec ta femme est vraiment adorableles vacances en couple c'est les meilleures"
type textarea "Mec ta femme est vraiment adorable les vacances en couple c'est les meilleures"
type input "Mec ta femme est vraiment adorableles vacances en couple c'est les meilleures"
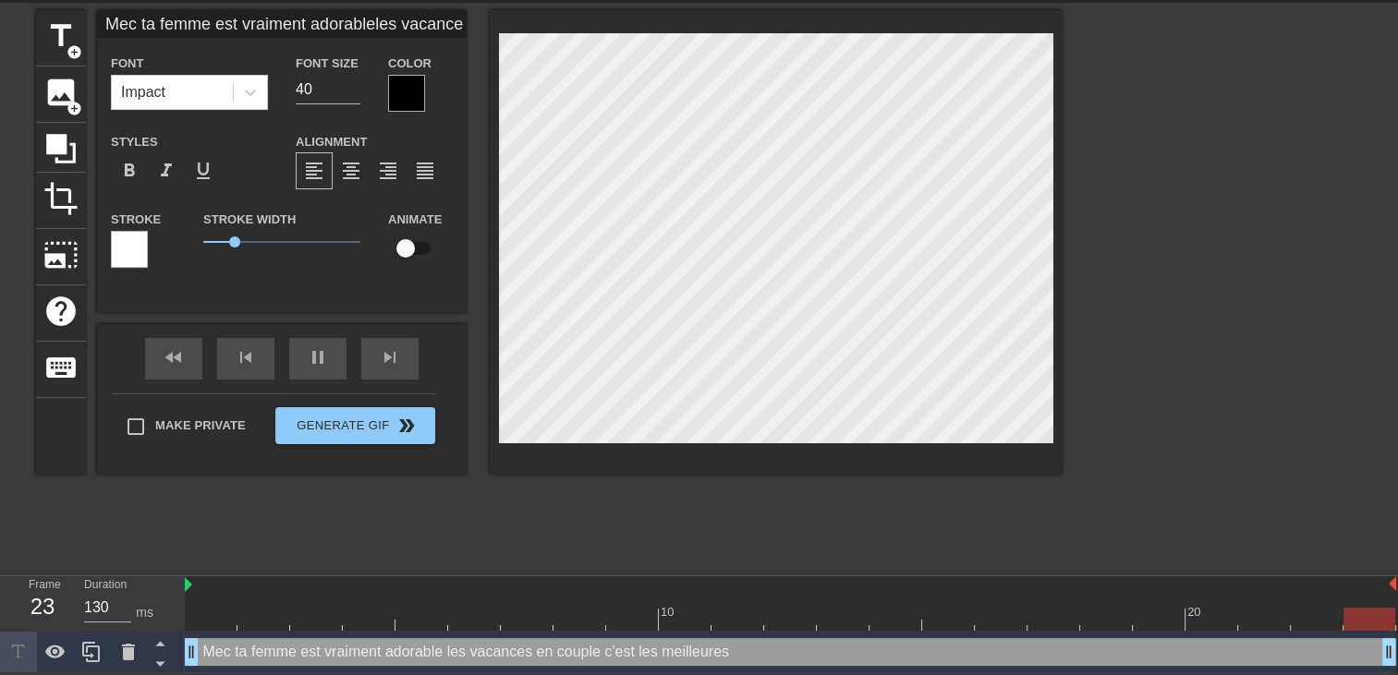
type textarea "Mec ta femme est vraiment adorable les vacances en couple c'est les meilleures"
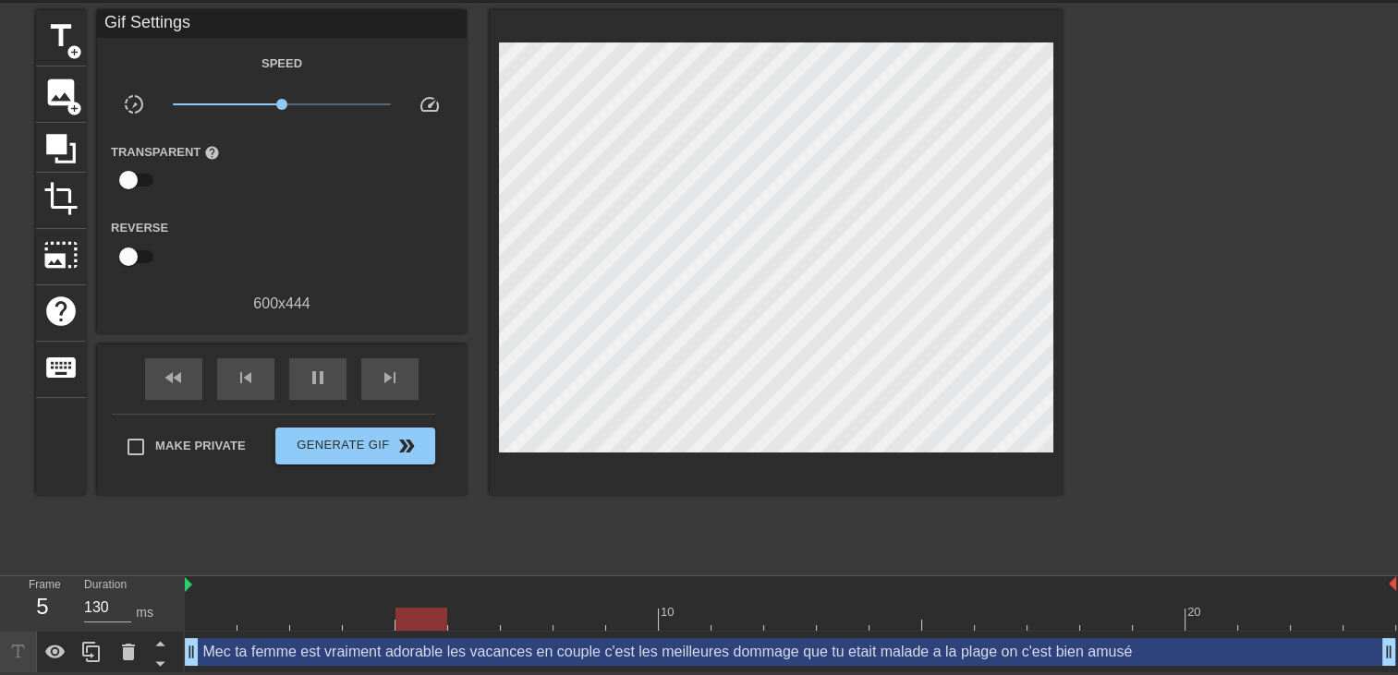
click at [1079, 555] on div "title add_circle image add_circle crop photo_size_select_large help keyboard Gi…" at bounding box center [699, 287] width 1398 height 554
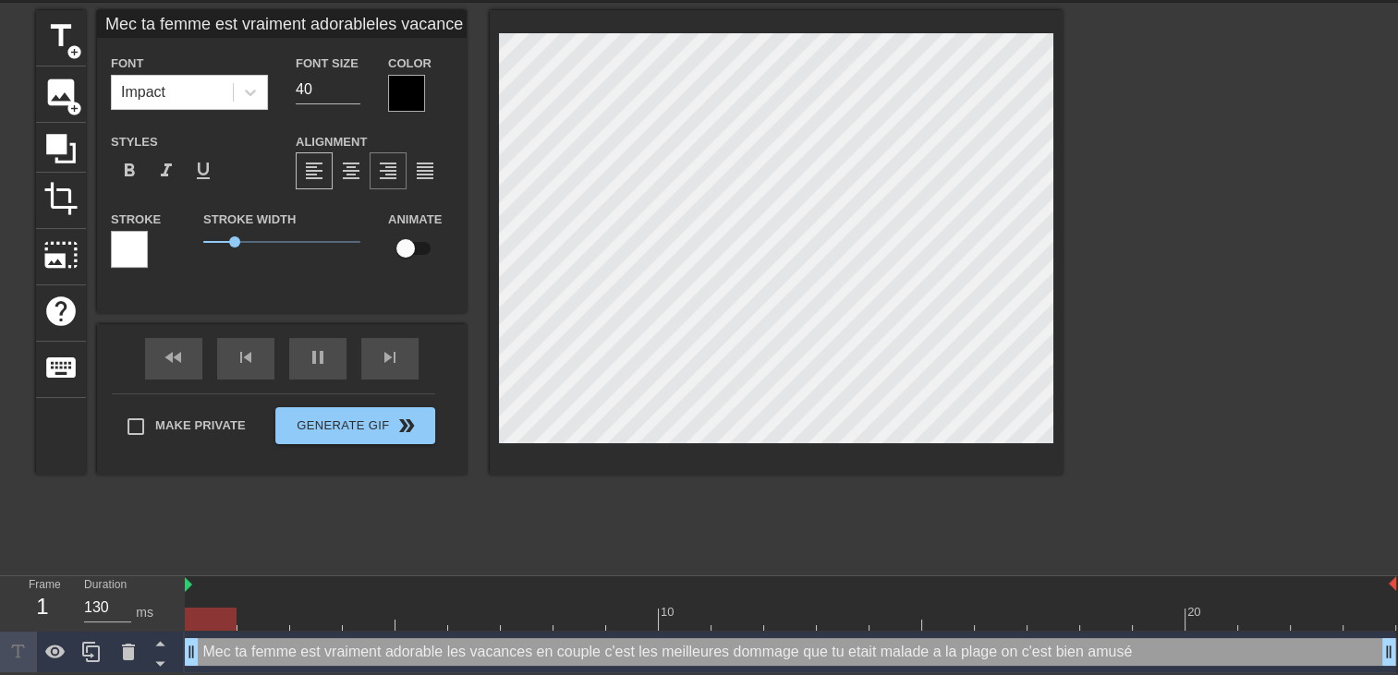
click at [388, 173] on span "format_align_right" at bounding box center [388, 171] width 22 height 22
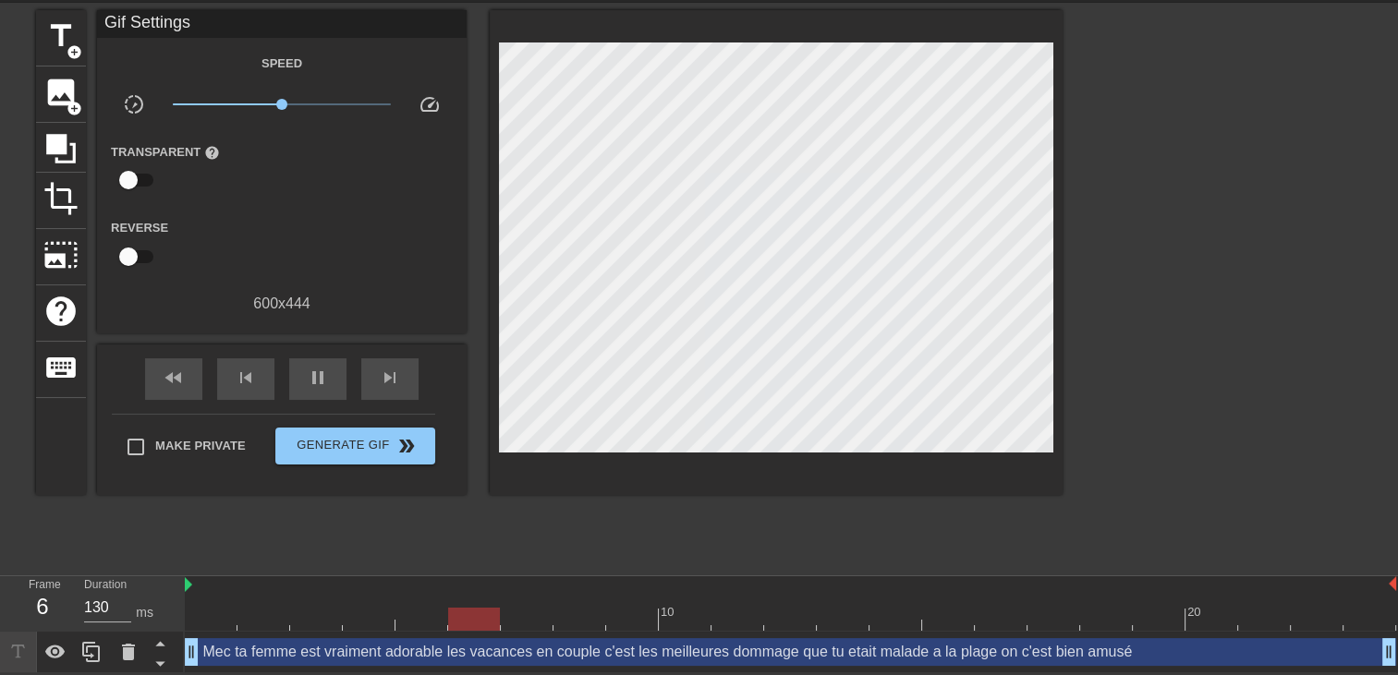
click at [843, 448] on div at bounding box center [776, 252] width 573 height 485
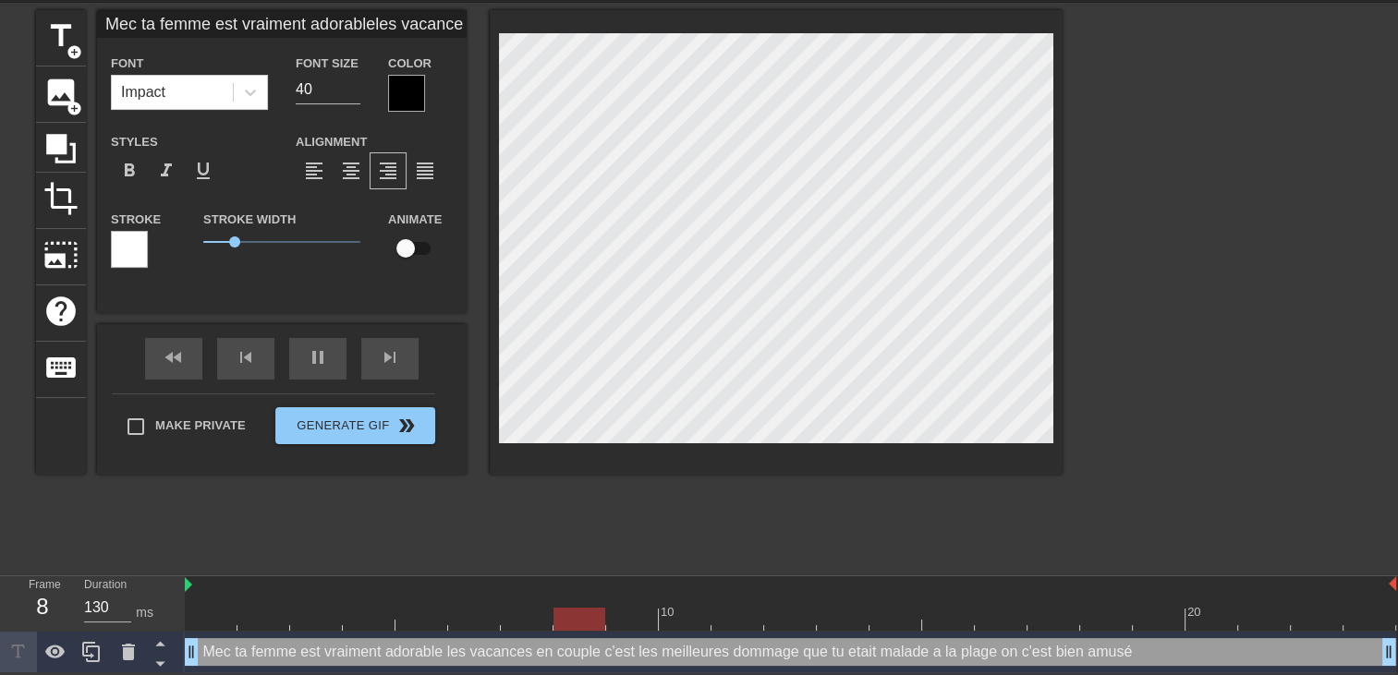
drag, startPoint x: 843, startPoint y: 449, endPoint x: 780, endPoint y: 497, distance: 79.1
click at [780, 497] on div "title add_circle image add_circle crop photo_size_select_large help keyboard Me…" at bounding box center [549, 287] width 1027 height 554
click at [419, 100] on div at bounding box center [406, 93] width 37 height 37
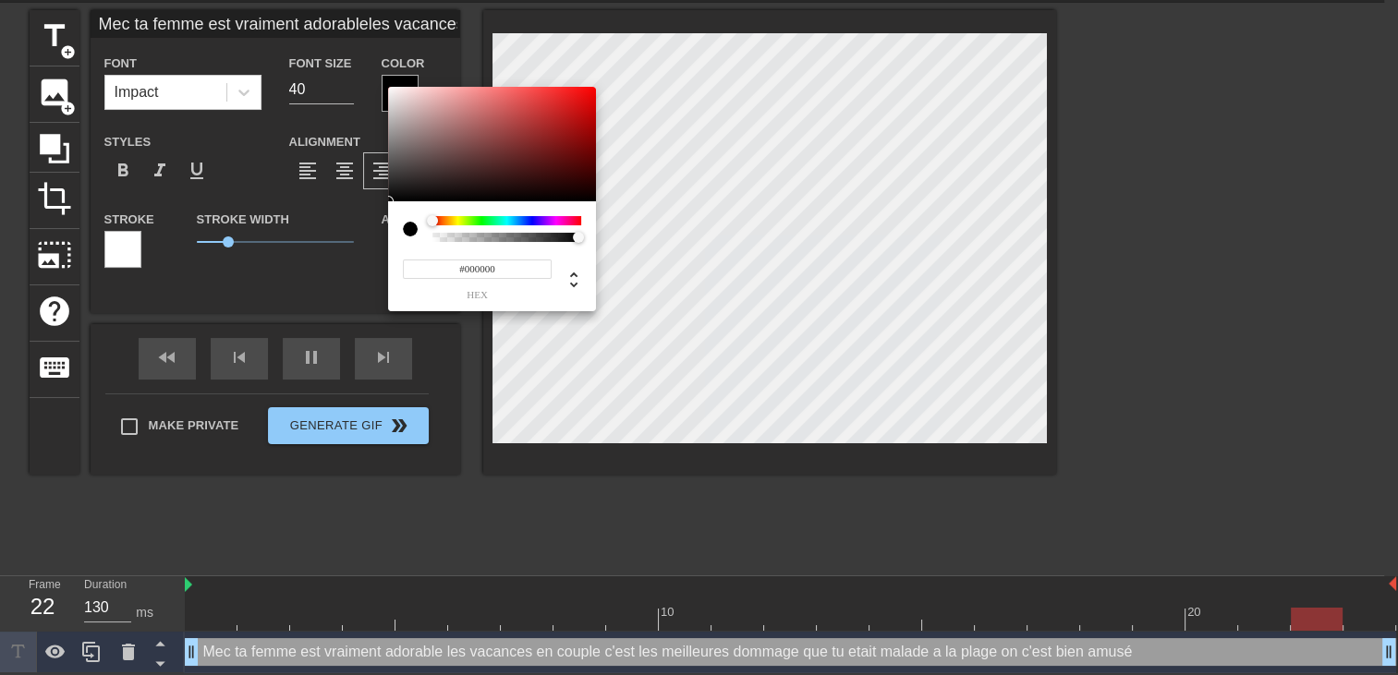
scroll to position [50, 0]
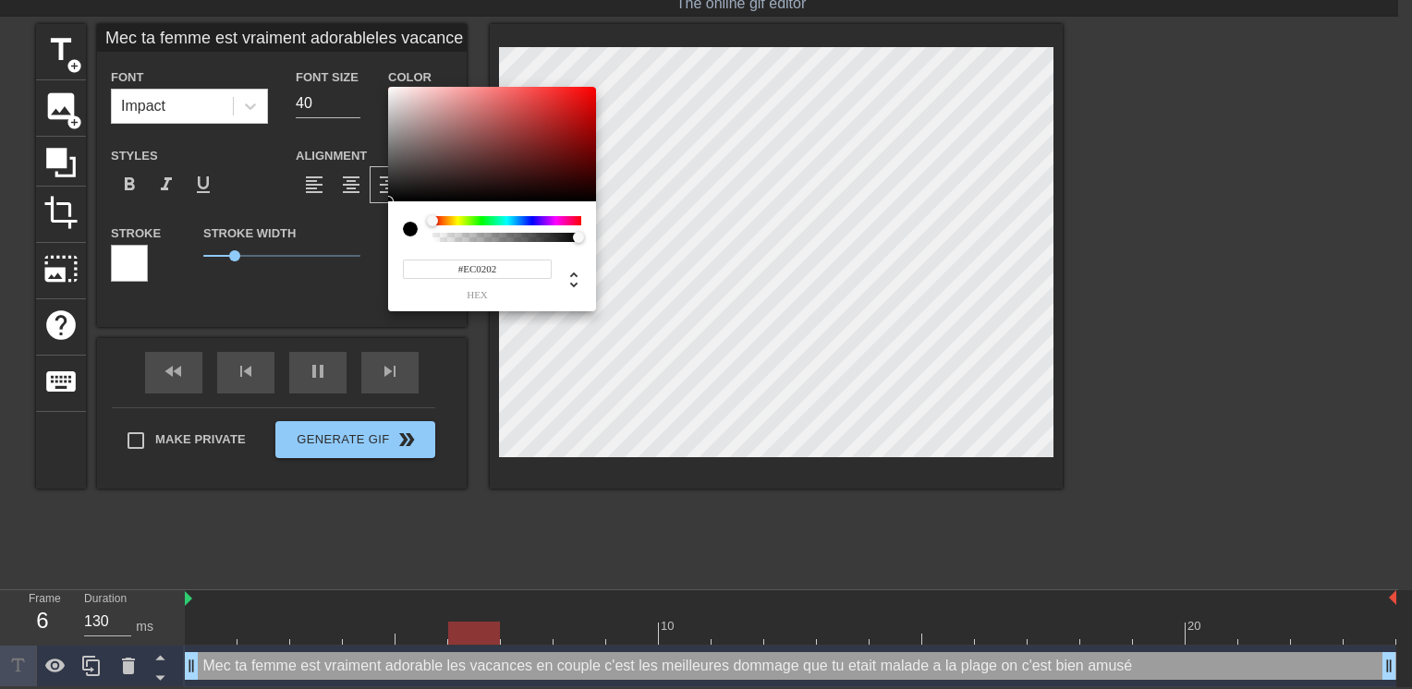
click at [594, 95] on div at bounding box center [492, 144] width 208 height 115
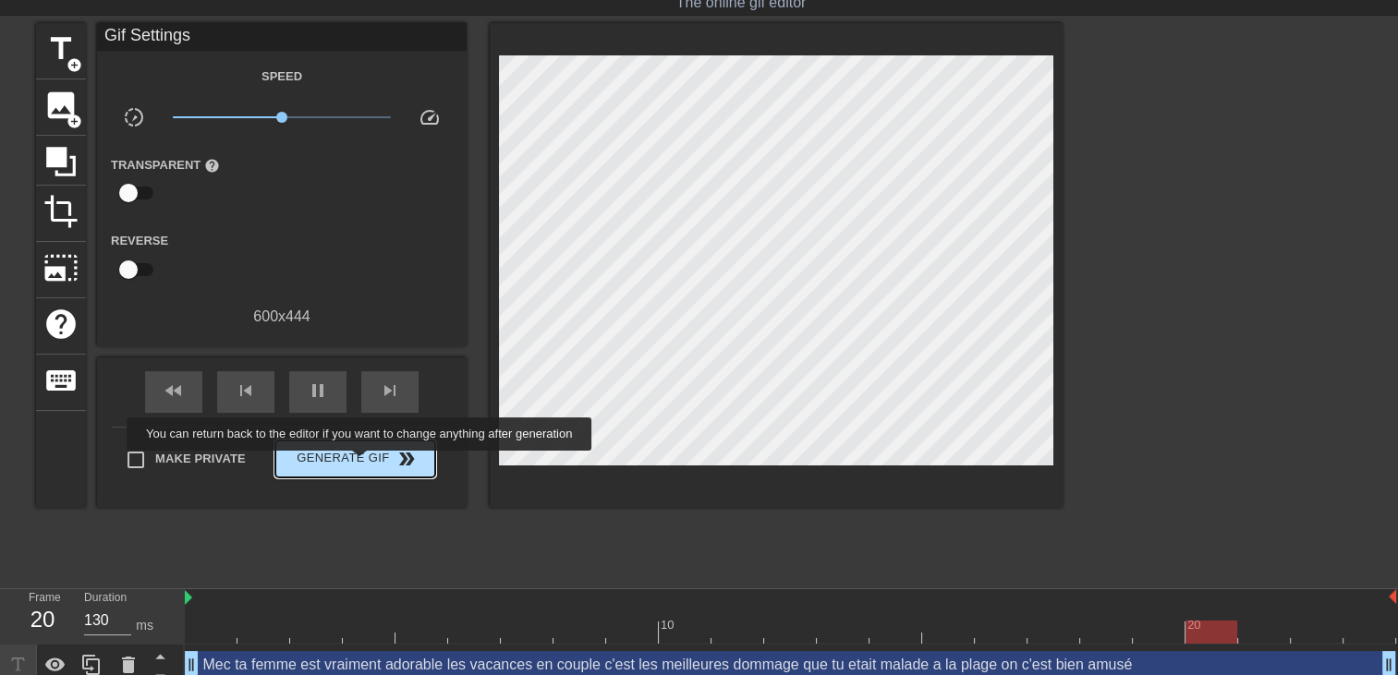
click at [364, 460] on span "Generate Gif double_arrow" at bounding box center [355, 459] width 145 height 22
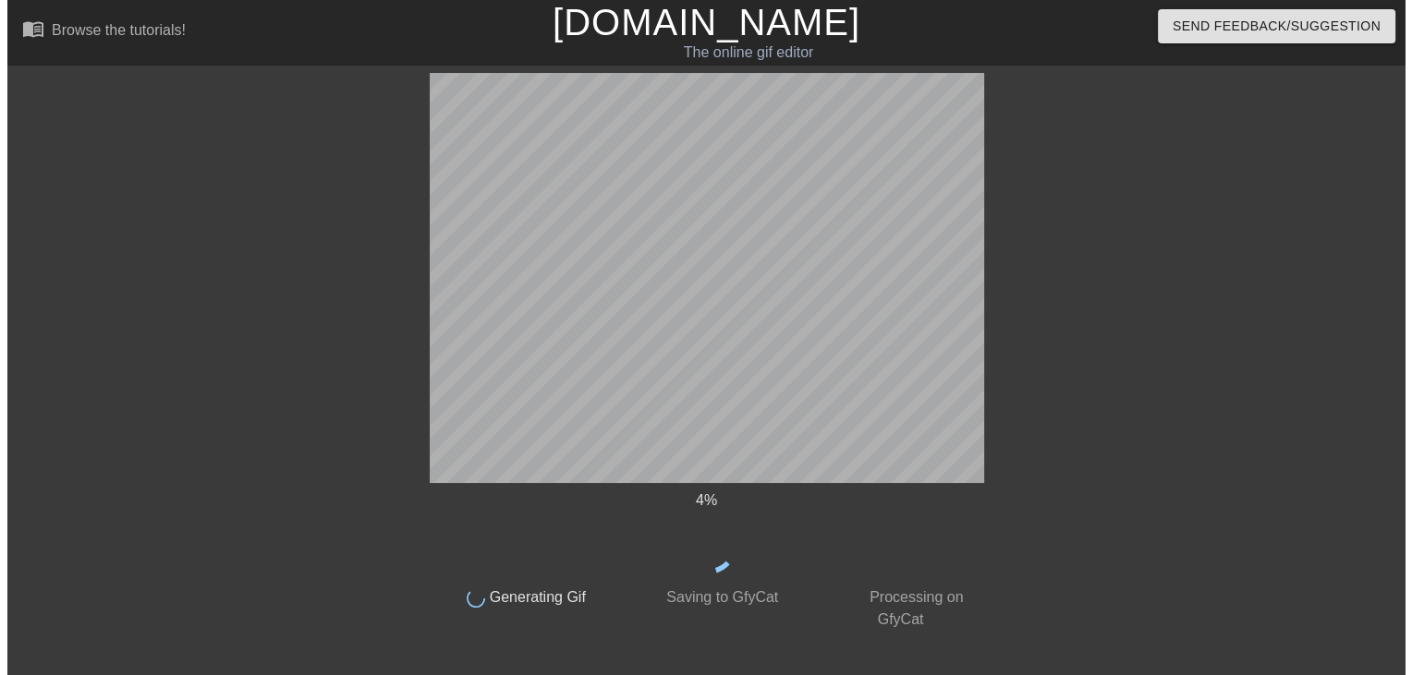
scroll to position [0, 0]
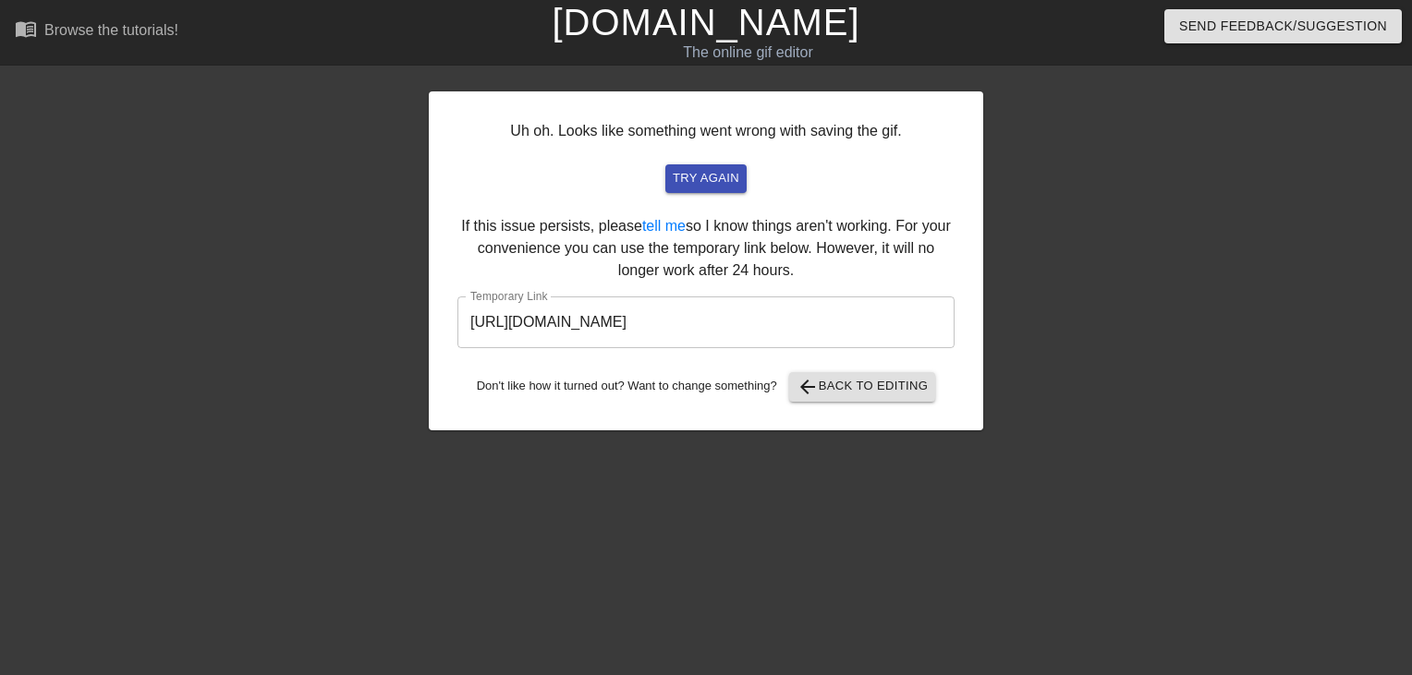
drag, startPoint x: 907, startPoint y: 327, endPoint x: -4, endPoint y: 261, distance: 913.5
click at [0, 261] on html "menu_book Browse the tutorials! Gifntext.com The online gif editor Send Feedbac…" at bounding box center [706, 318] width 1412 height 636
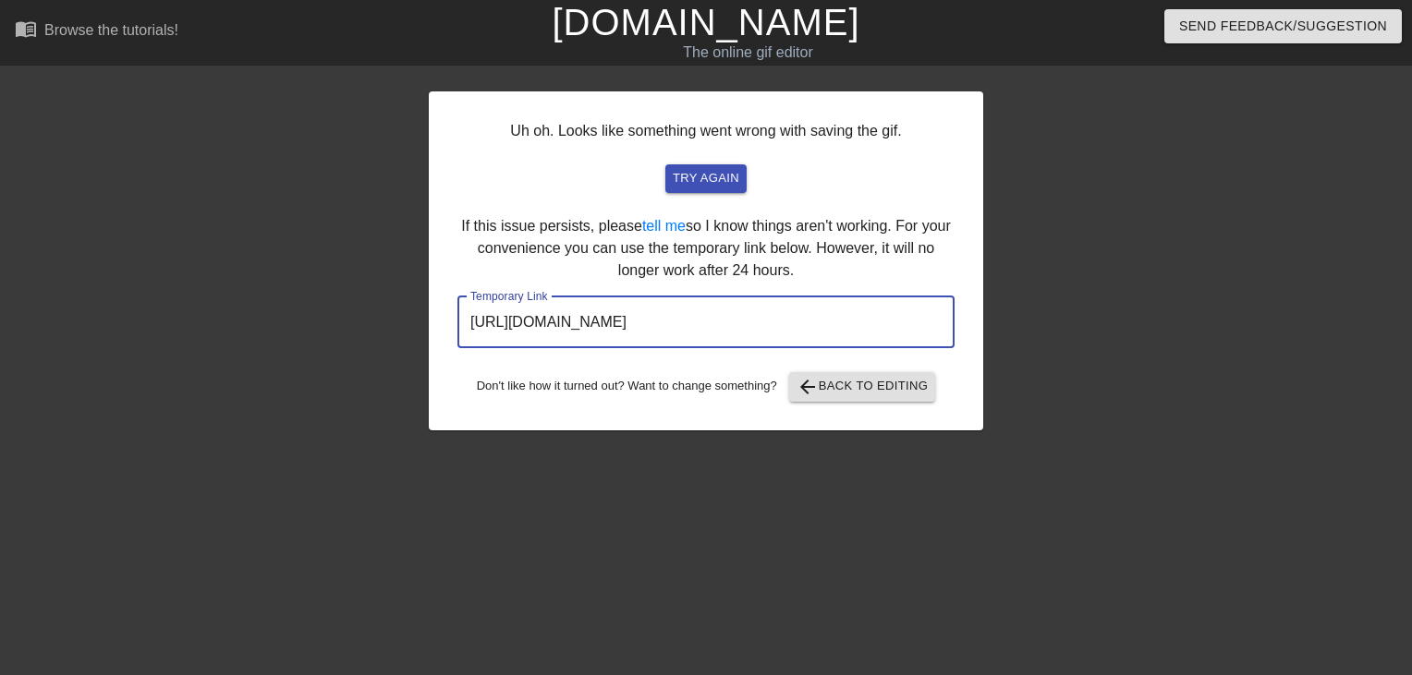
click at [548, 169] on div "try again" at bounding box center [706, 178] width 453 height 29
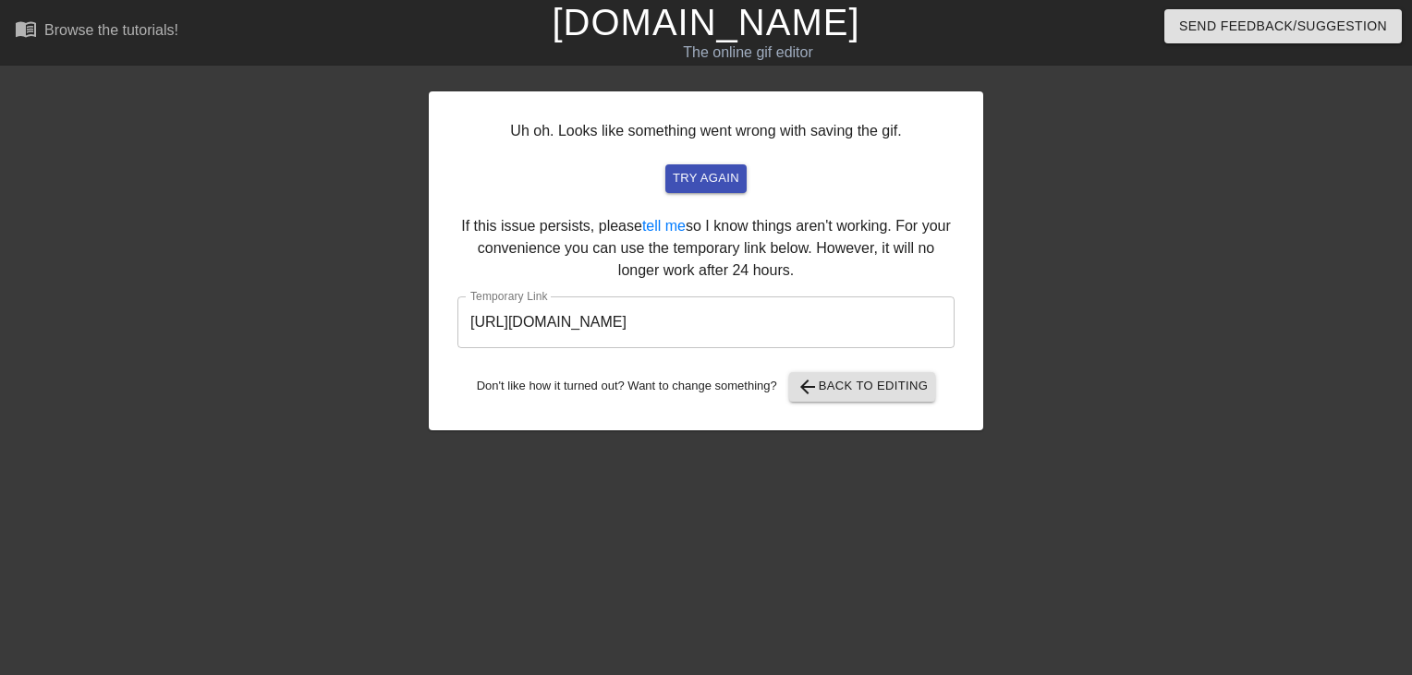
drag, startPoint x: 185, startPoint y: 395, endPoint x: 542, endPoint y: 187, distance: 413.6
click at [185, 395] on div at bounding box center [267, 350] width 277 height 554
click at [680, 25] on link "[DOMAIN_NAME]" at bounding box center [706, 22] width 308 height 41
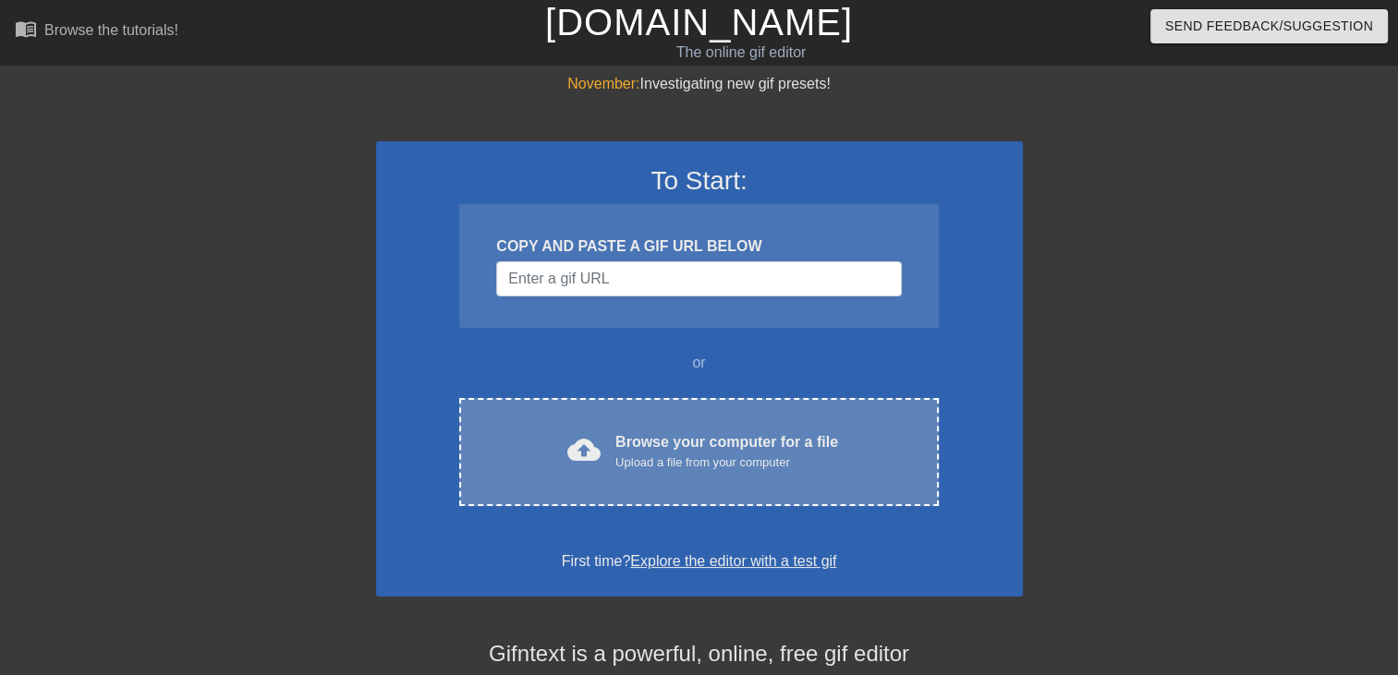
click at [676, 426] on div "cloud_upload Browse your computer for a file Upload a file from your computer C…" at bounding box center [698, 452] width 479 height 108
click at [751, 469] on div "Upload a file from your computer" at bounding box center [726, 463] width 223 height 18
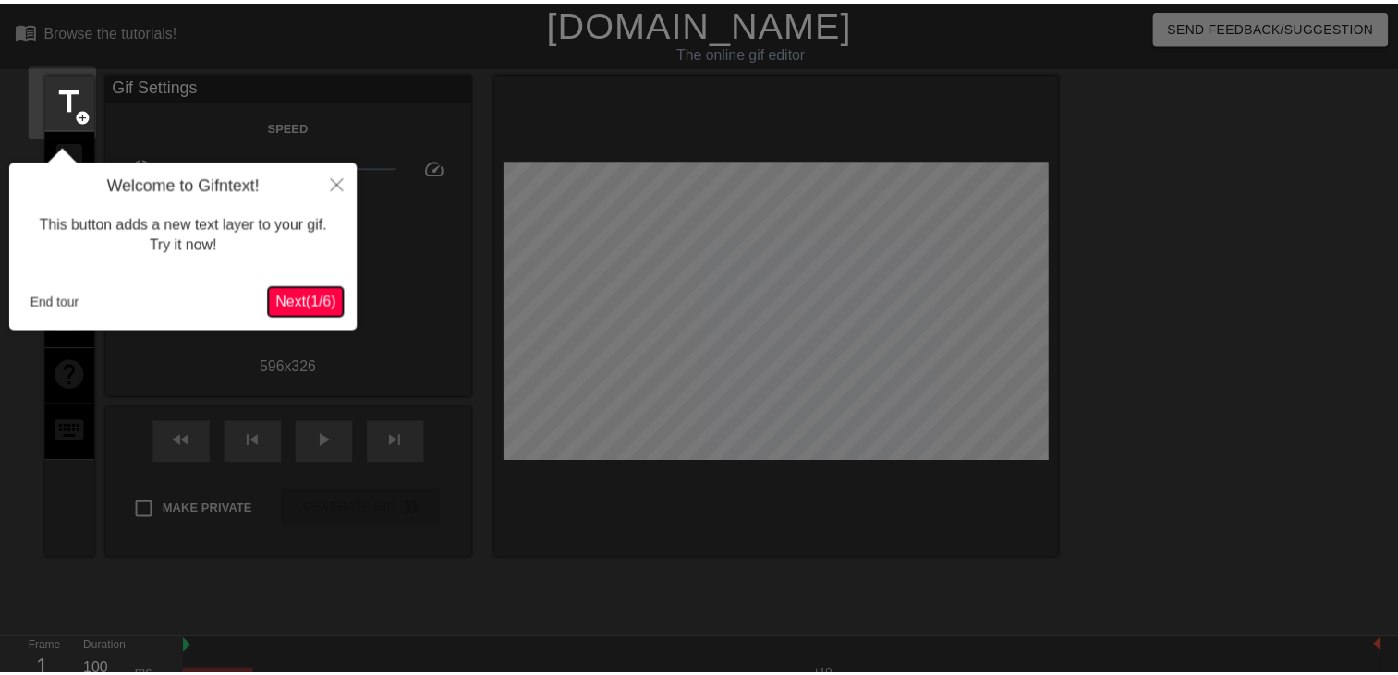
scroll to position [44, 0]
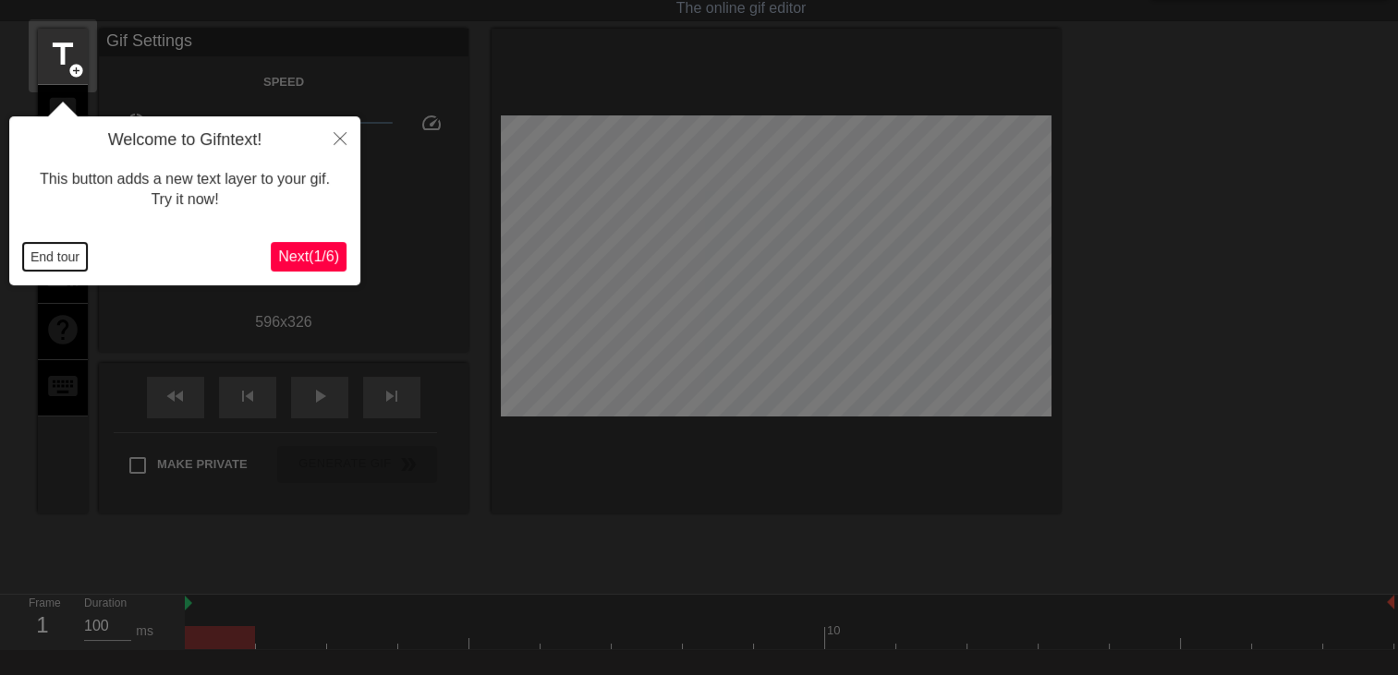
click at [61, 260] on button "End tour" at bounding box center [55, 257] width 64 height 28
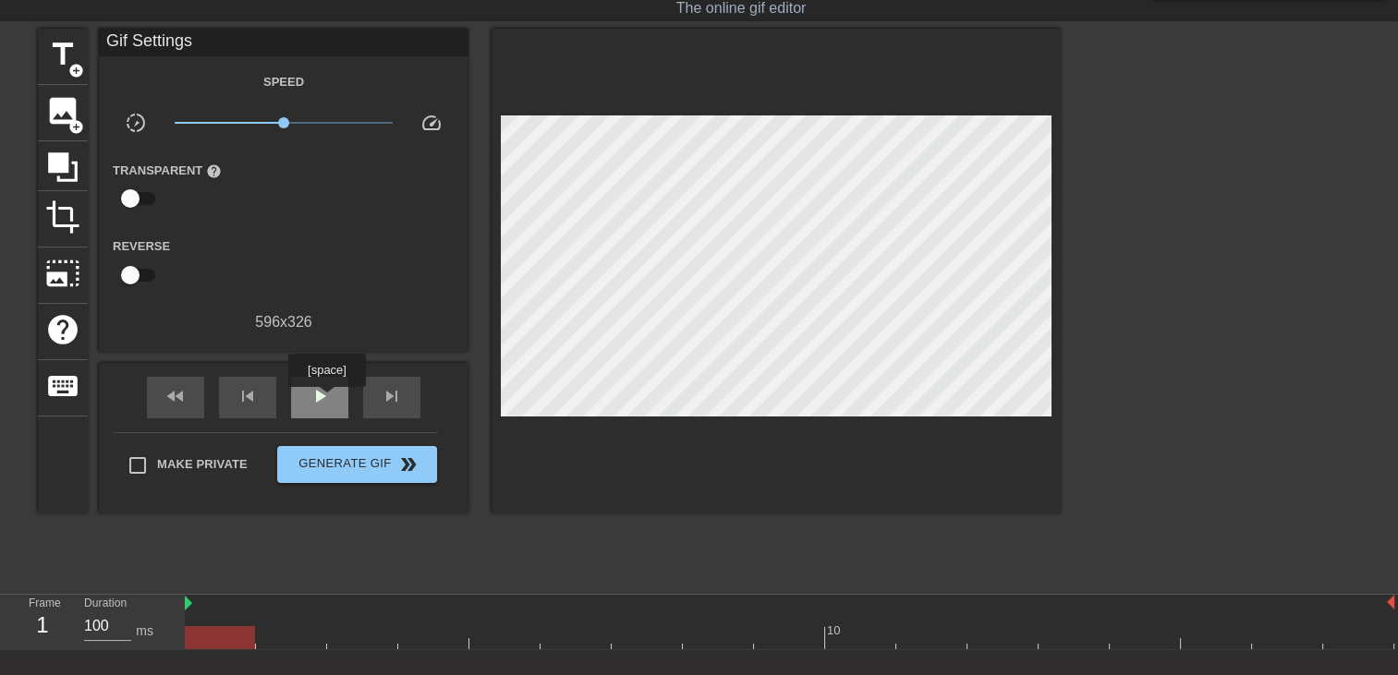
click at [326, 400] on span "play_arrow" at bounding box center [320, 396] width 22 height 22
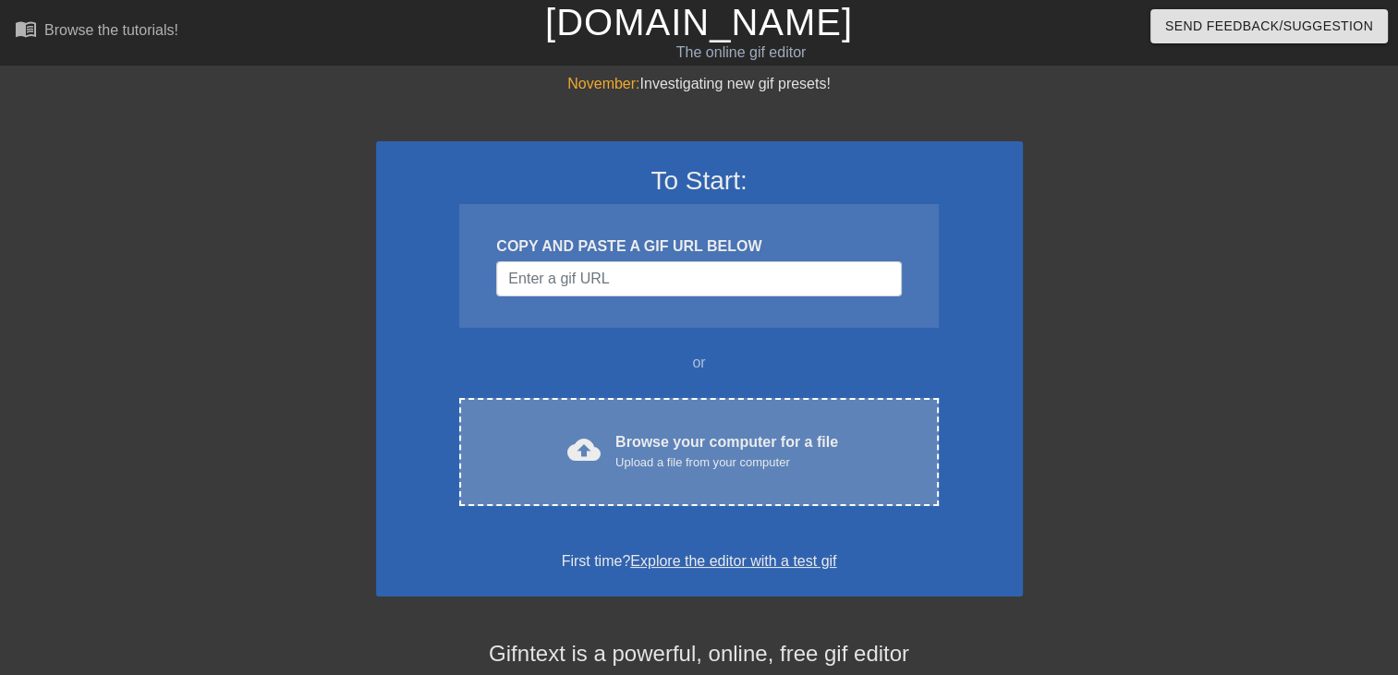
click at [736, 438] on div "Browse your computer for a file Upload a file from your computer" at bounding box center [726, 452] width 223 height 41
click at [734, 413] on div "cloud_upload Browse your computer for a file Upload a file from your computer C…" at bounding box center [698, 452] width 479 height 108
